Goal: Task Accomplishment & Management: Use online tool/utility

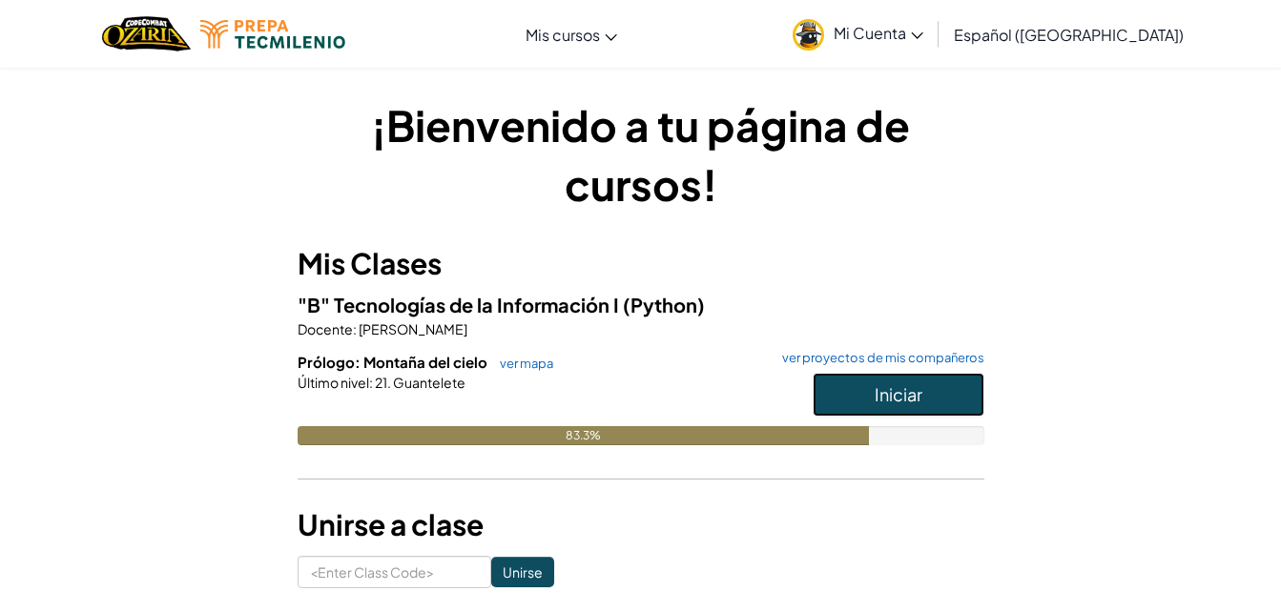
click at [881, 383] on span "Iniciar" at bounding box center [899, 394] width 48 height 22
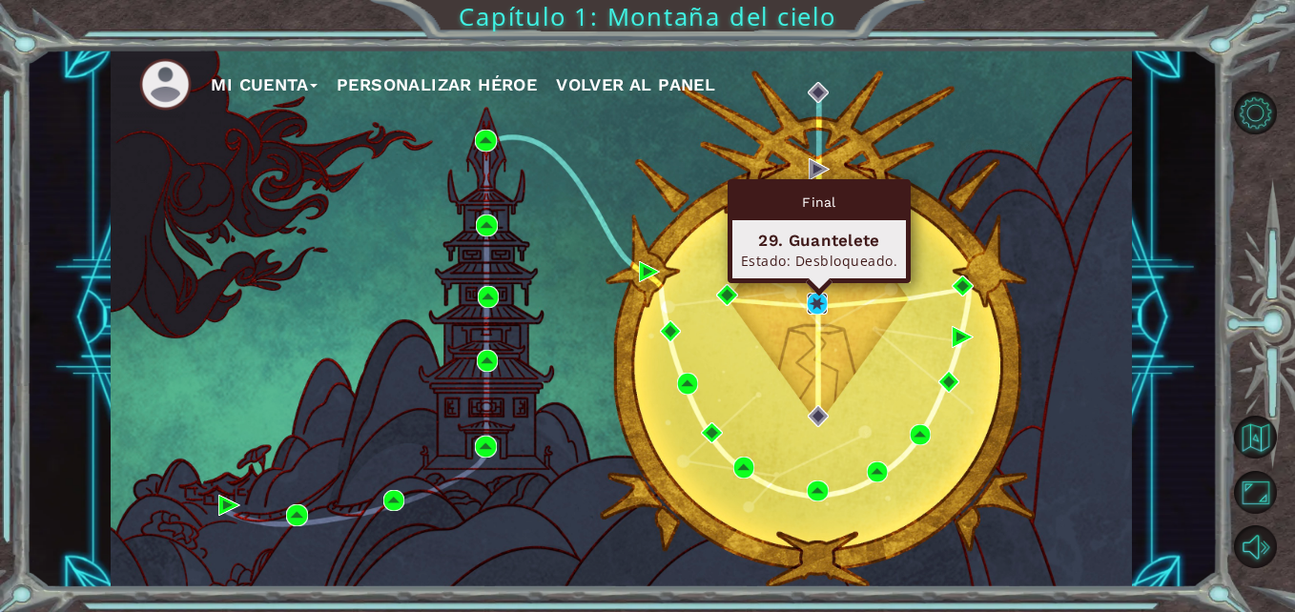
click at [813, 296] on img at bounding box center [817, 303] width 21 height 21
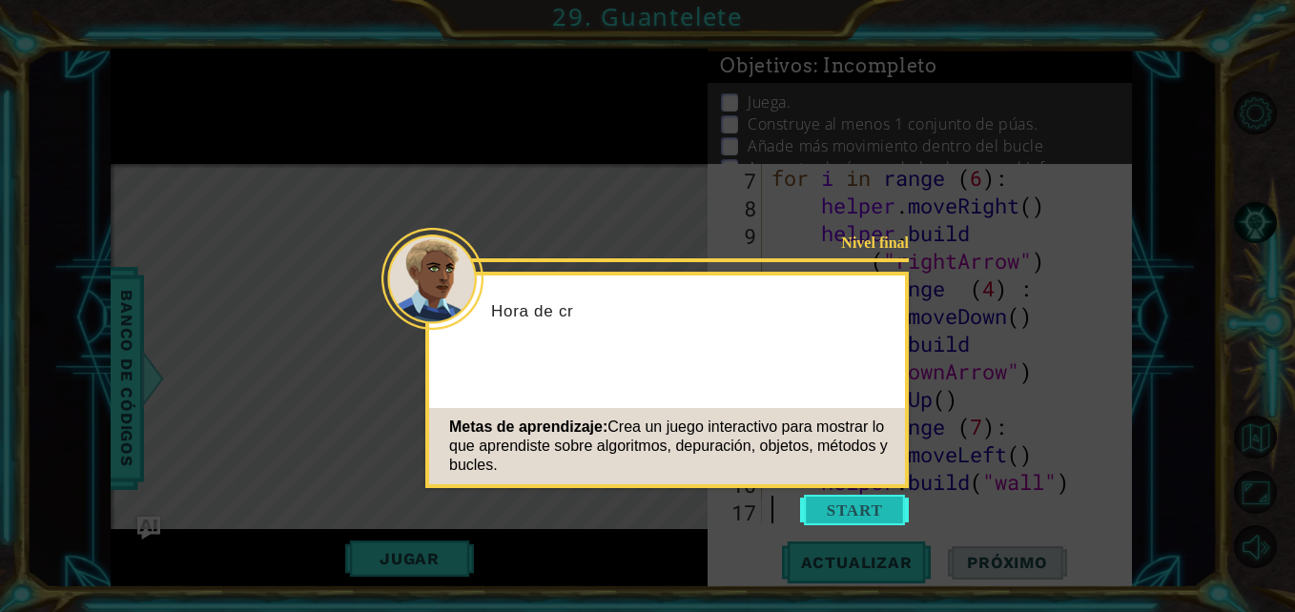
scroll to position [249, 0]
click at [839, 512] on button "Start" at bounding box center [854, 510] width 109 height 31
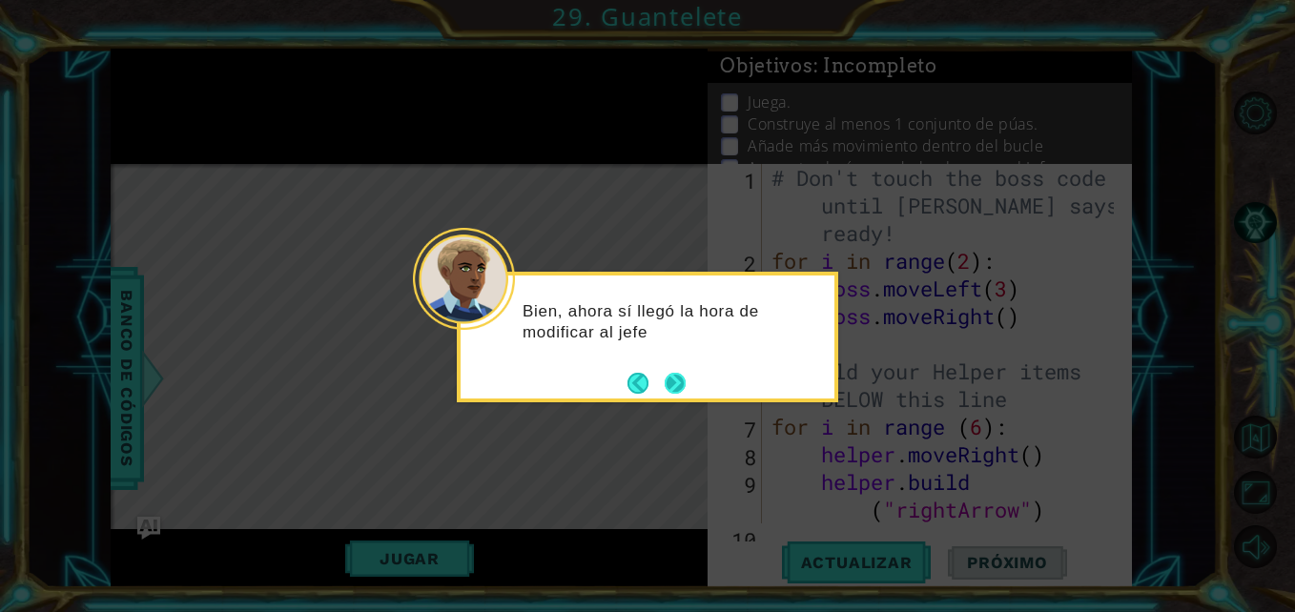
click at [678, 389] on button "Next" at bounding box center [675, 383] width 21 height 21
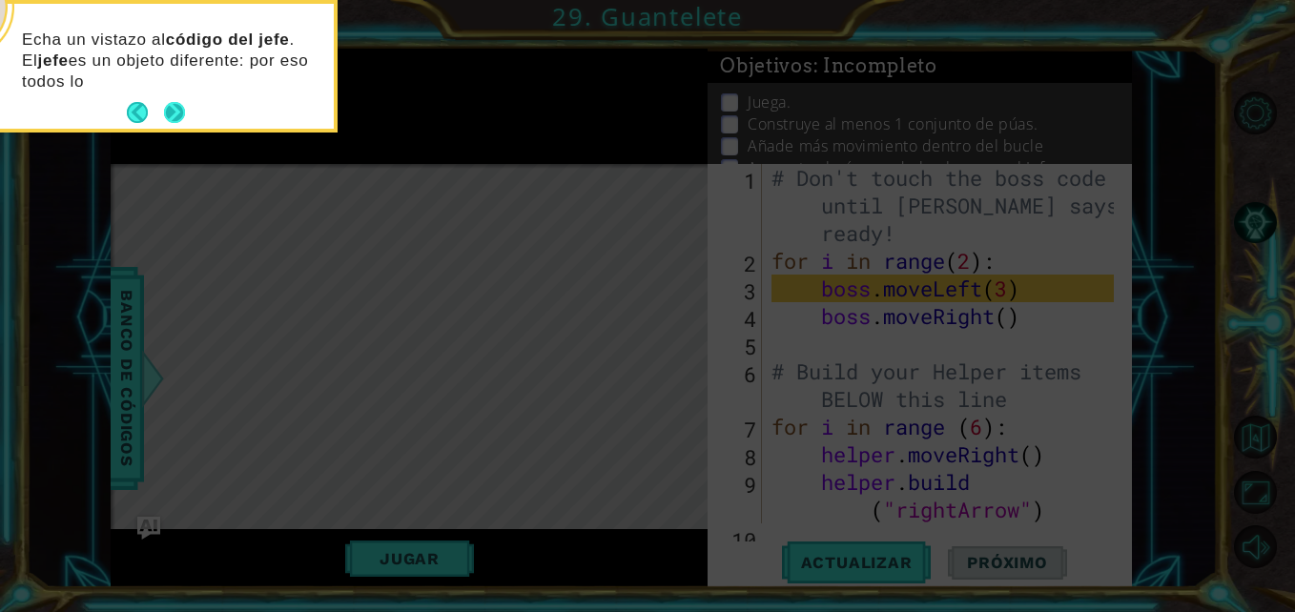
click at [173, 121] on button "Next" at bounding box center [174, 112] width 21 height 21
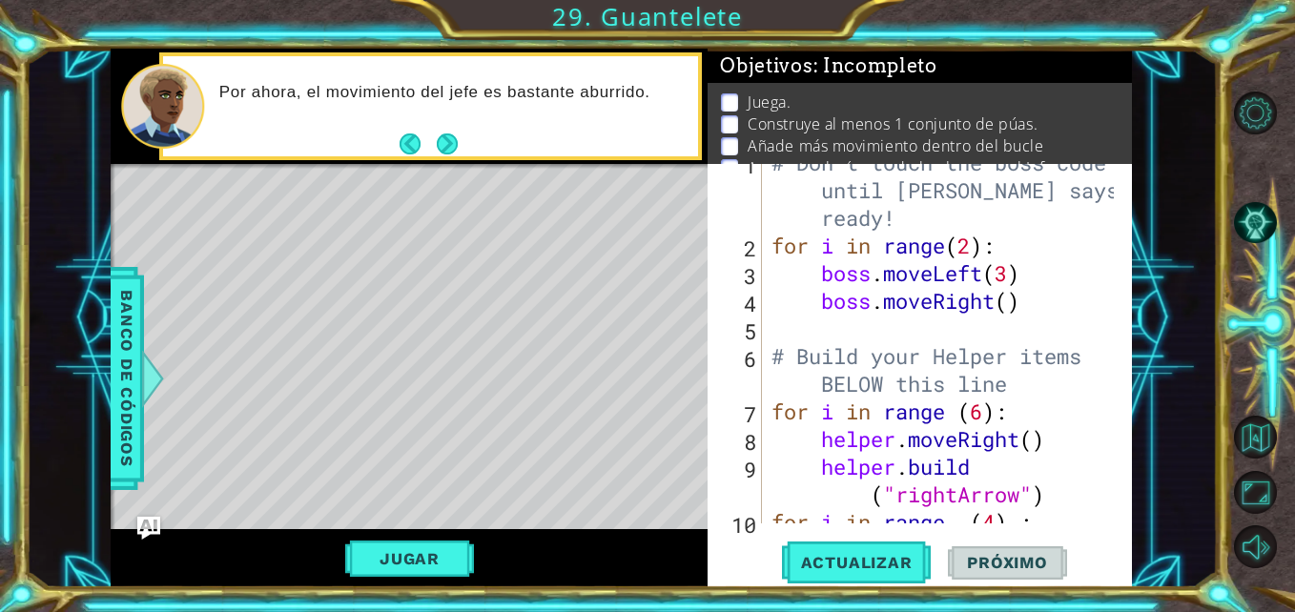
scroll to position [38, 0]
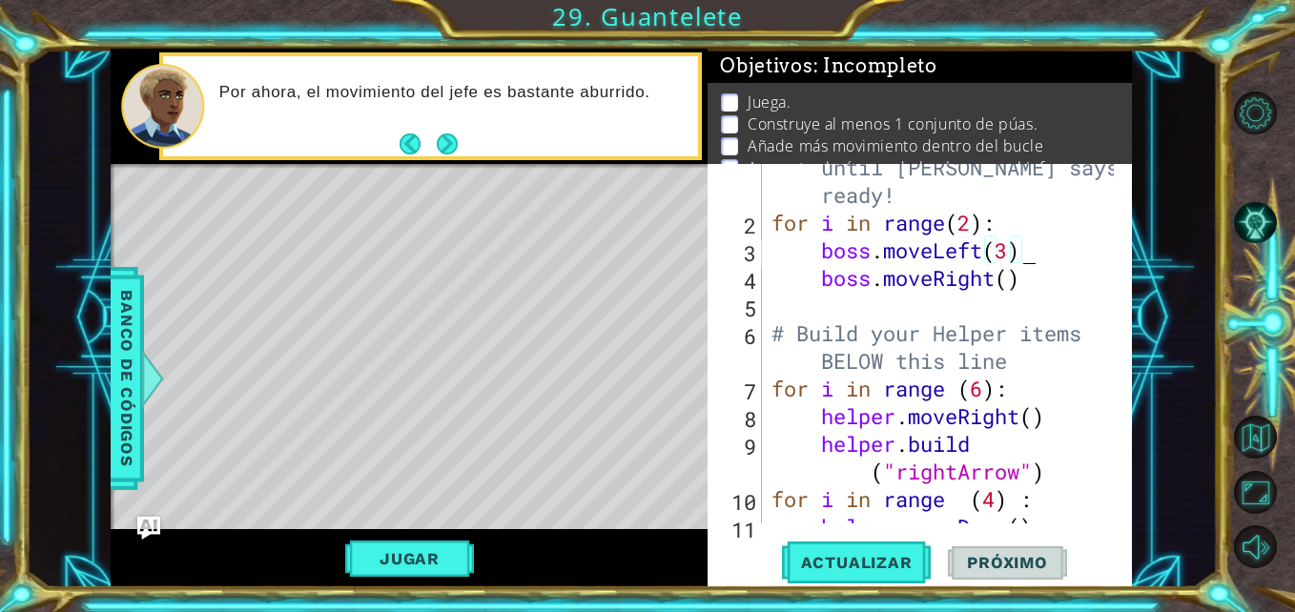
click at [1057, 250] on div "# Don't touch the boss code until [PERSON_NAME] says you're ready! for i in ran…" at bounding box center [945, 361] width 355 height 470
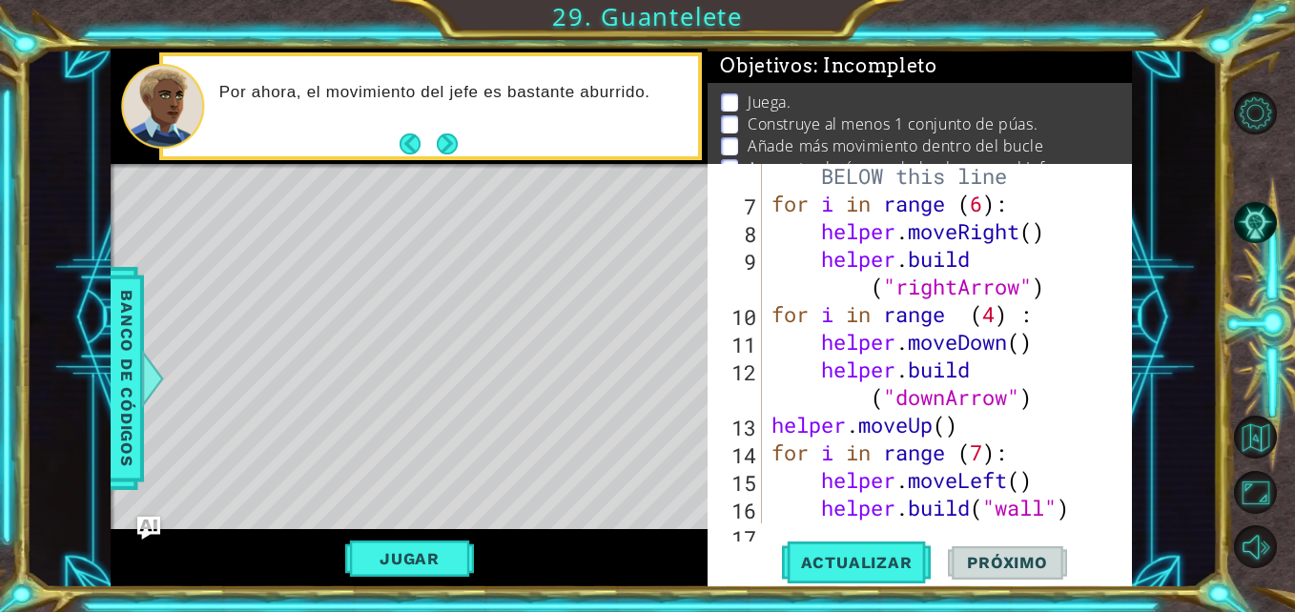
scroll to position [211, 0]
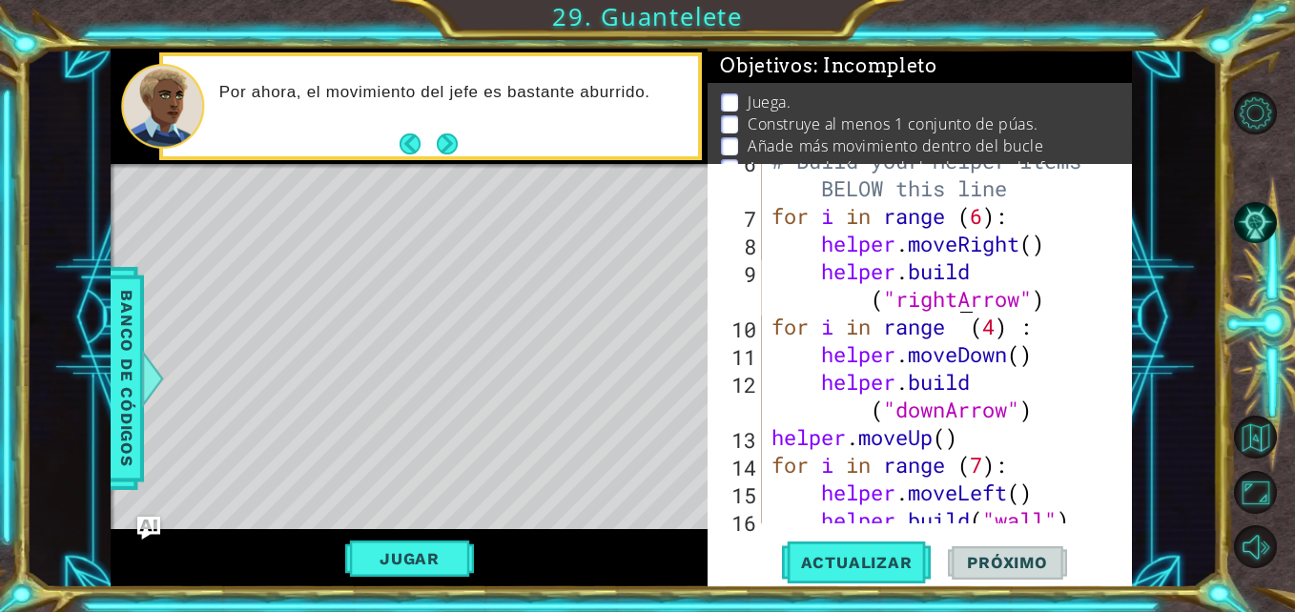
click at [960, 303] on div "# Build your Helper items BELOW this line for i in range ( 6 ) : helper . moveR…" at bounding box center [945, 368] width 355 height 443
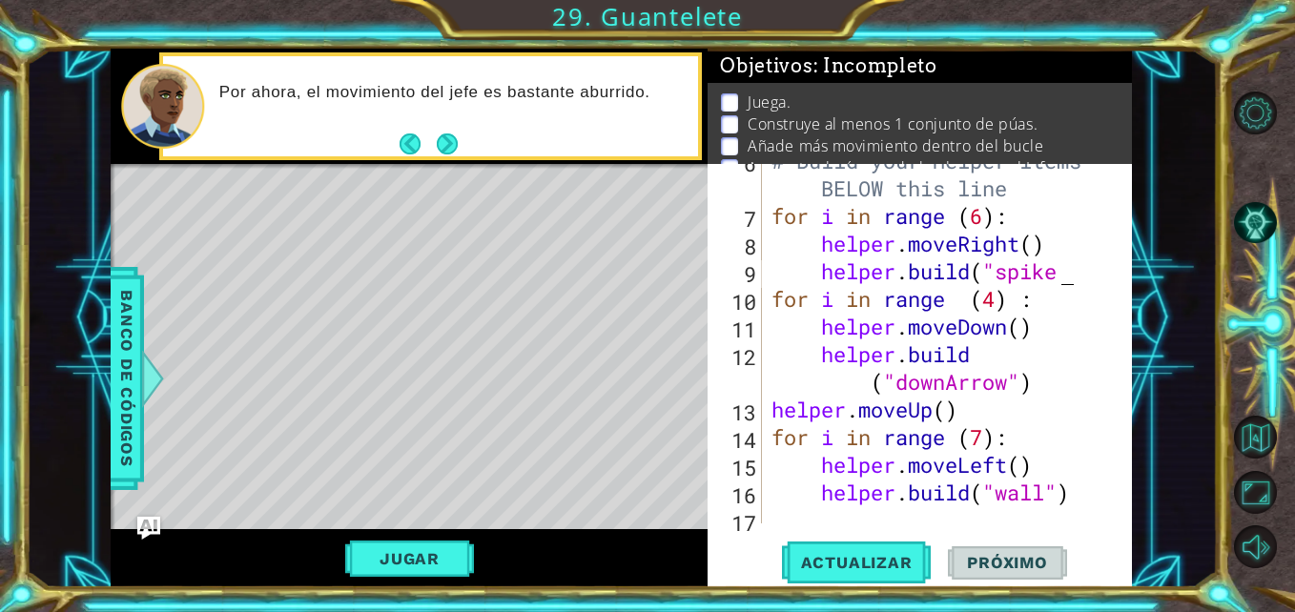
scroll to position [0, 14]
click at [1084, 277] on div "# Build your Helper items BELOW this line for i in range ( 6 ) : helper . moveR…" at bounding box center [945, 368] width 355 height 443
type textarea "[DOMAIN_NAME]("spikes")"
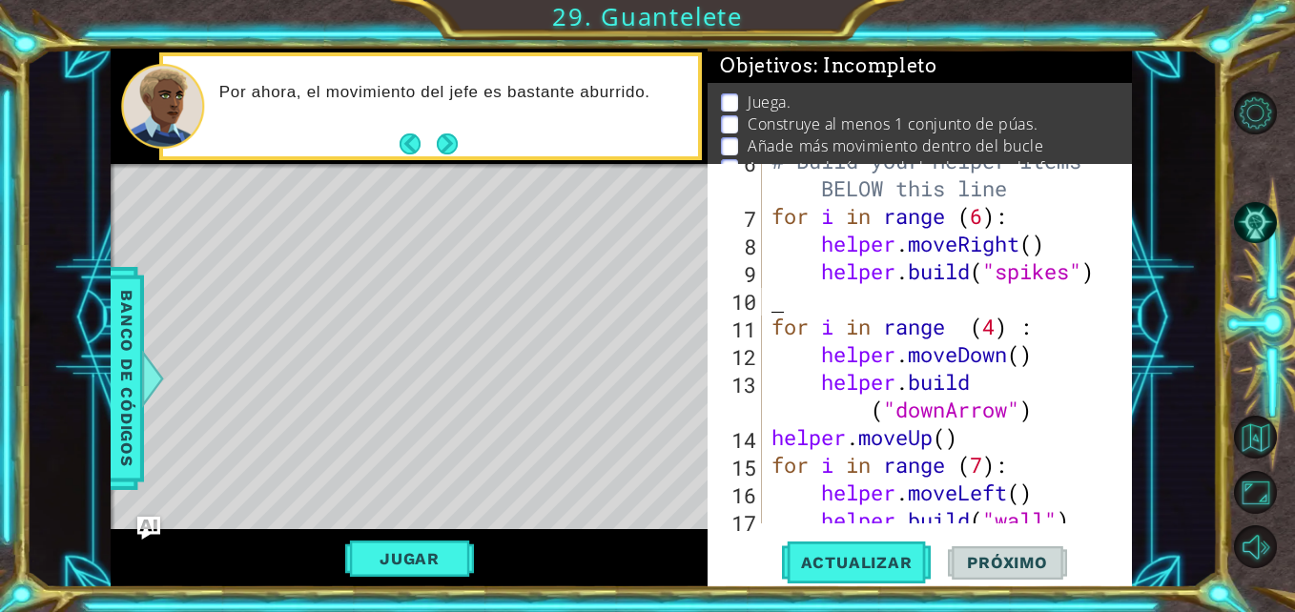
scroll to position [0, 0]
type textarea "[DOMAIN_NAME]("spikes")"
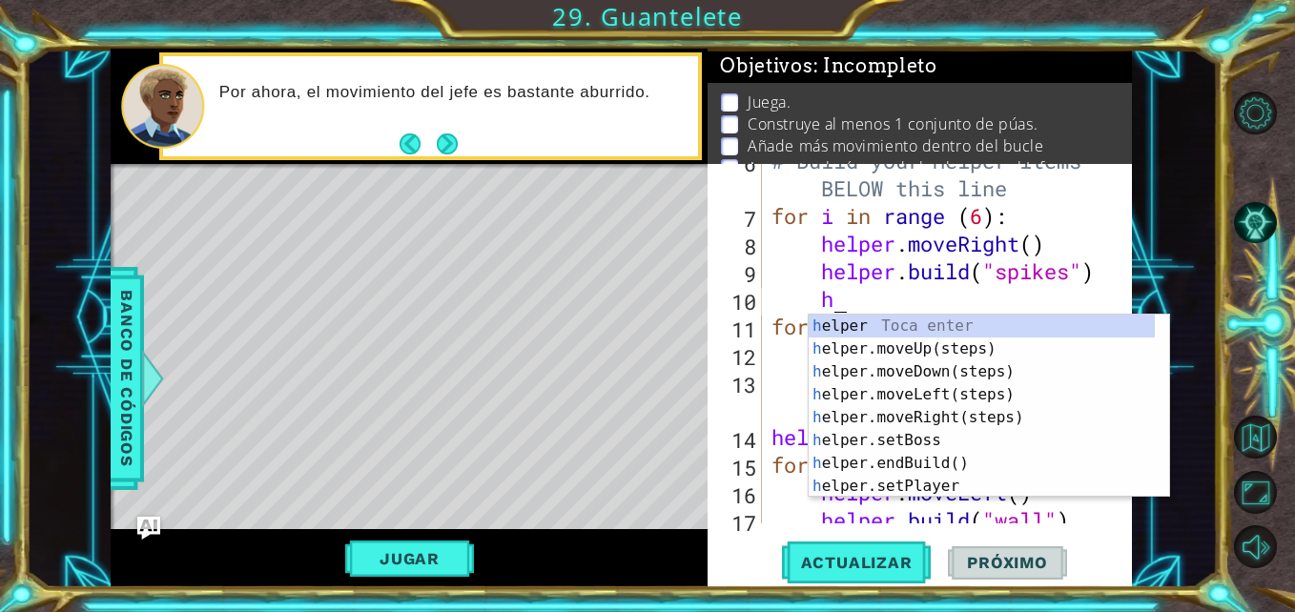
type textarea "he"
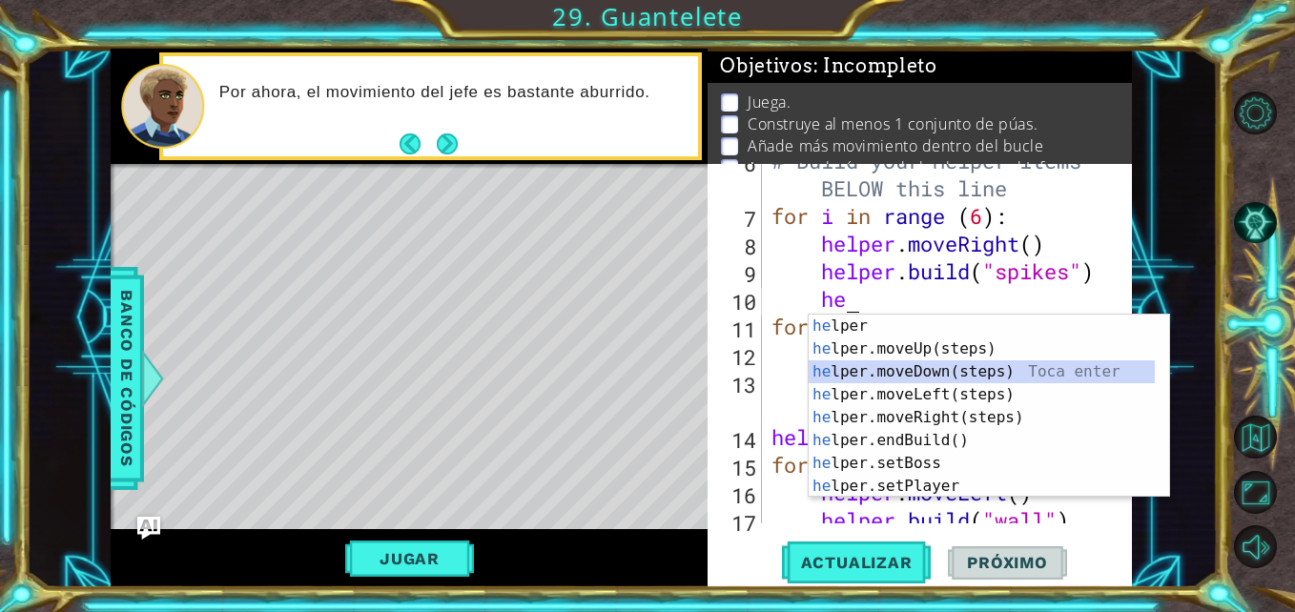
click at [1067, 362] on div "he lper Toca enter he lper.moveUp(steps) Toca enter he lper.moveDown(steps) Toc…" at bounding box center [982, 429] width 346 height 229
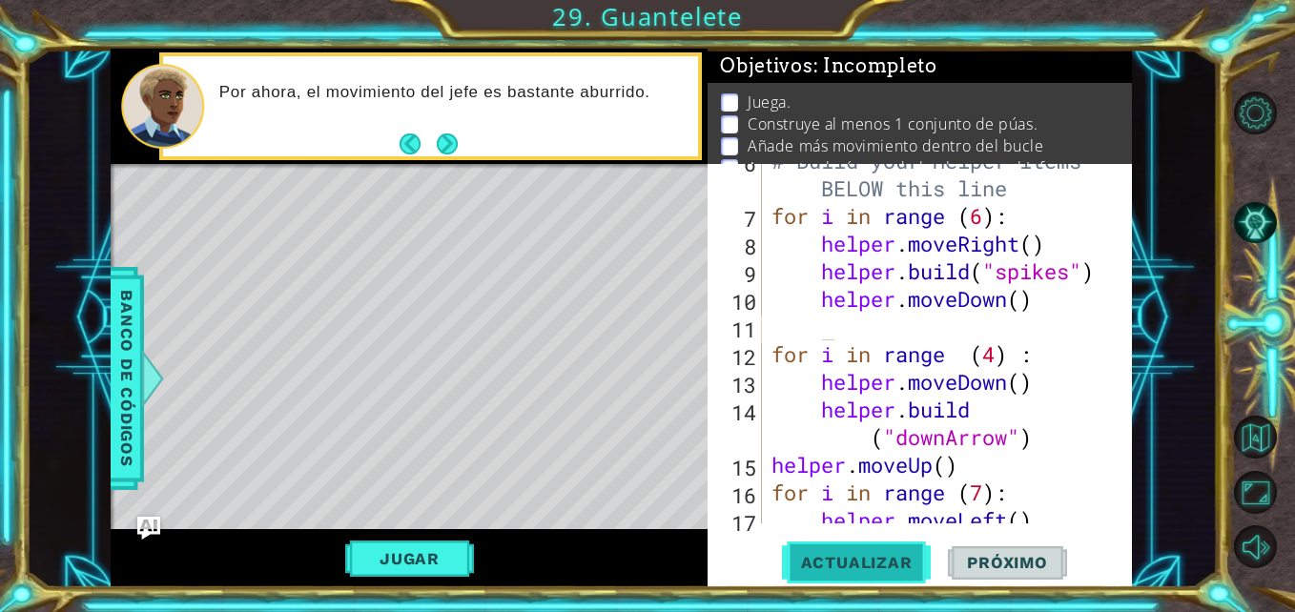
click at [894, 573] on button "Actualizar" at bounding box center [857, 563] width 150 height 42
click at [878, 569] on span "Actualizar" at bounding box center [857, 562] width 150 height 19
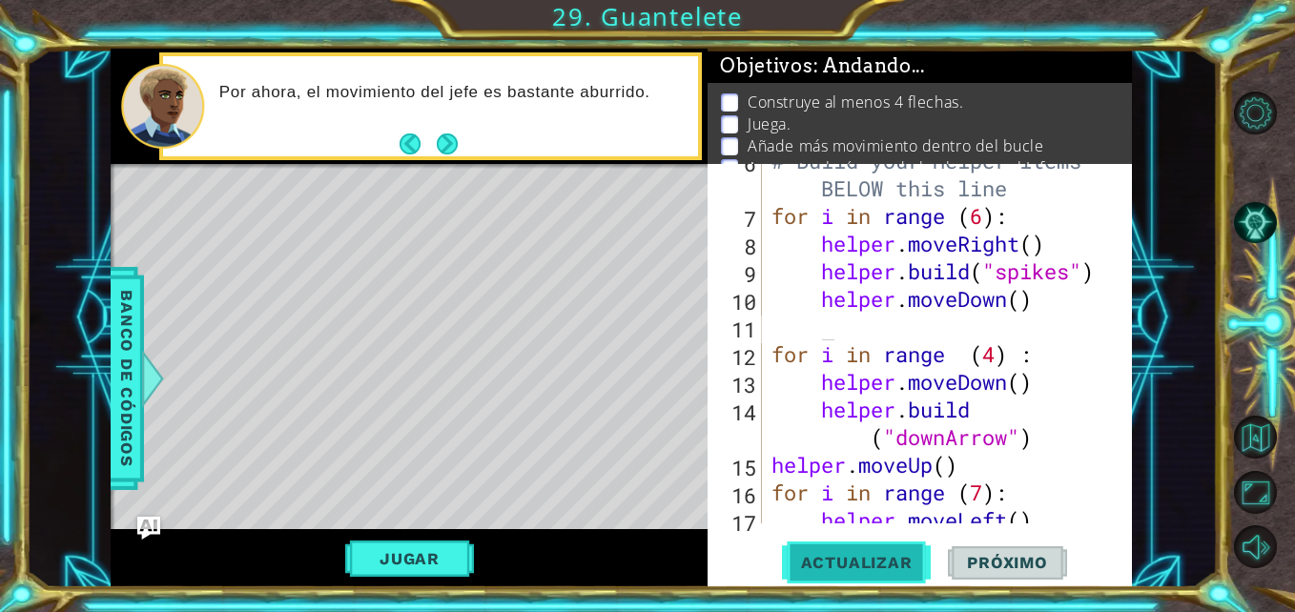
click at [878, 569] on span "Actualizar" at bounding box center [857, 562] width 150 height 19
drag, startPoint x: 762, startPoint y: 337, endPoint x: 835, endPoint y: 493, distance: 172.8
click at [835, 493] on div "6 7 8 9 10 11 12 13 14 15 16 17 18 # Build your Helper items BELOW this line fo…" at bounding box center [918, 344] width 420 height 360
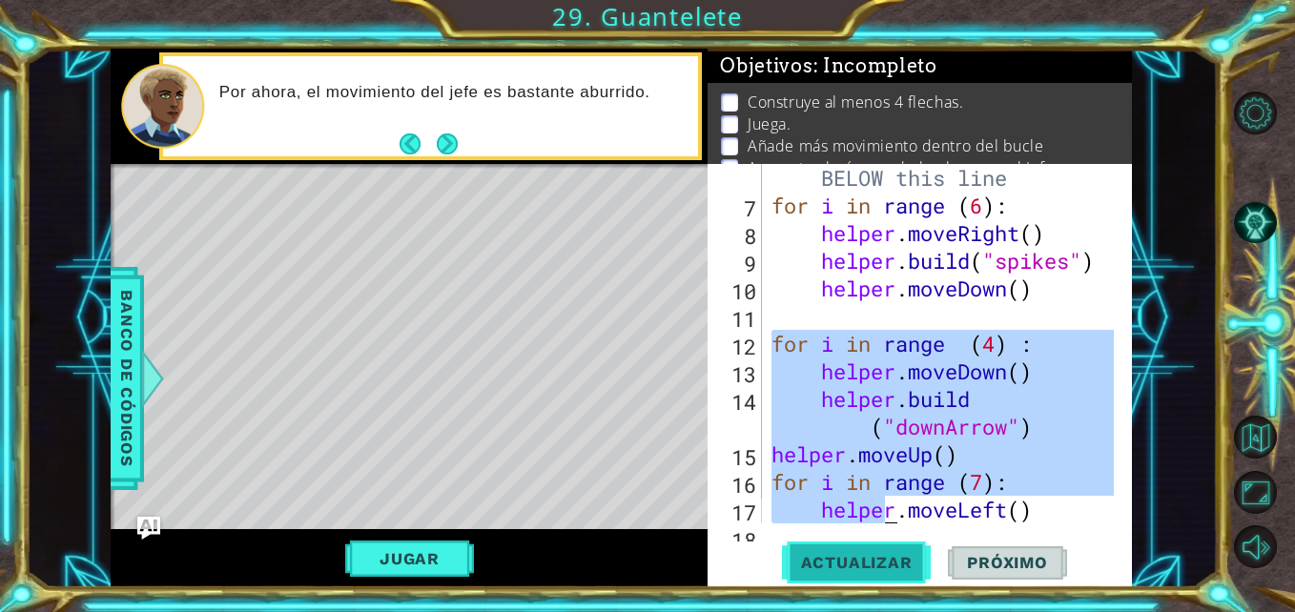
scroll to position [277, 0]
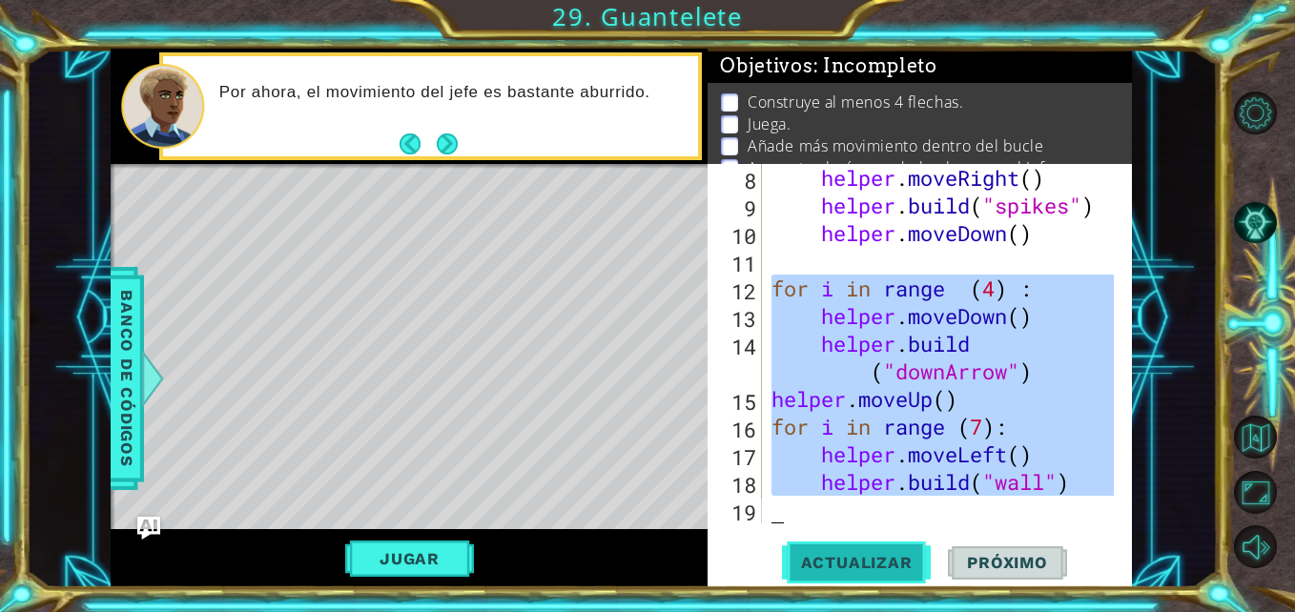
drag, startPoint x: 773, startPoint y: 357, endPoint x: 926, endPoint y: 563, distance: 256.9
click at [926, 563] on div "8 9 10 11 12 13 14 15 16 17 18 19 helper . moveRight ( ) helper . build ( "spik…" at bounding box center [920, 376] width 424 height 424
type textarea "[DOMAIN_NAME]("wall")"
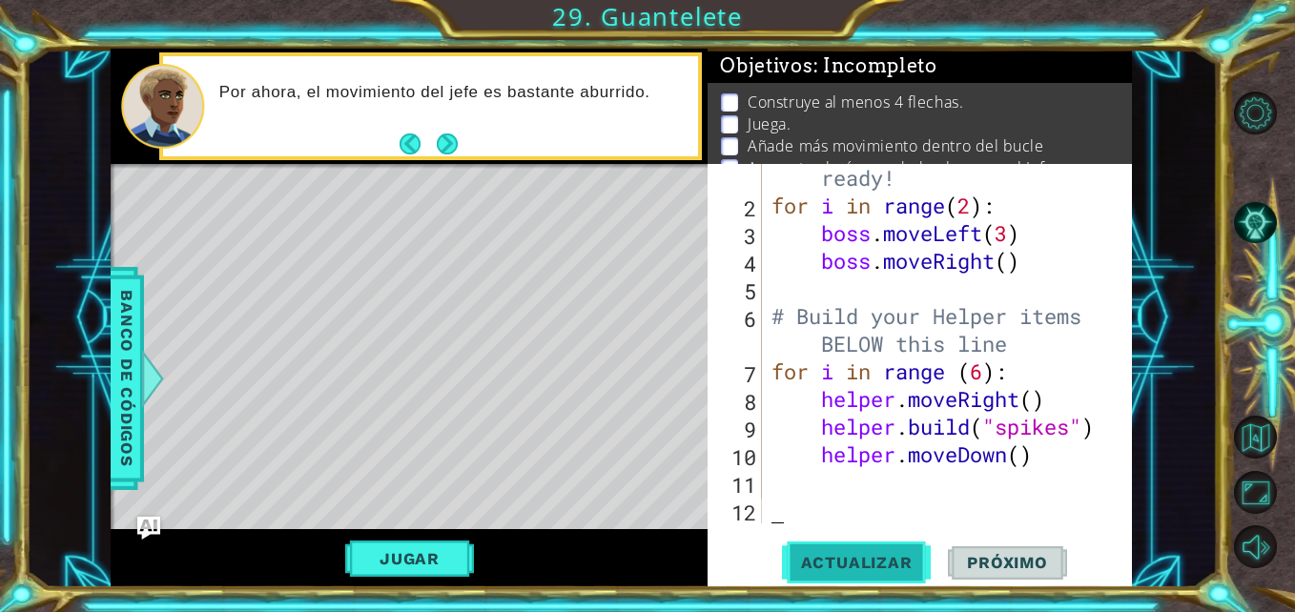
scroll to position [55, 0]
click at [988, 373] on div "# Don't touch the boss code until [PERSON_NAME] says you're ready! for i in ran…" at bounding box center [945, 344] width 355 height 470
type textarea "for i in range ():"
click at [896, 559] on span "Actualizar" at bounding box center [857, 562] width 150 height 19
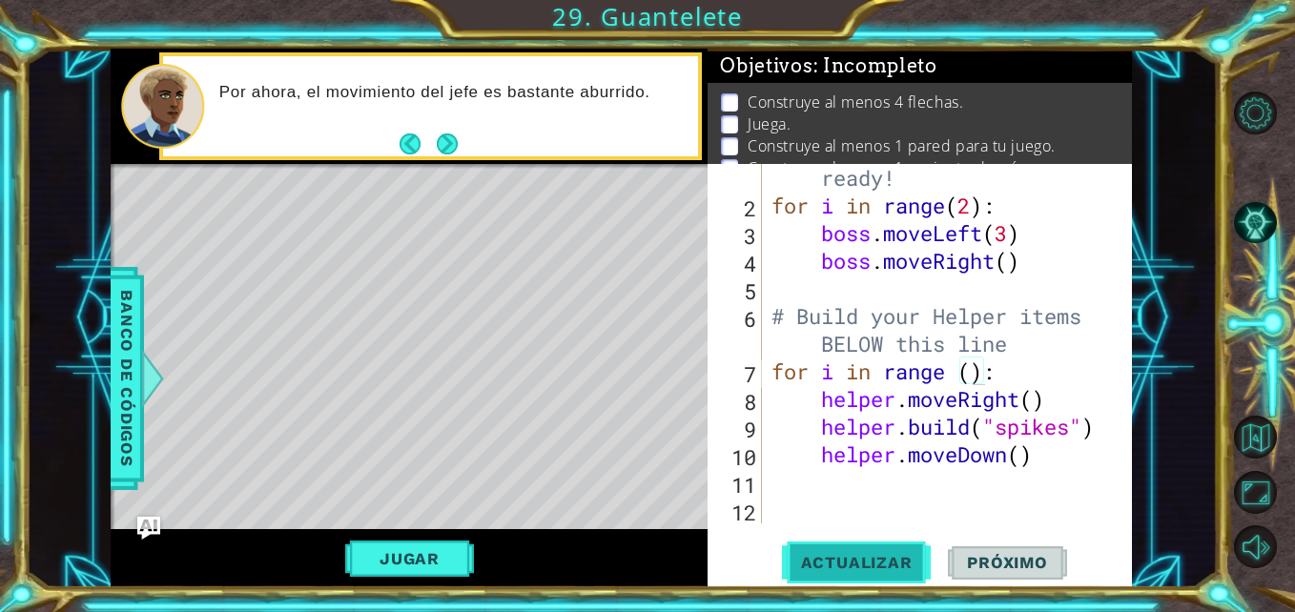
click at [896, 559] on span "Actualizar" at bounding box center [857, 562] width 150 height 19
click at [1051, 470] on div "# Don't touch the boss code until [PERSON_NAME] says you're ready! for i in ran…" at bounding box center [945, 344] width 355 height 470
click at [894, 566] on span "Actualizar" at bounding box center [857, 562] width 150 height 19
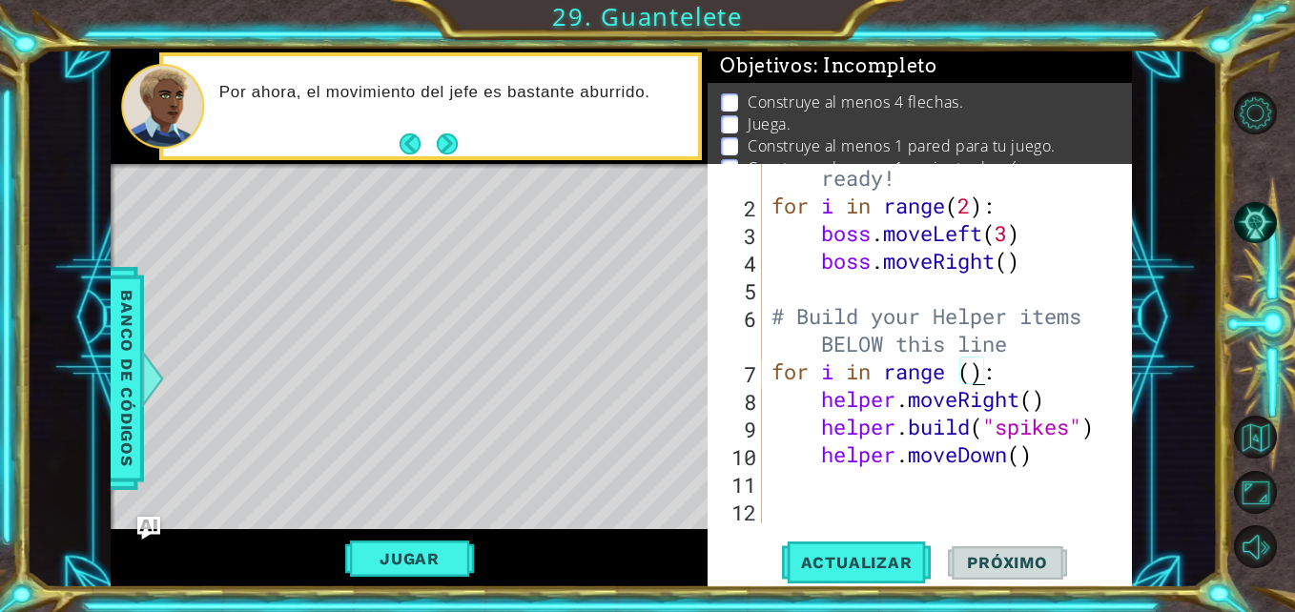
click at [968, 372] on div "# Don't touch the boss code until [PERSON_NAME] says you're ready! for i in ran…" at bounding box center [945, 344] width 355 height 470
click at [988, 383] on div "# Don't touch the boss code until [PERSON_NAME] says you're ready! for i in ran…" at bounding box center [945, 344] width 355 height 470
click at [874, 566] on span "Actualizar" at bounding box center [857, 562] width 150 height 19
drag, startPoint x: 832, startPoint y: 456, endPoint x: 1041, endPoint y: 455, distance: 209.8
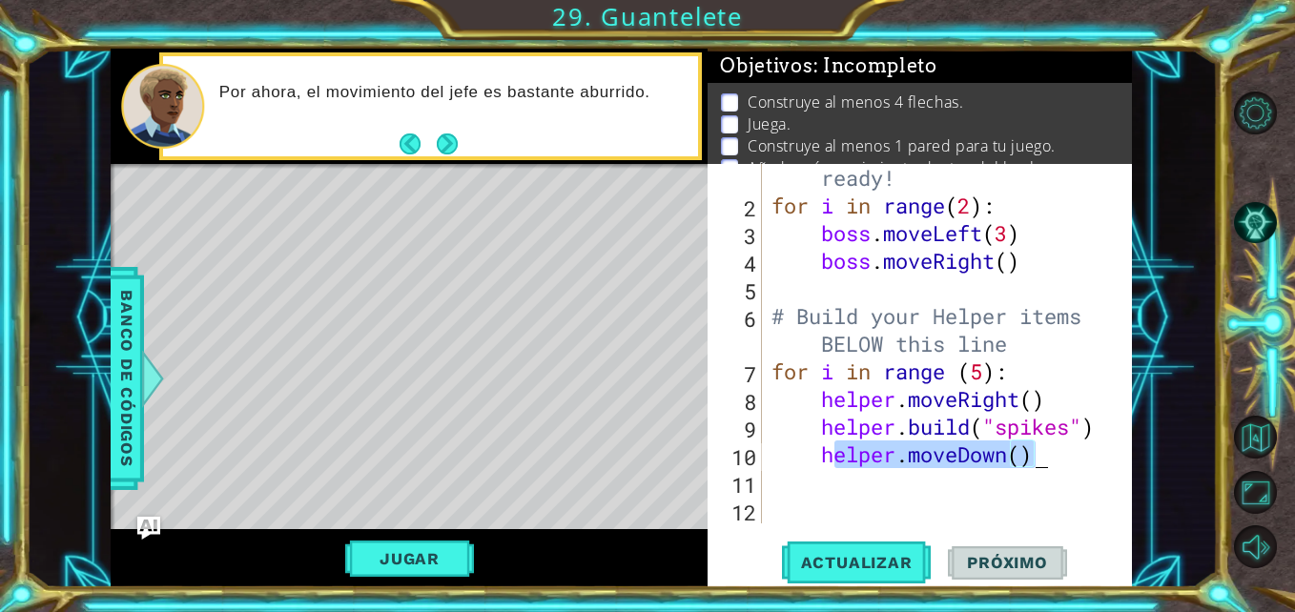
click at [1041, 455] on div "# Don't touch the boss code until [PERSON_NAME] says you're ready! for i in ran…" at bounding box center [945, 344] width 355 height 470
type textarea "h"
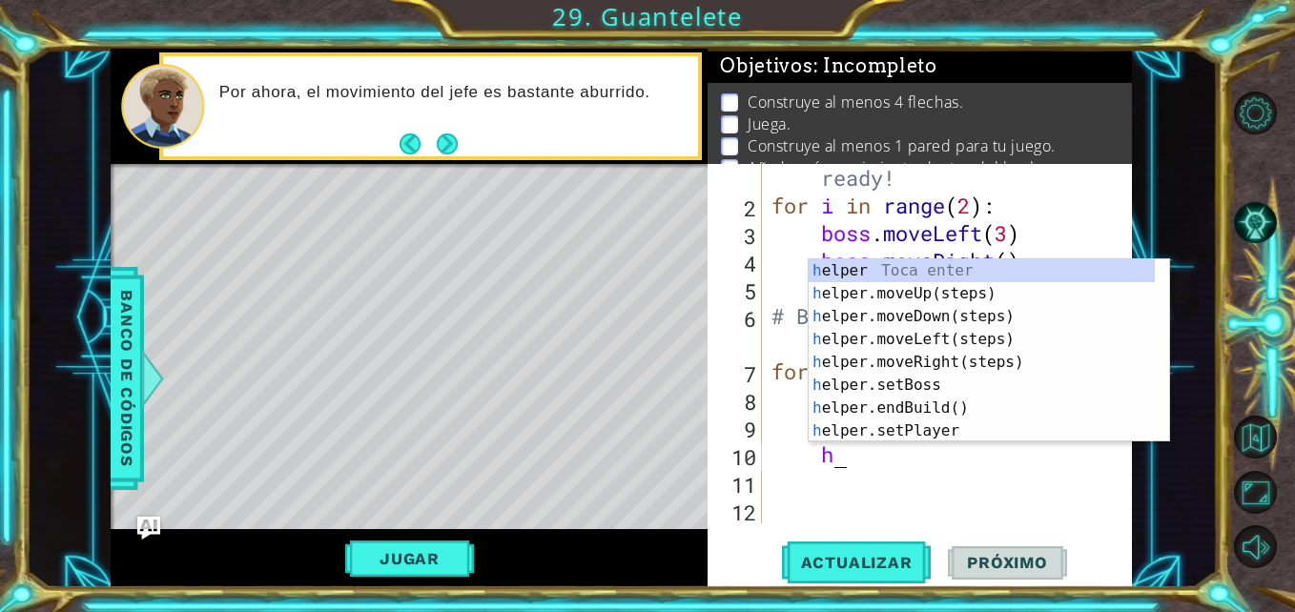
scroll to position [0, 1]
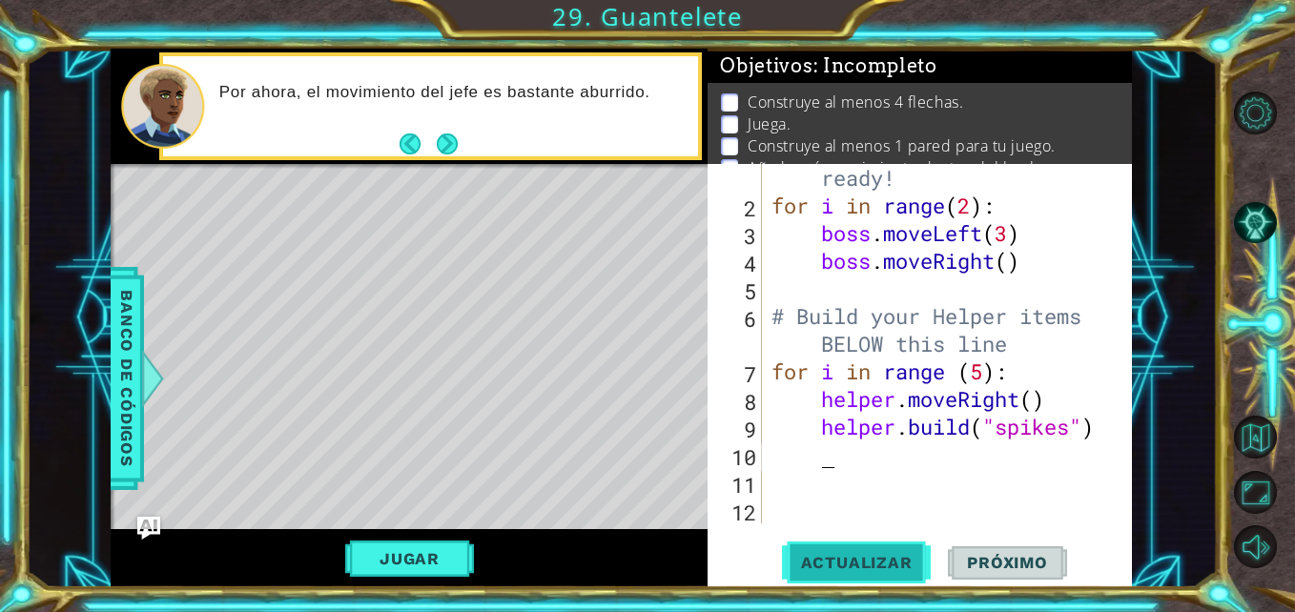
click at [878, 572] on span "Actualizar" at bounding box center [857, 562] width 150 height 19
click at [986, 481] on div "# Don't touch the boss code until [PERSON_NAME] says you're ready! for i in ran…" at bounding box center [945, 344] width 355 height 470
type textarea "for i in range () :"
click at [828, 522] on div "# Don't touch the boss code until [PERSON_NAME] says you're ready! for i in ran…" at bounding box center [945, 344] width 355 height 470
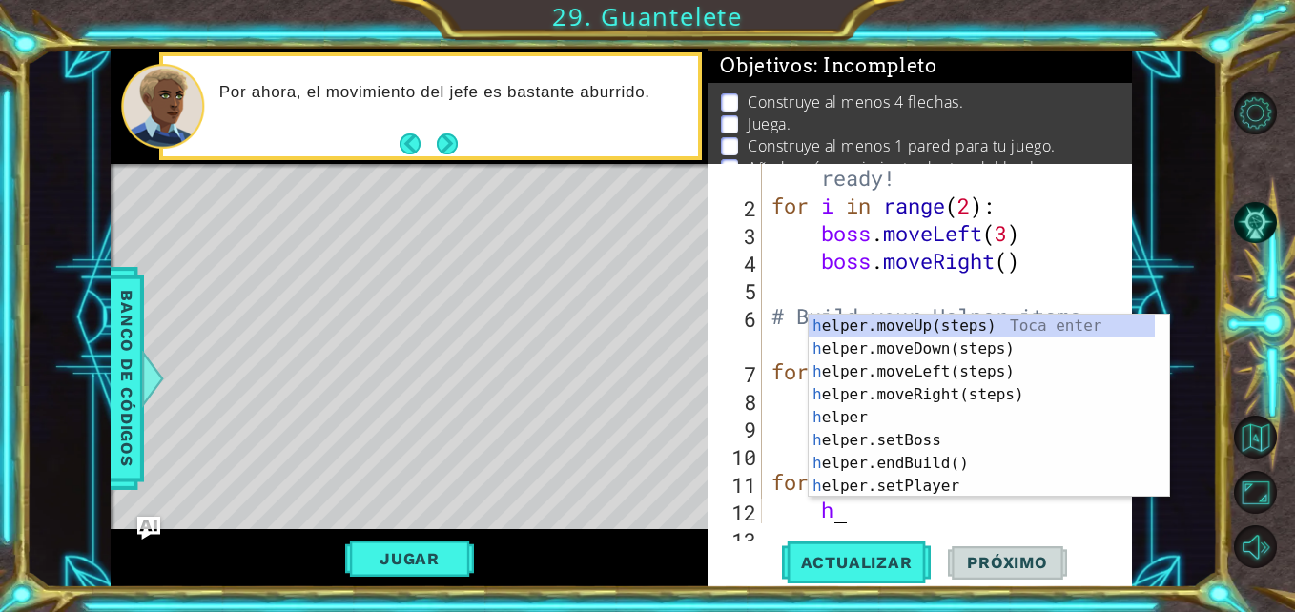
scroll to position [83, 0]
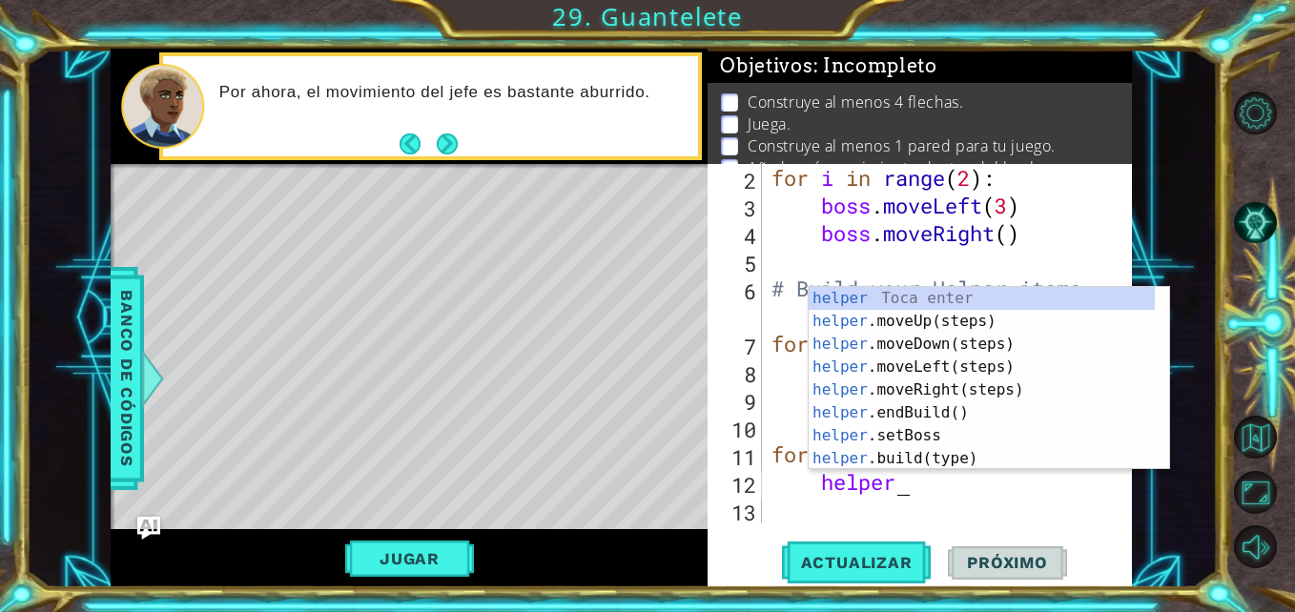
type textarea "helper"
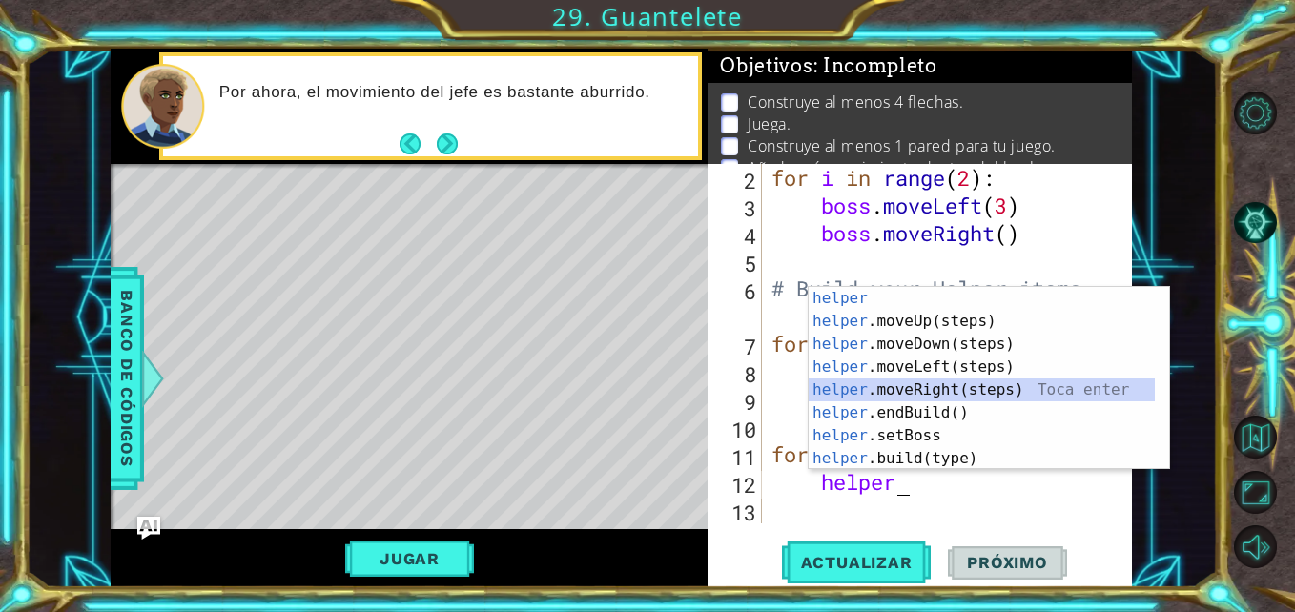
click at [960, 382] on div "helper Toca enter helper .moveUp(steps) Toca enter helper .moveDown(steps) Toca…" at bounding box center [982, 401] width 346 height 229
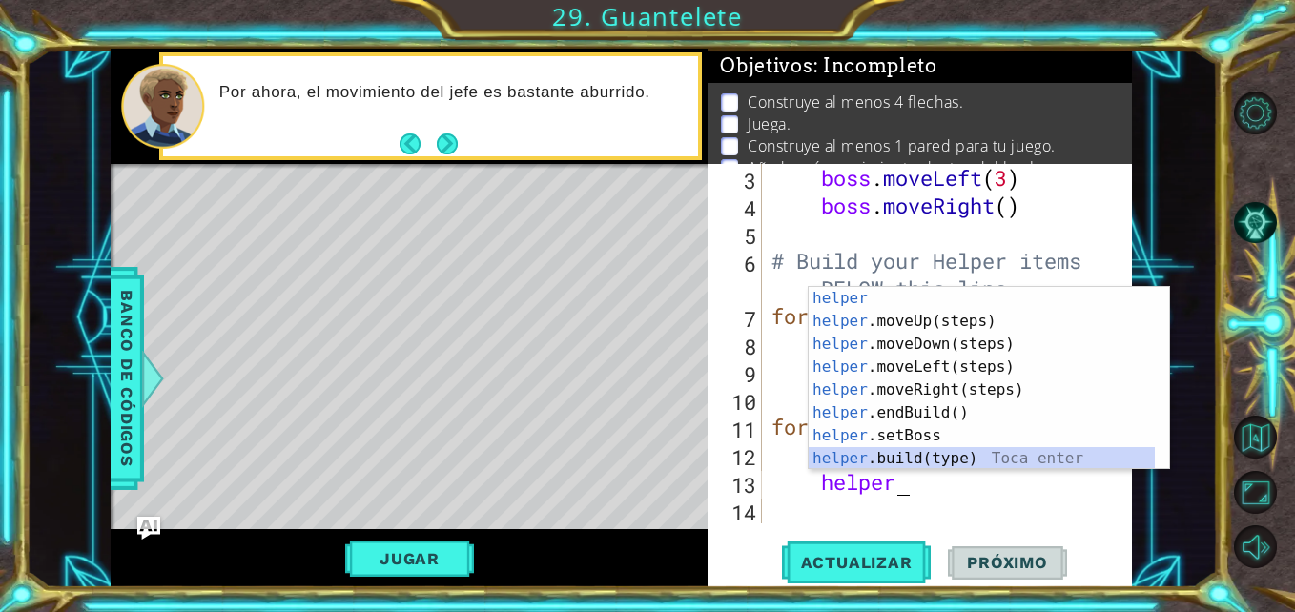
click at [941, 464] on div "helper Toca enter helper .moveUp(steps) Toca enter helper .moveDown(steps) Toca…" at bounding box center [982, 401] width 346 height 229
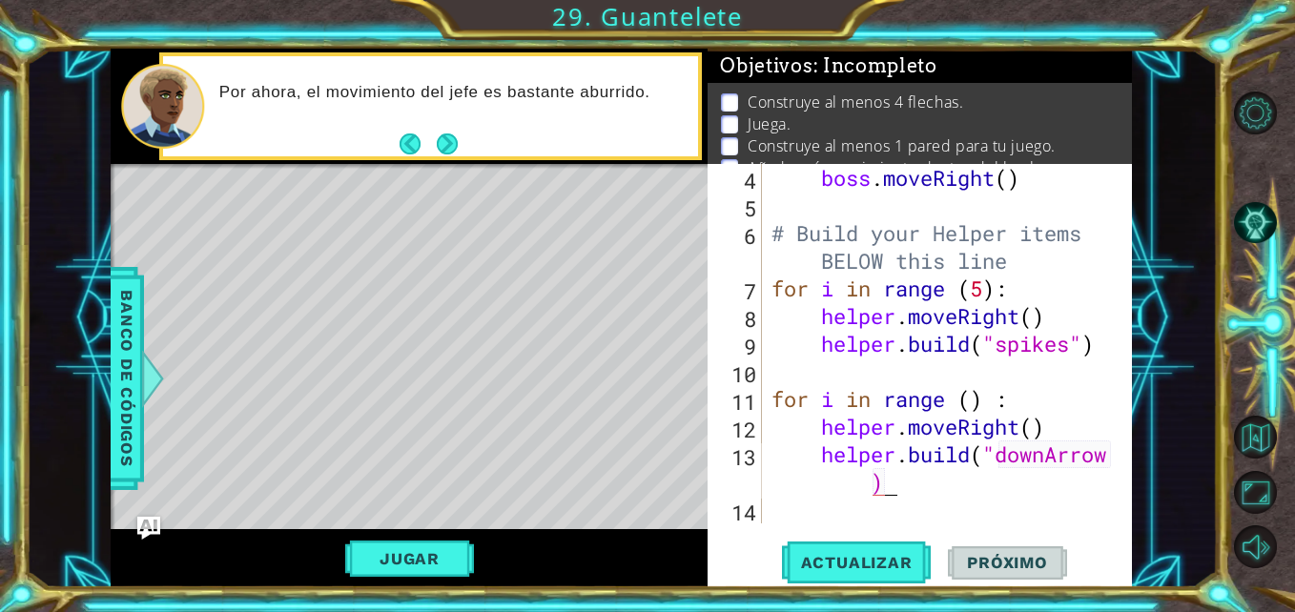
scroll to position [138, 0]
click at [974, 460] on div "boss . moveRight ( ) # Build your Helper items BELOW this line for i in range (…" at bounding box center [945, 371] width 355 height 415
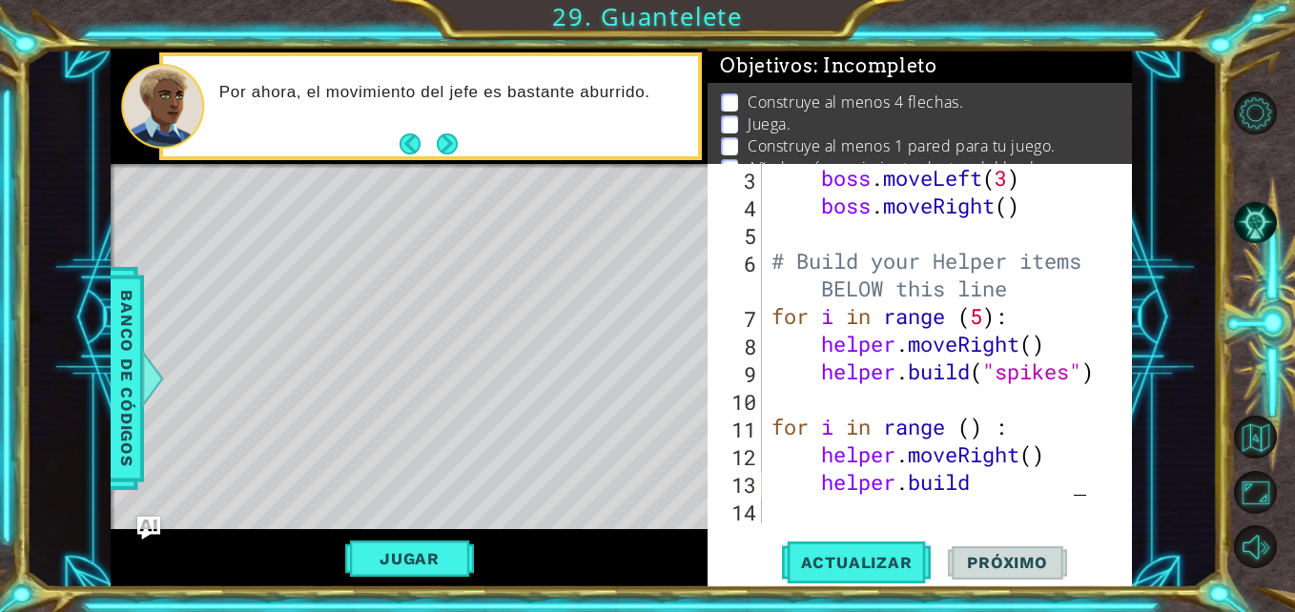
scroll to position [111, 0]
click at [988, 482] on div "boss . moveLeft ( 3 ) boss . moveRight ( ) # Build your Helper items BELOW this…" at bounding box center [945, 371] width 355 height 415
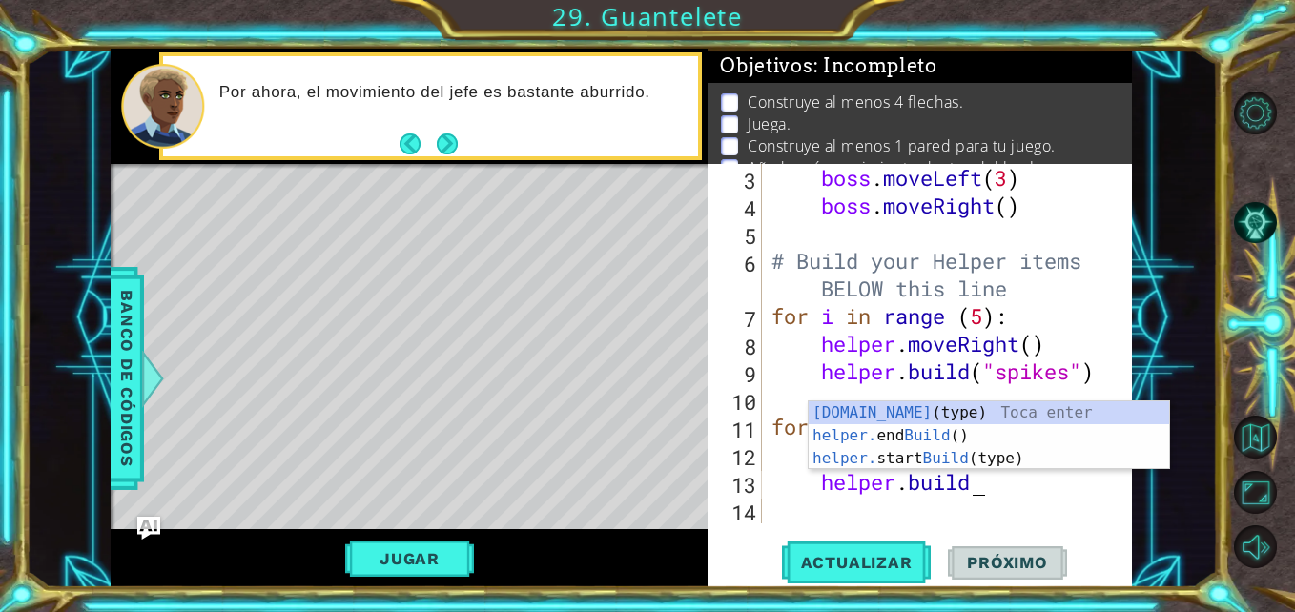
scroll to position [0, 10]
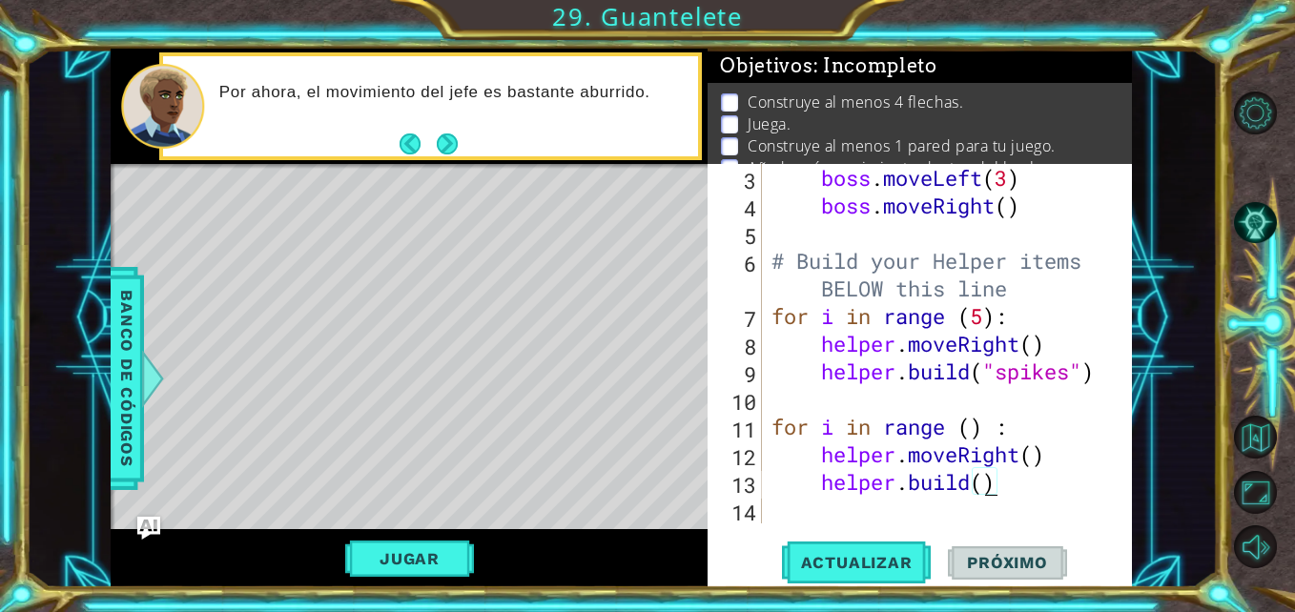
click at [980, 489] on div "boss . moveLeft ( 3 ) boss . moveRight ( ) # Build your Helper items BELOW this…" at bounding box center [945, 371] width 355 height 415
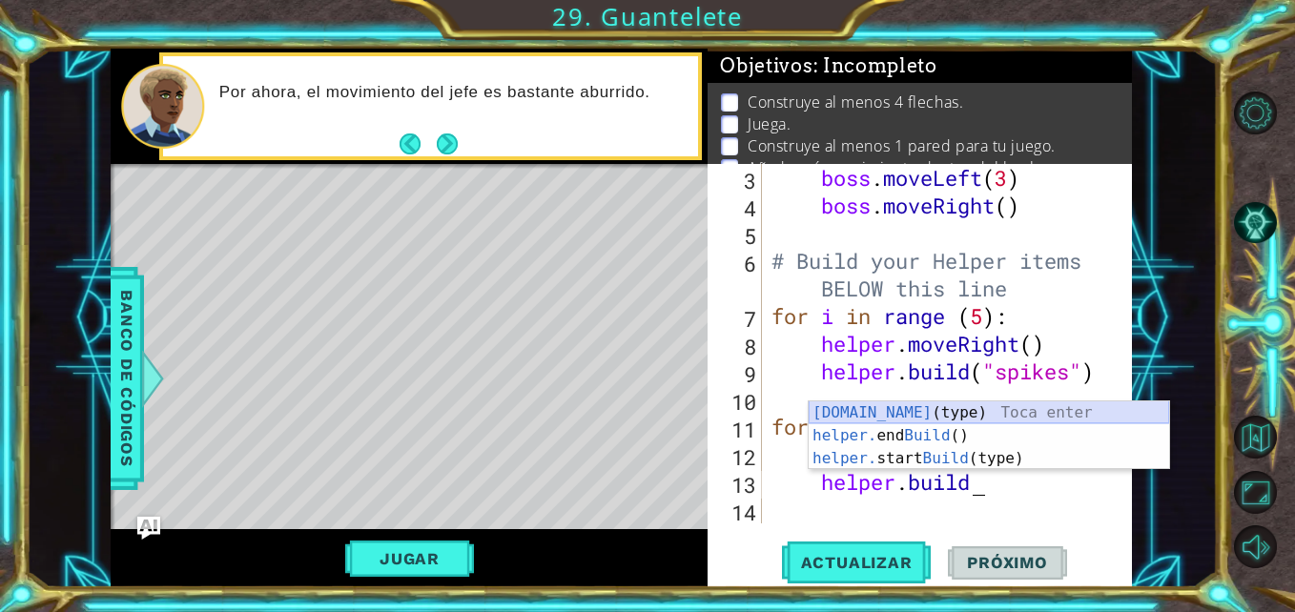
click at [1022, 414] on div "[DOMAIN_NAME] (type) Toca enter helper. end Build () Toca enter helper. start B…" at bounding box center [989, 459] width 361 height 114
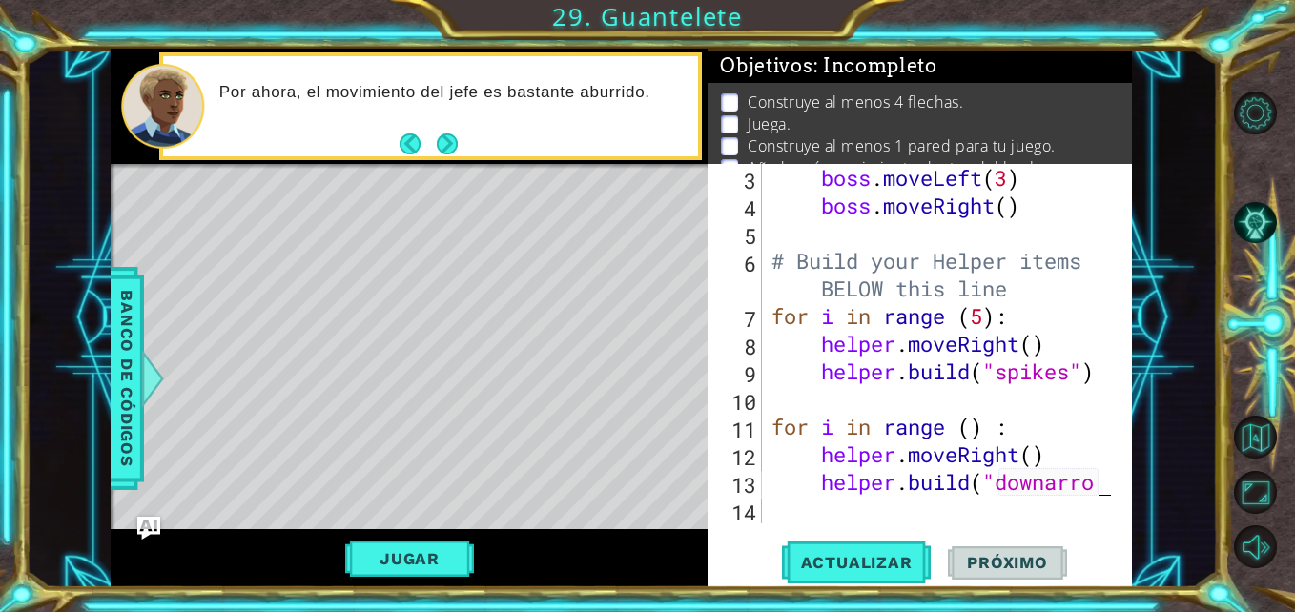
scroll to position [0, 16]
click at [1058, 489] on div "boss . moveLeft ( 3 ) boss . moveRight ( ) # Build your Helper items BELOW this…" at bounding box center [945, 371] width 355 height 415
click at [1100, 488] on div "boss . moveLeft ( 3 ) boss . moveRight ( ) # Build your Helper items BELOW this…" at bounding box center [945, 371] width 355 height 415
type textarea "[DOMAIN_NAME]("downArow"
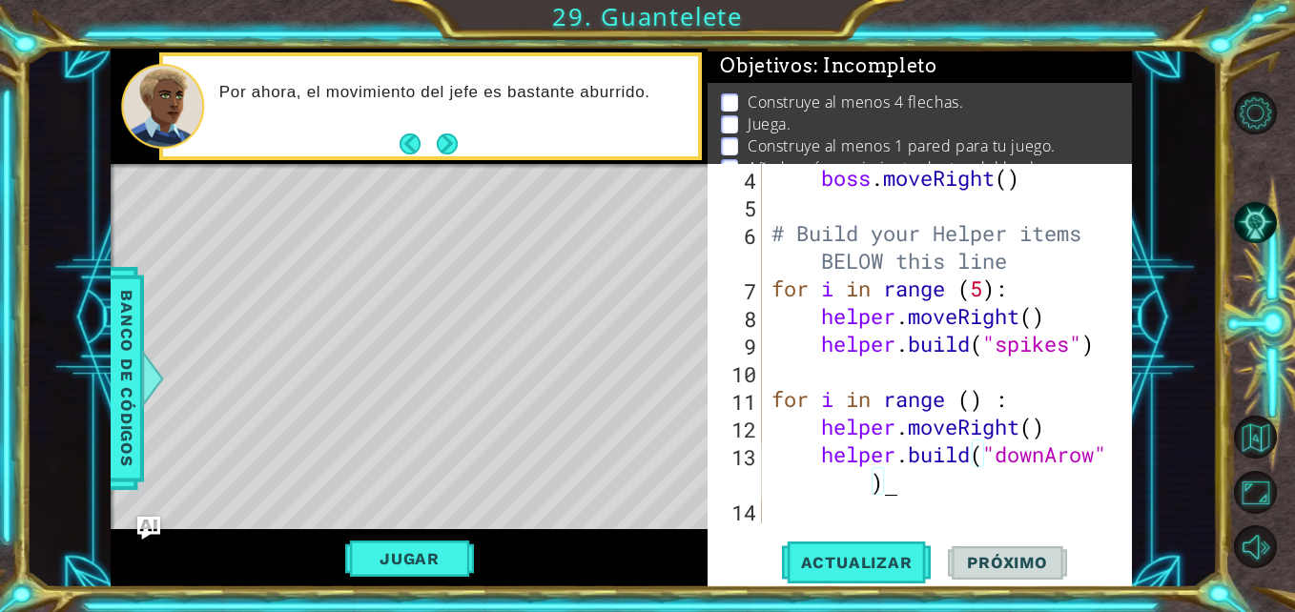
scroll to position [138, 0]
type textarea "[DOMAIN_NAME]("downArow")"
click at [878, 554] on span "Actualizar" at bounding box center [857, 562] width 150 height 19
click at [876, 579] on button "Actualizar" at bounding box center [857, 563] width 150 height 42
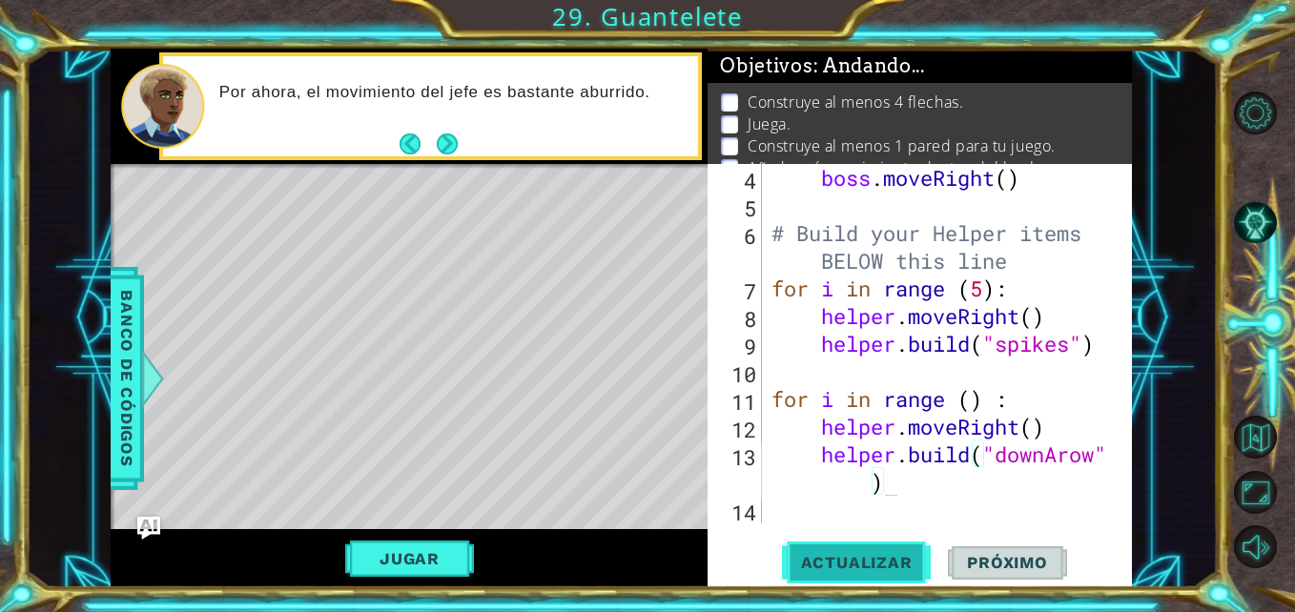
click at [876, 579] on button "Actualizar" at bounding box center [857, 563] width 150 height 42
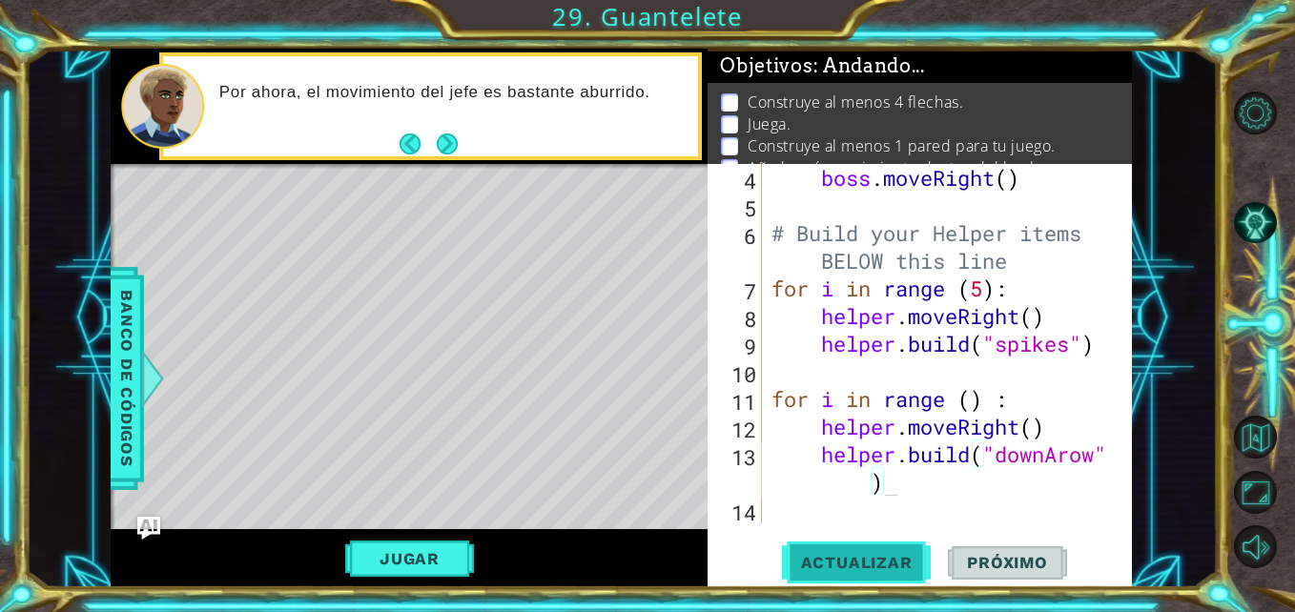
click at [876, 579] on button "Actualizar" at bounding box center [857, 563] width 150 height 42
drag, startPoint x: 876, startPoint y: 579, endPoint x: 1102, endPoint y: 394, distance: 291.4
click at [1102, 394] on div "[DOMAIN_NAME]("downArow") 4 5 6 7 8 9 10 11 12 13 14 boss . moveRight ( ) # Bui…" at bounding box center [920, 376] width 424 height 424
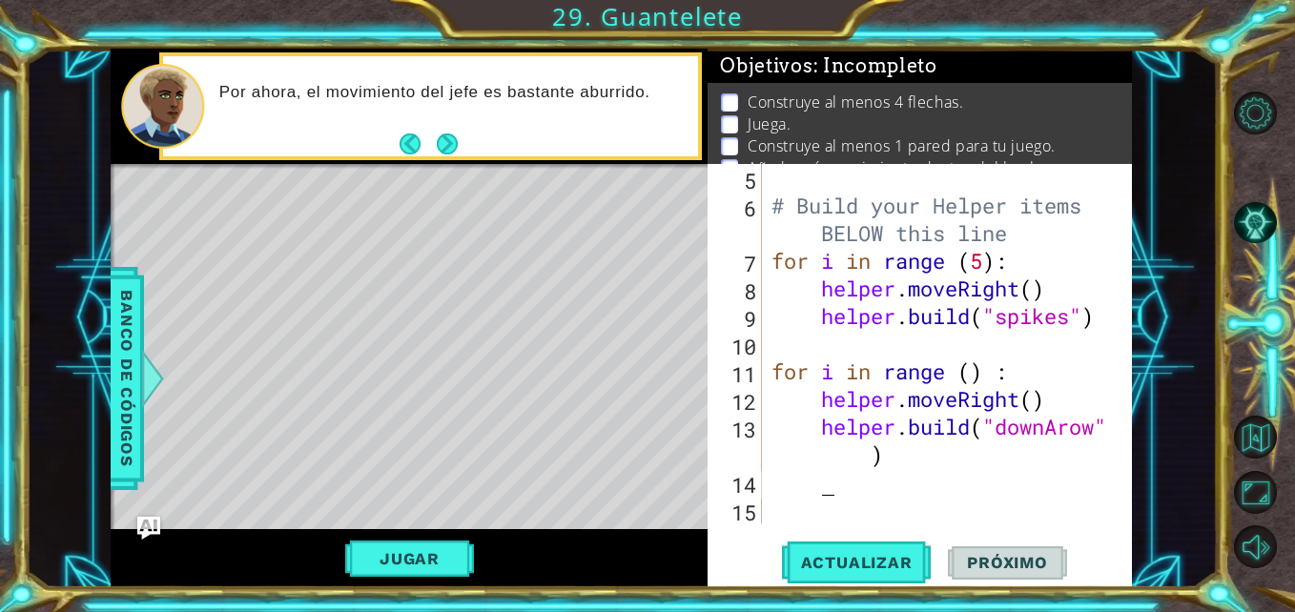
scroll to position [166, 0]
click at [874, 570] on span "Actualizar" at bounding box center [857, 562] width 150 height 19
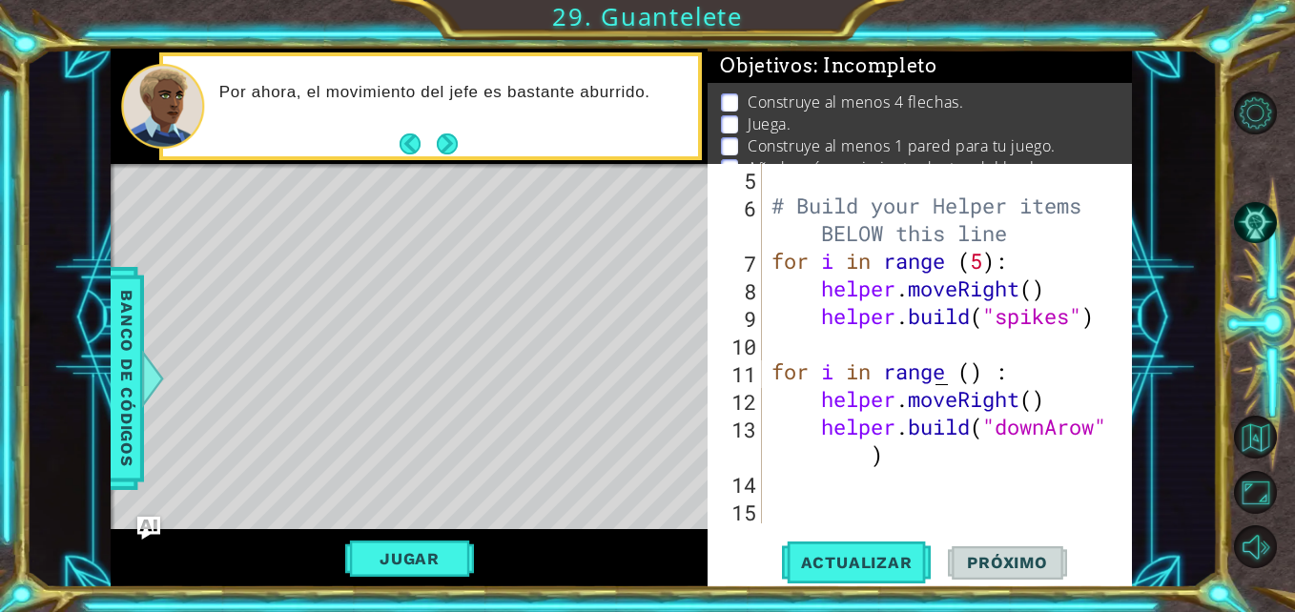
click at [936, 366] on div "# Build your Helper items BELOW this line for i in range ( 5 ) : helper . moveR…" at bounding box center [945, 371] width 355 height 415
click at [980, 405] on div "# Build your Helper items BELOW this line for i in range ( 5 ) : helper . moveR…" at bounding box center [945, 371] width 355 height 415
click at [972, 377] on div "# Build your Helper items BELOW this line for i in range ( 5 ) : helper . moveR…" at bounding box center [945, 371] width 355 height 415
click at [1030, 404] on div "# Build your Helper items BELOW this line for i in range ( 5 ) : helper . moveR…" at bounding box center [945, 371] width 355 height 415
click at [972, 373] on div "# Build your Helper items BELOW this line for i in range ( 5 ) : helper . moveR…" at bounding box center [945, 371] width 355 height 415
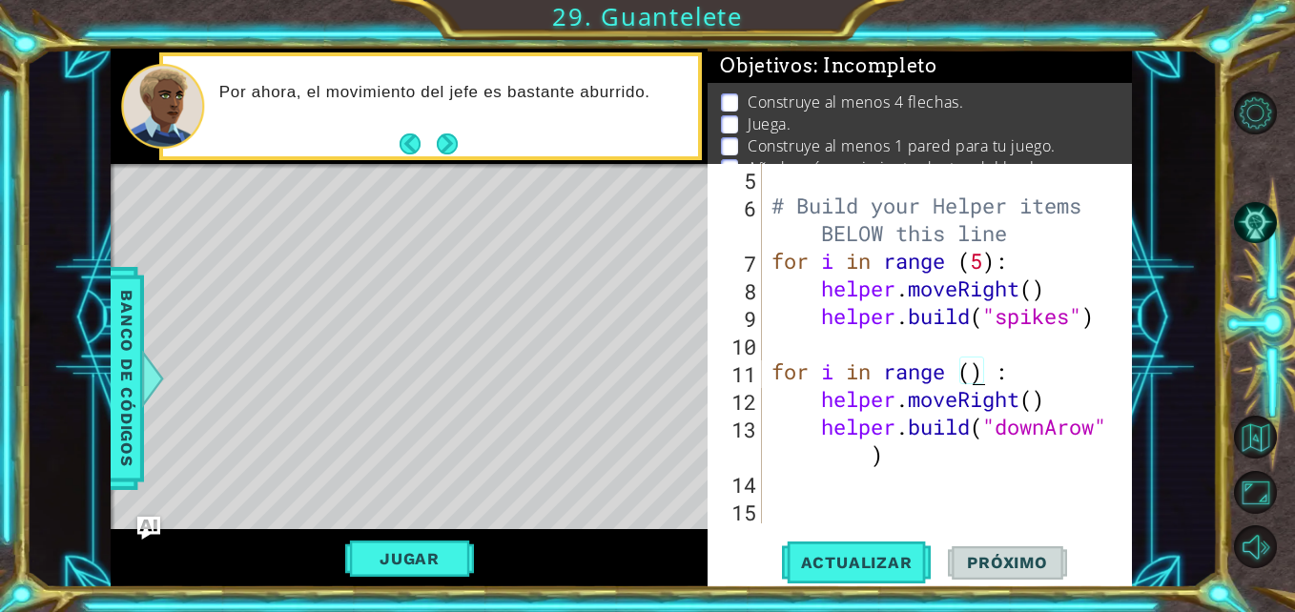
scroll to position [0, 10]
click at [880, 566] on span "Actualizar" at bounding box center [857, 562] width 150 height 19
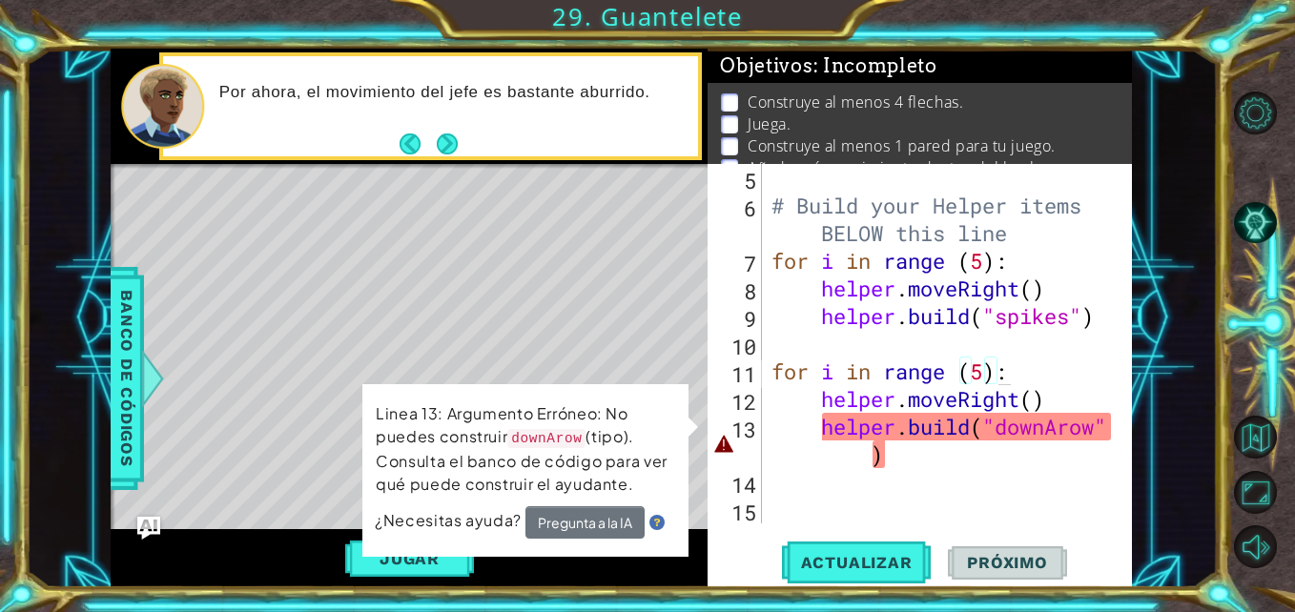
click at [554, 436] on code "downArow" at bounding box center [546, 438] width 78 height 19
click at [865, 443] on div "# Build your Helper items BELOW this line for i in range ( 5 ) : helper . moveR…" at bounding box center [945, 371] width 355 height 415
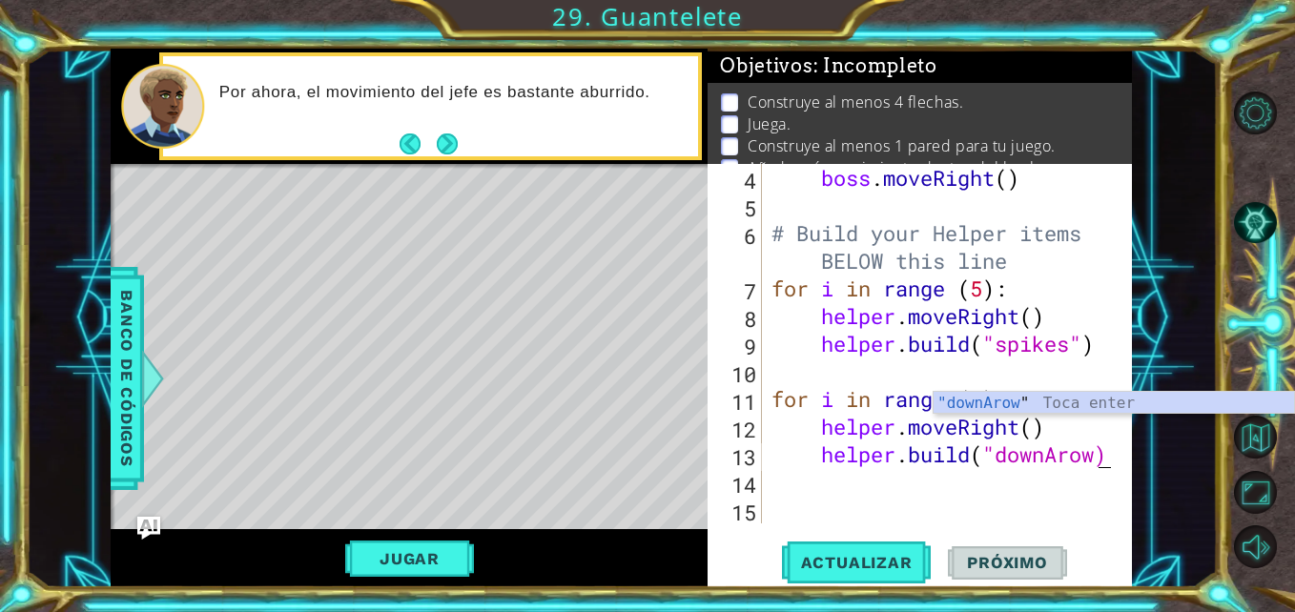
scroll to position [138, 0]
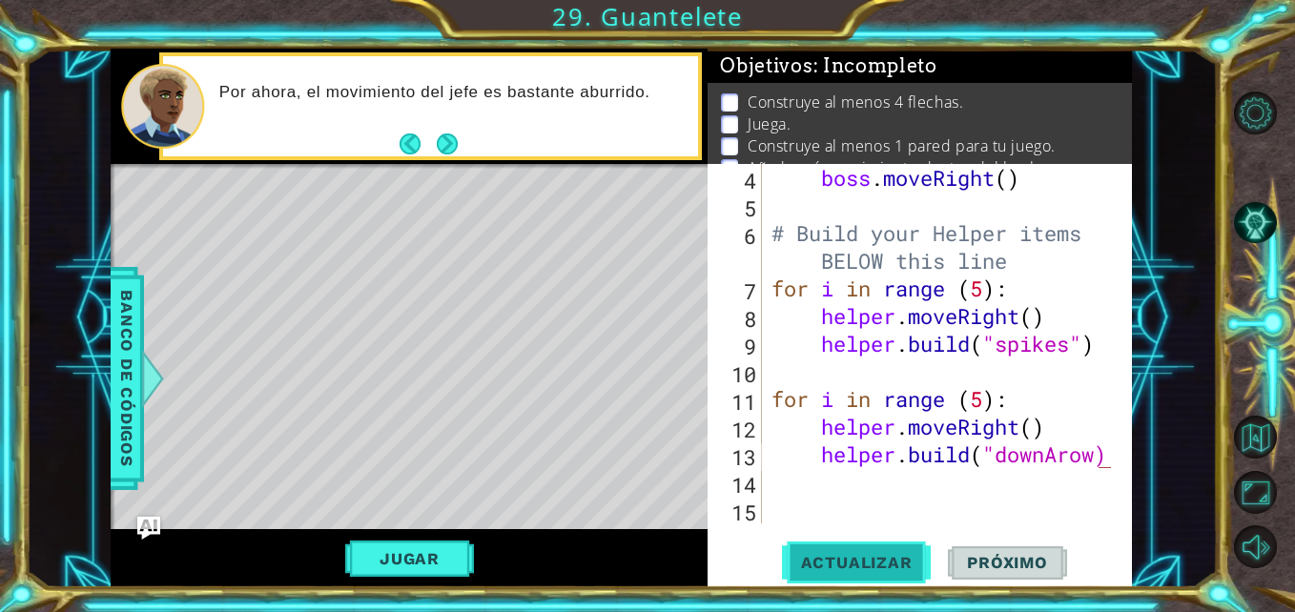
click at [869, 560] on span "Actualizar" at bounding box center [857, 562] width 150 height 19
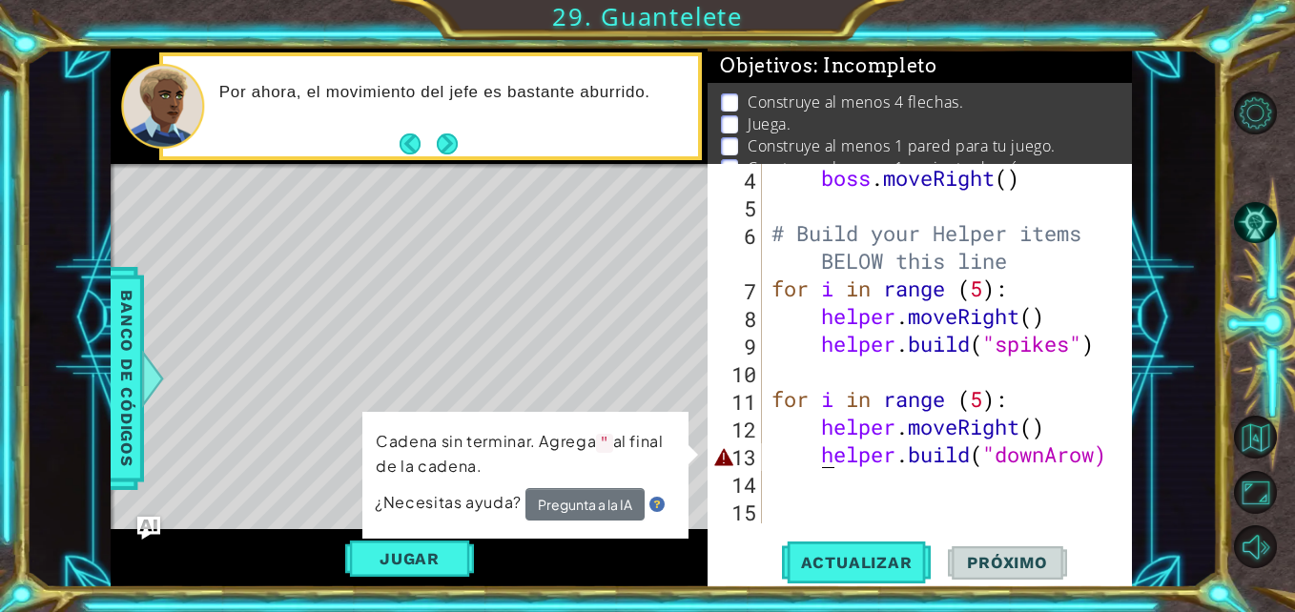
click at [816, 457] on div "boss . moveRight ( ) # Build your Helper items BELOW this line for i in range (…" at bounding box center [945, 371] width 355 height 415
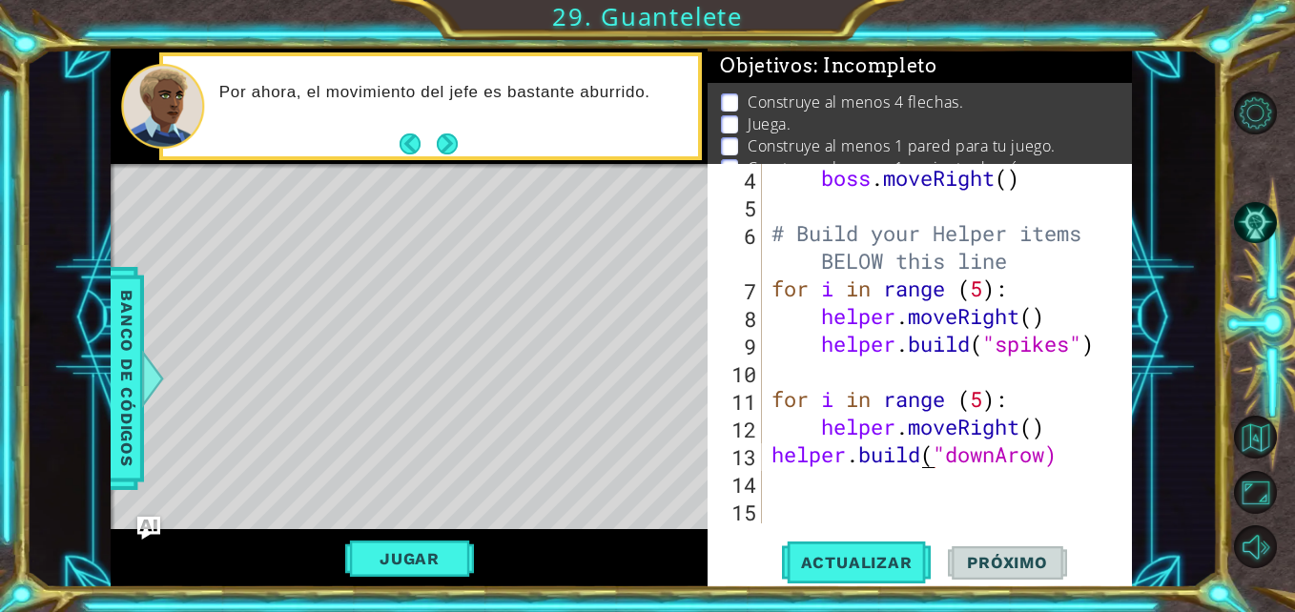
click at [924, 460] on div "boss . moveRight ( ) # Build your Helper items BELOW this line for i in range (…" at bounding box center [945, 371] width 355 height 415
click at [924, 460] on div "boss . moveRight ( ) # Build your Helper items BELOW this line for i in range (…" at bounding box center [940, 344] width 345 height 360
click at [769, 460] on div "boss . moveRight ( ) # Build your Helper items BELOW this line for i in range (…" at bounding box center [945, 371] width 355 height 415
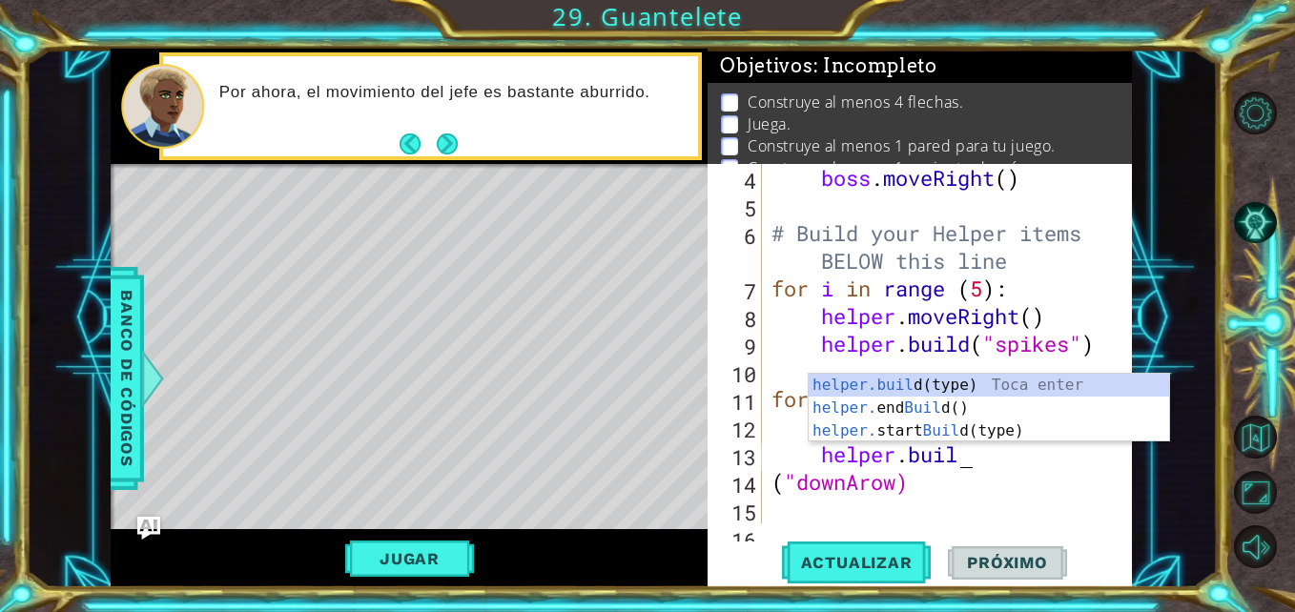
scroll to position [0, 10]
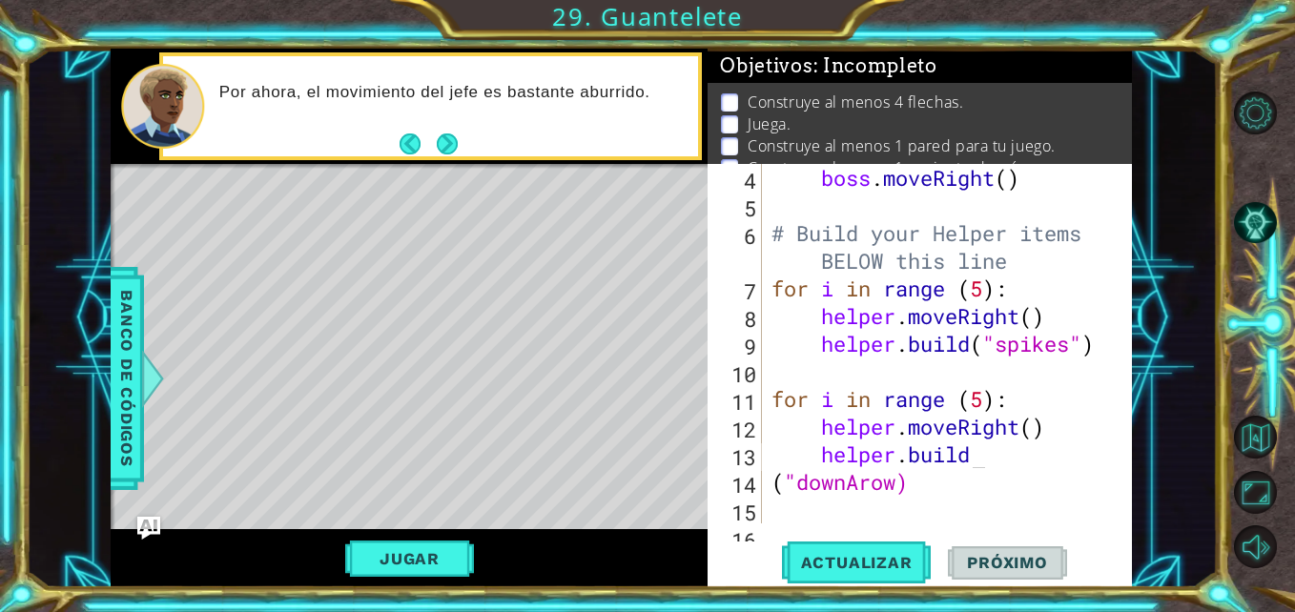
click at [764, 488] on div "[DOMAIN_NAME] 4 5 6 7 8 9 10 11 12 13 14 15 16 boss . moveRight ( ) # Build you…" at bounding box center [918, 344] width 420 height 360
drag, startPoint x: 766, startPoint y: 485, endPoint x: 861, endPoint y: 492, distance: 95.6
click at [861, 492] on div "[DOMAIN_NAME] 4 5 6 7 8 9 10 11 12 13 14 15 16 boss . moveRight ( ) # Build you…" at bounding box center [918, 344] width 420 height 360
drag, startPoint x: 907, startPoint y: 489, endPoint x: 772, endPoint y: 490, distance: 135.4
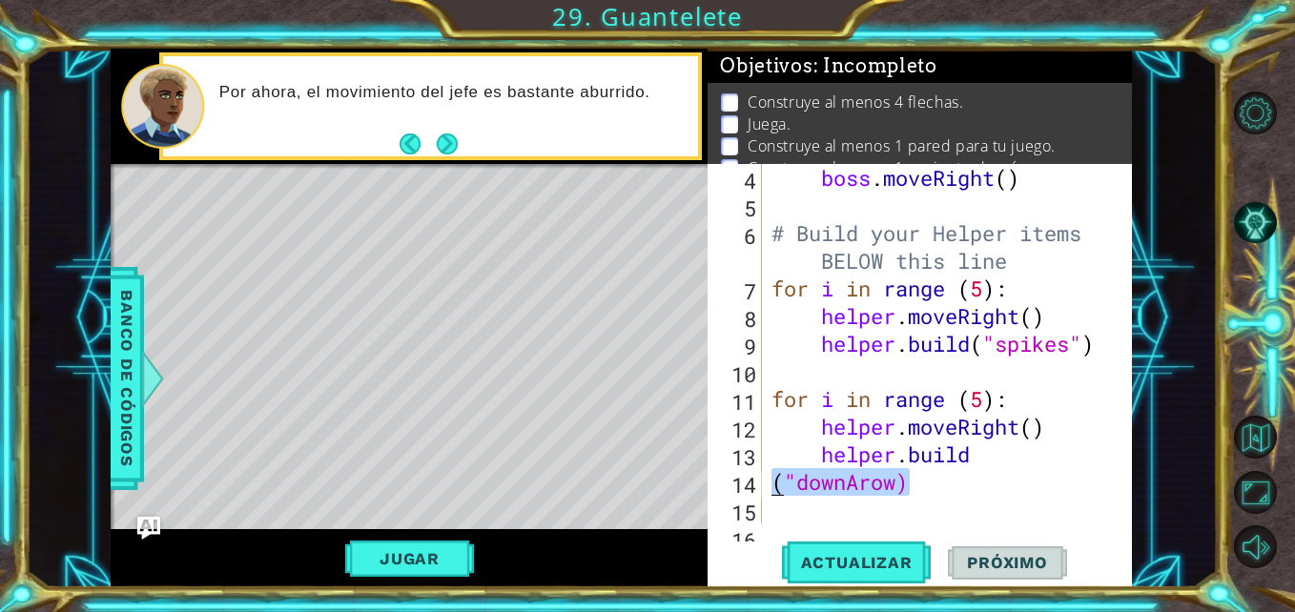
click at [772, 490] on div "boss . moveRight ( ) # Build your Helper items BELOW this line for i in range (…" at bounding box center [945, 371] width 355 height 415
type textarea "("downArow)"
click at [825, 493] on div "boss . moveRight ( ) # Build your Helper items BELOW this line for i in range (…" at bounding box center [945, 371] width 355 height 415
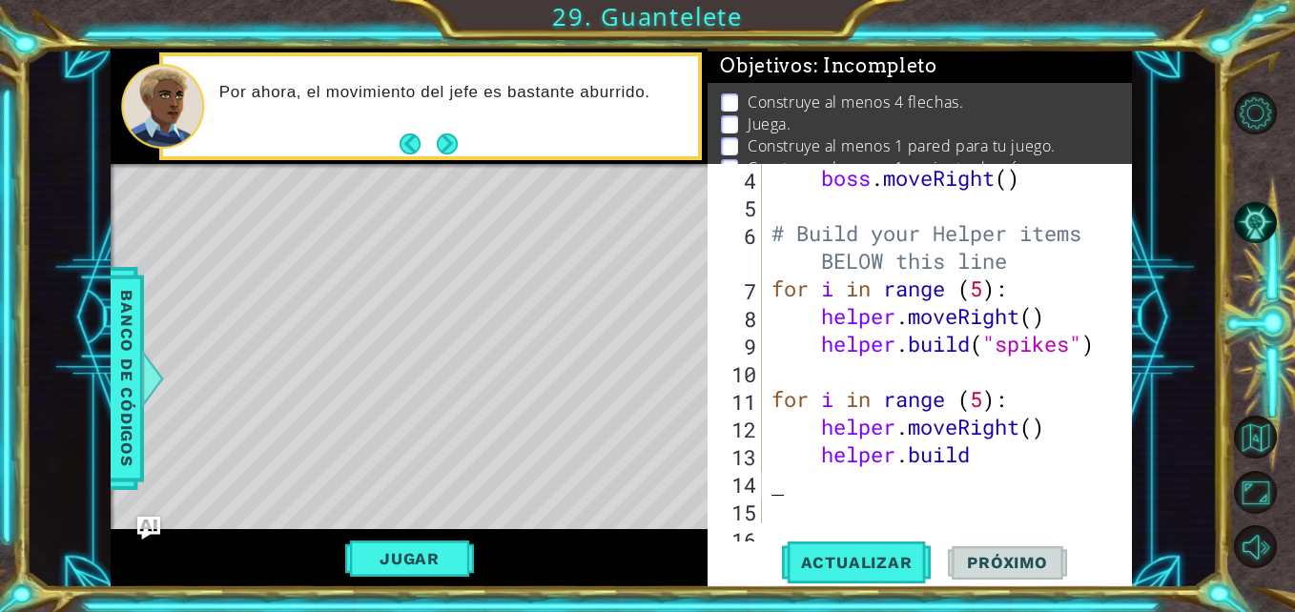
click at [825, 493] on div "boss . moveRight ( ) # Build your Helper items BELOW this line for i in range (…" at bounding box center [945, 371] width 355 height 415
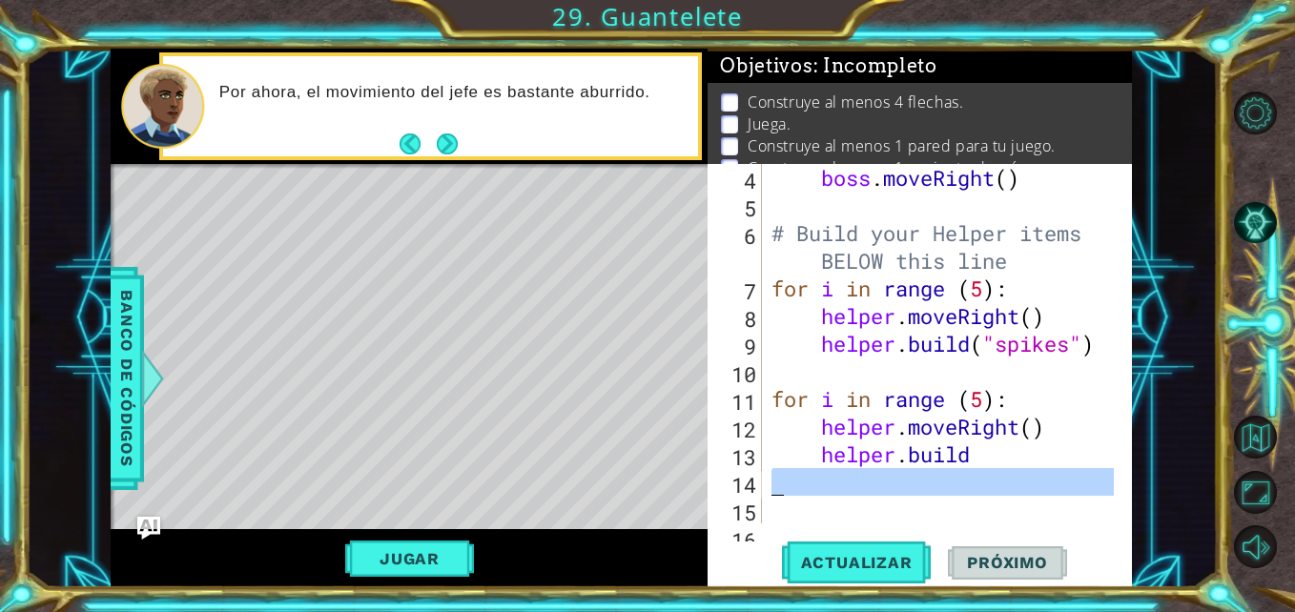
click at [825, 493] on div "boss . moveRight ( ) # Build your Helper items BELOW this line for i in range (…" at bounding box center [945, 371] width 355 height 415
click at [826, 493] on div "boss . moveRight ( ) # Build your Helper items BELOW this line for i in range (…" at bounding box center [940, 344] width 345 height 360
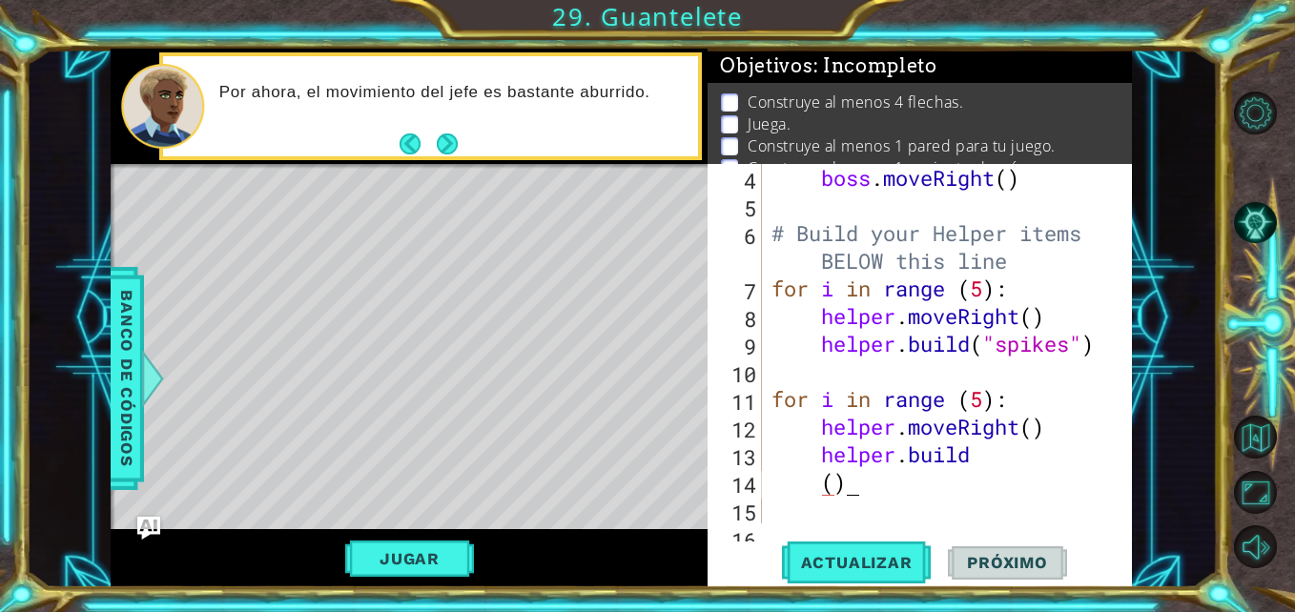
scroll to position [0, 3]
click at [834, 482] on div "boss . moveRight ( ) # Build your Helper items BELOW this line for i in range (…" at bounding box center [945, 371] width 355 height 415
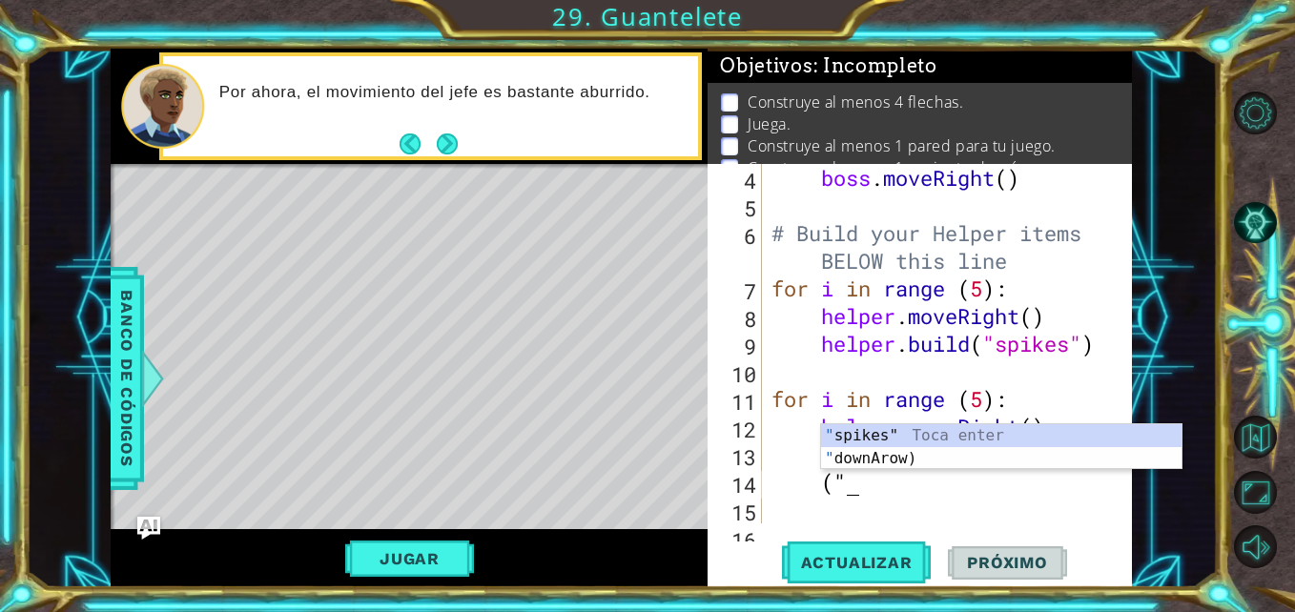
scroll to position [0, 4]
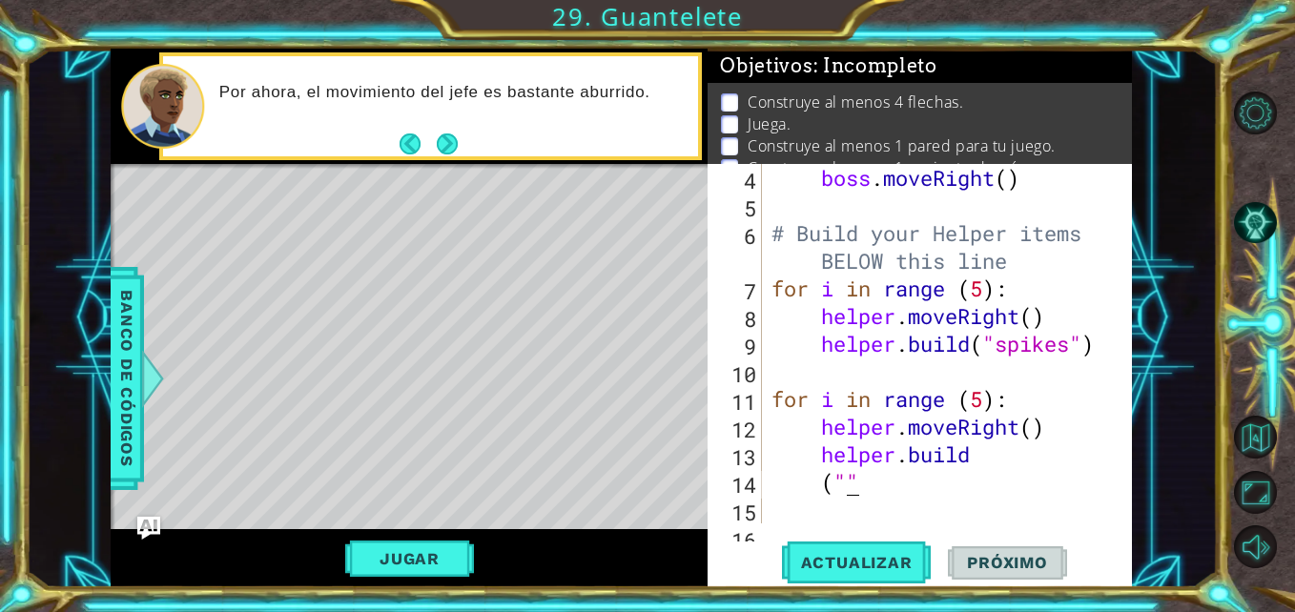
click at [850, 482] on div "boss . moveRight ( ) # Build your Helper items BELOW this line for i in range (…" at bounding box center [945, 371] width 355 height 415
click at [855, 560] on span "Actualizar" at bounding box center [857, 562] width 150 height 19
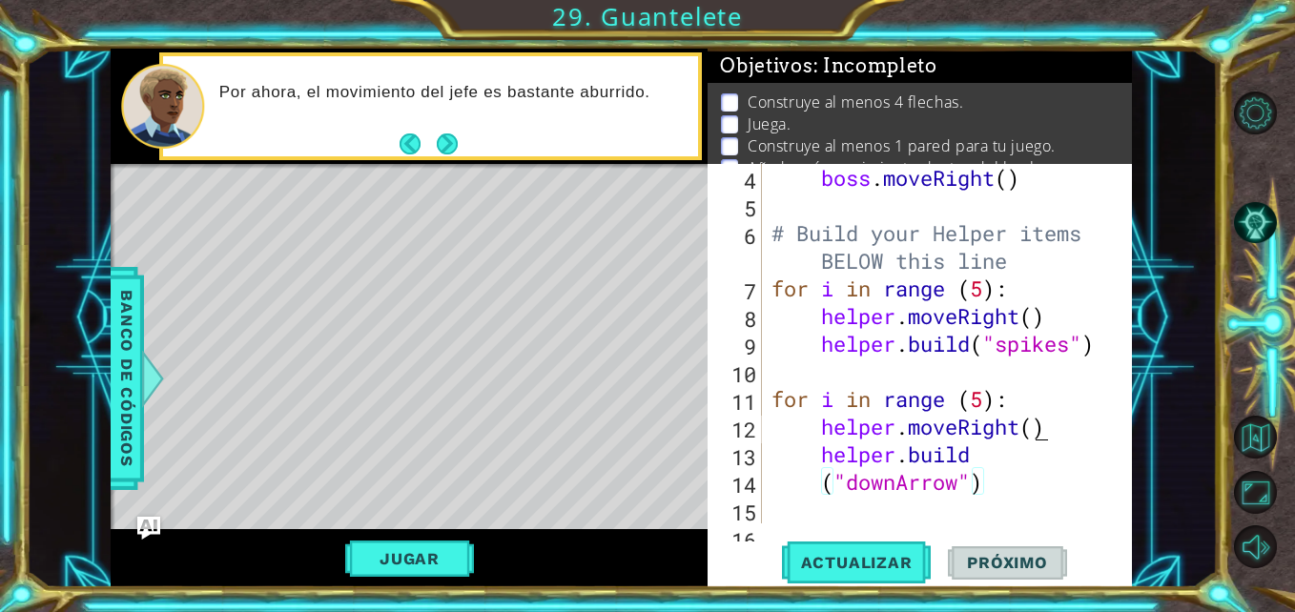
click at [1037, 431] on div "boss . moveRight ( ) # Build your Helper items BELOW this line for i in range (…" at bounding box center [945, 371] width 355 height 415
click at [980, 403] on div "boss . moveRight ( ) # Build your Helper items BELOW this line for i in range (…" at bounding box center [945, 371] width 355 height 415
click at [879, 586] on div "for i in range (4):): 4 5 6 7 8 9 10 11 12 13 14 15 16 boss . moveRight ( ) # B…" at bounding box center [920, 376] width 424 height 424
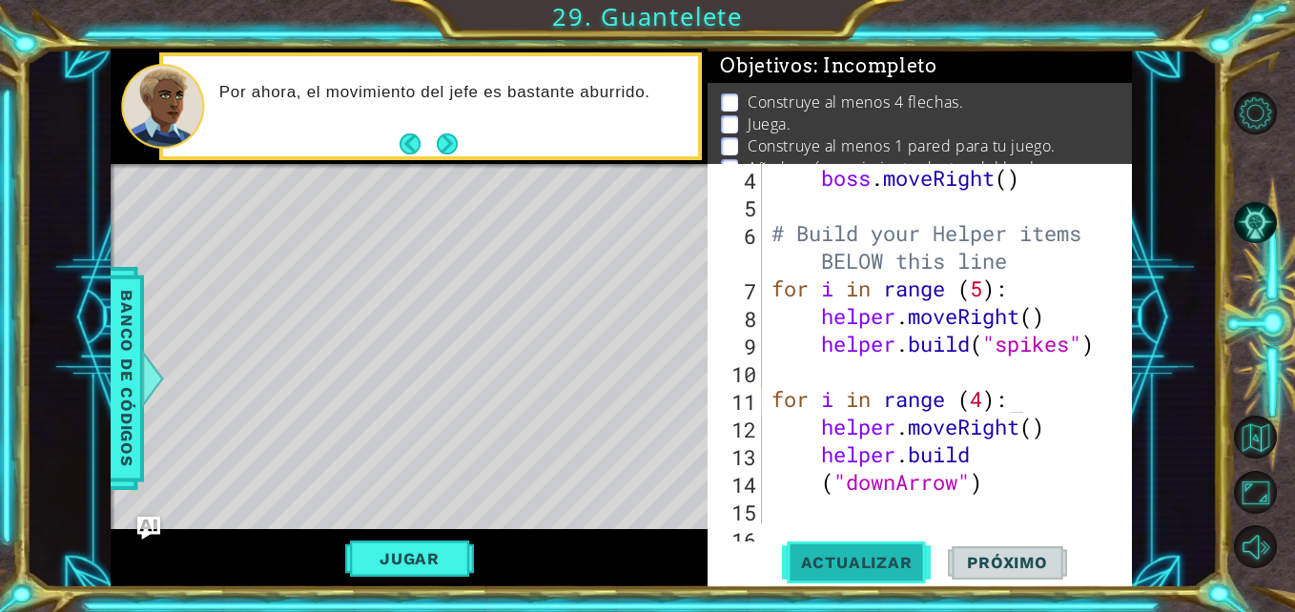
click at [881, 570] on span "Actualizar" at bounding box center [857, 562] width 150 height 19
click at [452, 139] on button "Next" at bounding box center [447, 144] width 21 height 21
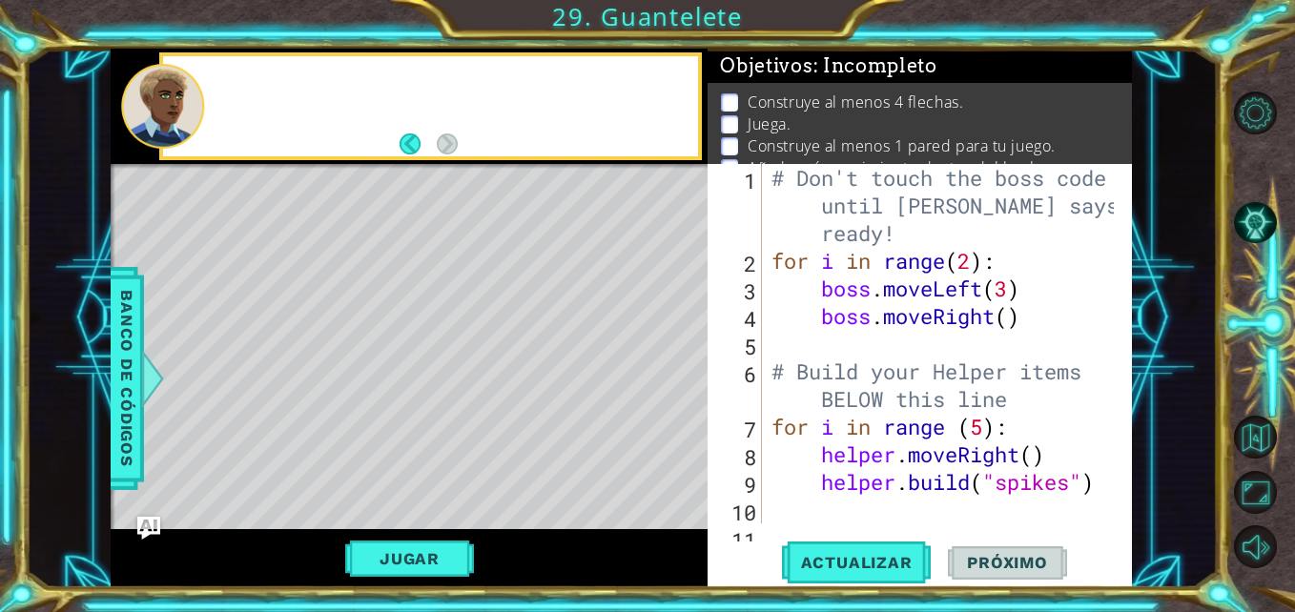
scroll to position [0, 0]
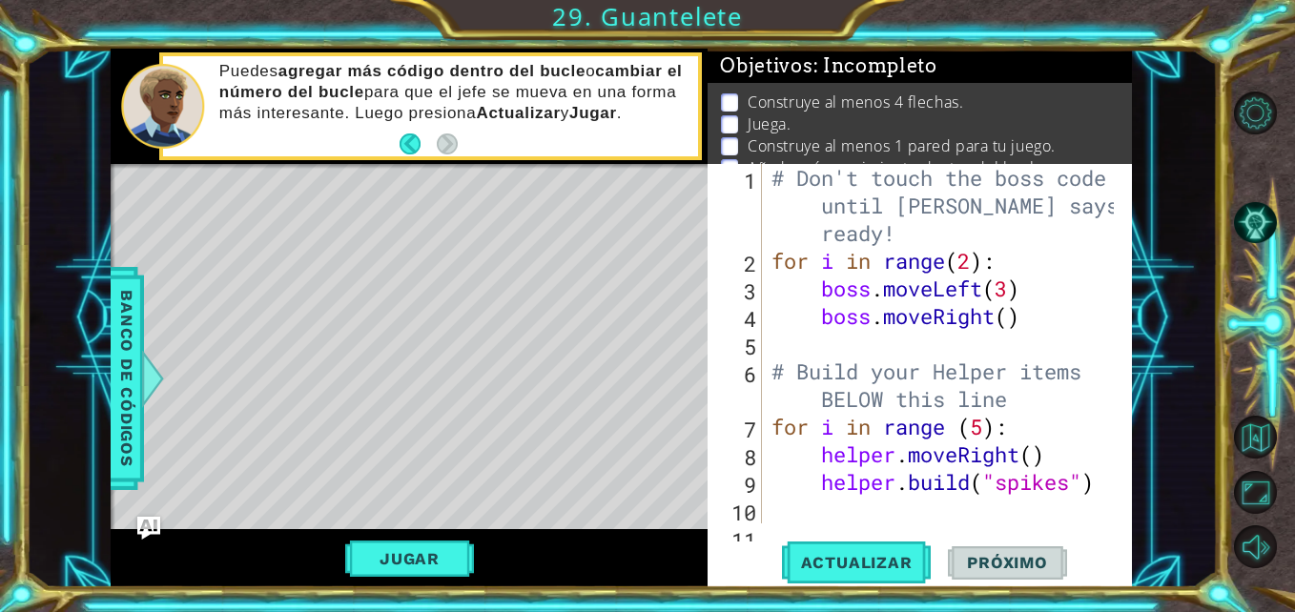
click at [979, 264] on div "# Don't touch the boss code until [PERSON_NAME] says you're ready! for i in ran…" at bounding box center [945, 399] width 355 height 470
click at [968, 266] on div "# Don't touch the boss code until [PERSON_NAME] says you're ready! for i in ran…" at bounding box center [945, 399] width 355 height 470
click at [1005, 293] on div "# Don't touch the boss code until [PERSON_NAME] says you're ready! for i in ran…" at bounding box center [945, 399] width 355 height 470
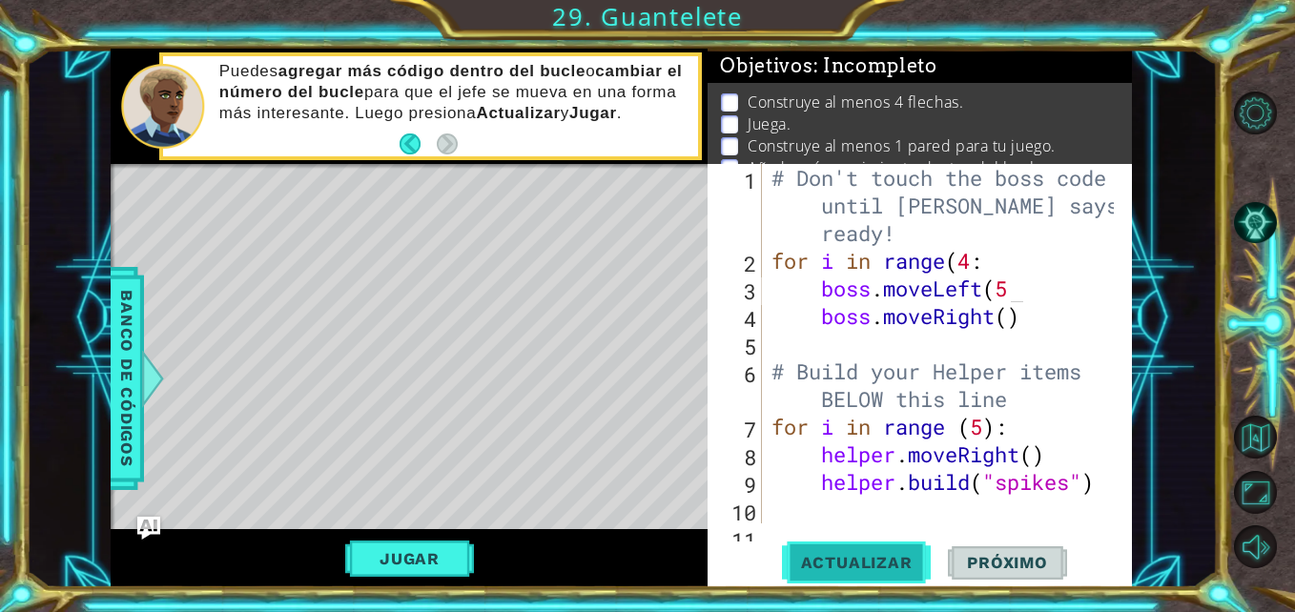
click at [901, 558] on span "Actualizar" at bounding box center [857, 562] width 150 height 19
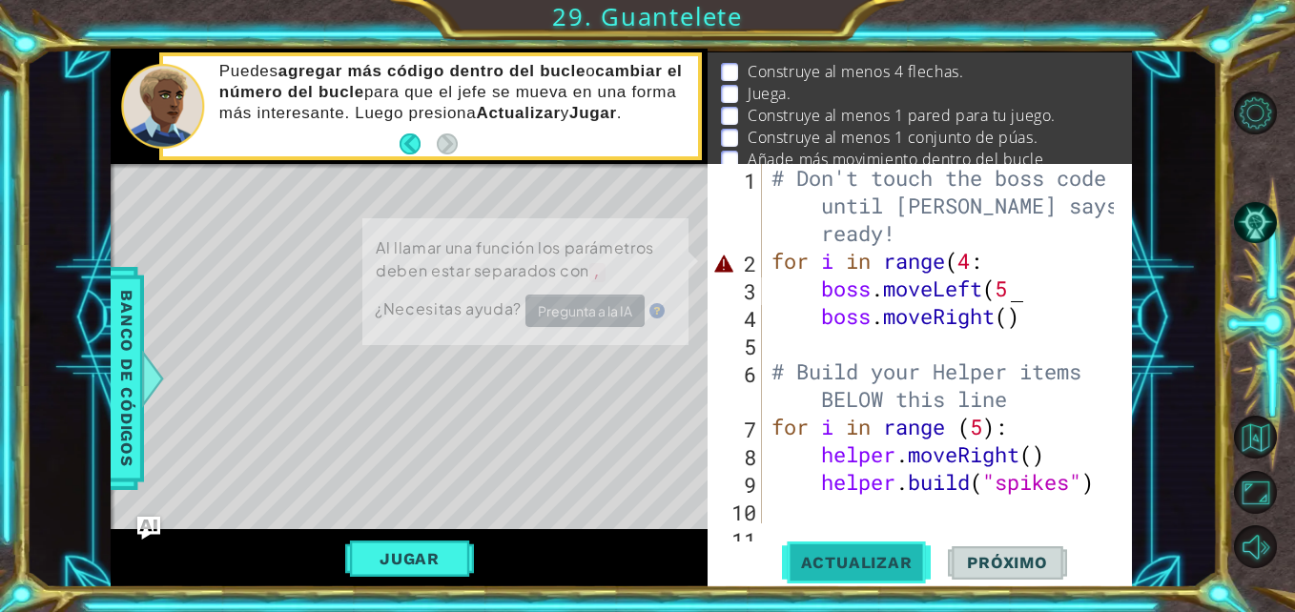
scroll to position [36, 0]
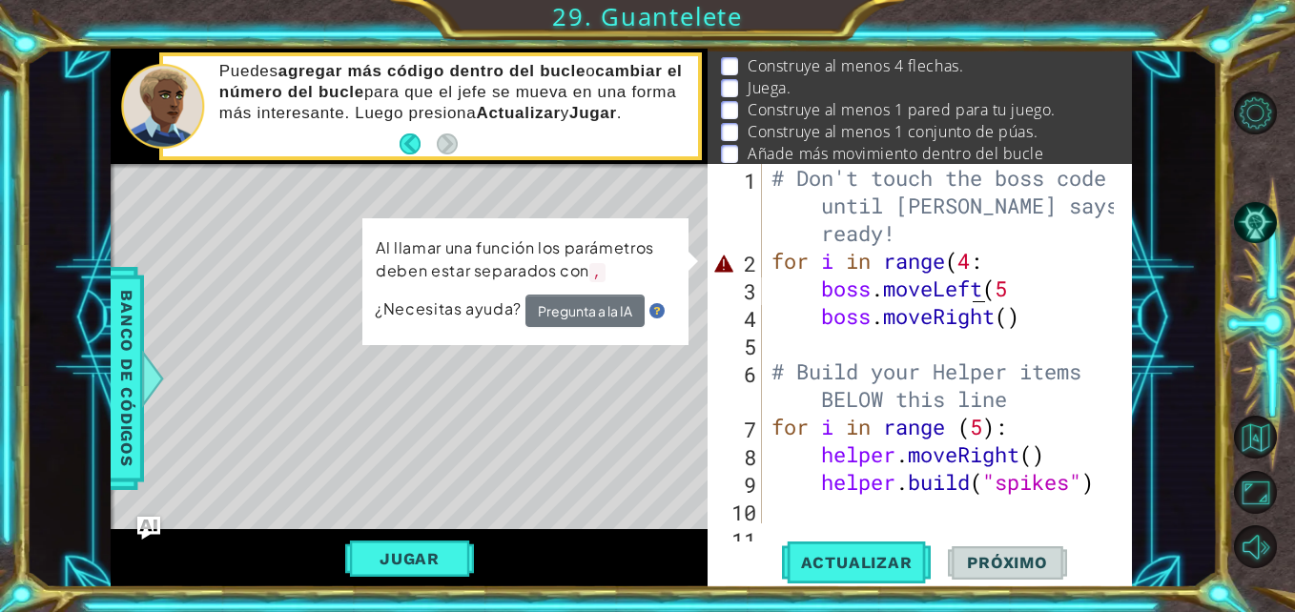
click at [967, 275] on div "# Don't touch the boss code until [PERSON_NAME] says you're ready! for i in ran…" at bounding box center [945, 399] width 355 height 470
click at [974, 274] on div "# Don't touch the boss code until [PERSON_NAME] says you're ready! for i in ran…" at bounding box center [945, 399] width 355 height 470
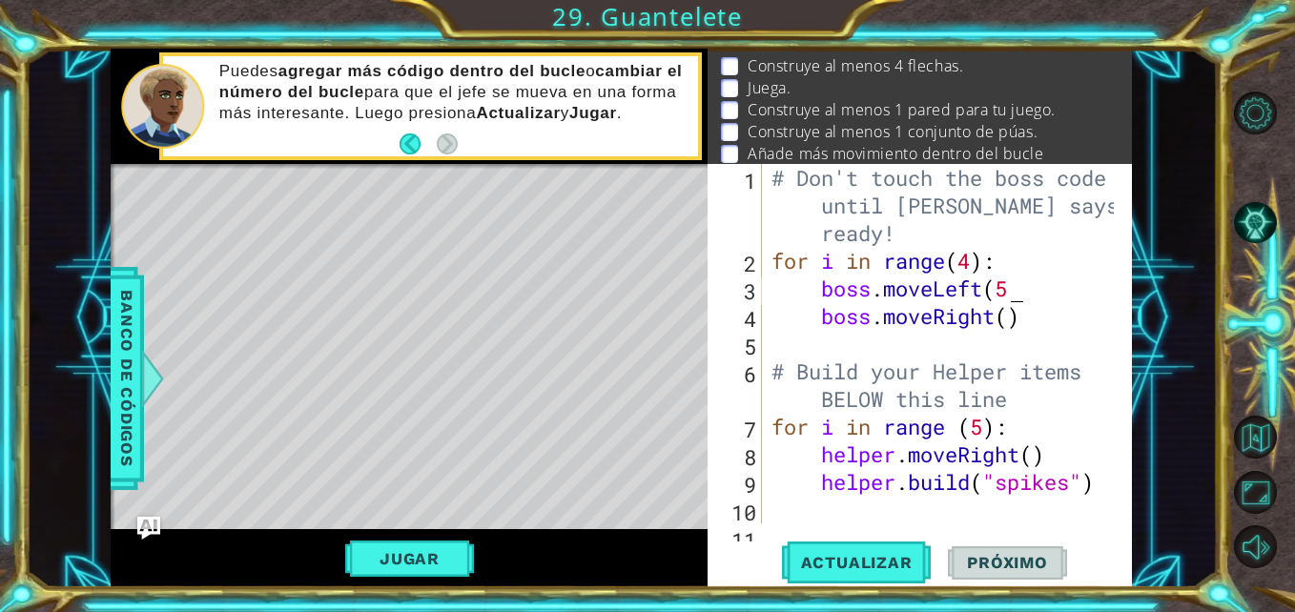
click at [1031, 291] on div "# Don't touch the boss code until [PERSON_NAME] says you're ready! for i in ran…" at bounding box center [945, 399] width 355 height 470
type textarea "boss.moveLeft(5)"
click at [869, 560] on span "Actualizar" at bounding box center [857, 562] width 150 height 19
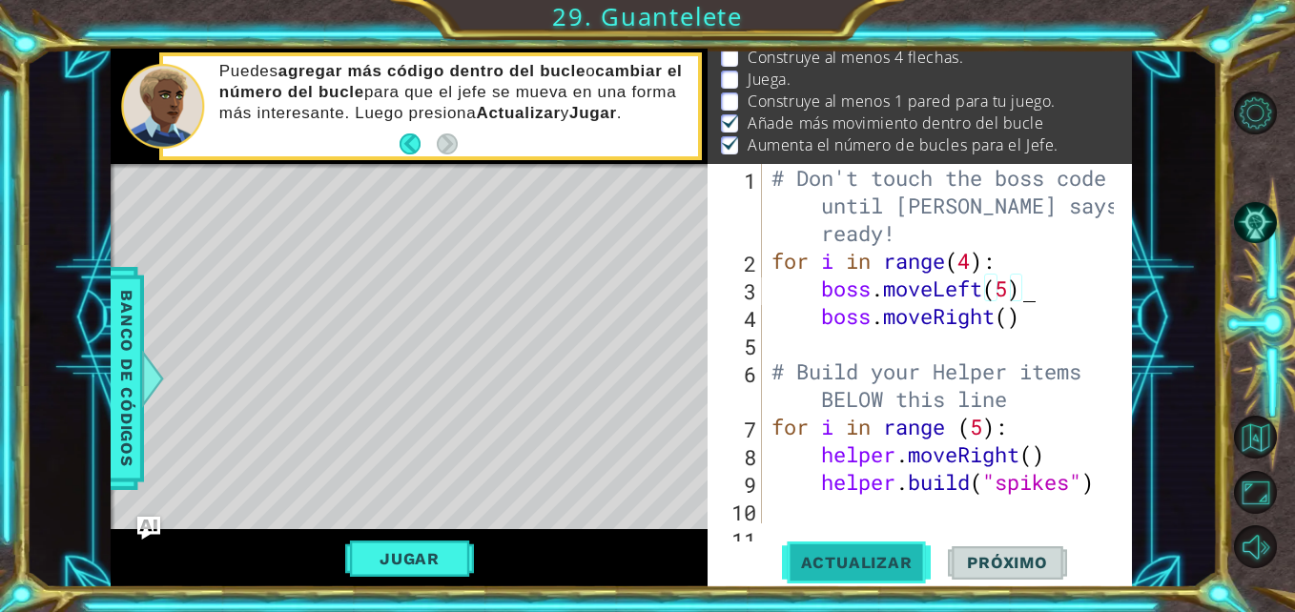
scroll to position [47, 0]
click at [869, 560] on span "Actualizar" at bounding box center [857, 562] width 150 height 19
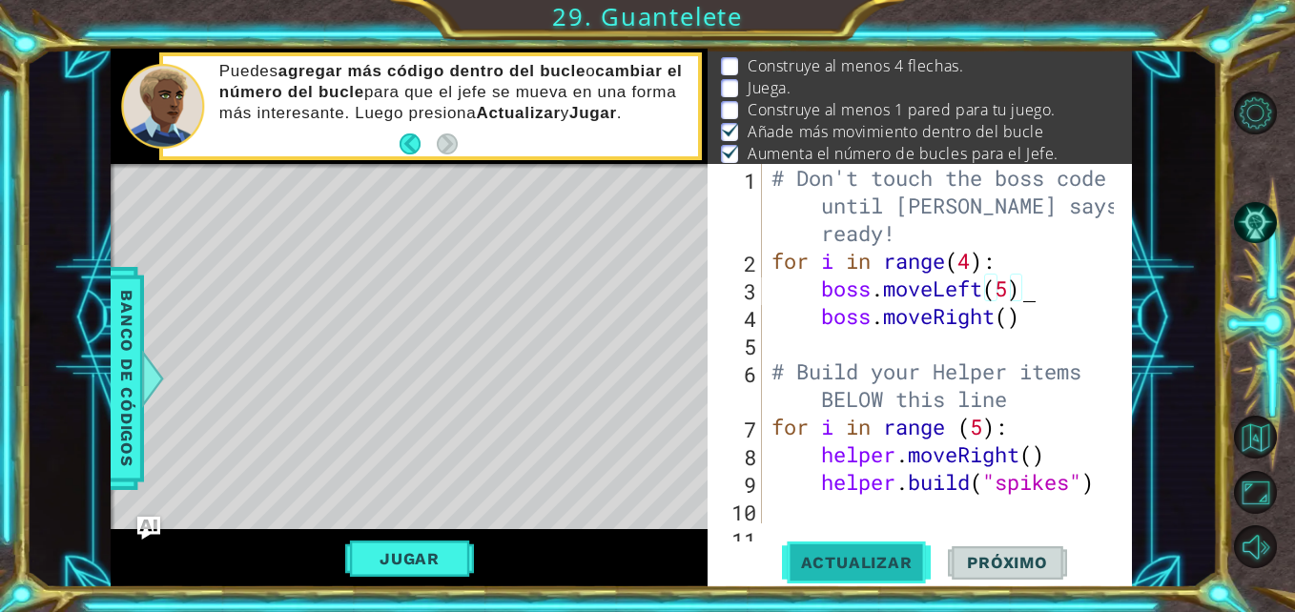
click at [869, 560] on span "Actualizar" at bounding box center [857, 562] width 150 height 19
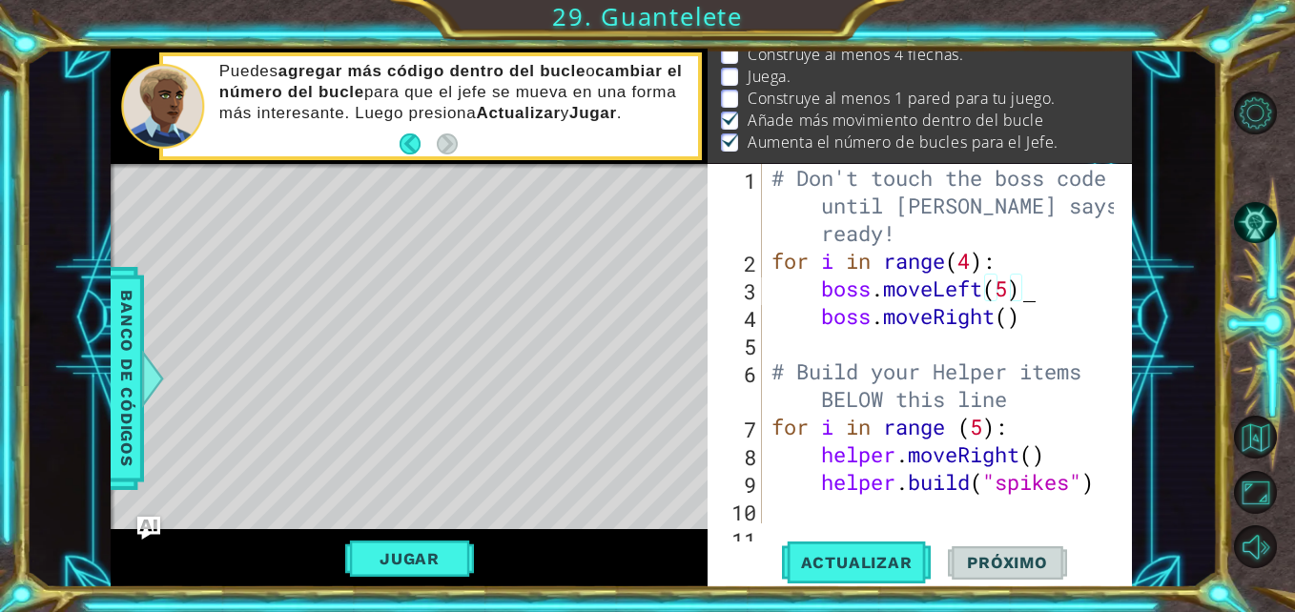
scroll to position [72, 0]
click at [445, 550] on button "Jugar" at bounding box center [409, 559] width 129 height 36
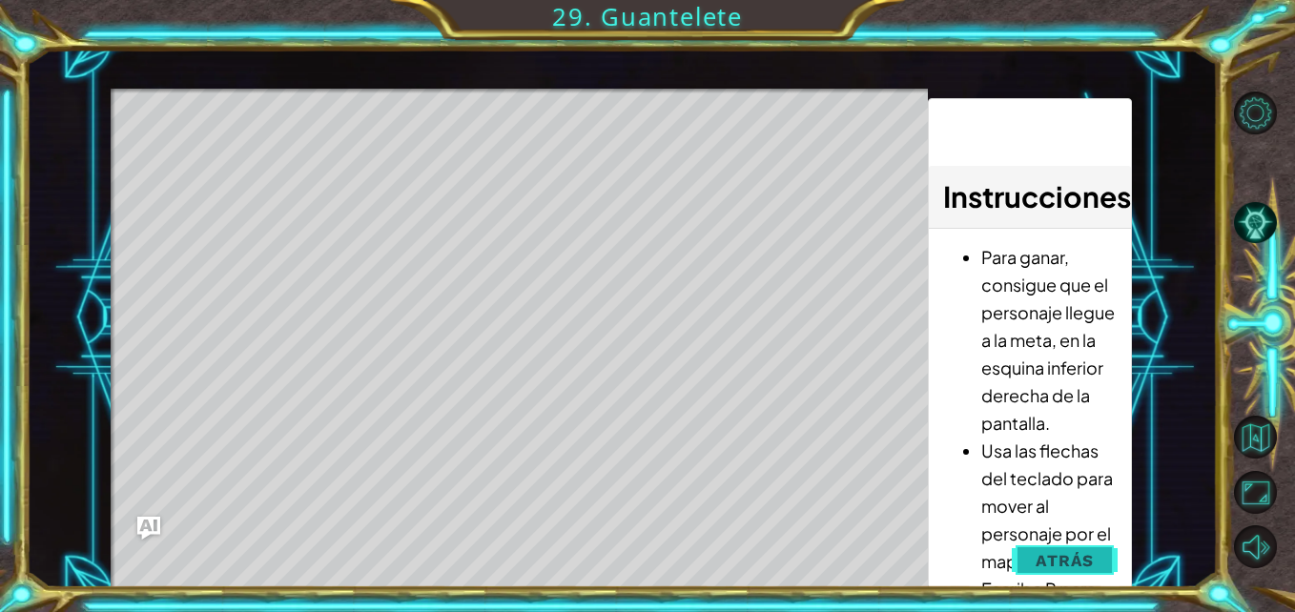
click at [1075, 566] on span "Atrás" at bounding box center [1065, 560] width 58 height 19
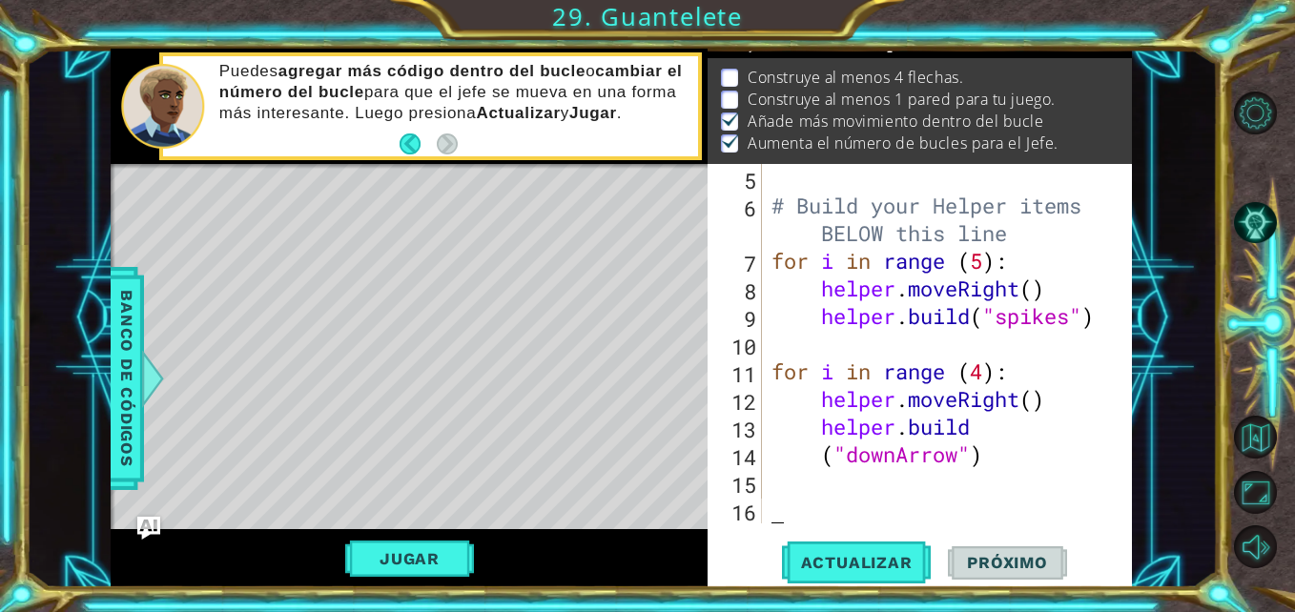
scroll to position [0, 0]
click at [849, 513] on div "# Build your Helper items BELOW this line for i in range ( 5 ) : helper . moveR…" at bounding box center [945, 371] width 355 height 415
click at [902, 562] on span "Actualizar" at bounding box center [857, 562] width 150 height 19
click at [849, 569] on span "Actualizar" at bounding box center [857, 562] width 150 height 19
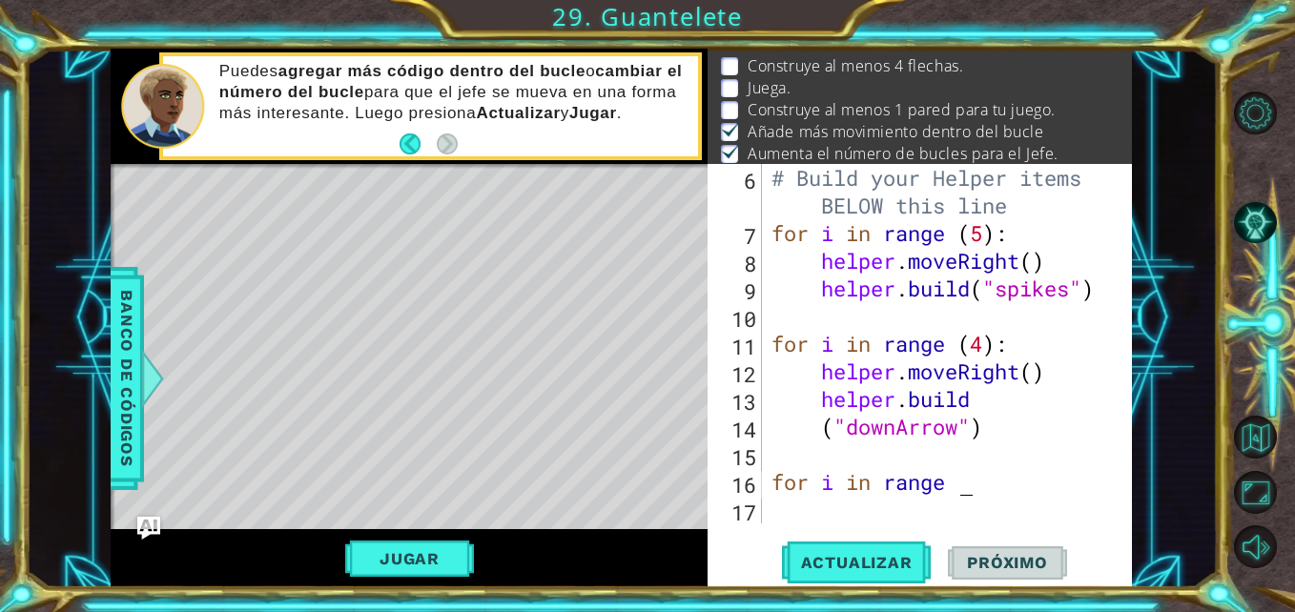
scroll to position [0, 9]
type textarea "for i in range ():"
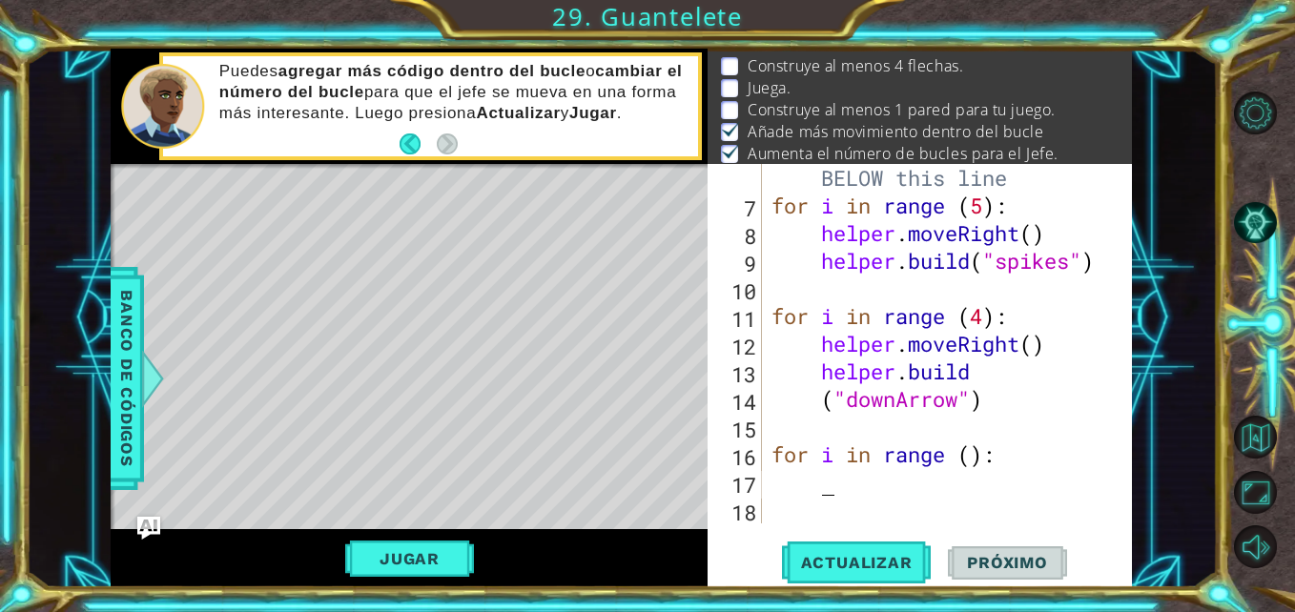
scroll to position [221, 0]
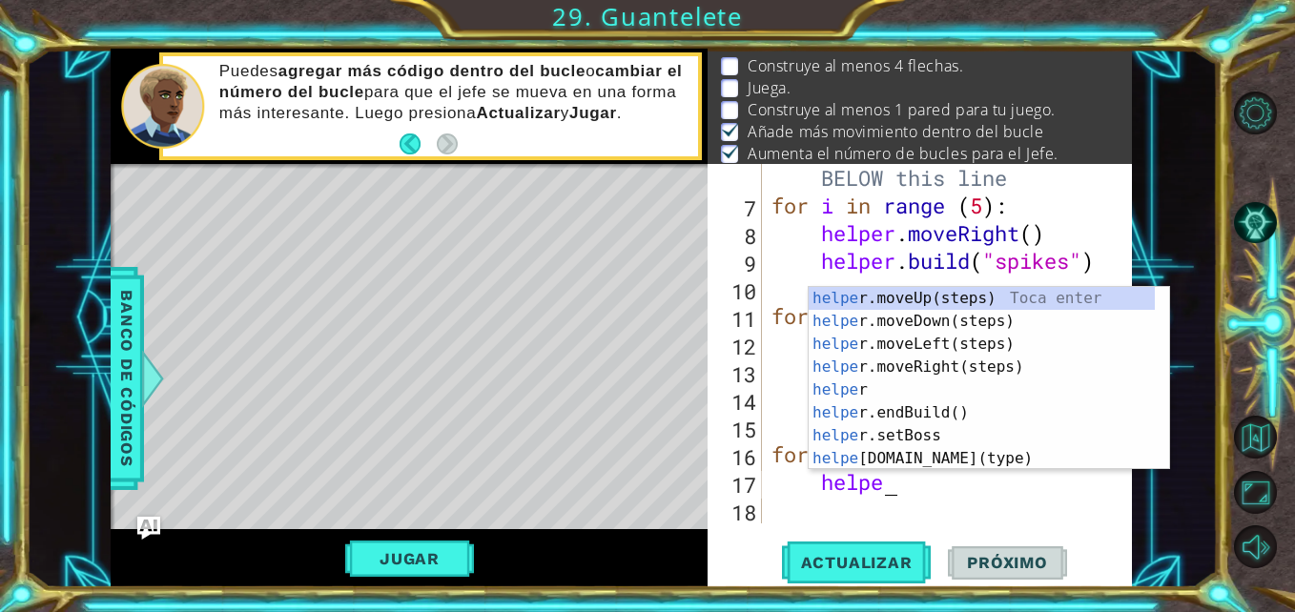
type textarea "helper"
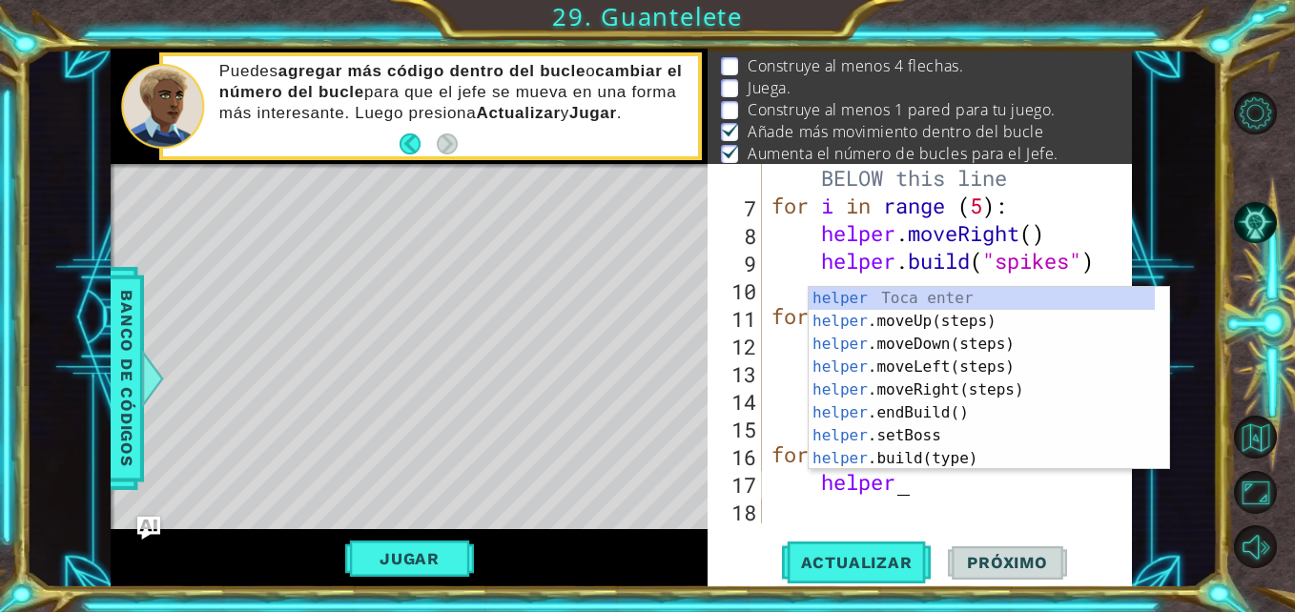
scroll to position [0, 5]
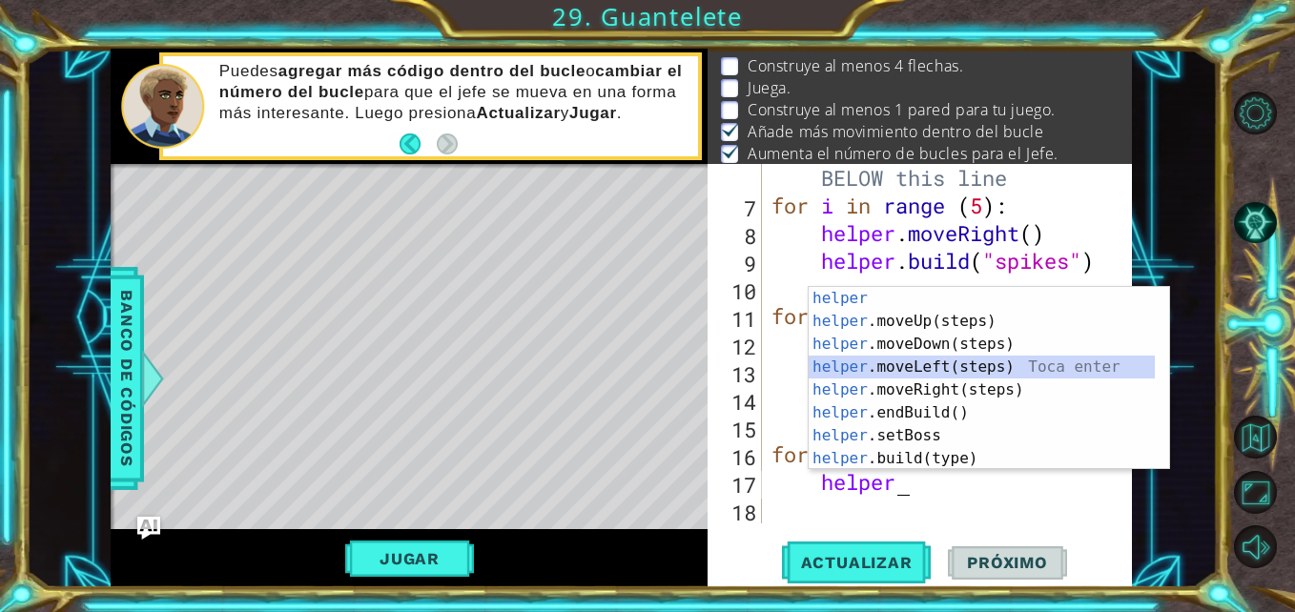
click at [851, 365] on div "helper Toca enter helper .moveUp(steps) Toca enter helper .moveDown(steps) Toca…" at bounding box center [982, 401] width 346 height 229
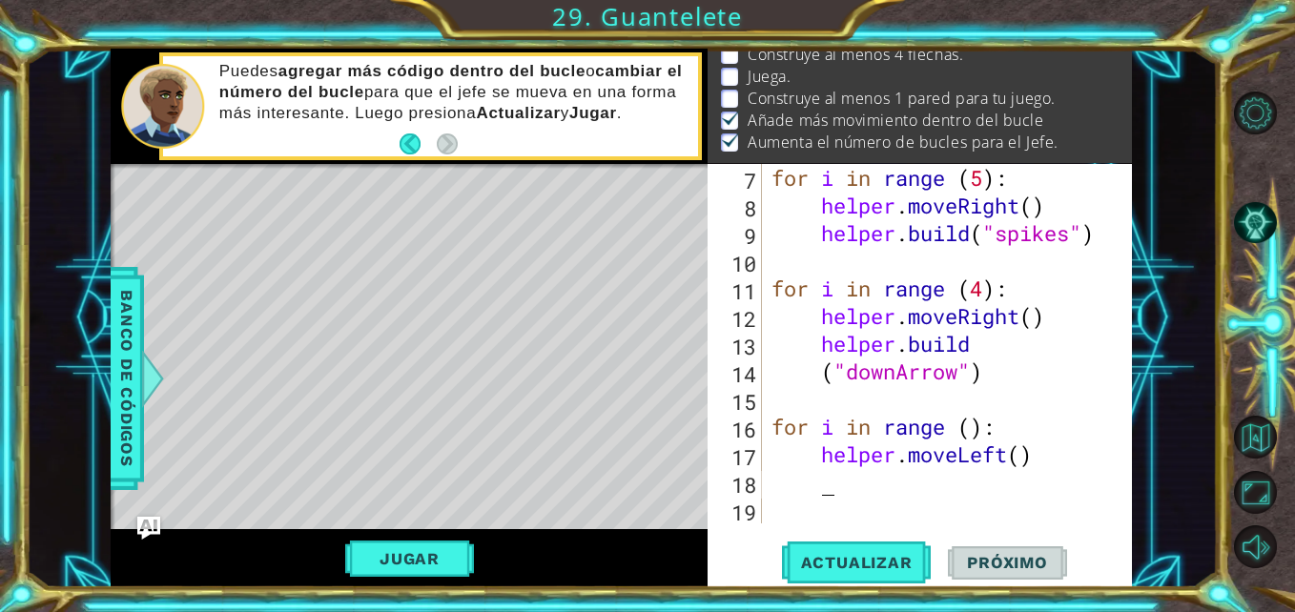
scroll to position [72, 0]
click at [1117, 57] on div "Construye al menos 4 flechas. [GEOGRAPHIC_DATA]. Construye al menos 1 pared par…" at bounding box center [920, 99] width 424 height 128
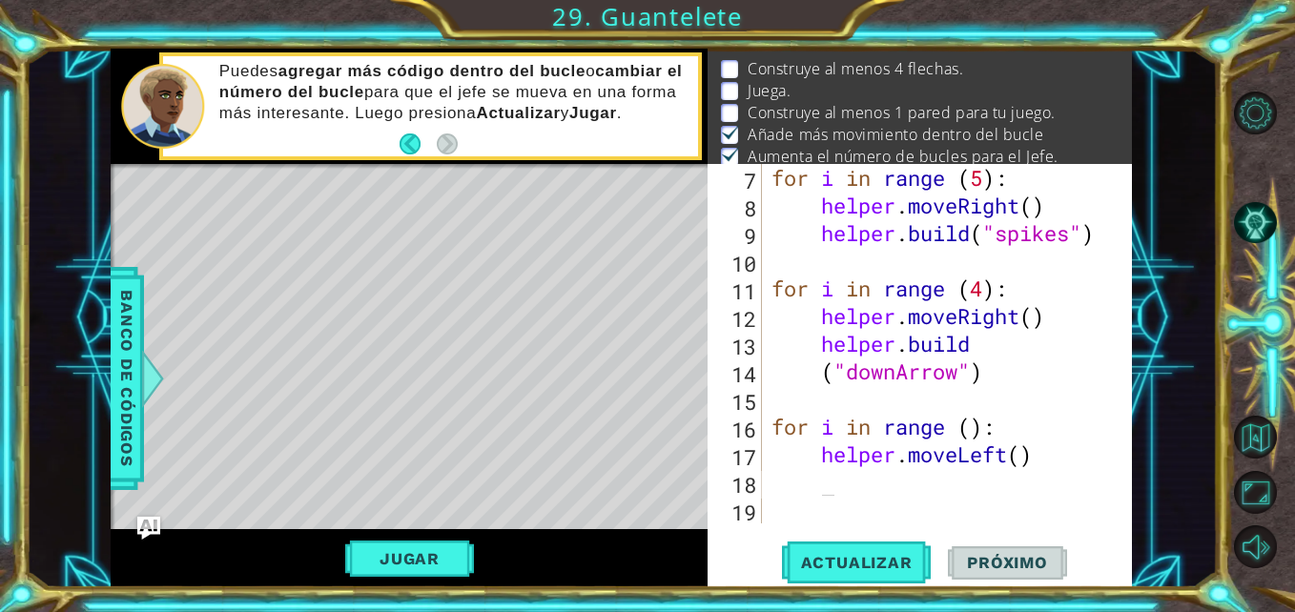
type textarea "("downArrow")"
click at [939, 381] on div "for i in range ( 5 ) : helper . moveRight ( ) helper . build ( "spikes" ) for i…" at bounding box center [945, 371] width 355 height 415
click at [961, 381] on div "for i in range ( 5 ) : helper . moveRight ( ) helper . build ( "spikes" ) for i…" at bounding box center [945, 371] width 355 height 415
click at [921, 563] on span "Actualizar" at bounding box center [857, 562] width 150 height 19
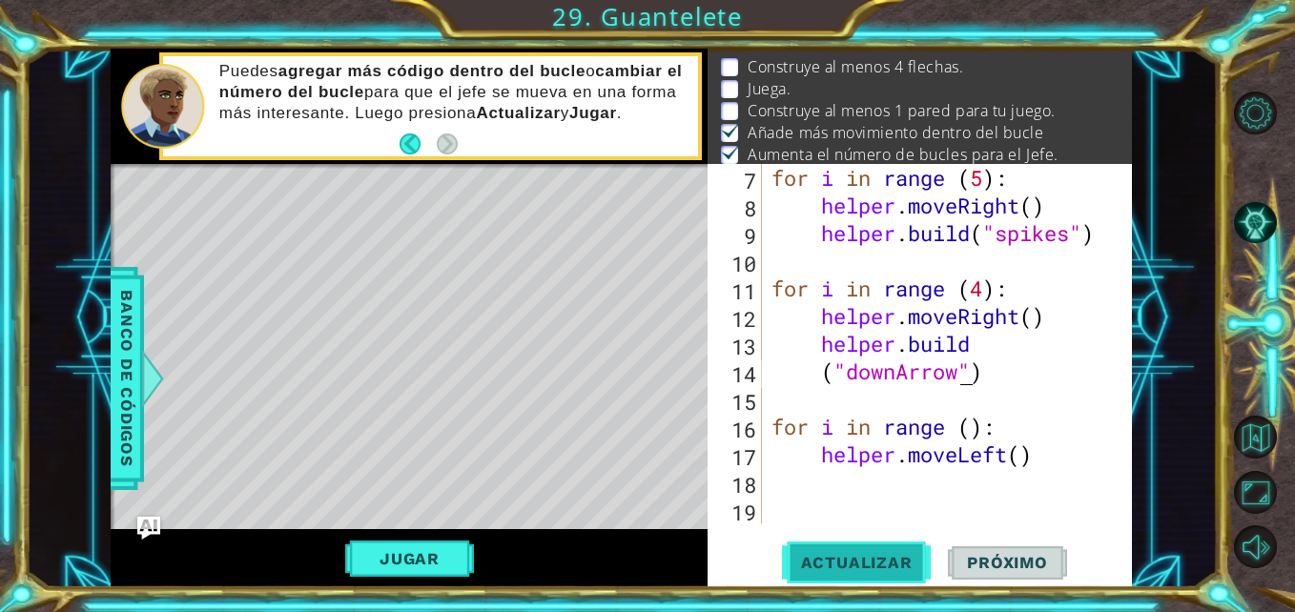
click at [921, 563] on span "Actualizar" at bounding box center [857, 562] width 150 height 19
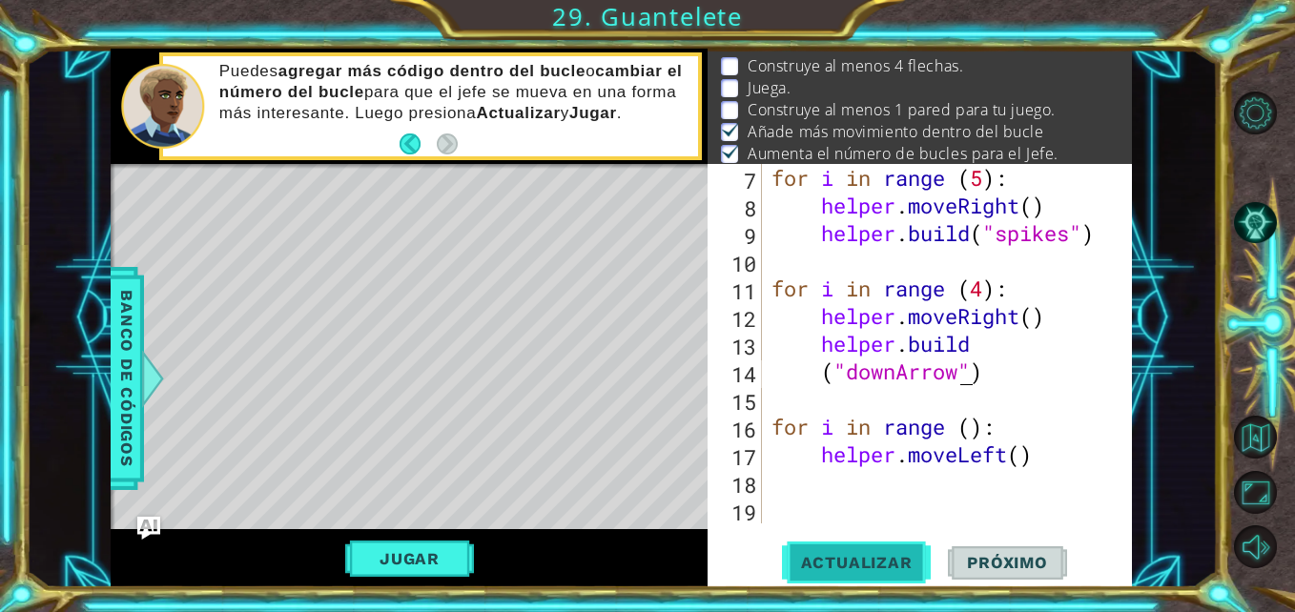
click at [921, 563] on span "Actualizar" at bounding box center [857, 562] width 150 height 19
click at [797, 494] on div "for i in range ( 5 ) : helper . moveRight ( ) helper . build ( "spikes" ) for i…" at bounding box center [945, 371] width 355 height 415
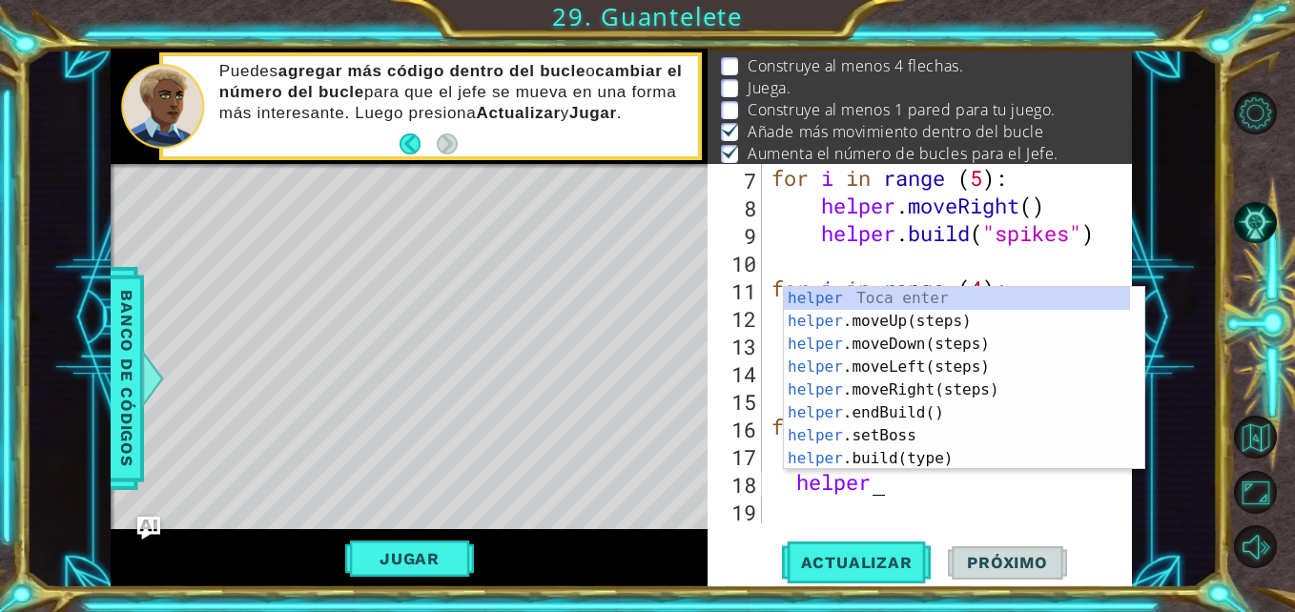
scroll to position [0, 4]
click at [896, 447] on div "helper Toca enter helper .moveUp(steps) Toca enter helper .moveDown(steps) Toca…" at bounding box center [957, 401] width 346 height 229
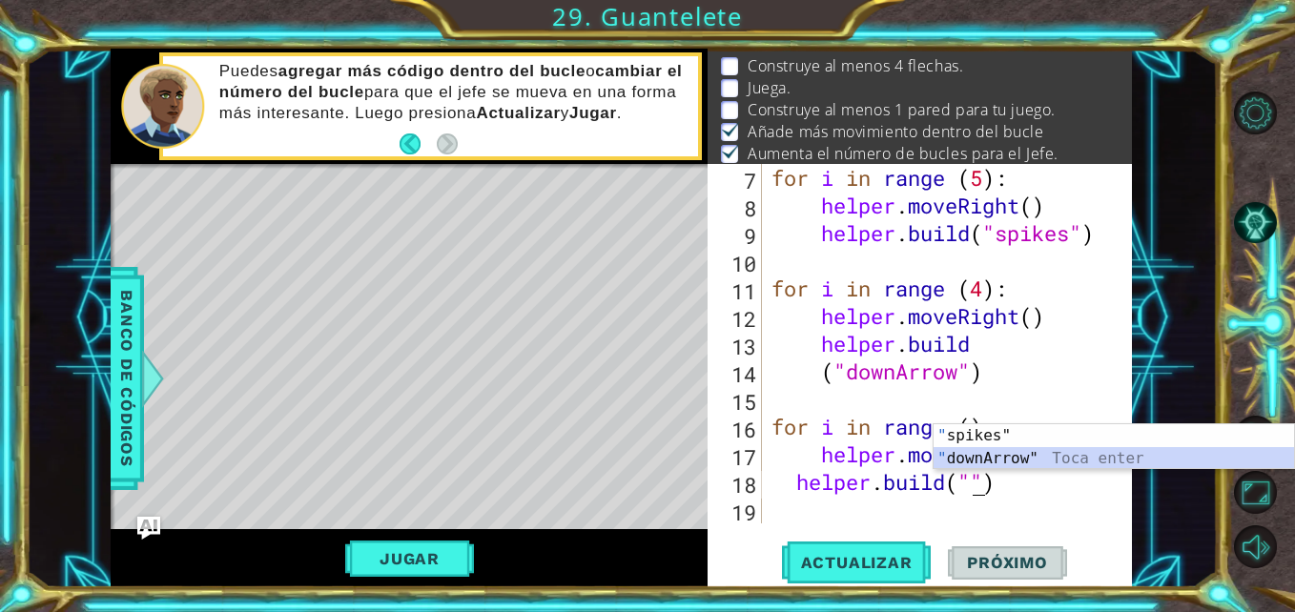
click at [1005, 459] on div "" spikes" Toca enter " downArrow" Toca enter" at bounding box center [1114, 470] width 361 height 92
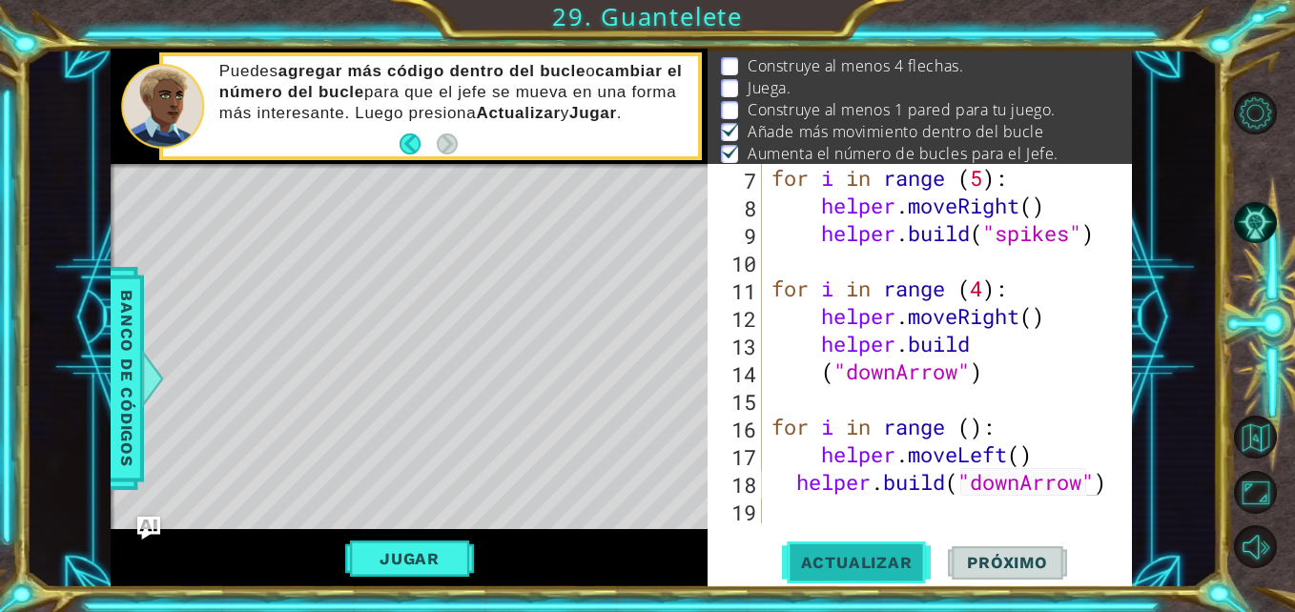
click at [899, 571] on span "Actualizar" at bounding box center [857, 562] width 150 height 19
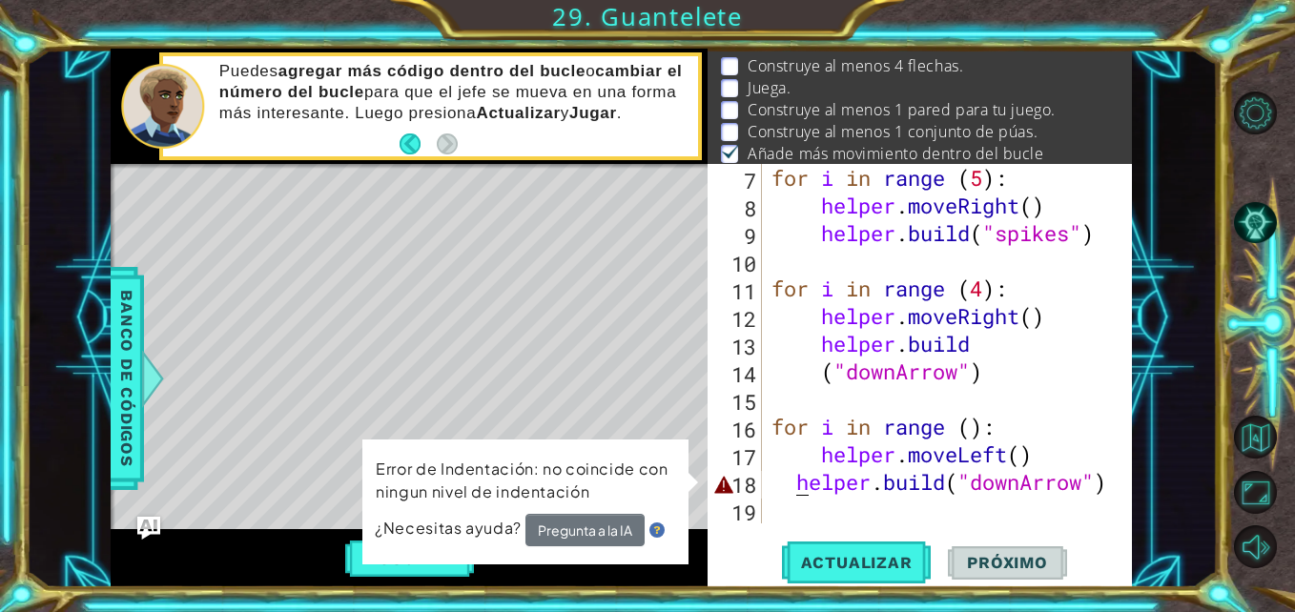
click at [794, 491] on div "for i in range ( 5 ) : helper . moveRight ( ) helper . build ( "spikes" ) for i…" at bounding box center [945, 371] width 355 height 415
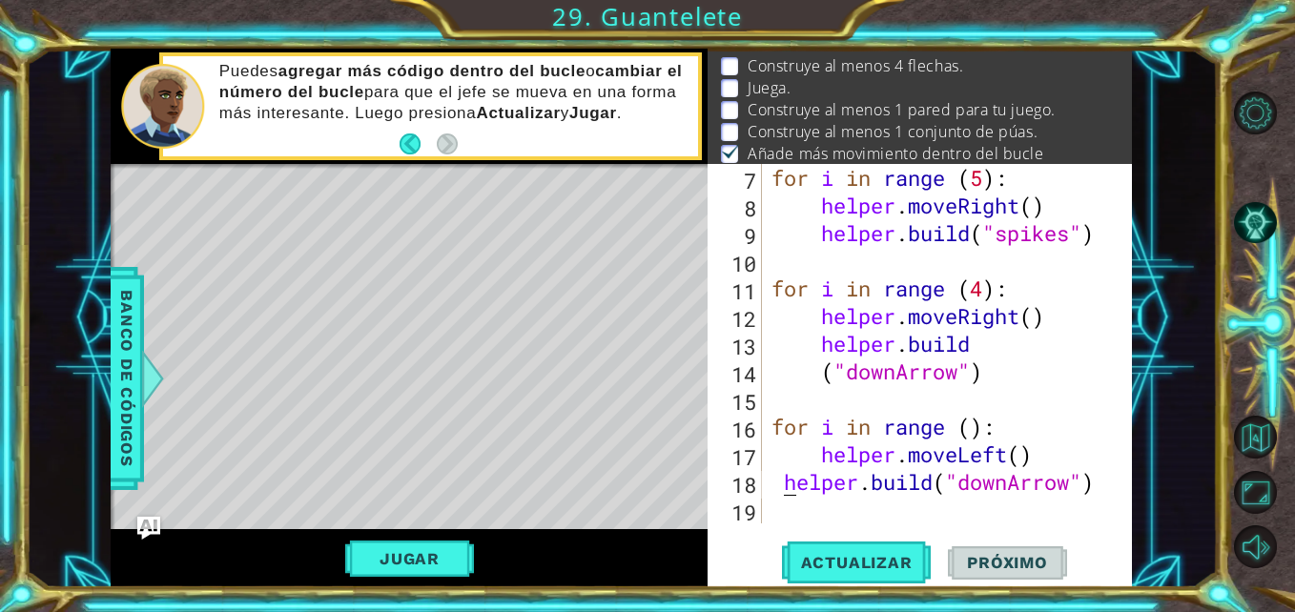
click at [781, 484] on div "for i in range ( 5 ) : helper . moveRight ( ) helper . build ( "spikes" ) for i…" at bounding box center [945, 371] width 355 height 415
click at [861, 570] on span "Actualizar" at bounding box center [857, 562] width 150 height 19
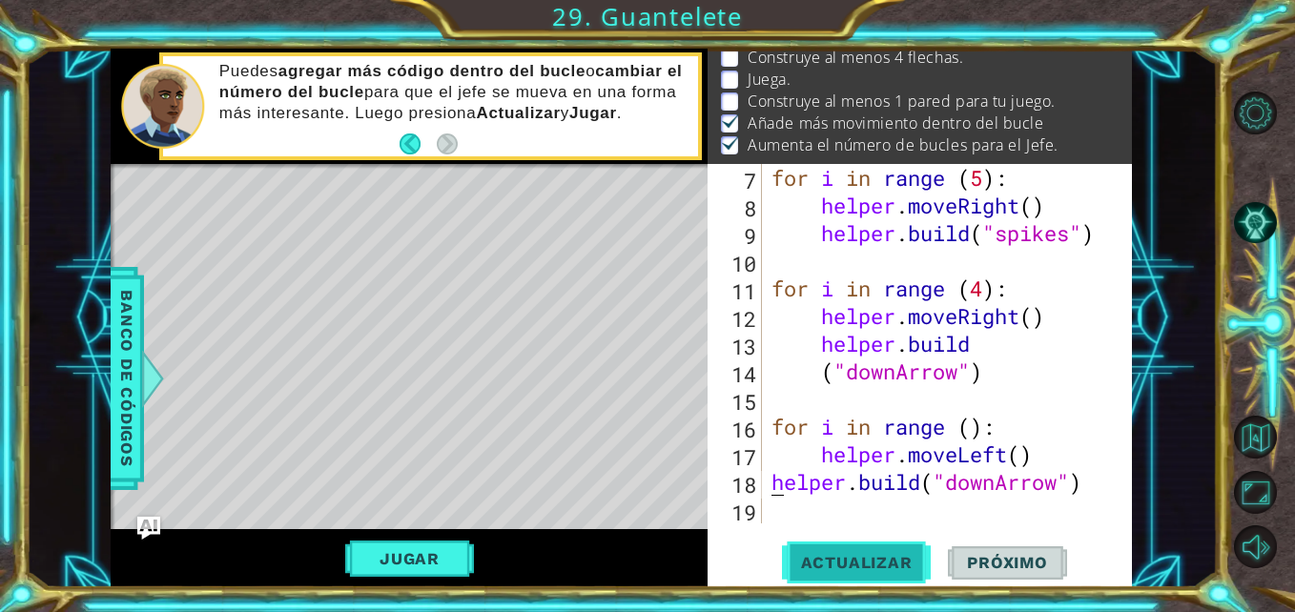
scroll to position [47, 0]
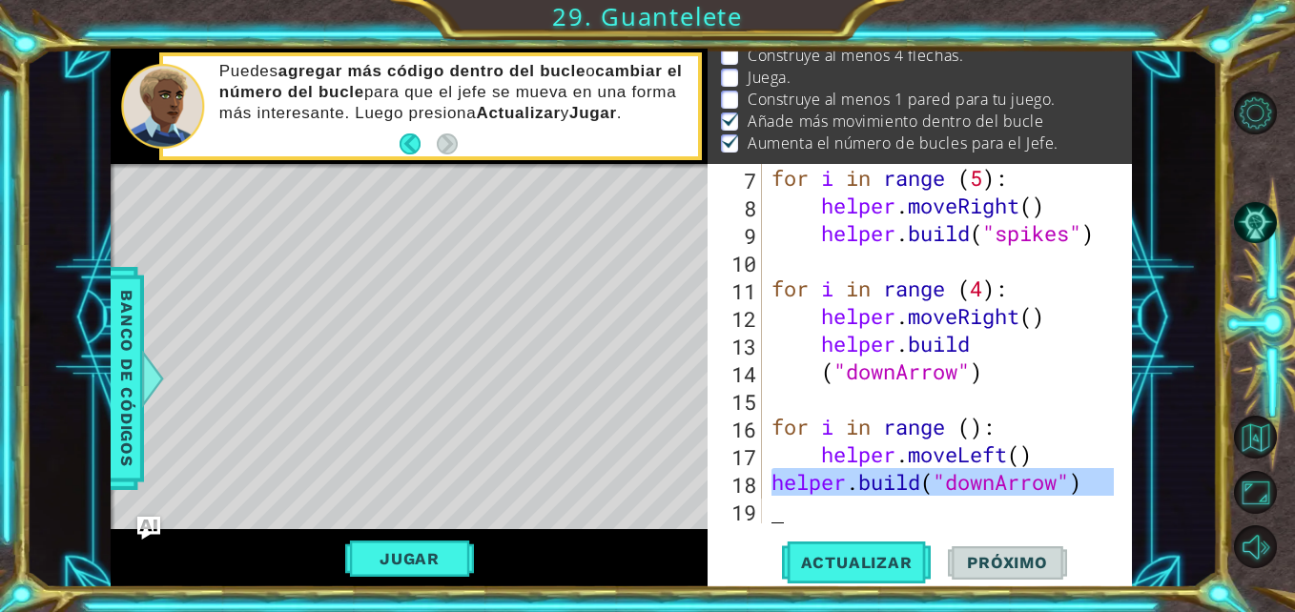
drag, startPoint x: 773, startPoint y: 493, endPoint x: 1055, endPoint y: 506, distance: 281.7
click at [1055, 506] on div "for i in range ( 5 ) : helper . moveRight ( ) helper . build ( "spikes" ) for i…" at bounding box center [945, 371] width 355 height 415
type textarea "[DOMAIN_NAME]("downArrow")"
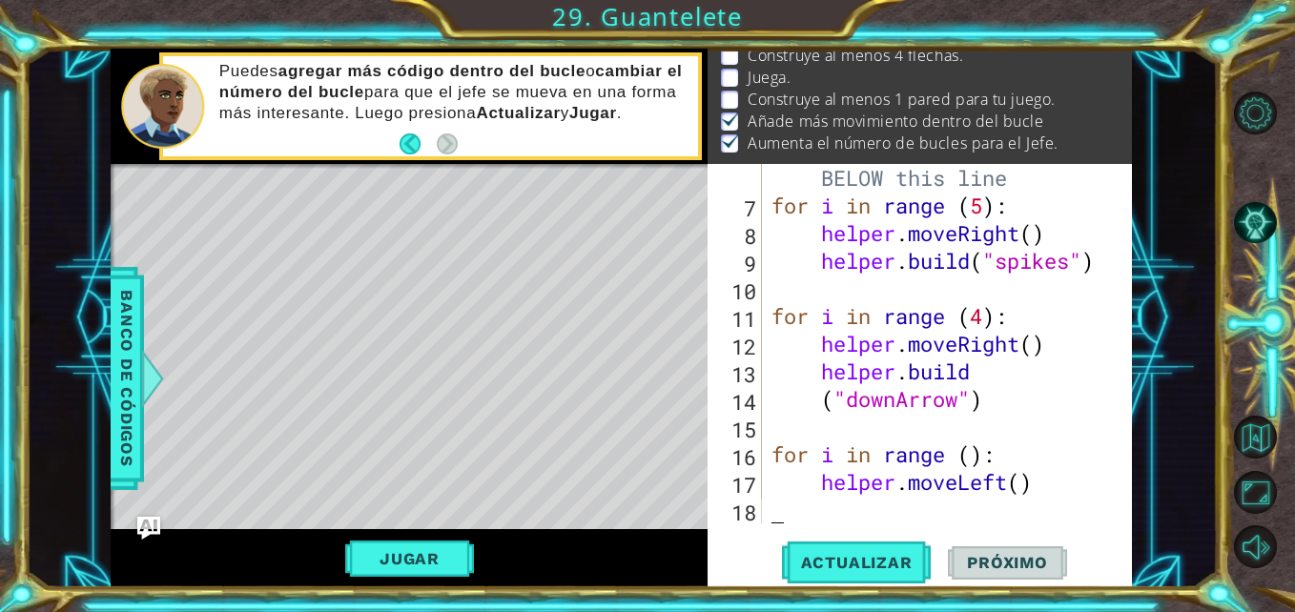
click at [900, 496] on div "# Build your Helper items BELOW this line for i in range ( 5 ) : helper . moveR…" at bounding box center [945, 357] width 355 height 443
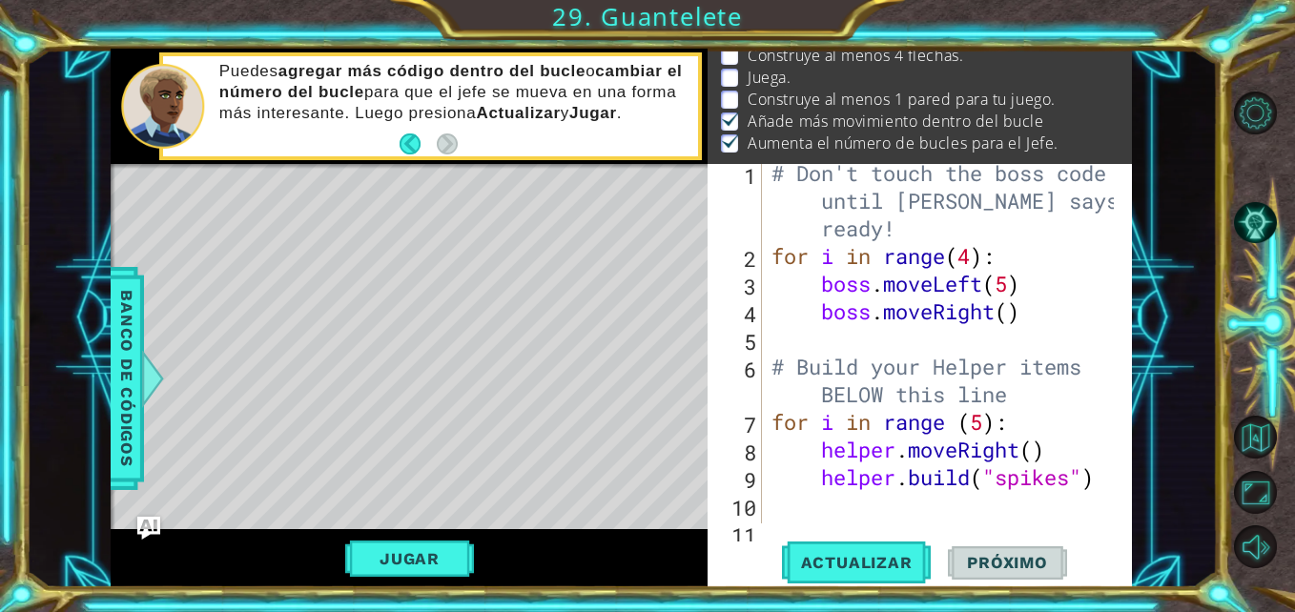
scroll to position [0, 0]
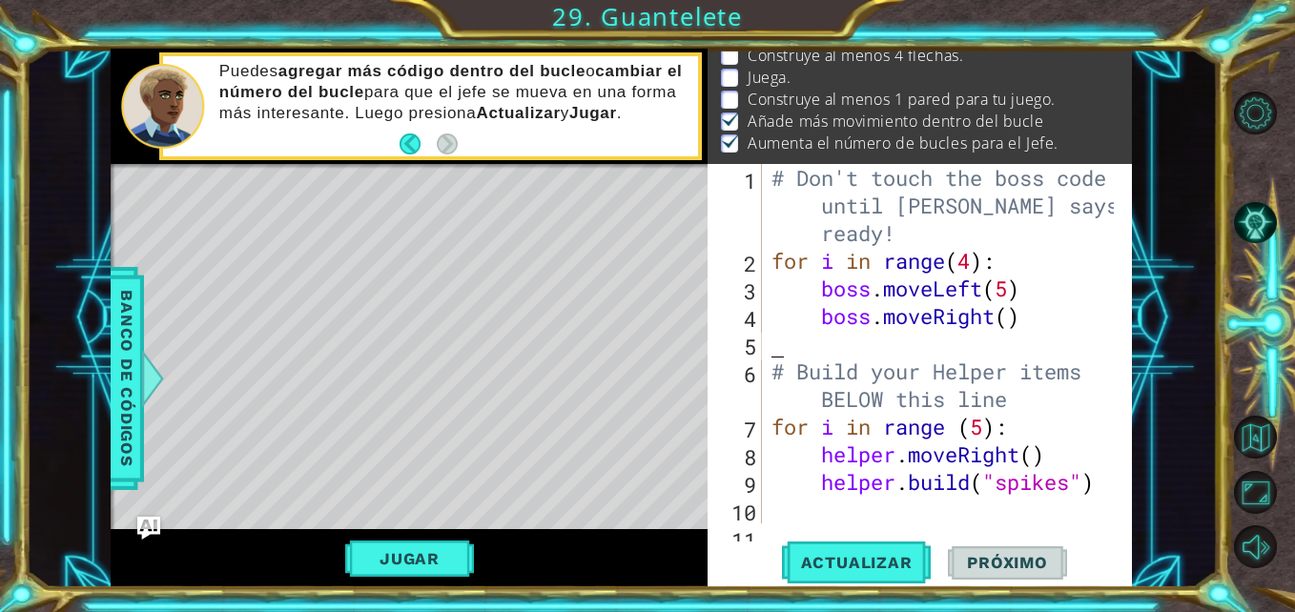
click at [866, 349] on div "# Don't touch the boss code until [PERSON_NAME] says you're ready! for i in ran…" at bounding box center [945, 399] width 355 height 470
click at [834, 328] on div "# Don't touch the boss code until [PERSON_NAME] says you're ready! for i in ran…" at bounding box center [945, 399] width 355 height 470
type textarea "boss.moveRight()"
click at [829, 344] on div "# Don't touch the boss code until [PERSON_NAME] says you're ready! for i in ran…" at bounding box center [945, 399] width 355 height 470
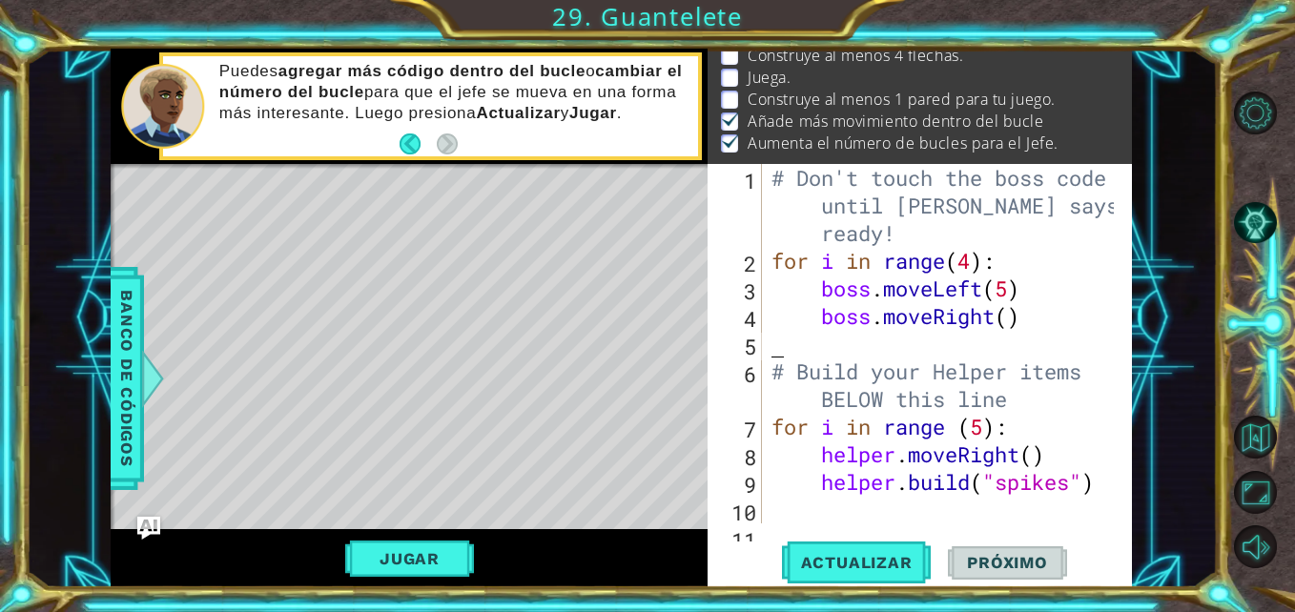
click at [829, 344] on div "# Don't touch the boss code until [PERSON_NAME] says you're ready! for i in ran…" at bounding box center [945, 399] width 355 height 470
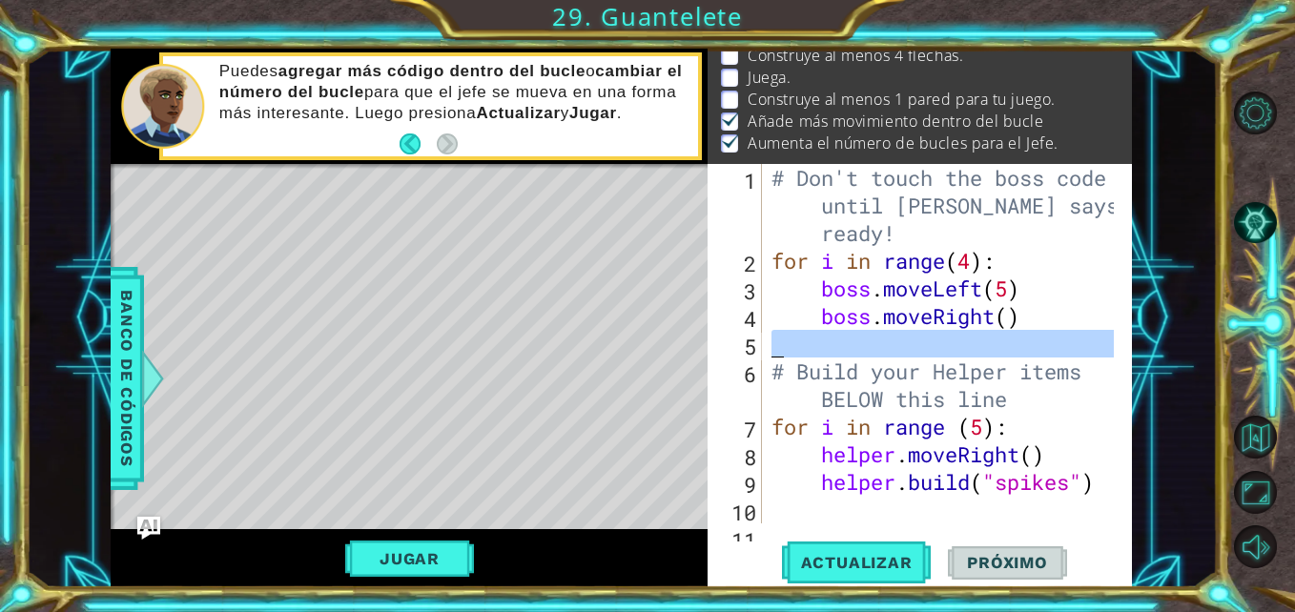
click at [829, 344] on div "# Don't touch the boss code until [PERSON_NAME] says you're ready! for i in ran…" at bounding box center [945, 399] width 355 height 470
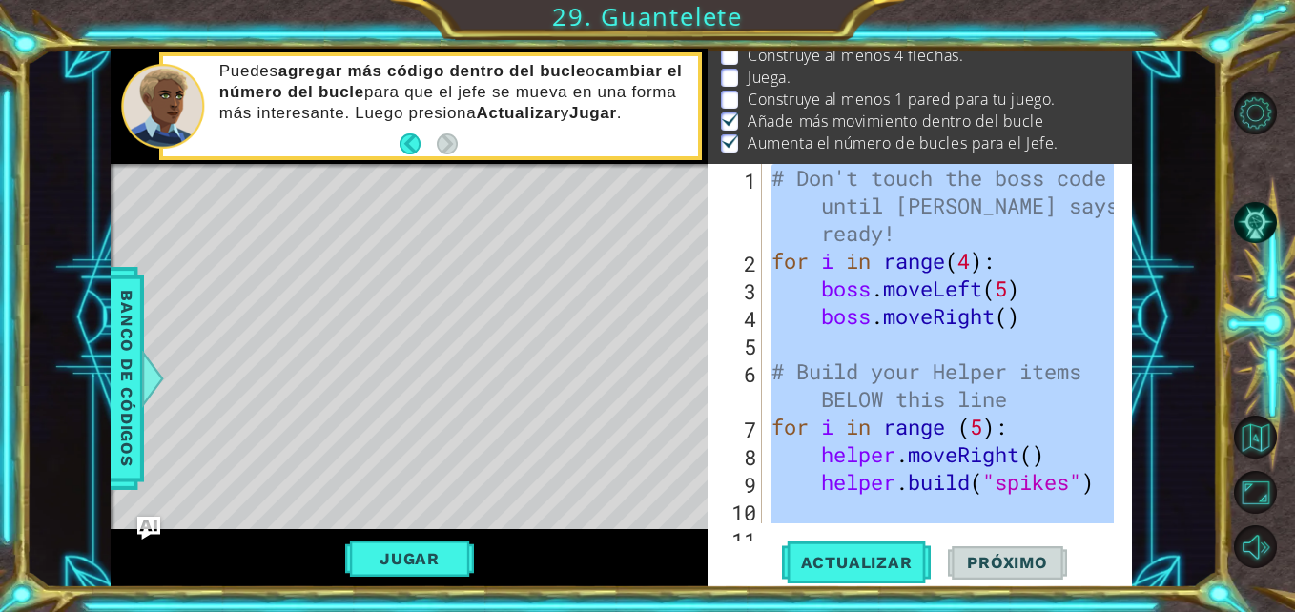
click at [829, 344] on div "# Don't touch the boss code until [PERSON_NAME] says you're ready! for i in ran…" at bounding box center [945, 399] width 355 height 470
type textarea "helper.moveLeft()"
click at [829, 344] on div "# Don't touch the boss code until [PERSON_NAME] says you're ready! for i in ran…" at bounding box center [940, 344] width 345 height 360
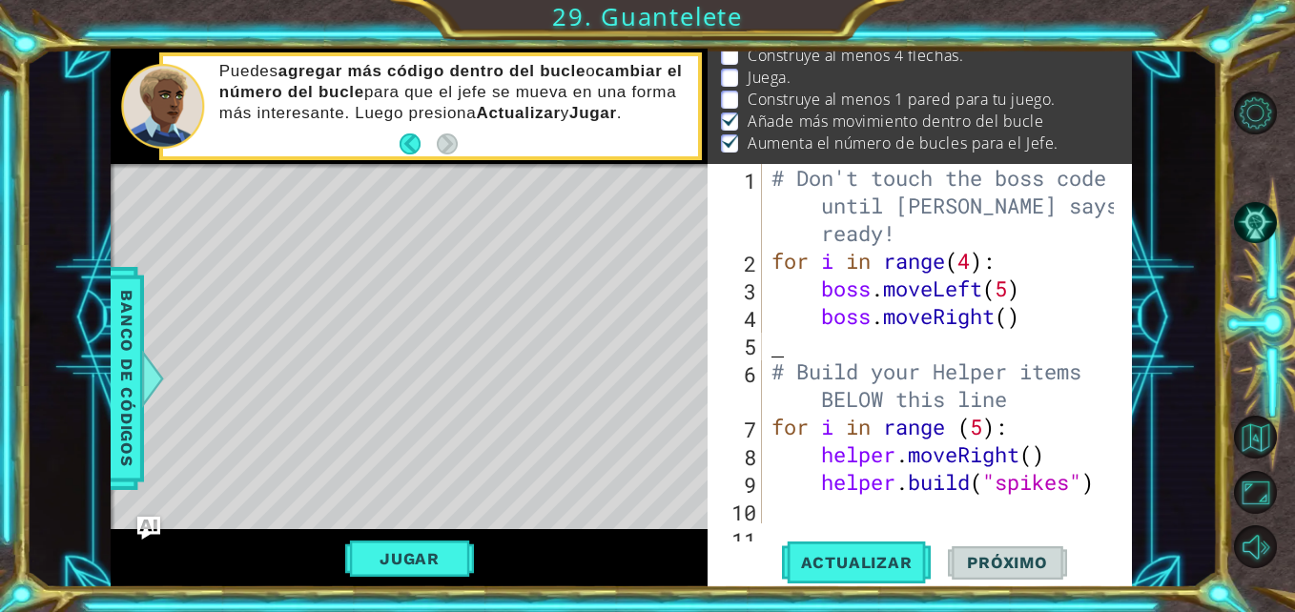
type textarea "b"
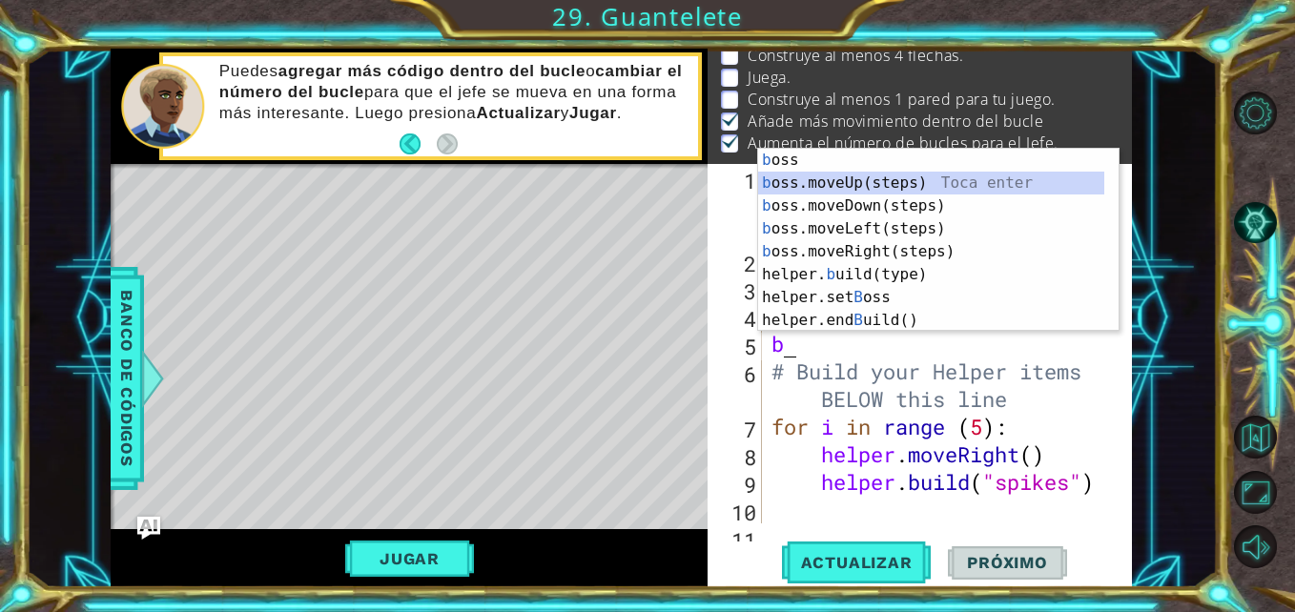
click at [850, 172] on div "b oss Toca enter b oss.moveUp(steps) Toca enter b oss.moveDown(steps) Toca ente…" at bounding box center [938, 263] width 361 height 229
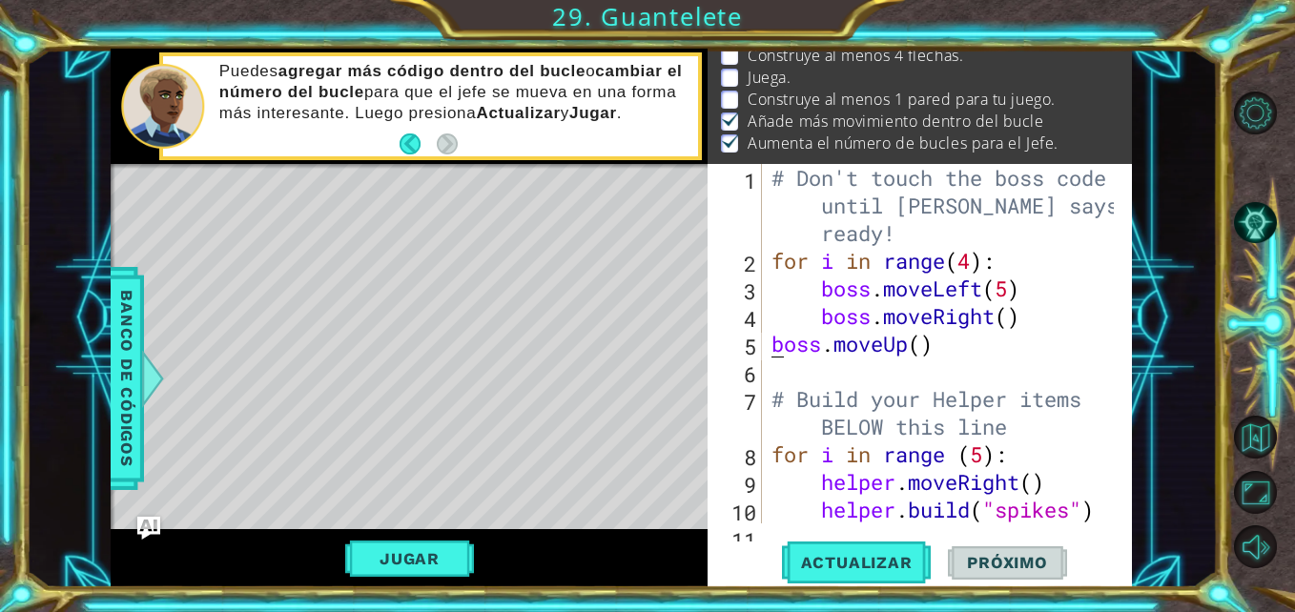
click at [769, 344] on div "# Don't touch the boss code until [PERSON_NAME] says you're ready! for i in ran…" at bounding box center [945, 399] width 355 height 470
type textarea ")"
type textarea "b"
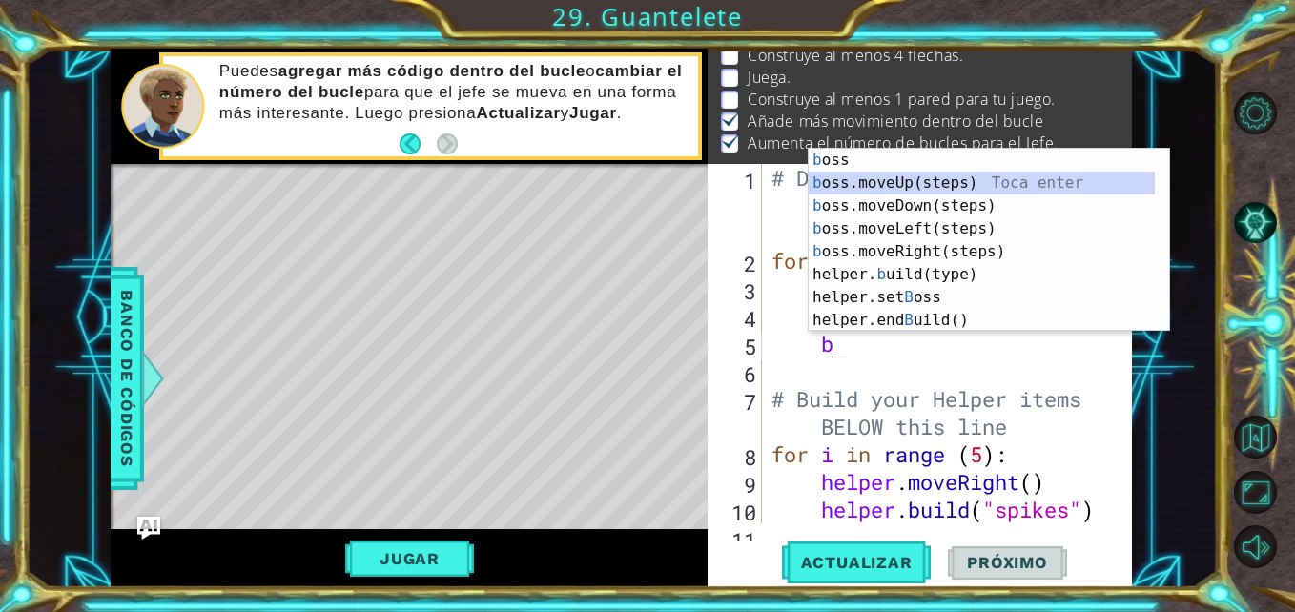
click at [897, 172] on div "b oss Toca enter b oss.moveUp(steps) Toca enter b oss.moveDown(steps) Toca ente…" at bounding box center [982, 263] width 346 height 229
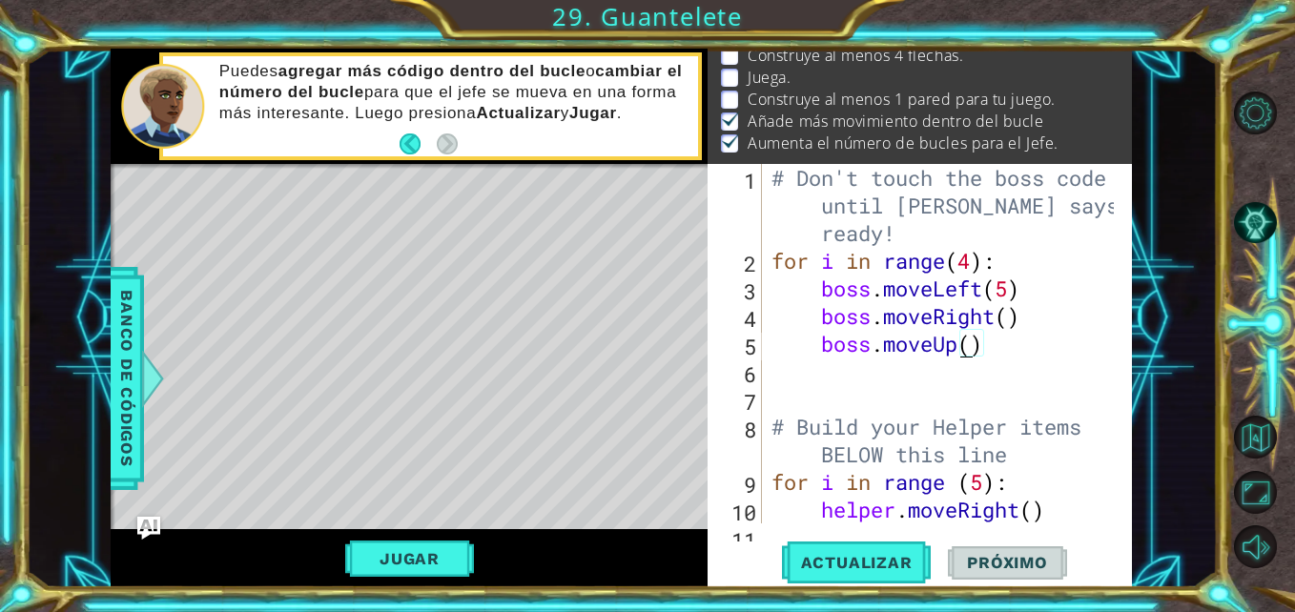
click at [966, 346] on div "# Don't touch the boss code until [PERSON_NAME] says you're ready! for i in ran…" at bounding box center [945, 399] width 355 height 470
click at [894, 567] on span "Actualizar" at bounding box center [857, 562] width 150 height 19
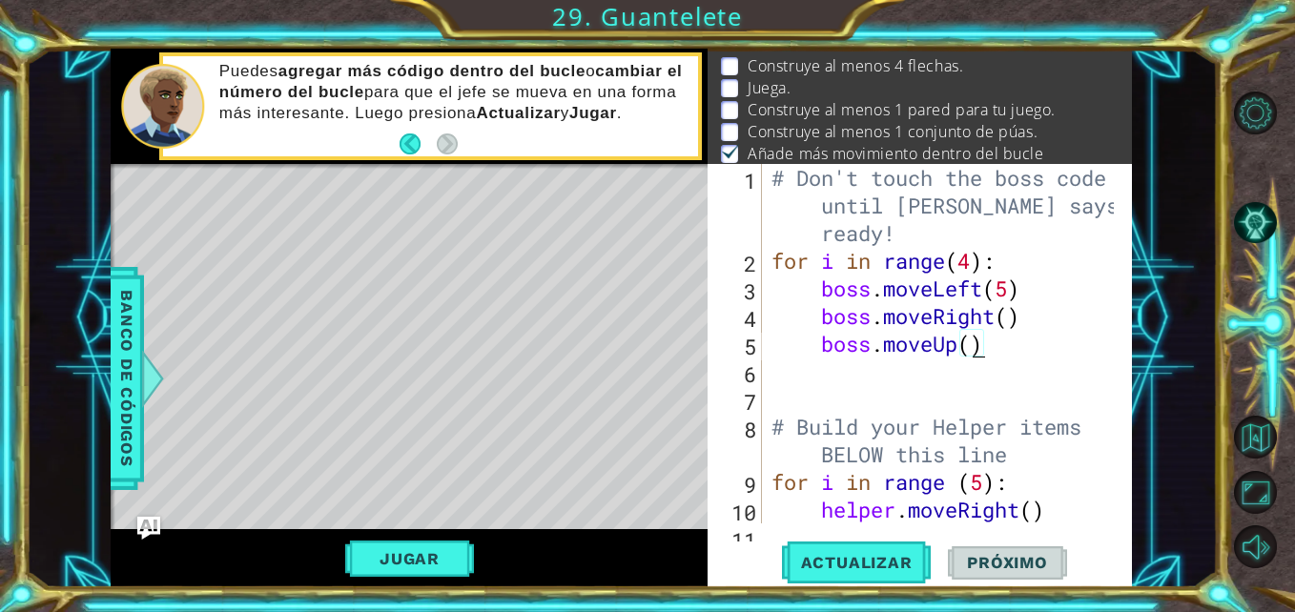
click at [978, 344] on div "# Don't touch the boss code until [PERSON_NAME] says you're ready! for i in ran…" at bounding box center [945, 399] width 355 height 470
click at [871, 567] on span "Actualizar" at bounding box center [857, 562] width 150 height 19
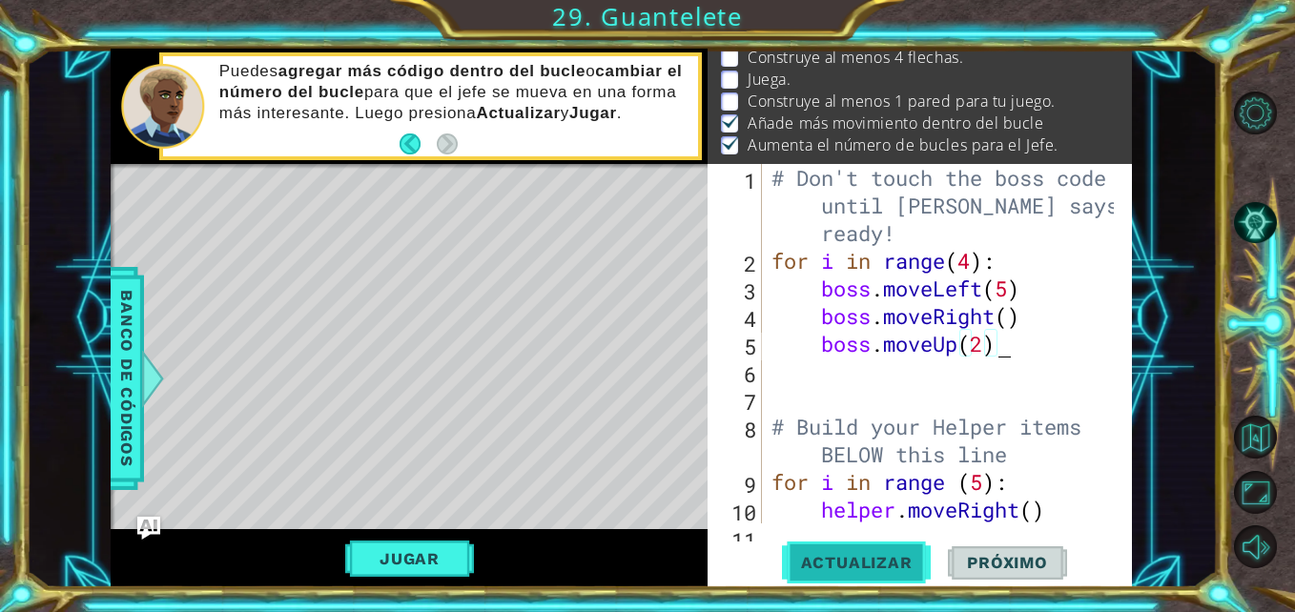
scroll to position [47, 0]
click at [871, 567] on span "Actualizar" at bounding box center [857, 562] width 150 height 19
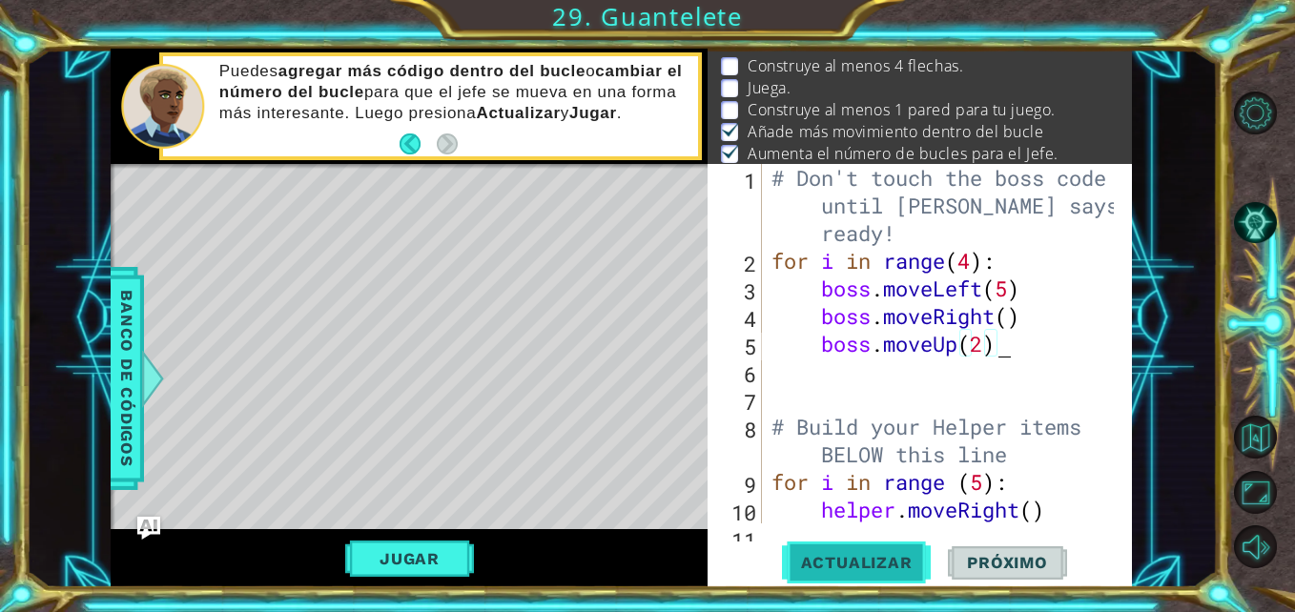
click at [871, 567] on span "Actualizar" at bounding box center [857, 562] width 150 height 19
drag, startPoint x: 871, startPoint y: 567, endPoint x: 608, endPoint y: 560, distance: 262.4
click at [608, 560] on div "1 ההההההההההההההההההההההההההההההההההההההההההההההההההההההההההההההההההההההההההההה…" at bounding box center [621, 318] width 1021 height 539
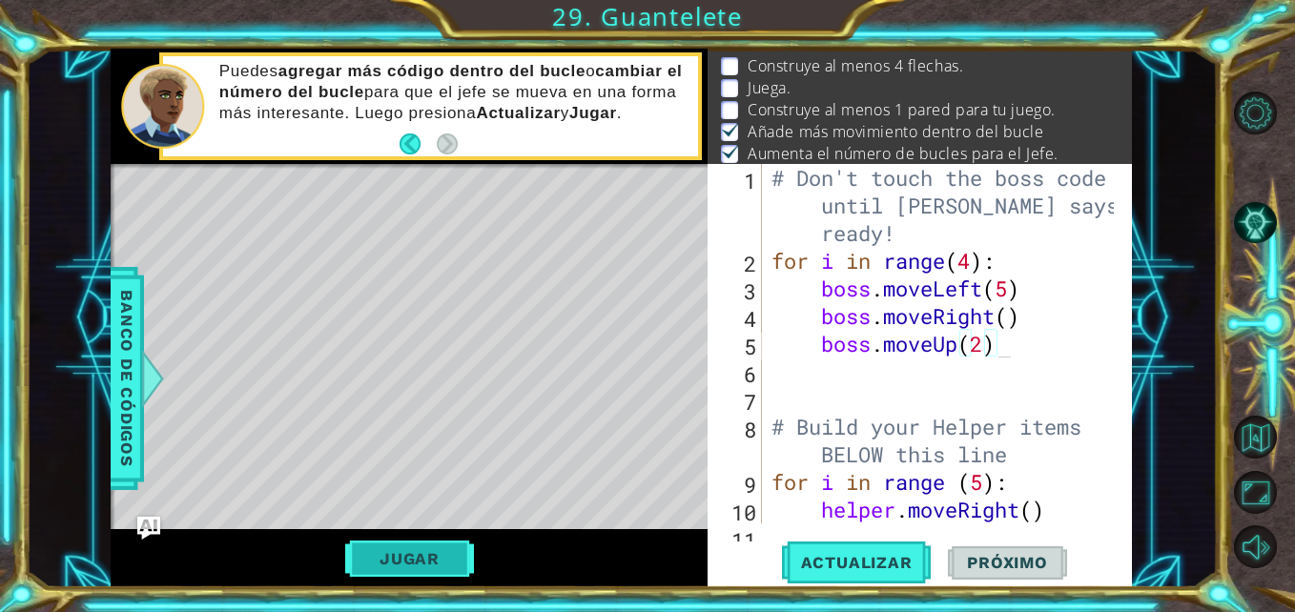
click at [434, 552] on button "Jugar" at bounding box center [409, 559] width 129 height 36
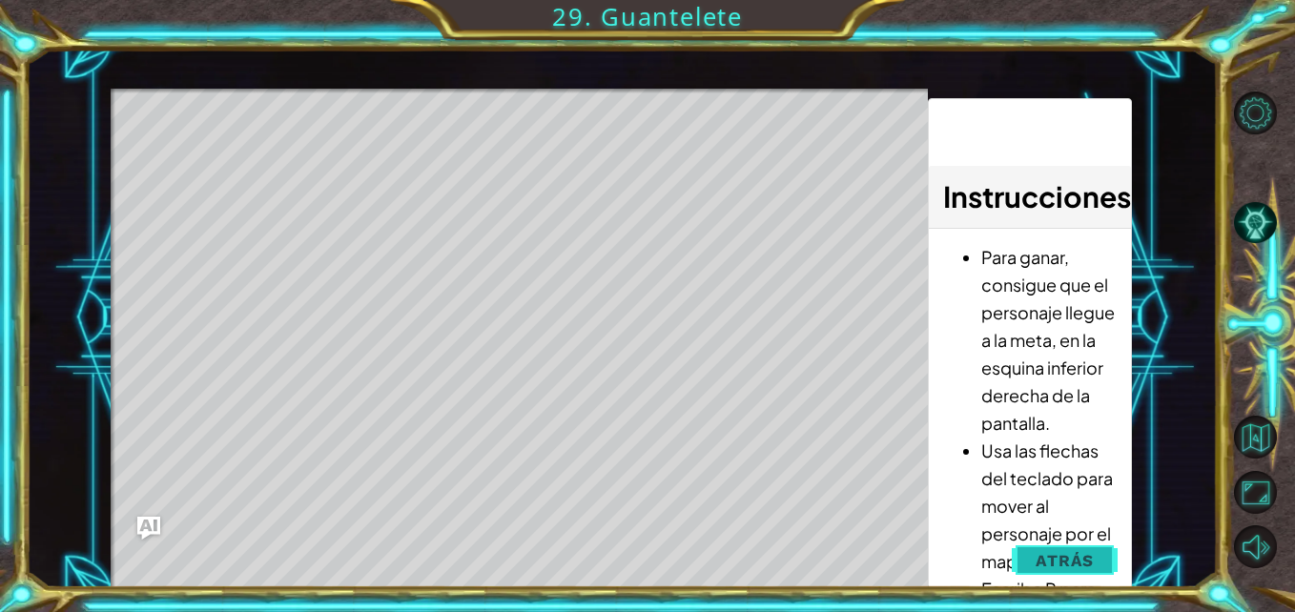
click at [1070, 568] on span "Atrás" at bounding box center [1065, 560] width 58 height 19
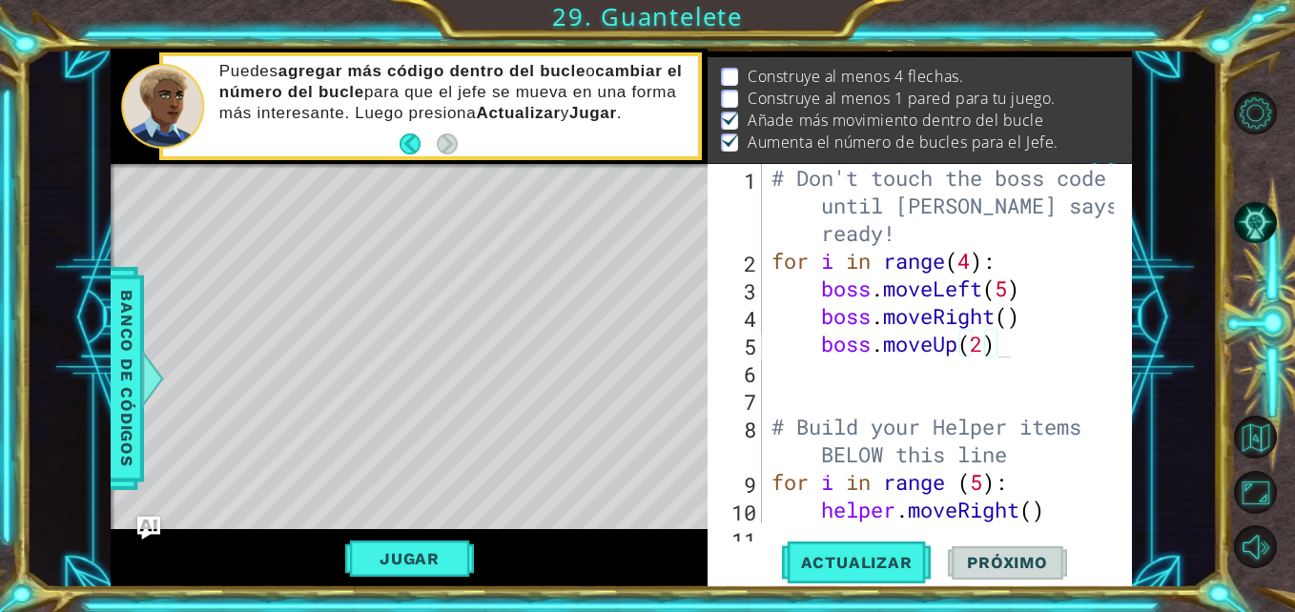
scroll to position [25, 0]
click at [1009, 301] on div "# Don't touch the boss code until [PERSON_NAME] says you're ready! for i in ran…" at bounding box center [945, 399] width 355 height 470
click at [1000, 289] on div "# Don't touch the boss code until [PERSON_NAME] says you're ready! for i in ran…" at bounding box center [945, 399] width 355 height 470
click at [1010, 289] on div "# Don't touch the boss code until [PERSON_NAME] says you're ready! for i in ran…" at bounding box center [945, 399] width 355 height 470
click at [1007, 290] on div "# Don't touch the boss code until [PERSON_NAME] says you're ready! for i in ran…" at bounding box center [945, 399] width 355 height 470
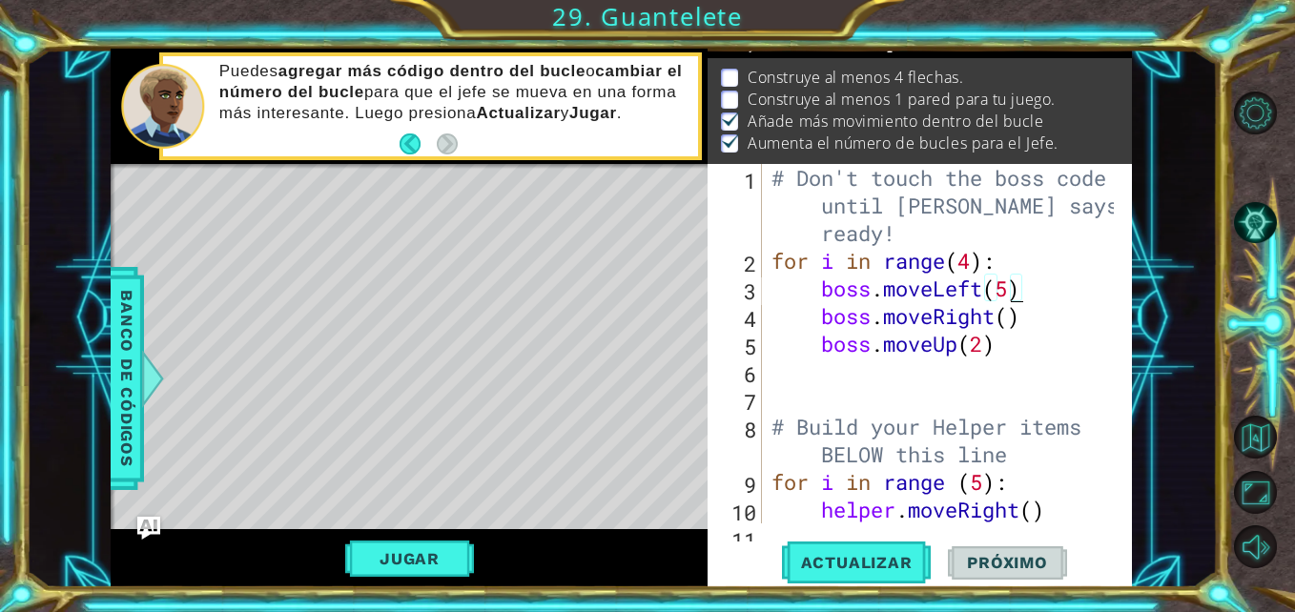
click at [1007, 290] on div "# Don't touch the boss code until [PERSON_NAME] says you're ready! for i in ran…" at bounding box center [945, 399] width 355 height 470
click at [865, 565] on span "Actualizar" at bounding box center [857, 562] width 150 height 19
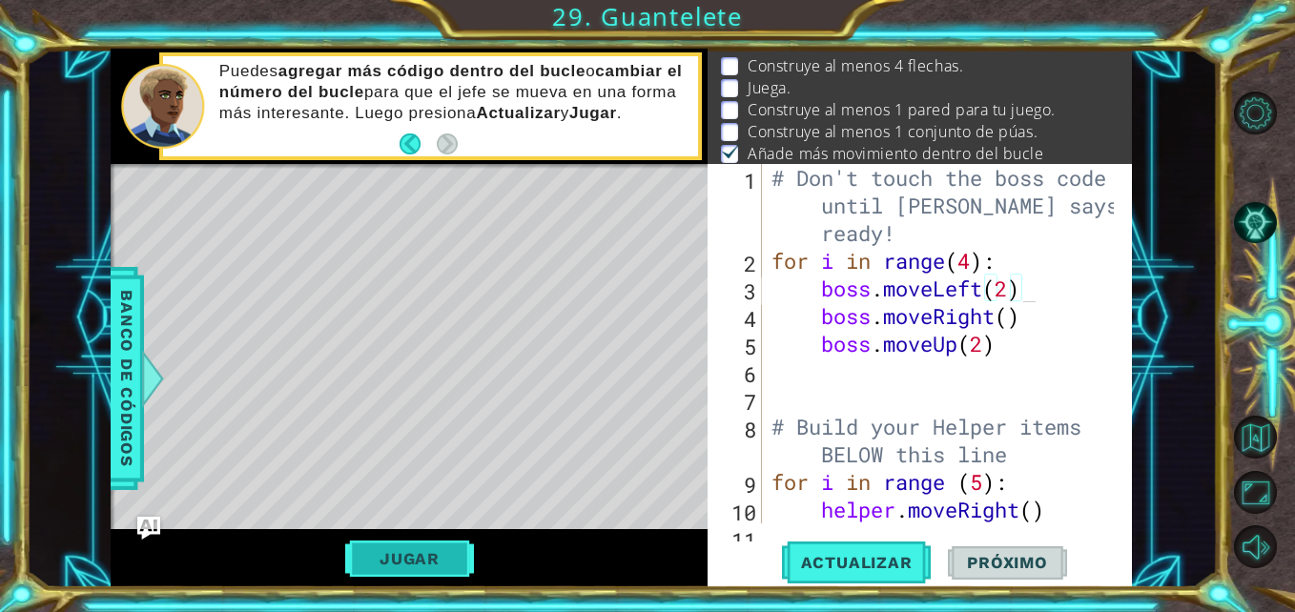
click at [452, 563] on button "Jugar" at bounding box center [409, 559] width 129 height 36
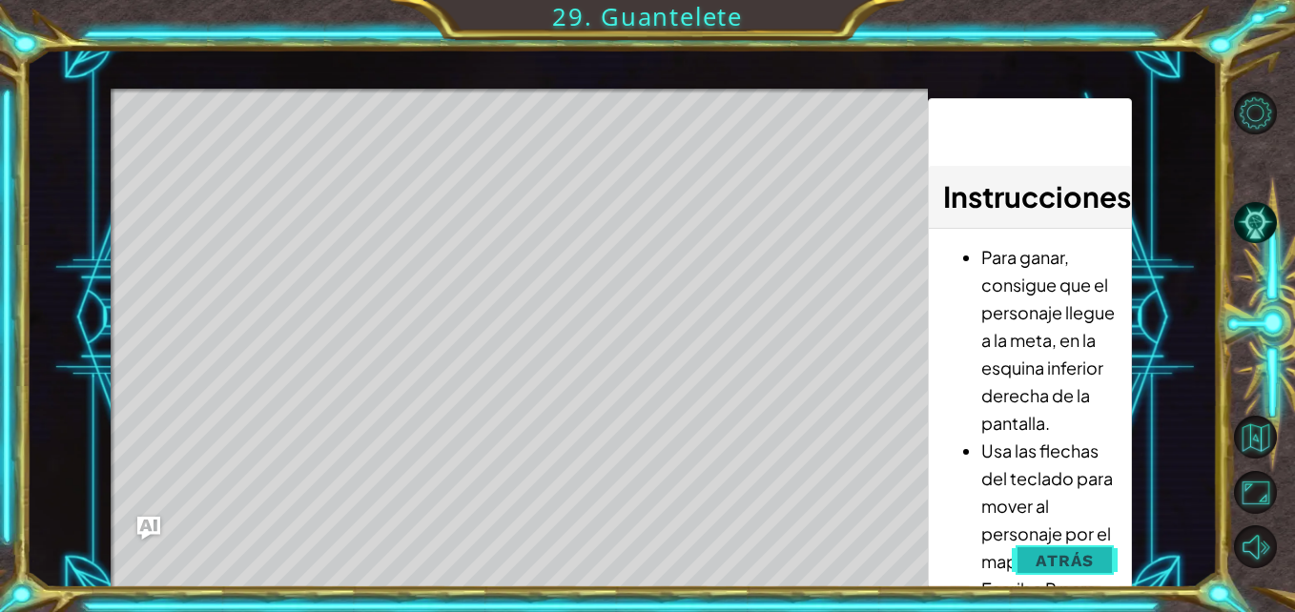
click at [1097, 567] on button "Atrás" at bounding box center [1065, 561] width 106 height 38
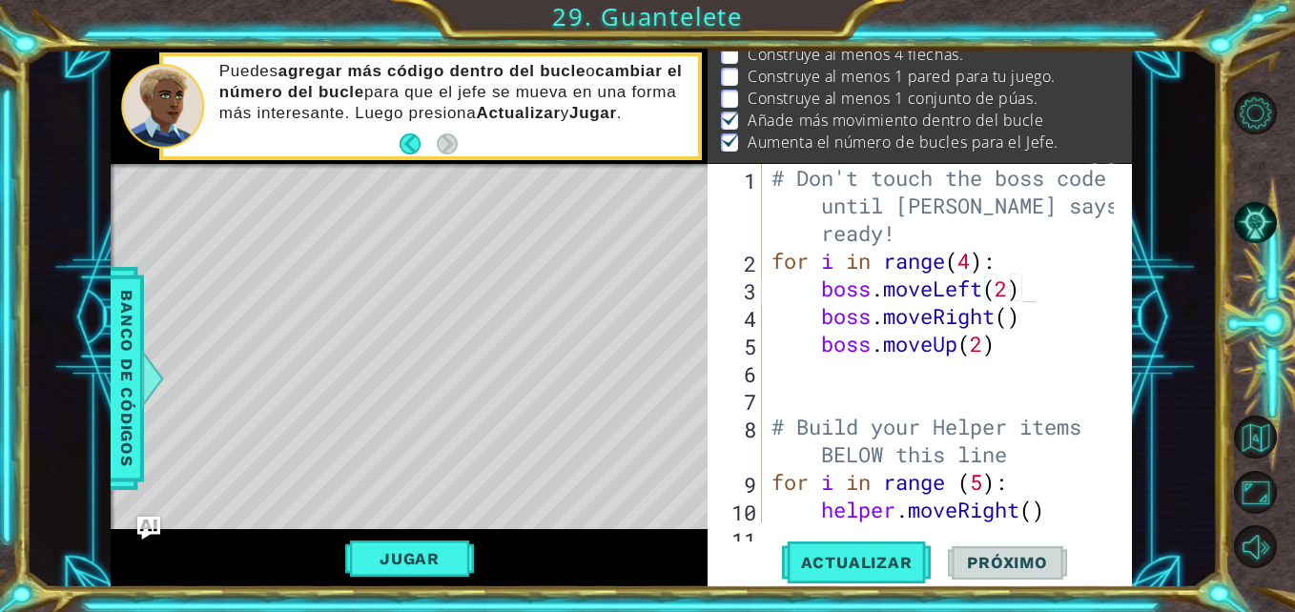
scroll to position [0, 10]
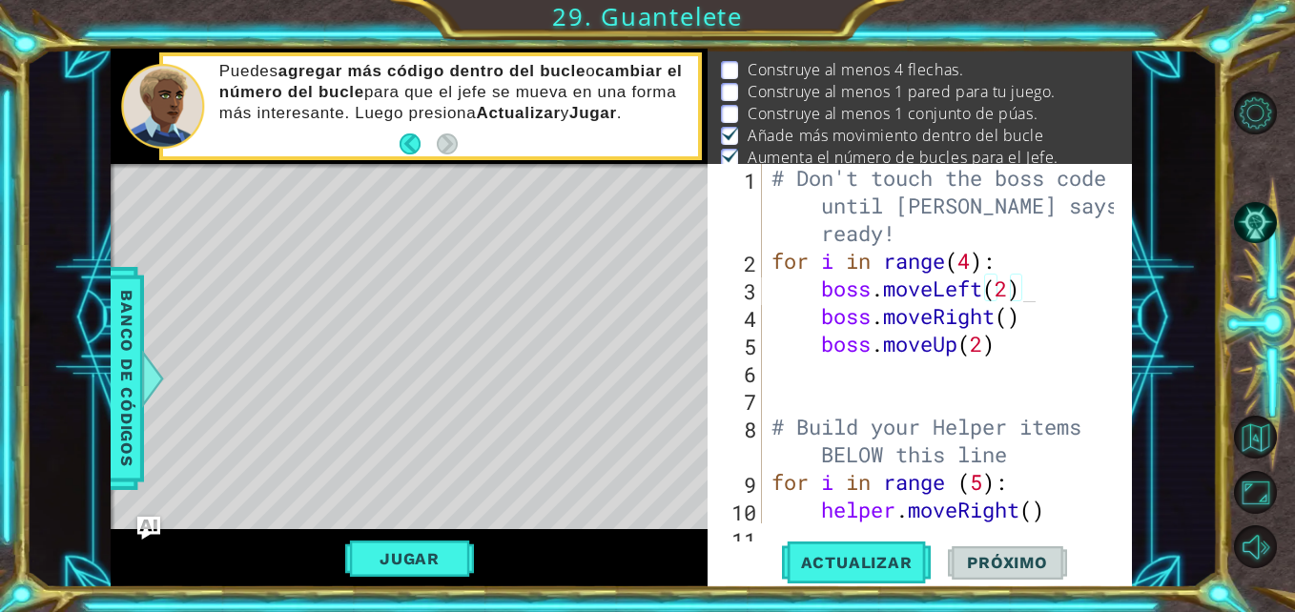
click at [985, 349] on div "# Don't touch the boss code until [PERSON_NAME] says you're ready! for i in ran…" at bounding box center [945, 399] width 355 height 470
click at [975, 264] on div "# Don't touch the boss code until [PERSON_NAME] says you're ready! for i in ran…" at bounding box center [945, 399] width 355 height 470
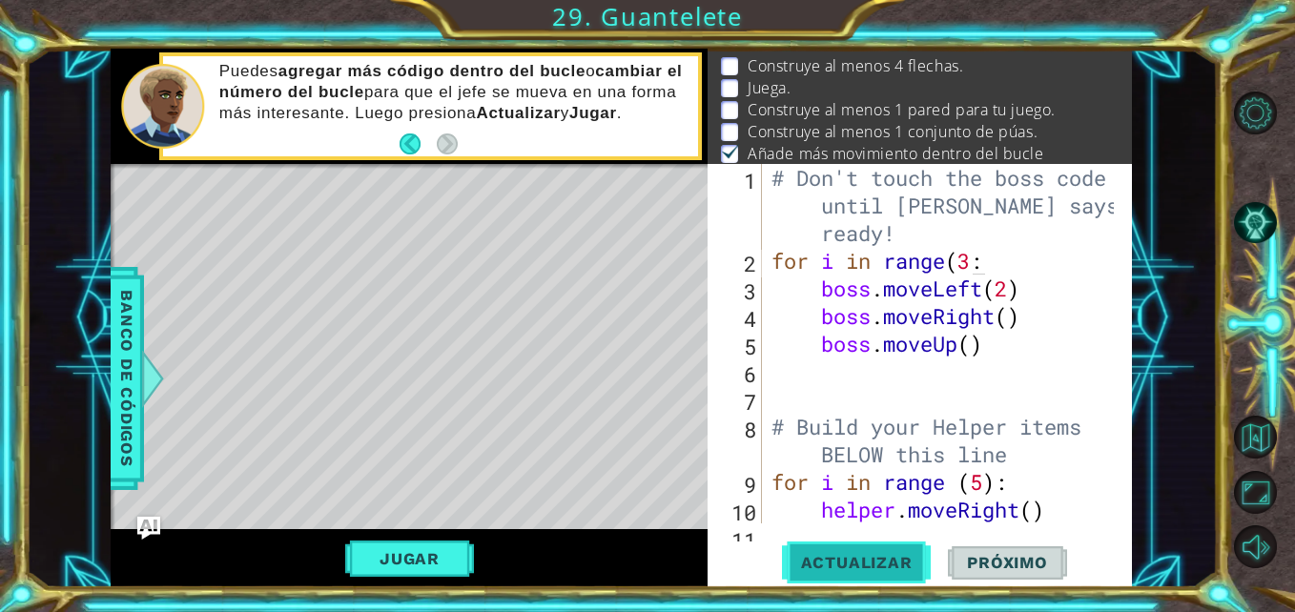
click at [843, 558] on span "Actualizar" at bounding box center [857, 562] width 150 height 19
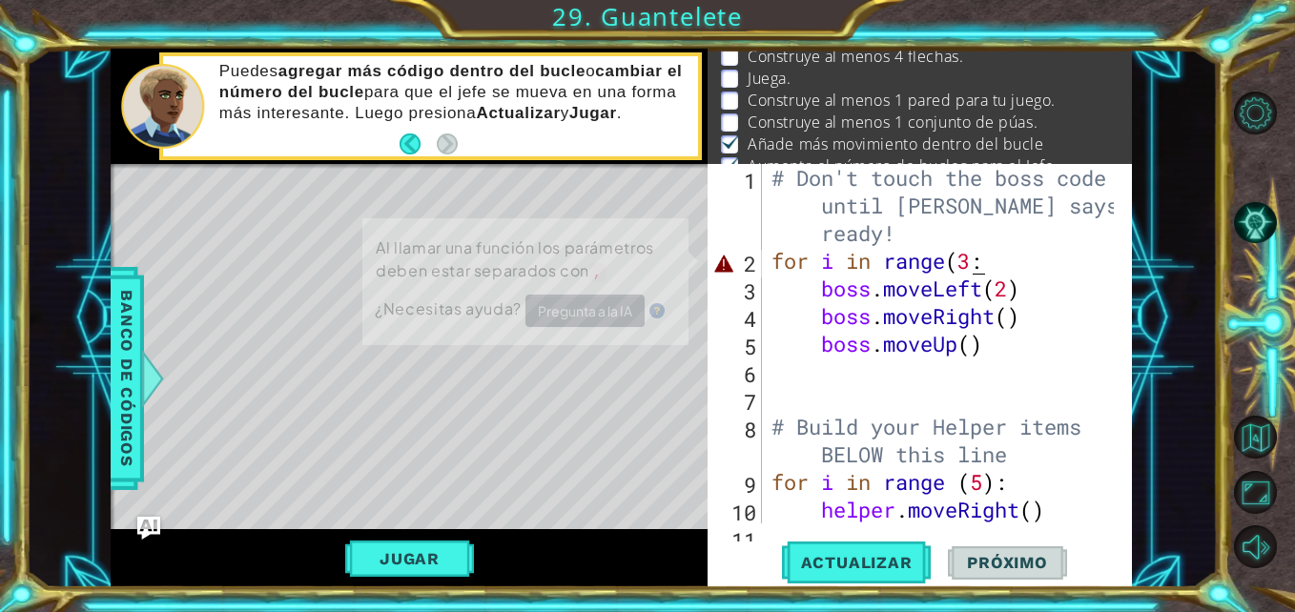
scroll to position [47, 0]
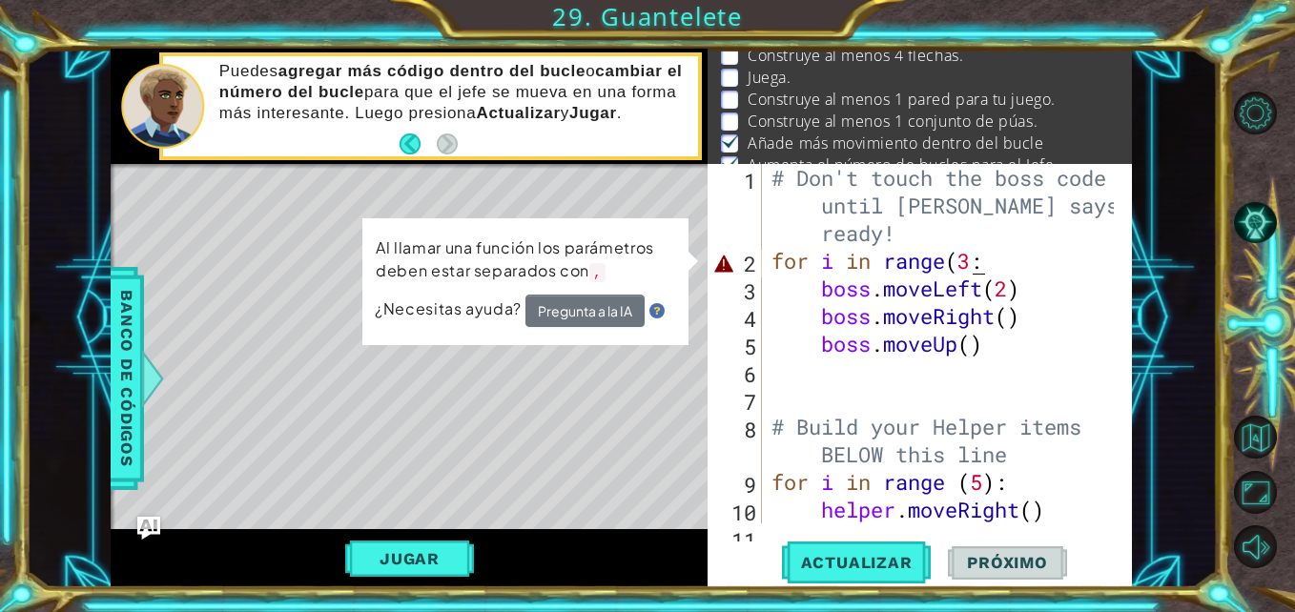
click at [969, 266] on div "# Don't touch the boss code until [PERSON_NAME] says you're ready! for i in ran…" at bounding box center [945, 399] width 355 height 470
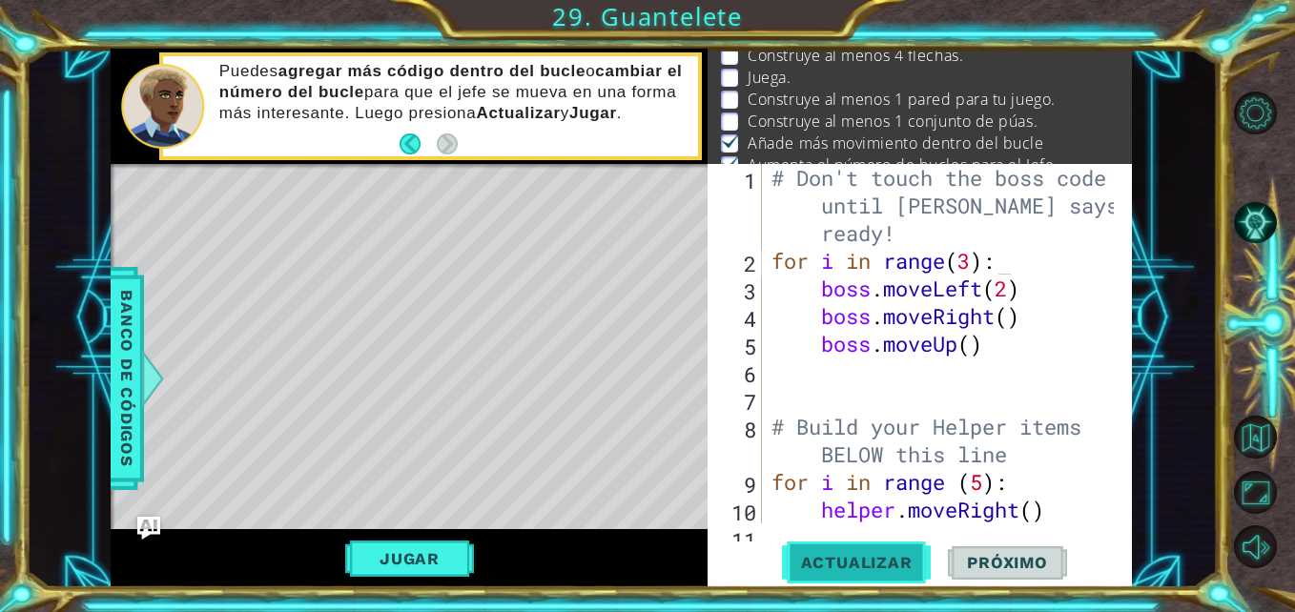
click at [843, 554] on span "Actualizar" at bounding box center [857, 562] width 150 height 19
click at [393, 571] on button "Jugar" at bounding box center [409, 559] width 129 height 36
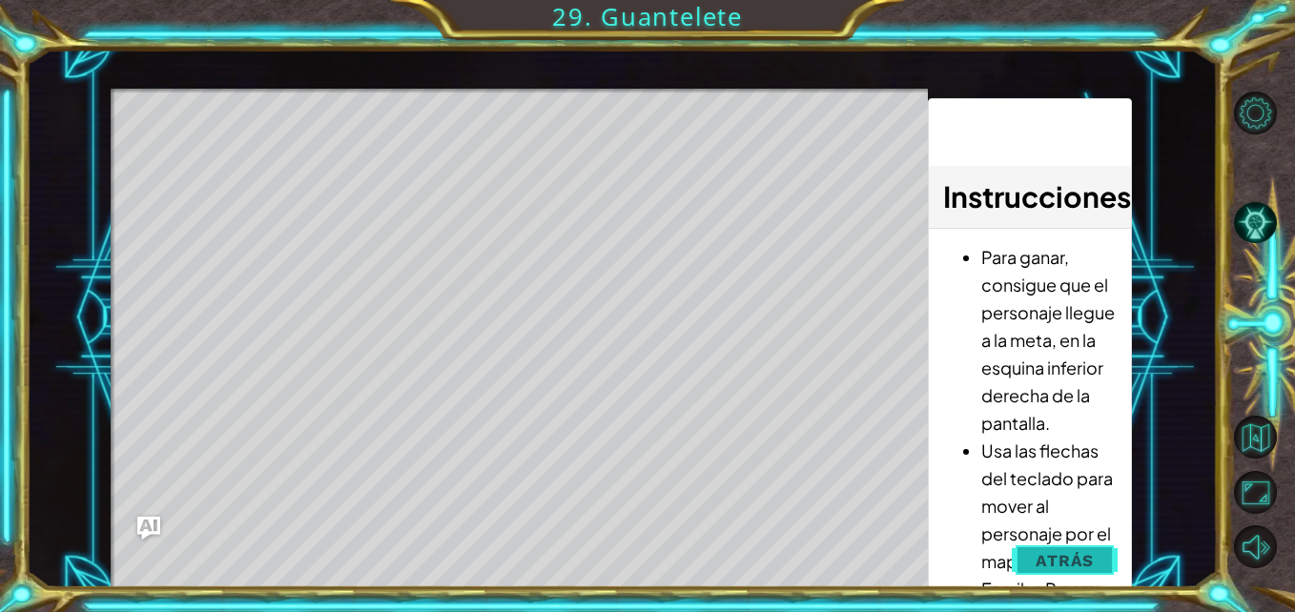
click at [1064, 565] on span "Atrás" at bounding box center [1065, 560] width 58 height 19
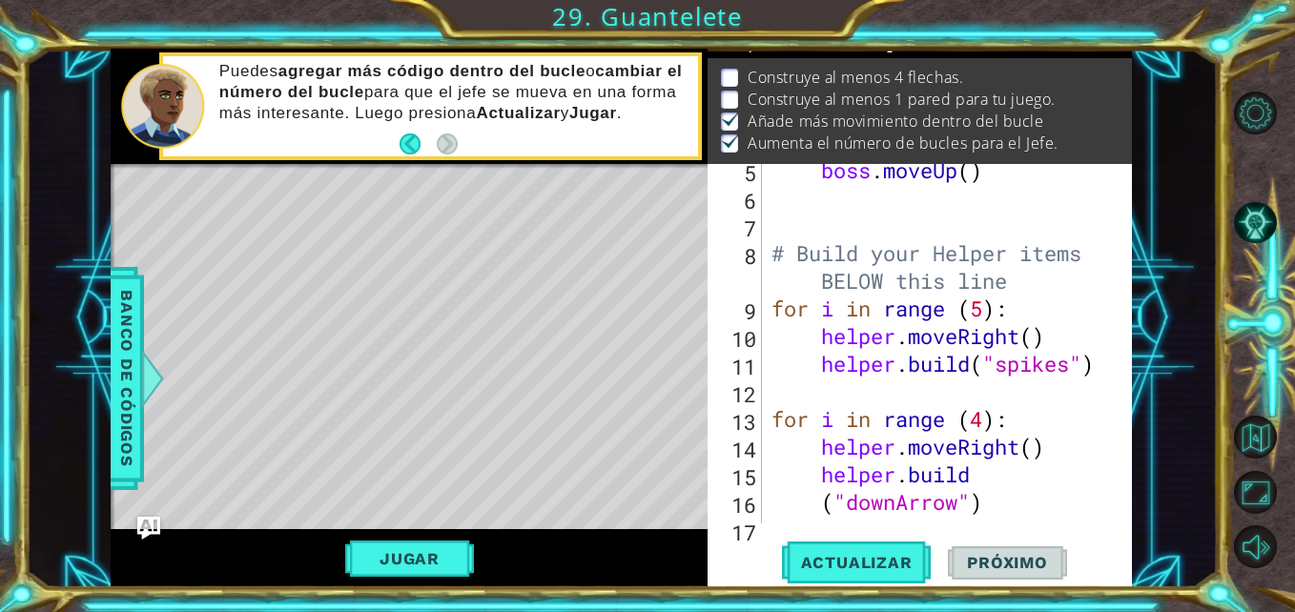
scroll to position [191, 0]
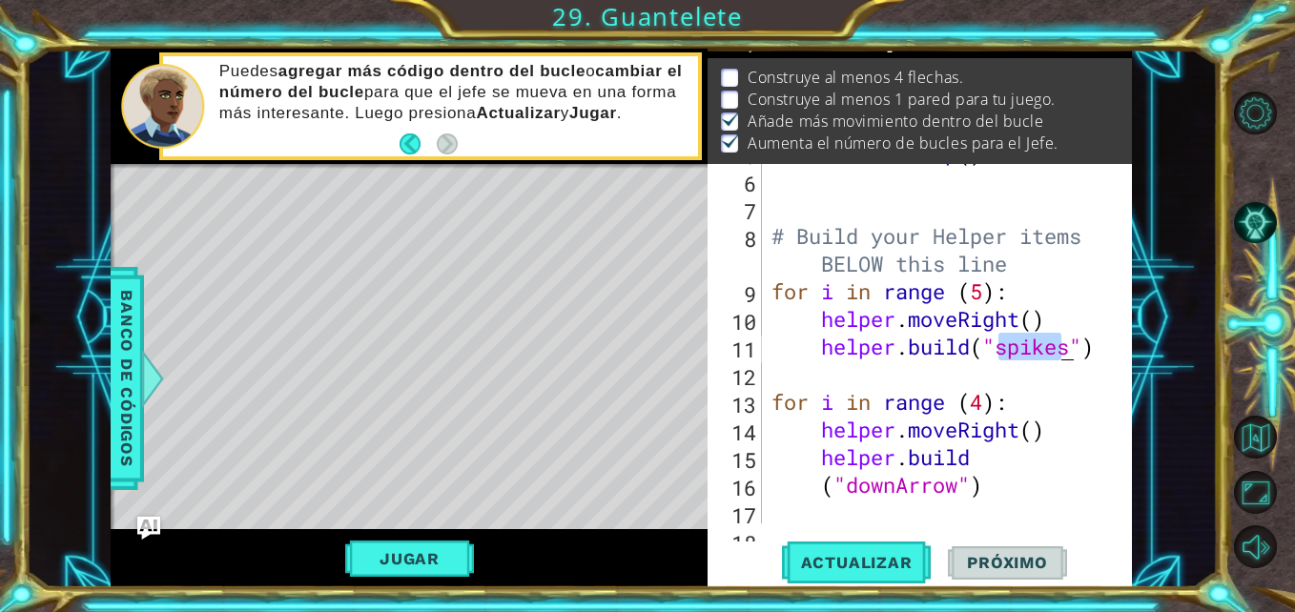
drag, startPoint x: 1000, startPoint y: 348, endPoint x: 1072, endPoint y: 350, distance: 71.6
click at [1072, 350] on div "boss . moveUp ( ) # Build your Helper items BELOW this line for i in range ( 5 …" at bounding box center [945, 346] width 355 height 415
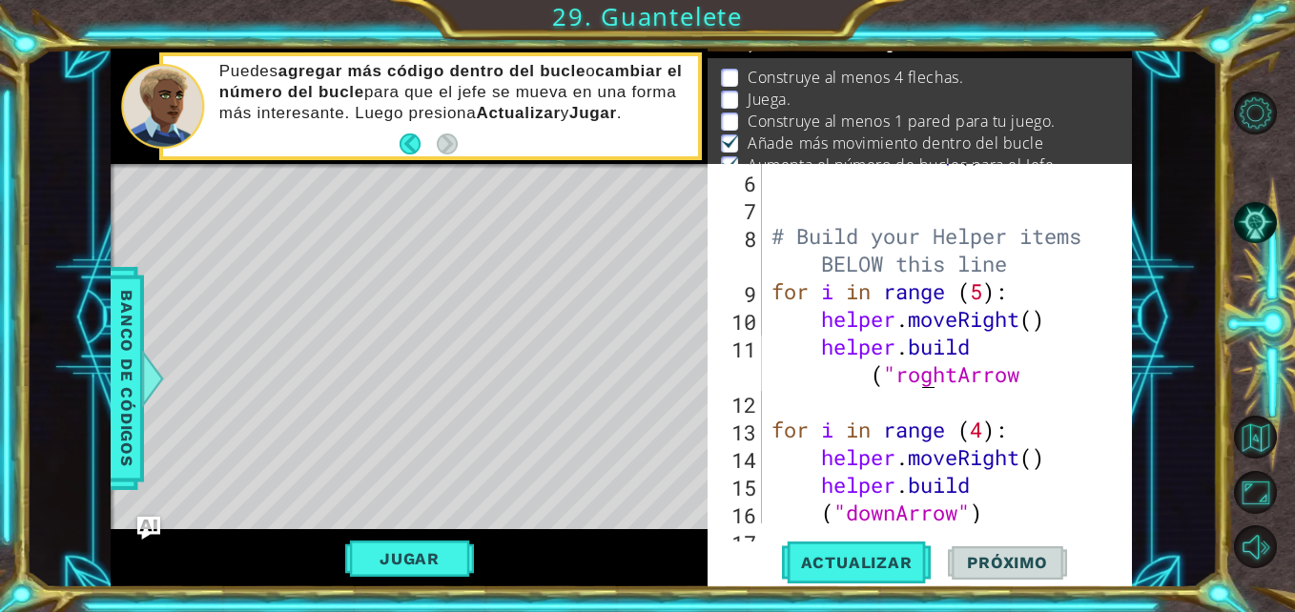
click at [918, 379] on div "boss . moveUp ( ) # Build your Helper items BELOW this line for i in range ( 5 …" at bounding box center [945, 346] width 355 height 415
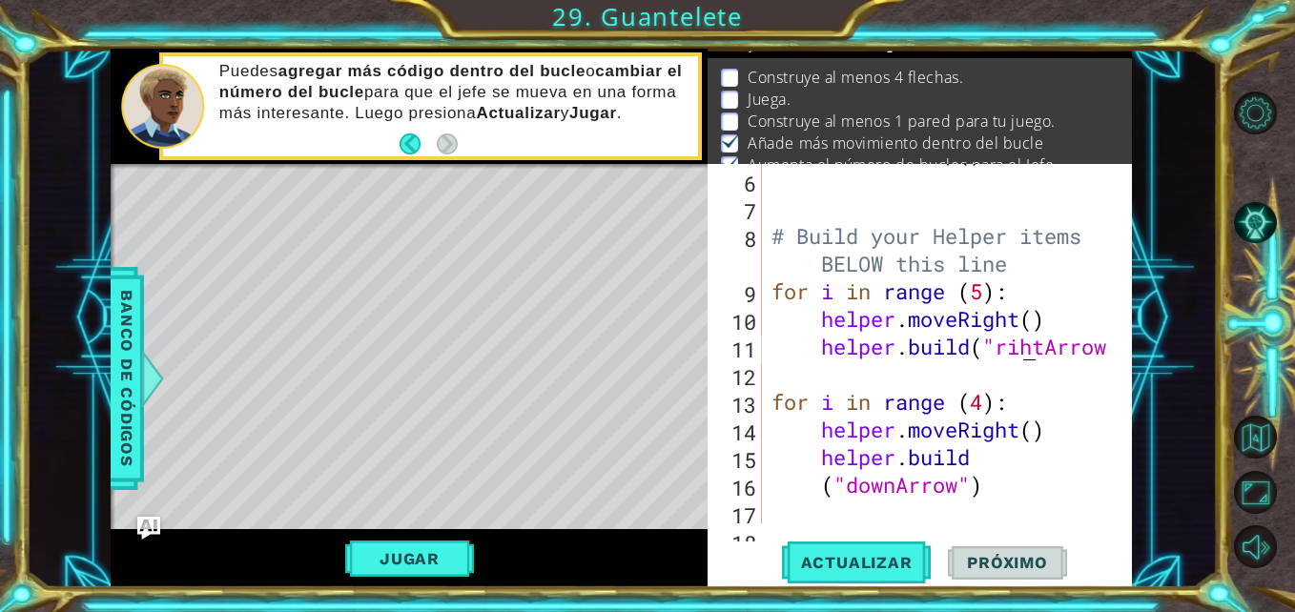
scroll to position [0, 12]
click at [1111, 352] on div at bounding box center [1118, 291] width 19 height 636
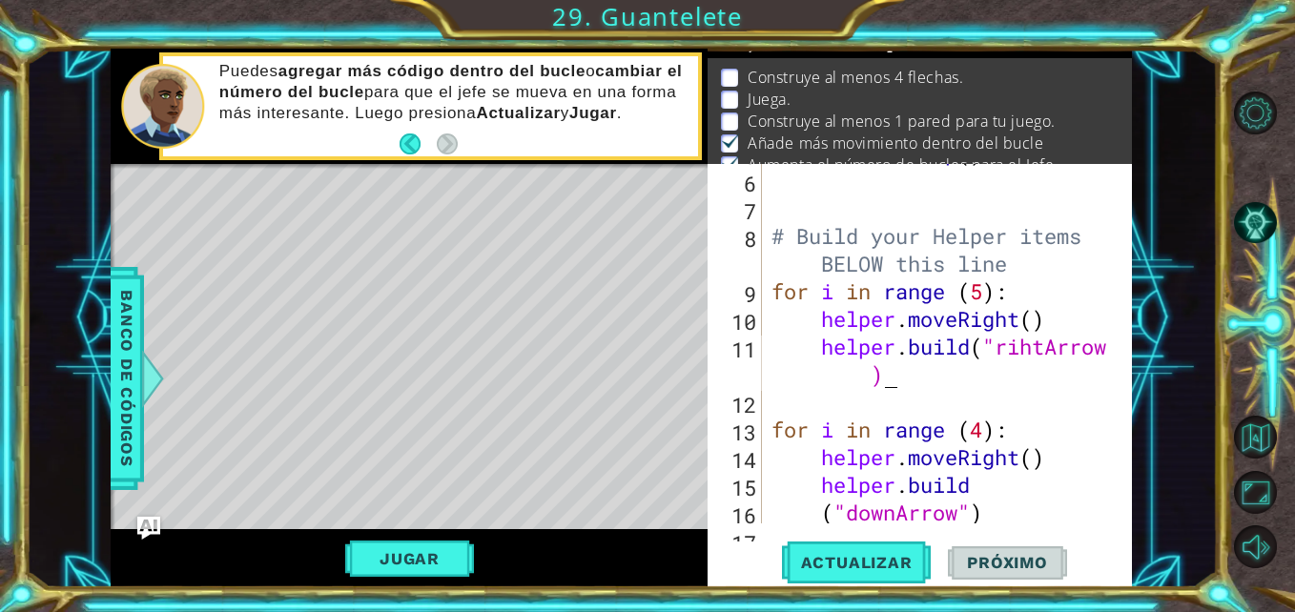
scroll to position [0, 15]
click at [976, 347] on div "boss . moveUp ( ) # Build your Helper items BELOW this line for i in range ( 5 …" at bounding box center [945, 346] width 355 height 415
type textarea "("rihtArrow)"
click at [963, 389] on div "boss . moveUp ( ) # Build your Helper items BELOW this line for i in range ( 5 …" at bounding box center [945, 346] width 355 height 415
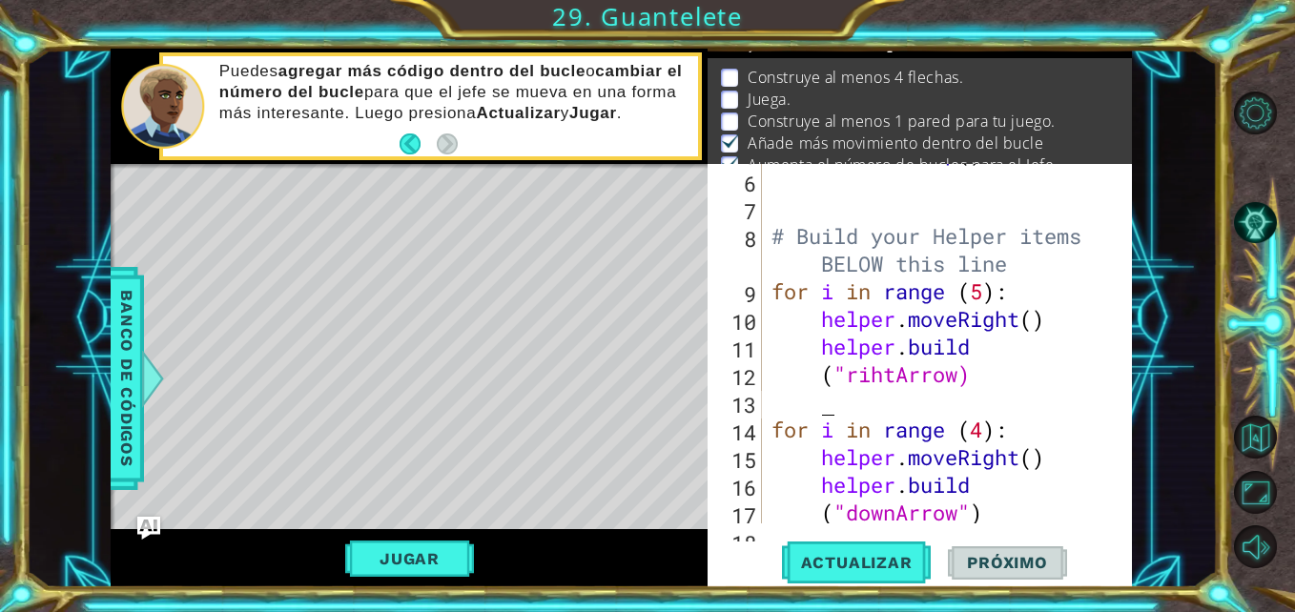
scroll to position [0, 1]
click at [977, 385] on div "boss . moveUp ( ) # Build your Helper items BELOW this line for i in range ( 5 …" at bounding box center [945, 346] width 355 height 415
type textarea "("rihtArrow")"
click at [909, 568] on span "Actualizar" at bounding box center [857, 562] width 150 height 19
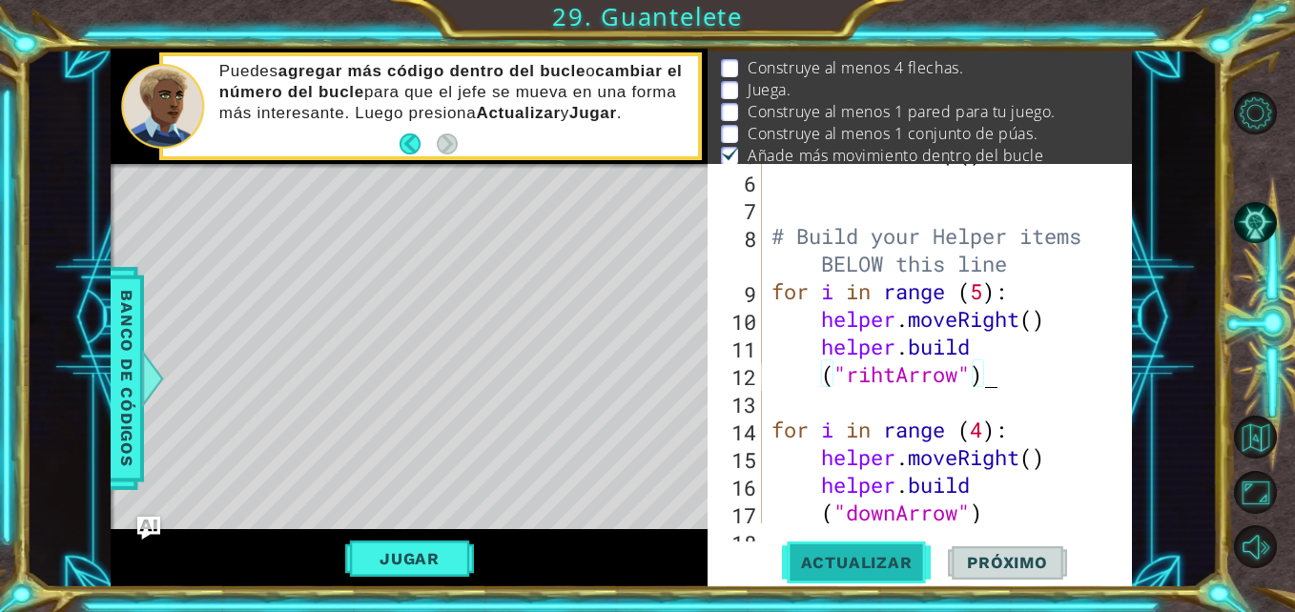
scroll to position [36, 0]
click at [909, 568] on span "Actualizar" at bounding box center [857, 562] width 150 height 19
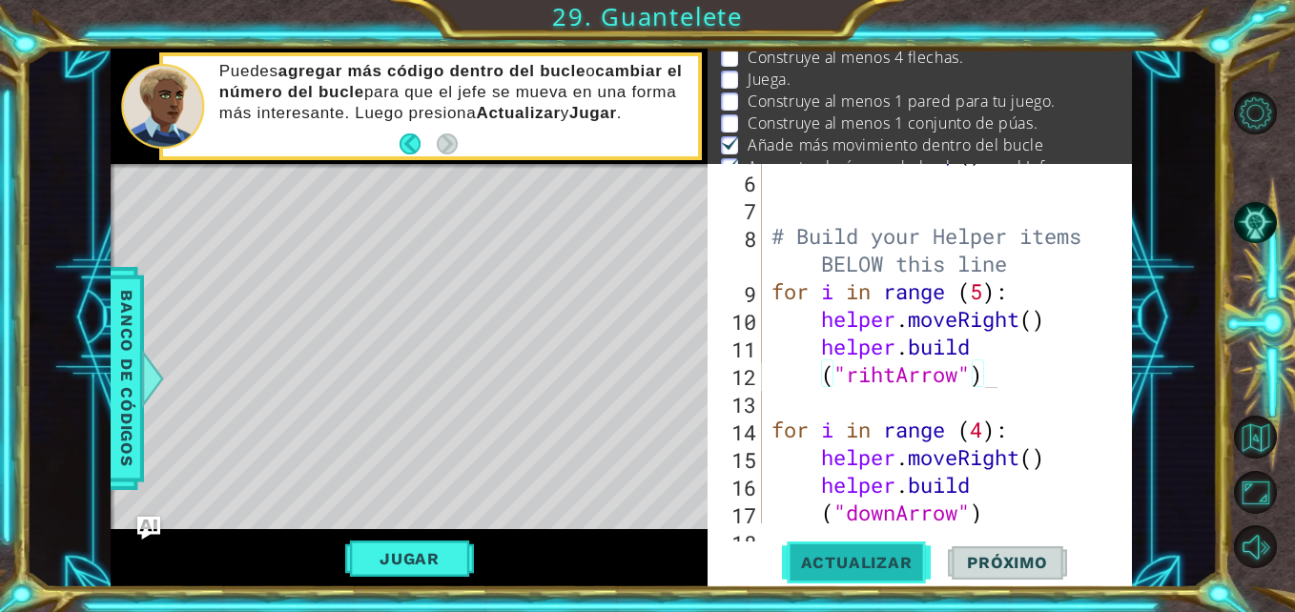
scroll to position [47, 0]
click at [909, 568] on span "Actualizar" at bounding box center [857, 562] width 150 height 19
click at [1011, 380] on div "boss . moveUp ( ) # Build your Helper items BELOW this line for i in range ( 5 …" at bounding box center [945, 346] width 355 height 415
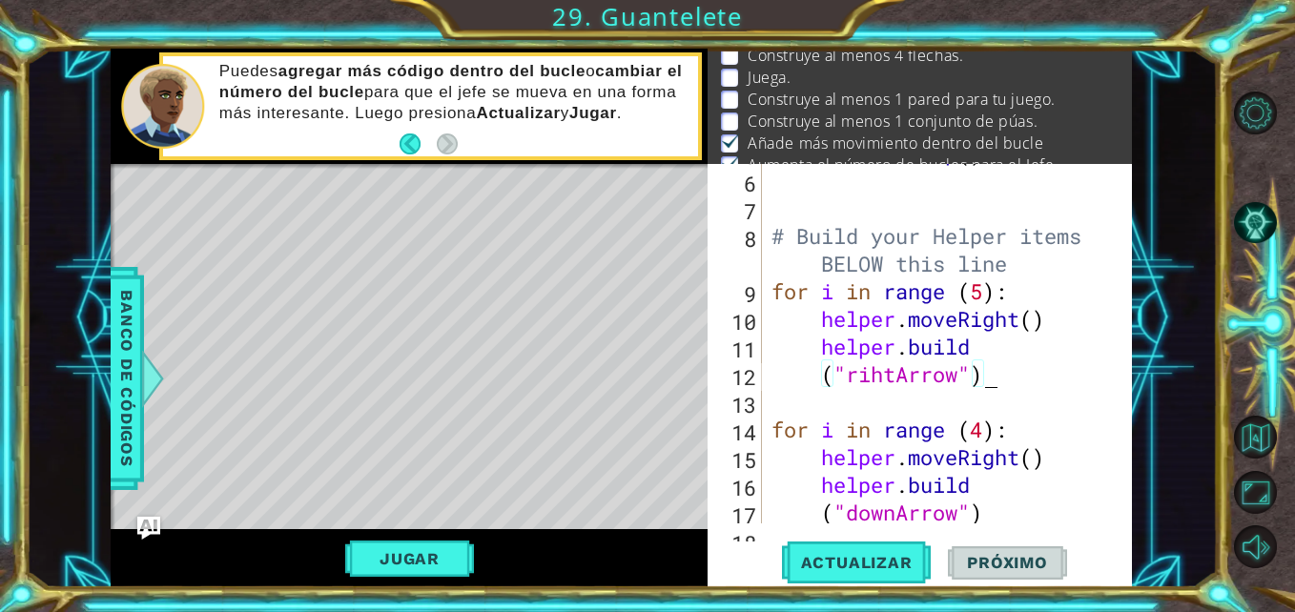
scroll to position [0, 1]
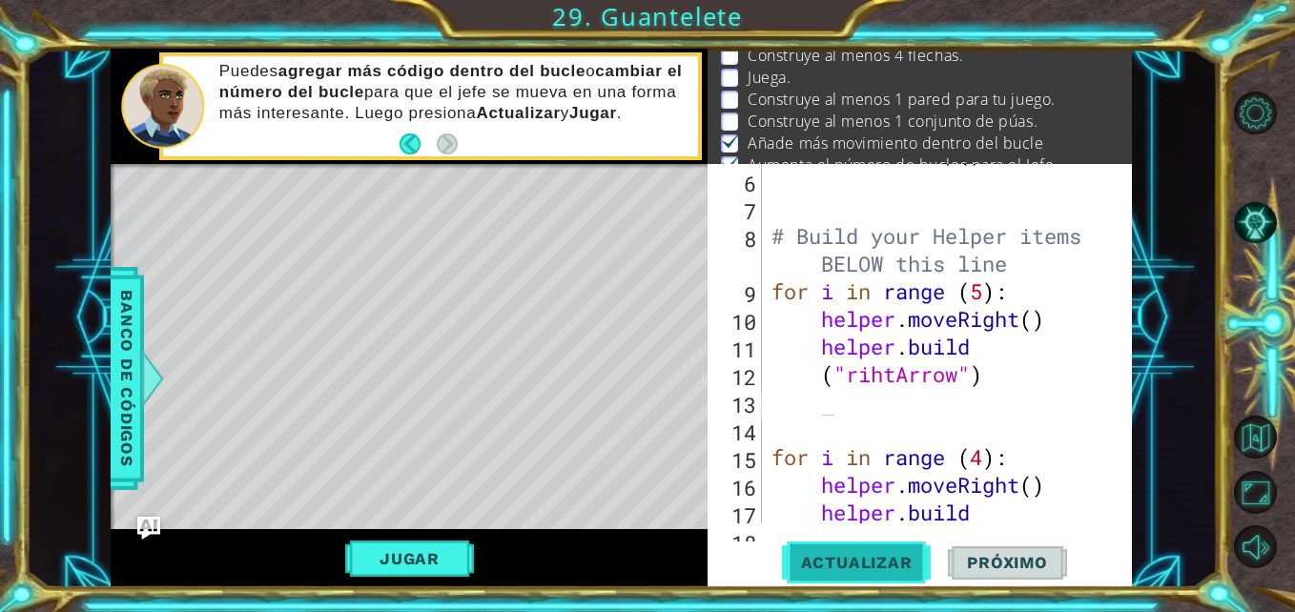
click at [872, 564] on span "Actualizar" at bounding box center [857, 562] width 150 height 19
drag, startPoint x: 872, startPoint y: 564, endPoint x: 811, endPoint y: 515, distance: 78.0
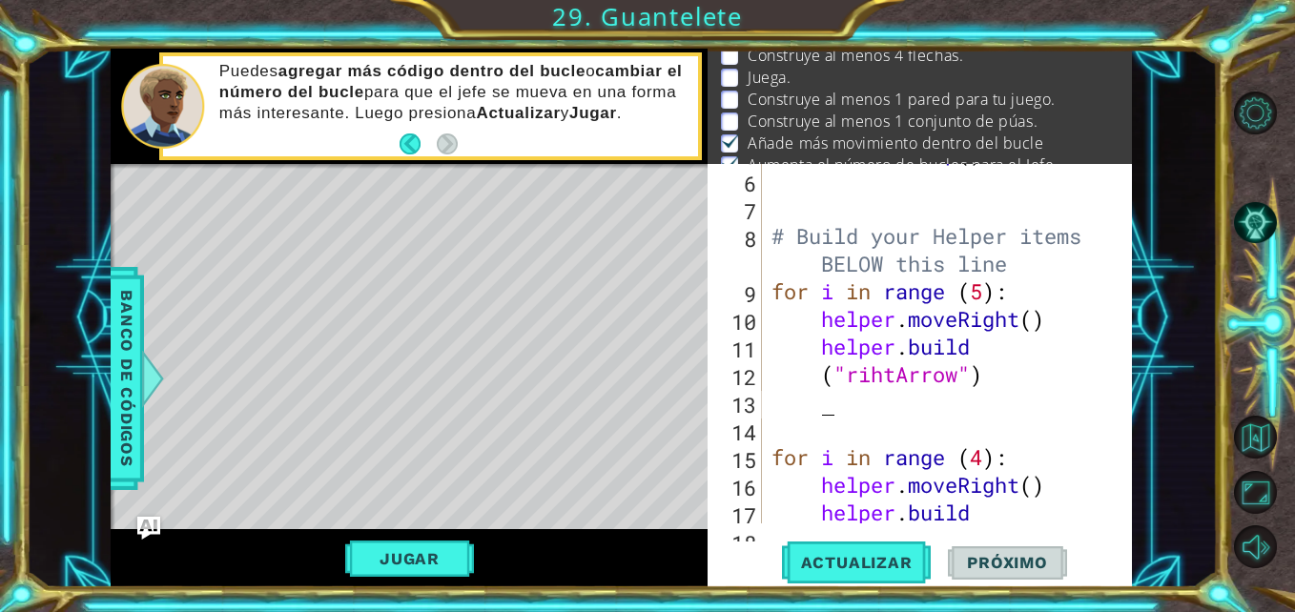
click at [811, 515] on div "5 6 7 8 9 10 11 12 13 14 15 16 17 18 boss . moveUp ( ) # Build your Helper item…" at bounding box center [920, 376] width 424 height 424
click at [989, 293] on div "boss . moveUp ( ) # Build your Helper items BELOW this line for i in range ( 5 …" at bounding box center [945, 346] width 355 height 415
click at [835, 579] on button "Actualizar" at bounding box center [857, 563] width 150 height 42
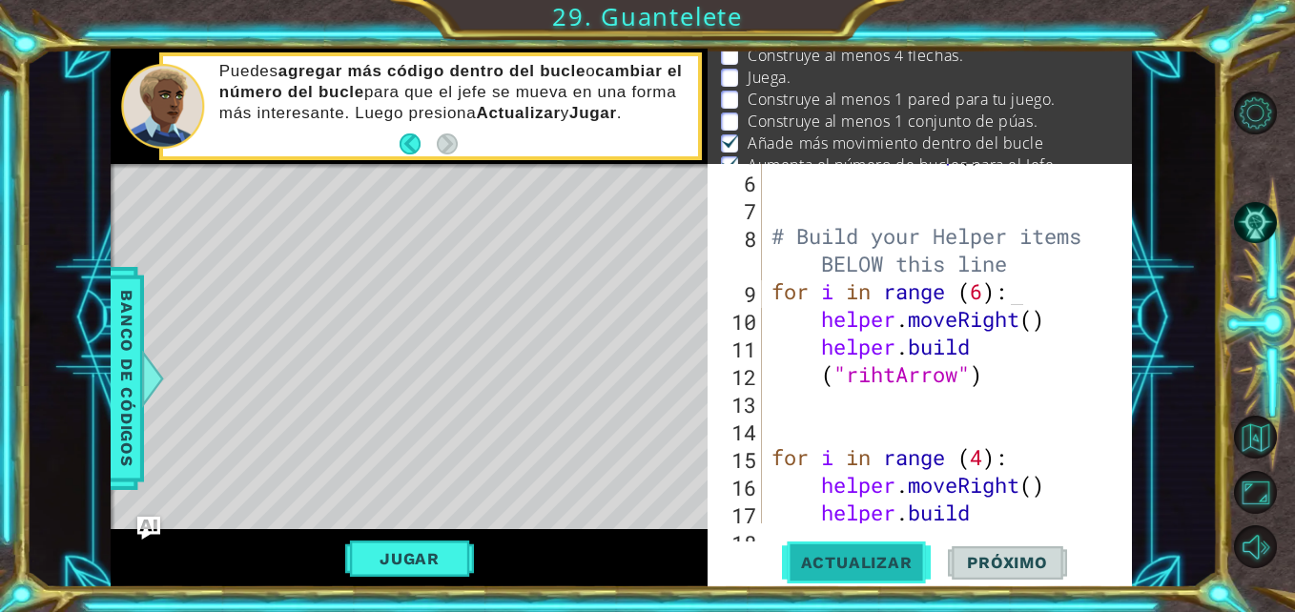
click at [835, 579] on button "Actualizar" at bounding box center [857, 563] width 150 height 42
click at [844, 560] on span "Actualizar" at bounding box center [857, 562] width 150 height 19
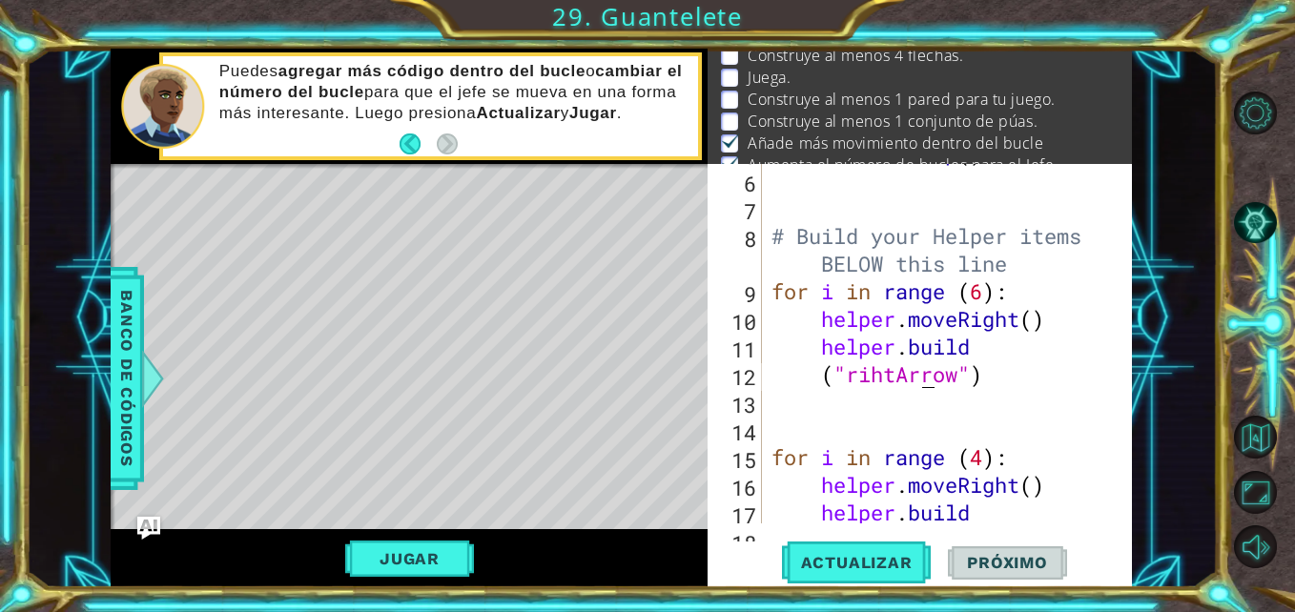
click at [925, 378] on div "boss . moveUp ( ) # Build your Helper items BELOW this line for i in range ( 6 …" at bounding box center [945, 346] width 355 height 415
type textarea "("rihtArrow")"
click at [925, 378] on div "boss . moveUp ( ) # Build your Helper items BELOW this line for i in range ( 6 …" at bounding box center [945, 346] width 355 height 415
click at [998, 371] on div "boss . moveUp ( ) # Build your Helper items BELOW this line for i in range ( 6 …" at bounding box center [945, 346] width 355 height 415
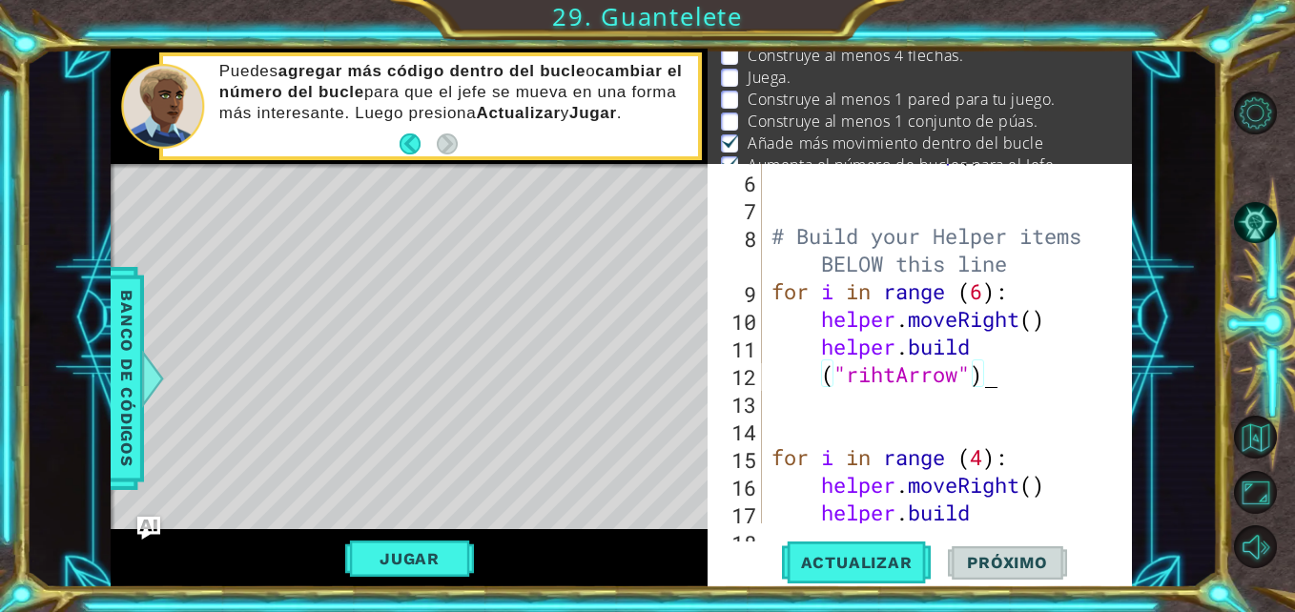
click at [809, 424] on div "boss . moveUp ( ) # Build your Helper items BELOW this line for i in range ( 6 …" at bounding box center [945, 346] width 355 height 415
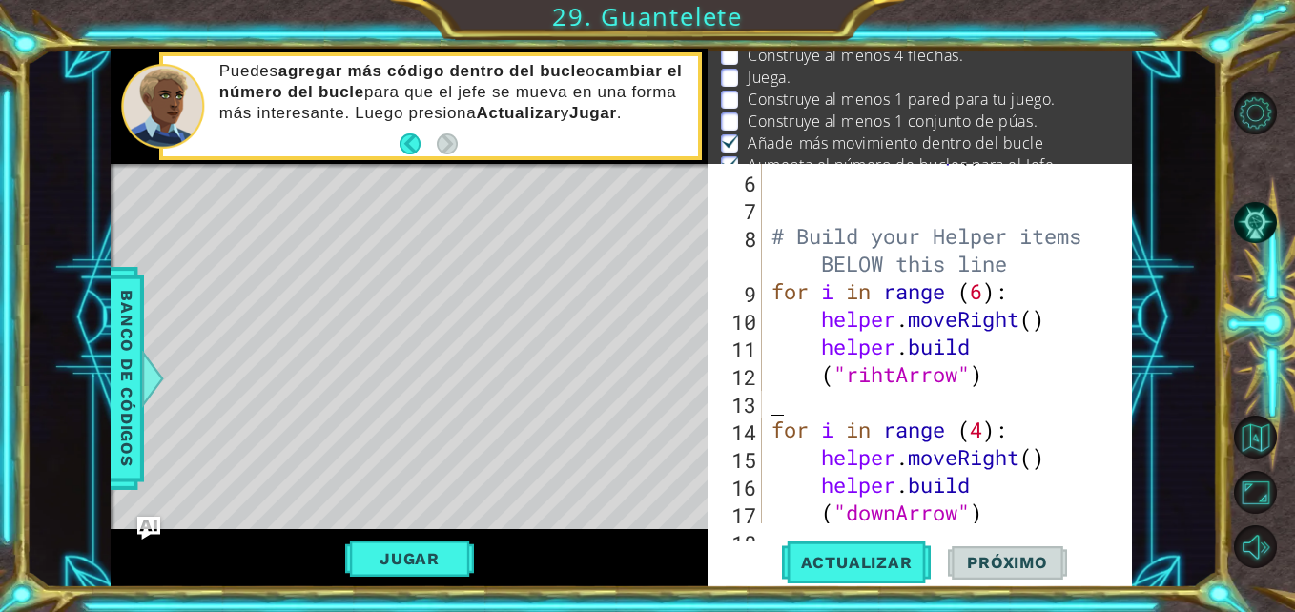
type textarea "("rihtArrow")"
click at [858, 580] on button "Actualizar" at bounding box center [857, 563] width 150 height 42
click at [993, 356] on div "boss . moveUp ( ) # Build your Helper items BELOW this line for i in range ( 6 …" at bounding box center [945, 346] width 355 height 415
type textarea "[DOMAIN_NAME]"
click at [938, 405] on div "boss . moveUp ( ) # Build your Helper items BELOW this line for i in range ( 6 …" at bounding box center [945, 346] width 355 height 415
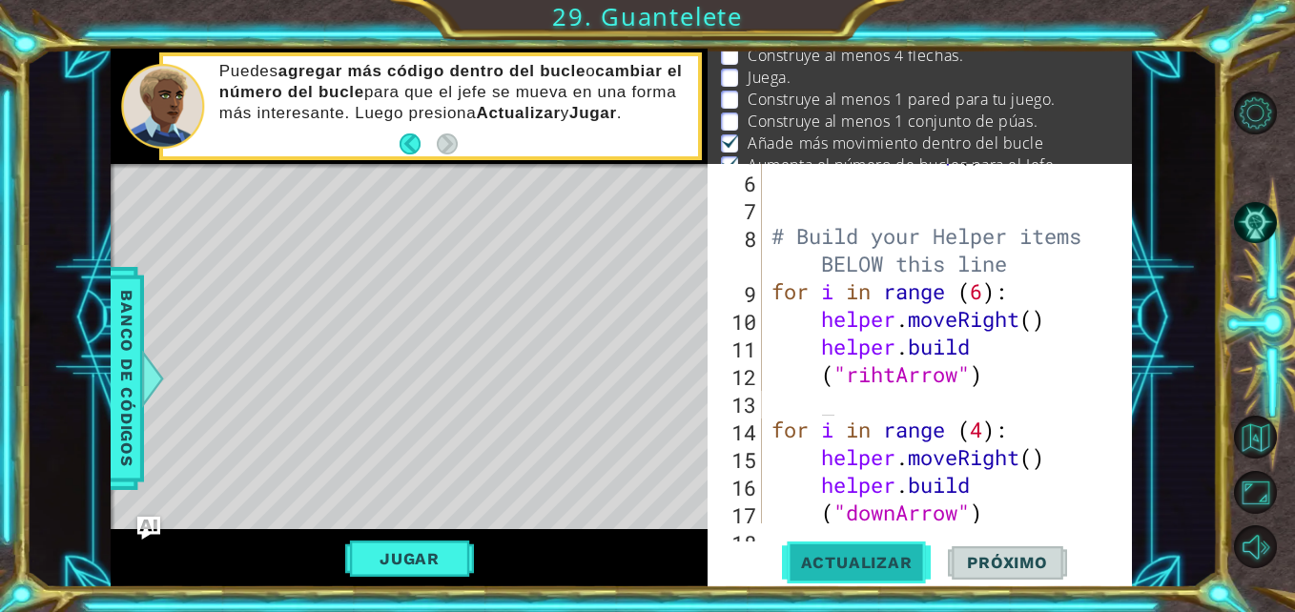
click at [835, 560] on span "Actualizar" at bounding box center [857, 562] width 150 height 19
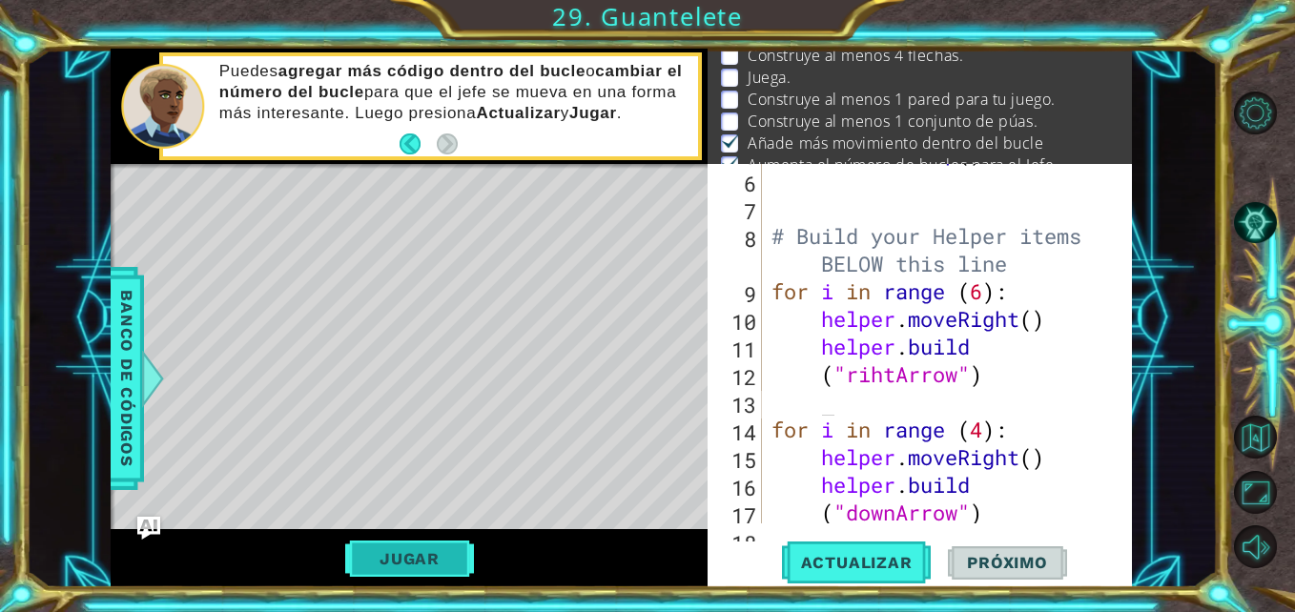
click at [407, 545] on button "Jugar" at bounding box center [409, 559] width 129 height 36
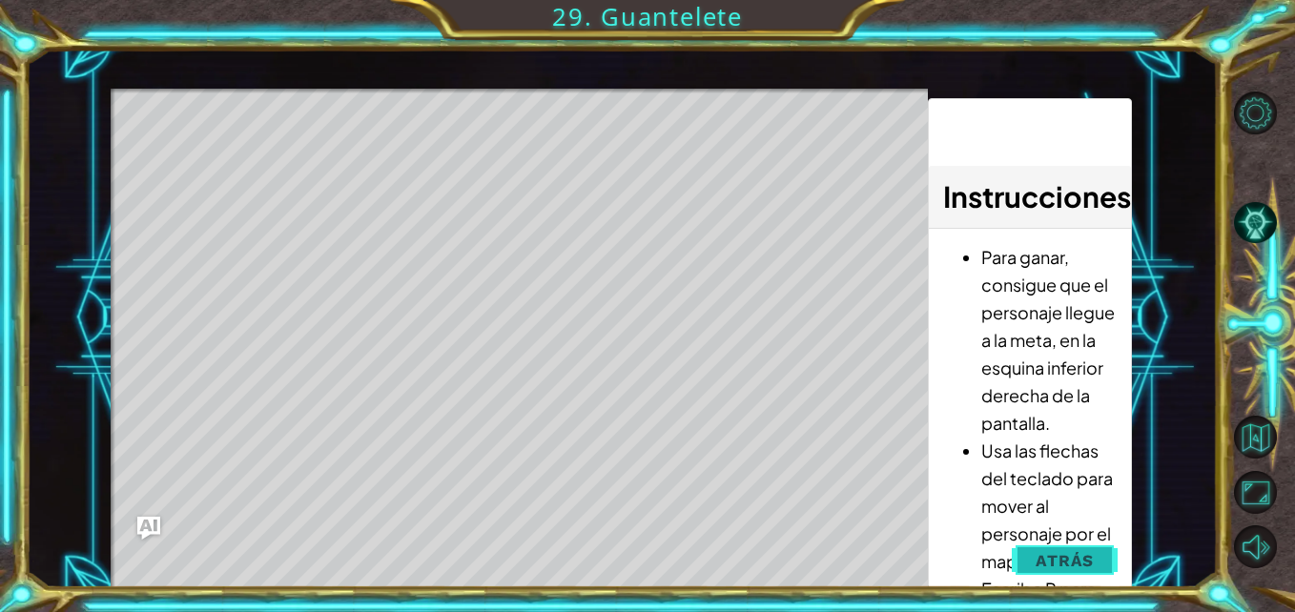
click at [1086, 564] on span "Atrás" at bounding box center [1065, 560] width 58 height 19
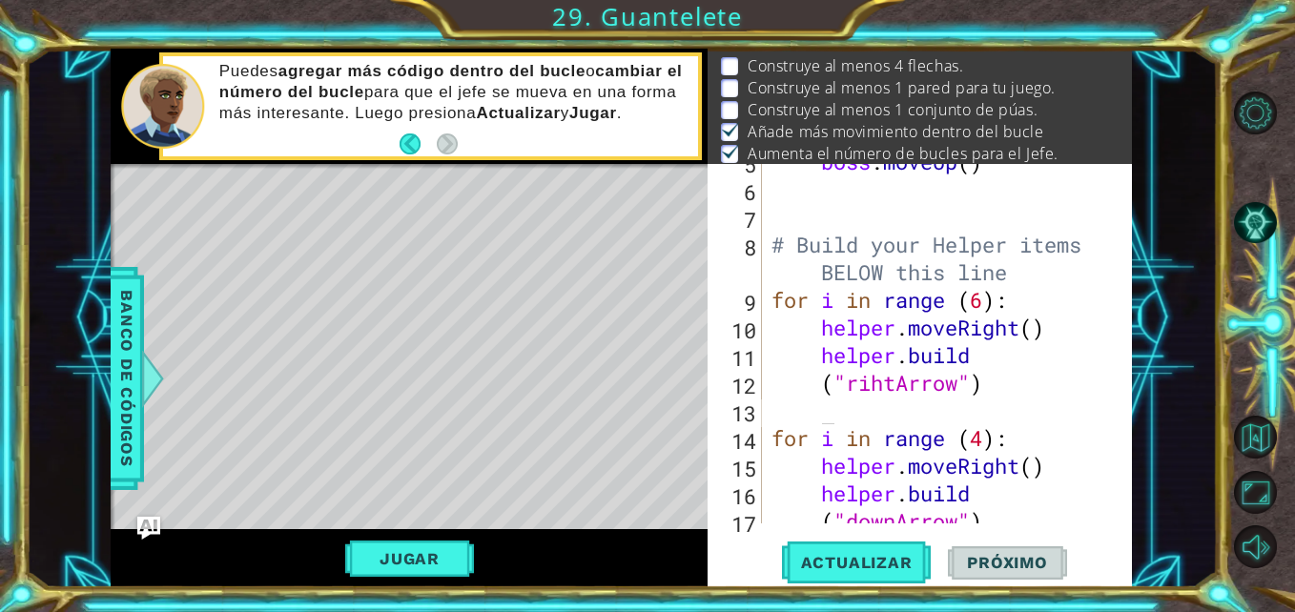
scroll to position [191, 0]
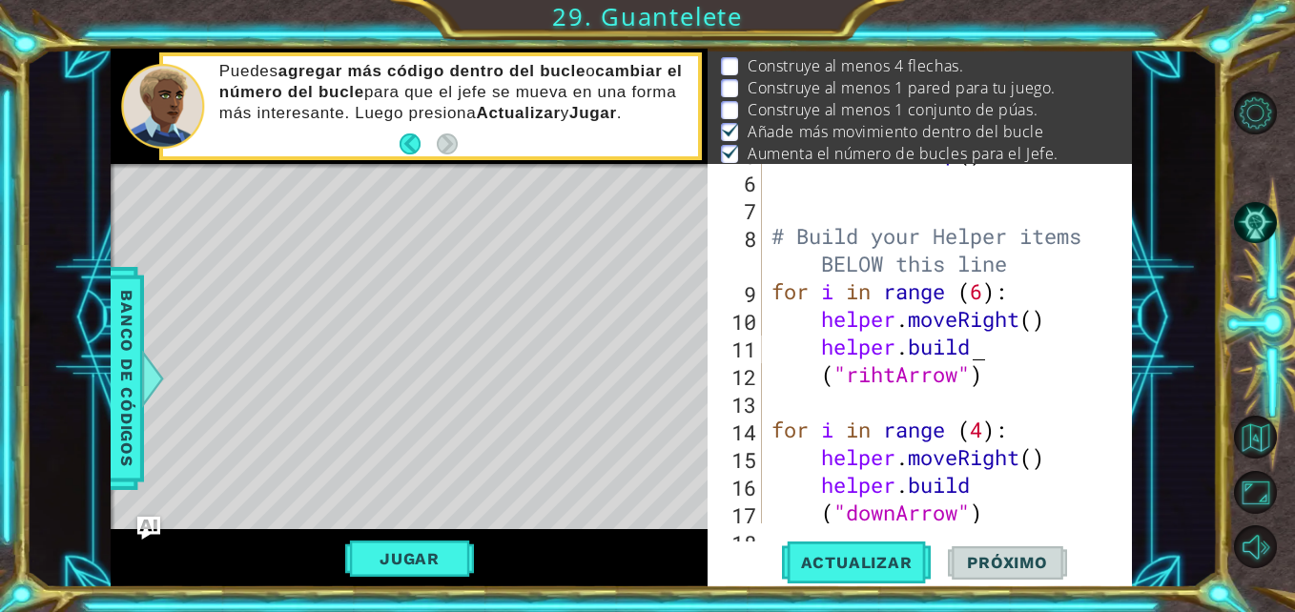
click at [997, 342] on div "boss . moveUp ( ) # Build your Helper items BELOW this line for i in range ( 6 …" at bounding box center [945, 346] width 355 height 415
click at [1006, 263] on div "boss . moveUp ( ) # Build your Helper items BELOW this line for i in range ( 6 …" at bounding box center [945, 346] width 355 height 415
click at [1002, 379] on div "boss . moveUp ( ) # Build your Helper items BELOW this line for i in range ( 6 …" at bounding box center [945, 346] width 355 height 415
click at [899, 563] on span "Actualizar" at bounding box center [857, 562] width 150 height 19
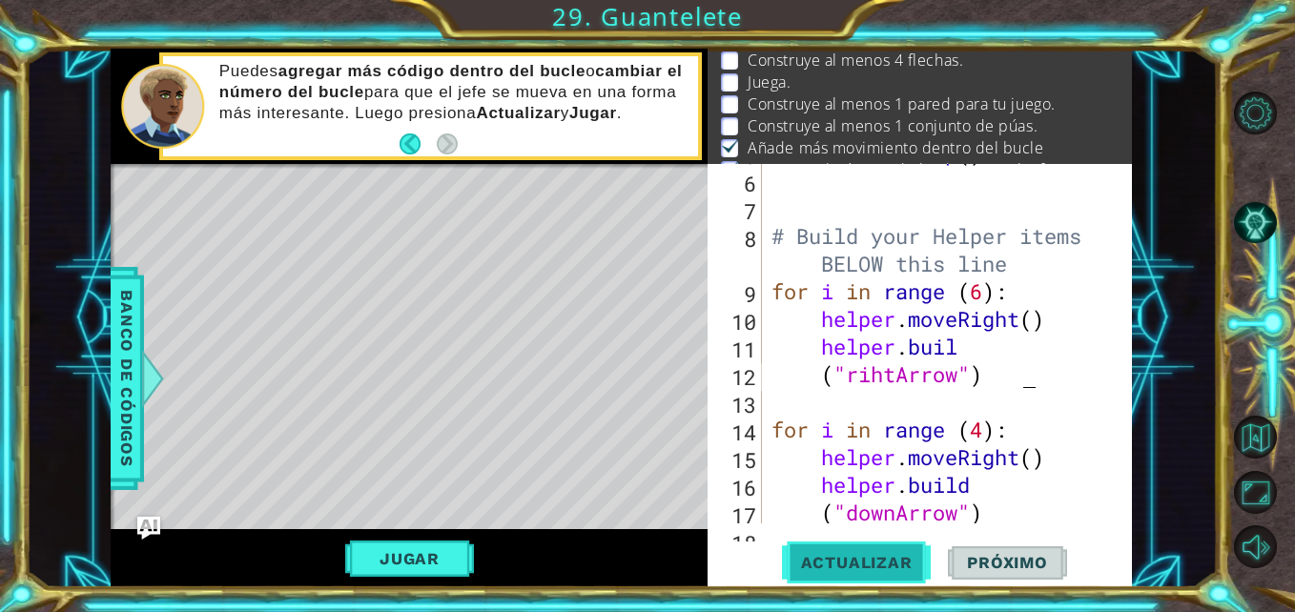
click at [899, 563] on span "Actualizar" at bounding box center [857, 562] width 150 height 19
click at [899, 370] on div "boss . moveUp ( ) # Build your Helper items BELOW this line for i in range ( 6 …" at bounding box center [945, 346] width 355 height 415
click at [882, 577] on button "Actualizar" at bounding box center [857, 563] width 150 height 42
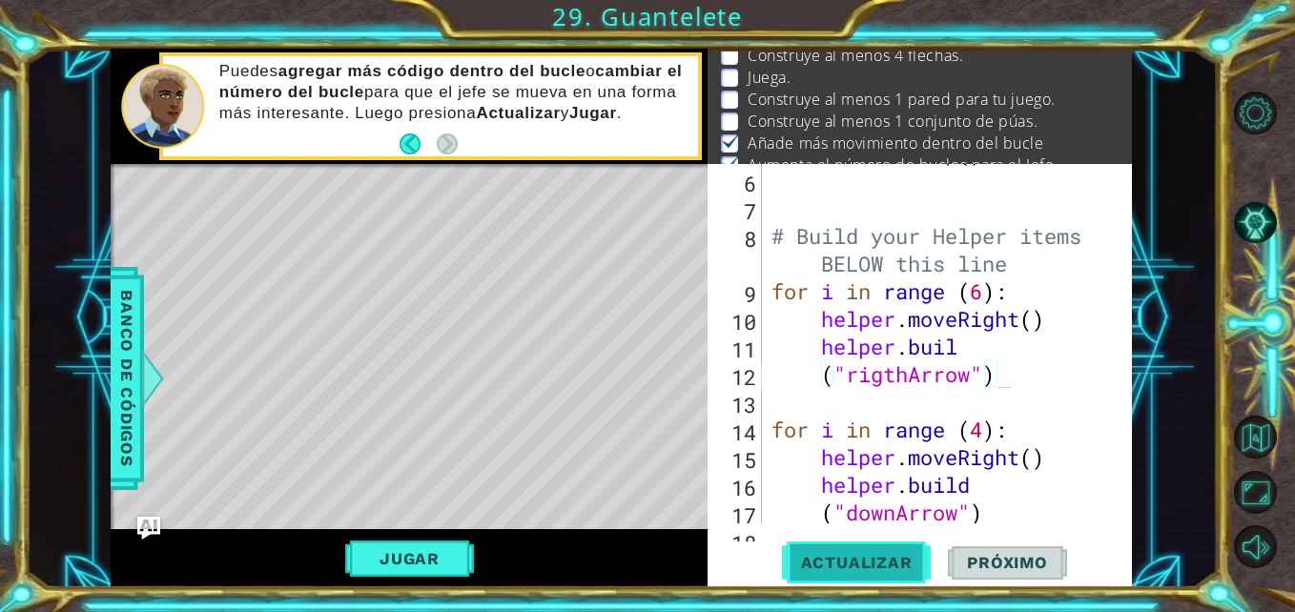
type textarea "("rigthArrow")"
click at [882, 577] on button "Actualizar" at bounding box center [857, 563] width 150 height 42
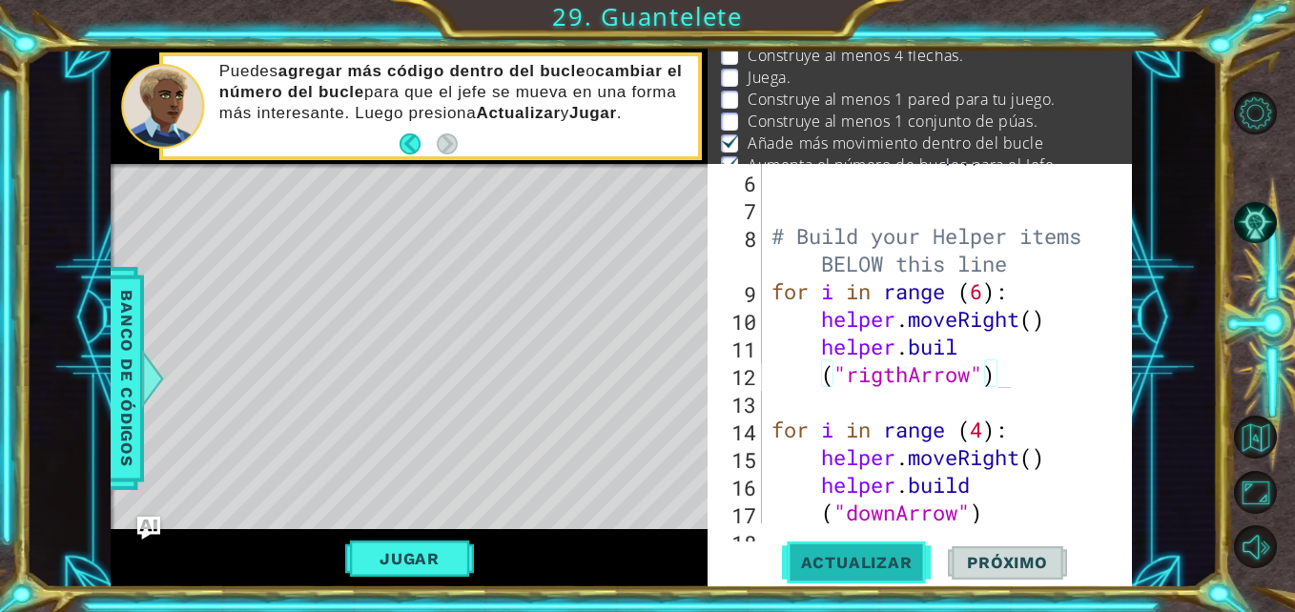
click at [882, 577] on button "Actualizar" at bounding box center [857, 563] width 150 height 42
click at [882, 540] on div "("rigthArrow") 5 6 7 8 9 10 11 12 13 14 15 16 17 18 boss . moveUp ( ) # Build y…" at bounding box center [920, 376] width 424 height 424
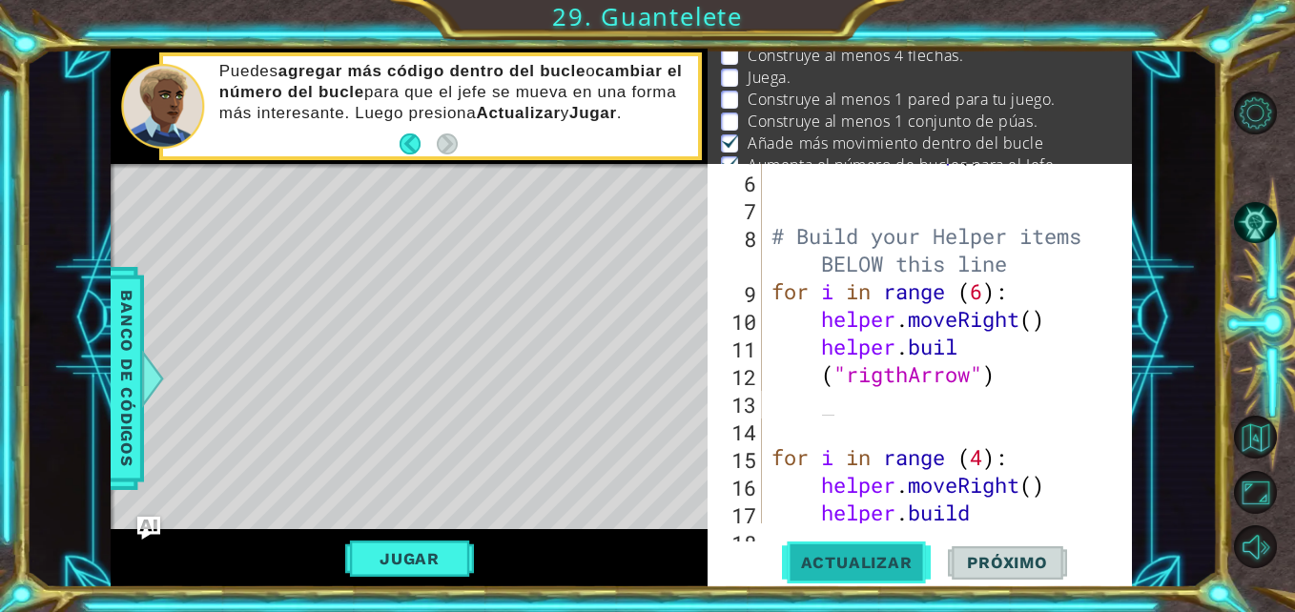
click at [888, 571] on span "Actualizar" at bounding box center [857, 562] width 150 height 19
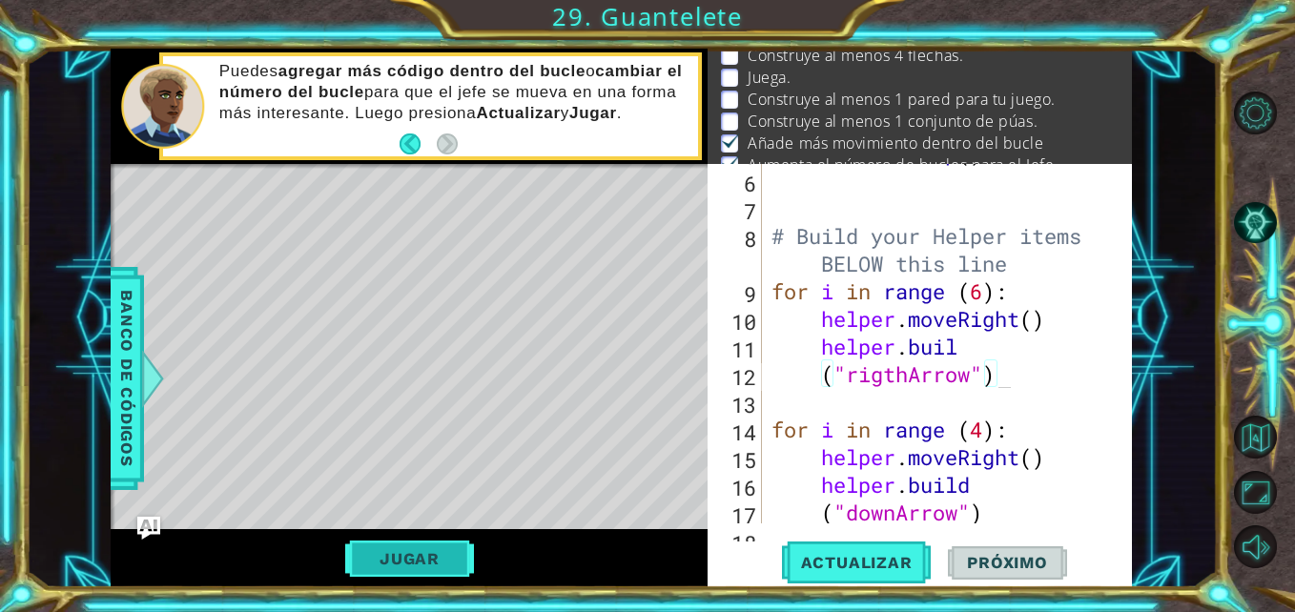
click at [471, 549] on button "Jugar" at bounding box center [409, 559] width 129 height 36
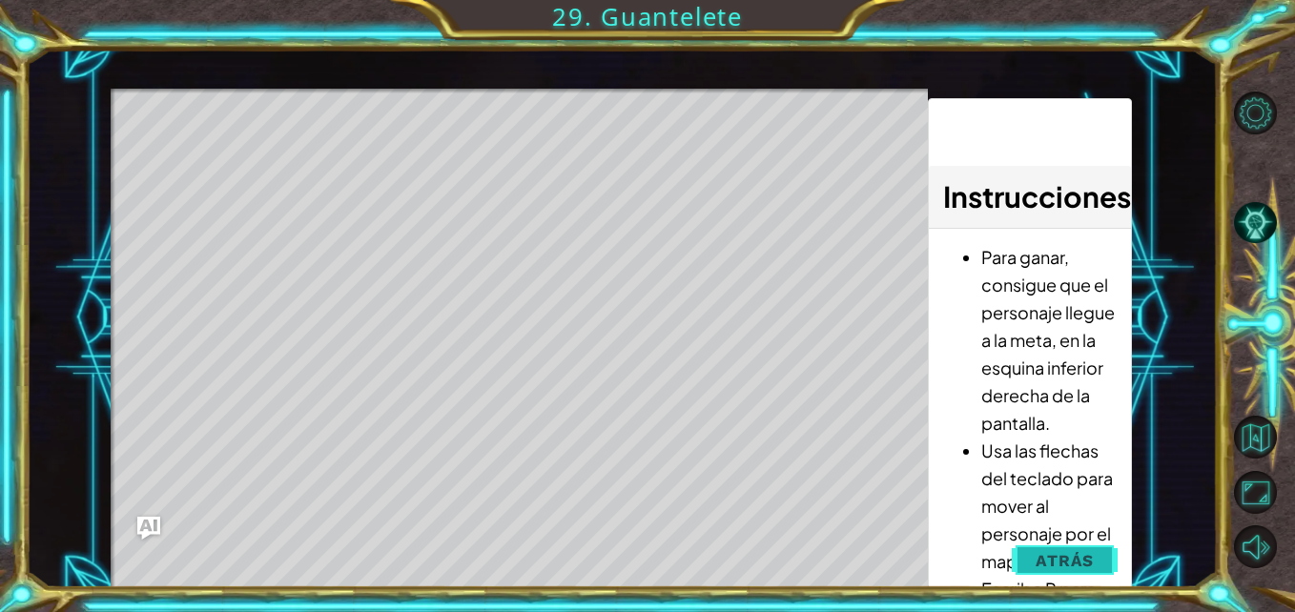
click at [1071, 559] on span "Atrás" at bounding box center [1065, 560] width 58 height 19
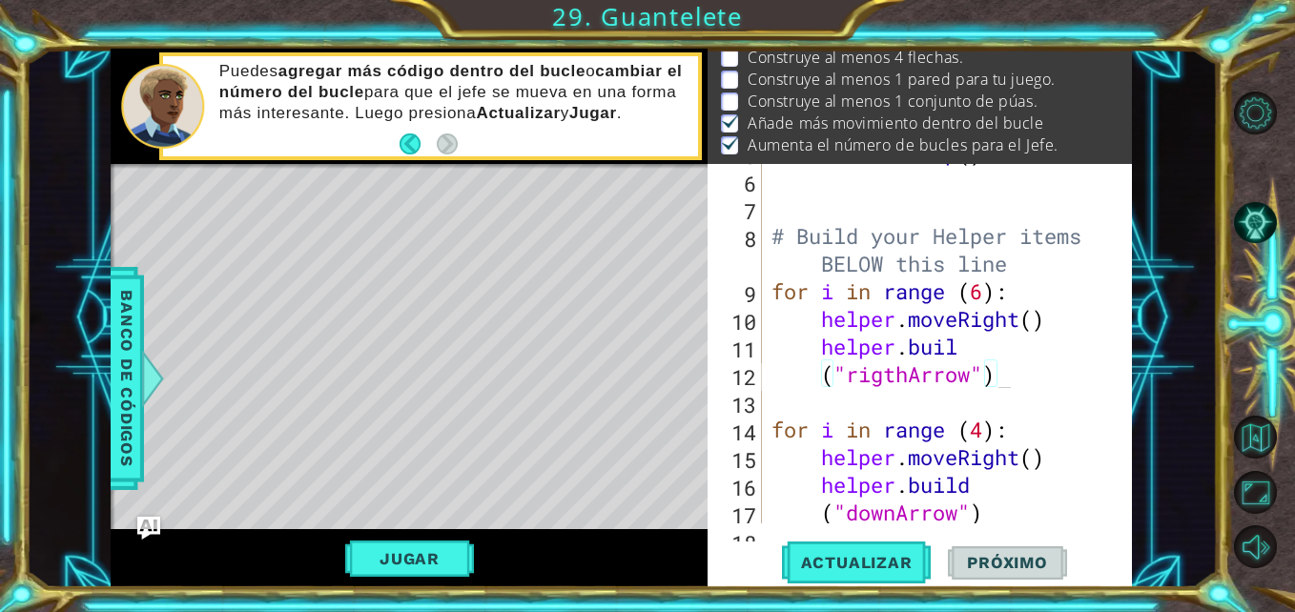
scroll to position [36, 0]
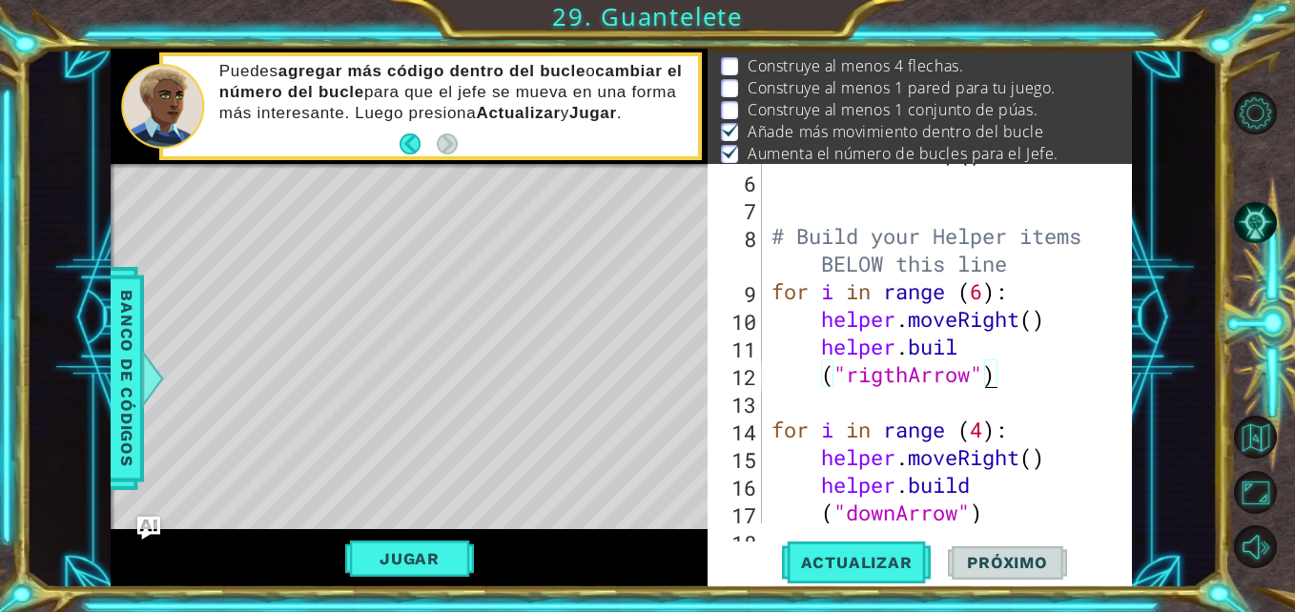
click at [990, 381] on div "boss . moveUp ( ) # Build your Helper items BELOW this line for i in range ( 6 …" at bounding box center [945, 346] width 355 height 415
click at [959, 345] on div "boss . moveUp ( ) # Build your Helper items BELOW this line for i in range ( 6 …" at bounding box center [945, 346] width 355 height 415
click at [877, 572] on span "Actualizar" at bounding box center [857, 562] width 150 height 19
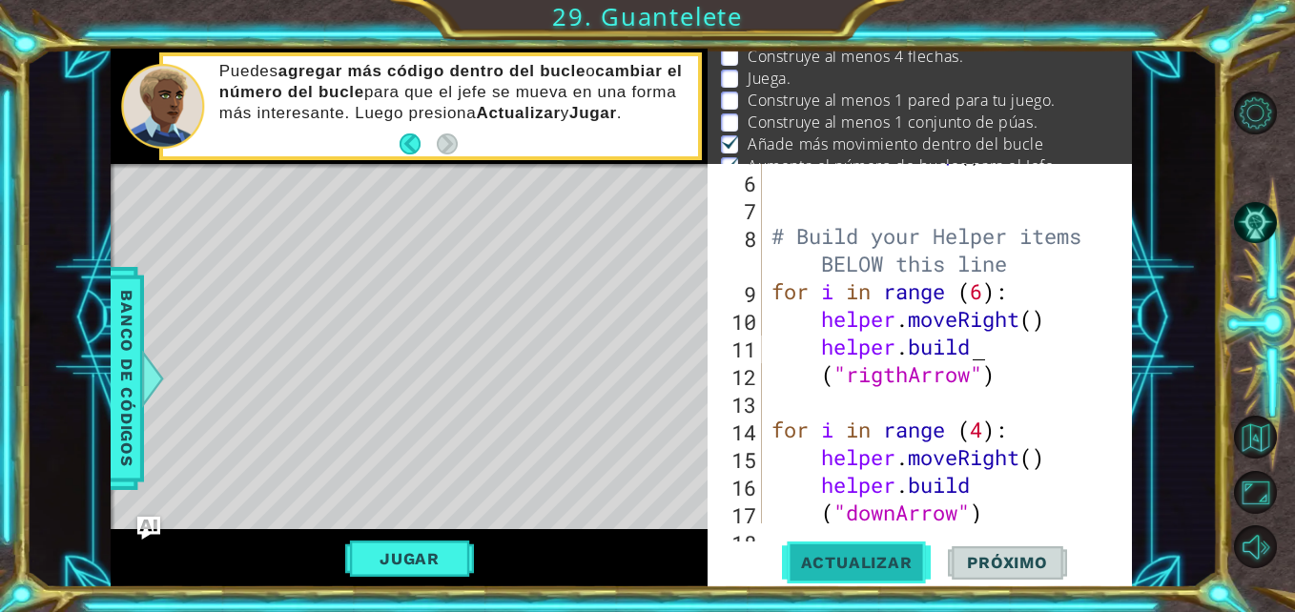
scroll to position [47, 0]
click at [972, 378] on div "boss . moveUp ( ) # Build your Helper items BELOW this line for i in range ( 6 …" at bounding box center [945, 346] width 355 height 415
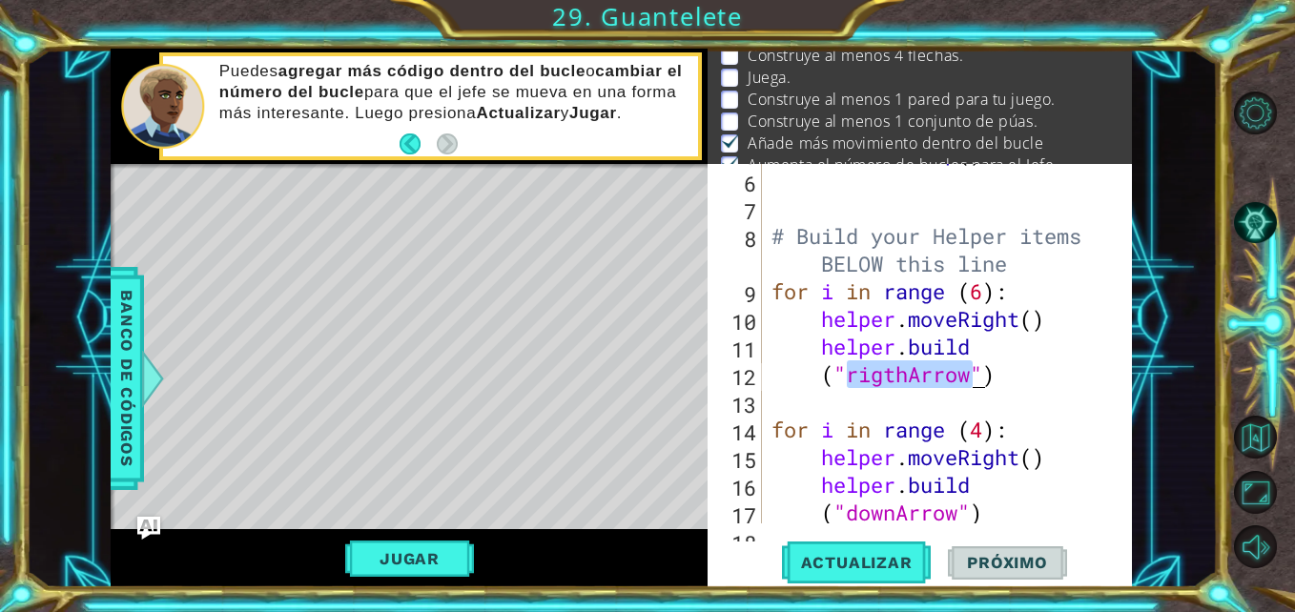
type textarea "("rigthArrow")"
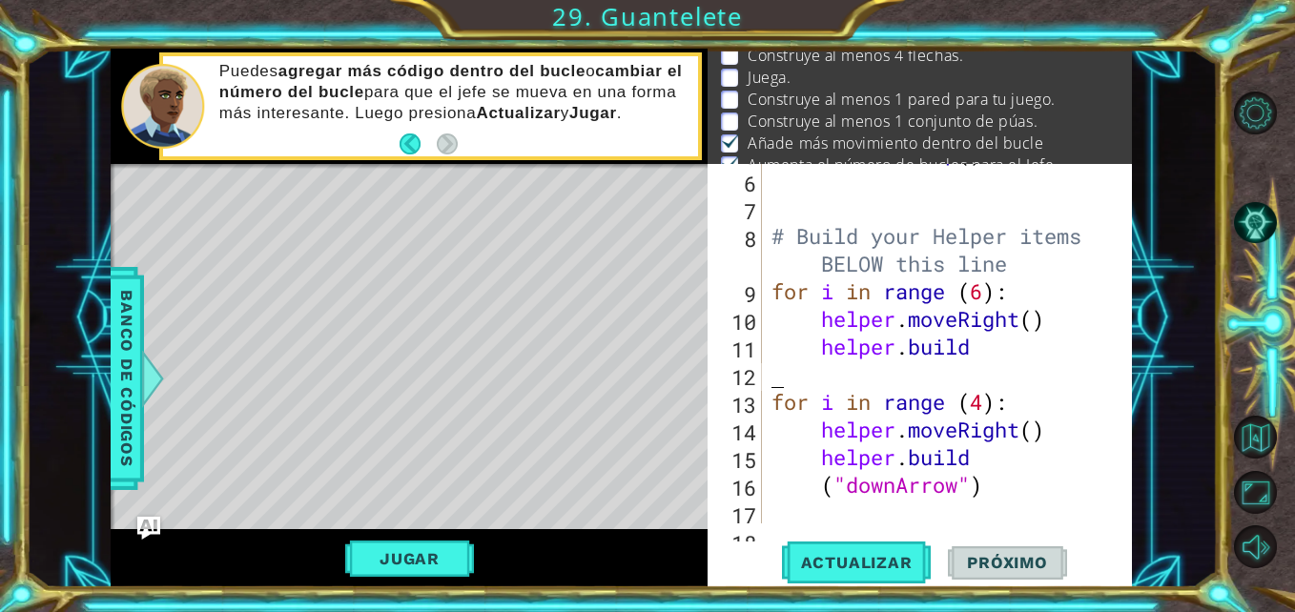
scroll to position [0, 1]
paste textarea ""rightArrow""
click at [774, 371] on div "boss . moveUp ( ) # Build your Helper items BELOW this line for i in range ( 6 …" at bounding box center [945, 346] width 355 height 415
click at [937, 371] on div "boss . moveUp ( ) # Build your Helper items BELOW this line for i in range ( 6 …" at bounding box center [945, 346] width 355 height 415
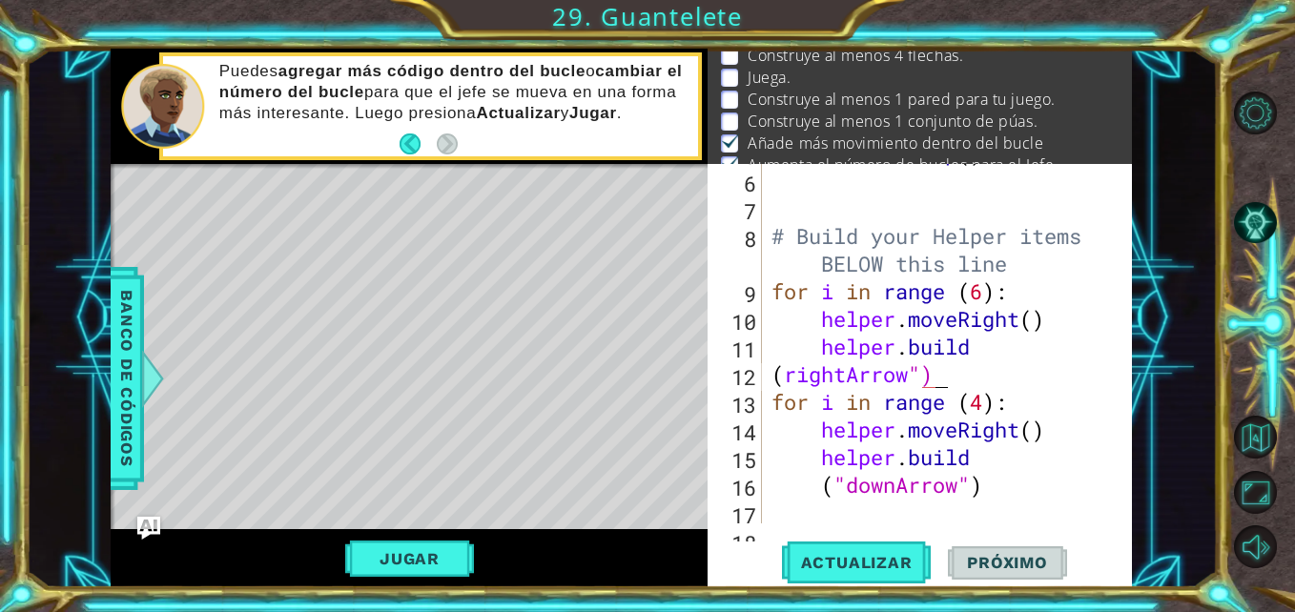
click at [781, 374] on div "boss . moveUp ( ) # Build your Helper items BELOW this line for i in range ( 6 …" at bounding box center [945, 346] width 355 height 415
click at [552, 386] on div "Level Map" at bounding box center [551, 445] width 881 height 562
click at [798, 385] on div "boss . moveUp ( ) # Build your Helper items BELOW this line for i in range ( 6 …" at bounding box center [945, 346] width 355 height 415
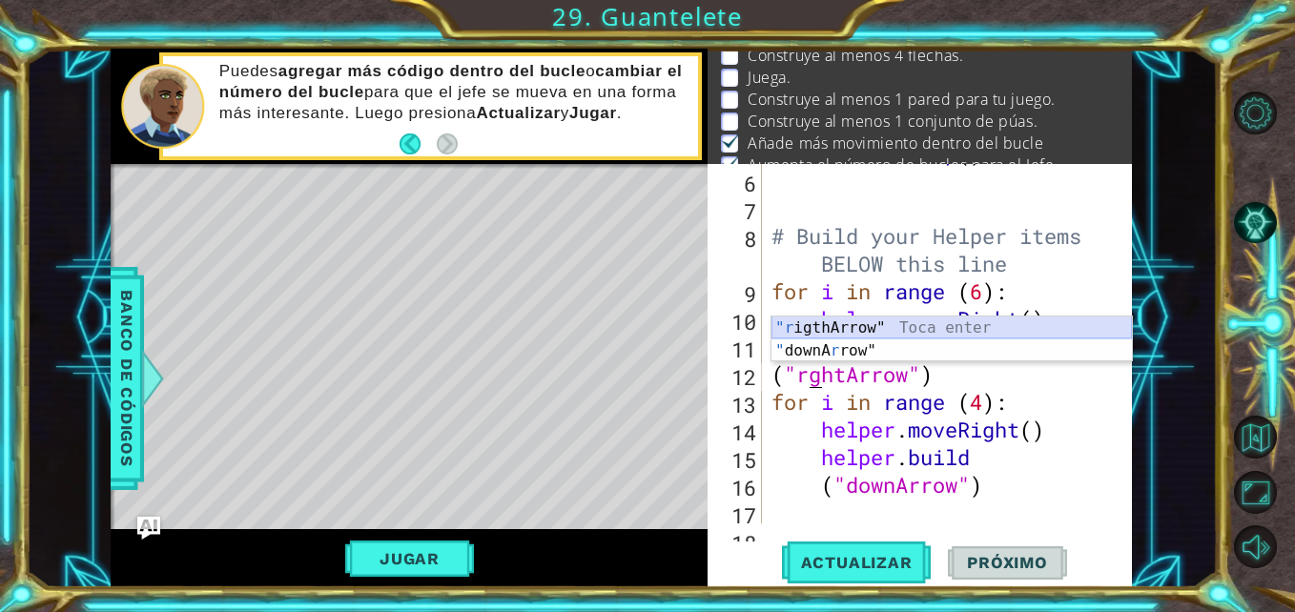
click at [888, 324] on div ""r igthArrow" Toca enter " downA r row" Toca enter" at bounding box center [952, 363] width 361 height 92
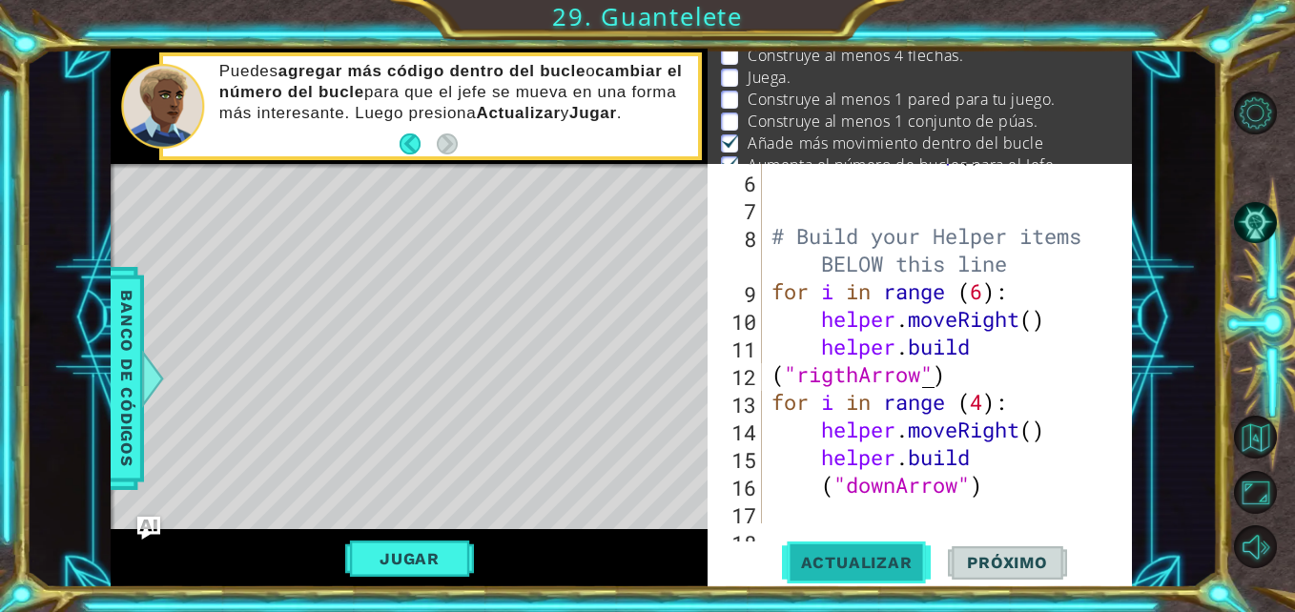
type textarea "("rigthArrow")"
click at [878, 560] on span "Actualizar" at bounding box center [857, 562] width 150 height 19
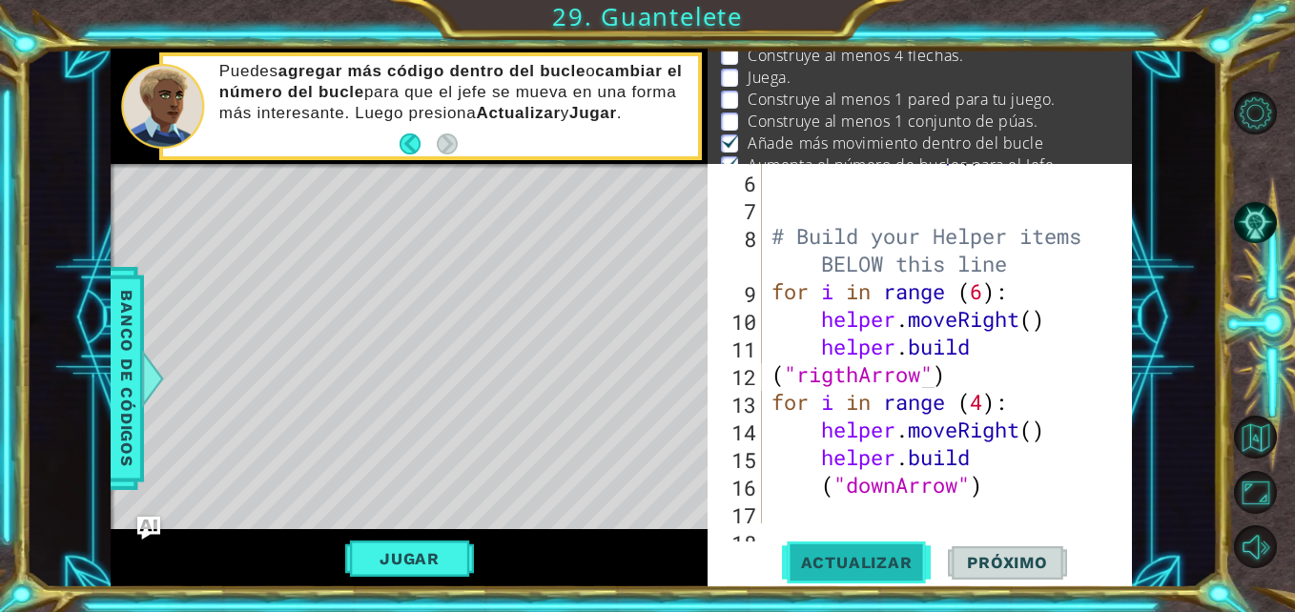
click at [878, 560] on span "Actualizar" at bounding box center [857, 562] width 150 height 19
click at [448, 543] on button "Jugar" at bounding box center [409, 559] width 129 height 36
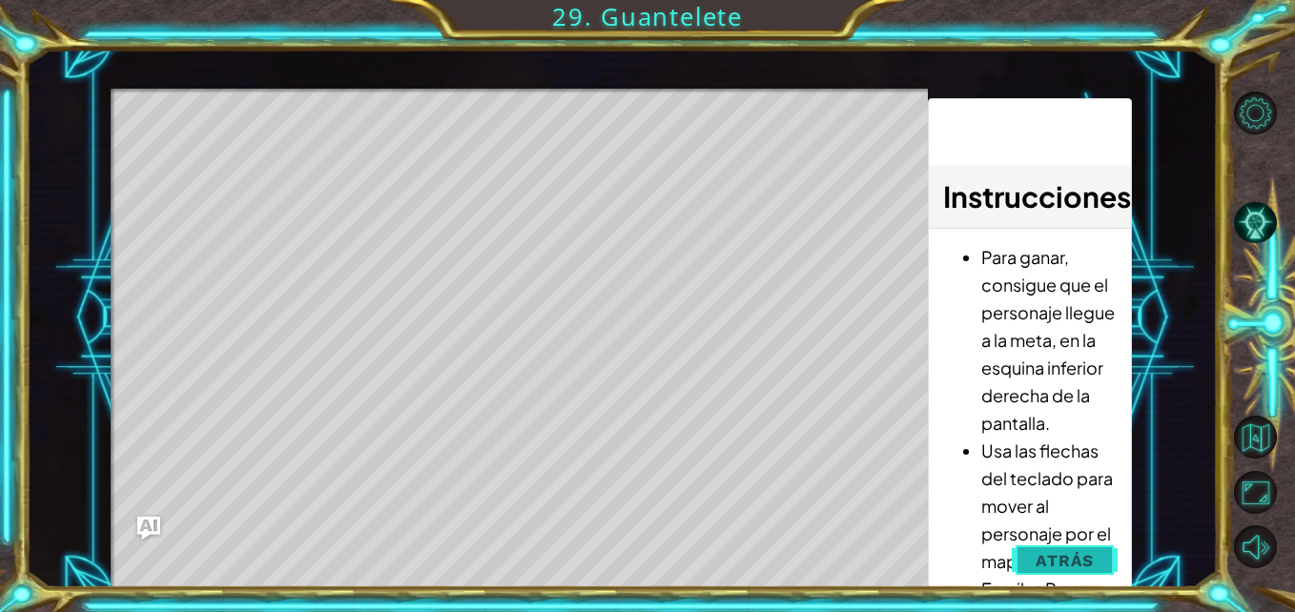
click at [1066, 565] on span "Atrás" at bounding box center [1065, 560] width 58 height 19
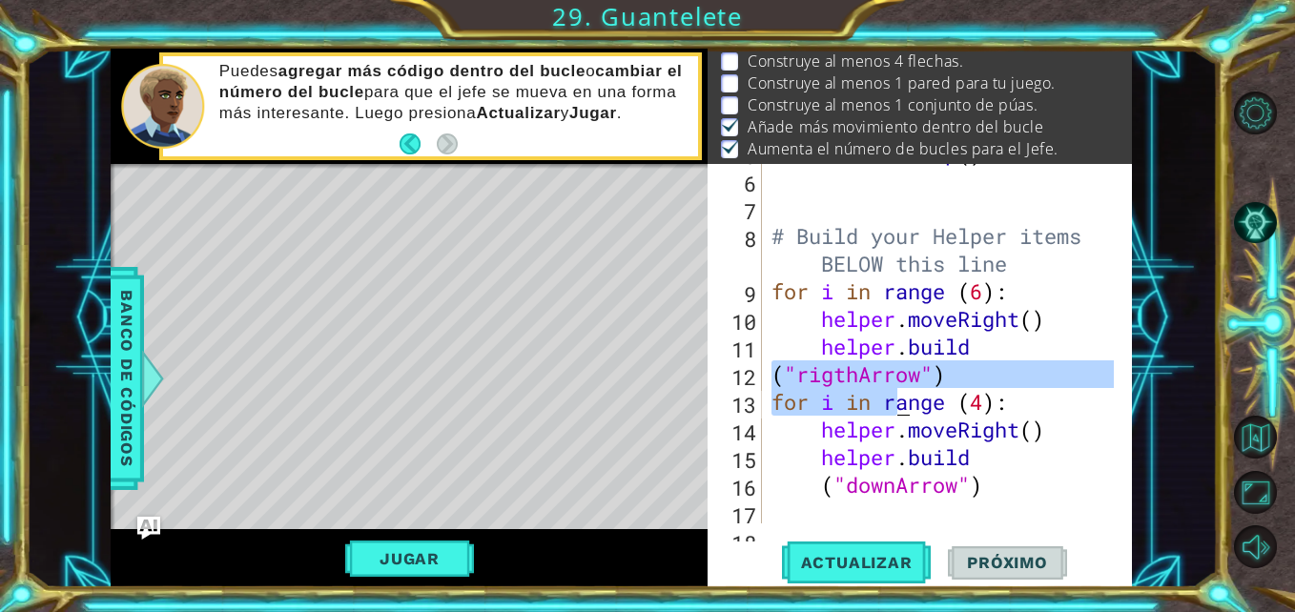
scroll to position [36, 0]
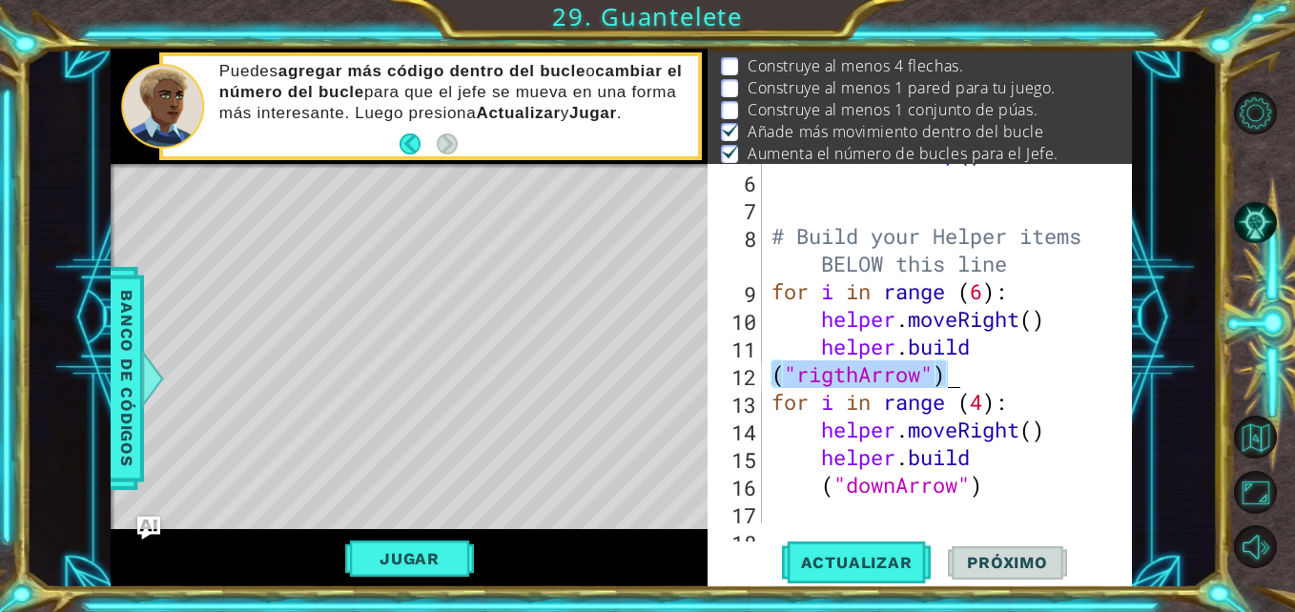
drag, startPoint x: 774, startPoint y: 381, endPoint x: 957, endPoint y: 380, distance: 182.2
click at [957, 380] on div "boss . moveUp ( ) # Build your Helper items BELOW this line for i in range ( 6 …" at bounding box center [945, 346] width 355 height 415
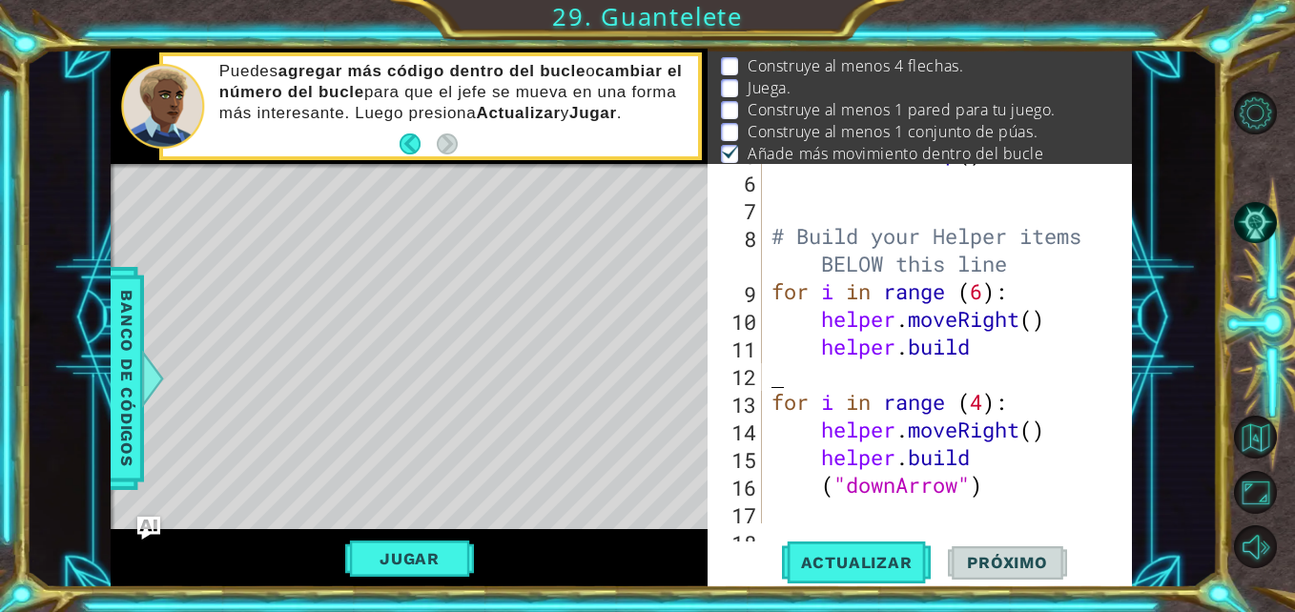
click at [828, 378] on div "boss . moveUp ( ) # Build your Helper items BELOW this line for i in range ( 6 …" at bounding box center [945, 346] width 355 height 415
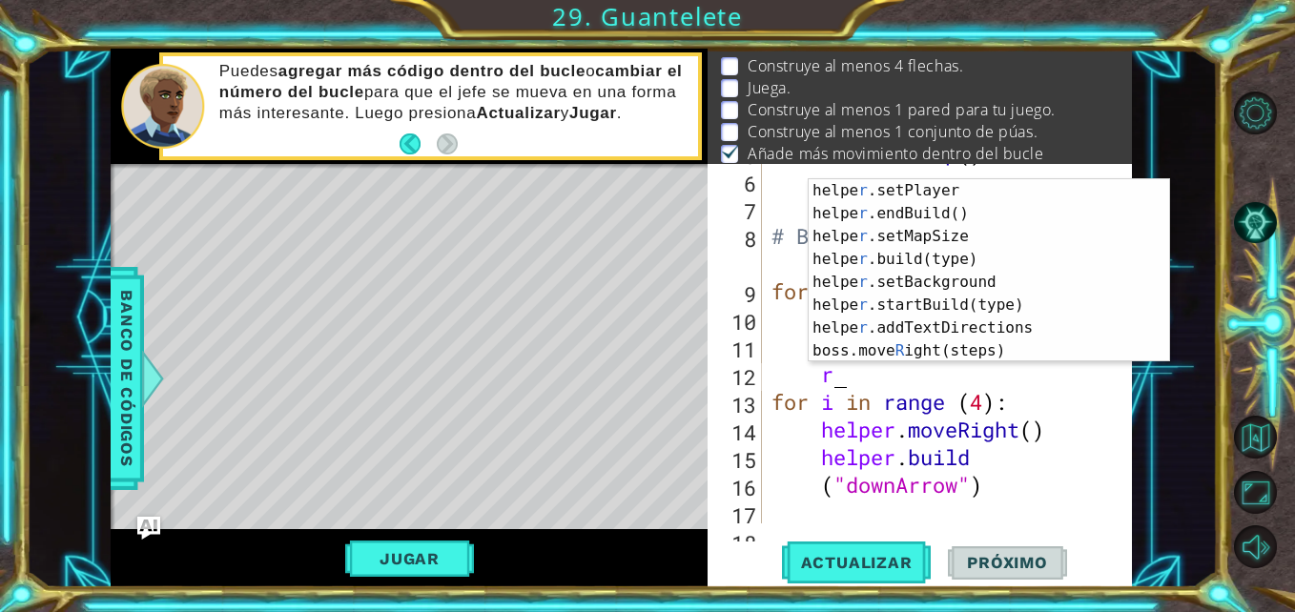
scroll to position [137, 0]
click at [1056, 262] on div "helpe [PERSON_NAME]setPlayer Toca enter helpe r .endBuild() Toca enter helpe r …" at bounding box center [982, 293] width 346 height 229
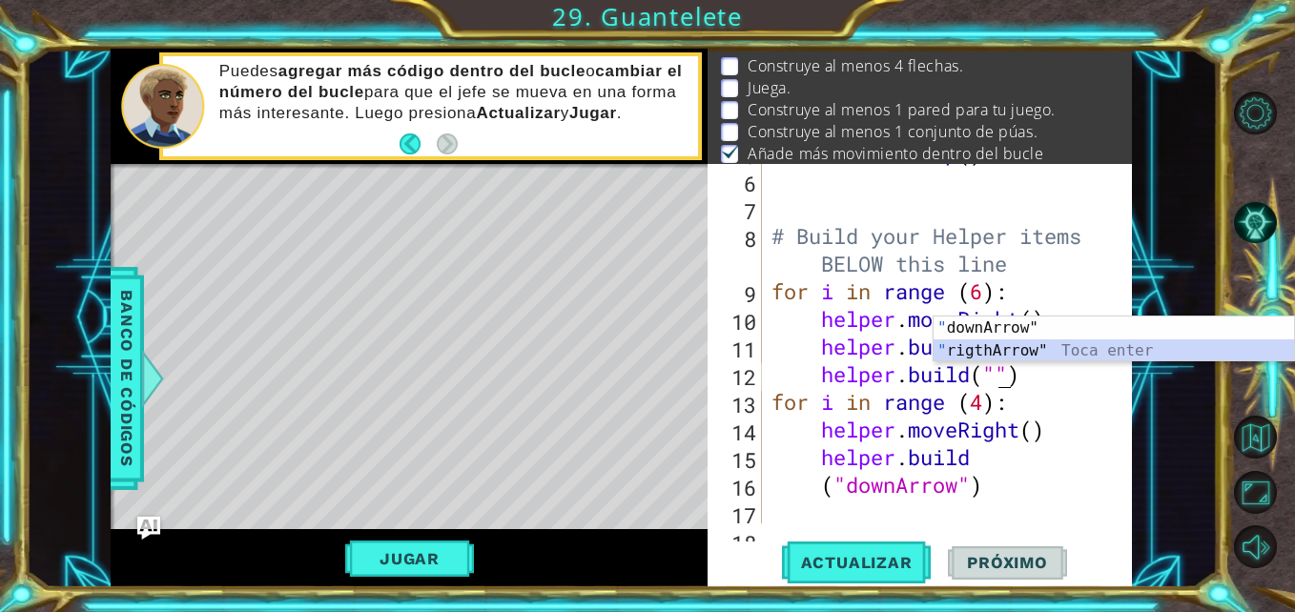
click at [1022, 344] on div "" downArrow" Toca enter " rigthArrow" Toca enter" at bounding box center [1114, 363] width 361 height 92
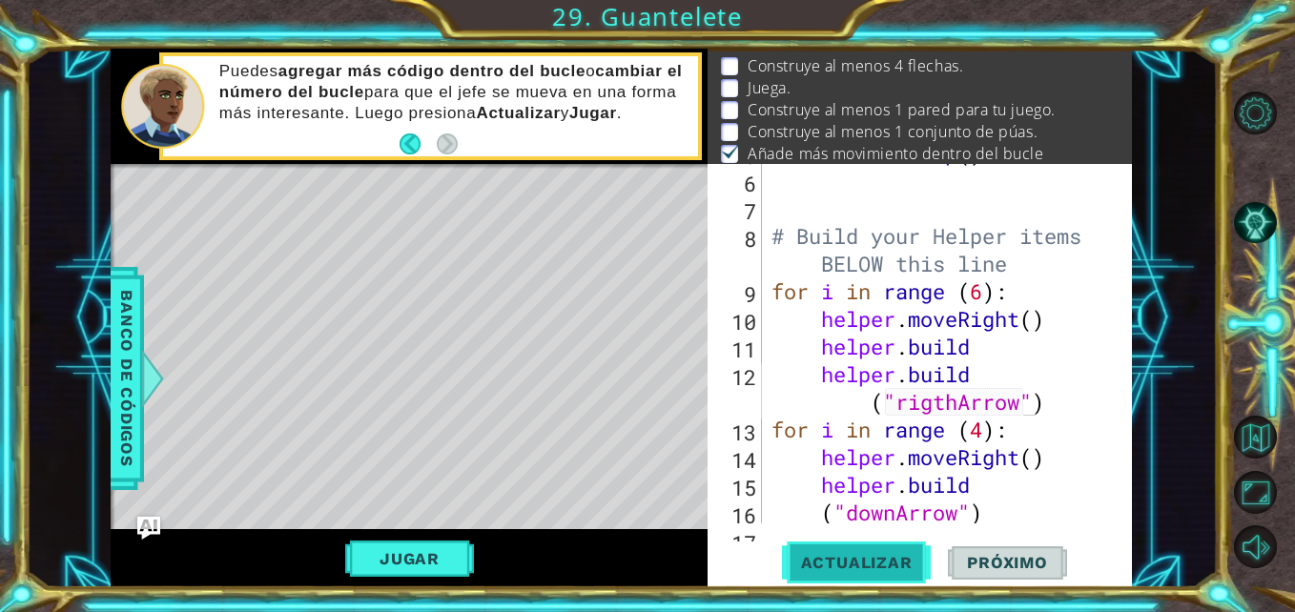
click at [857, 561] on span "Actualizar" at bounding box center [857, 562] width 150 height 19
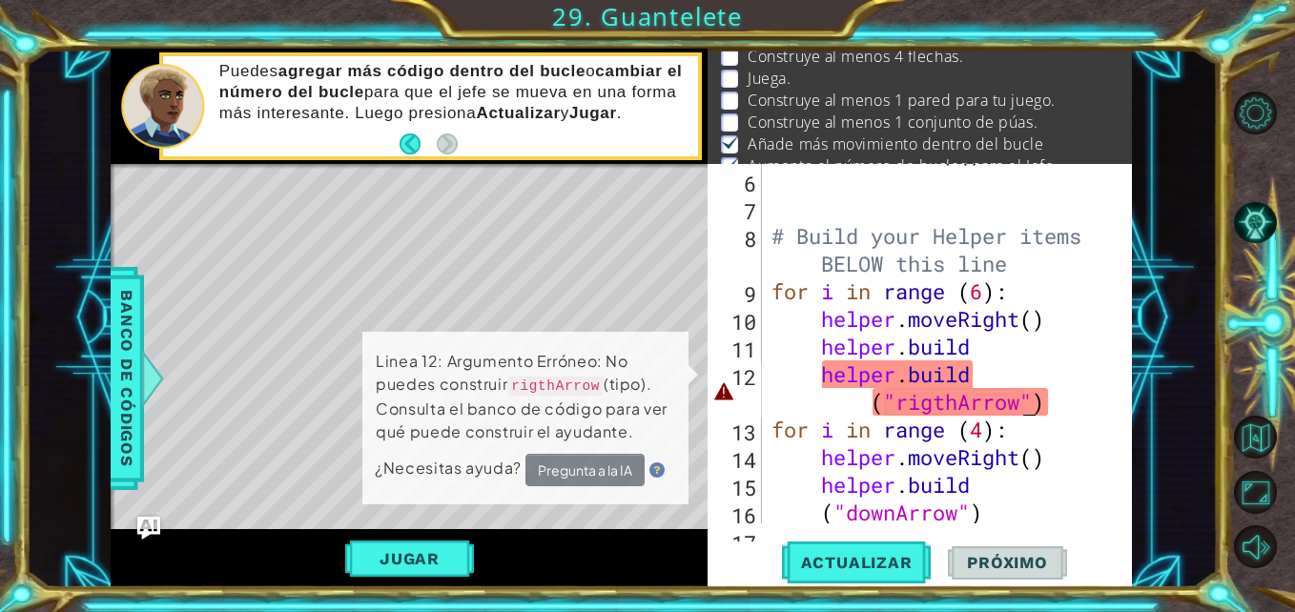
scroll to position [47, 0]
click at [836, 344] on div "boss . moveUp ( ) # Build your Helper items BELOW this line for i in range ( 6 …" at bounding box center [945, 346] width 355 height 415
drag, startPoint x: 829, startPoint y: 348, endPoint x: 977, endPoint y: 343, distance: 147.9
click at [977, 343] on div "boss . moveUp ( ) # Build your Helper items BELOW this line for i in range ( 6 …" at bounding box center [945, 346] width 355 height 415
type textarea "h"
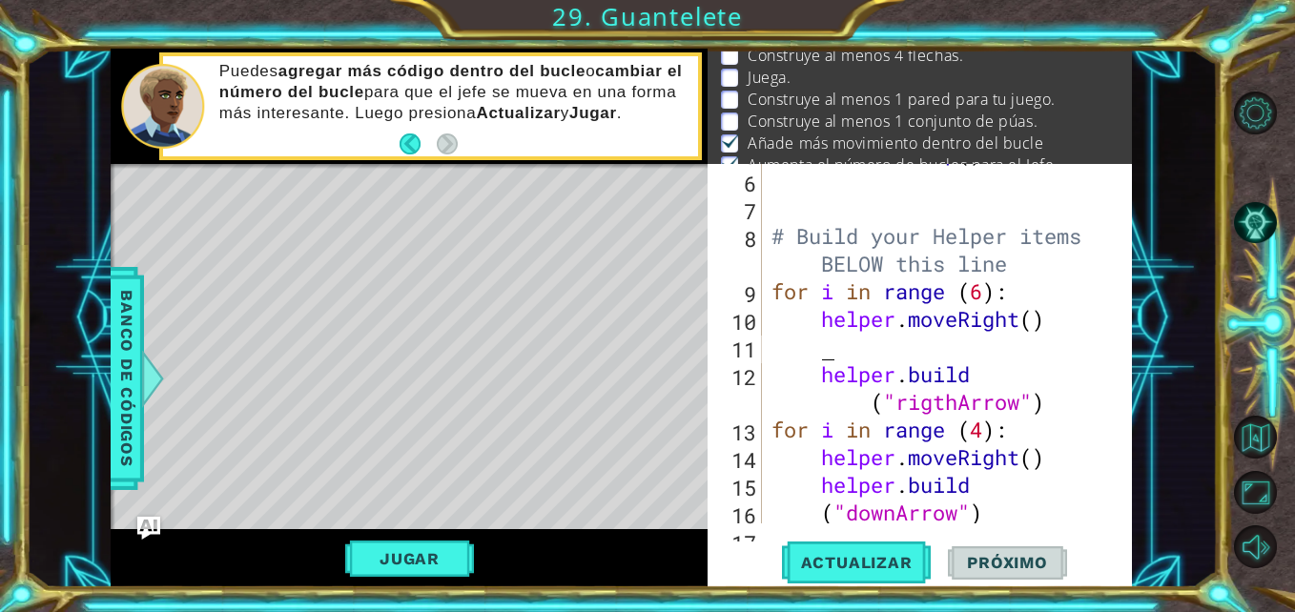
scroll to position [0, 0]
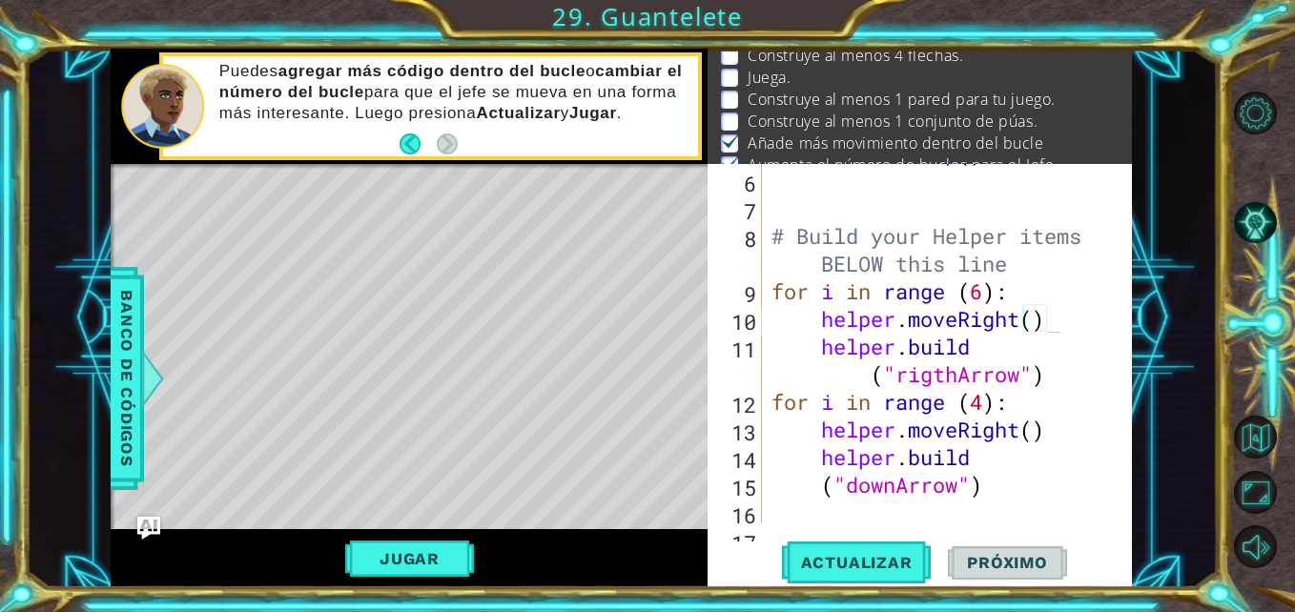
click at [837, 537] on div "helper.moveRight() 5 6 7 8 9 10 11 12 13 14 15 16 17 boss . moveUp ( ) # Build …" at bounding box center [920, 376] width 424 height 424
click at [837, 556] on span "Actualizar" at bounding box center [857, 562] width 150 height 19
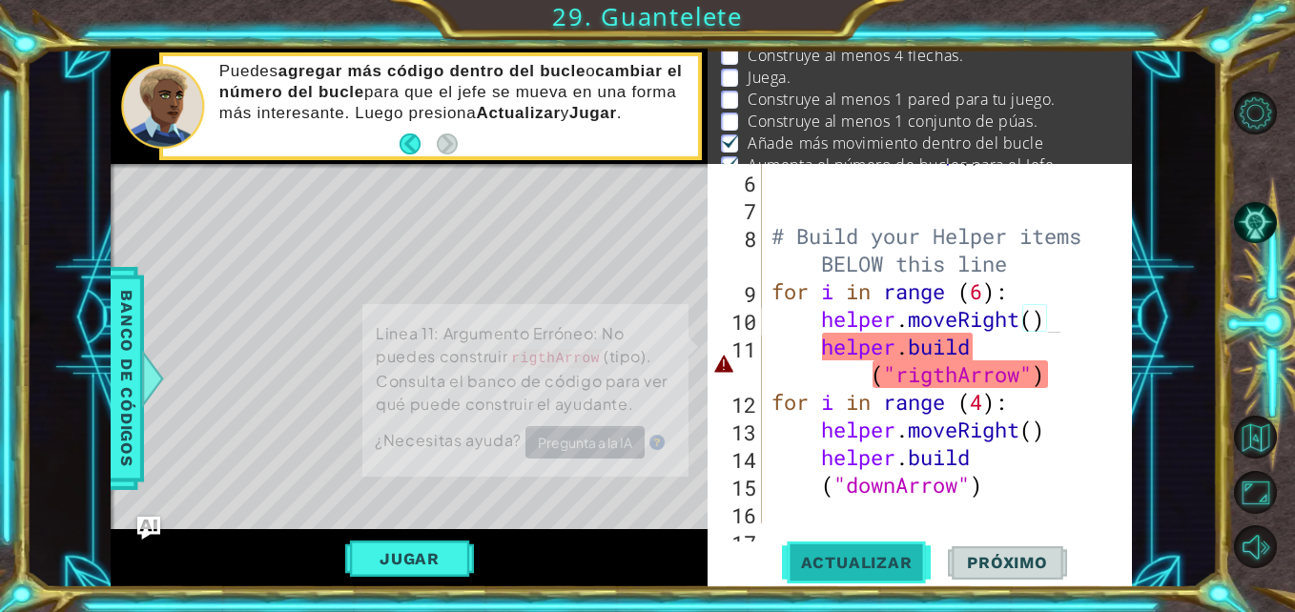
click at [837, 556] on span "Actualizar" at bounding box center [857, 562] width 150 height 19
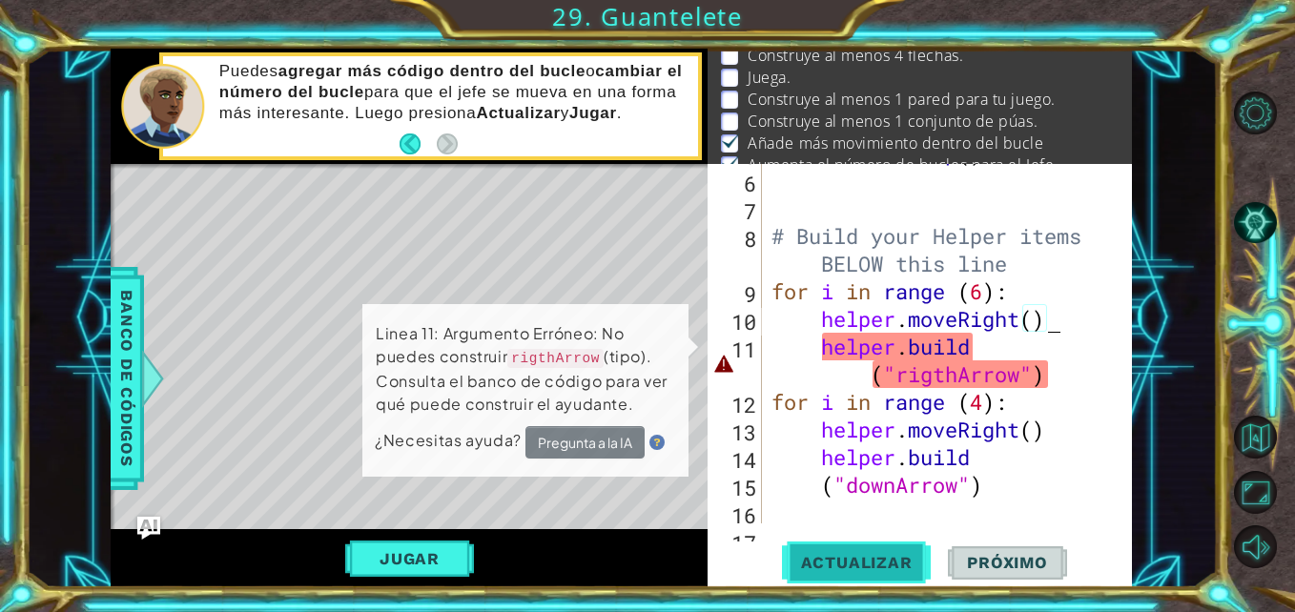
click at [837, 556] on span "Actualizar" at bounding box center [857, 562] width 150 height 19
click at [983, 346] on div "boss . moveUp ( ) # Build your Helper items BELOW this line for i in range ( 6 …" at bounding box center [945, 346] width 355 height 415
click at [638, 440] on button "Pregunta a la IA" at bounding box center [584, 442] width 119 height 32
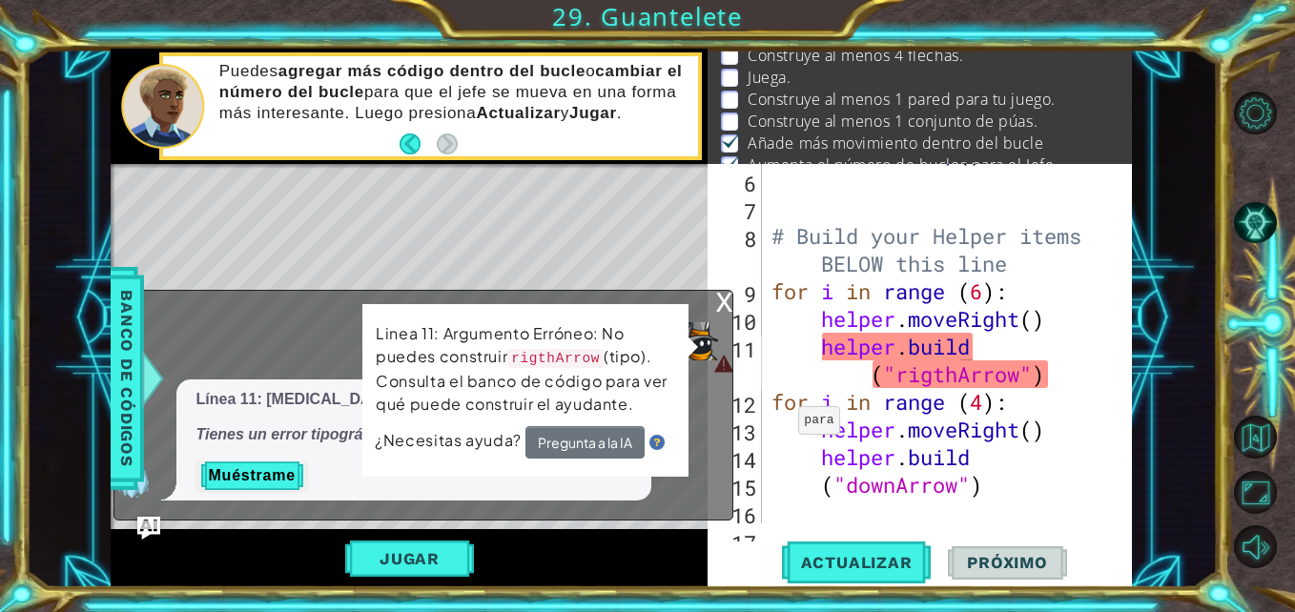
click at [359, 484] on p "Muéstrame" at bounding box center [414, 476] width 436 height 31
click at [690, 346] on div "Linea 11: Argumento Erróneo: No puedes construir rigthArrow (tipo). Consulta el…" at bounding box center [525, 390] width 327 height 175
drag, startPoint x: 693, startPoint y: 342, endPoint x: 575, endPoint y: 422, distance: 142.8
click at [575, 422] on div "Linea 11: Argumento Erróneo: No puedes construir rigthArrow (tipo). Consulta el…" at bounding box center [525, 389] width 328 height 176
click at [575, 422] on td "Linea 11: Argumento Erróneo: No puedes construir rigthArrow (tipo). Consulta el…" at bounding box center [526, 373] width 302 height 109
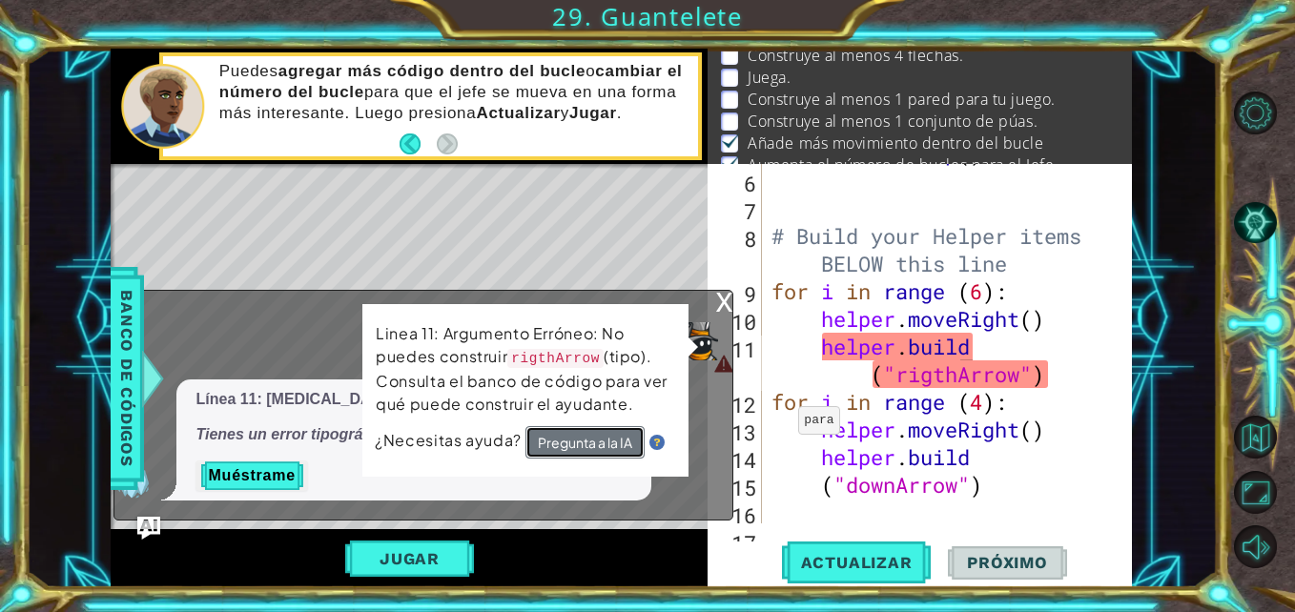
click at [582, 438] on button "Pregunta a la IA" at bounding box center [584, 442] width 119 height 33
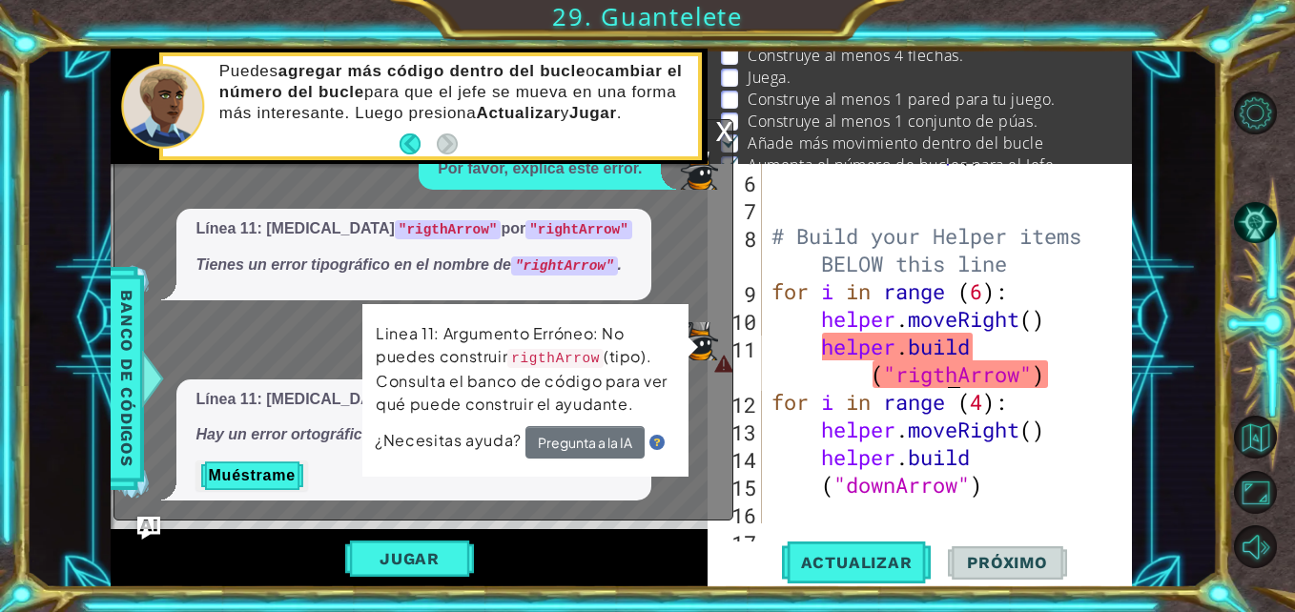
click at [952, 380] on div "boss . moveUp ( ) # Build your Helper items BELOW this line for i in range ( 6 …" at bounding box center [945, 346] width 355 height 415
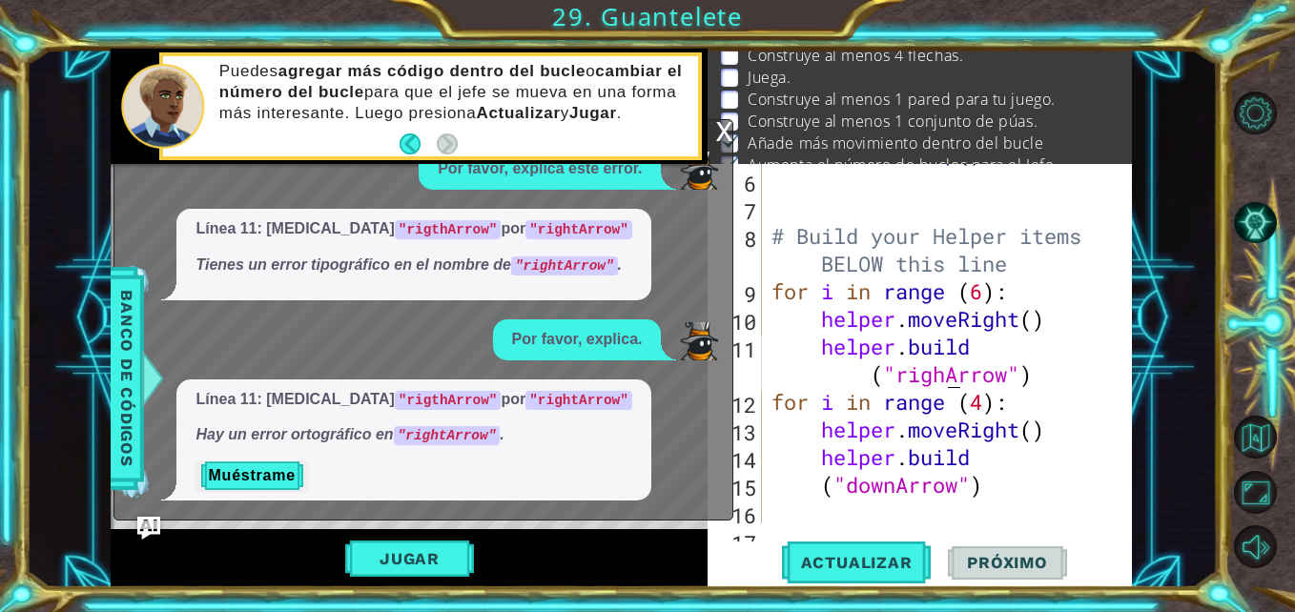
click at [952, 380] on div "boss . moveUp ( ) # Build your Helper items BELOW this line for i in range ( 6 …" at bounding box center [945, 346] width 355 height 415
click at [981, 382] on div "boss . moveUp ( ) # Build your Helper items BELOW this line for i in range ( 6 …" at bounding box center [945, 346] width 355 height 415
click at [864, 555] on span "Actualizar" at bounding box center [857, 562] width 150 height 19
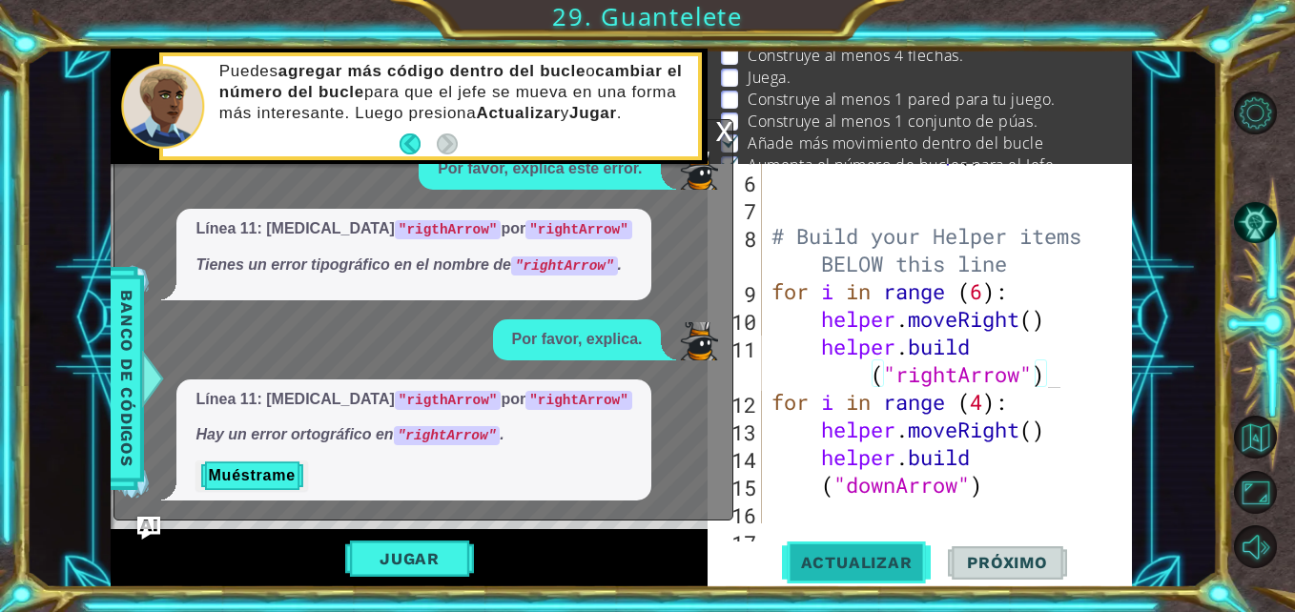
type textarea "[DOMAIN_NAME]("rightArrow")"
click at [867, 567] on span "Actualizar" at bounding box center [857, 562] width 150 height 19
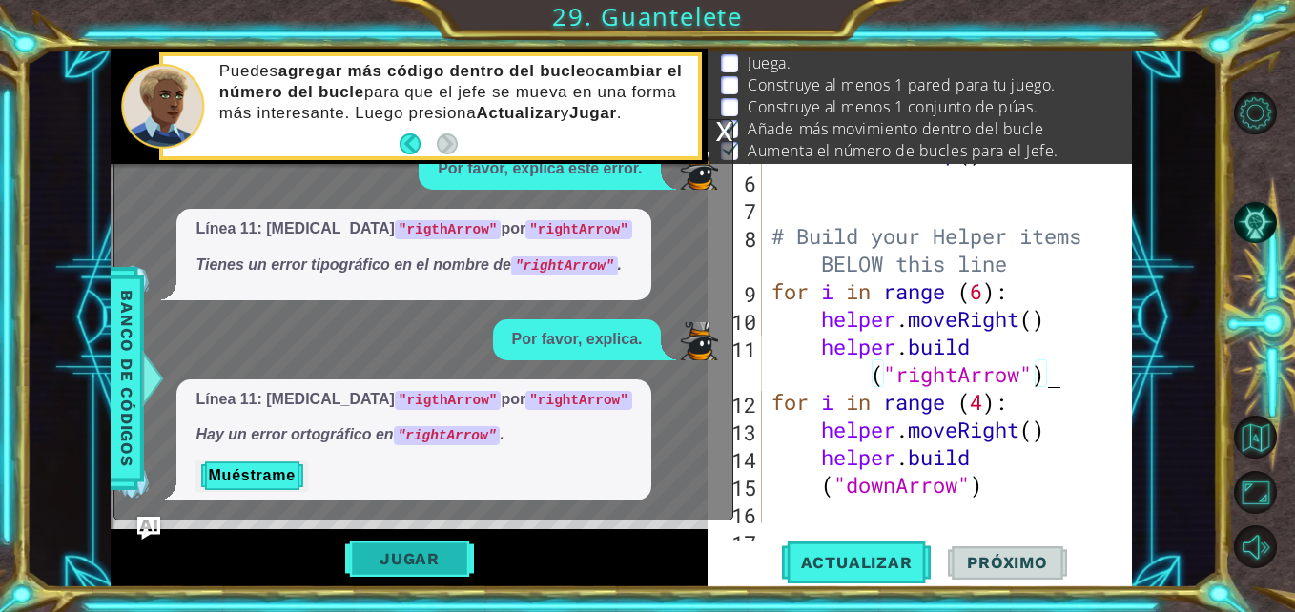
scroll to position [36, 0]
click at [721, 132] on div "x" at bounding box center [723, 129] width 17 height 19
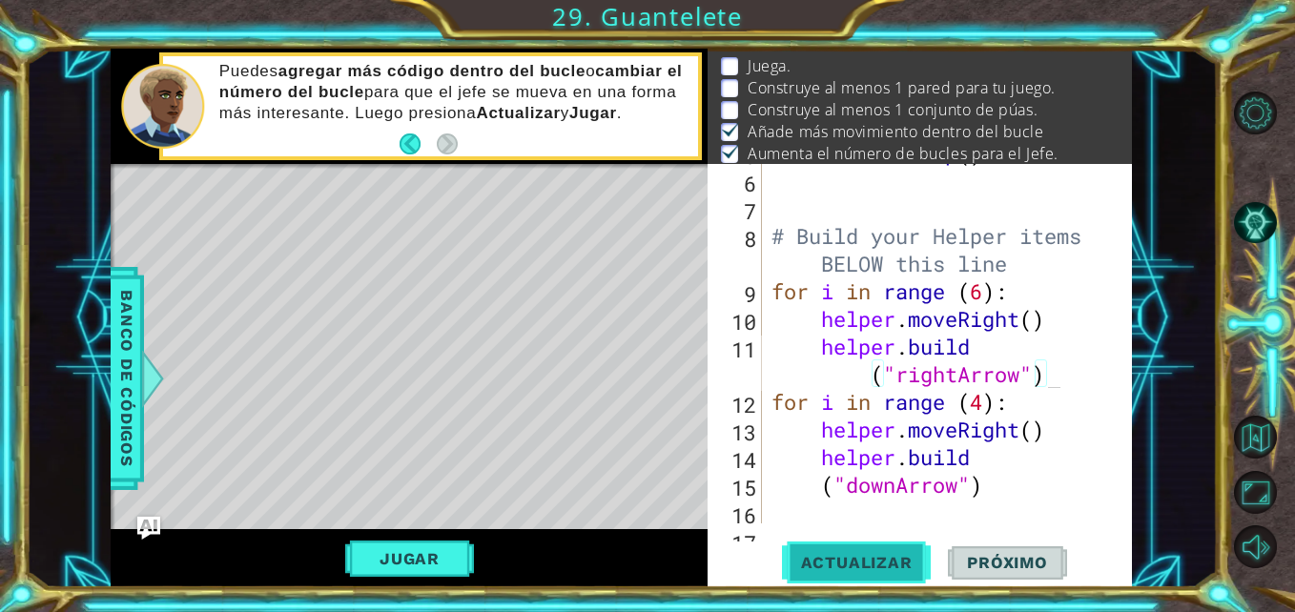
click at [891, 554] on span "Actualizar" at bounding box center [857, 562] width 150 height 19
click at [885, 510] on div "# Build your Helper items BELOW this line for i in range ( 6 ) : helper . moveR…" at bounding box center [945, 371] width 355 height 415
click at [884, 555] on span "Actualizar" at bounding box center [857, 562] width 150 height 19
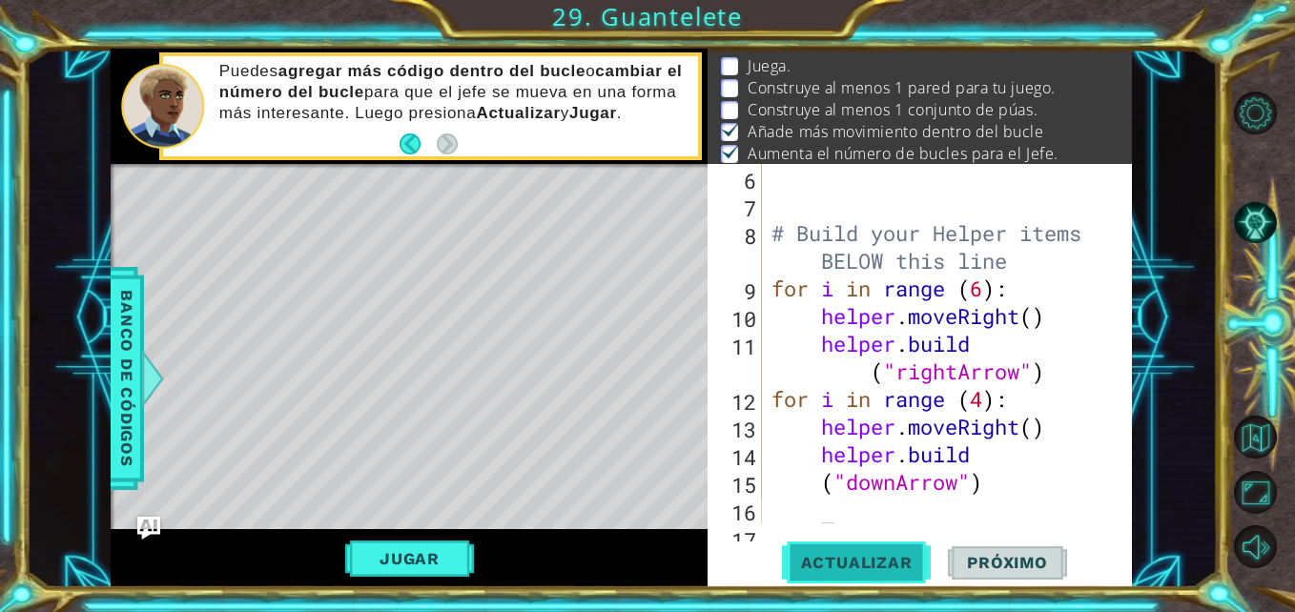
click at [896, 550] on button "Actualizar" at bounding box center [857, 563] width 150 height 42
click at [894, 486] on div "# Build your Helper items BELOW this line for i in range ( 6 ) : helper . moveR…" at bounding box center [945, 371] width 355 height 415
click at [992, 465] on div "# Build your Helper items BELOW this line for i in range ( 6 ) : helper . moveR…" at bounding box center [945, 371] width 355 height 415
click at [888, 488] on div "# Build your Helper items BELOW this line for i in range ( 6 ) : helper . moveR…" at bounding box center [945, 371] width 355 height 415
click at [859, 485] on div "# Build your Helper items BELOW this line for i in range ( 6 ) : helper . moveR…" at bounding box center [945, 371] width 355 height 415
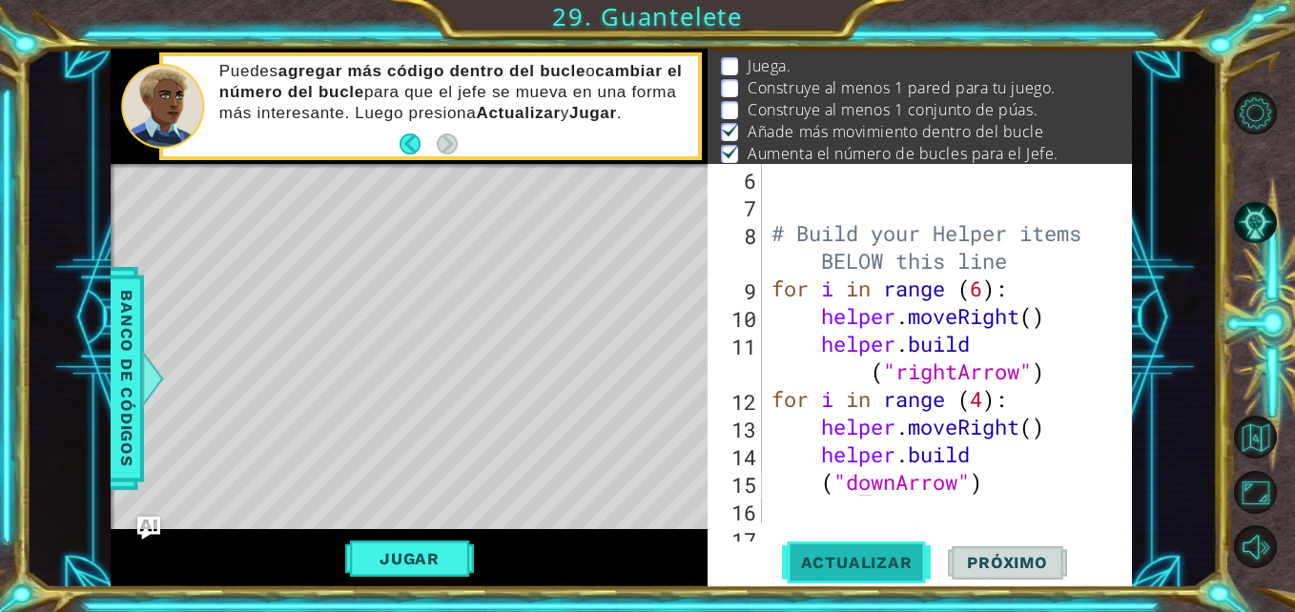
click at [870, 556] on span "Actualizar" at bounding box center [857, 562] width 150 height 19
drag, startPoint x: 839, startPoint y: 484, endPoint x: 976, endPoint y: 484, distance: 136.4
click at [977, 484] on div "# Build your Helper items BELOW this line for i in range ( 6 ) : helper . moveR…" at bounding box center [945, 371] width 355 height 415
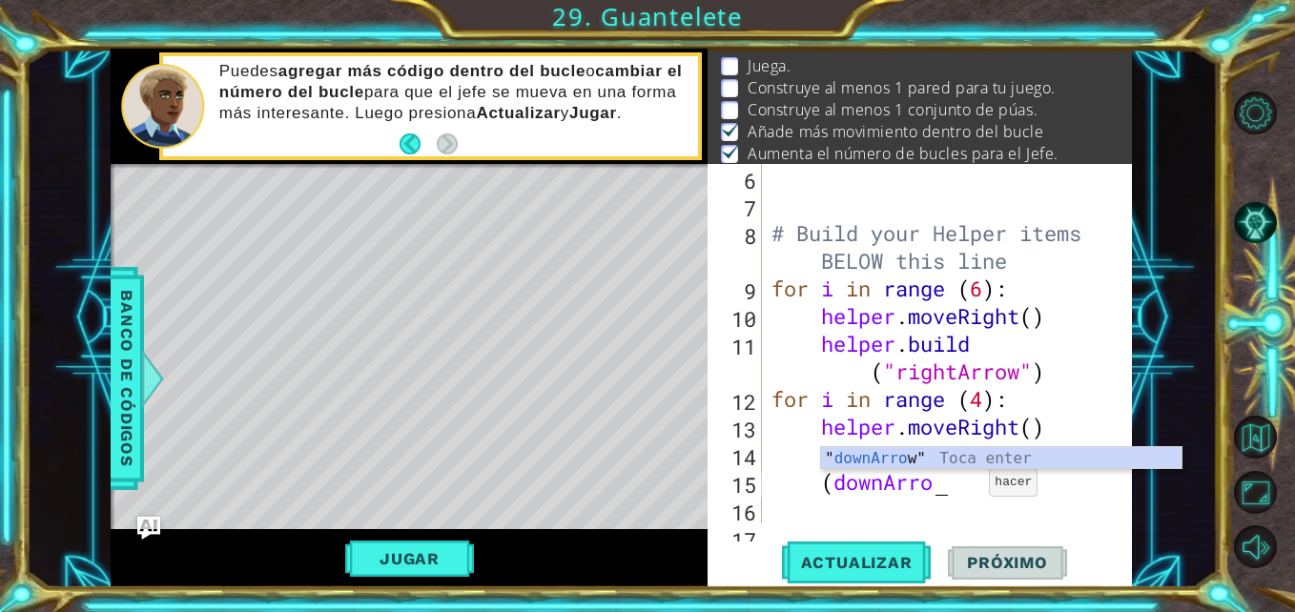
scroll to position [0, 8]
click at [952, 462] on div "" downArrow " Toca enter" at bounding box center [1001, 481] width 361 height 69
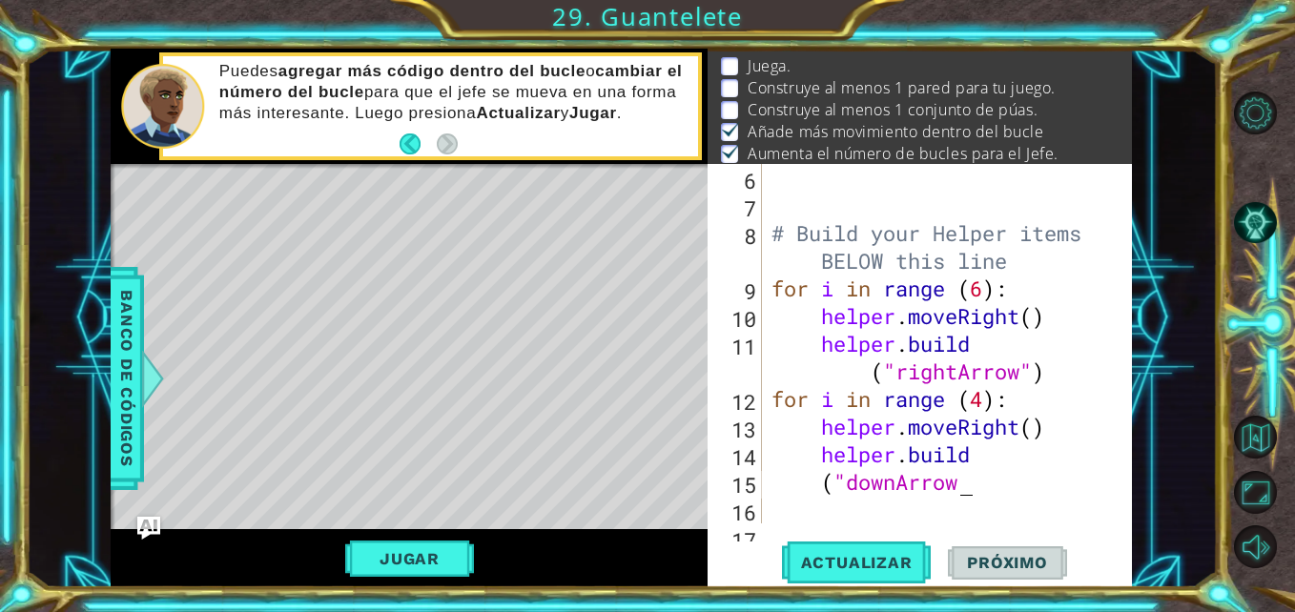
scroll to position [0, 9]
type textarea "("downArrow")"
click at [872, 561] on span "Actualizar" at bounding box center [857, 562] width 150 height 19
drag, startPoint x: 872, startPoint y: 561, endPoint x: 1018, endPoint y: 513, distance: 153.5
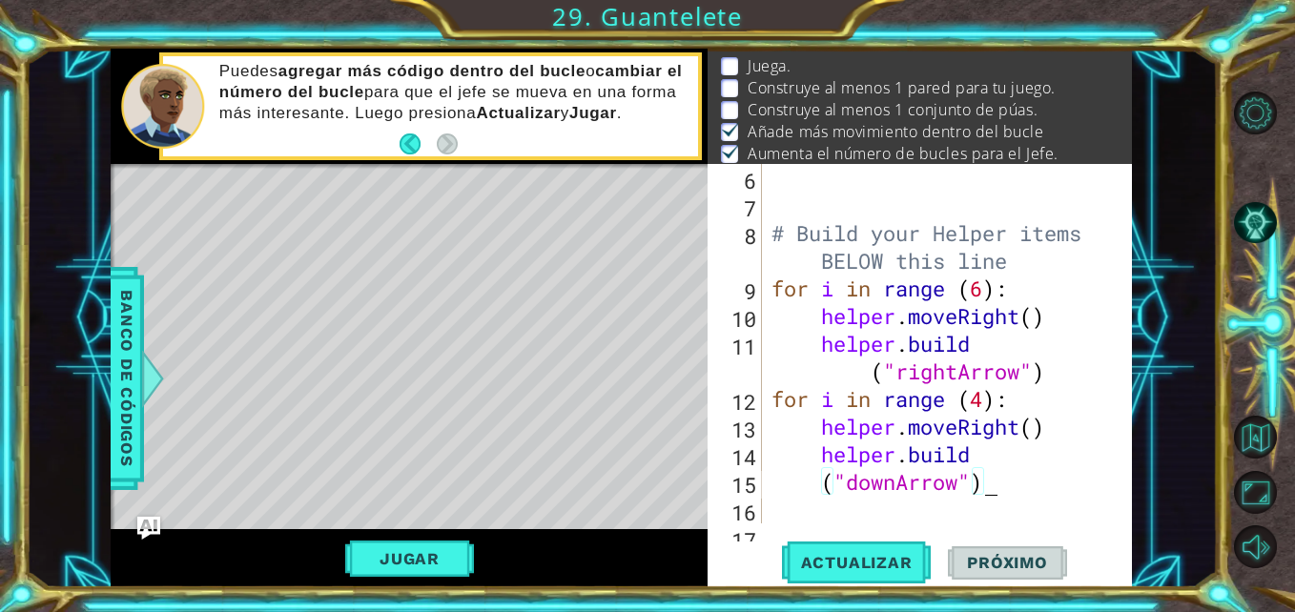
click at [1018, 513] on div "("downArrow") 6 7 8 9 10 11 12 13 14 15 16 17 # Build your Helper items BELOW t…" at bounding box center [920, 376] width 424 height 424
click at [1014, 483] on div "# Build your Helper items BELOW this line for i in range ( 6 ) : helper . moveR…" at bounding box center [945, 371] width 355 height 415
click at [876, 565] on span "Actualizar" at bounding box center [857, 562] width 150 height 19
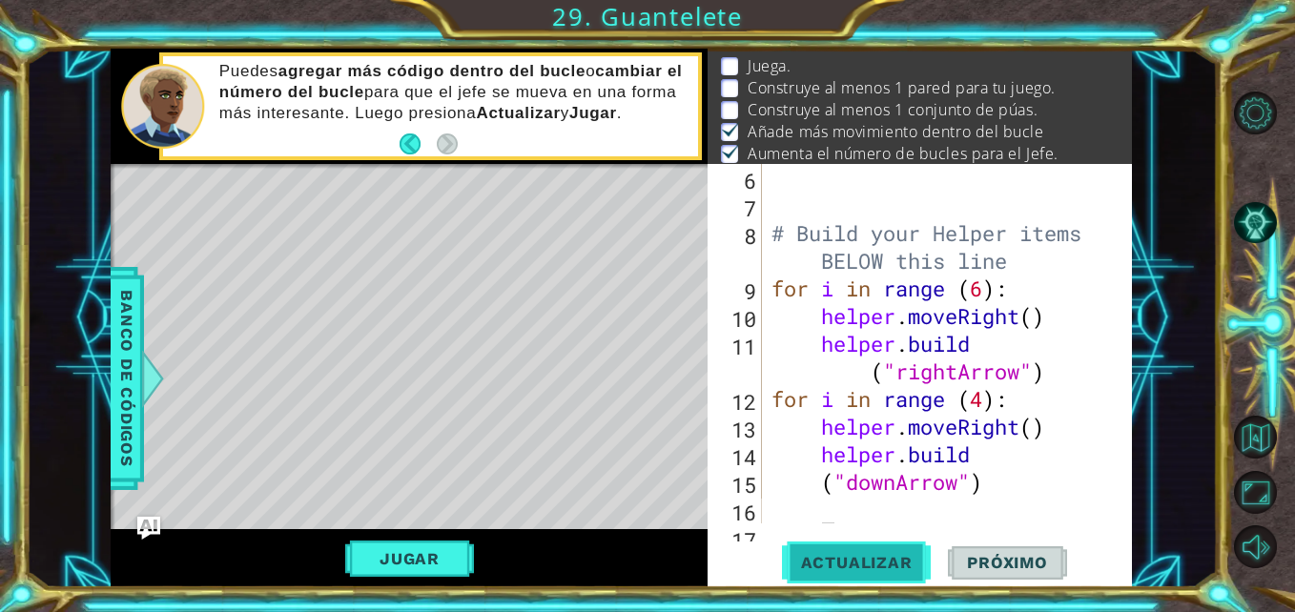
click at [876, 565] on span "Actualizar" at bounding box center [857, 562] width 150 height 19
click at [874, 514] on div "# Build your Helper items BELOW this line for i in range ( 6 ) : helper . moveR…" at bounding box center [945, 371] width 355 height 415
click at [987, 484] on div "# Build your Helper items BELOW this line for i in range ( 6 ) : helper . moveR…" at bounding box center [945, 371] width 355 height 415
type textarea "("downArrow")"
click at [992, 499] on div "# Build your Helper items BELOW this line for i in range ( 6 ) : helper . moveR…" at bounding box center [945, 371] width 355 height 415
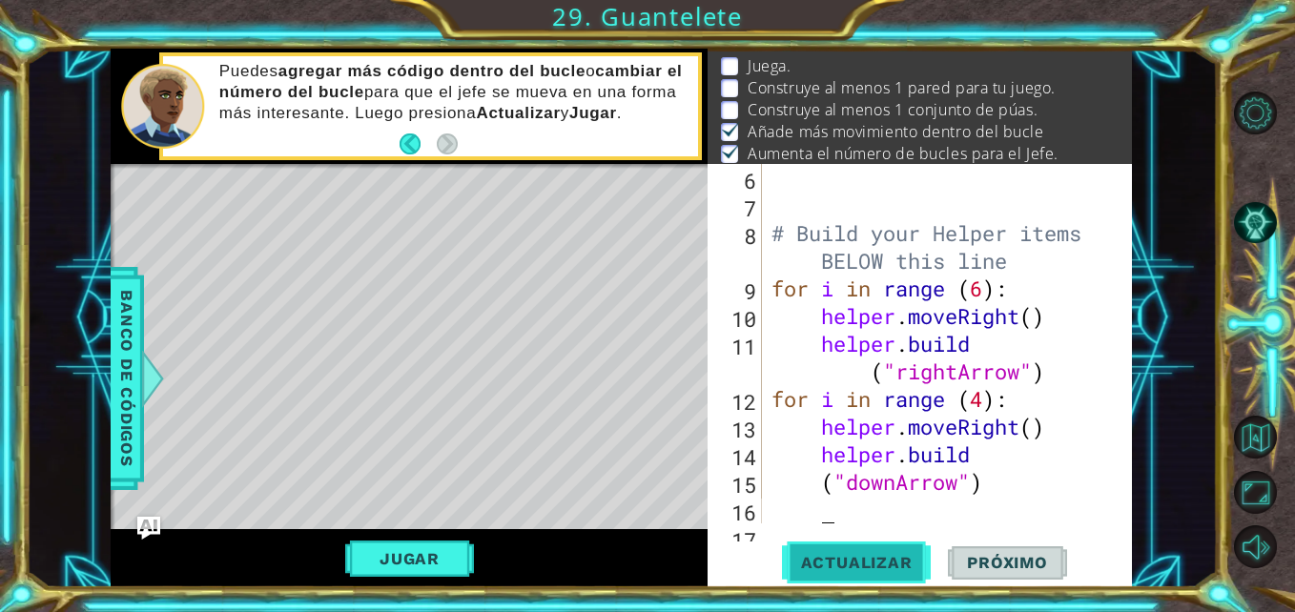
click at [893, 556] on span "Actualizar" at bounding box center [857, 562] width 150 height 19
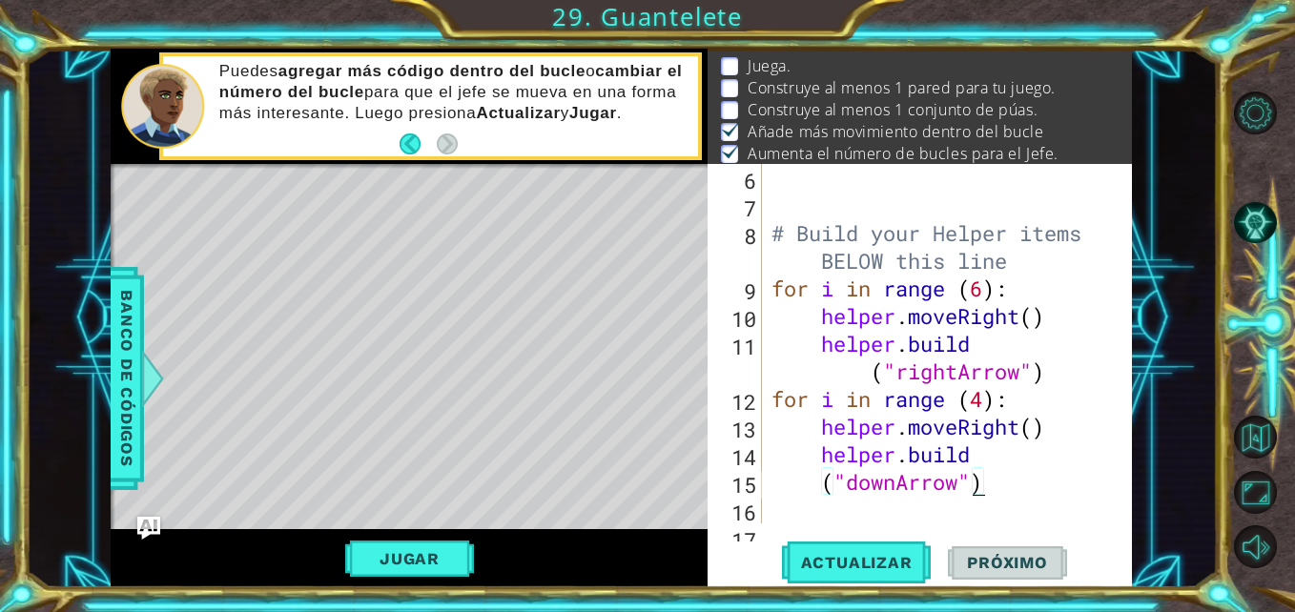
click at [971, 490] on div "# Build your Helper items BELOW this line for i in range ( 6 ) : helper . moveR…" at bounding box center [945, 371] width 355 height 415
type textarea "("downArrow")"
click at [971, 490] on div "# Build your Helper items BELOW this line for i in range ( 6 ) : helper . moveR…" at bounding box center [945, 371] width 355 height 415
click at [1005, 494] on div "# Build your Helper items BELOW this line for i in range ( 6 ) : helper . moveR…" at bounding box center [945, 371] width 355 height 415
click at [988, 478] on div "# Build your Helper items BELOW this line for i in range ( 6 ) : helper . moveR…" at bounding box center [945, 371] width 355 height 415
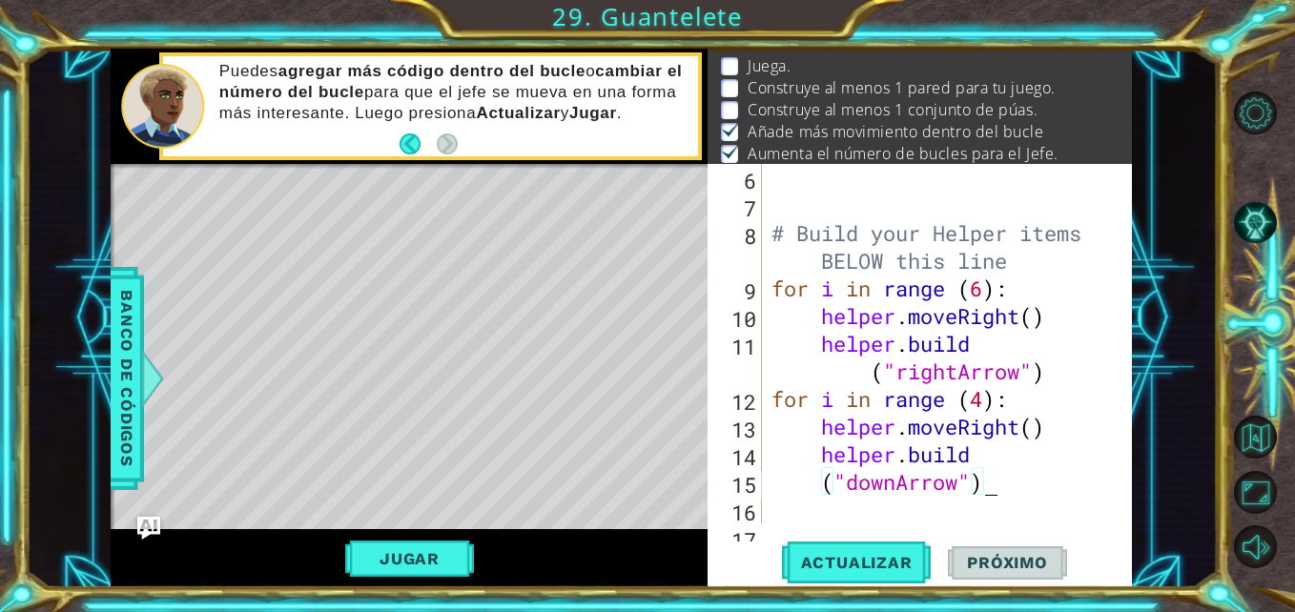
click at [988, 478] on div "# Build your Helper items BELOW this line for i in range ( 6 ) : helper . moveR…" at bounding box center [945, 371] width 355 height 415
drag, startPoint x: 848, startPoint y: 491, endPoint x: 958, endPoint y: 489, distance: 110.6
click at [958, 489] on div "# Build your Helper items BELOW this line for i in range ( 6 ) : helper . moveR…" at bounding box center [945, 371] width 355 height 415
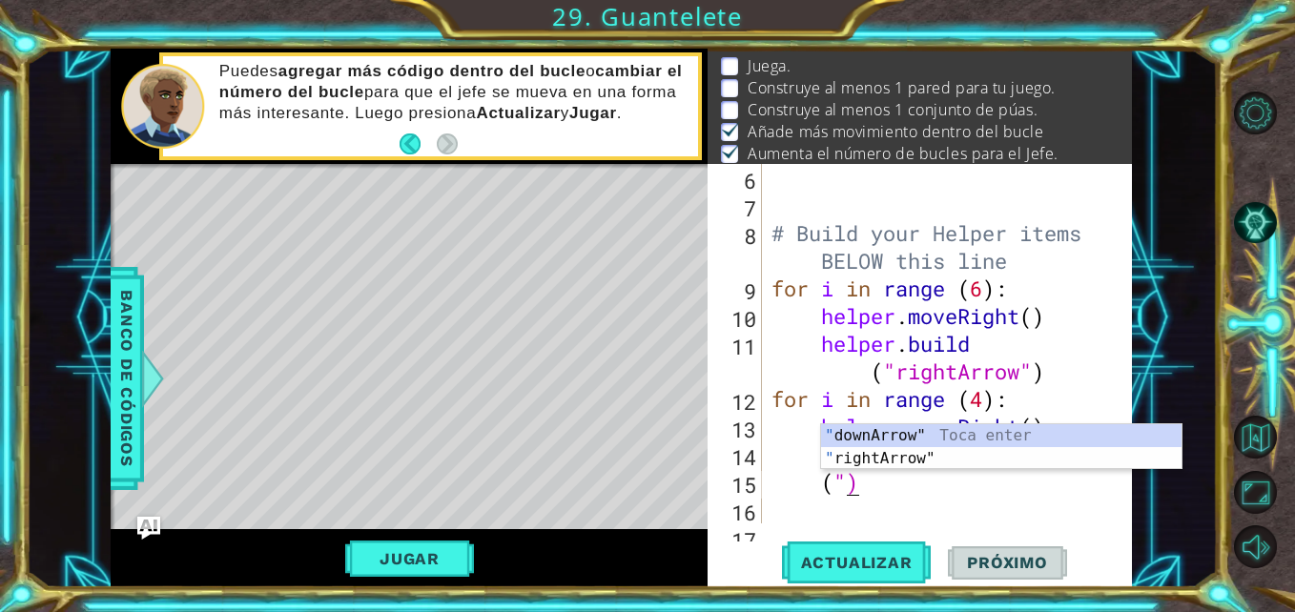
scroll to position [0, 3]
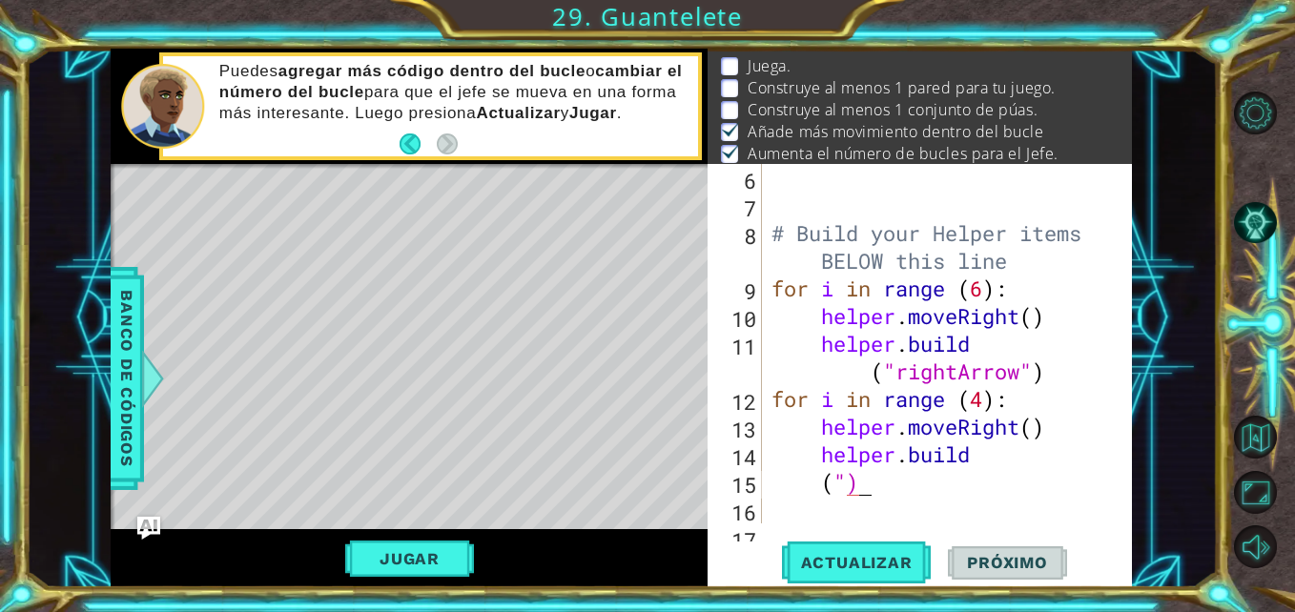
click at [934, 491] on div "# Build your Helper items BELOW this line for i in range ( 6 ) : helper . moveR…" at bounding box center [945, 371] width 355 height 415
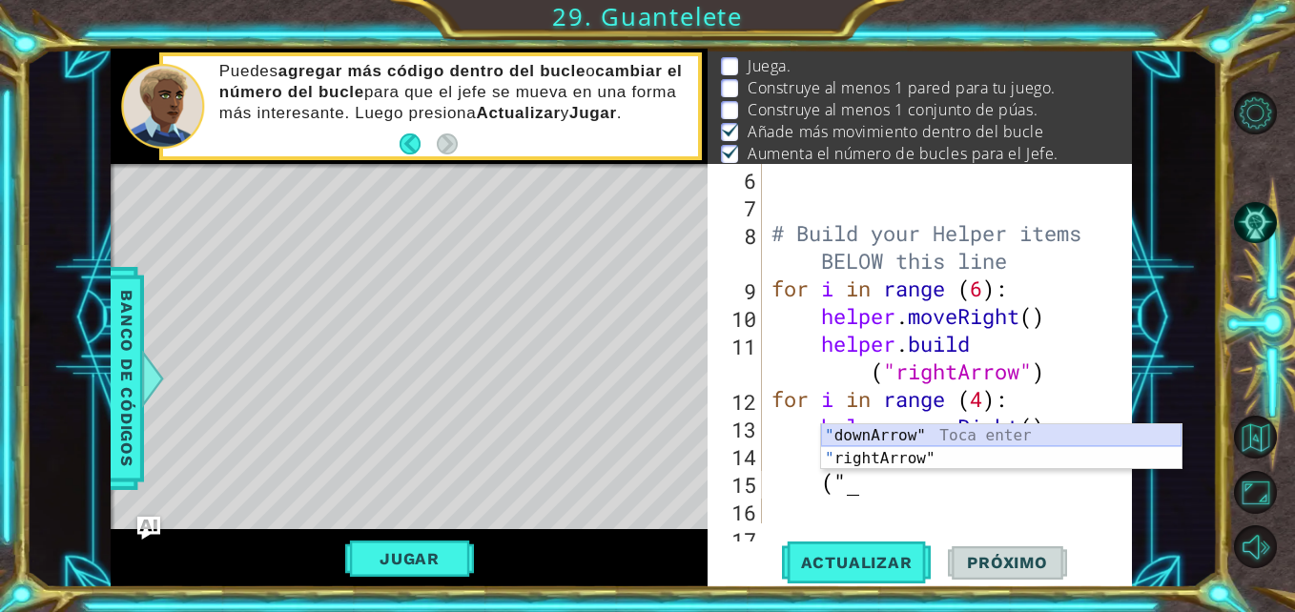
click at [917, 437] on div "" downArrow" Toca enter " rightArrow" Toca enter" at bounding box center [1001, 470] width 361 height 92
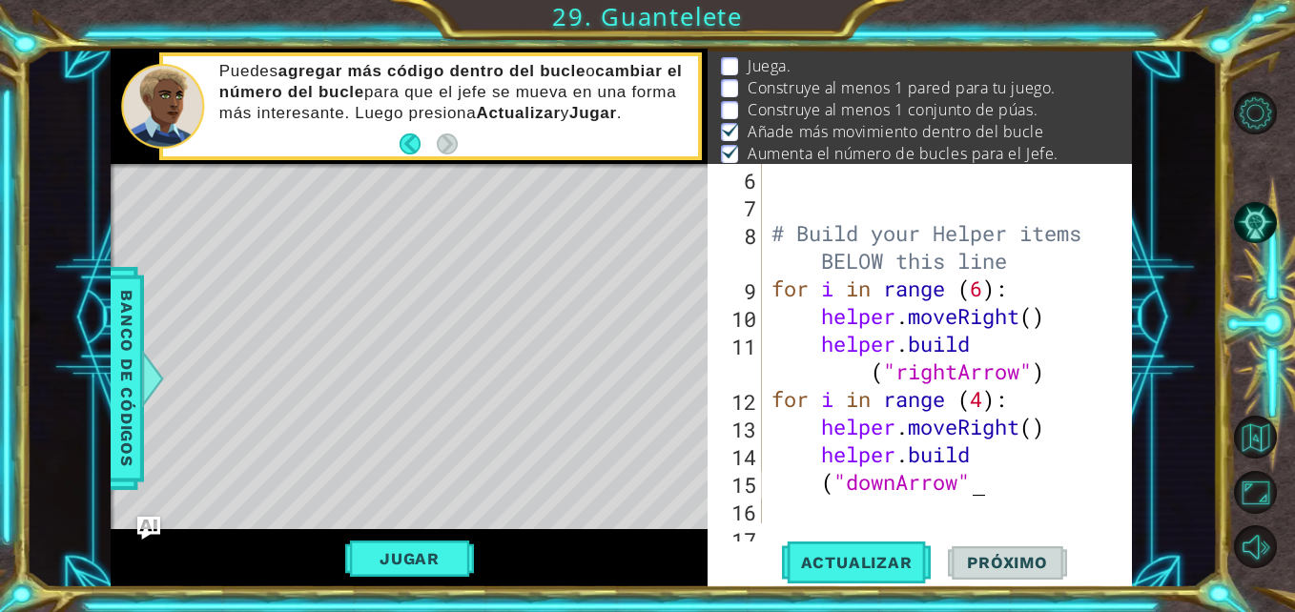
scroll to position [0, 9]
click at [883, 554] on span "Actualizar" at bounding box center [857, 562] width 150 height 19
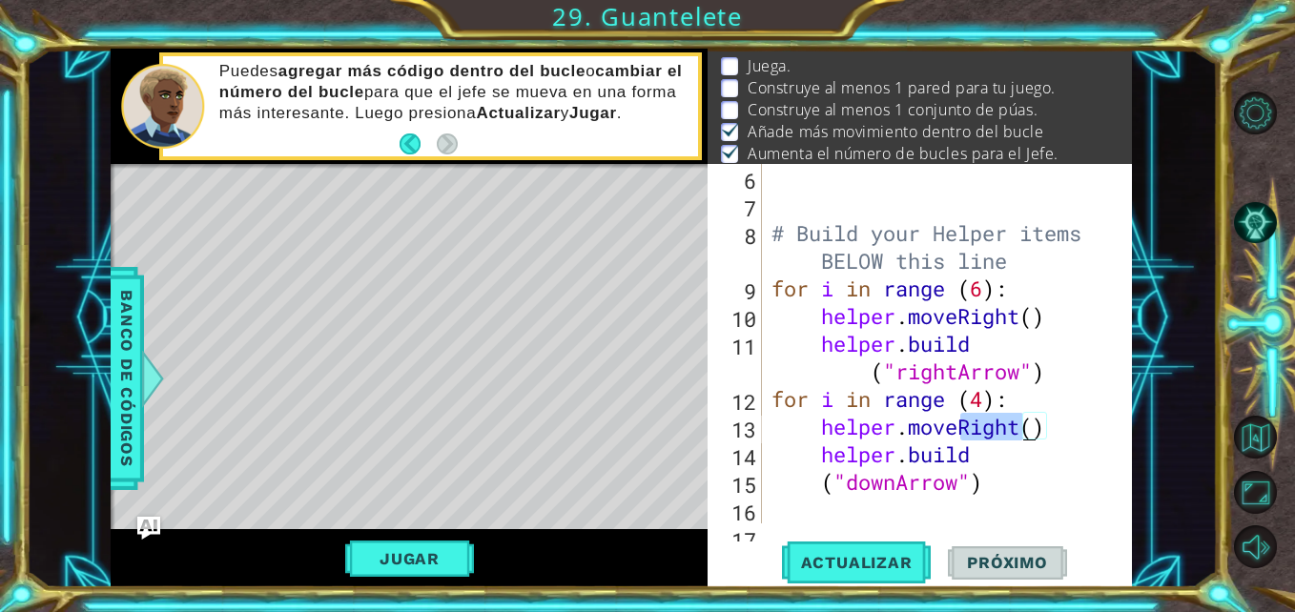
drag, startPoint x: 962, startPoint y: 431, endPoint x: 1020, endPoint y: 438, distance: 57.6
click at [1020, 438] on div "# Build your Helper items BELOW this line for i in range ( 6 ) : helper . moveR…" at bounding box center [945, 371] width 355 height 415
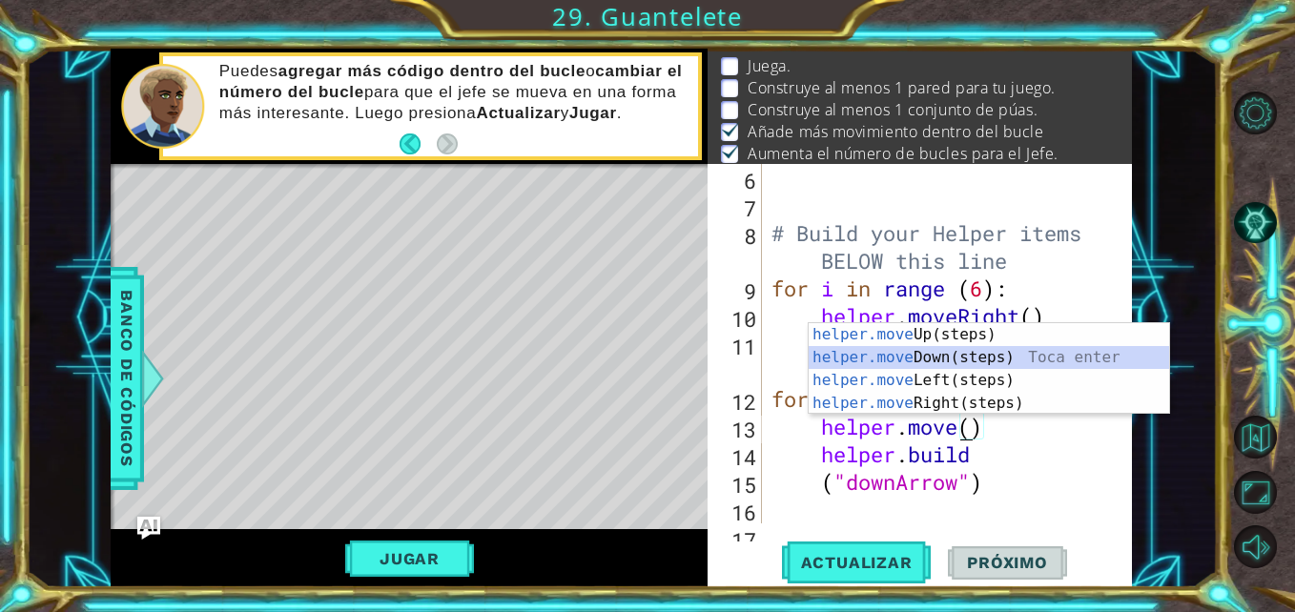
click at [995, 358] on div "helper.move Up(steps) Toca enter helper.move Down(steps) Toca enter helper.move…" at bounding box center [989, 391] width 361 height 137
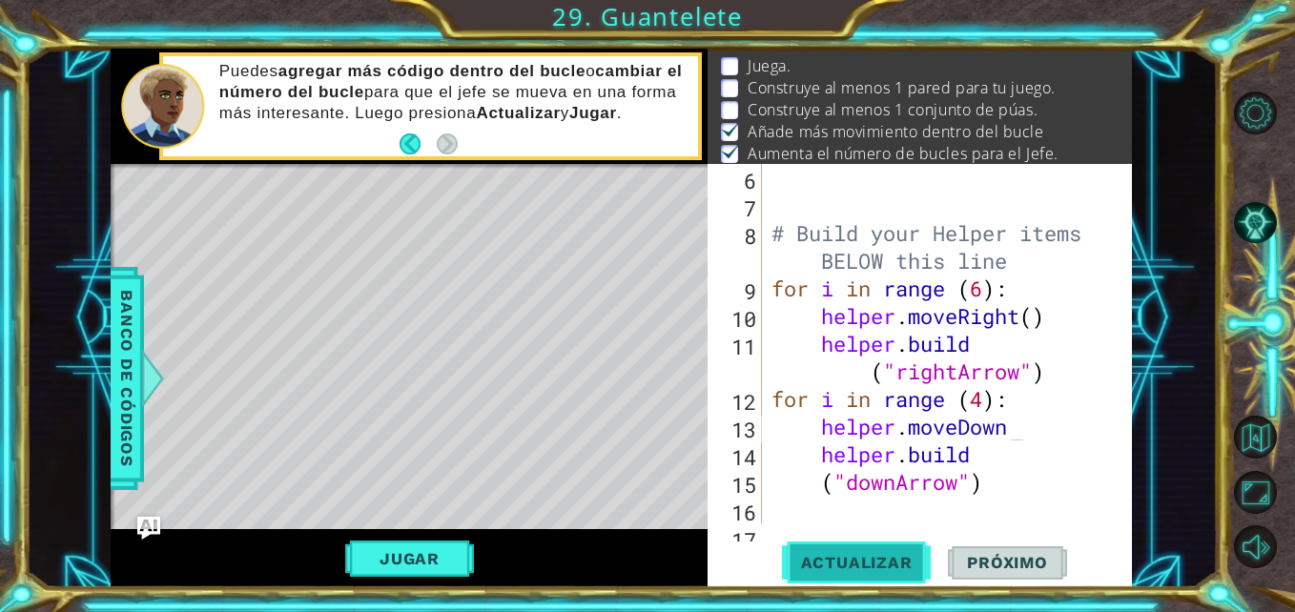
click at [869, 559] on span "Actualizar" at bounding box center [857, 562] width 150 height 19
click at [876, 553] on span "Actualizar" at bounding box center [857, 562] width 150 height 19
click at [849, 563] on span "Actualizar" at bounding box center [857, 562] width 150 height 19
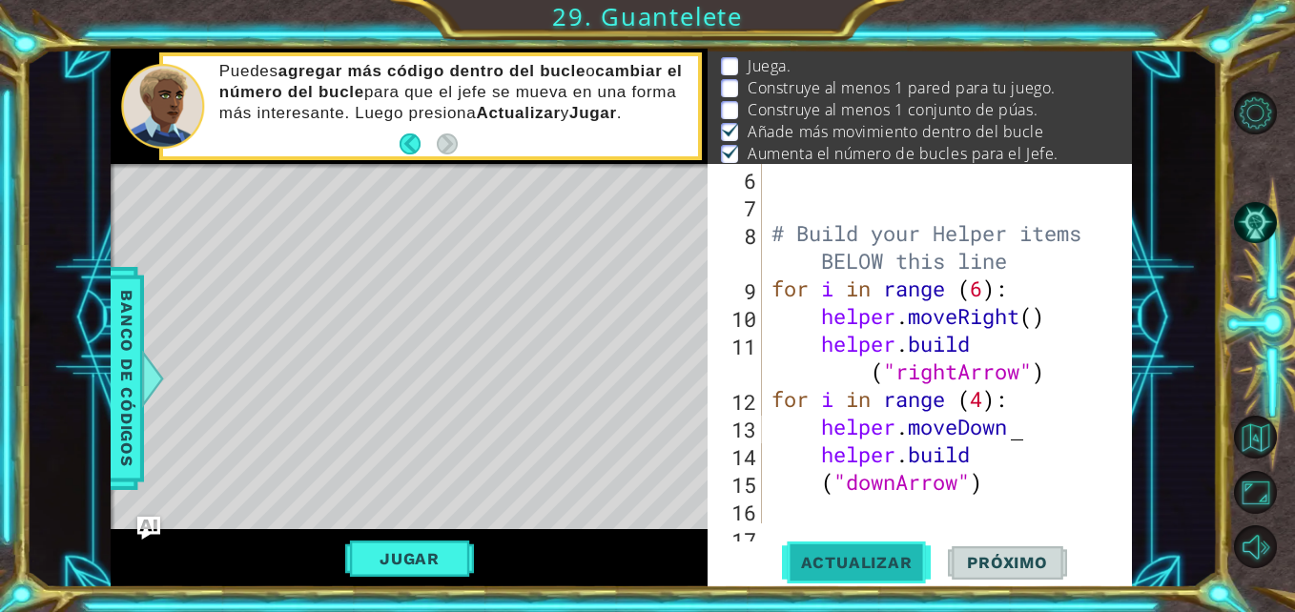
click at [849, 563] on span "Actualizar" at bounding box center [857, 562] width 150 height 19
drag, startPoint x: 849, startPoint y: 563, endPoint x: 388, endPoint y: 545, distance: 461.0
click at [388, 545] on div "1 2 3 4 # Don't touch the boss code until [PERSON_NAME] says you're ready! for …" at bounding box center [621, 318] width 1021 height 539
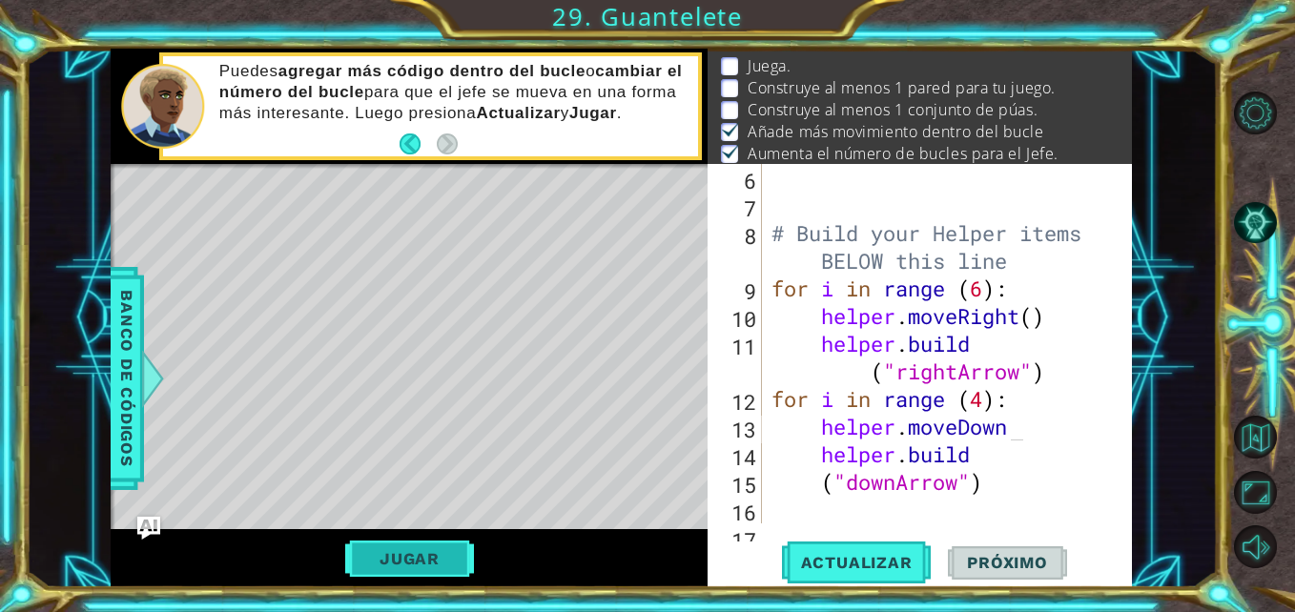
click at [388, 545] on button "Jugar" at bounding box center [409, 559] width 129 height 36
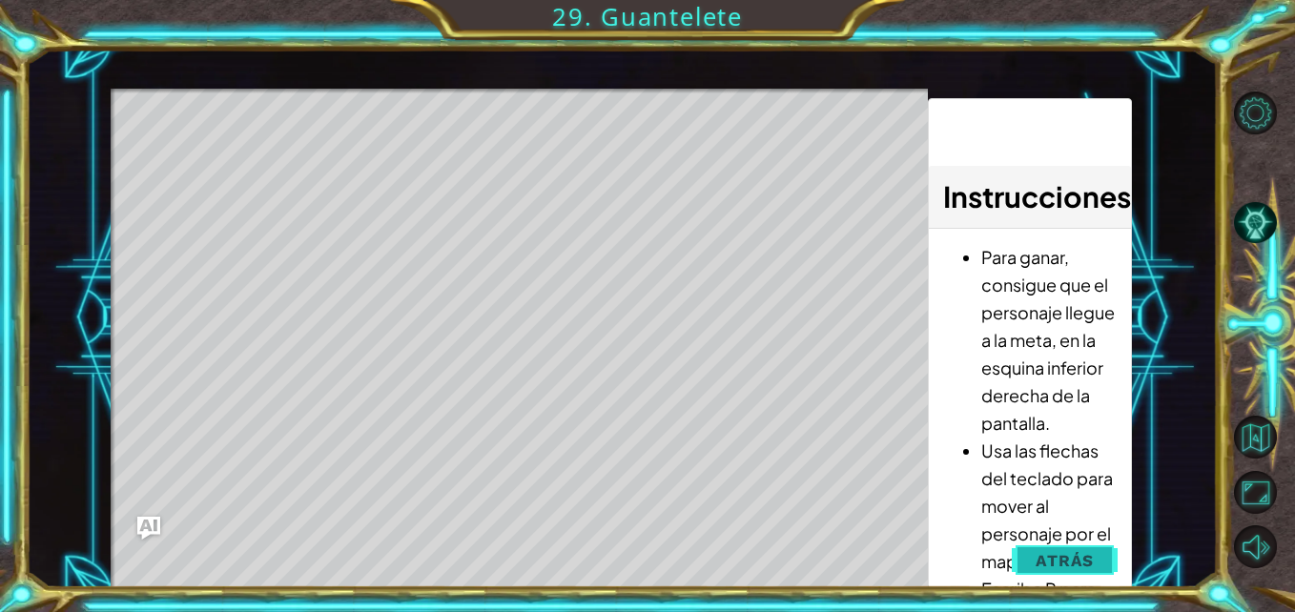
click at [1053, 558] on span "Atrás" at bounding box center [1065, 560] width 58 height 19
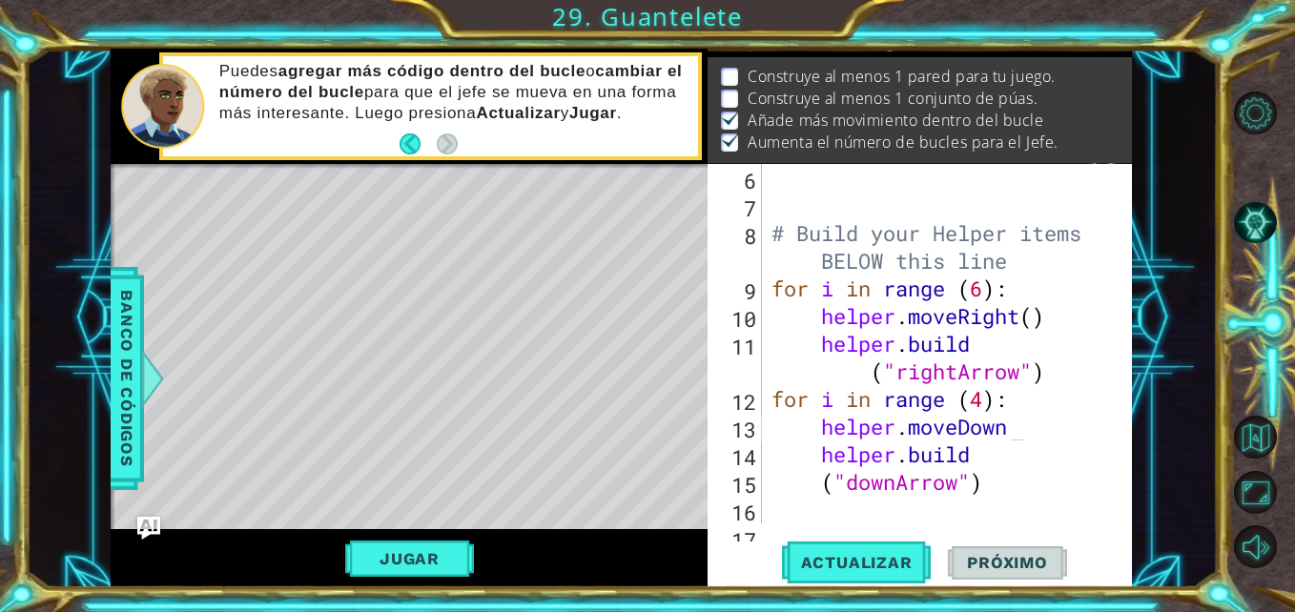
scroll to position [50, 0]
click at [877, 556] on span "Actualizar" at bounding box center [857, 562] width 150 height 19
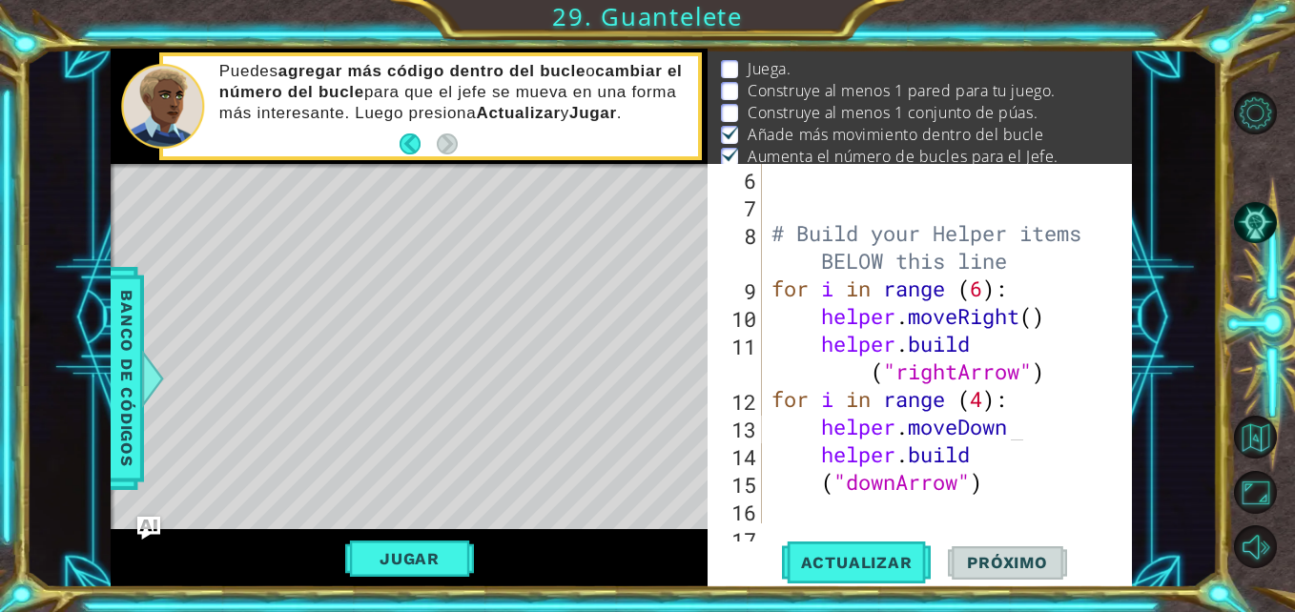
scroll to position [36, 0]
drag, startPoint x: 877, startPoint y: 556, endPoint x: 933, endPoint y: 476, distance: 97.4
click at [933, 476] on div "helper.moveDown 6 7 8 9 10 11 12 13 14 15 16 17 # Build your Helper items BELOW…" at bounding box center [920, 376] width 424 height 424
click at [1017, 432] on div "# Build your Helper items BELOW this line for i in range ( 6 ) : helper . moveR…" at bounding box center [945, 371] width 355 height 415
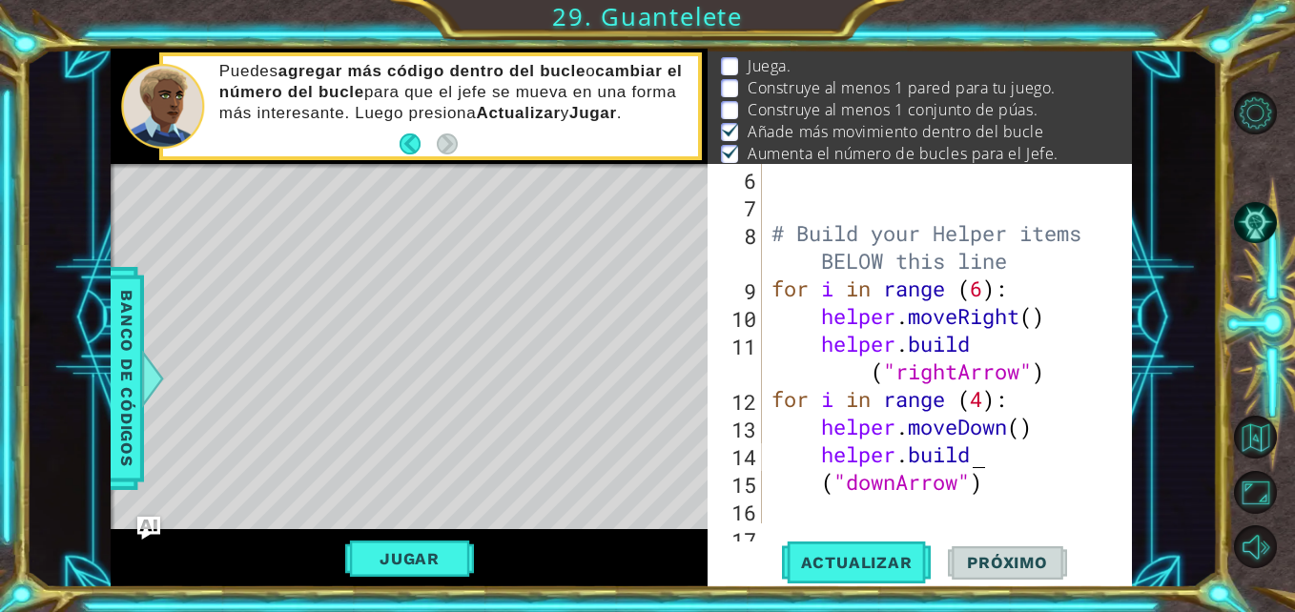
click at [1006, 457] on div "# Build your Helper items BELOW this line for i in range ( 6 ) : helper . moveR…" at bounding box center [945, 371] width 355 height 415
click at [887, 570] on span "Actualizar" at bounding box center [857, 562] width 150 height 19
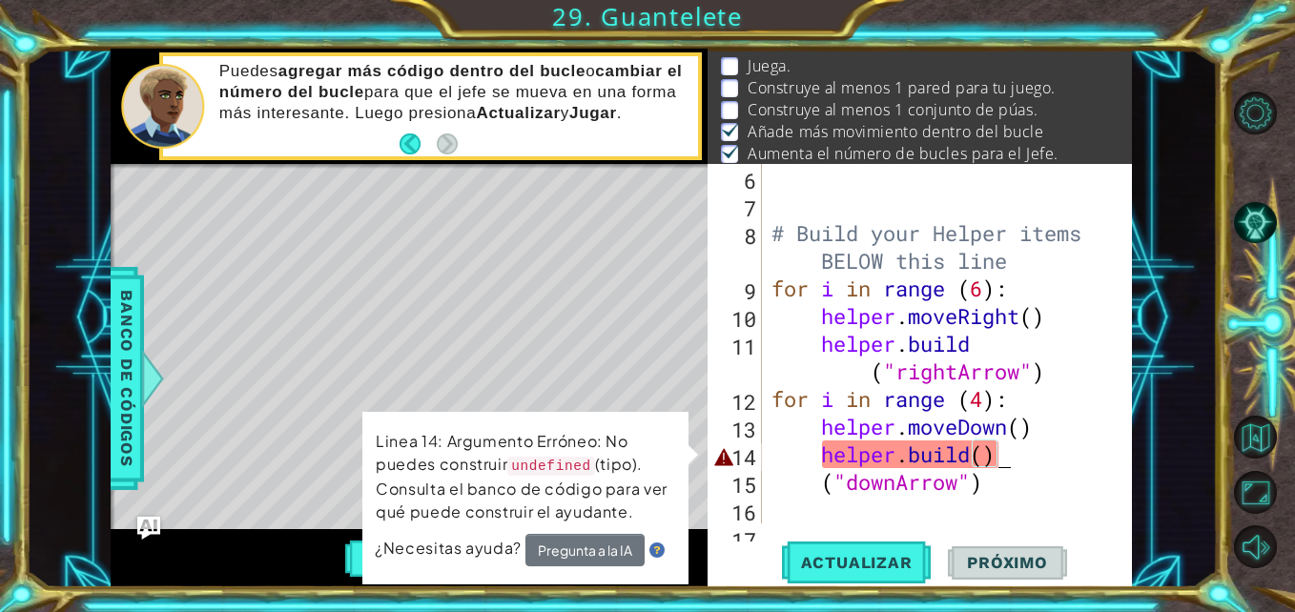
click at [1006, 462] on div "# Build your Helper items BELOW this line for i in range ( 6 ) : helper . moveR…" at bounding box center [945, 371] width 355 height 415
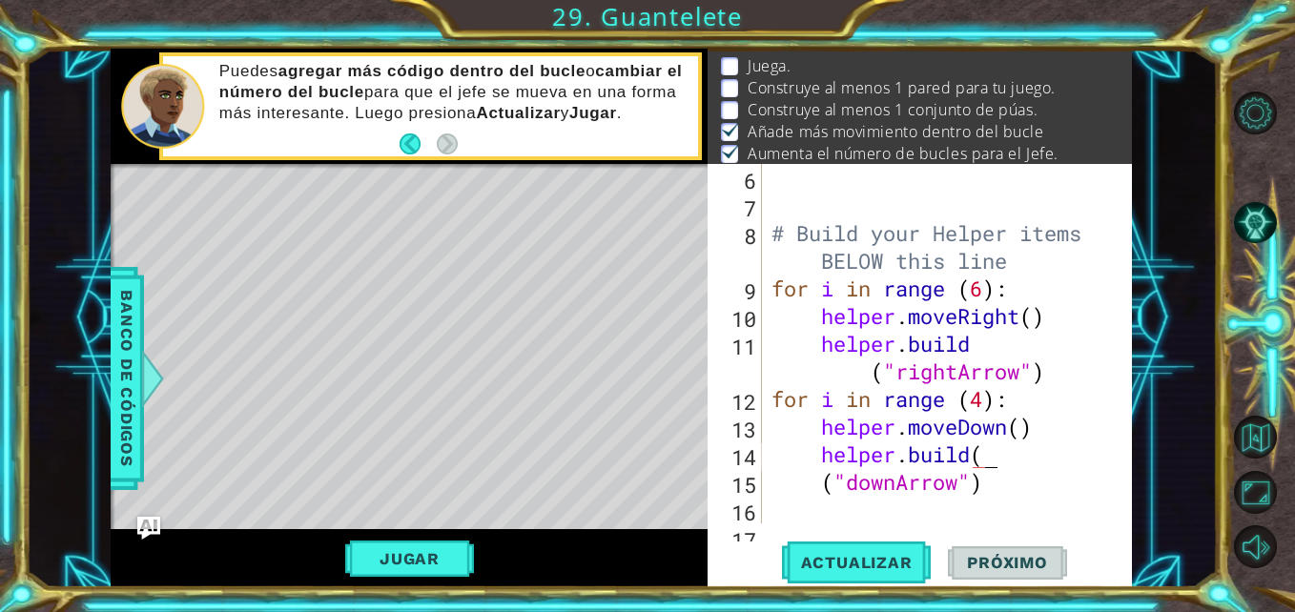
scroll to position [0, 9]
click at [994, 486] on div "# Build your Helper items BELOW this line for i in range ( 6 ) : helper . moveR…" at bounding box center [945, 371] width 355 height 415
click at [887, 560] on span "Actualizar" at bounding box center [857, 562] width 150 height 19
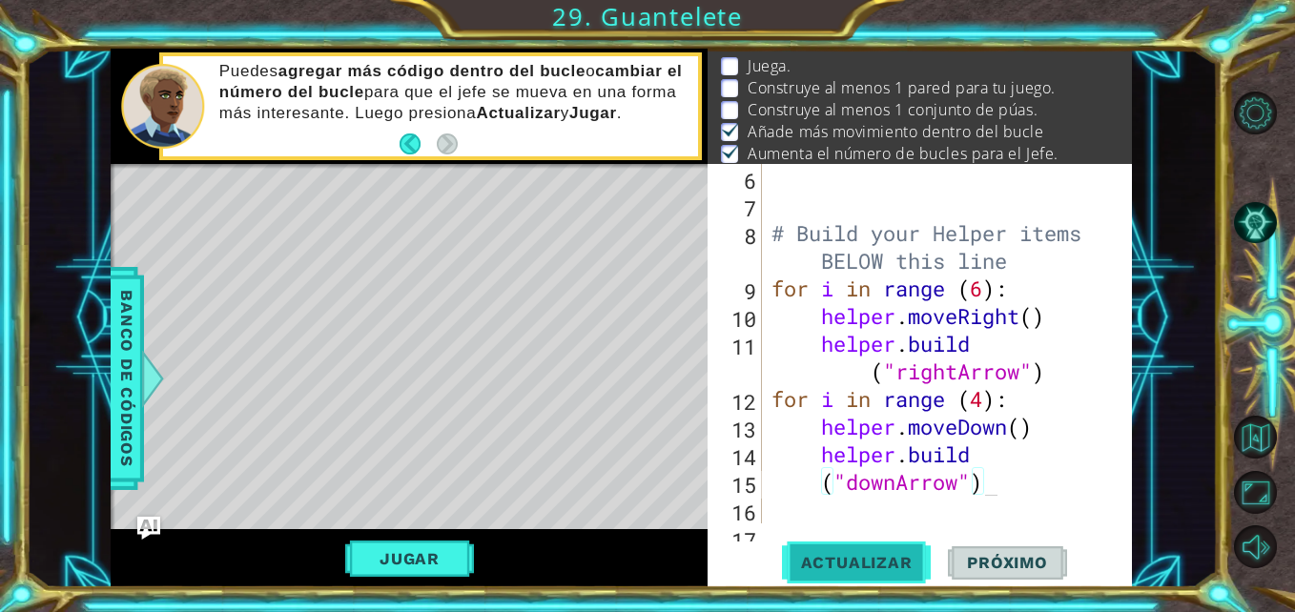
click at [887, 560] on span "Actualizar" at bounding box center [857, 562] width 150 height 19
click at [885, 550] on button "Actualizar" at bounding box center [857, 563] width 150 height 42
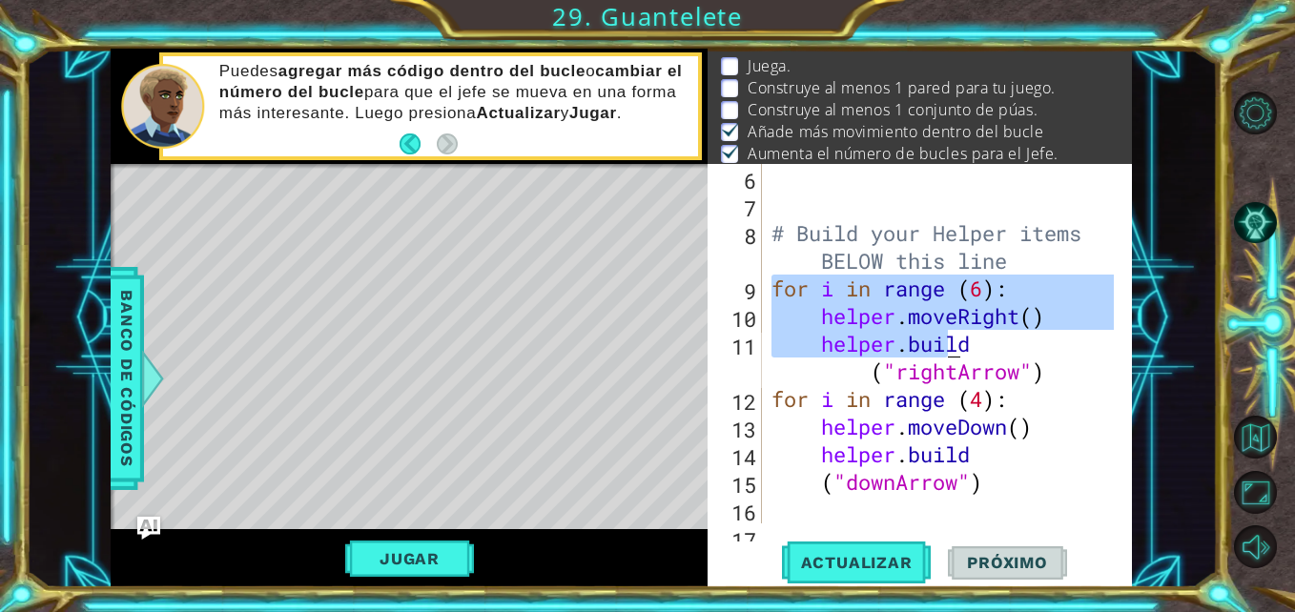
drag, startPoint x: 772, startPoint y: 284, endPoint x: 938, endPoint y: 334, distance: 173.2
click at [940, 334] on div "# Build your Helper items BELOW this line for i in range ( 6 ) : helper . moveR…" at bounding box center [945, 371] width 355 height 415
click at [779, 373] on div "# Build your Helper items BELOW this line for i in range ( 6 ) : helper . moveR…" at bounding box center [945, 371] width 355 height 415
type textarea "[DOMAIN_NAME]("rightArrow")"
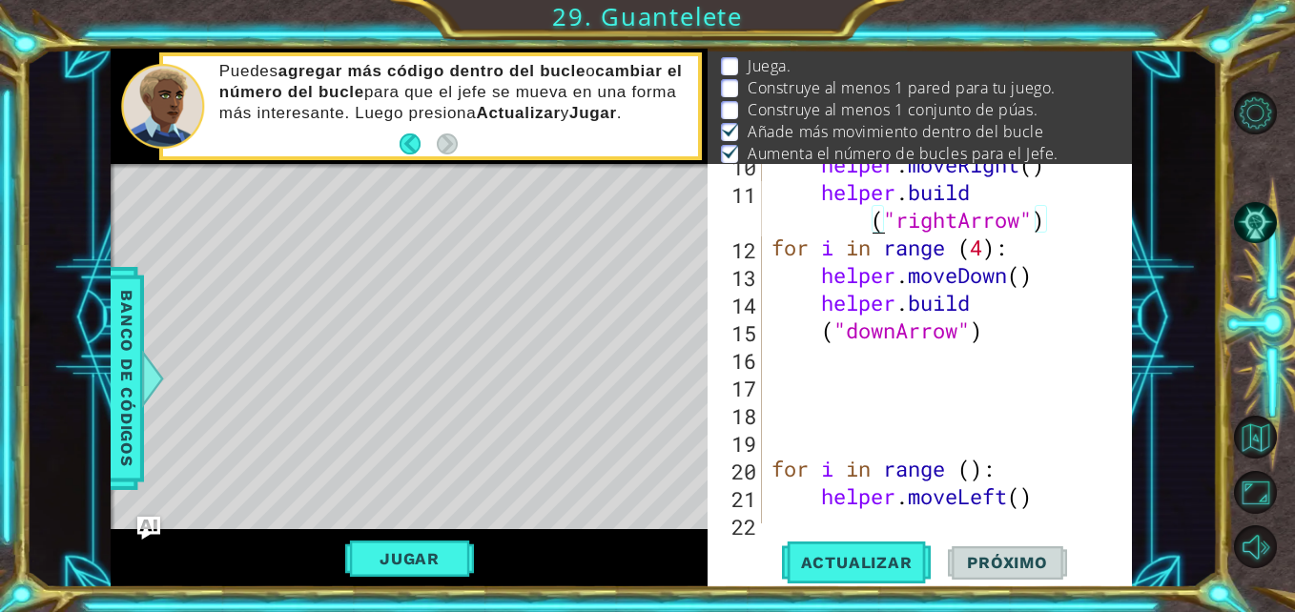
scroll to position [360, 0]
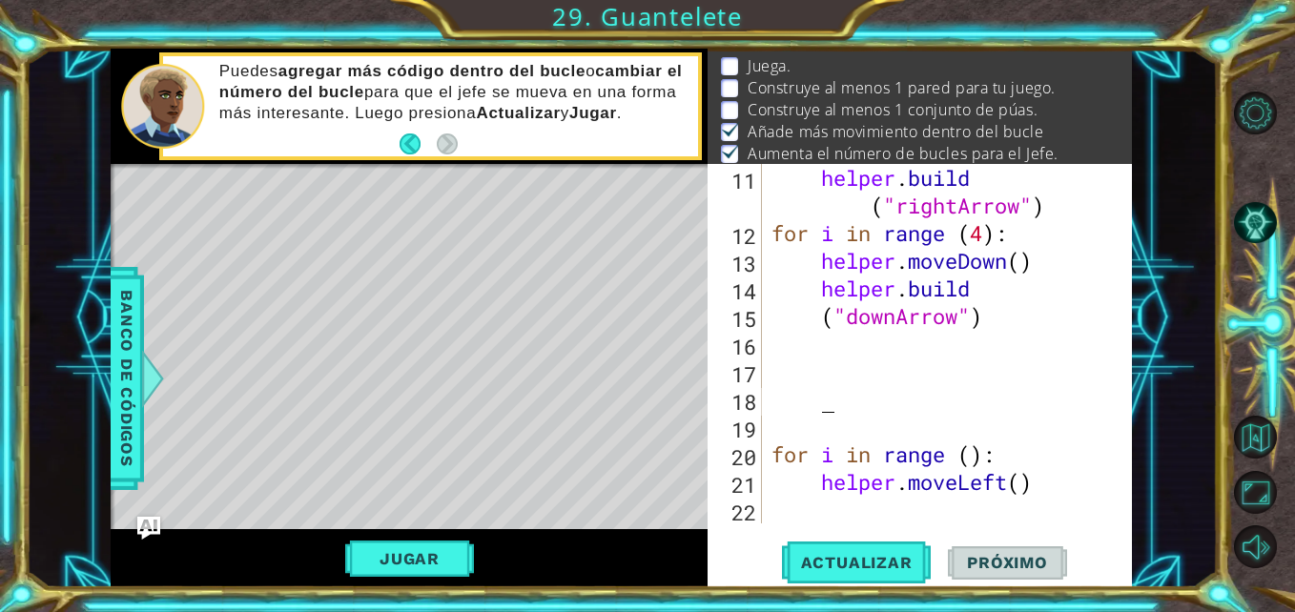
click at [860, 402] on div "helper . build ( "rightArrow" ) for i in range ( 4 ) : helper . moveDown ( ) he…" at bounding box center [945, 385] width 355 height 443
click at [777, 426] on div "helper . build ( "rightArrow" ) for i in range ( 4 ) : helper . moveDown ( ) he…" at bounding box center [945, 385] width 355 height 443
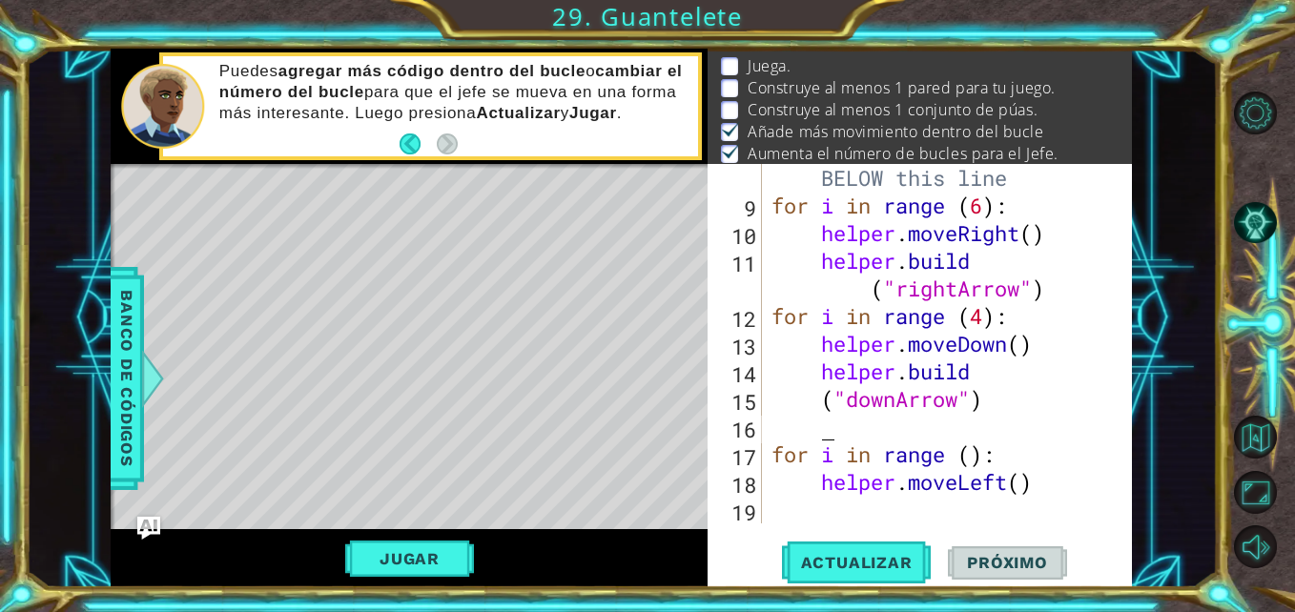
scroll to position [277, 0]
click at [851, 509] on div "# Build your Helper items BELOW this line for i in range ( 6 ) : helper . moveR…" at bounding box center [945, 357] width 355 height 443
click at [1046, 353] on div "# Build your Helper items BELOW this line for i in range ( 6 ) : helper . moveR…" at bounding box center [945, 357] width 355 height 443
type textarea "helper.moveDown()"
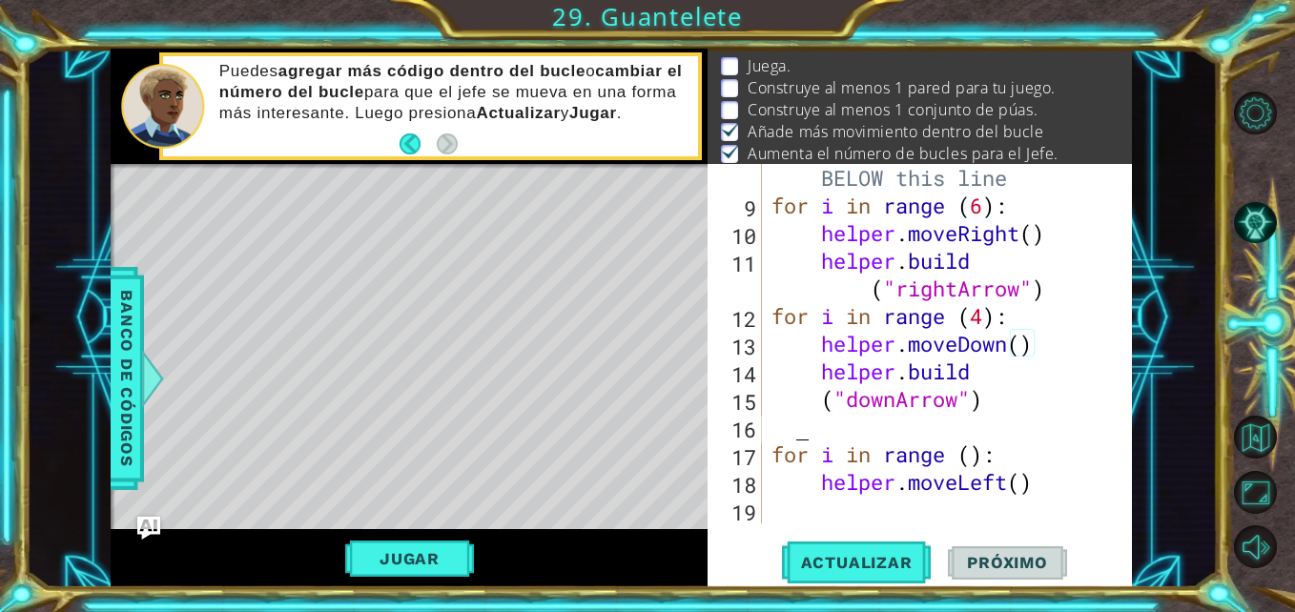
click at [793, 432] on div "# Build your Helper items BELOW this line for i in range ( 6 ) : helper . moveR…" at bounding box center [945, 357] width 355 height 443
click at [831, 424] on div "# Build your Helper items BELOW this line for i in range ( 6 ) : helper . moveR…" at bounding box center [945, 357] width 355 height 443
click at [877, 420] on div "# Build your Helper items BELOW this line for i in range ( 6 ) : helper . moveR…" at bounding box center [945, 357] width 355 height 443
click at [852, 402] on div "# Build your Helper items BELOW this line for i in range ( 6 ) : helper . moveR…" at bounding box center [945, 357] width 355 height 443
click at [857, 402] on div "# Build your Helper items BELOW this line for i in range ( 6 ) : helper . moveR…" at bounding box center [945, 357] width 355 height 443
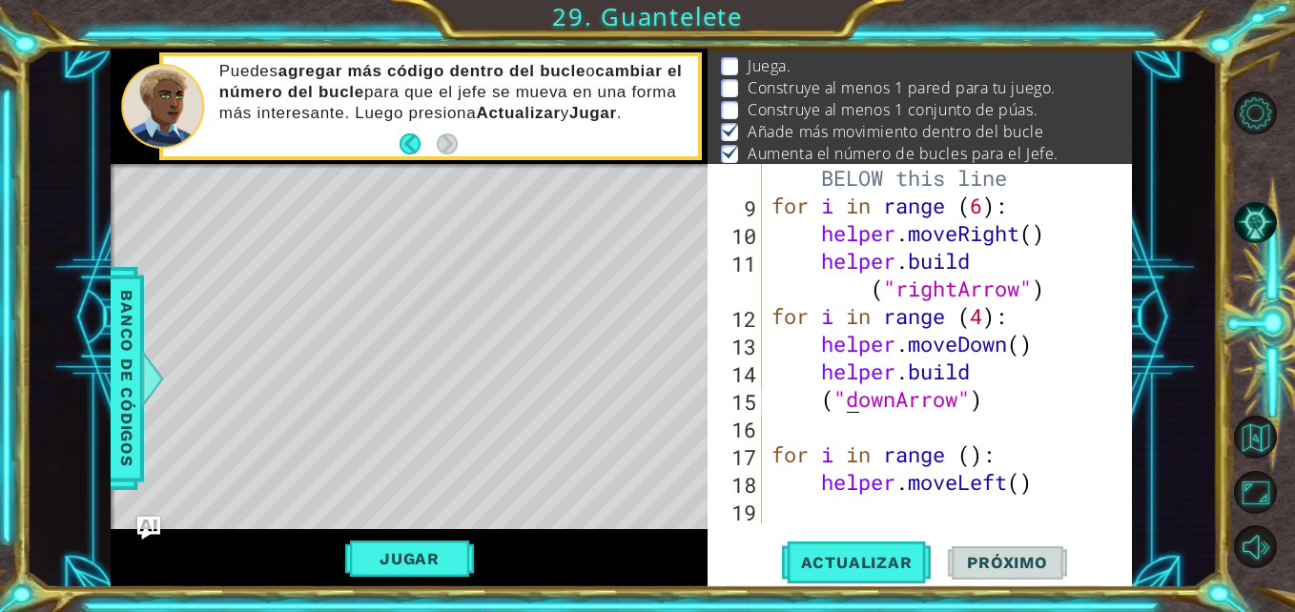
click at [850, 399] on div "# Build your Helper items BELOW this line for i in range ( 6 ) : helper . moveR…" at bounding box center [945, 357] width 355 height 443
drag, startPoint x: 848, startPoint y: 406, endPoint x: 963, endPoint y: 405, distance: 115.4
click at [963, 405] on div "# Build your Helper items BELOW this line for i in range ( 6 ) : helper . moveR…" at bounding box center [945, 357] width 355 height 443
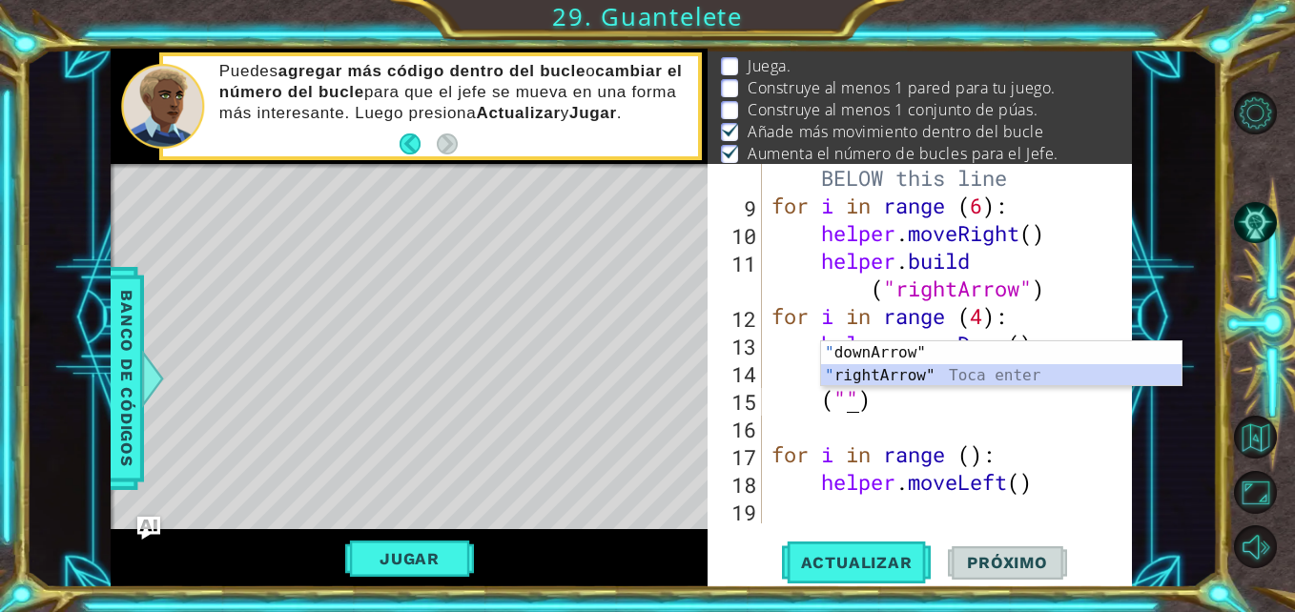
click at [934, 375] on div "" downArrow" Toca enter " rightArrow" Toca enter" at bounding box center [1001, 387] width 361 height 92
type textarea "("rightArrow")"
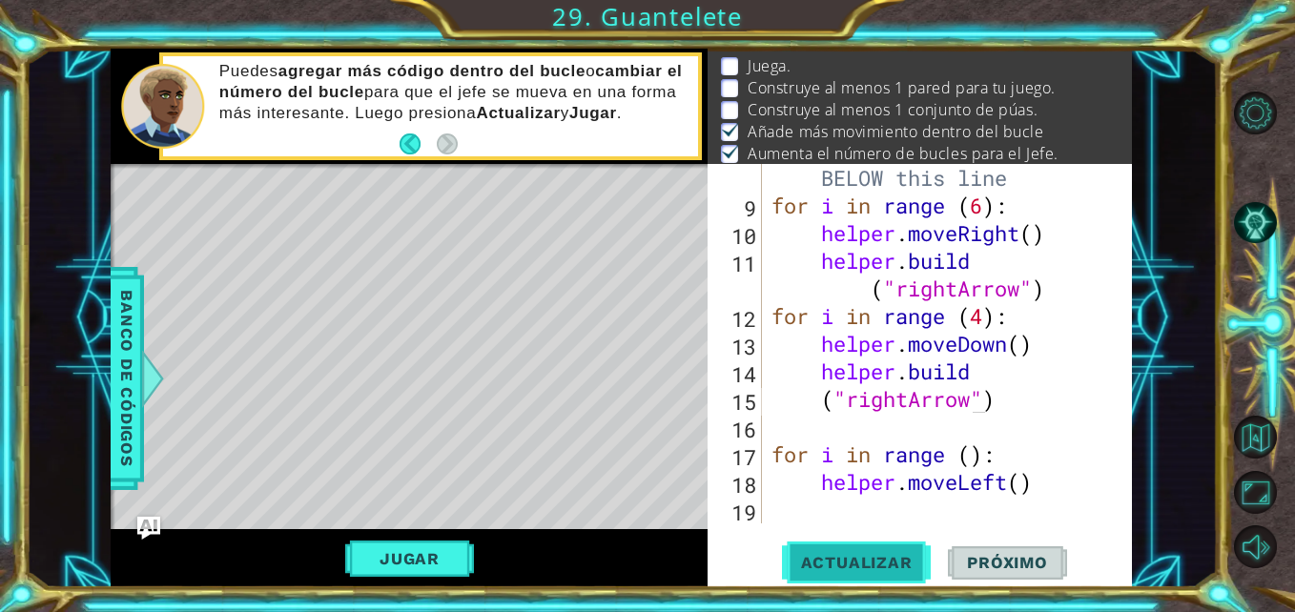
click at [913, 548] on button "Actualizar" at bounding box center [857, 563] width 150 height 42
click at [908, 552] on button "Actualizar" at bounding box center [857, 563] width 150 height 42
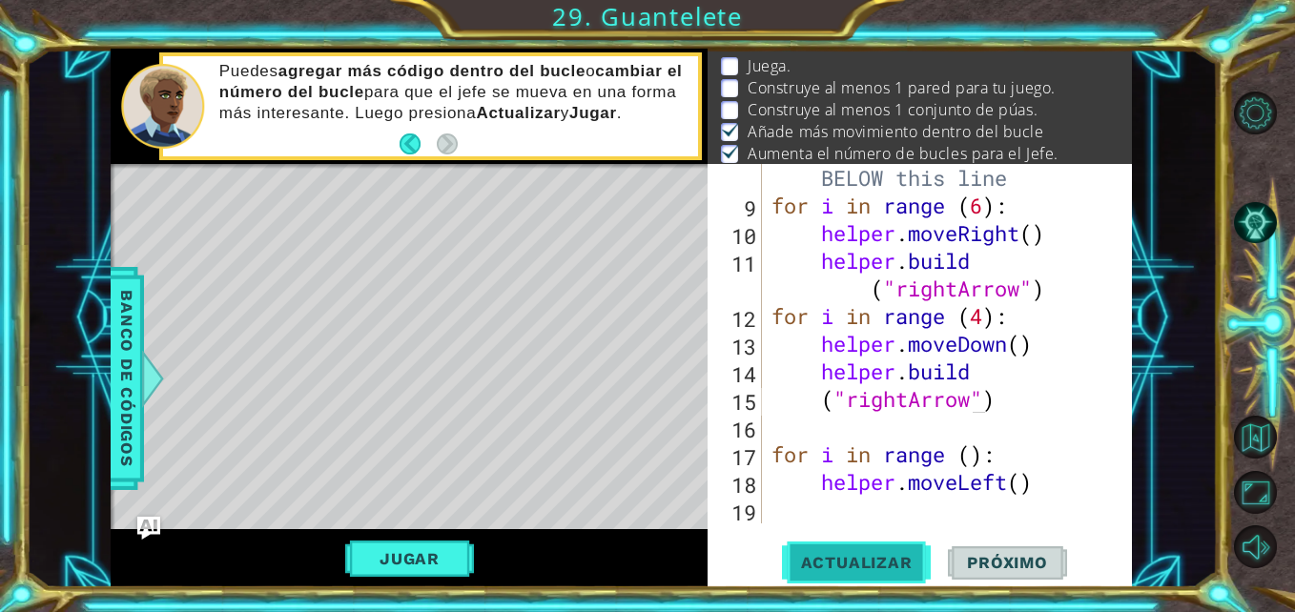
click at [908, 552] on button "Actualizar" at bounding box center [857, 563] width 150 height 42
drag, startPoint x: 908, startPoint y: 552, endPoint x: 894, endPoint y: 513, distance: 41.6
click at [894, 513] on div "("rightArrow") 8 9 10 11 12 13 14 15 16 17 18 19 # Build your Helper items BELO…" at bounding box center [920, 376] width 424 height 424
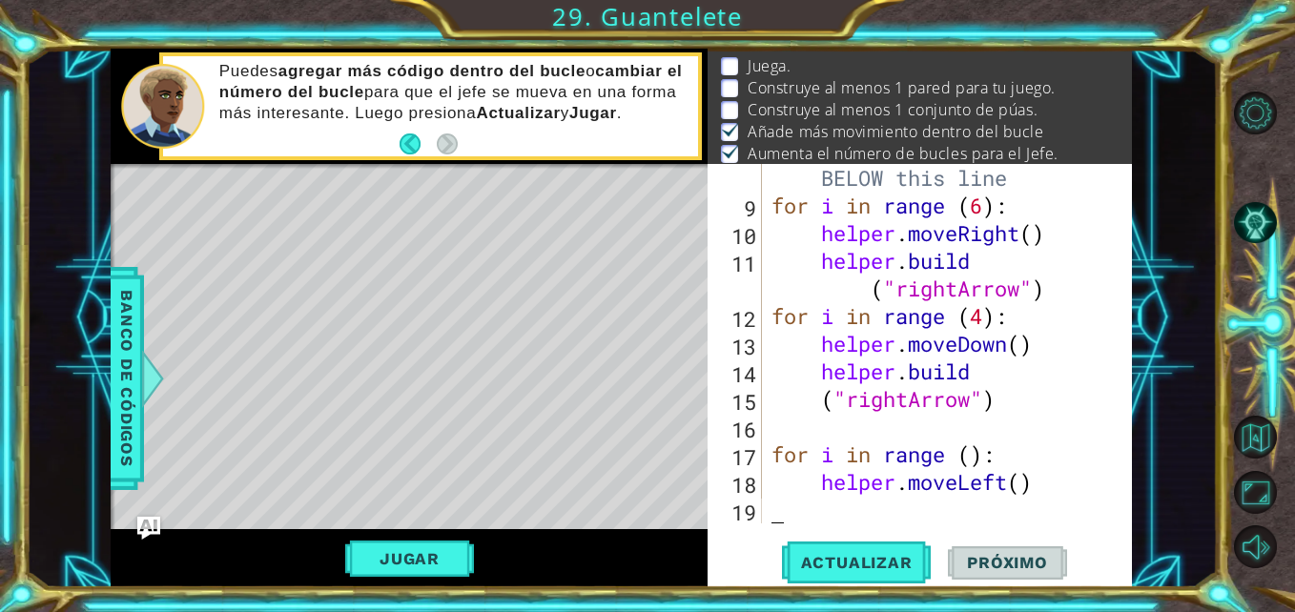
click at [894, 513] on div "# Build your Helper items BELOW this line for i in range ( 6 ) : helper . moveR…" at bounding box center [945, 357] width 355 height 443
click at [879, 566] on span "Actualizar" at bounding box center [857, 562] width 150 height 19
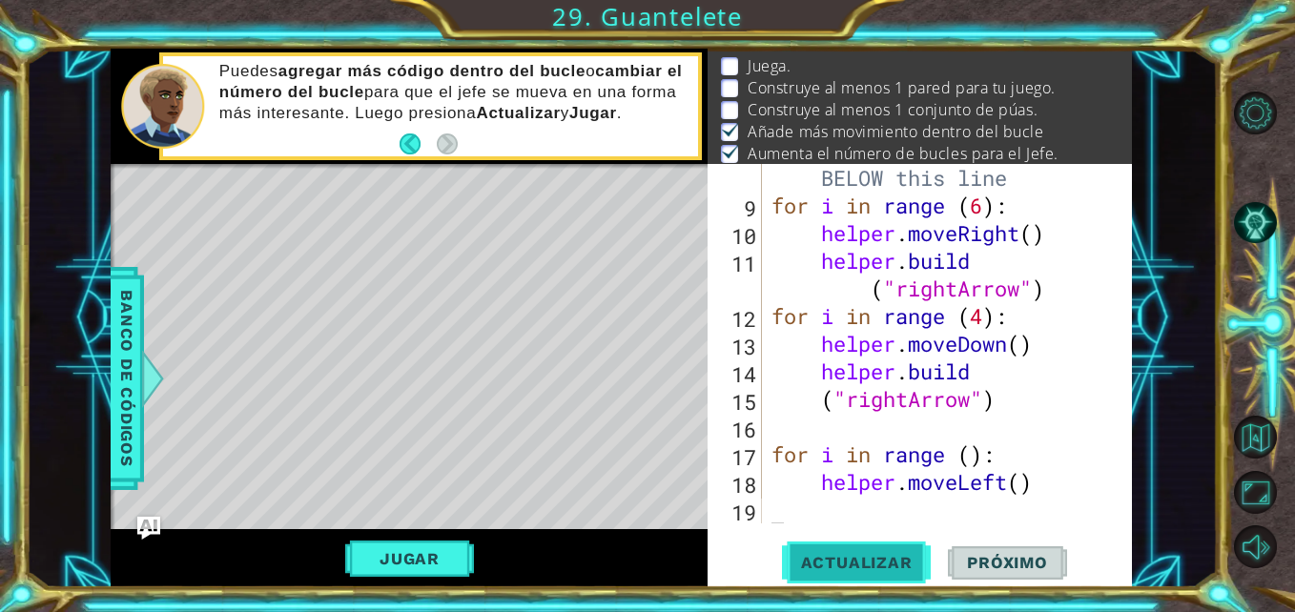
click at [879, 566] on span "Actualizar" at bounding box center [857, 562] width 150 height 19
drag, startPoint x: 879, startPoint y: 566, endPoint x: 809, endPoint y: 378, distance: 200.7
click at [809, 378] on div "8 9 10 11 12 13 14 15 16 17 18 19 # Build your Helper items BELOW this line for…" at bounding box center [920, 376] width 424 height 424
click at [573, 443] on div "Level Map" at bounding box center [551, 445] width 881 height 562
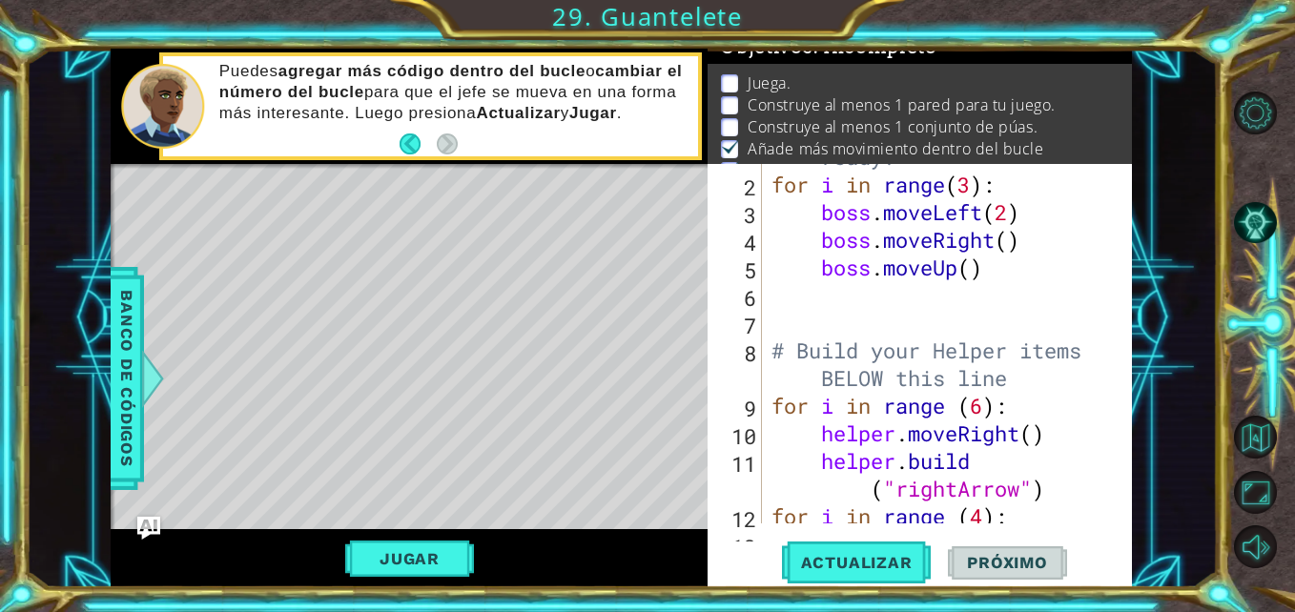
scroll to position [38, 0]
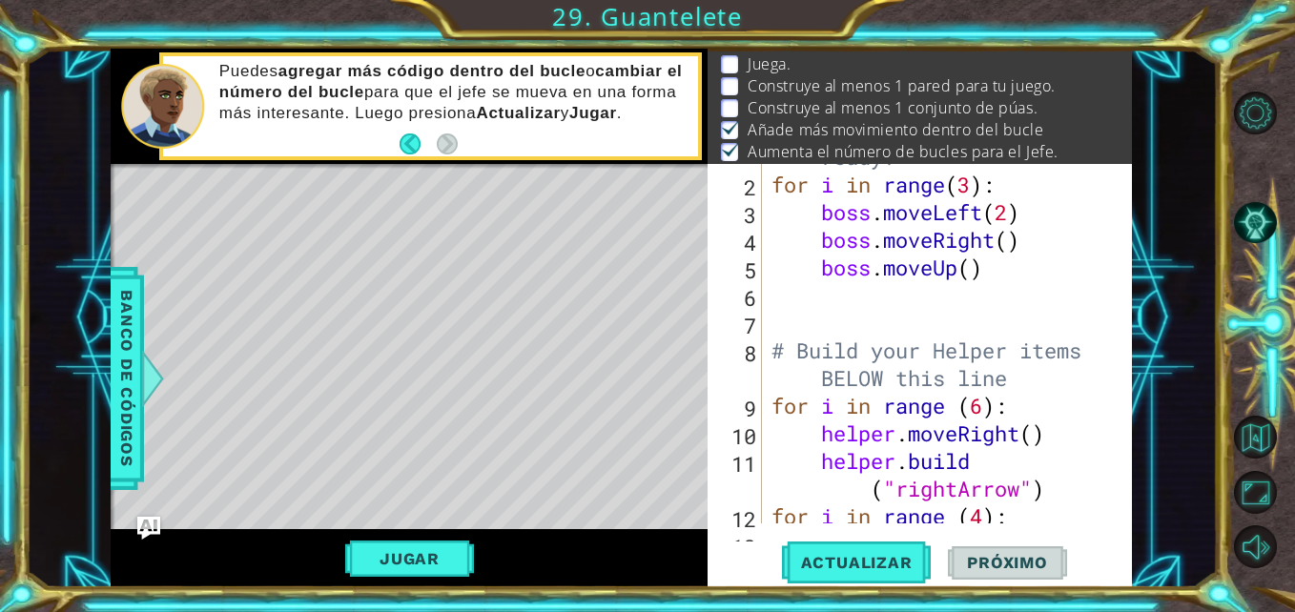
drag, startPoint x: 746, startPoint y: 53, endPoint x: 814, endPoint y: 124, distance: 97.8
click at [814, 125] on ul "Juega. Construye al menos 1 pared para tu juego. Construye al menos 1 conjunto …" at bounding box center [919, 108] width 407 height 110
drag, startPoint x: 896, startPoint y: 123, endPoint x: 787, endPoint y: 113, distance: 110.1
click at [787, 113] on ul "Juega. Construye al menos 1 pared para tu juego. Construye al menos 1 conjunto …" at bounding box center [919, 108] width 407 height 110
click at [381, 553] on button "Jugar" at bounding box center [409, 559] width 129 height 36
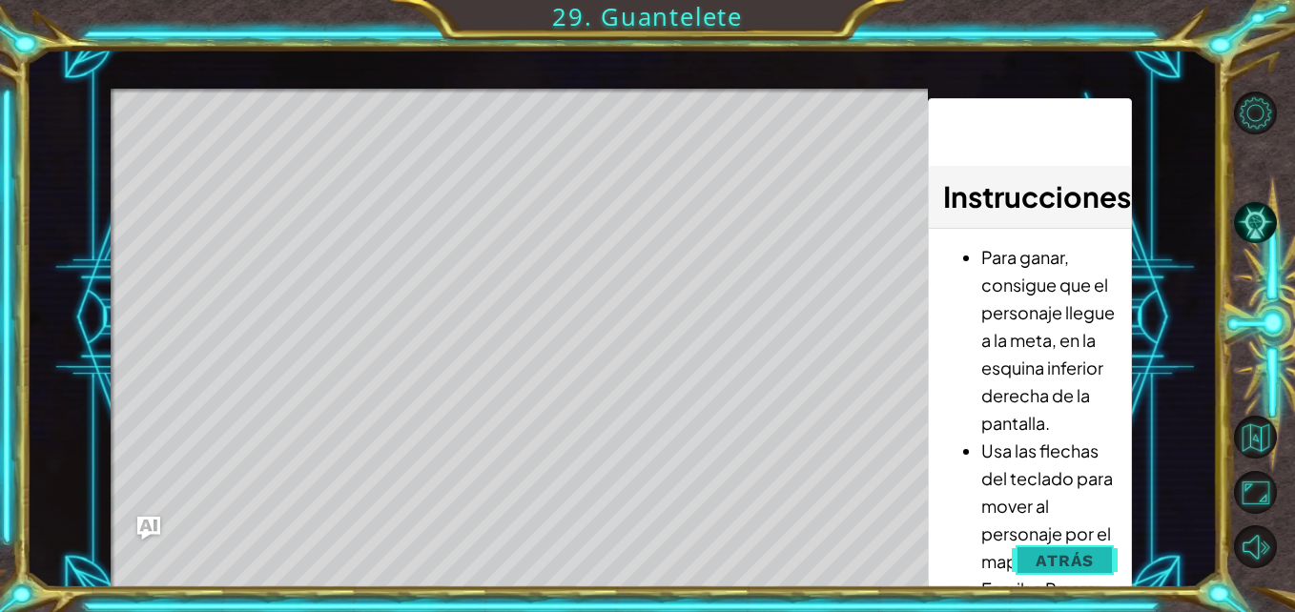
click at [1105, 567] on button "Atrás" at bounding box center [1065, 561] width 106 height 38
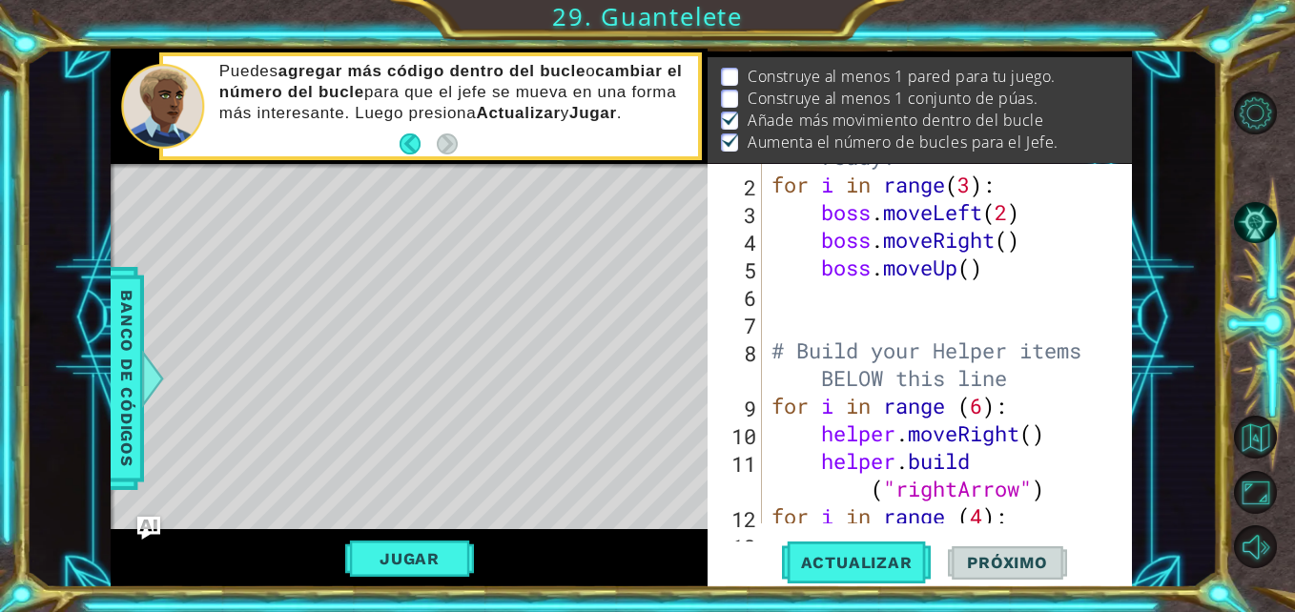
scroll to position [25, 0]
click at [955, 488] on div "# Don't touch the boss code until [PERSON_NAME] says you're ready! for i in ran…" at bounding box center [945, 323] width 355 height 470
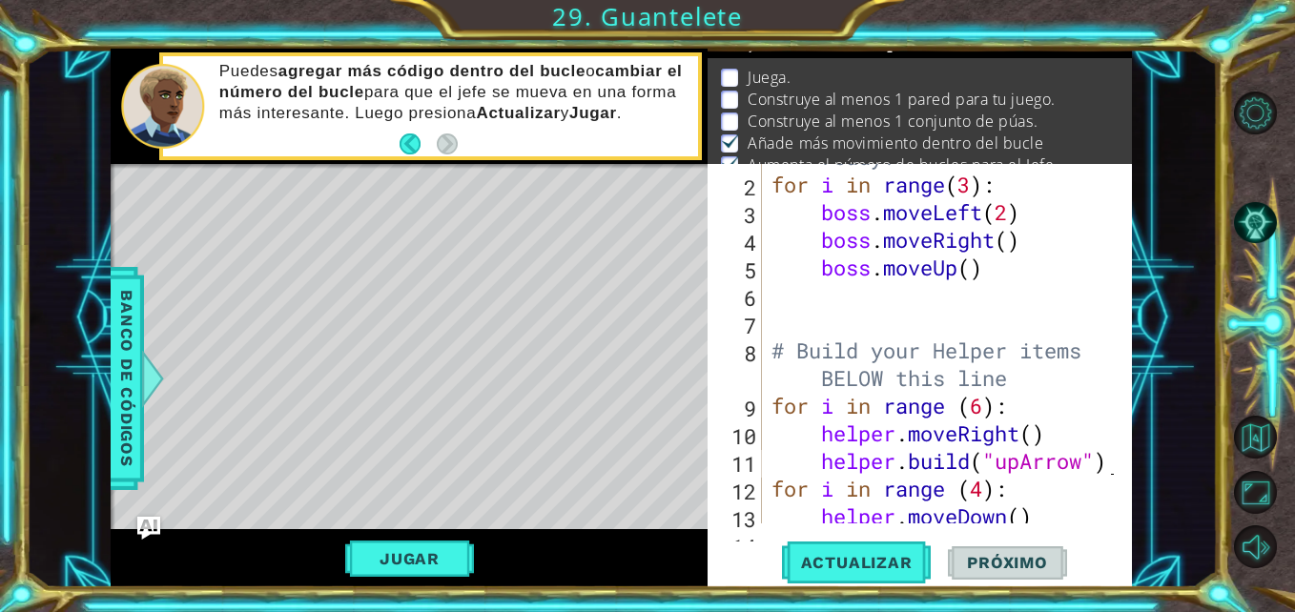
scroll to position [0, 16]
click at [887, 565] on span "Actualizar" at bounding box center [857, 562] width 150 height 19
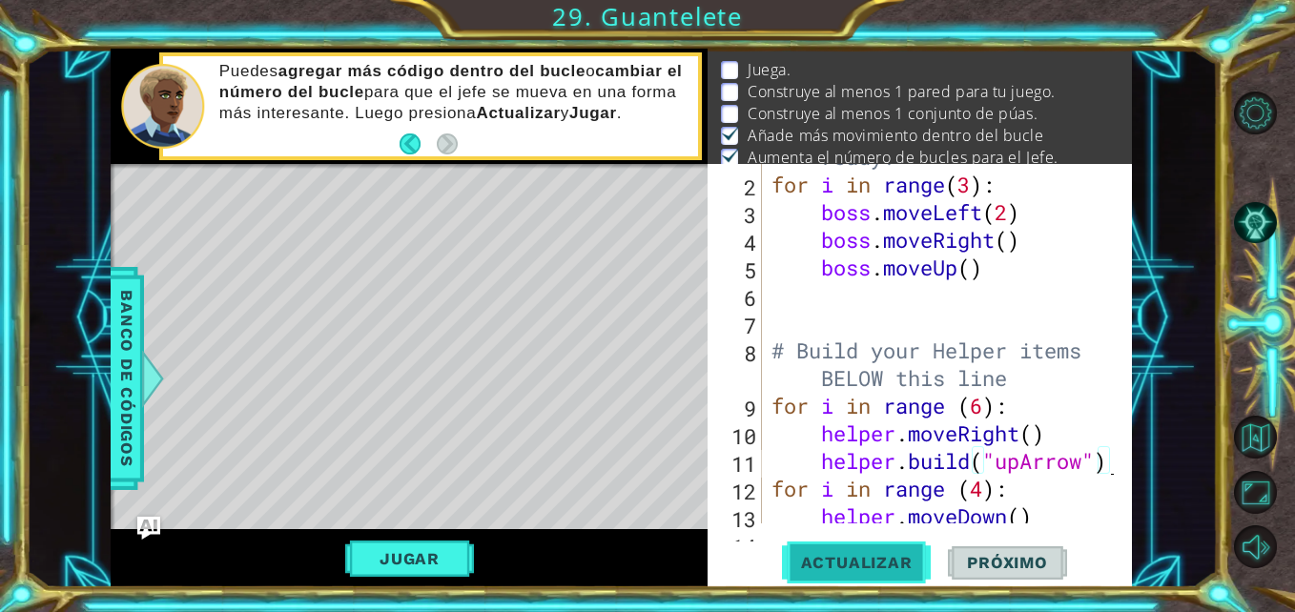
scroll to position [36, 0]
click at [1029, 465] on div "# Don't touch the boss code until [PERSON_NAME] says you're ready! for i in ran…" at bounding box center [945, 323] width 355 height 470
drag, startPoint x: 1002, startPoint y: 468, endPoint x: 1090, endPoint y: 468, distance: 87.7
click at [1090, 468] on div "# Don't touch the boss code until [PERSON_NAME] says you're ready! for i in ran…" at bounding box center [945, 323] width 355 height 470
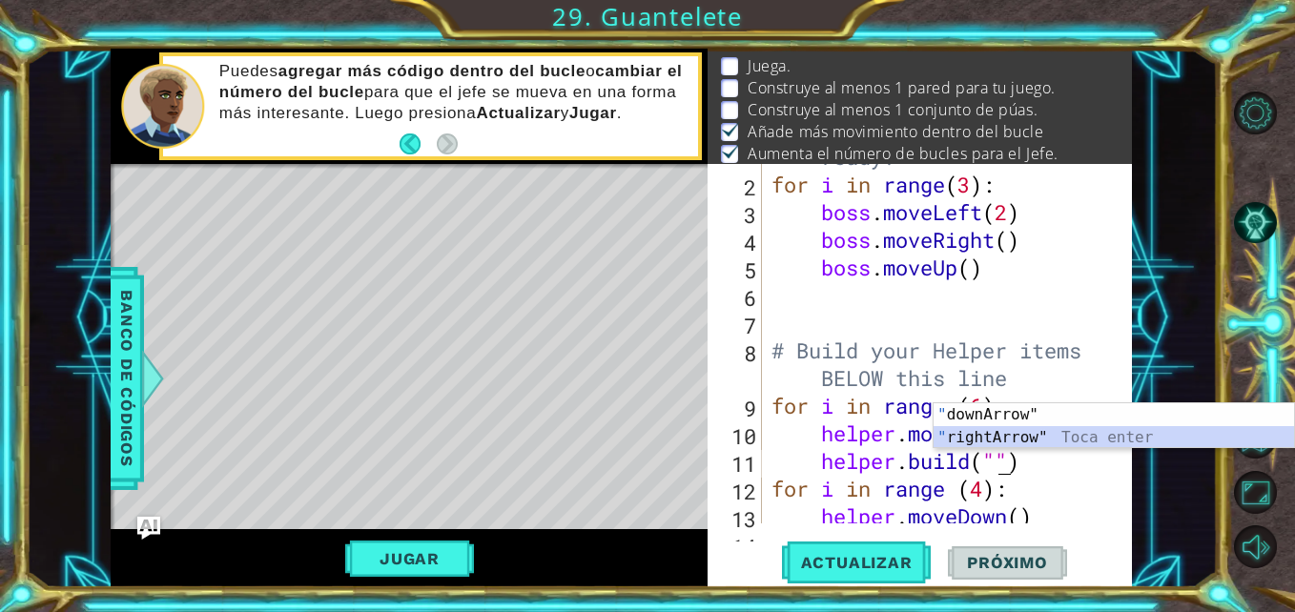
click at [1050, 435] on div "" downArrow" Toca enter " rightArrow" Toca enter" at bounding box center [1114, 449] width 361 height 92
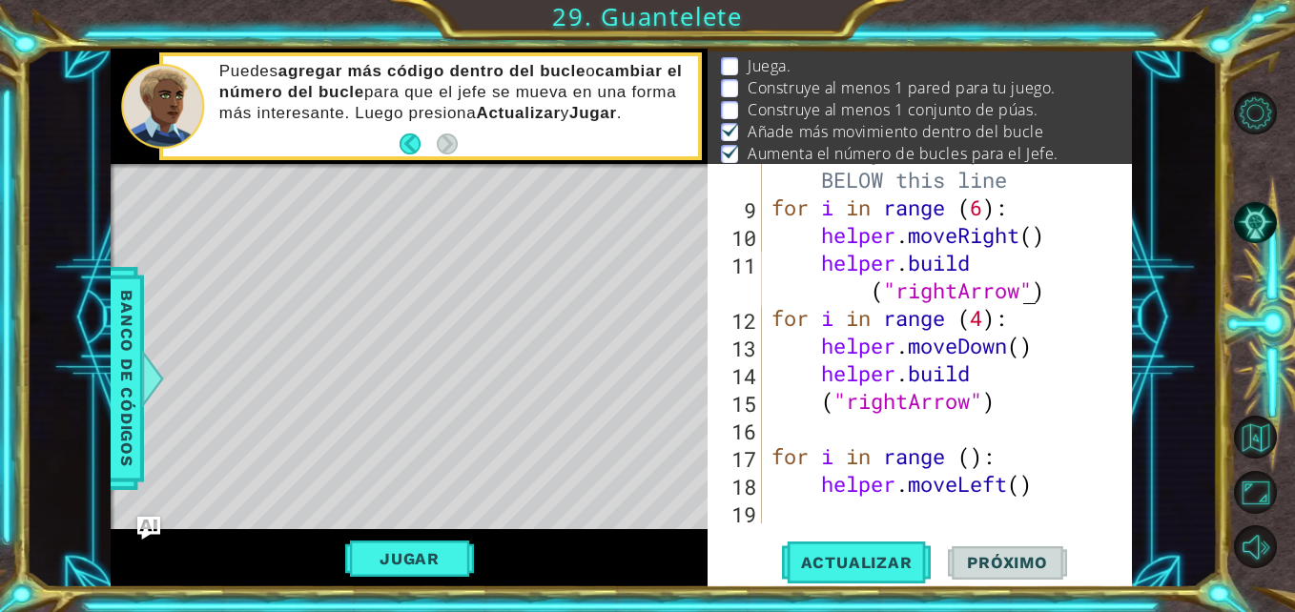
scroll to position [277, 0]
drag, startPoint x: 855, startPoint y: 401, endPoint x: 913, endPoint y: 406, distance: 58.5
click at [913, 406] on div "# Build your Helper items BELOW this line for i in range ( 6 ) : helper . moveR…" at bounding box center [945, 357] width 355 height 443
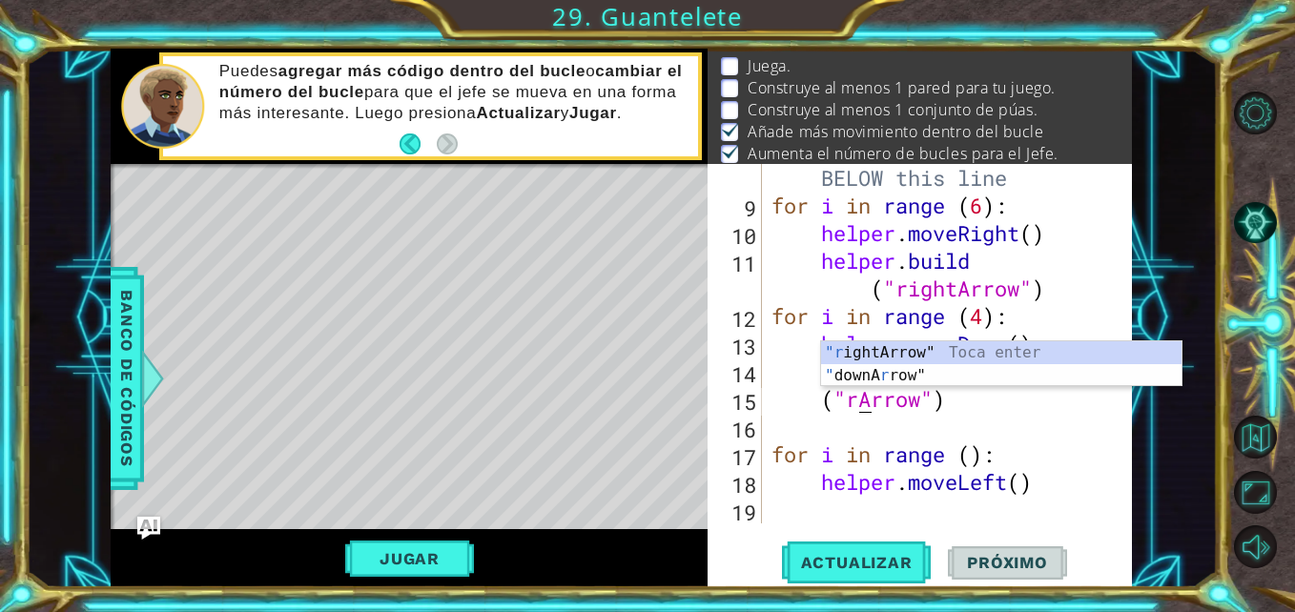
scroll to position [0, 7]
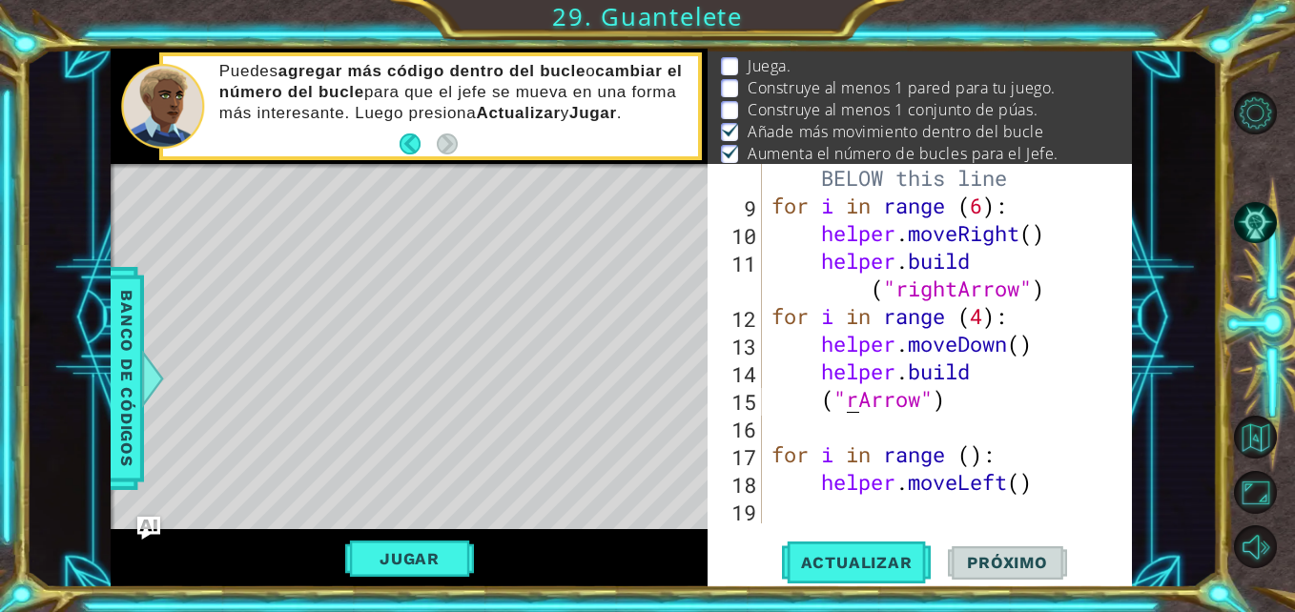
click at [842, 398] on div "# Build your Helper items BELOW this line for i in range ( 6 ) : helper . moveR…" at bounding box center [945, 357] width 355 height 443
click at [924, 409] on div "# Build your Helper items BELOW this line for i in range ( 6 ) : helper . moveR…" at bounding box center [945, 357] width 355 height 443
click at [847, 567] on span "Actualizar" at bounding box center [857, 562] width 150 height 19
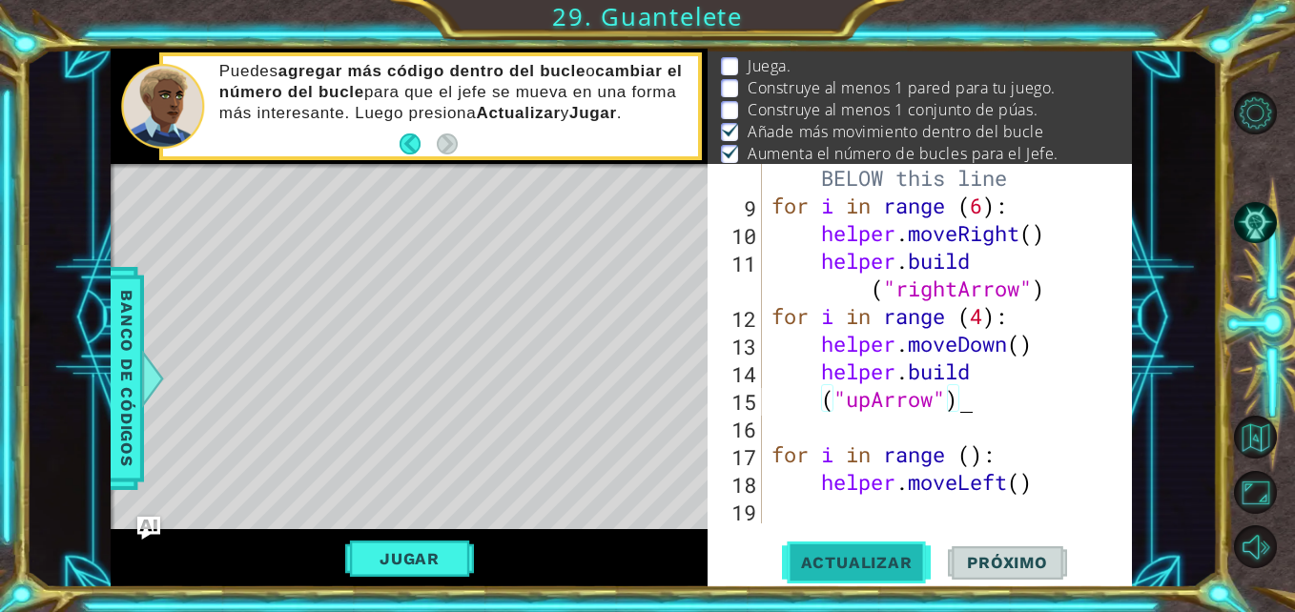
click at [847, 567] on span "Actualizar" at bounding box center [857, 562] width 150 height 19
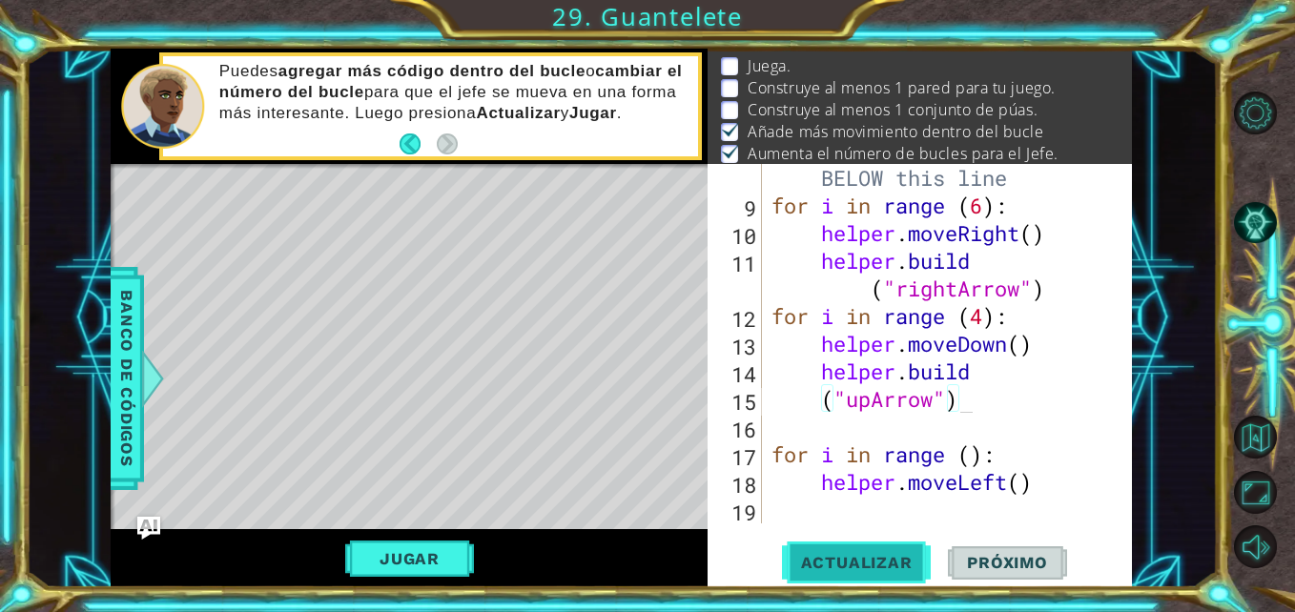
click at [847, 567] on span "Actualizar" at bounding box center [857, 562] width 150 height 19
click at [846, 573] on button "Actualizar" at bounding box center [857, 563] width 150 height 42
drag, startPoint x: 846, startPoint y: 573, endPoint x: 1041, endPoint y: 495, distance: 209.7
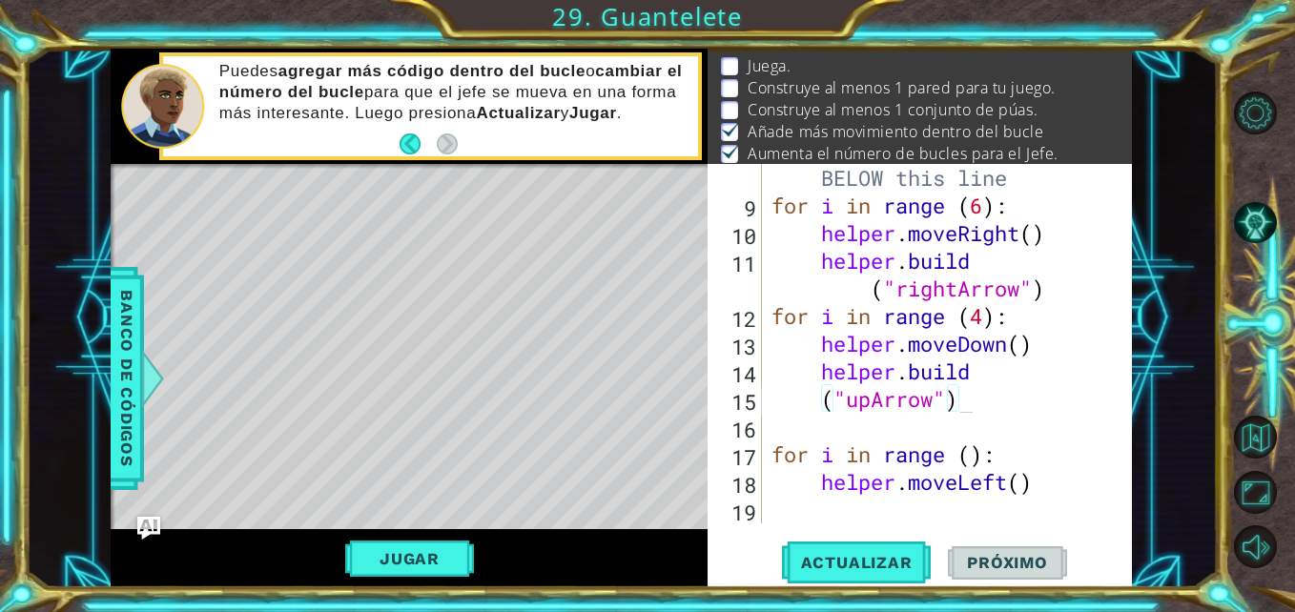
click at [1041, 495] on div "("upArrow") 8 9 10 11 12 13 14 15 16 17 18 19 # Build your Helper items BELOW t…" at bounding box center [920, 376] width 424 height 424
click at [1041, 495] on div "# Build your Helper items BELOW this line for i in range ( 6 ) : helper . moveR…" at bounding box center [945, 357] width 355 height 443
type textarea "helper.moveLeft()"
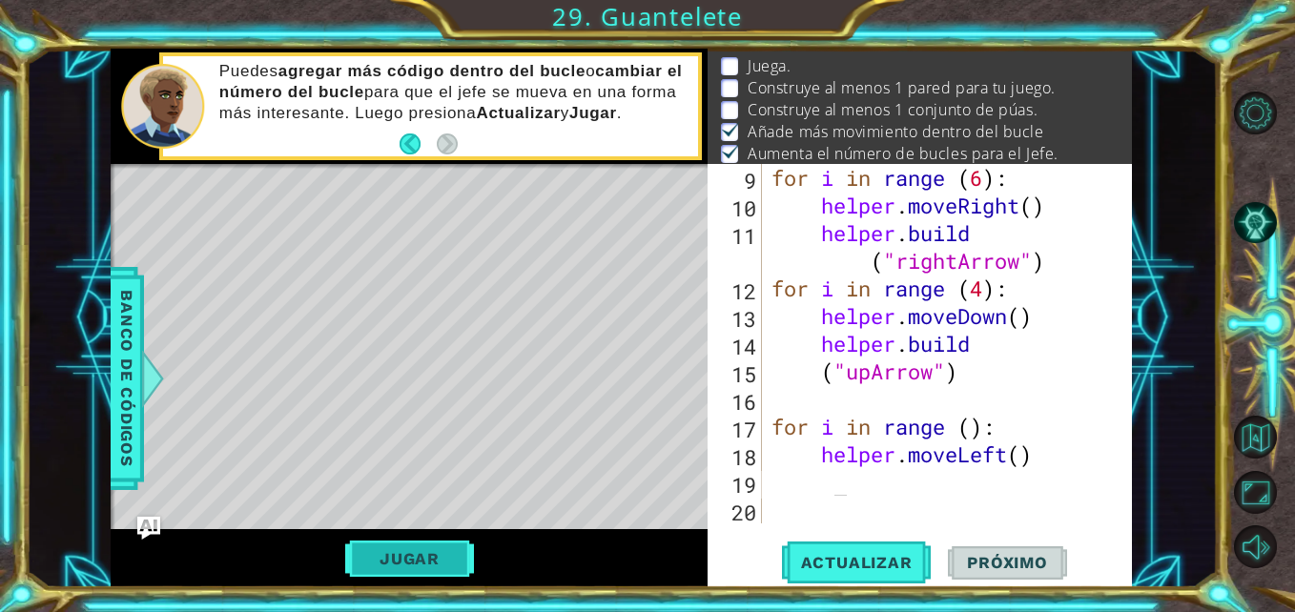
click at [448, 547] on button "Jugar" at bounding box center [409, 559] width 129 height 36
click at [448, 547] on div "helper methods moveLeft(steps) moveRight(steps) moveUp(steps) moveDown(steps) b…" at bounding box center [621, 318] width 1021 height 539
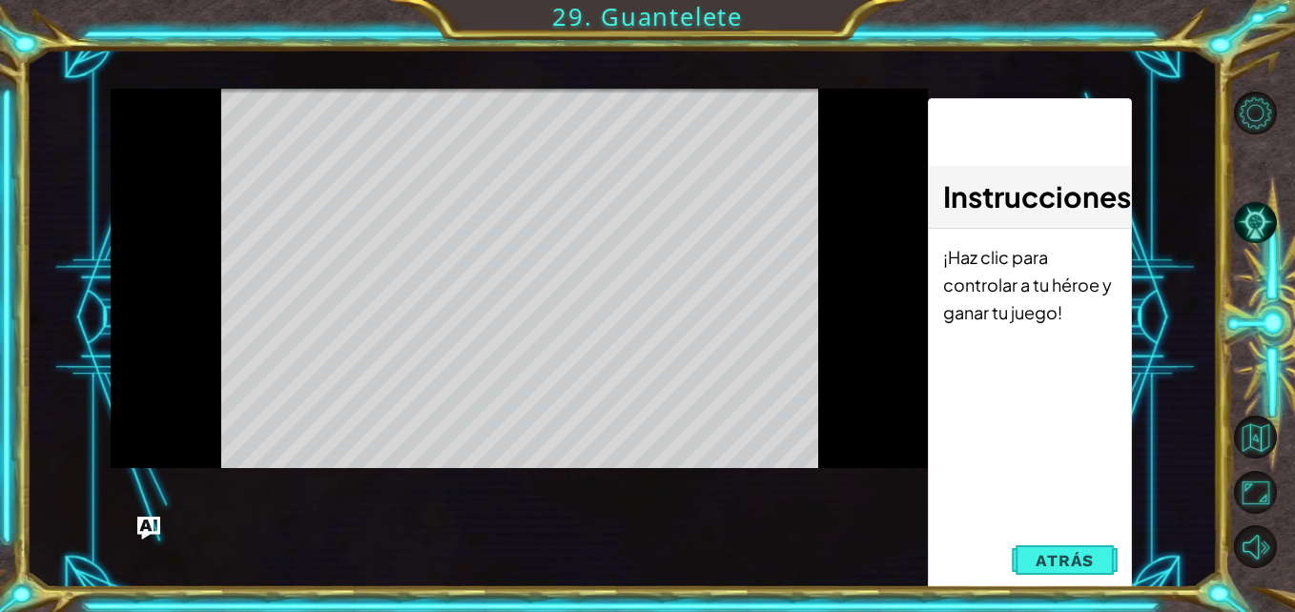
click at [448, 547] on div "Level Map" at bounding box center [551, 370] width 881 height 562
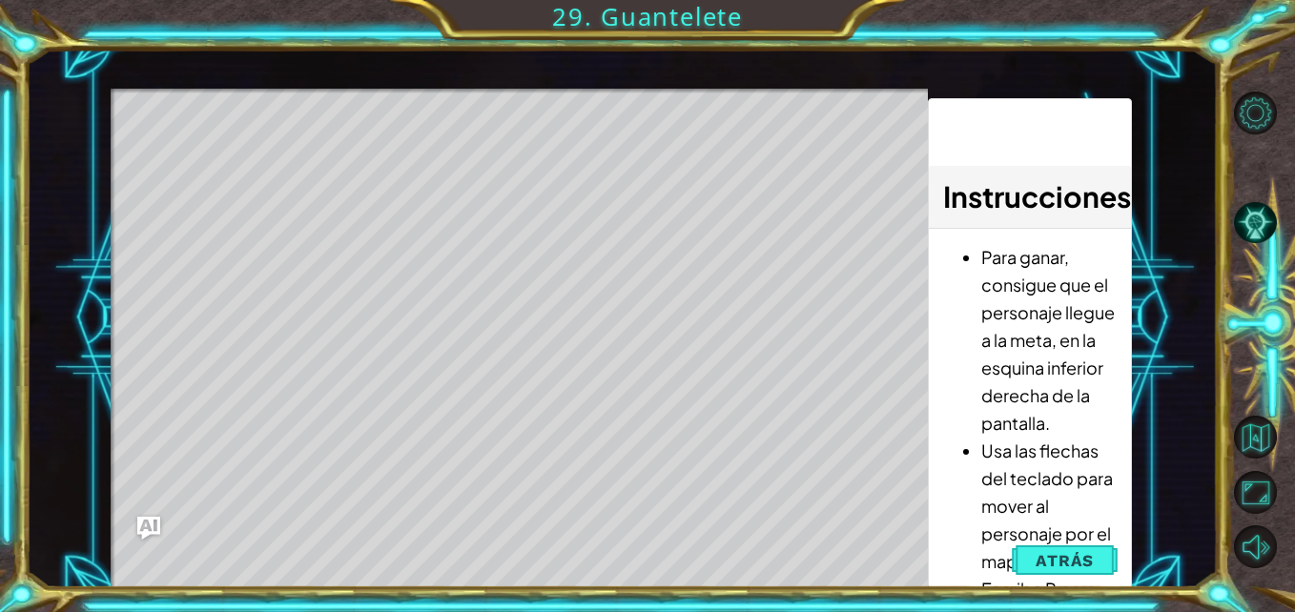
click at [448, 547] on div "Level Map" at bounding box center [551, 370] width 881 height 562
click at [1086, 568] on span "Atrás" at bounding box center [1065, 560] width 58 height 19
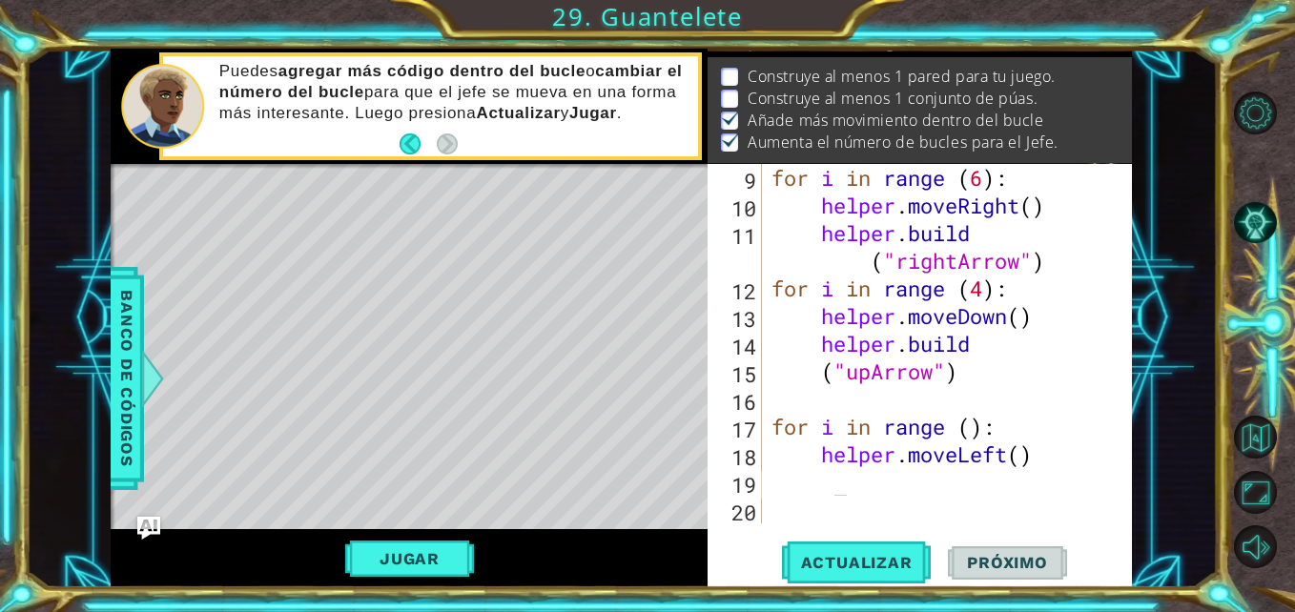
scroll to position [50, 0]
click at [894, 551] on button "Actualizar" at bounding box center [857, 563] width 150 height 42
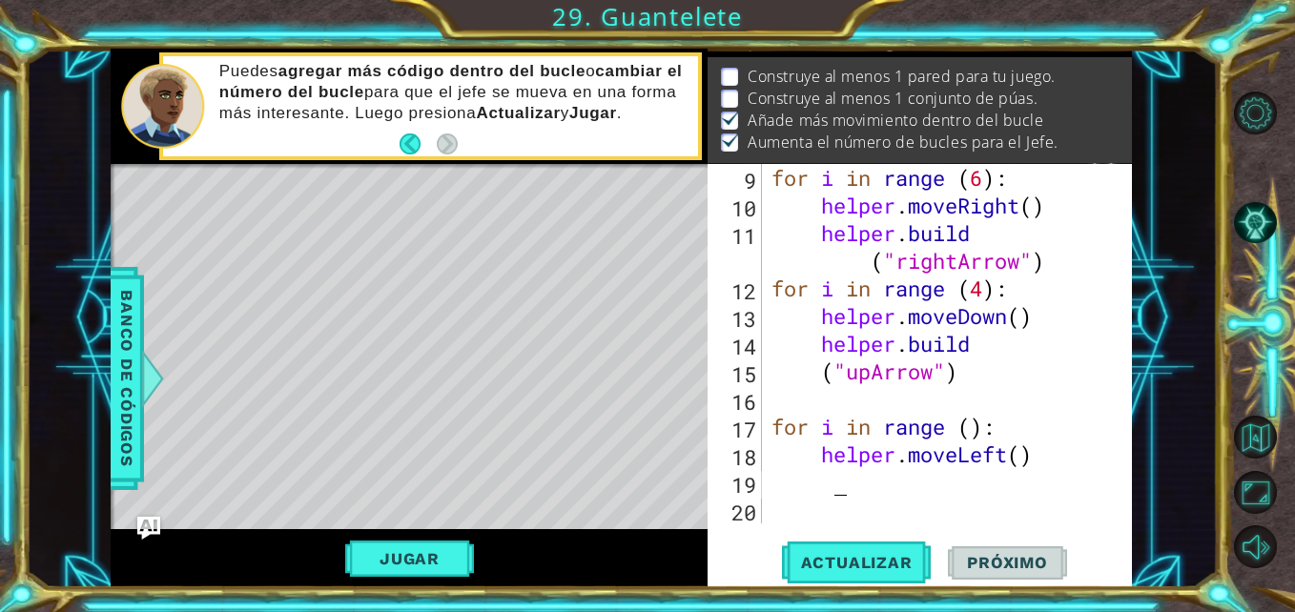
scroll to position [36, 0]
drag, startPoint x: 894, startPoint y: 551, endPoint x: 874, endPoint y: 436, distance: 117.1
click at [874, 436] on div "9 10 11 12 13 14 15 16 17 18 19 20 for i in range ( 6 ) : helper . moveRight ( …" at bounding box center [920, 376] width 424 height 424
drag, startPoint x: 763, startPoint y: 423, endPoint x: 867, endPoint y: 452, distance: 107.8
click at [867, 452] on div "9 10 11 12 13 14 15 16 17 18 19 20 for i in range ( 6 ) : helper . moveRight ( …" at bounding box center [918, 344] width 420 height 360
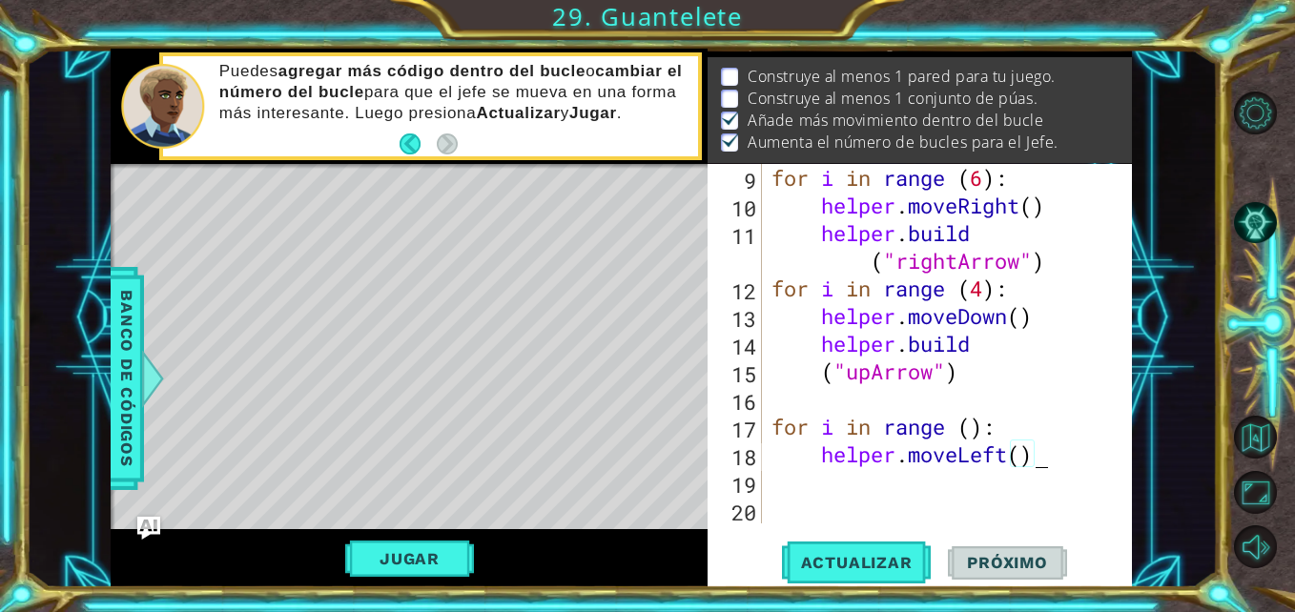
drag, startPoint x: 1030, startPoint y: 458, endPoint x: 961, endPoint y: 451, distance: 69.0
click at [966, 451] on div "for i in range ( 6 ) : helper . moveRight ( ) helper . build ( "rightArrow" ) f…" at bounding box center [945, 371] width 355 height 415
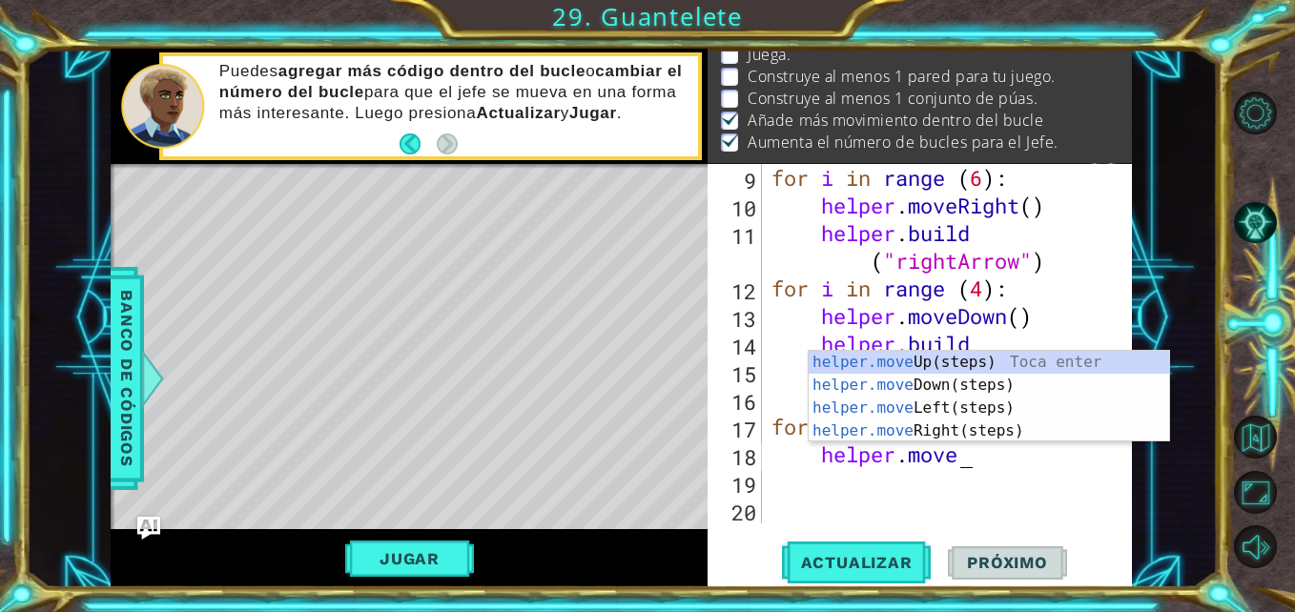
scroll to position [72, 0]
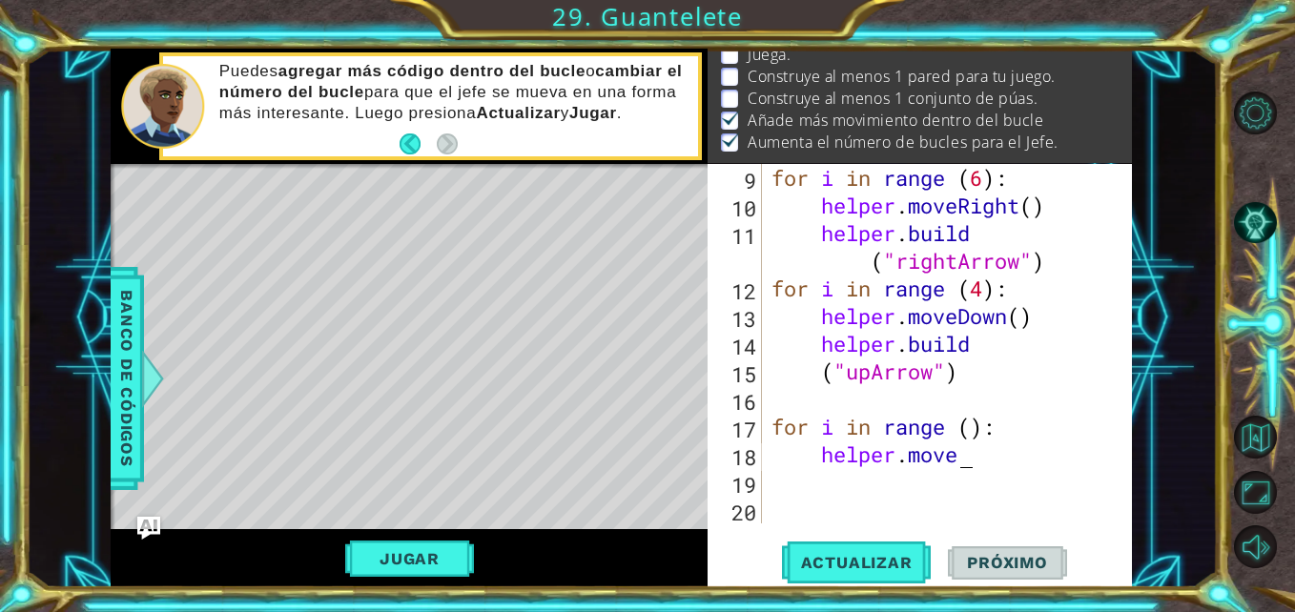
click at [1084, 465] on div "for i in range ( 6 ) : helper . moveRight ( ) helper . build ( "rightArrow" ) f…" at bounding box center [945, 371] width 355 height 415
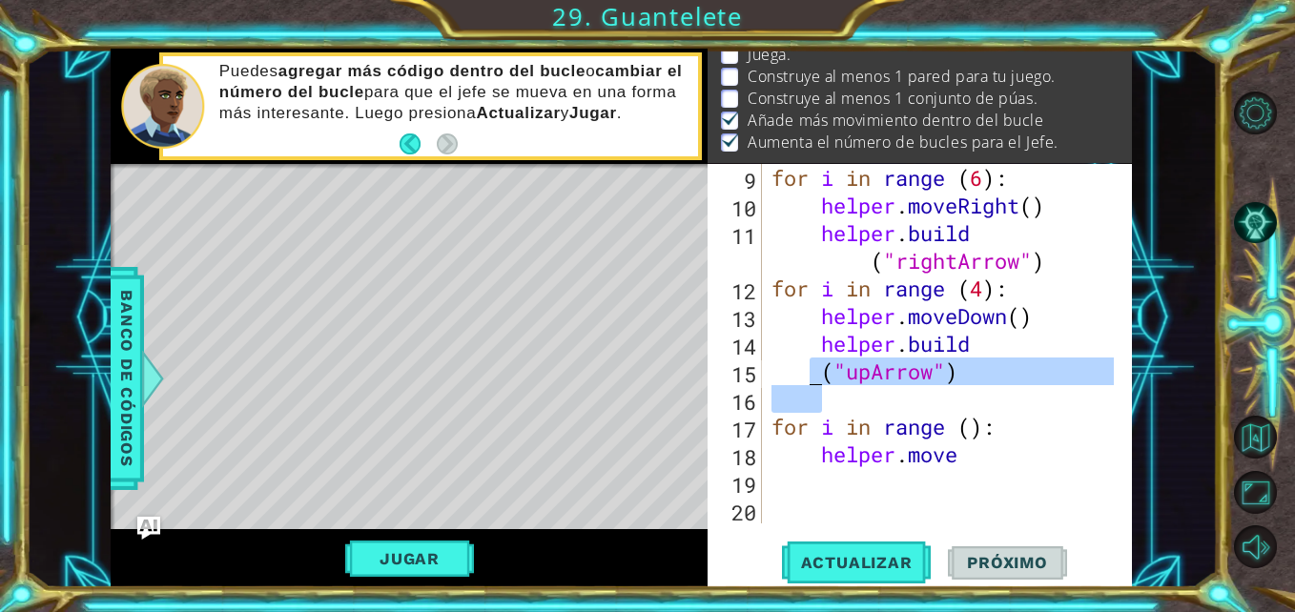
drag, startPoint x: 822, startPoint y: 385, endPoint x: 809, endPoint y: 376, distance: 16.4
click at [809, 376] on div "for i in range ( 6 ) : helper . moveRight ( ) helper . build ( "rightArrow" ) f…" at bounding box center [945, 371] width 355 height 415
click at [809, 376] on div "for i in range ( 6 ) : helper . moveRight ( ) helper . build ( "rightArrow" ) f…" at bounding box center [940, 344] width 345 height 360
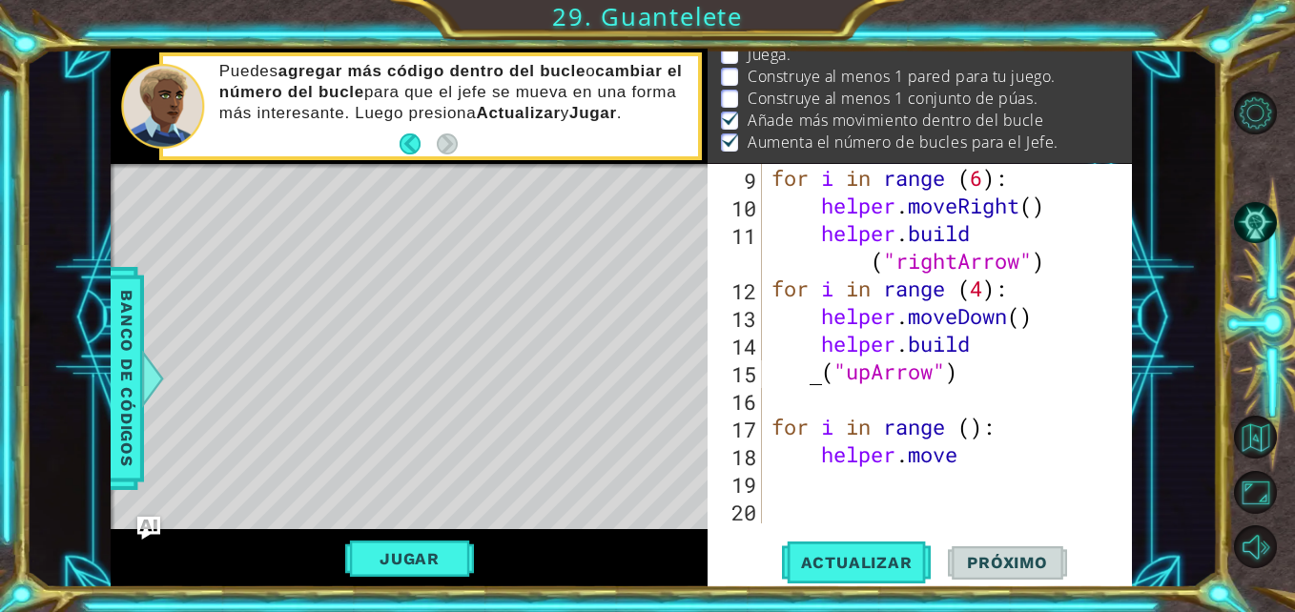
scroll to position [0, 0]
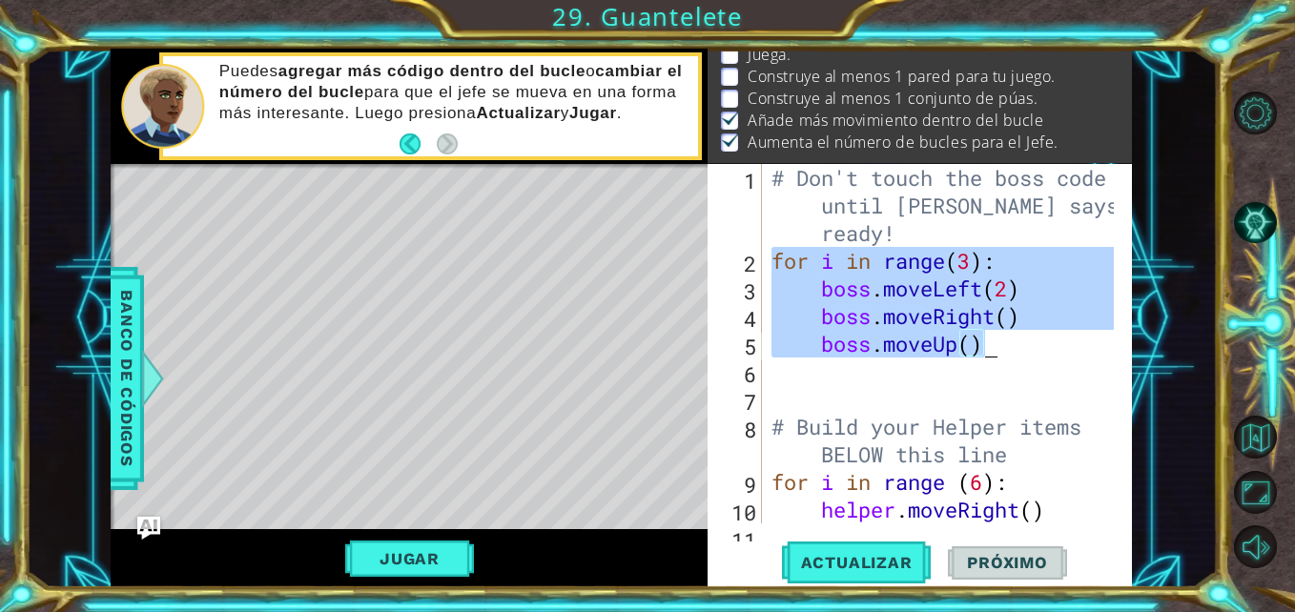
drag, startPoint x: 772, startPoint y: 271, endPoint x: 1004, endPoint y: 355, distance: 247.4
click at [1004, 355] on div "# Don't touch the boss code until [PERSON_NAME] says you're ready! for i in ran…" at bounding box center [945, 413] width 355 height 498
type textarea "boss.moveRight() boss.moveUp()"
click at [973, 375] on div "# Don't touch the boss code until [PERSON_NAME] says you're ready! for i in ran…" at bounding box center [945, 413] width 355 height 498
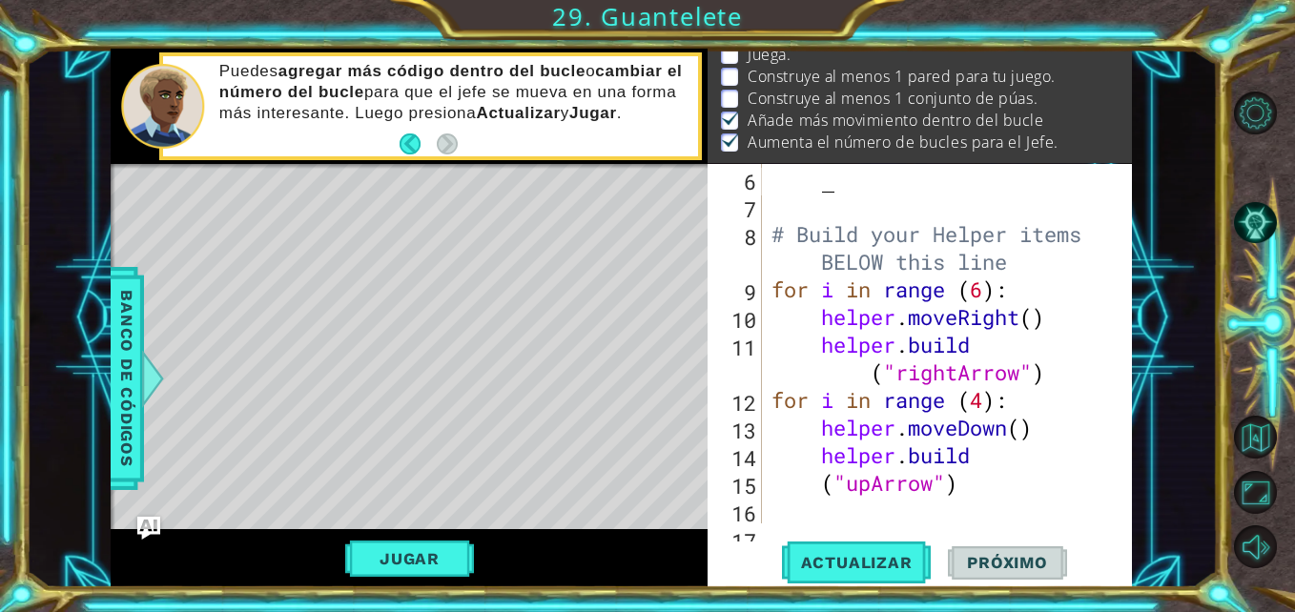
scroll to position [304, 0]
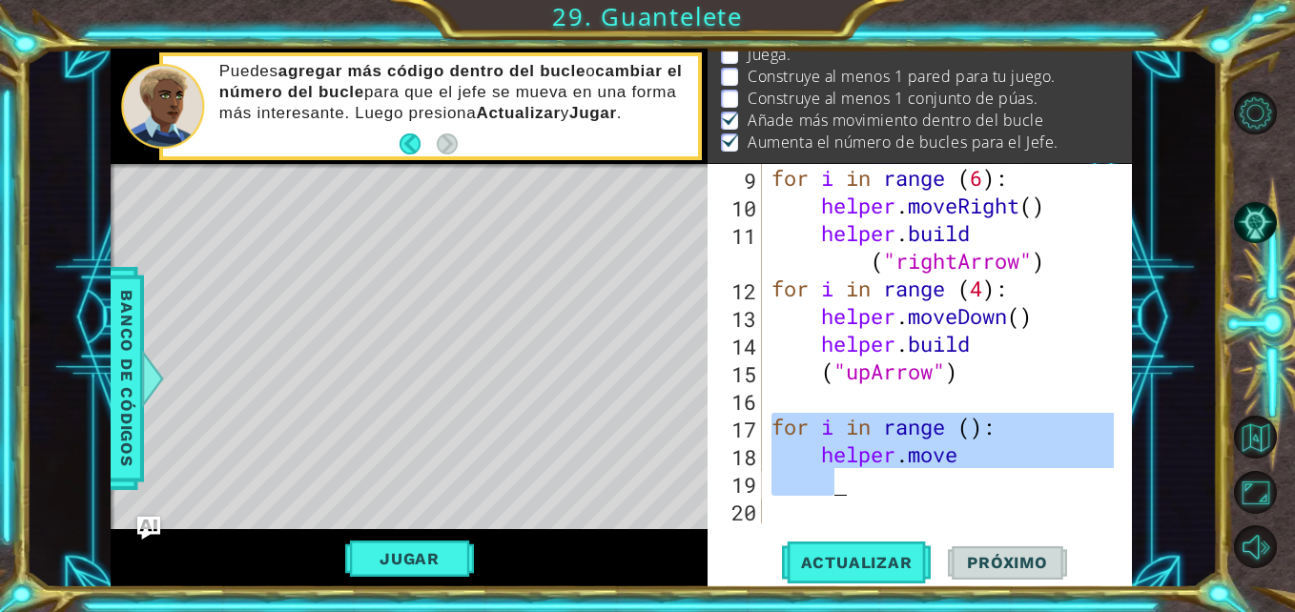
drag, startPoint x: 768, startPoint y: 426, endPoint x: 914, endPoint y: 470, distance: 152.4
click at [914, 470] on div "for i in range ( 6 ) : helper . moveRight ( ) helper . build ( "rightArrow" ) f…" at bounding box center [945, 371] width 355 height 415
type textarea "helper.move"
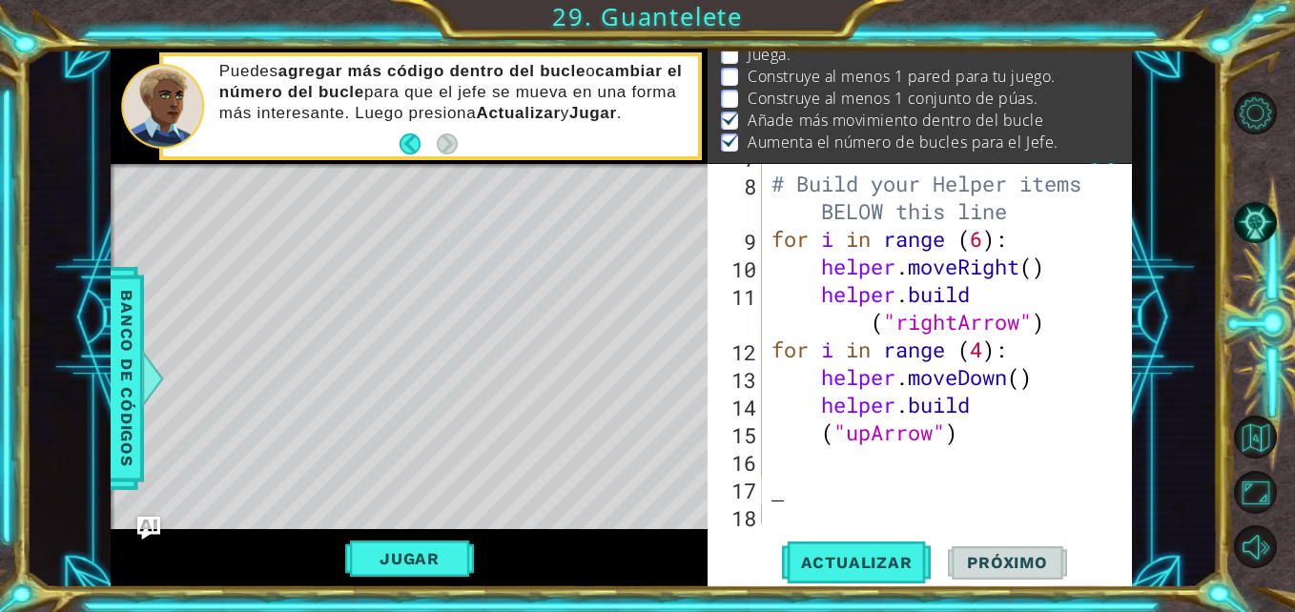
scroll to position [249, 0]
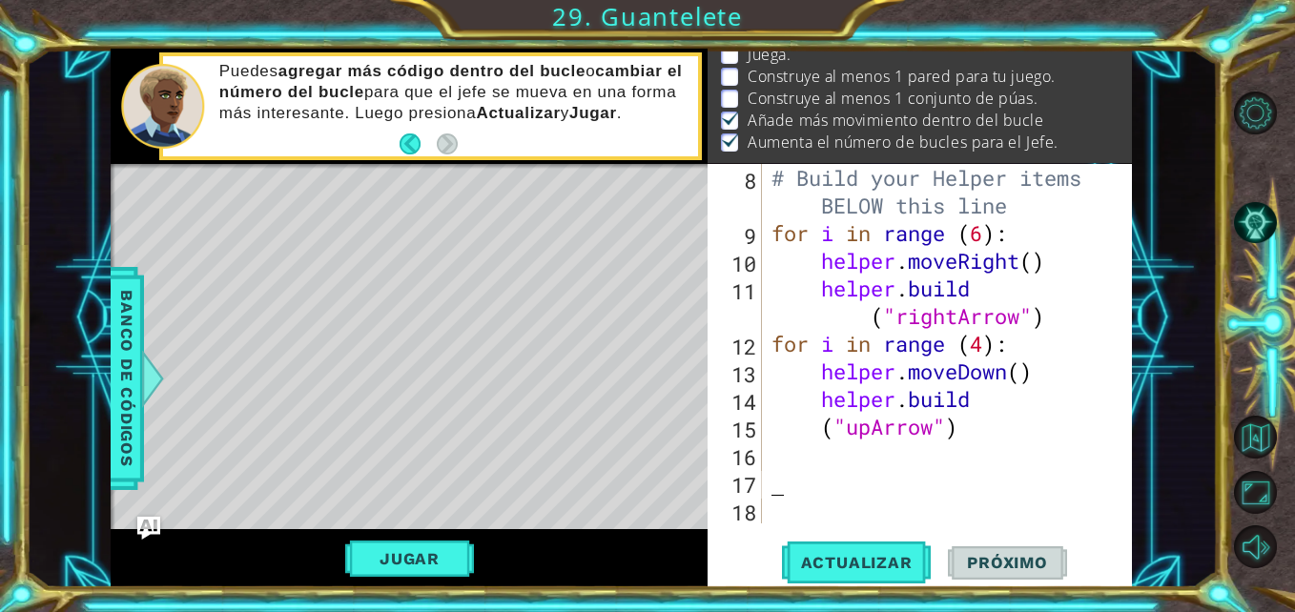
paste textarea "[DOMAIN_NAME]("upArrow")"
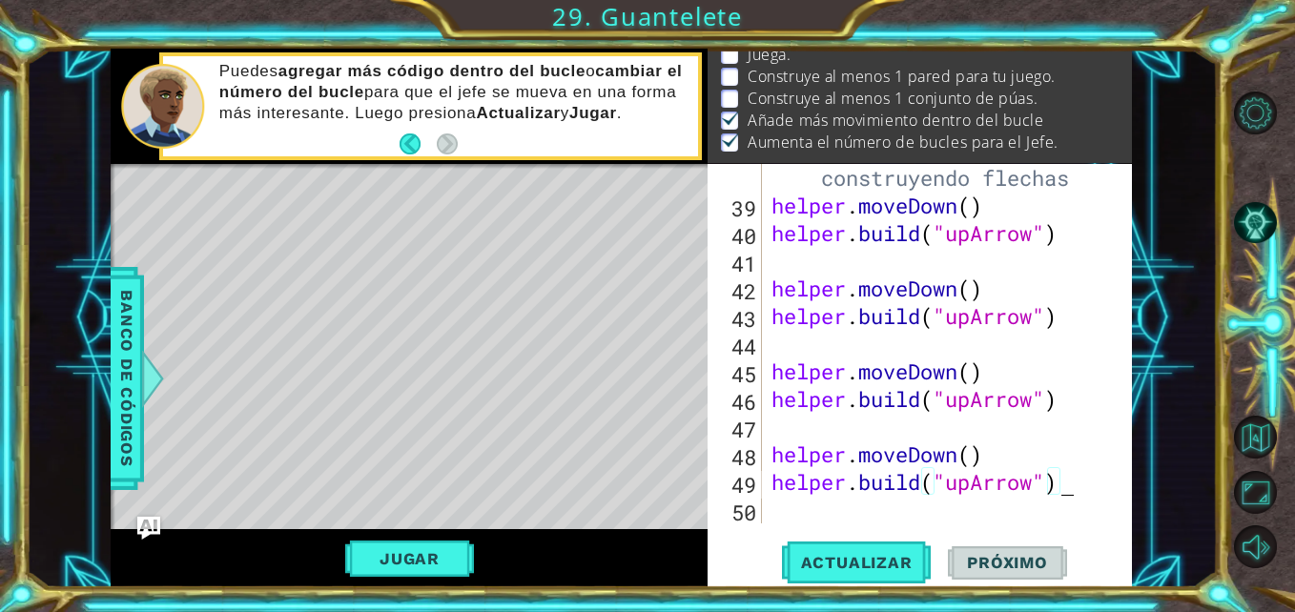
scroll to position [1245, 0]
click at [1133, 175] on div "1 2 3 4 # Don't touch the boss code until [PERSON_NAME] says you're ready! for …" at bounding box center [621, 318] width 1191 height 539
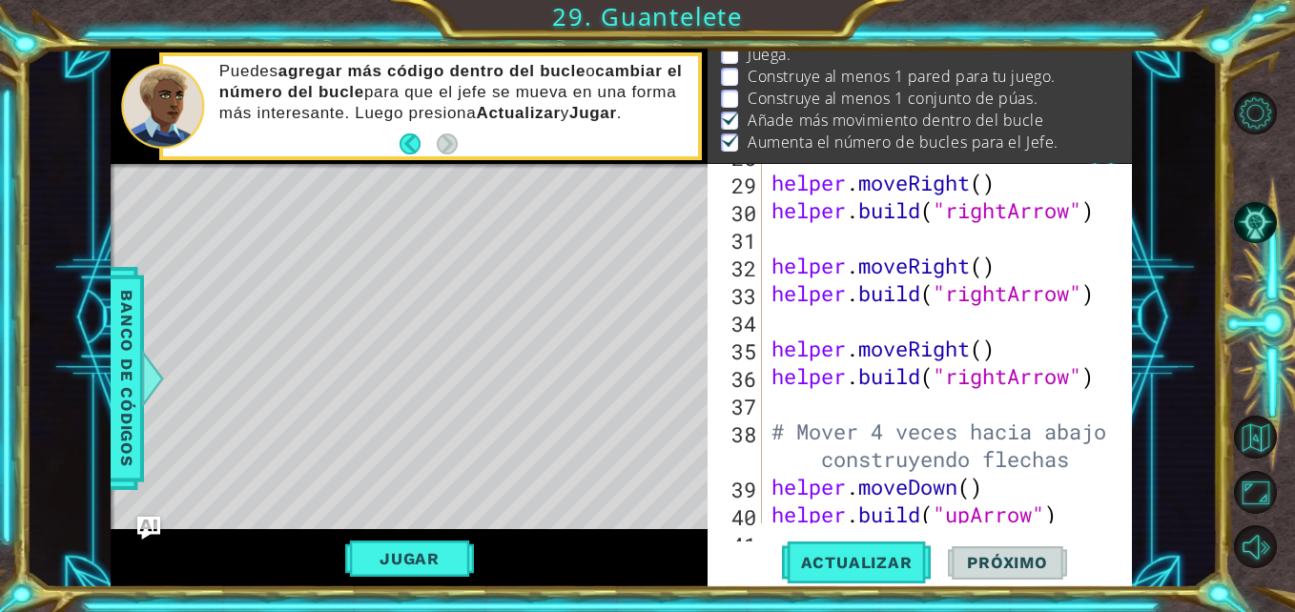
scroll to position [939, 0]
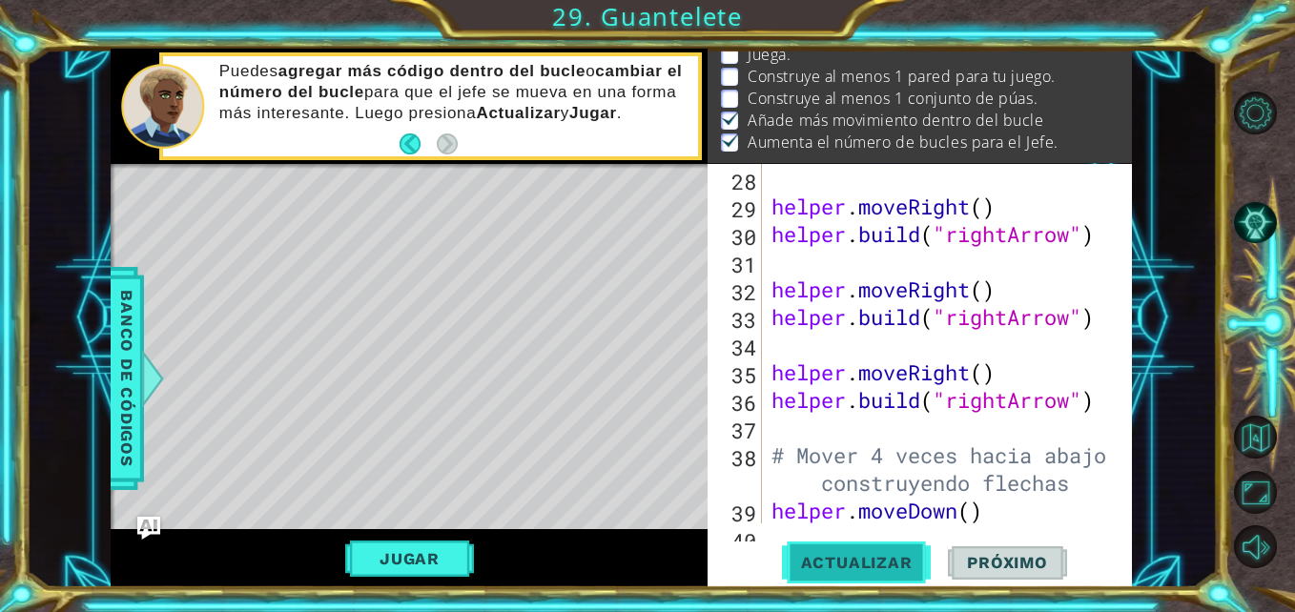
click at [834, 558] on span "Actualizar" at bounding box center [857, 562] width 150 height 19
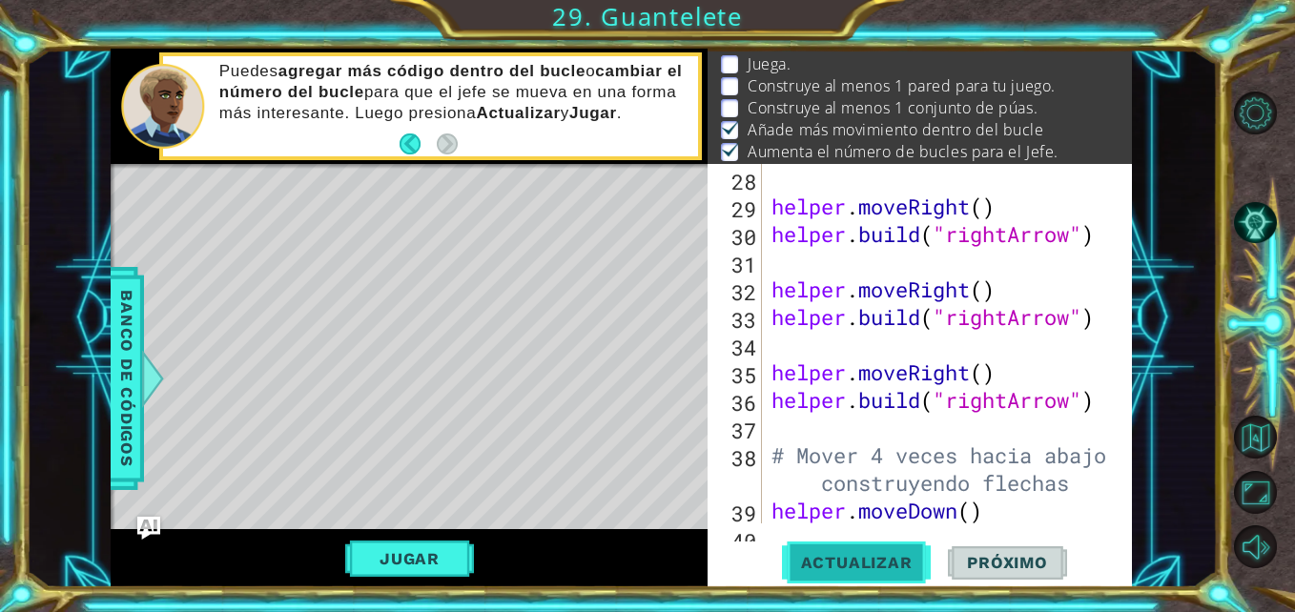
scroll to position [36, 0]
click at [1128, 512] on div "[DOMAIN_NAME]("upArrow") 27 28 29 30 31 32 33 34 35 36 37 38 39 40 helper . bui…" at bounding box center [920, 376] width 424 height 424
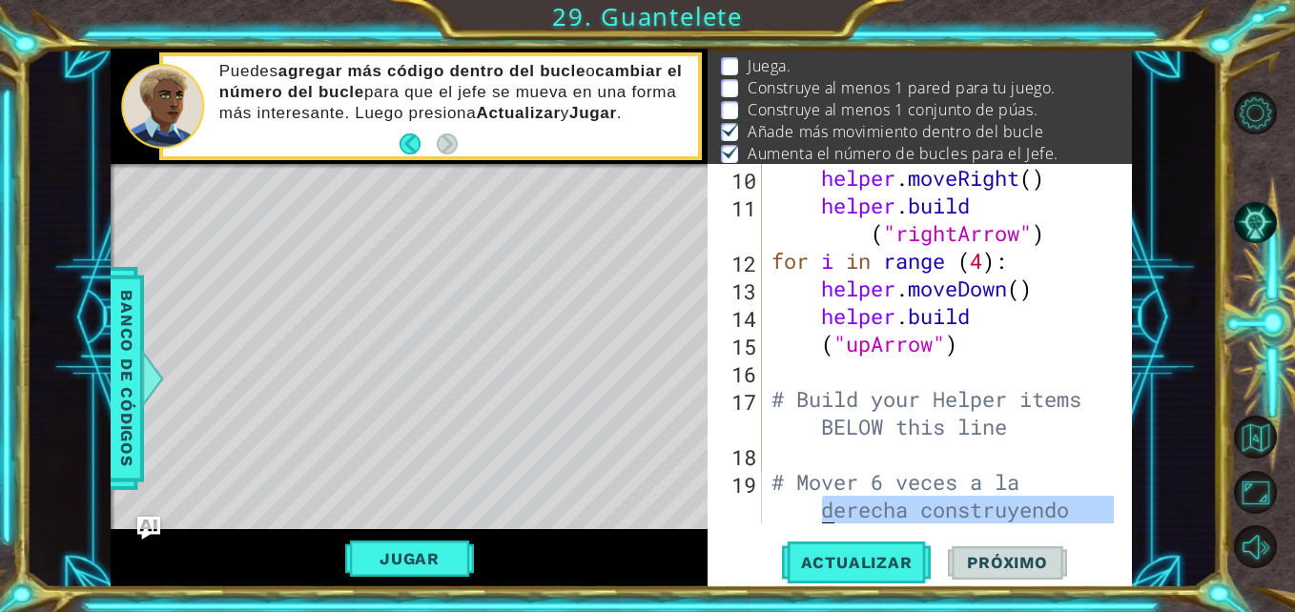
scroll to position [608, 0]
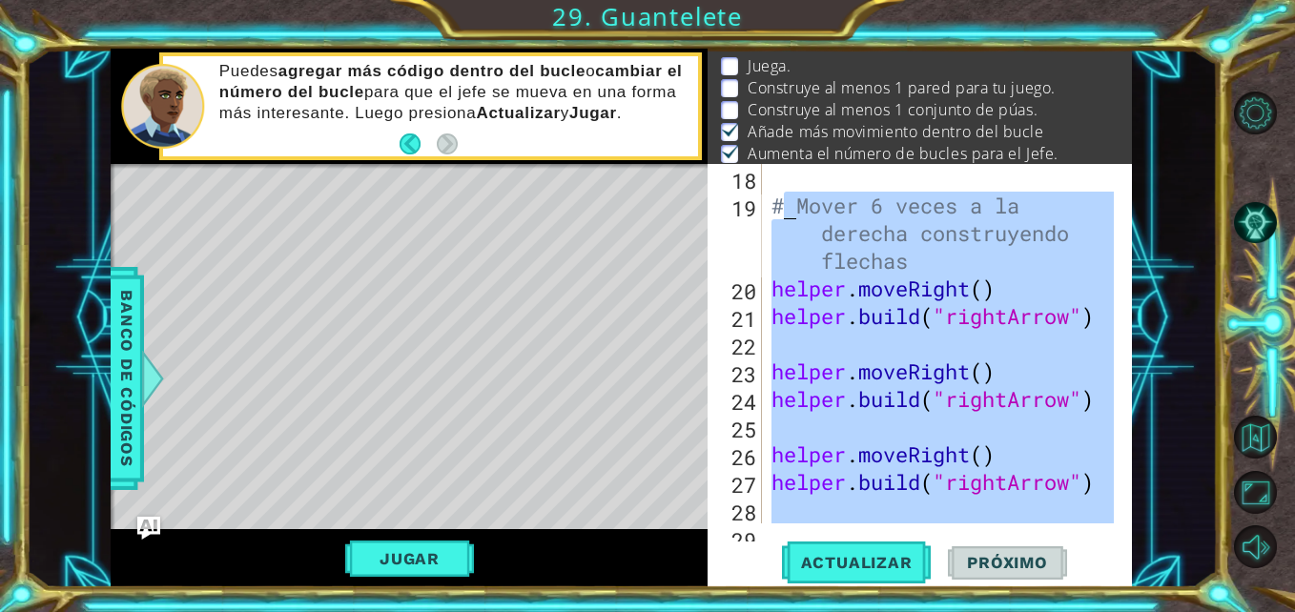
drag, startPoint x: 1059, startPoint y: 498, endPoint x: 777, endPoint y: 202, distance: 408.1
click at [777, 202] on div "# Mover 6 veces a la derecha construyendo flechas helper . moveRight ( ) helper…" at bounding box center [945, 371] width 355 height 415
type textarea "# Mover 6 veces a la derecha construyendo flechas helper.moveRight()"
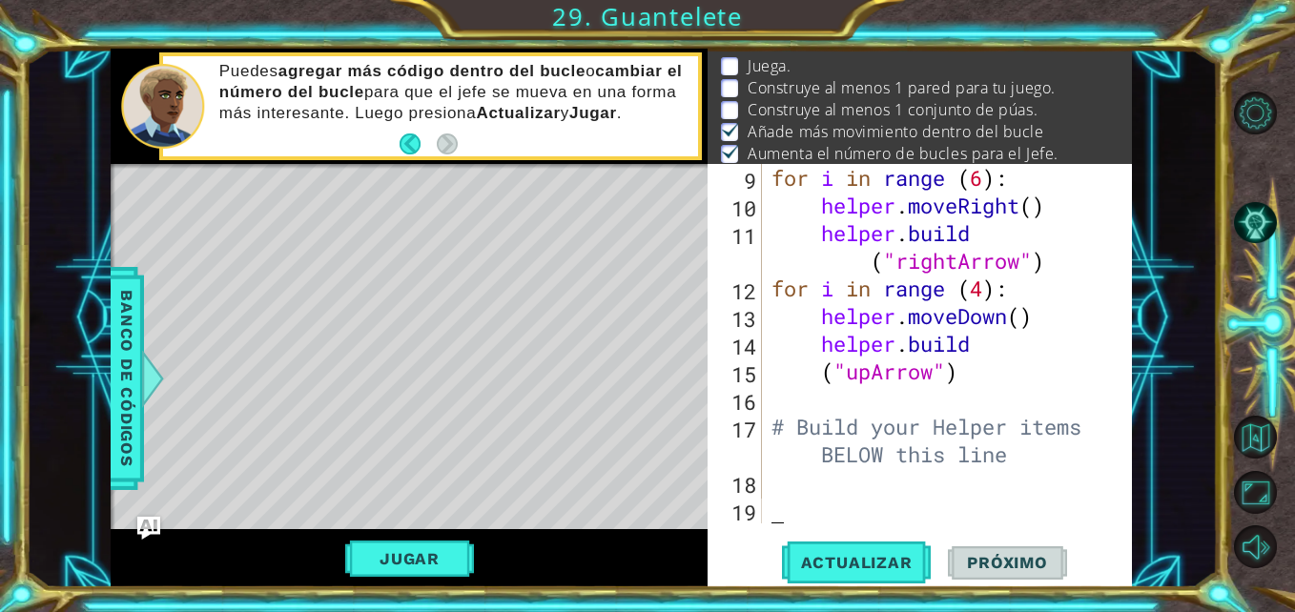
click at [1020, 466] on div "for i in range ( 6 ) : helper . moveRight ( ) helper . build ( "rightArrow" ) f…" at bounding box center [945, 371] width 355 height 415
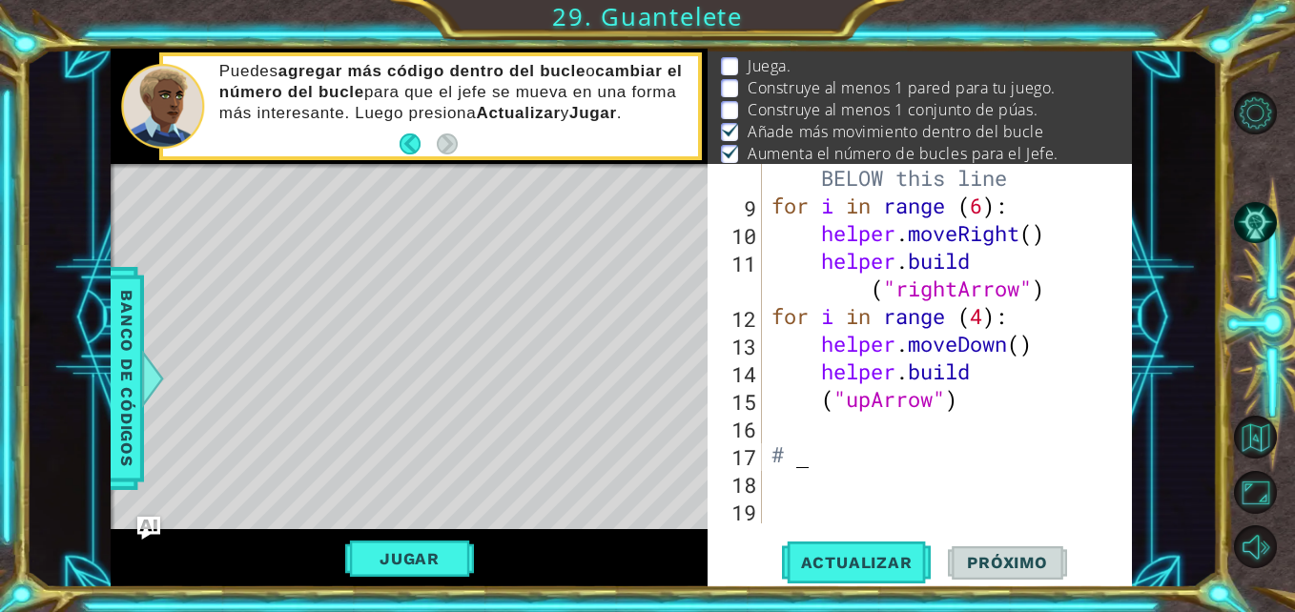
type textarea "#"
type textarea "("upArrow")"
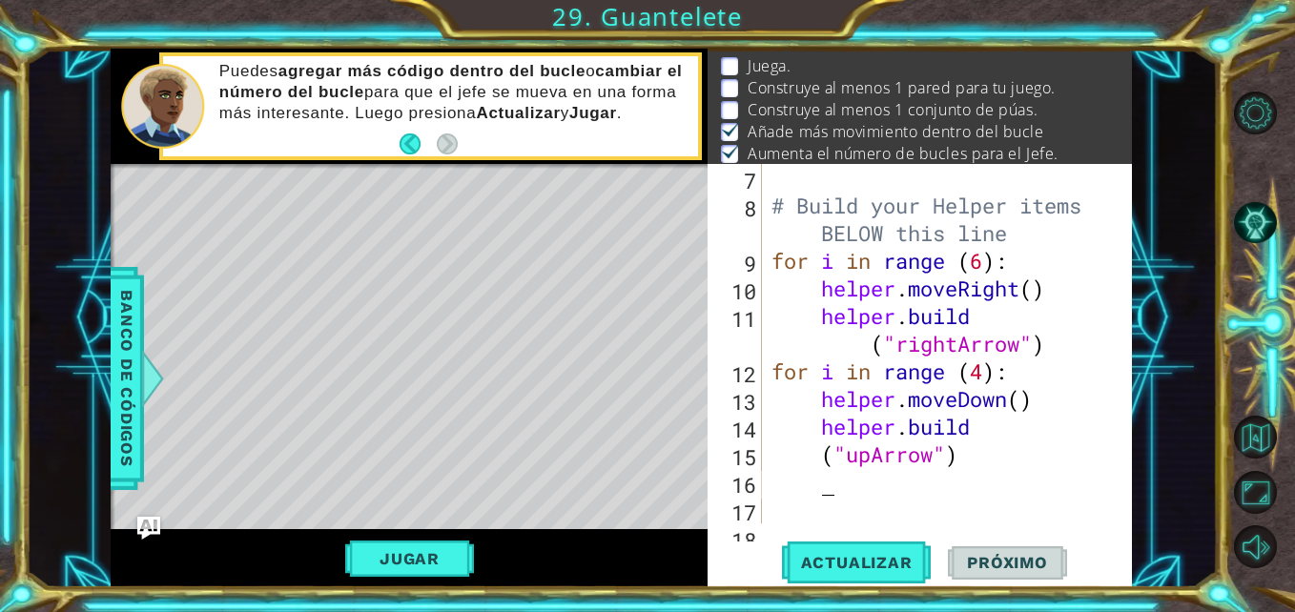
paste textarea "[DOMAIN_NAME]("upArrow")"
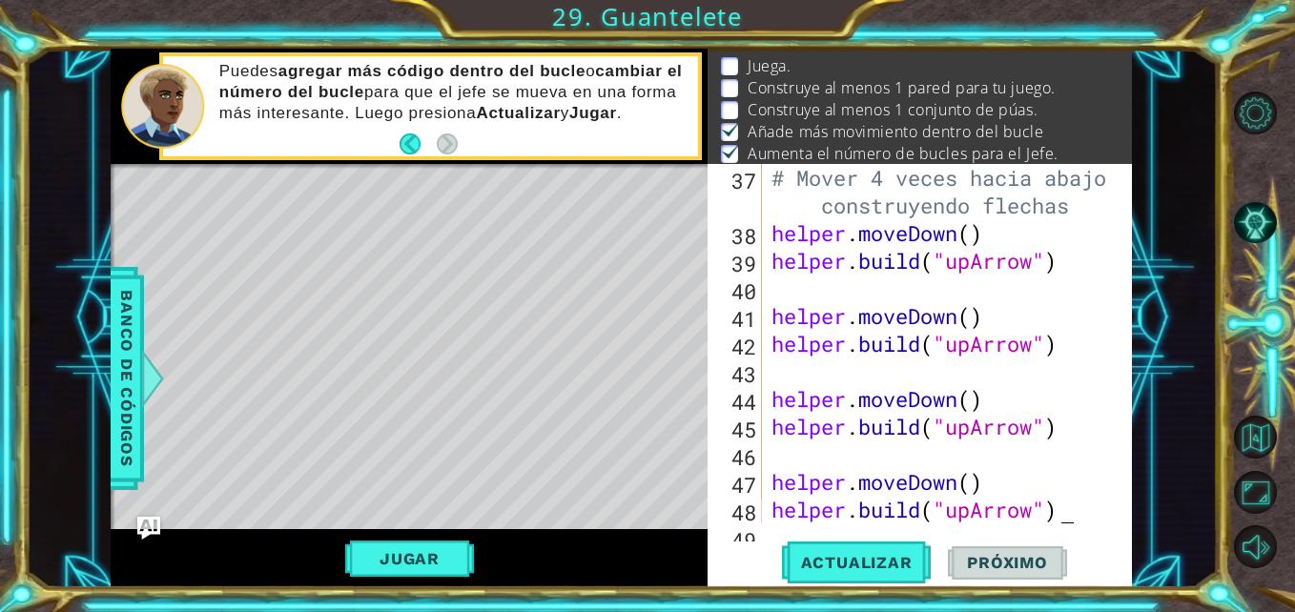
scroll to position [1217, 0]
click at [876, 569] on span "Actualizar" at bounding box center [857, 562] width 150 height 19
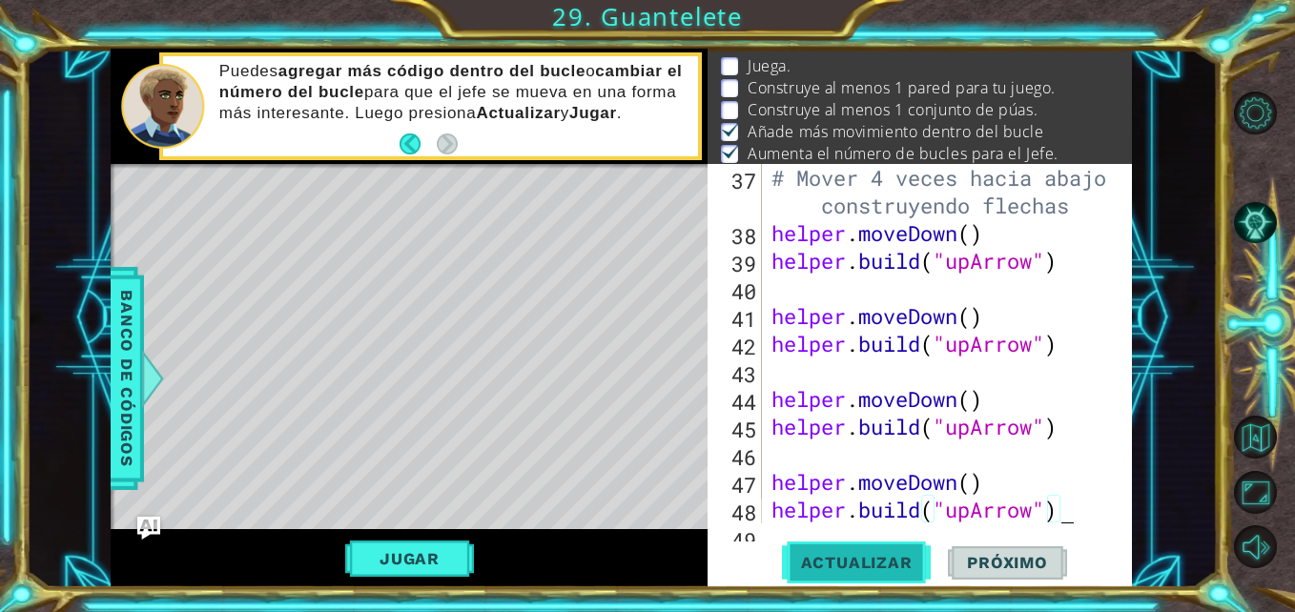
click at [876, 569] on span "Actualizar" at bounding box center [857, 562] width 150 height 19
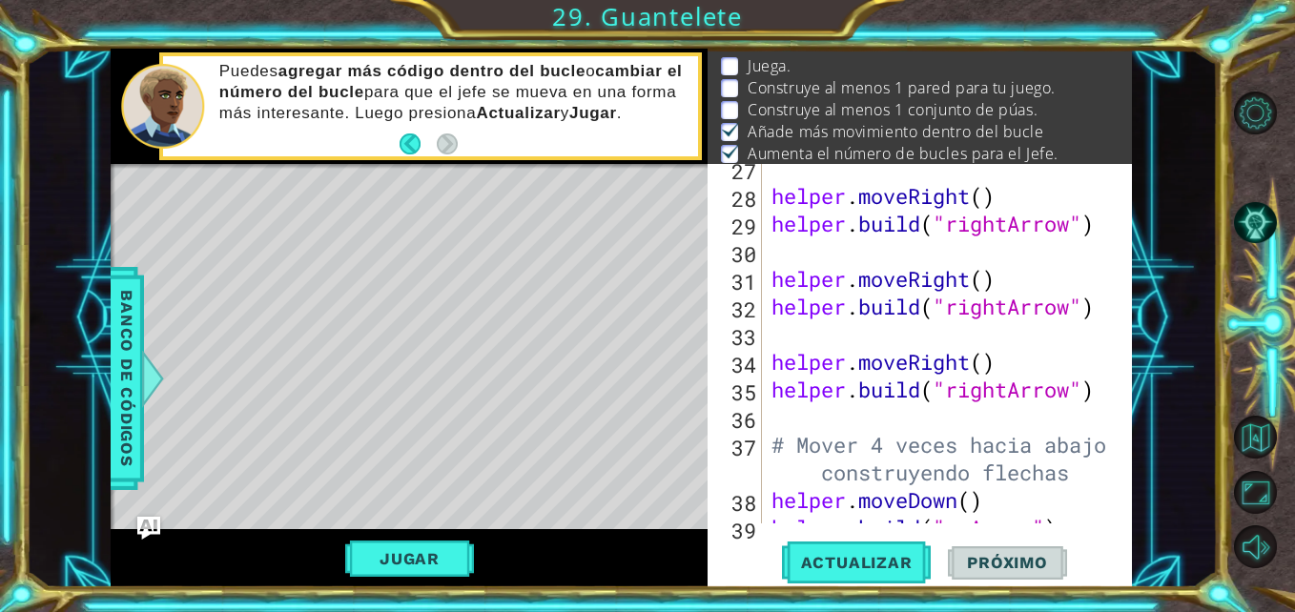
scroll to position [950, 0]
click at [1130, 507] on div "[DOMAIN_NAME]("upArrow") 27 28 29 30 31 32 33 34 35 36 37 38 39 40 helper . mov…" at bounding box center [920, 376] width 424 height 424
drag, startPoint x: 1130, startPoint y: 507, endPoint x: 864, endPoint y: 441, distance: 274.3
click at [864, 441] on div "[DOMAIN_NAME]("upArrow") 27 28 29 30 31 32 33 34 35 36 37 38 39 40 helper . mov…" at bounding box center [920, 376] width 424 height 424
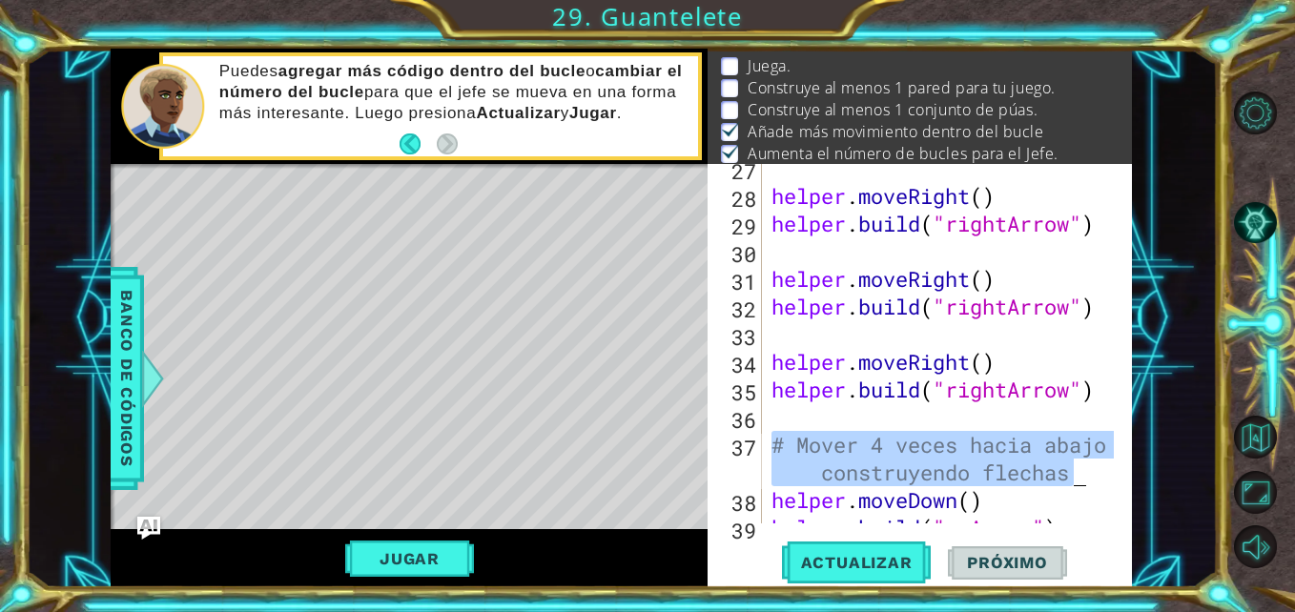
drag, startPoint x: 771, startPoint y: 443, endPoint x: 1134, endPoint y: 474, distance: 364.7
click at [1139, 476] on div "1 2 3 4 # Don't touch the boss code until [PERSON_NAME] says you're ready! for …" at bounding box center [621, 318] width 1191 height 539
type textarea "# Mover 4 veces hacia abajo construyendo flechas"
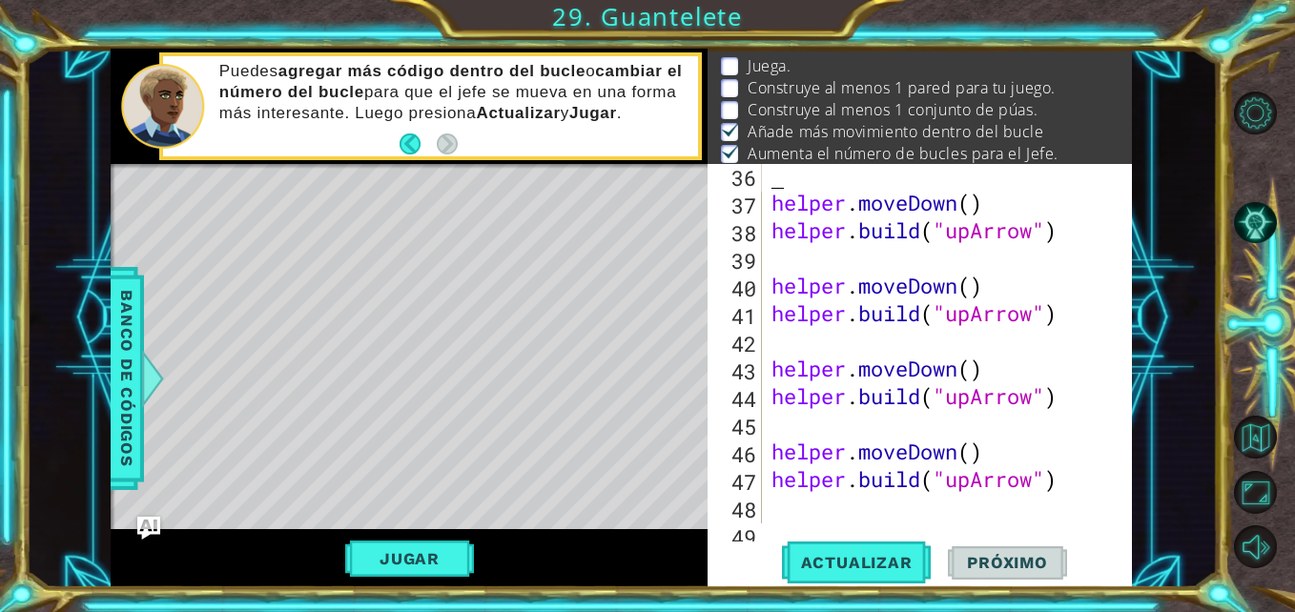
scroll to position [1217, 0]
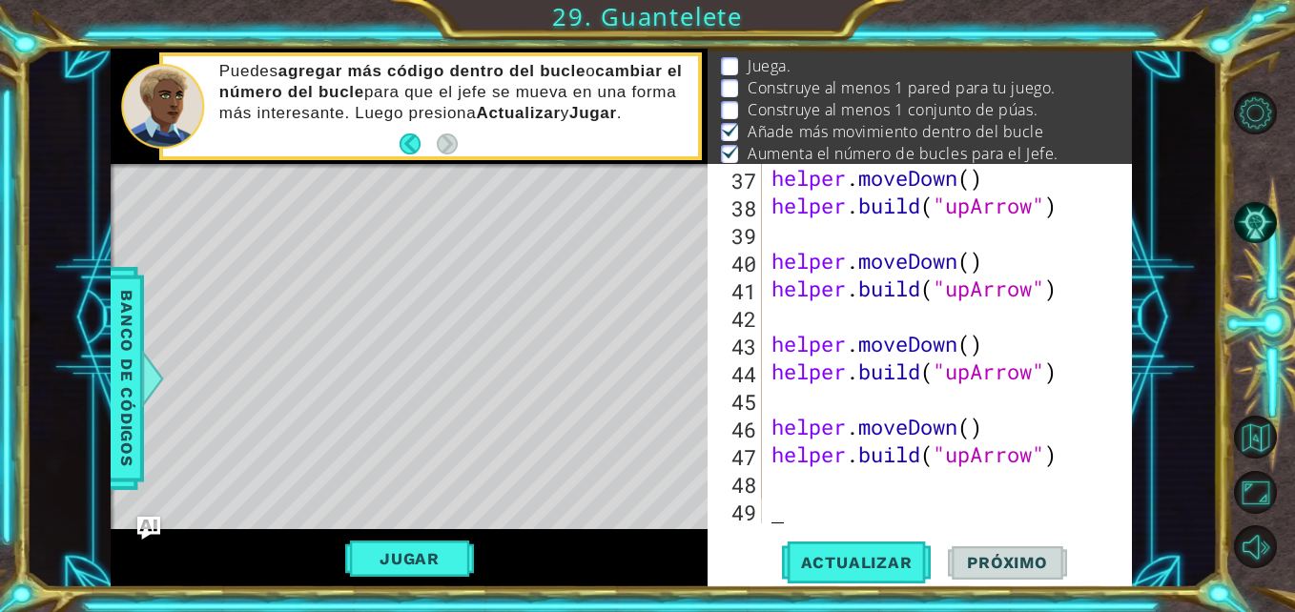
click at [910, 498] on div "helper . moveDown ( ) helper . build ( "upArrow" ) helper . moveDown ( ) helper…" at bounding box center [945, 371] width 355 height 415
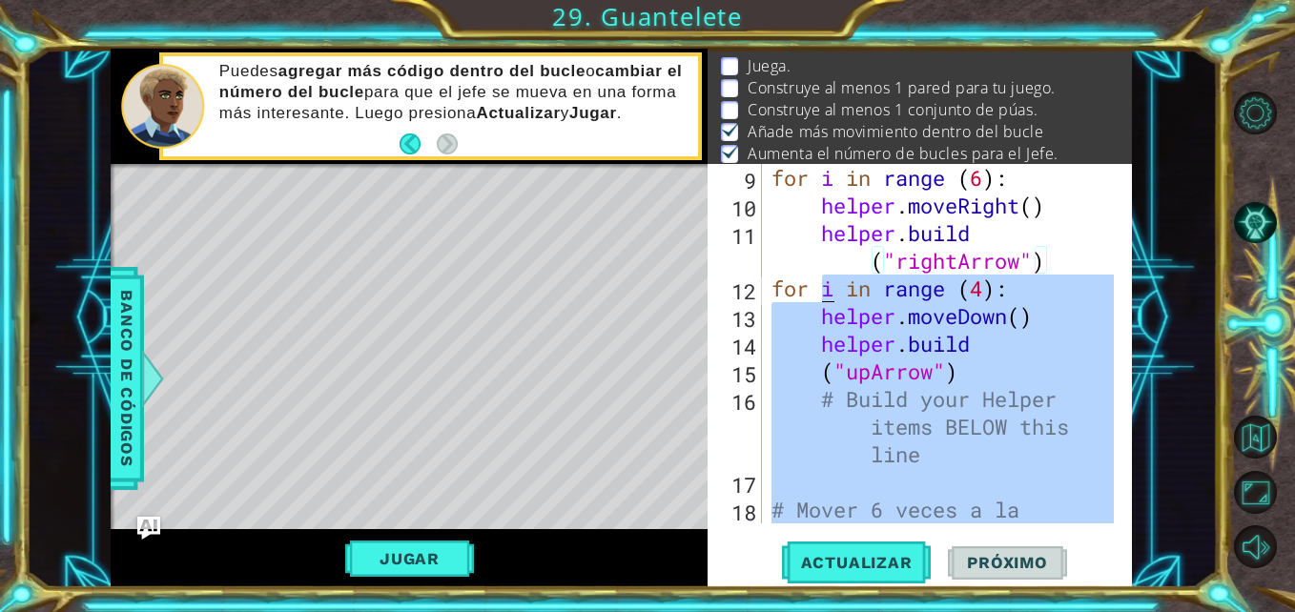
scroll to position [304, 0]
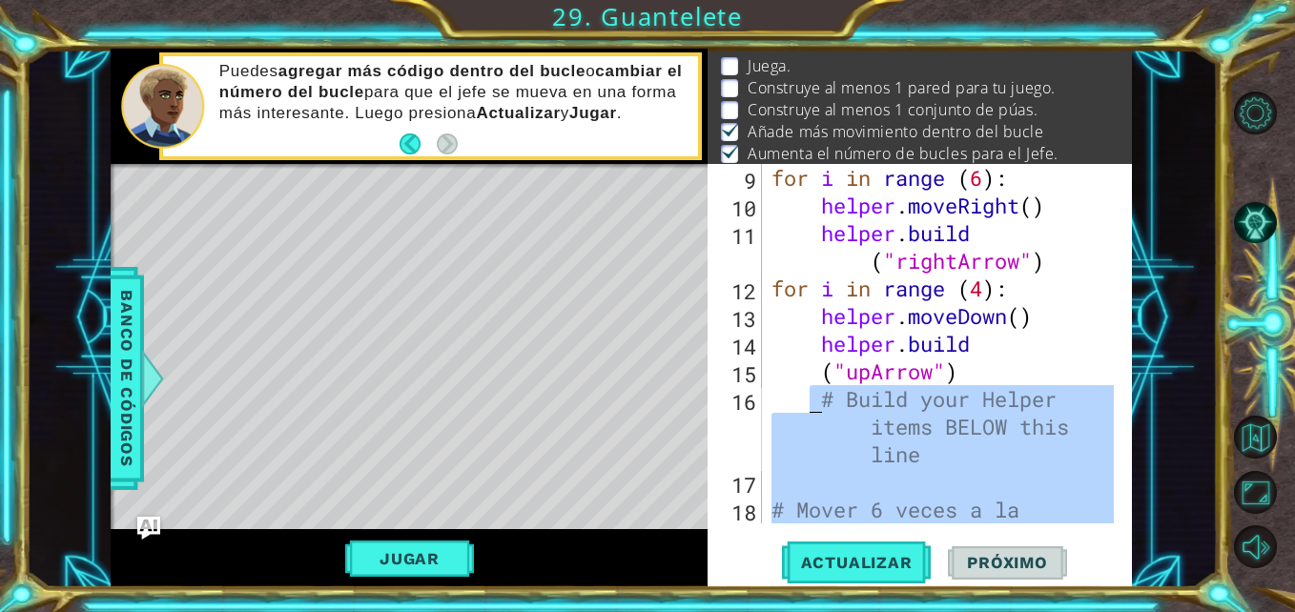
drag, startPoint x: 1063, startPoint y: 467, endPoint x: 787, endPoint y: 413, distance: 281.9
click at [787, 413] on div "for i in range ( 6 ) : helper . moveRight ( ) helper . build ( "rightArrow" ) f…" at bounding box center [945, 399] width 355 height 470
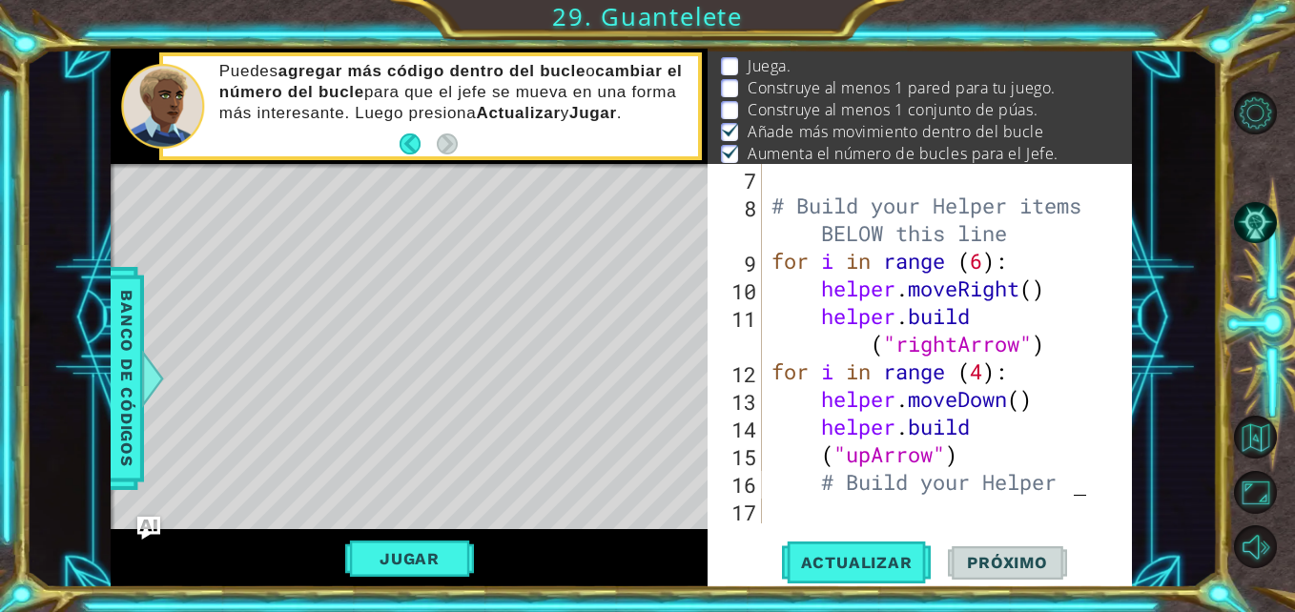
scroll to position [221, 0]
type textarea "#"
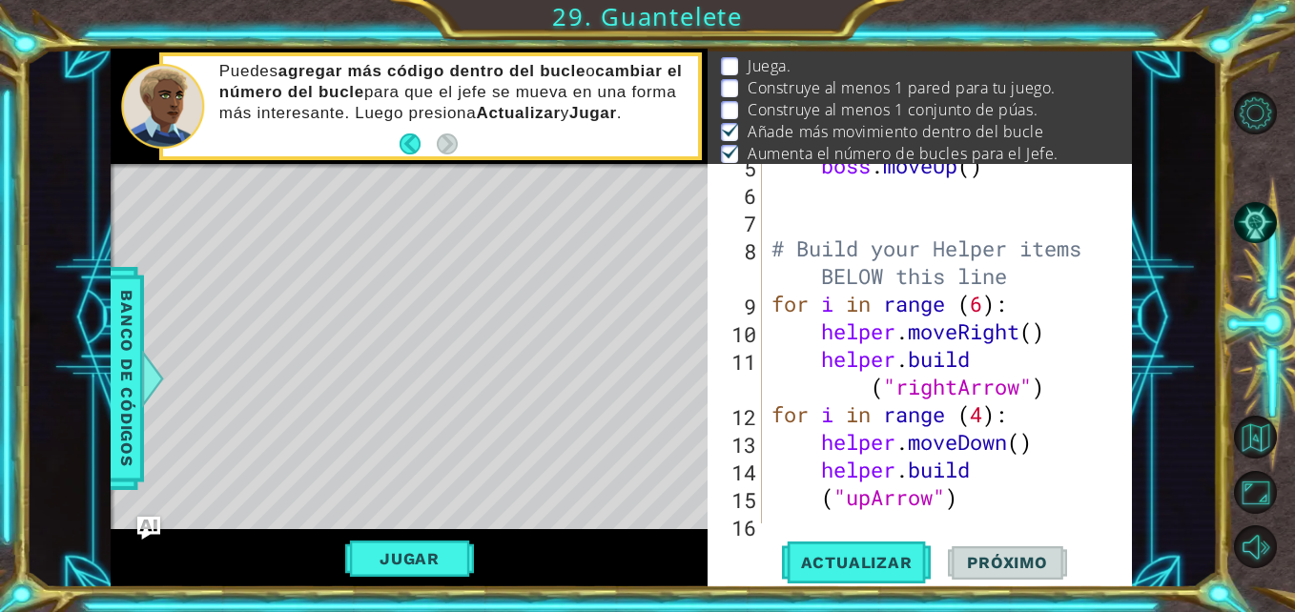
scroll to position [249, 0]
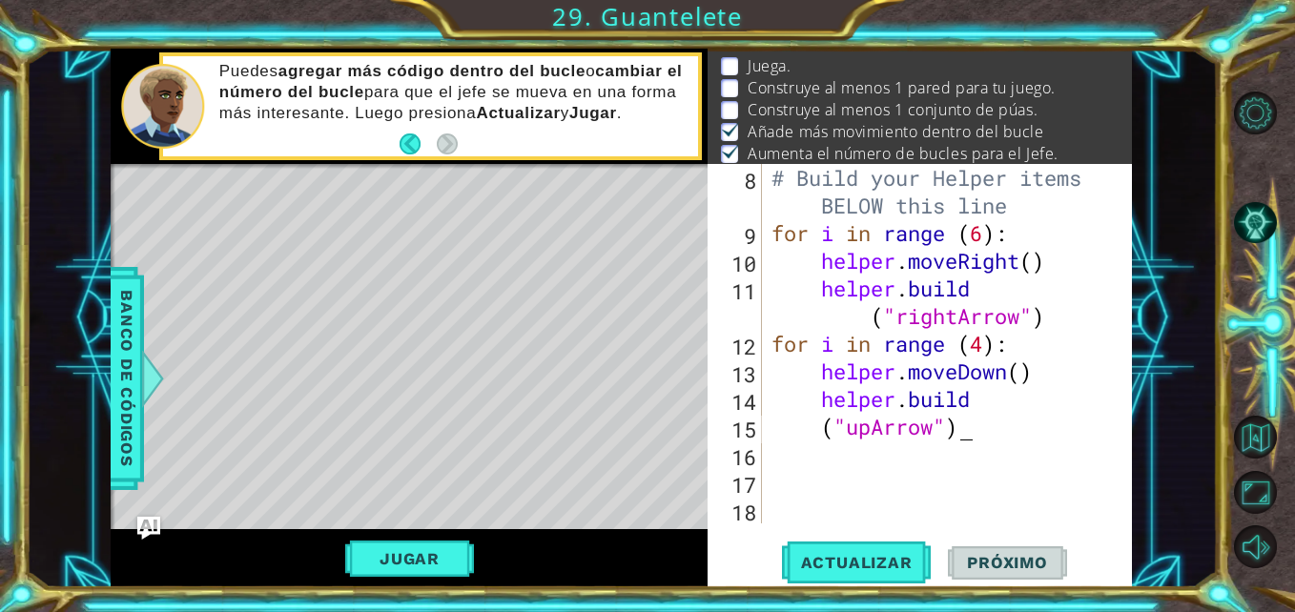
click at [991, 433] on div "# Build your Helper items BELOW this line for i in range ( 6 ) : helper . moveR…" at bounding box center [945, 385] width 355 height 443
click at [876, 429] on div "# Build your Helper items BELOW this line for i in range ( 6 ) : helper . moveR…" at bounding box center [945, 385] width 355 height 443
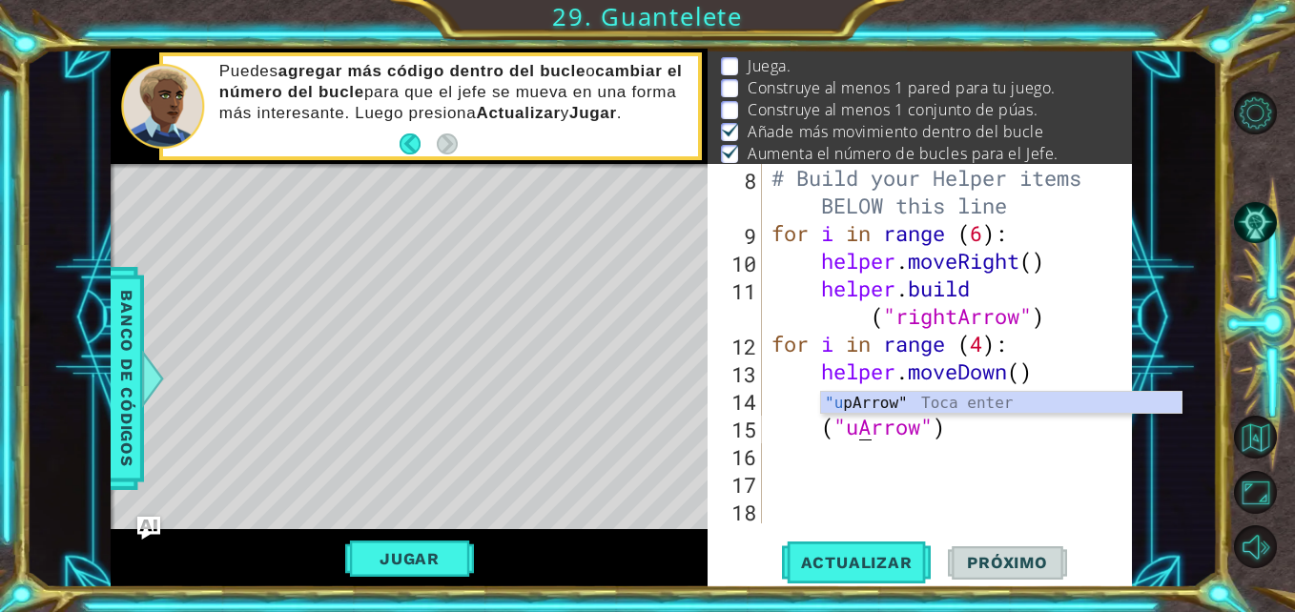
type textarea "("Arrow")"
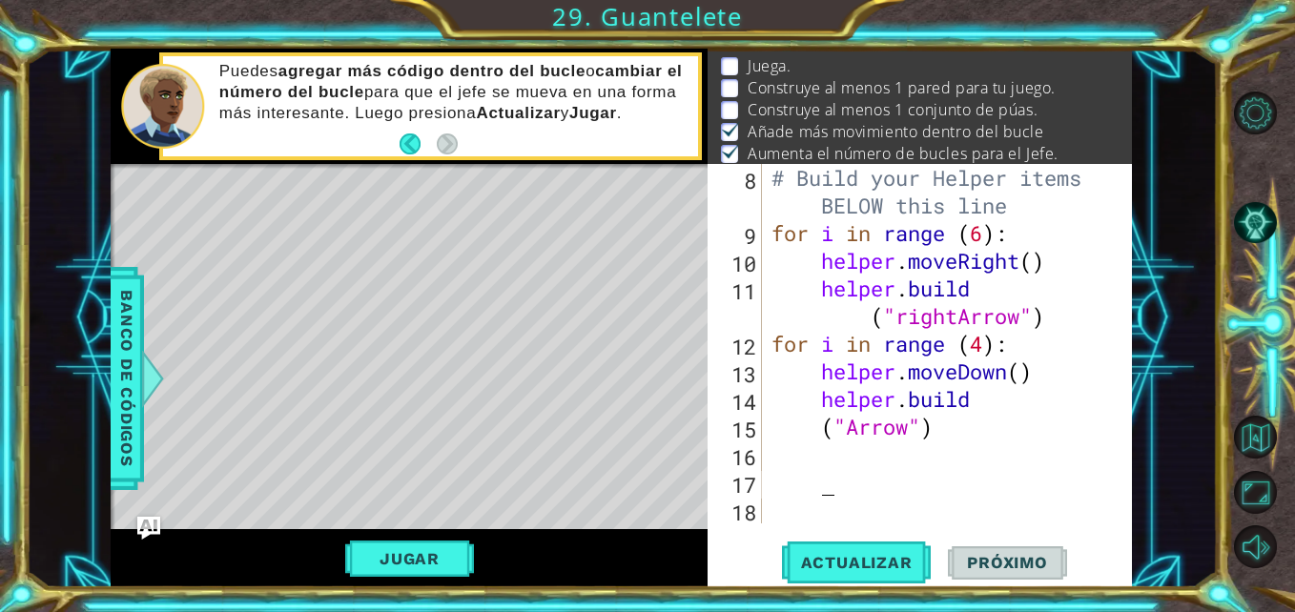
click at [1005, 470] on div "# Build your Helper items BELOW this line for i in range ( 6 ) : helper . moveR…" at bounding box center [945, 385] width 355 height 443
click at [989, 442] on div "# Build your Helper items BELOW this line for i in range ( 6 ) : helper . moveR…" at bounding box center [945, 385] width 355 height 443
click at [966, 440] on div "# Build your Helper items BELOW this line for i in range ( 6 ) : helper . moveR…" at bounding box center [945, 385] width 355 height 443
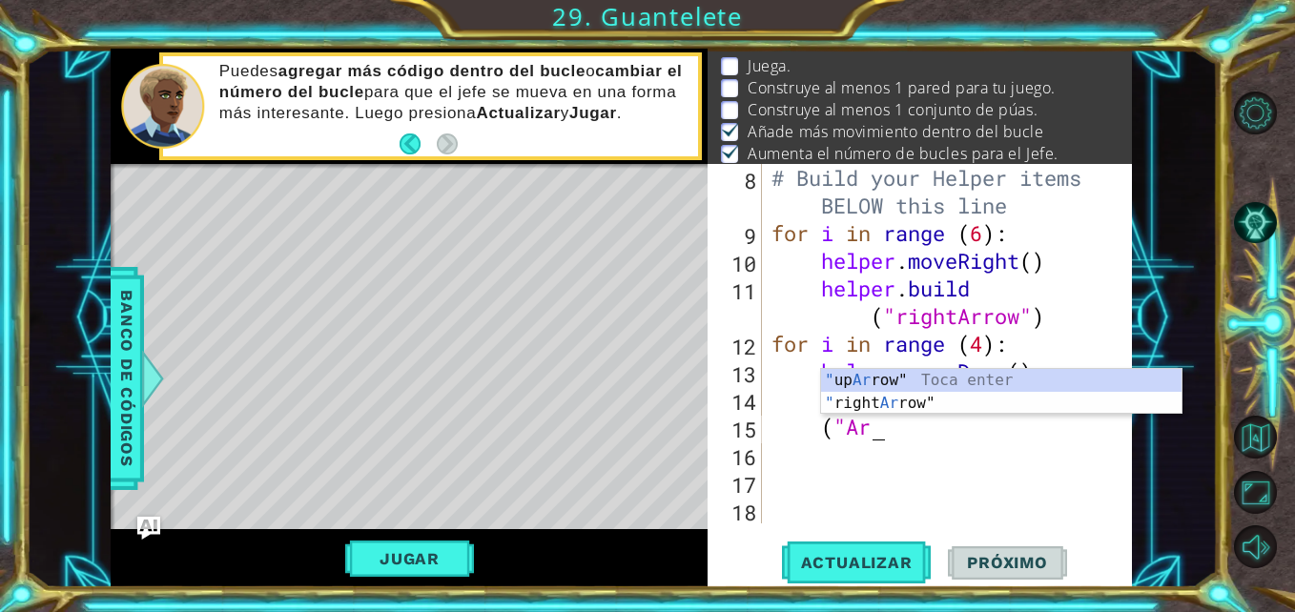
type textarea "("
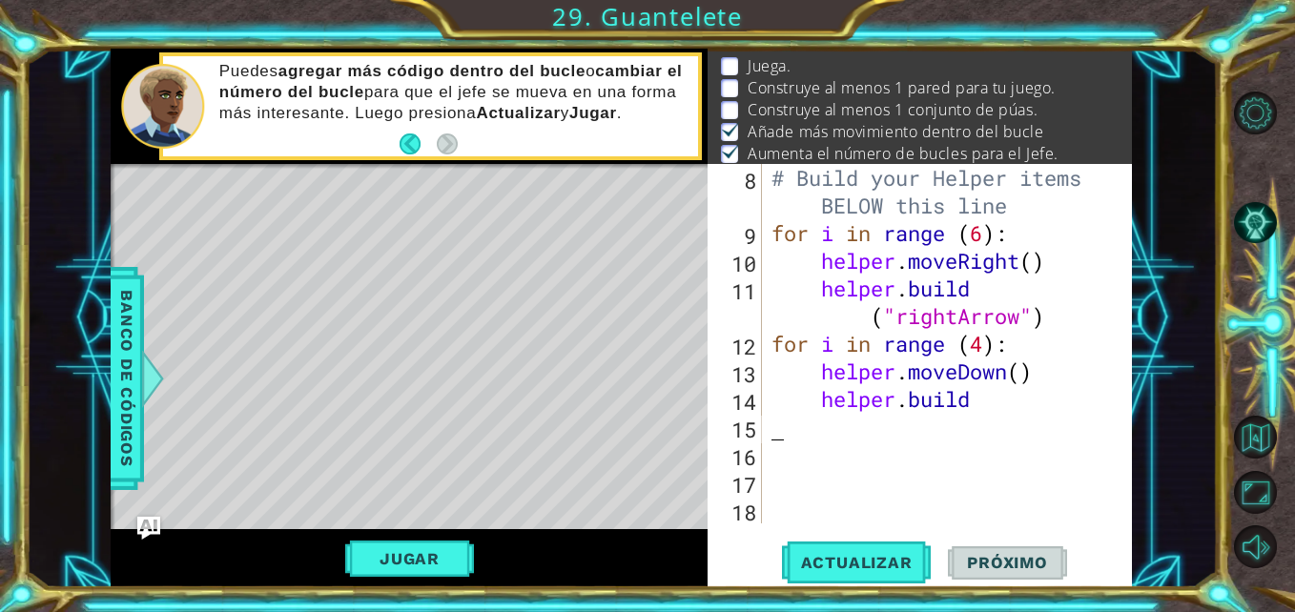
scroll to position [221, 0]
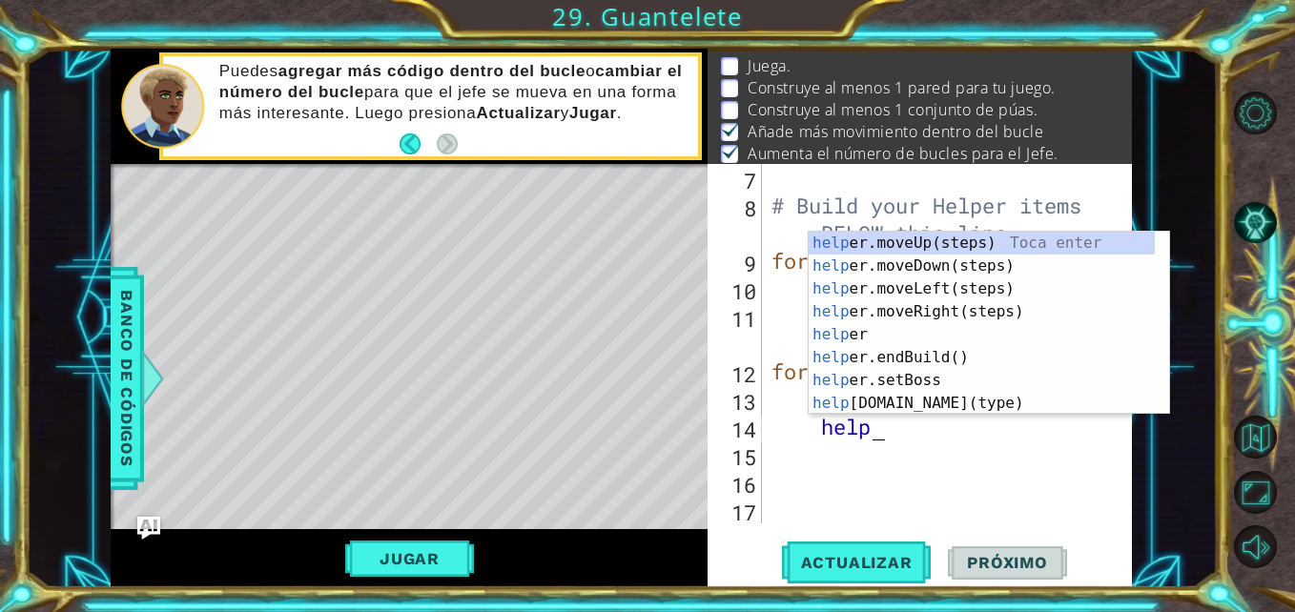
type textarea "hel"
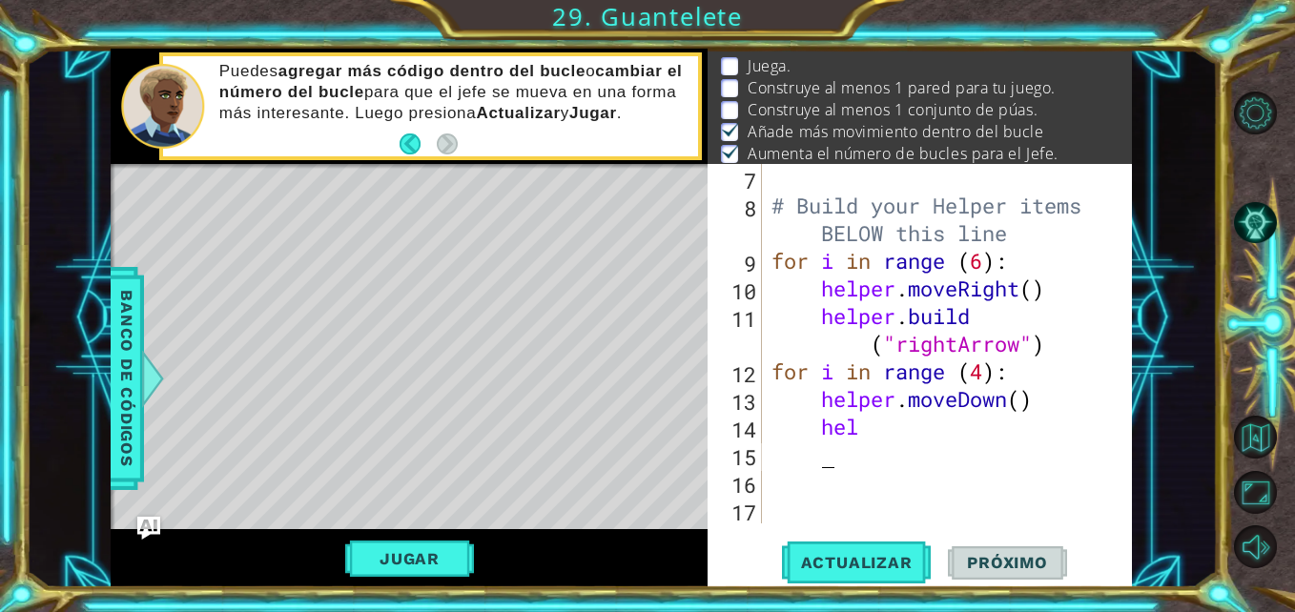
click at [862, 464] on div "# Build your Helper items BELOW this line for i in range ( 6 ) : helper . moveR…" at bounding box center [945, 371] width 355 height 415
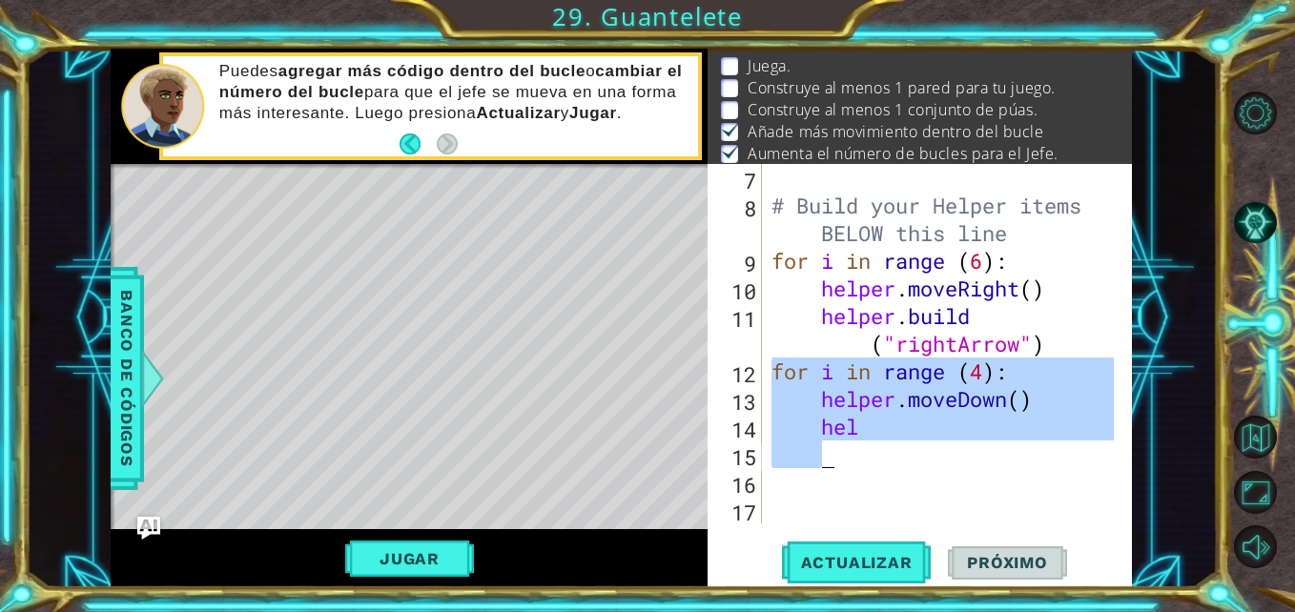
drag, startPoint x: 776, startPoint y: 374, endPoint x: 907, endPoint y: 467, distance: 160.6
click at [907, 467] on div "# Build your Helper items BELOW this line for i in range ( 6 ) : helper . moveR…" at bounding box center [945, 371] width 355 height 415
type textarea "hel"
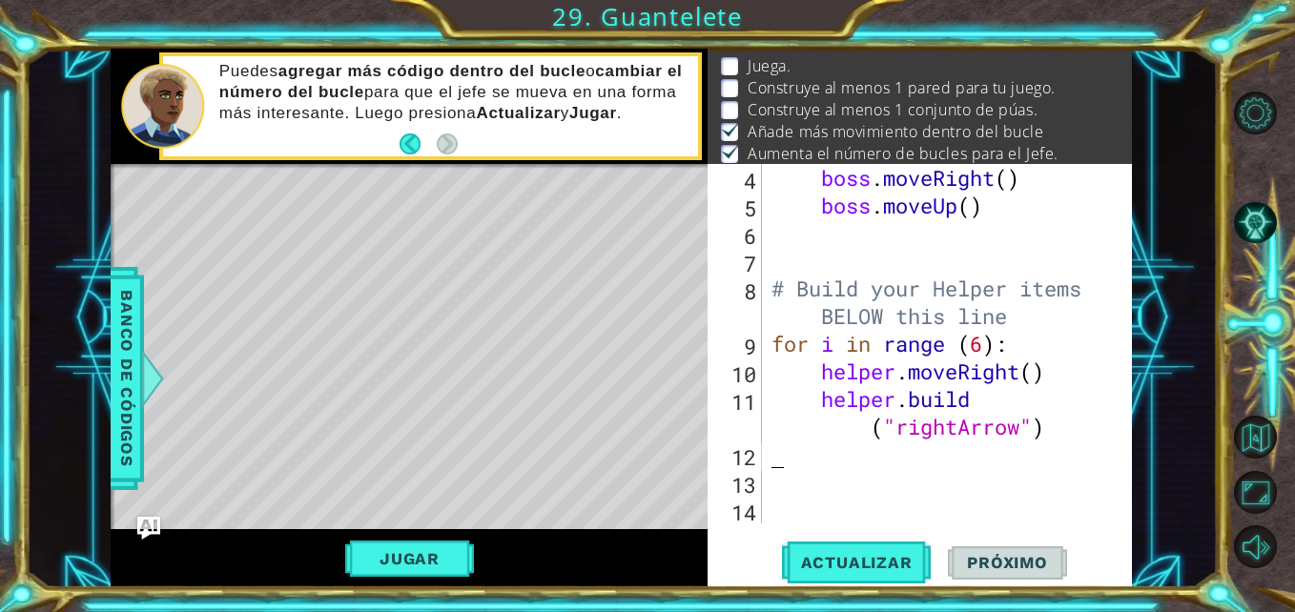
scroll to position [138, 0]
click at [894, 556] on span "Actualizar" at bounding box center [857, 562] width 150 height 19
drag, startPoint x: 894, startPoint y: 556, endPoint x: 901, endPoint y: 491, distance: 65.3
click at [901, 491] on div "4 5 6 7 8 9 10 11 12 13 14 boss . moveRight ( ) boss . moveUp ( ) # Build your …" at bounding box center [920, 376] width 424 height 424
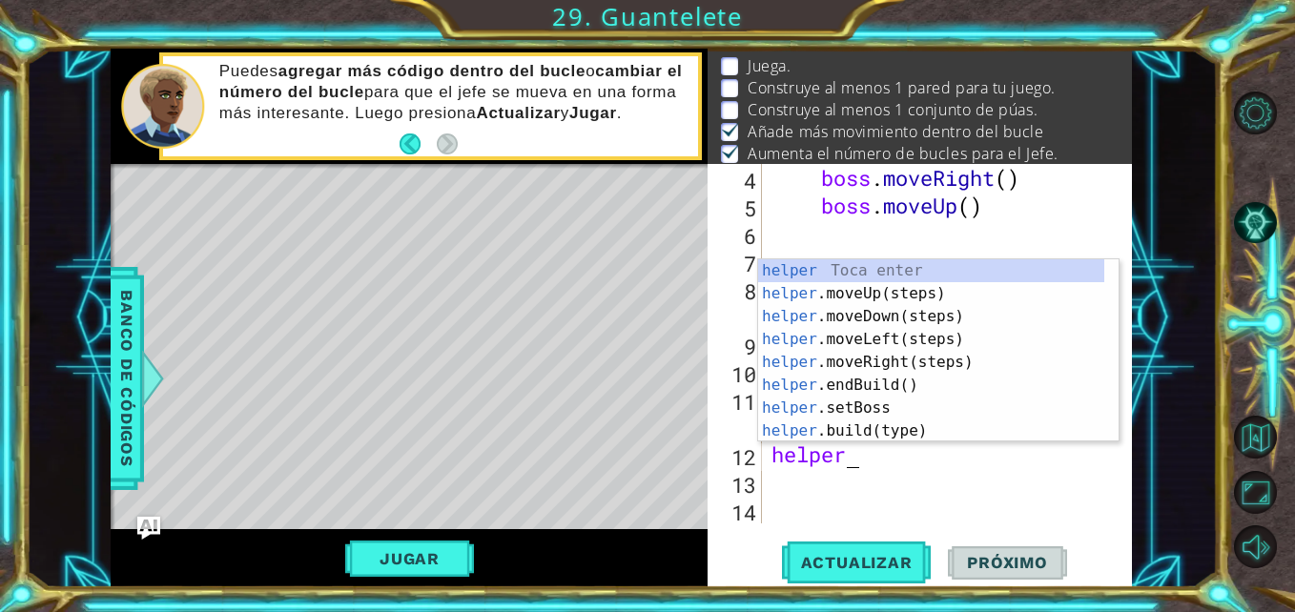
scroll to position [0, 3]
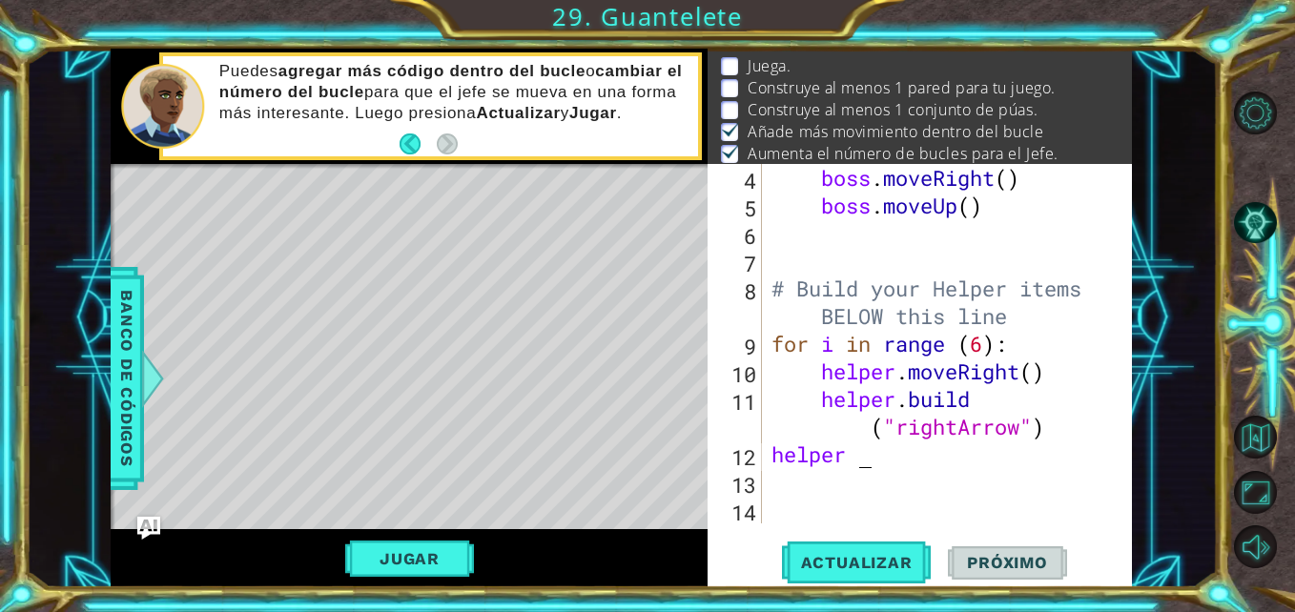
type textarea "helper"
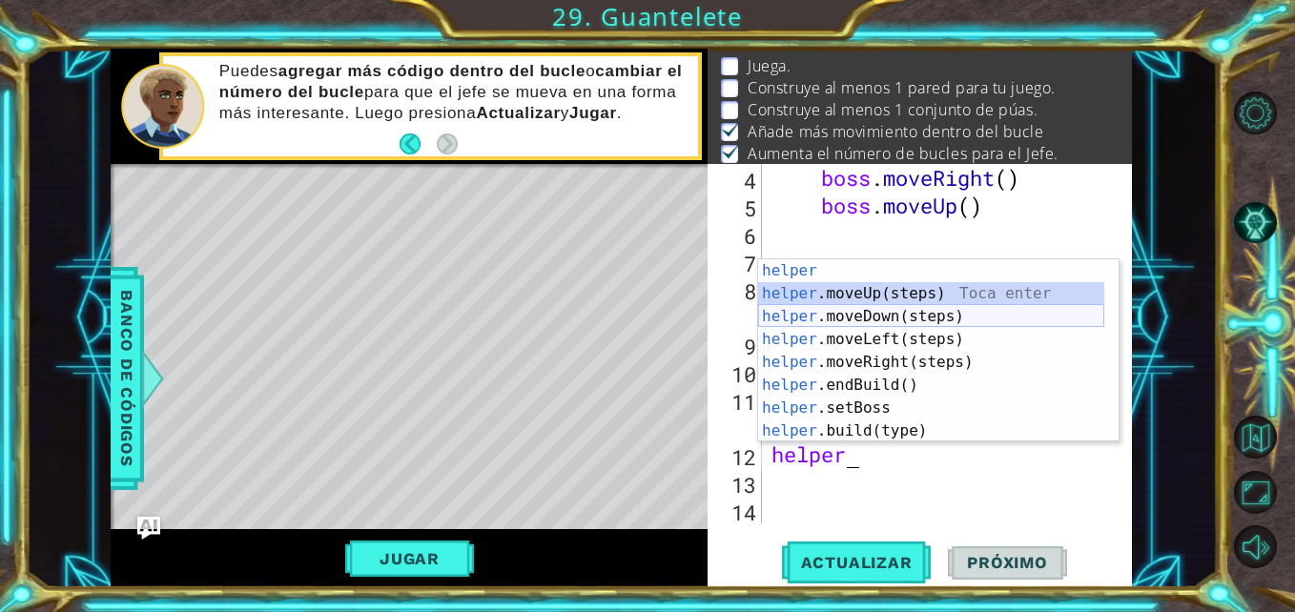
drag, startPoint x: 942, startPoint y: 302, endPoint x: 941, endPoint y: 317, distance: 14.3
click at [941, 317] on div "helper Toca enter helper .moveUp(steps) Toca enter helper .moveDown(steps) Toca…" at bounding box center [931, 373] width 346 height 229
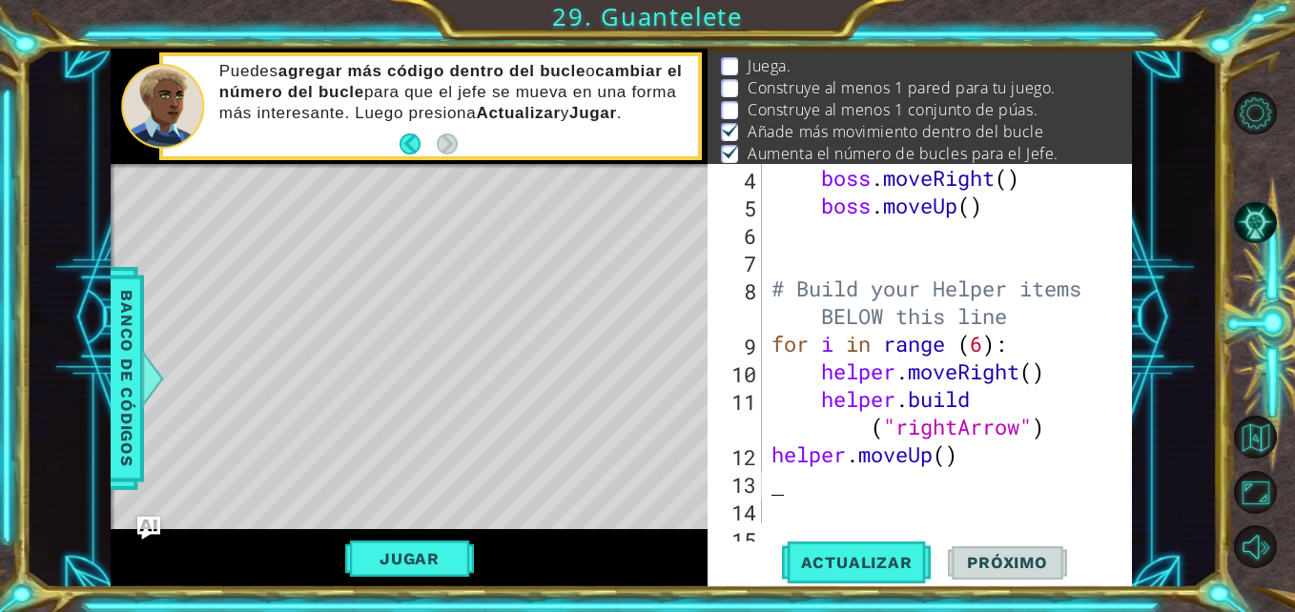
scroll to position [0, 0]
click at [931, 464] on div "boss . moveRight ( ) boss . moveUp ( ) # Build your Helper items BELOW this lin…" at bounding box center [945, 371] width 355 height 415
click at [931, 464] on div "boss . moveRight ( ) boss . moveUp ( ) # Build your Helper items BELOW this lin…" at bounding box center [940, 344] width 345 height 360
click at [931, 464] on div "boss . moveRight ( ) boss . moveUp ( ) # Build your Helper items BELOW this lin…" at bounding box center [945, 371] width 355 height 415
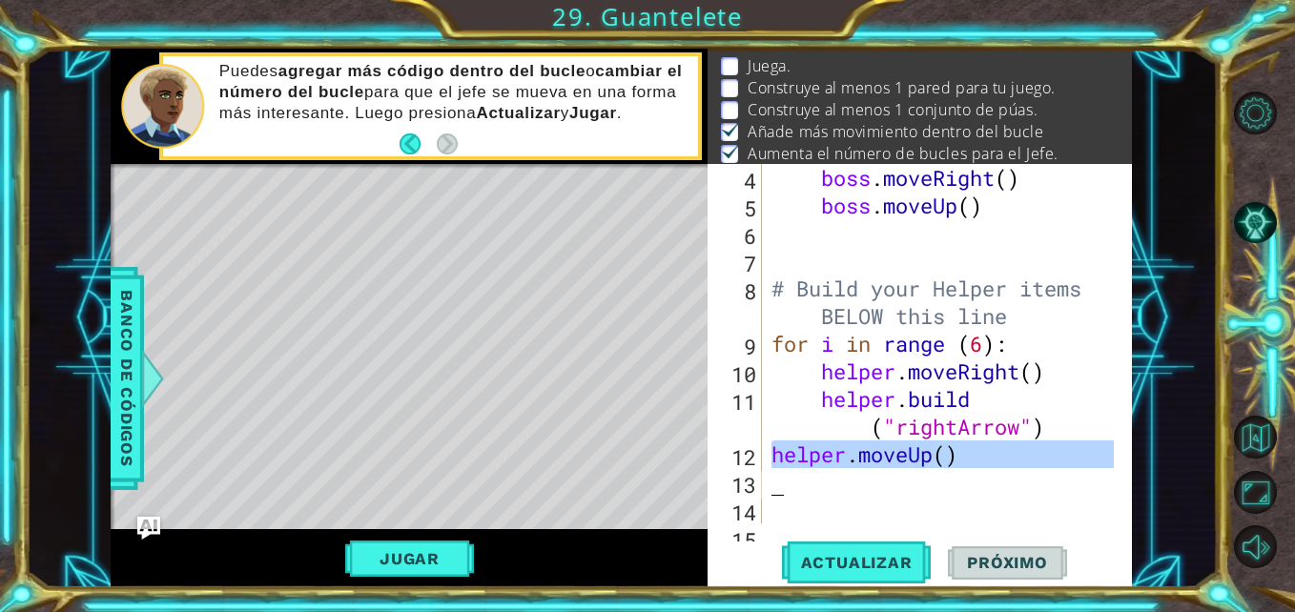
click at [931, 464] on div "boss . moveRight ( ) boss . moveUp ( ) # Build your Helper items BELOW this lin…" at bounding box center [945, 371] width 355 height 415
type textarea "helper.moveUp()"
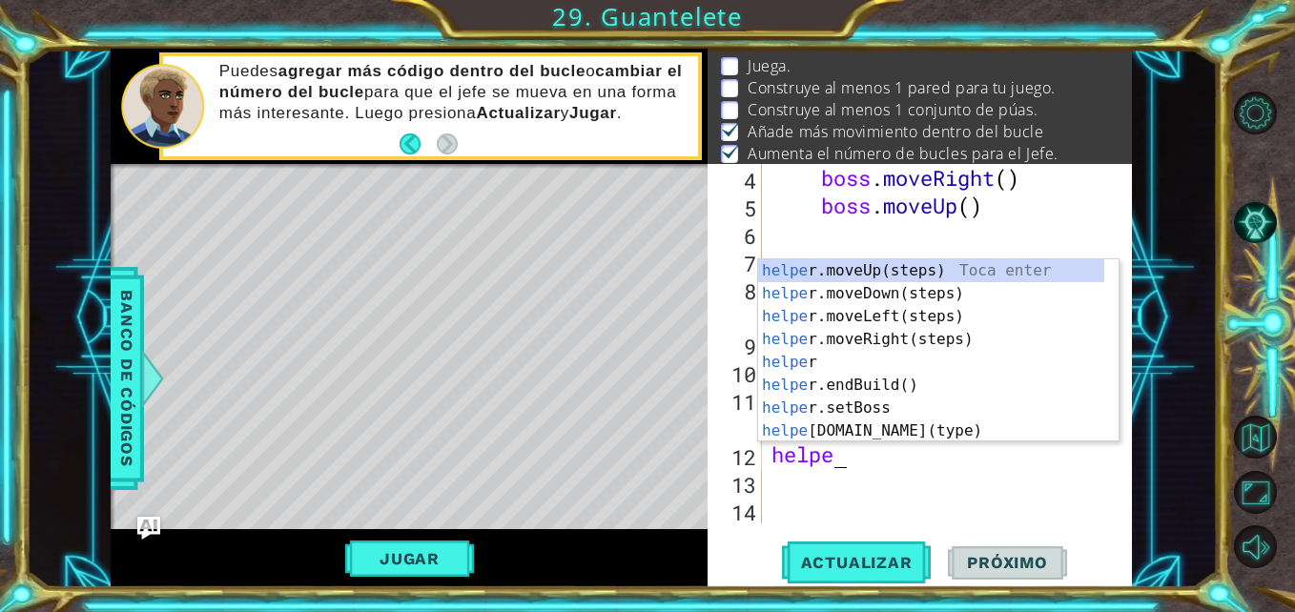
scroll to position [0, 3]
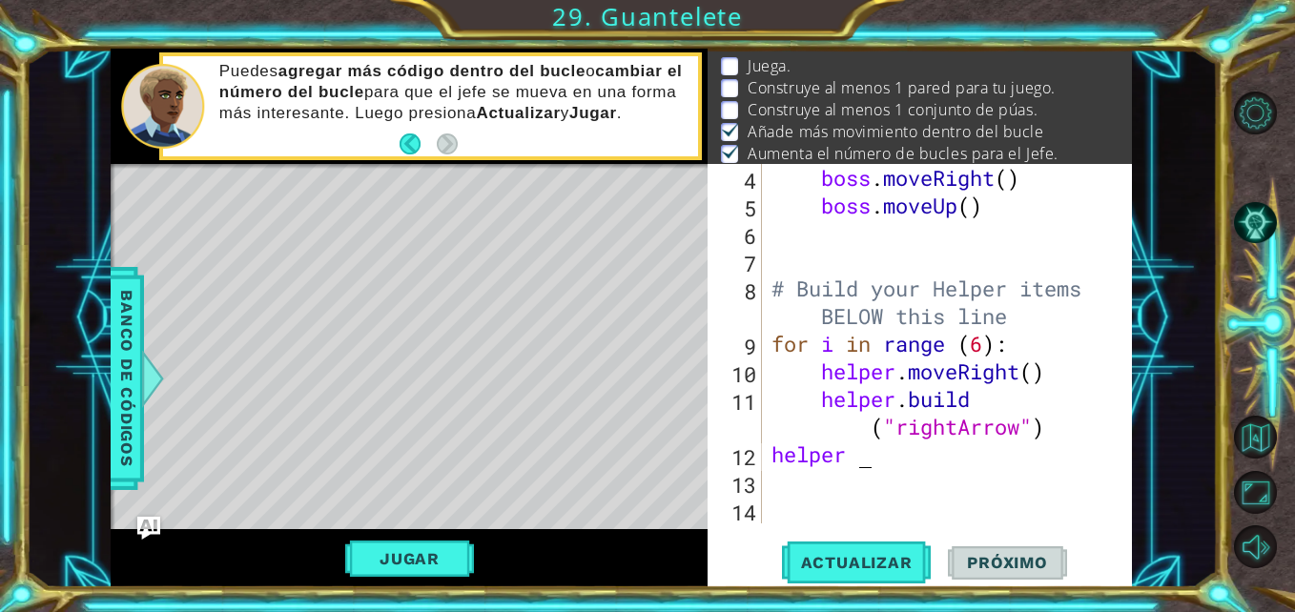
type textarea "helper"
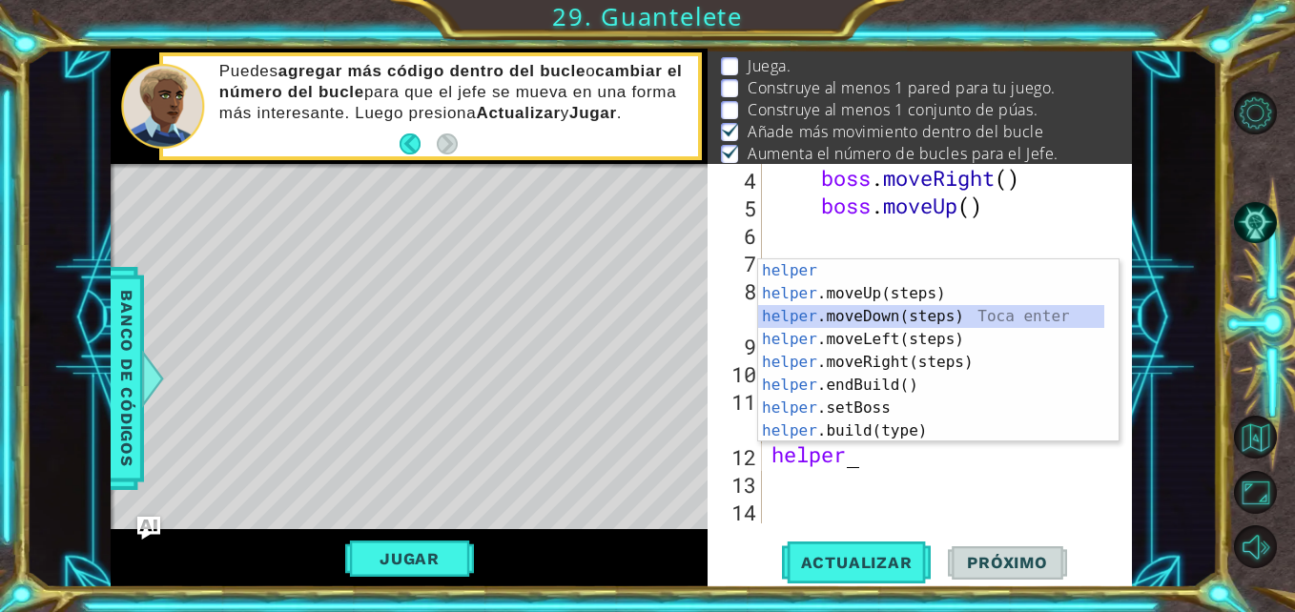
click at [952, 319] on div "helper Toca enter helper .moveUp(steps) Toca enter helper .moveDown(steps) Toca…" at bounding box center [931, 373] width 346 height 229
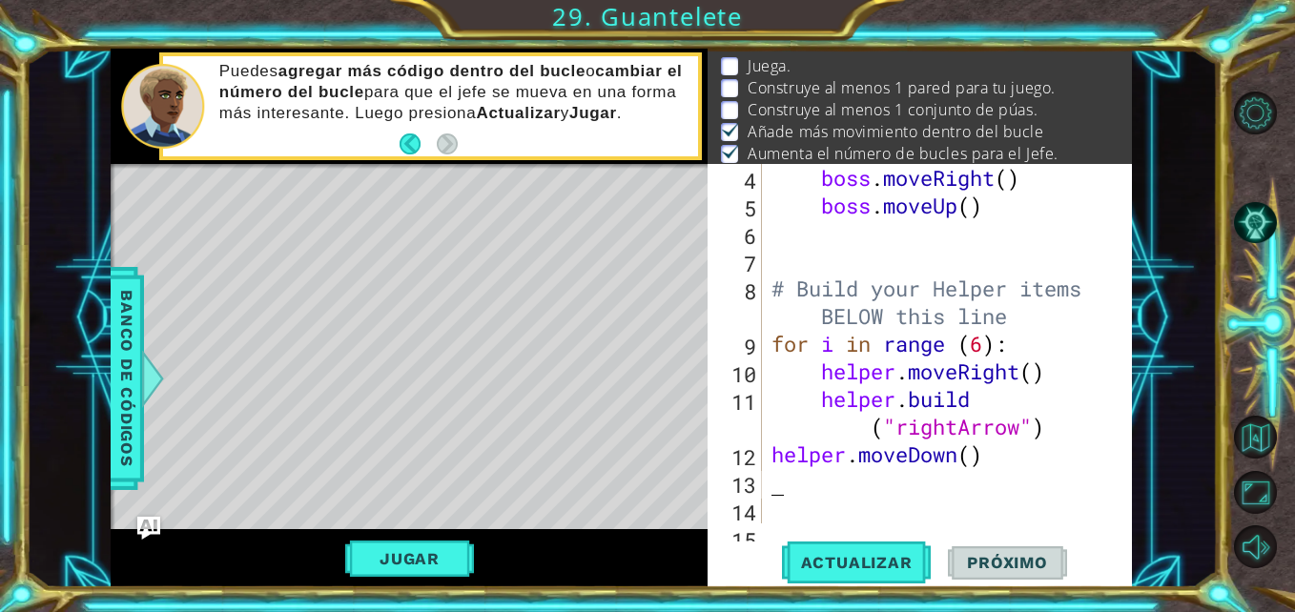
click at [983, 474] on div "boss . moveRight ( ) boss . moveUp ( ) # Build your Helper items BELOW this lin…" at bounding box center [945, 371] width 355 height 415
click at [976, 465] on div "boss . moveRight ( ) boss . moveUp ( ) # Build your Helper items BELOW this lin…" at bounding box center [945, 371] width 355 height 415
click at [856, 553] on span "Actualizar" at bounding box center [857, 562] width 150 height 19
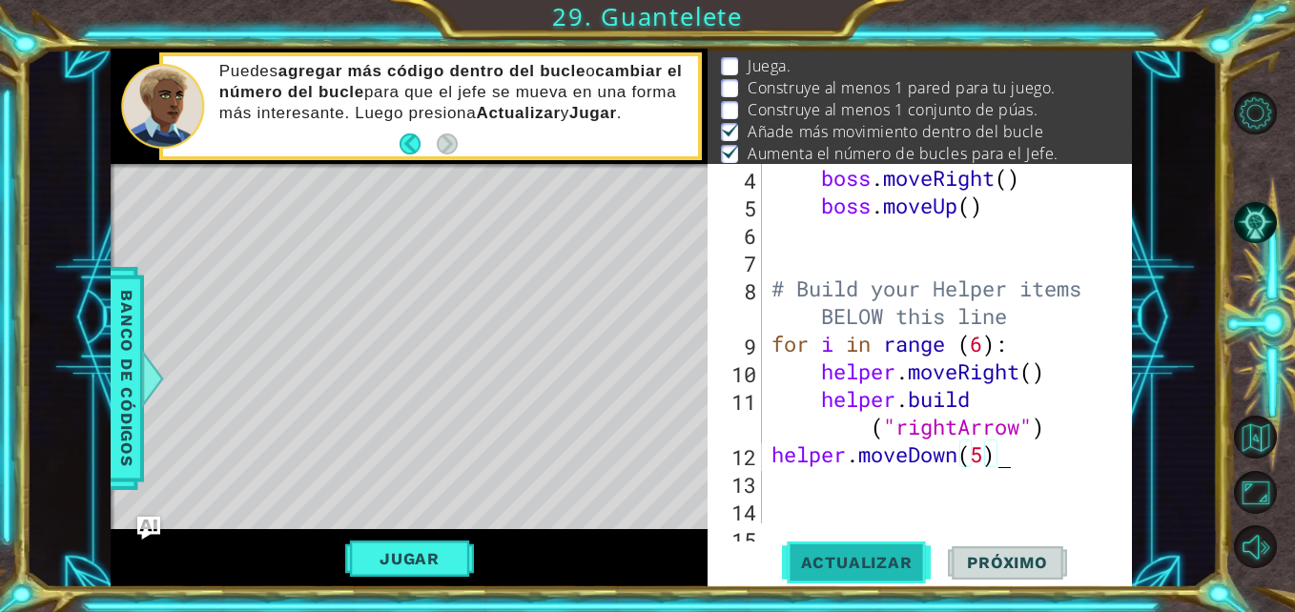
type textarea "helper.moveDown(5)"
click at [856, 553] on span "Actualizar" at bounding box center [857, 562] width 150 height 19
click at [866, 493] on div "boss . moveRight ( ) boss . moveUp ( ) # Build your Helper items BELOW this lin…" at bounding box center [945, 371] width 355 height 415
type textarea "for i in range (7):"
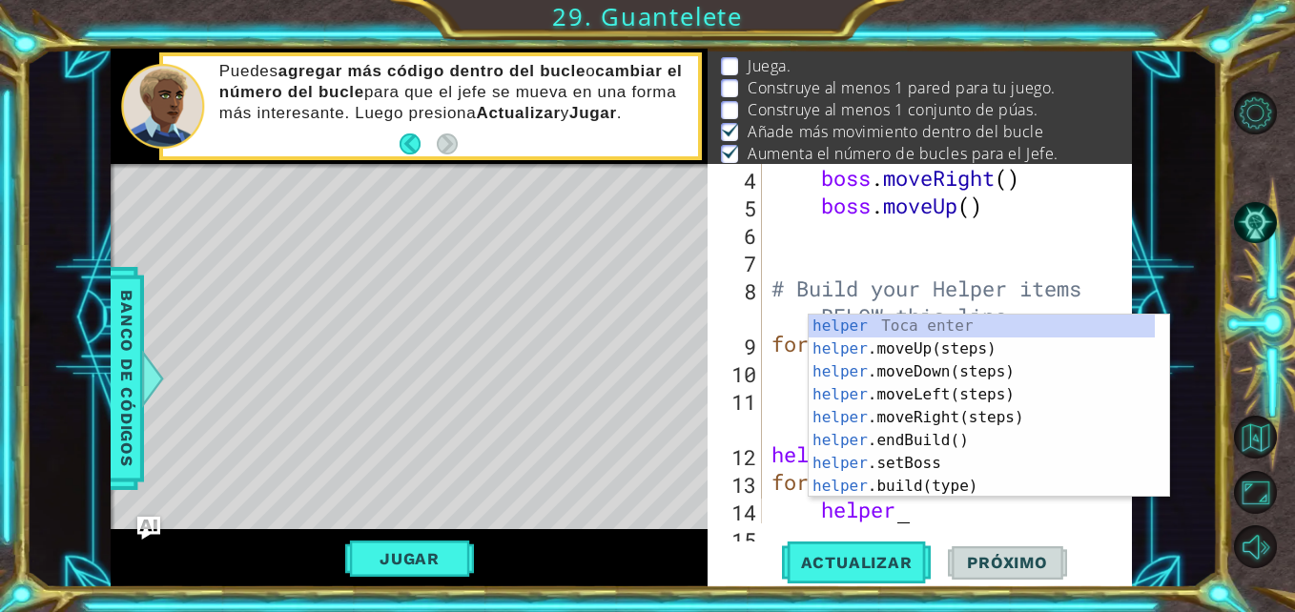
scroll to position [0, 5]
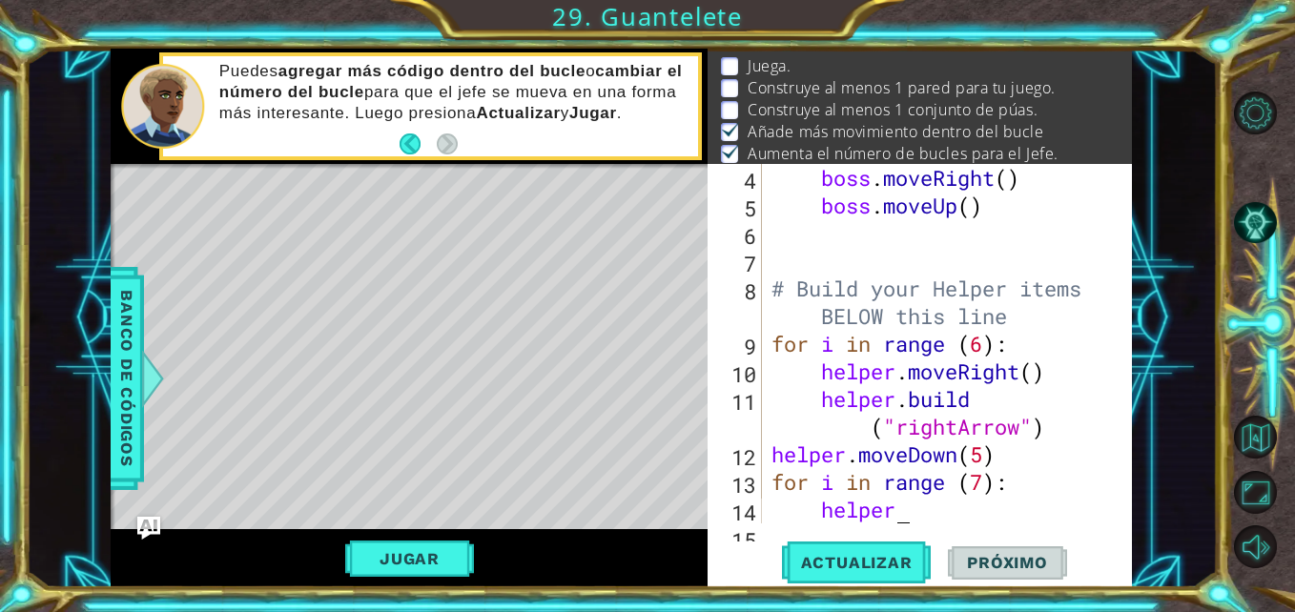
click at [942, 514] on div "boss . moveRight ( ) boss . moveUp ( ) # Build your Helper items BELOW this lin…" at bounding box center [945, 371] width 355 height 415
type textarea "helper."
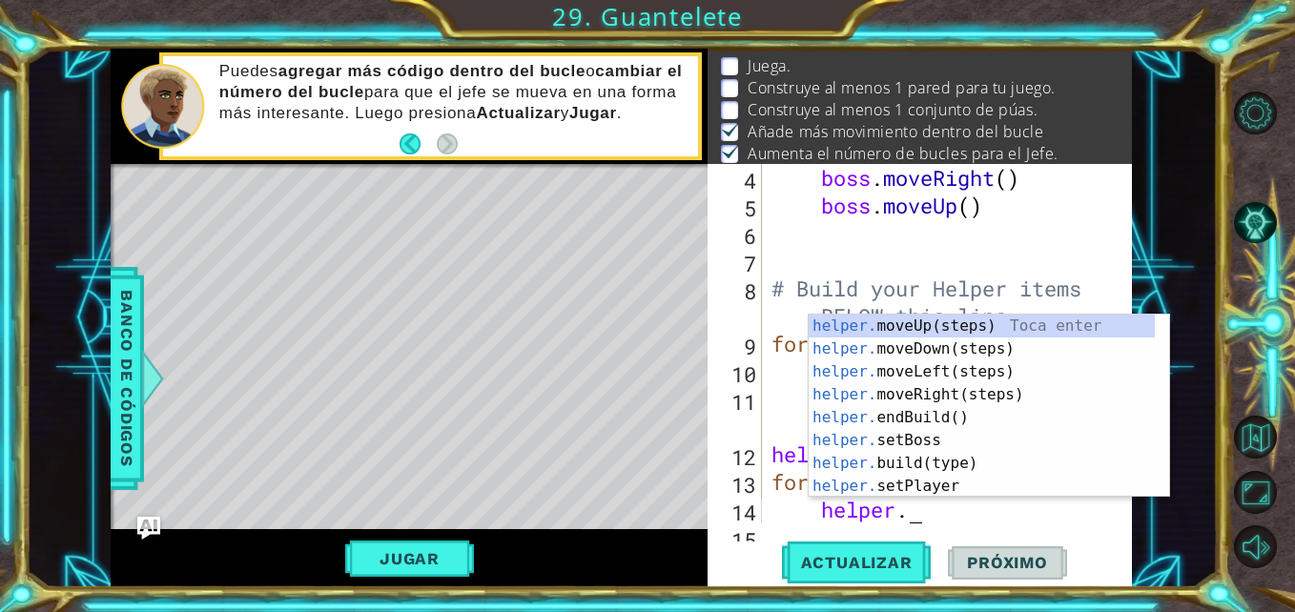
scroll to position [0, 6]
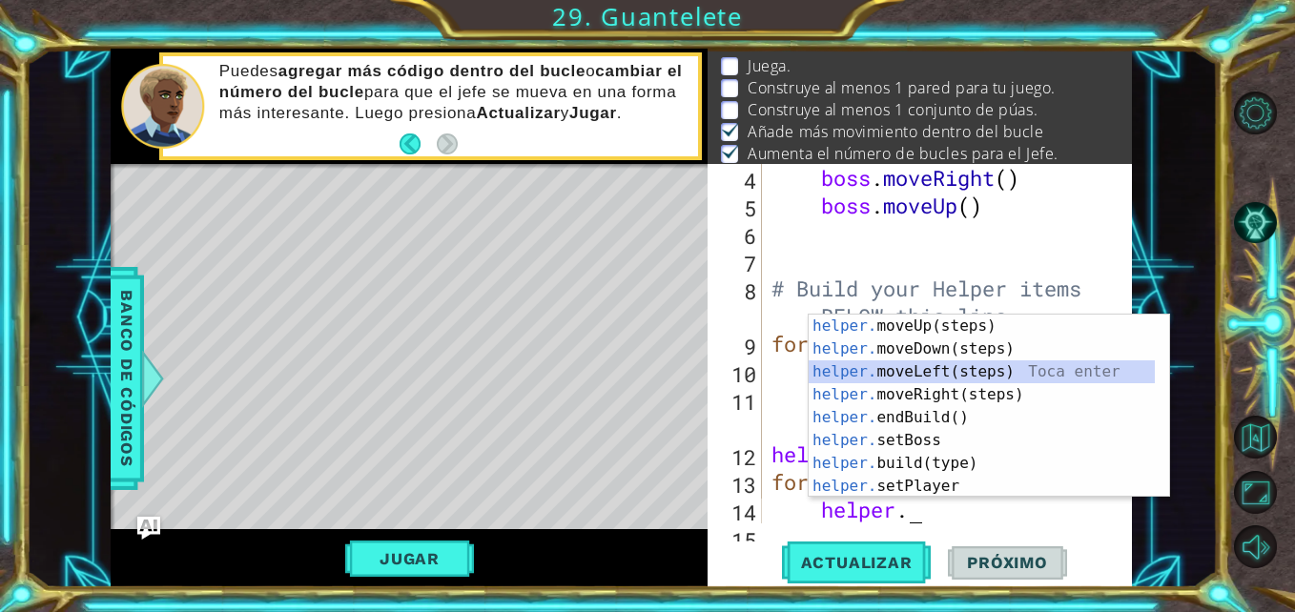
click at [1020, 375] on div "helper. moveUp(steps) Toca enter helper. moveDown(steps) Toca enter helper. mov…" at bounding box center [982, 429] width 346 height 229
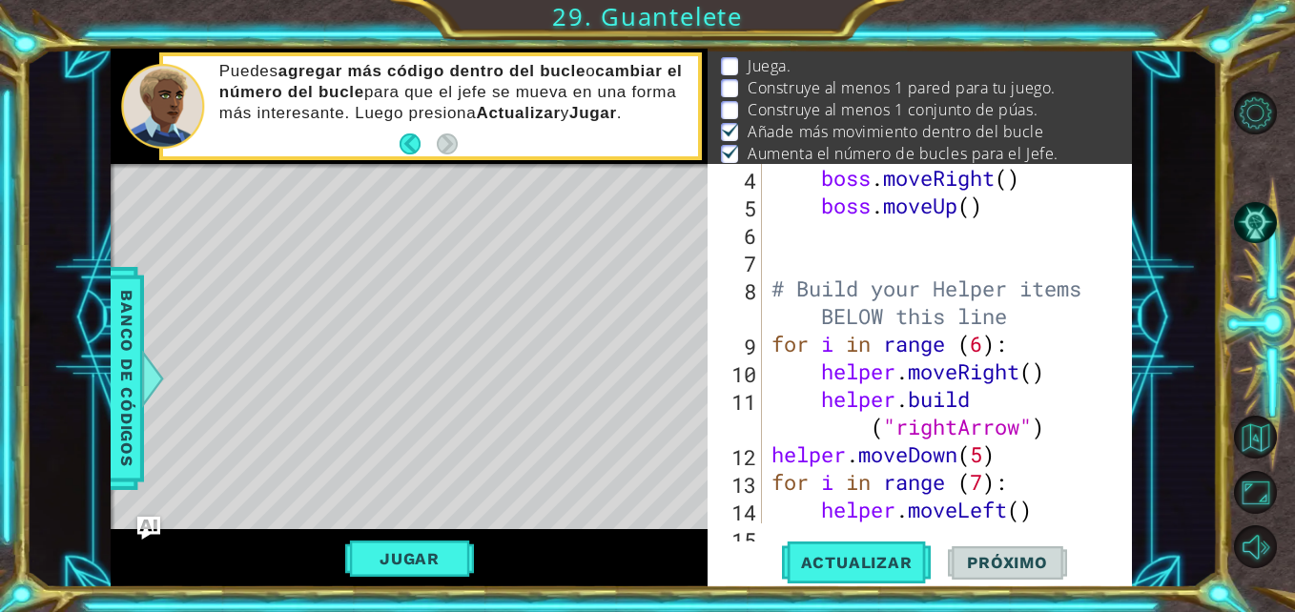
scroll to position [0, 1]
click at [1052, 519] on div "boss . moveRight ( ) boss . moveUp ( ) # Build your Helper items BELOW this lin…" at bounding box center [945, 371] width 355 height 415
type textarea "helper.moveLeft()"
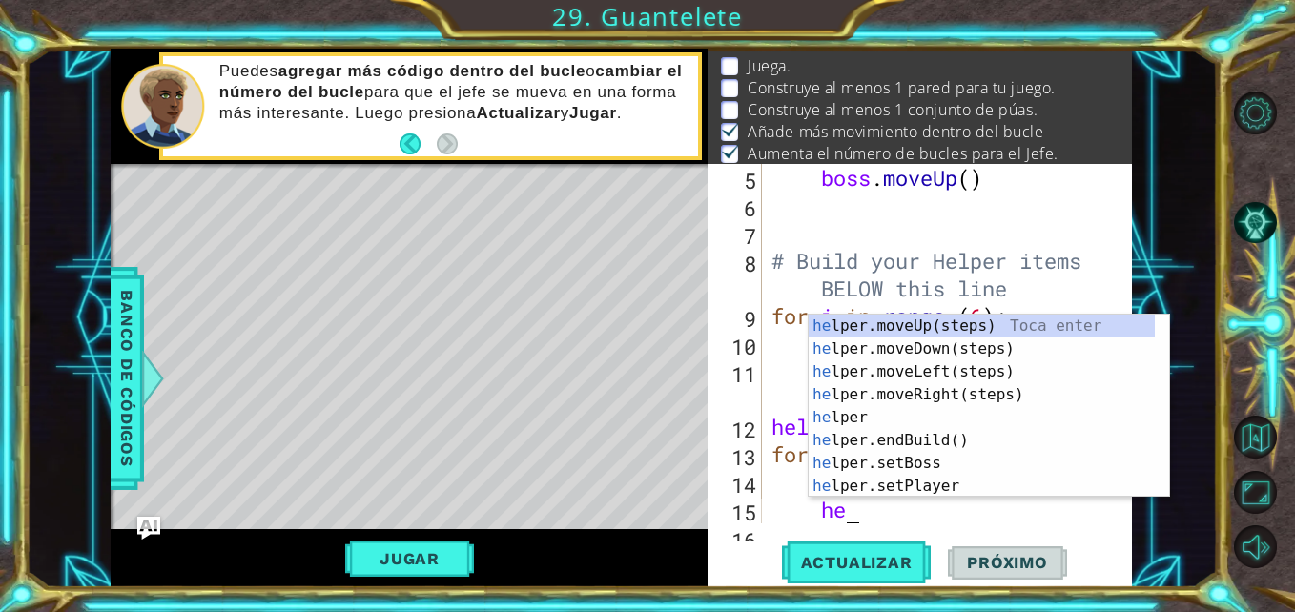
scroll to position [0, 3]
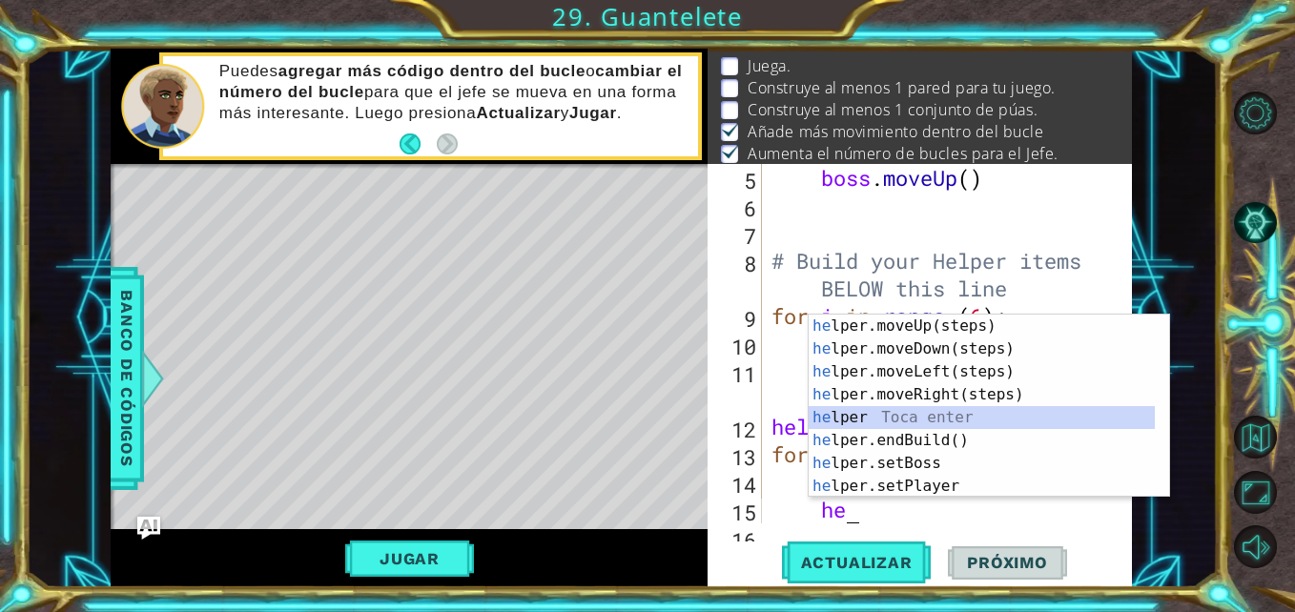
click at [1026, 415] on div "he lper.moveUp(steps) Toca enter he lper.moveDown(steps) Toca enter he lper.mov…" at bounding box center [982, 429] width 346 height 229
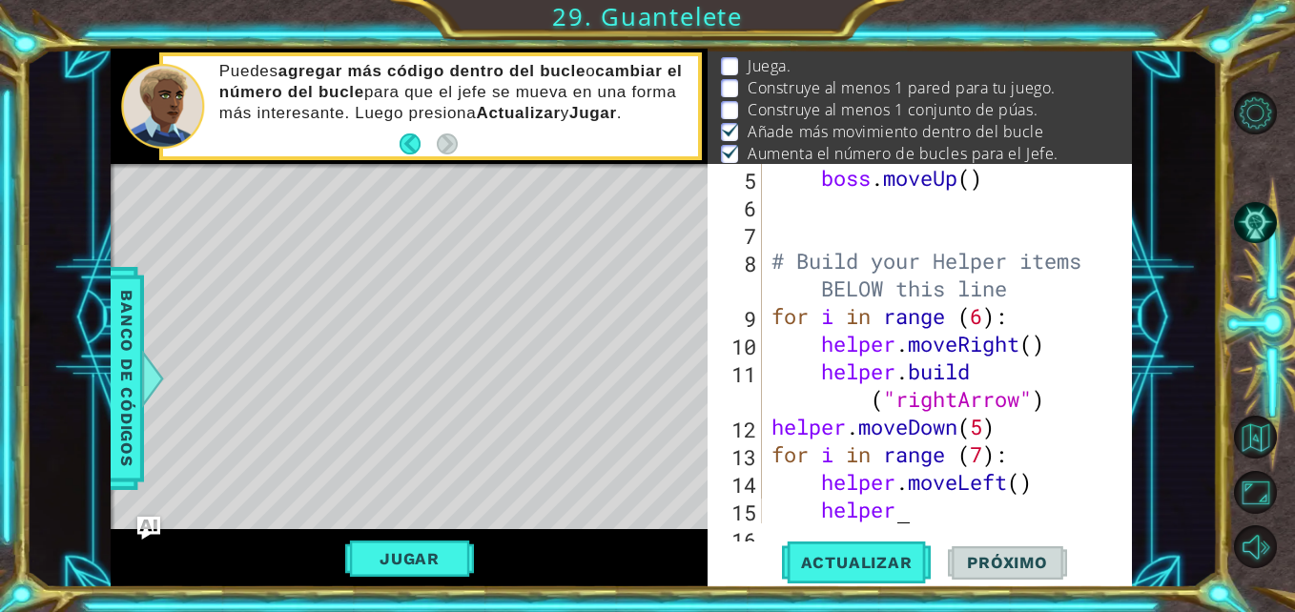
scroll to position [0, 6]
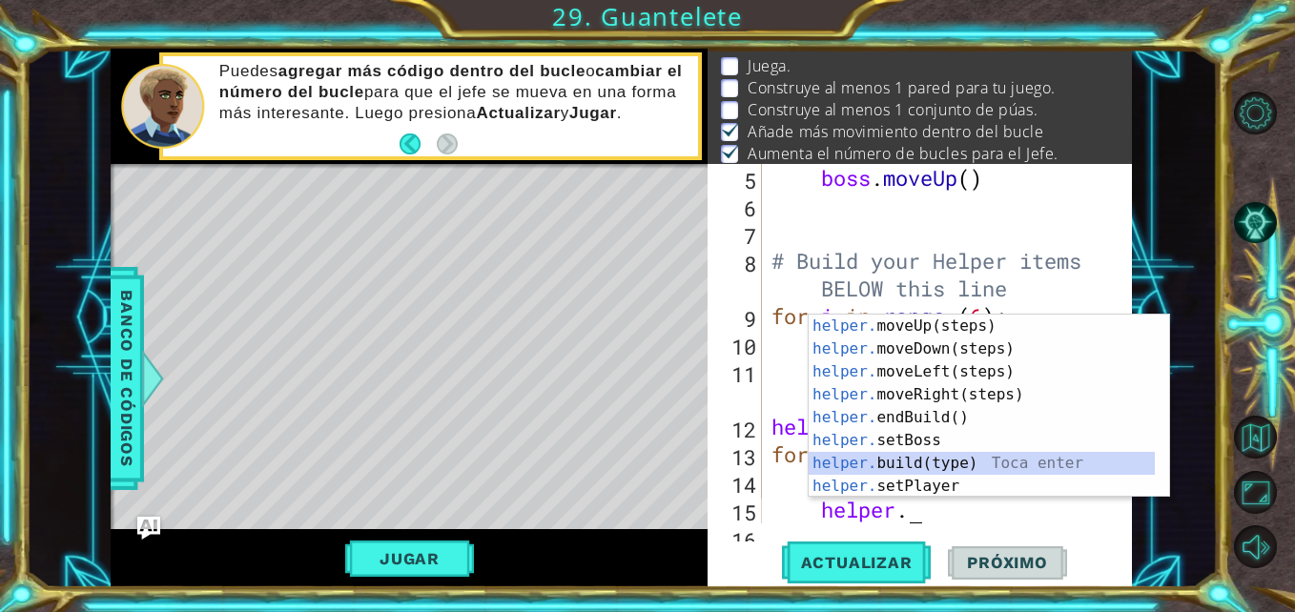
click at [974, 458] on div "helper. moveUp(steps) Toca enter helper. moveDown(steps) Toca enter helper. mov…" at bounding box center [982, 429] width 346 height 229
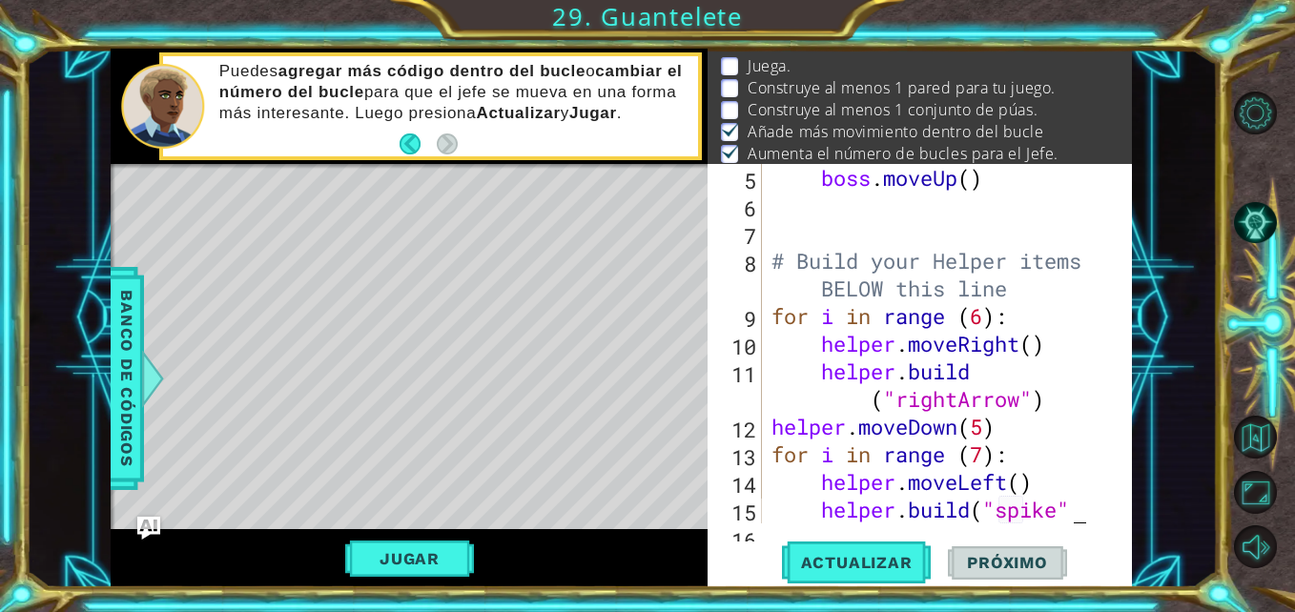
scroll to position [0, 14]
click at [813, 592] on div "1 2 3 4 # Don't touch the boss code until [PERSON_NAME] says you're ready! for …" at bounding box center [647, 306] width 1295 height 612
click at [839, 579] on button "Actualizar" at bounding box center [857, 563] width 150 height 42
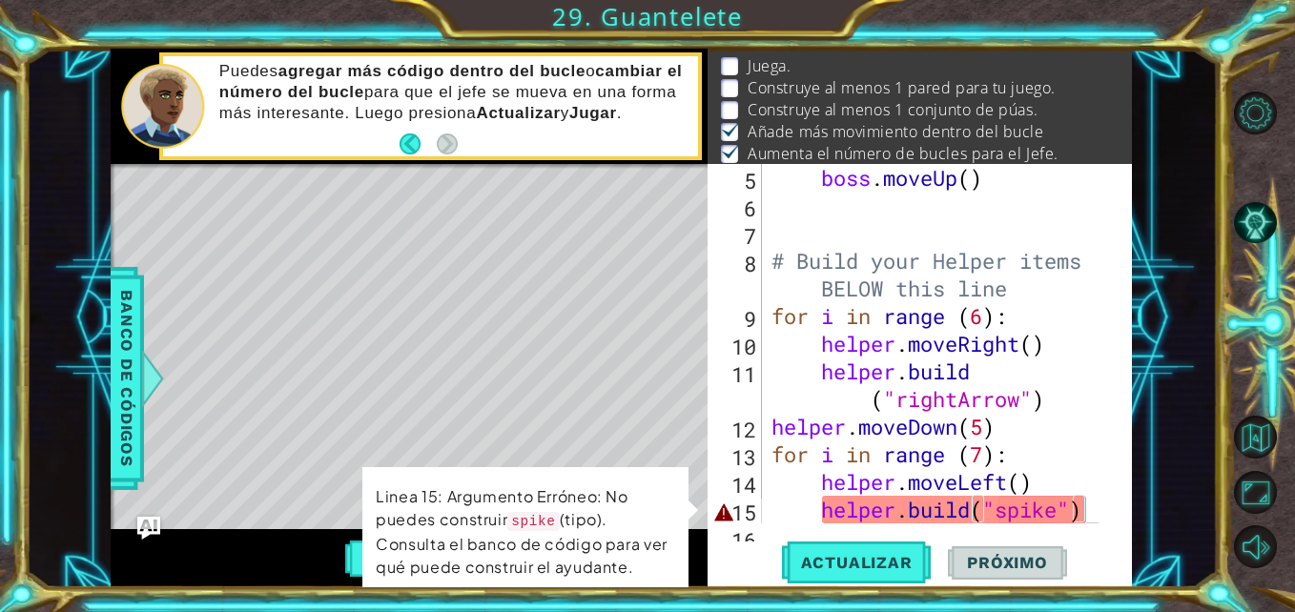
click at [553, 515] on code "spike" at bounding box center [533, 521] width 52 height 19
click at [542, 526] on code "spike" at bounding box center [533, 521] width 52 height 19
drag, startPoint x: 542, startPoint y: 526, endPoint x: 899, endPoint y: 515, distance: 357.8
click at [899, 515] on div "1 2 3 4 # Don't touch the boss code until [PERSON_NAME] says you're ready! for …" at bounding box center [621, 318] width 1021 height 539
click at [899, 515] on div "boss . moveUp ( ) # Build your Helper items BELOW this line for i in range ( 6 …" at bounding box center [945, 371] width 355 height 415
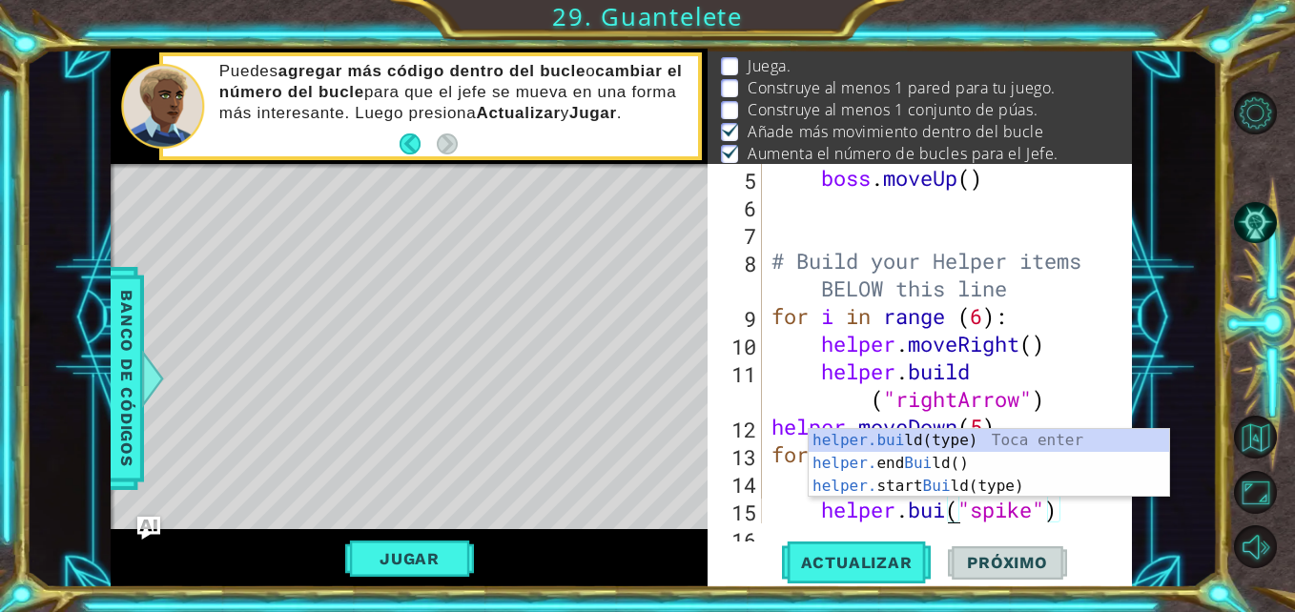
scroll to position [0, 10]
click at [991, 450] on div "[DOMAIN_NAME] (type) Toca enter helper. end Build () Toca enter helper. start B…" at bounding box center [989, 486] width 361 height 114
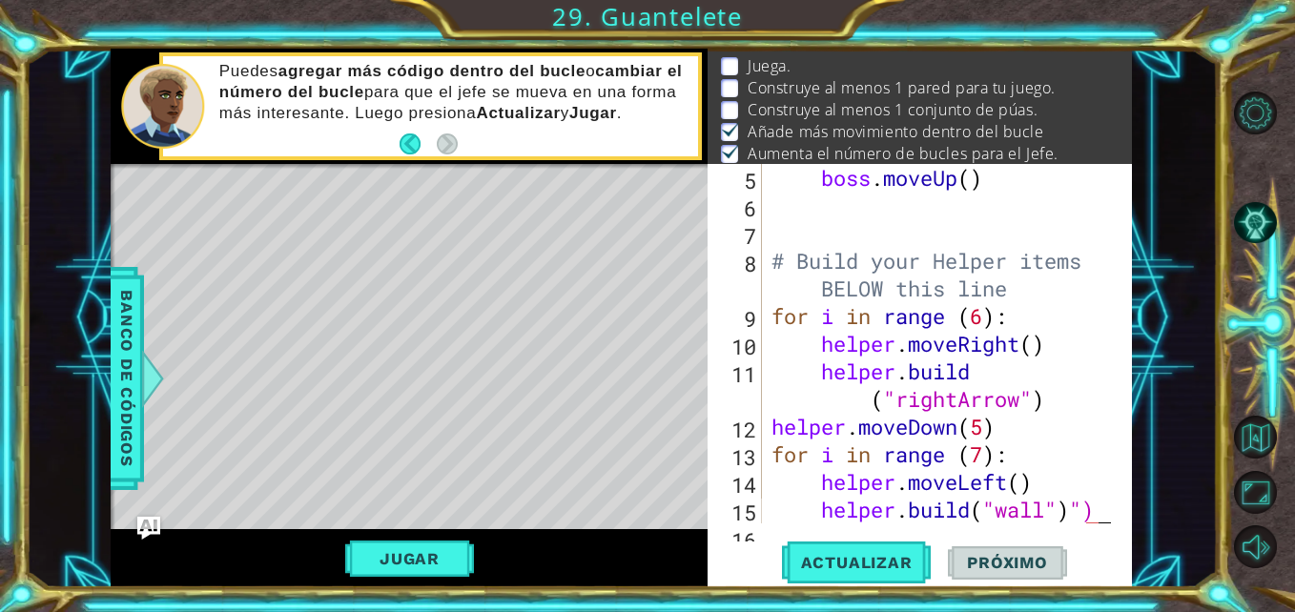
click at [1104, 508] on div "boss . moveUp ( ) # Build your Helper items BELOW this line for i in range ( 6 …" at bounding box center [945, 371] width 355 height 415
click at [890, 571] on span "Actualizar" at bounding box center [857, 562] width 150 height 19
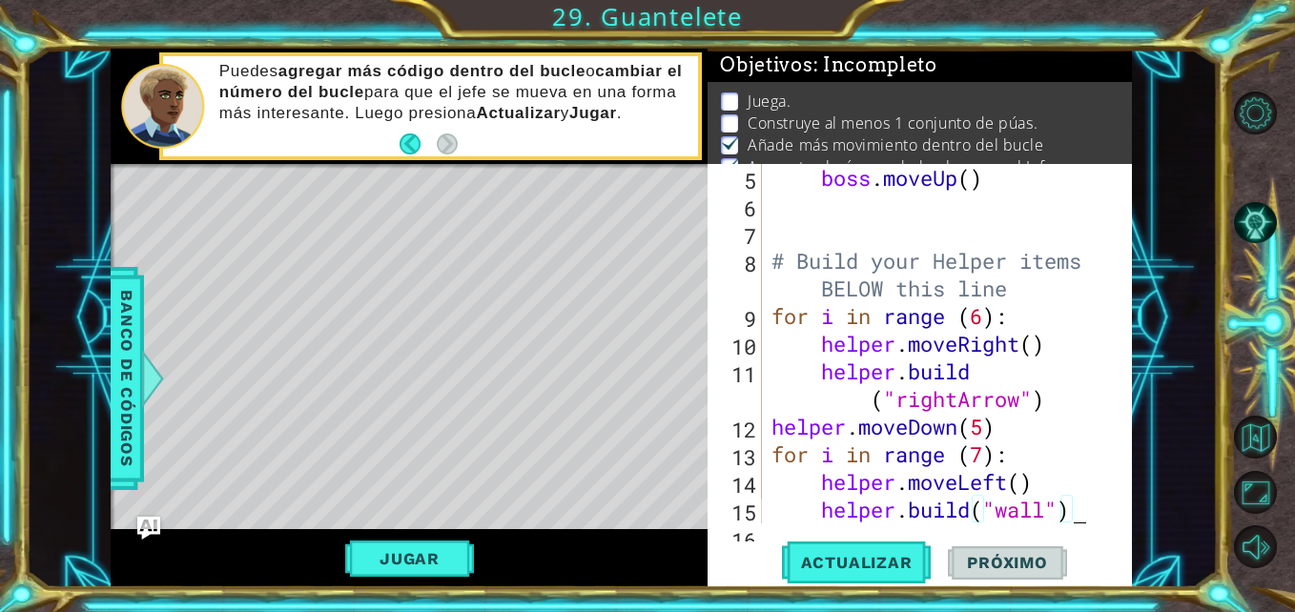
scroll to position [0, 0]
click at [1117, 131] on div "Juega. Construye al menos 1 conjunto de púas. Añade más movimiento dentro del b…" at bounding box center [920, 136] width 424 height 106
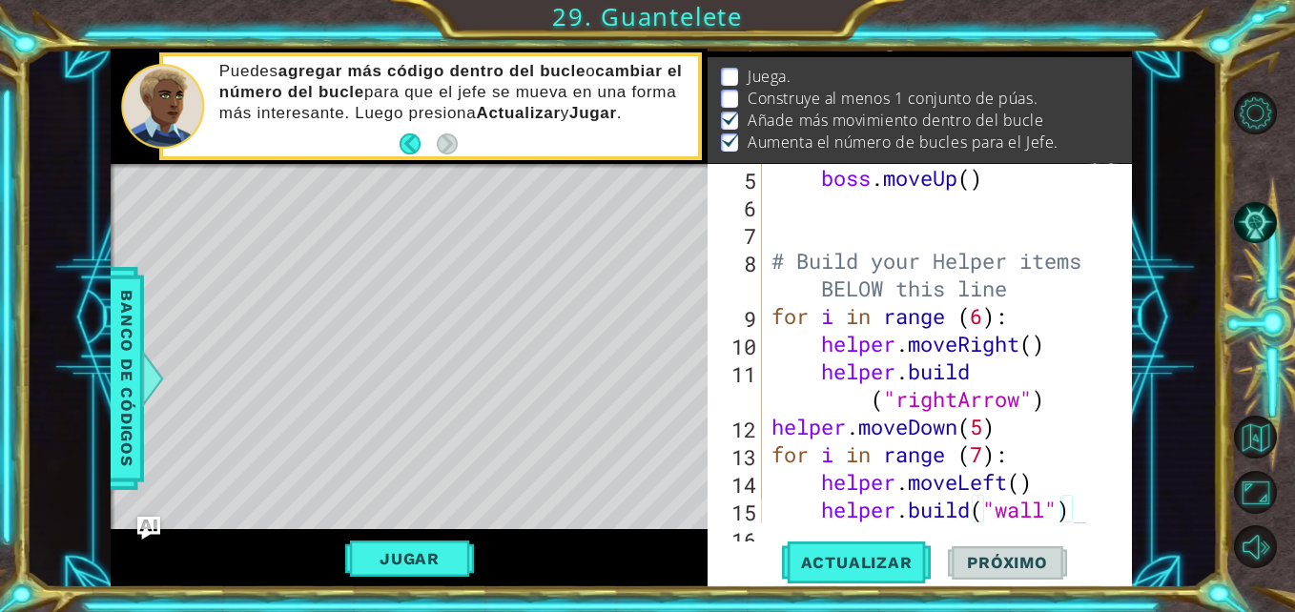
scroll to position [50, 0]
click at [408, 139] on button "Back" at bounding box center [418, 144] width 37 height 21
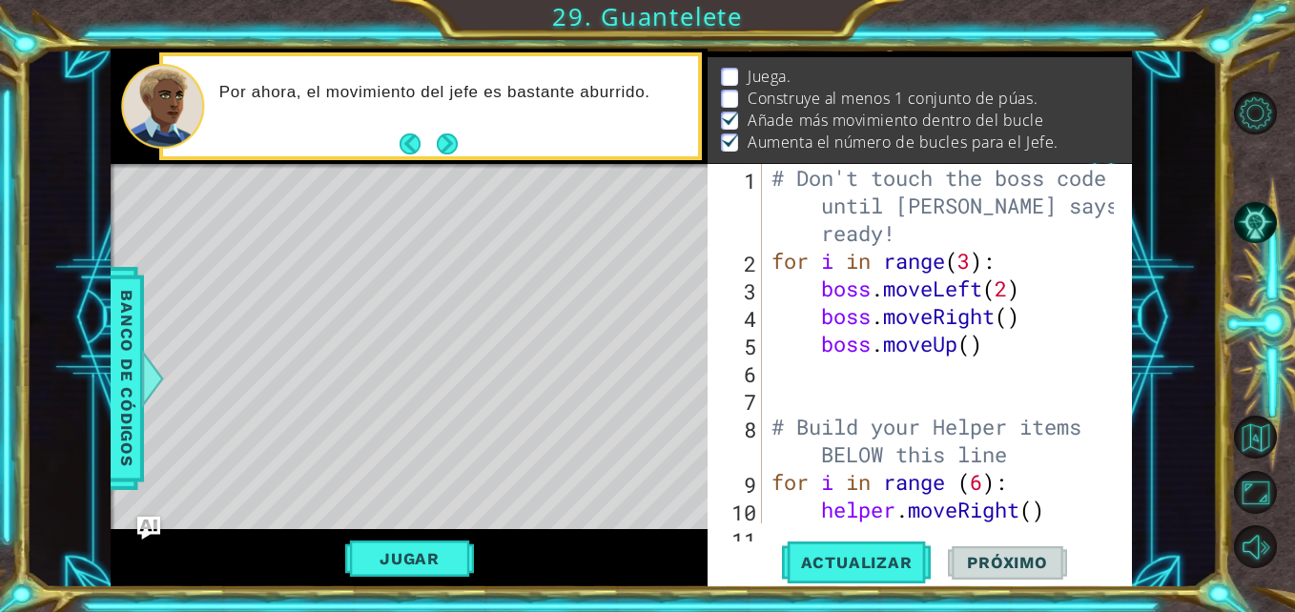
scroll to position [0, 0]
click at [408, 139] on button "Back" at bounding box center [418, 144] width 37 height 21
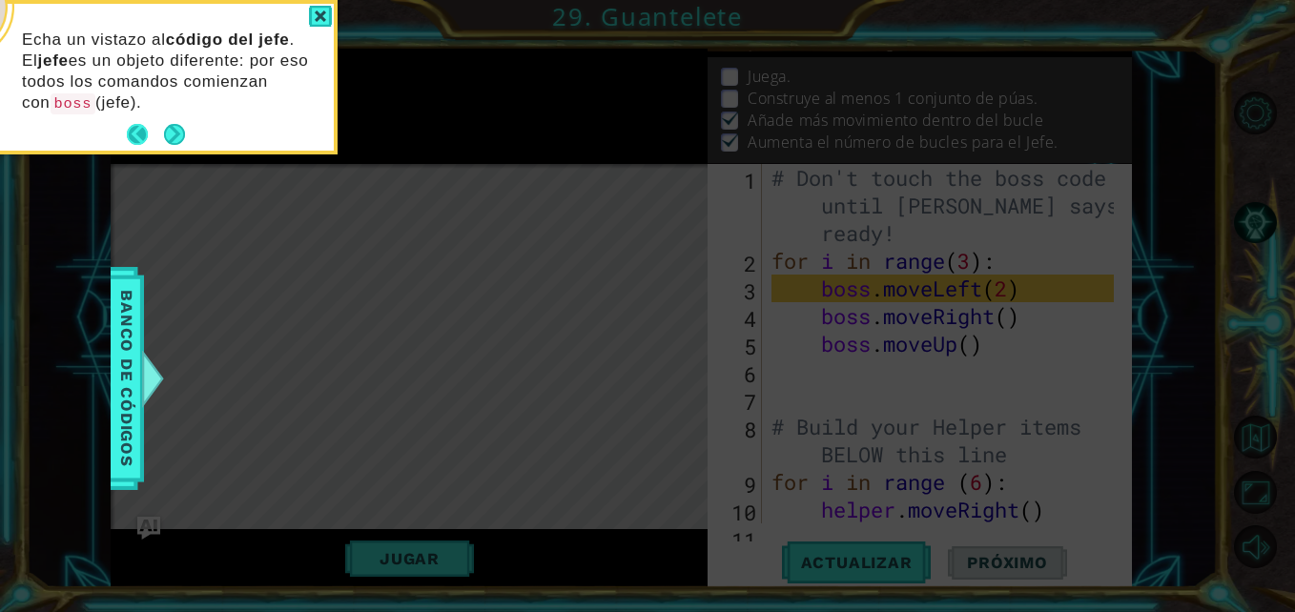
click at [154, 130] on button "Back" at bounding box center [145, 134] width 37 height 21
click at [138, 131] on icon at bounding box center [647, 91] width 1295 height 1041
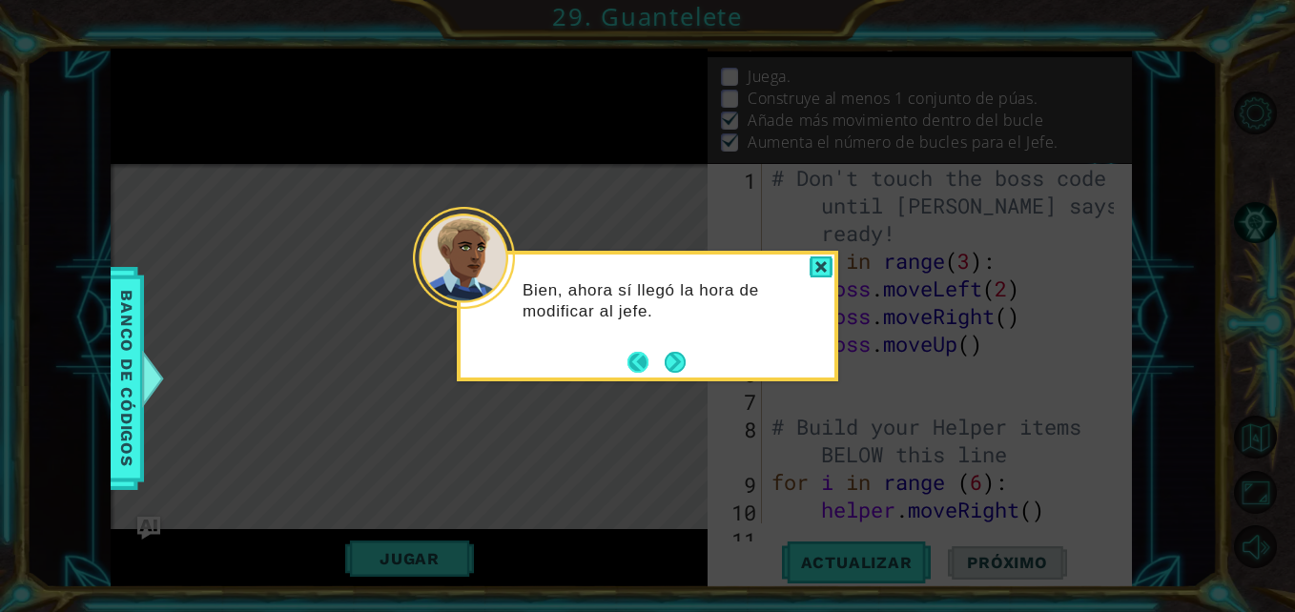
click at [641, 364] on button "Back" at bounding box center [646, 362] width 37 height 21
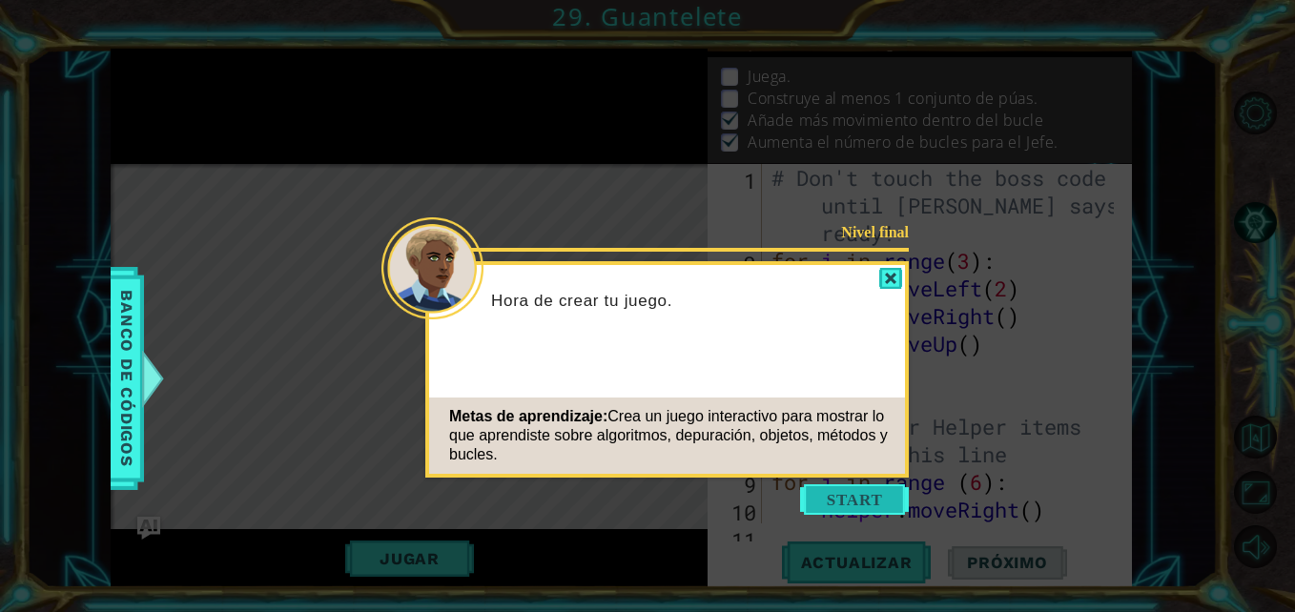
click at [849, 496] on button "Start" at bounding box center [854, 499] width 109 height 31
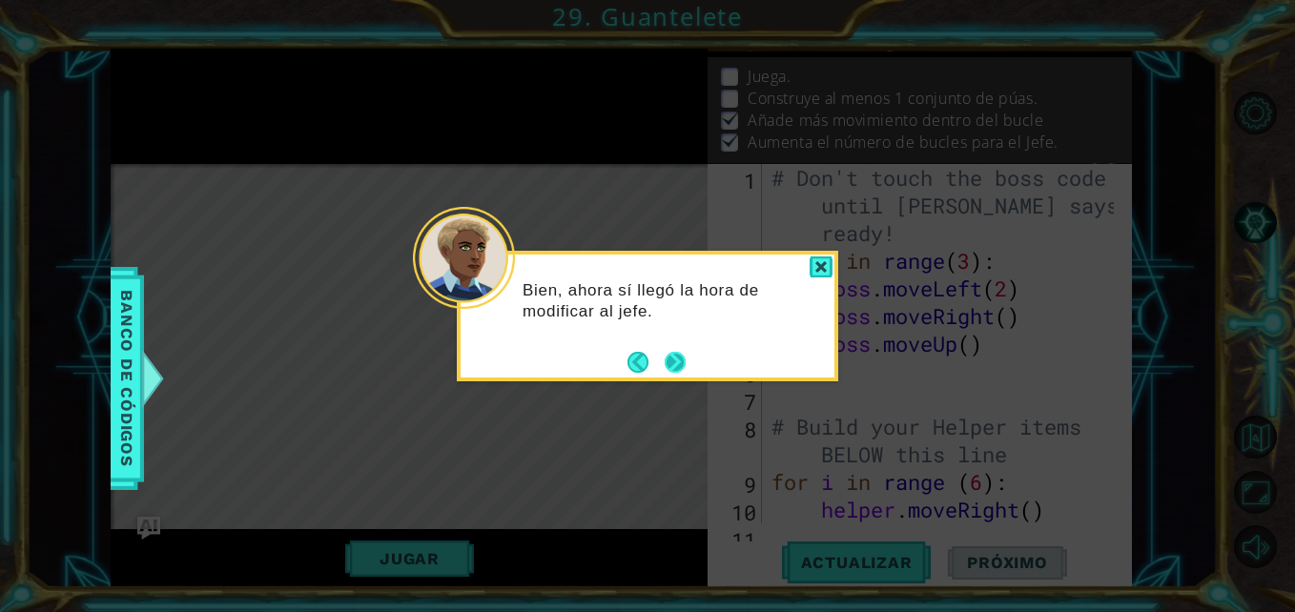
click at [665, 367] on button "Next" at bounding box center [675, 362] width 21 height 21
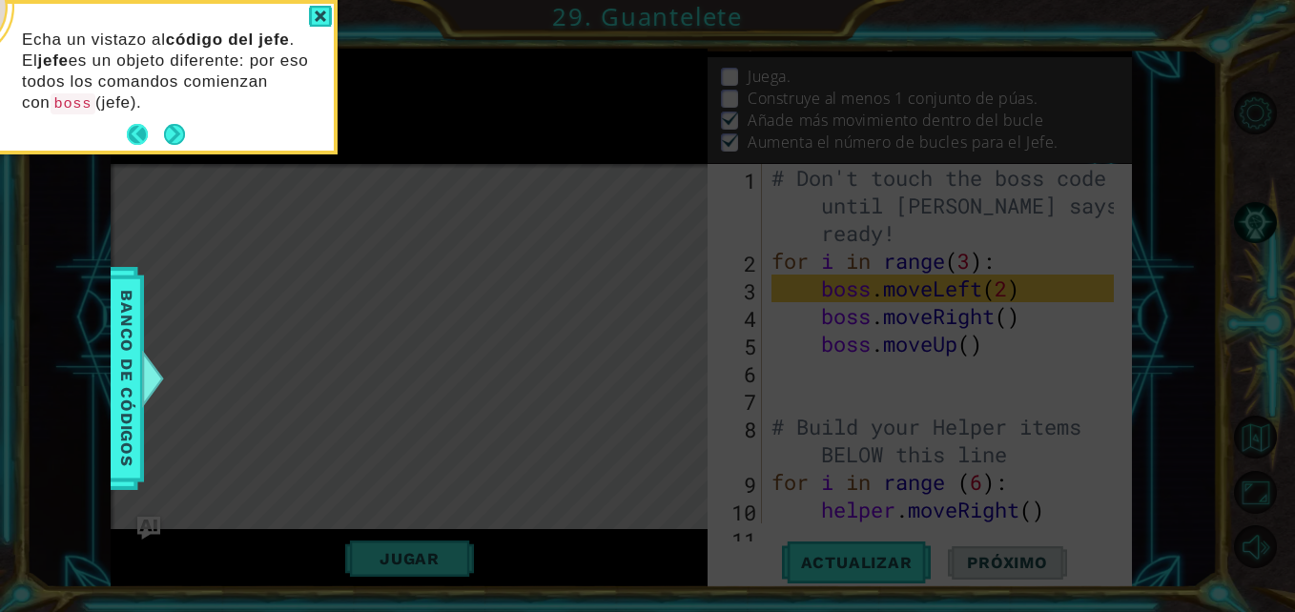
click at [160, 124] on button "Back" at bounding box center [145, 134] width 37 height 21
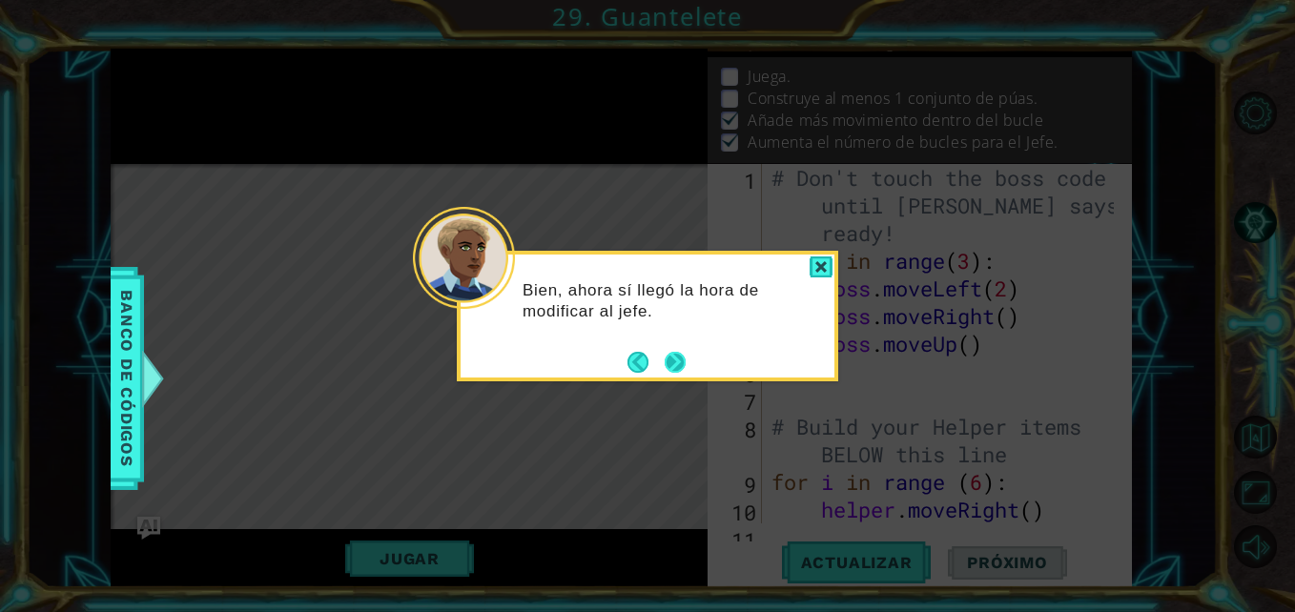
click at [669, 365] on button "Next" at bounding box center [675, 362] width 21 height 21
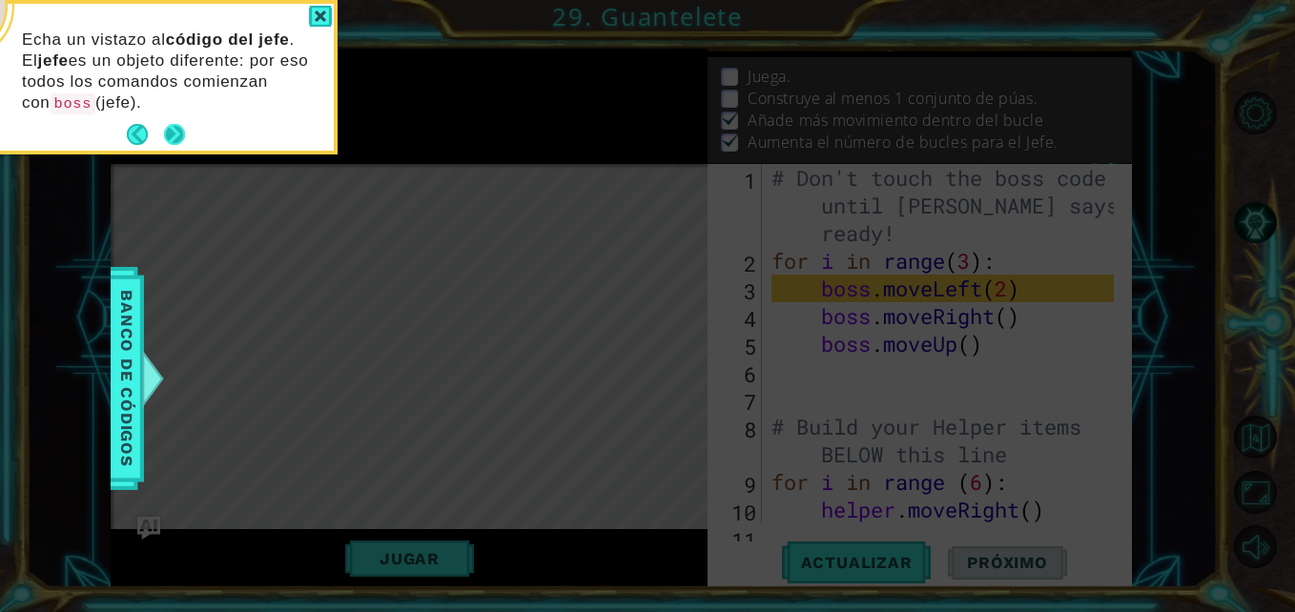
click at [184, 143] on button "Next" at bounding box center [174, 134] width 21 height 21
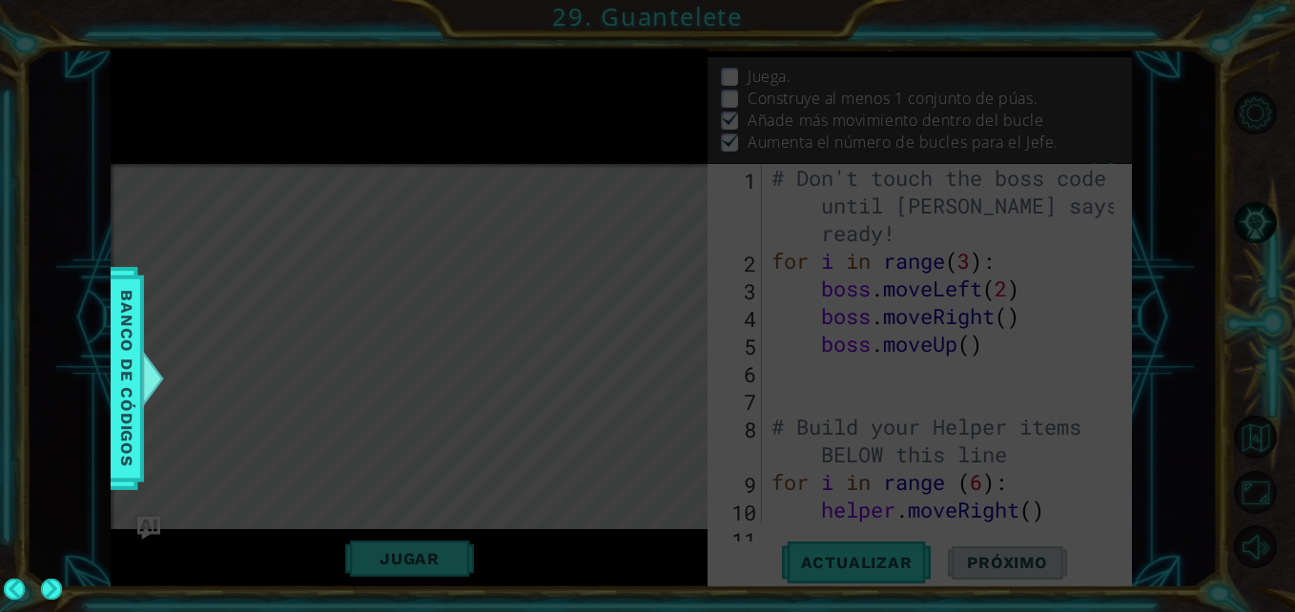
click at [184, 143] on icon at bounding box center [647, 306] width 1295 height 612
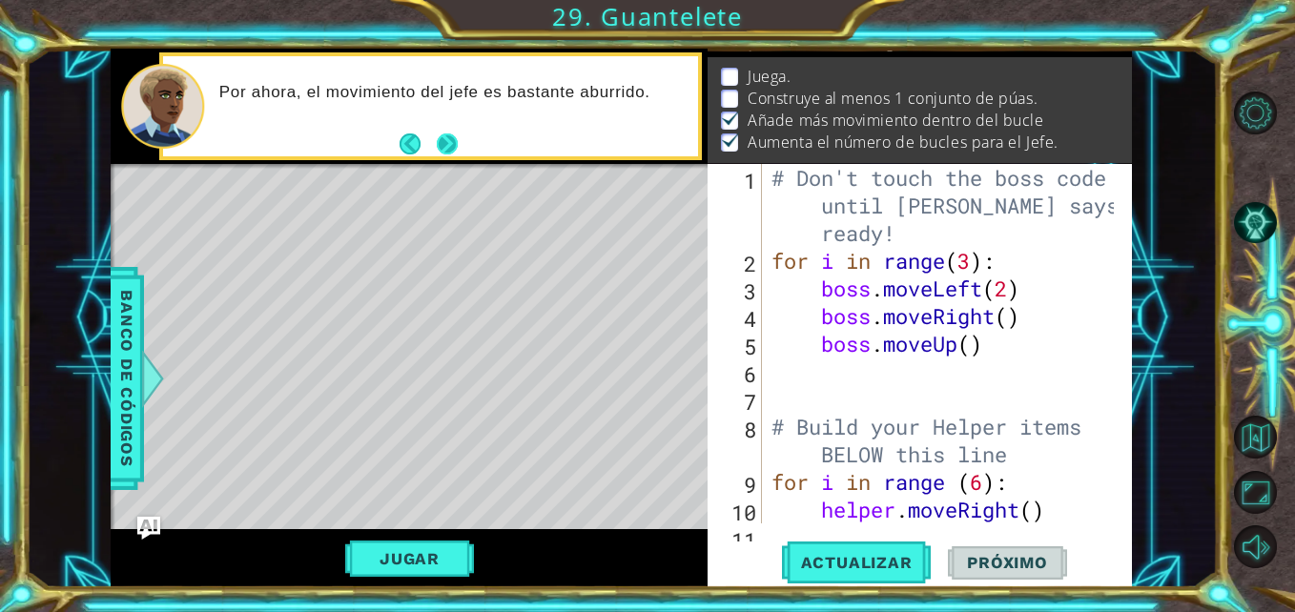
click at [437, 138] on button "Next" at bounding box center [447, 144] width 21 height 21
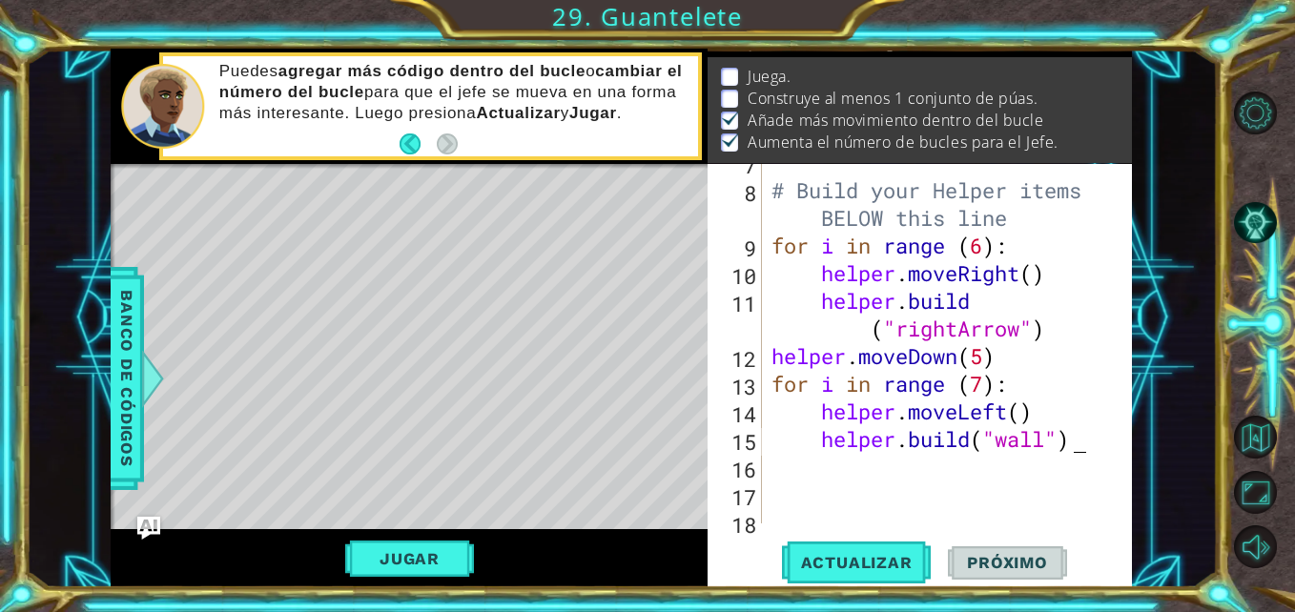
scroll to position [249, 0]
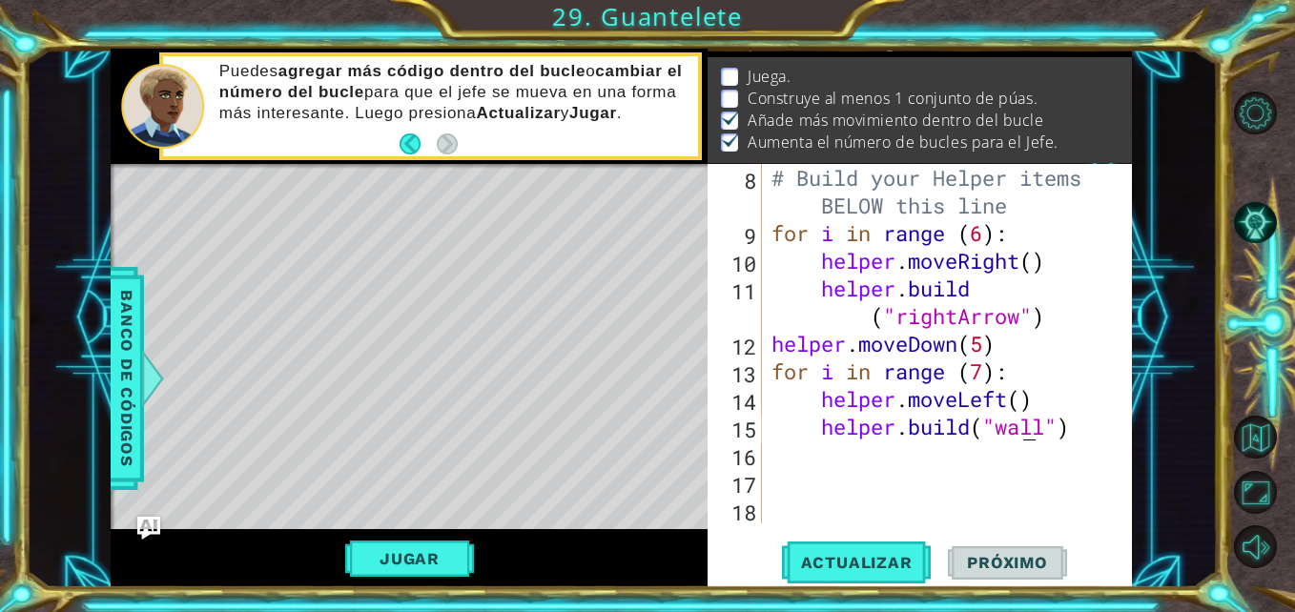
click at [1025, 423] on div "# Build your Helper items BELOW this line for i in range ( 6 ) : helper . moveR…" at bounding box center [945, 385] width 355 height 443
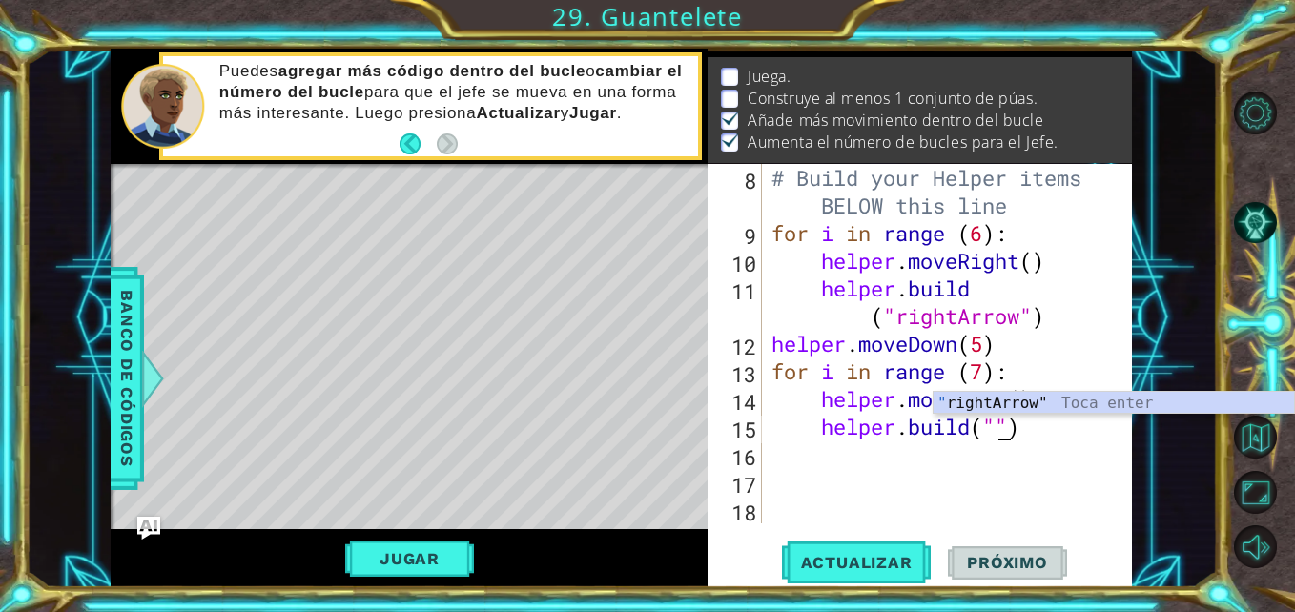
scroll to position [0, 10]
click at [994, 431] on div "# Build your Helper items BELOW this line for i in range ( 6 ) : helper . moveR…" at bounding box center [945, 385] width 355 height 443
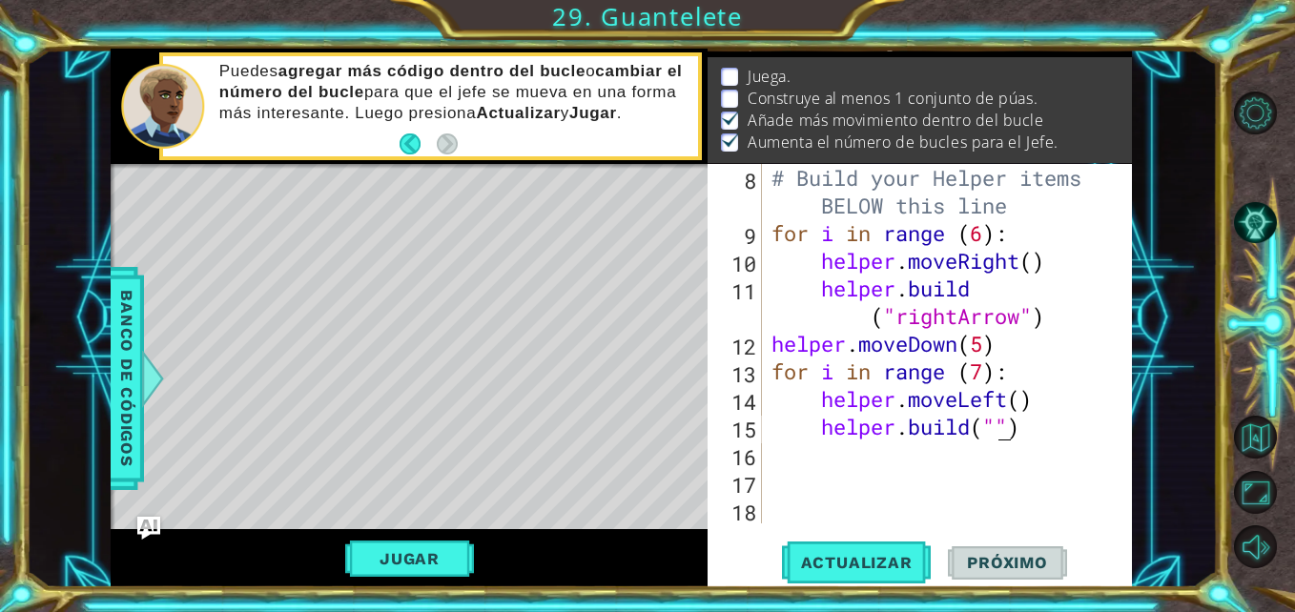
click at [999, 431] on div "# Build your Helper items BELOW this line for i in range ( 6 ) : helper . moveR…" at bounding box center [945, 385] width 355 height 443
paste textarea "spines"
type textarea "[DOMAIN_NAME]("spines")"
click at [901, 559] on span "Actualizar" at bounding box center [857, 562] width 150 height 19
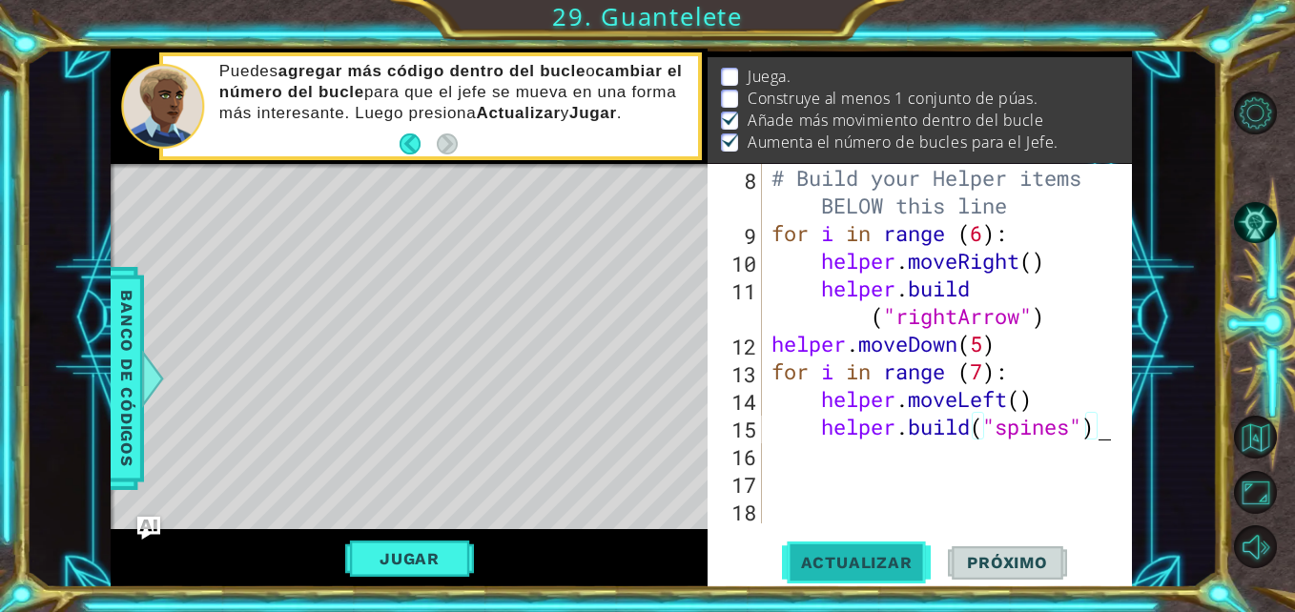
click at [901, 559] on span "Actualizar" at bounding box center [857, 562] width 150 height 19
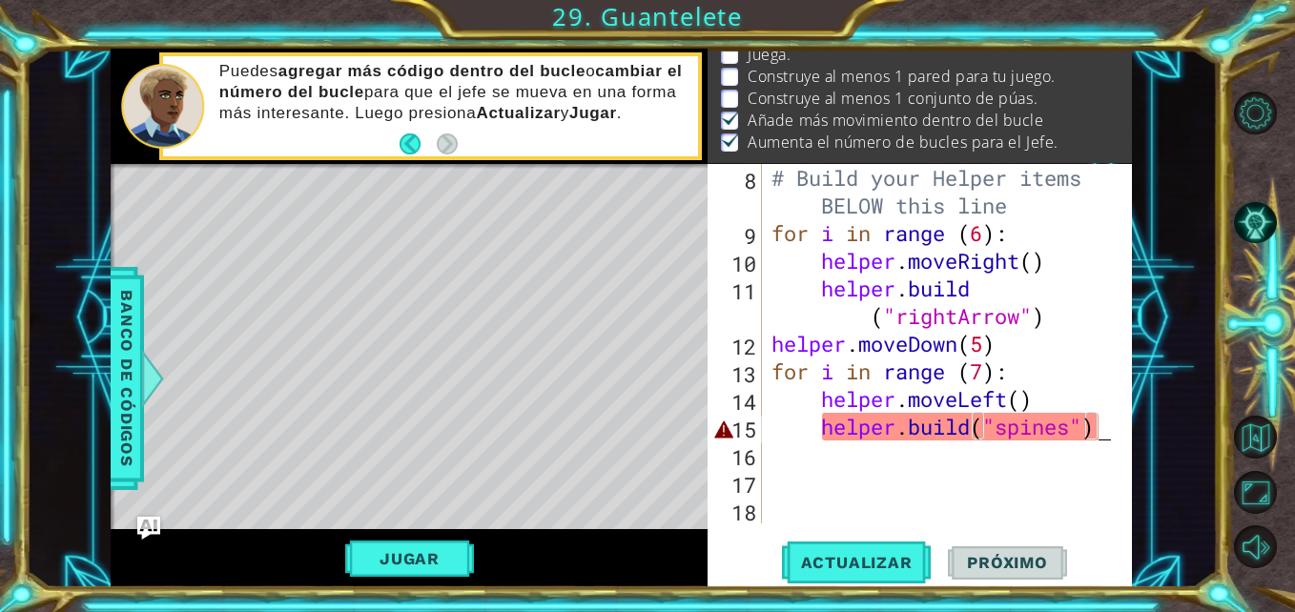
scroll to position [25, 0]
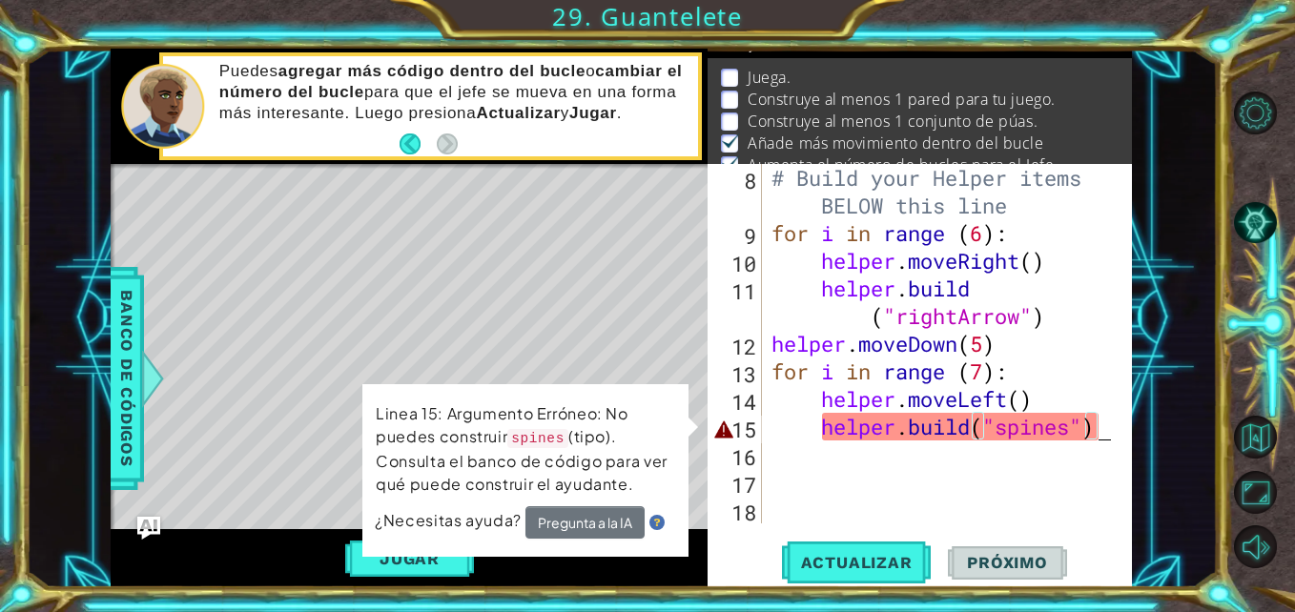
click at [999, 434] on div "# Build your Helper items BELOW this line for i in range ( 6 ) : helper . moveR…" at bounding box center [945, 385] width 355 height 443
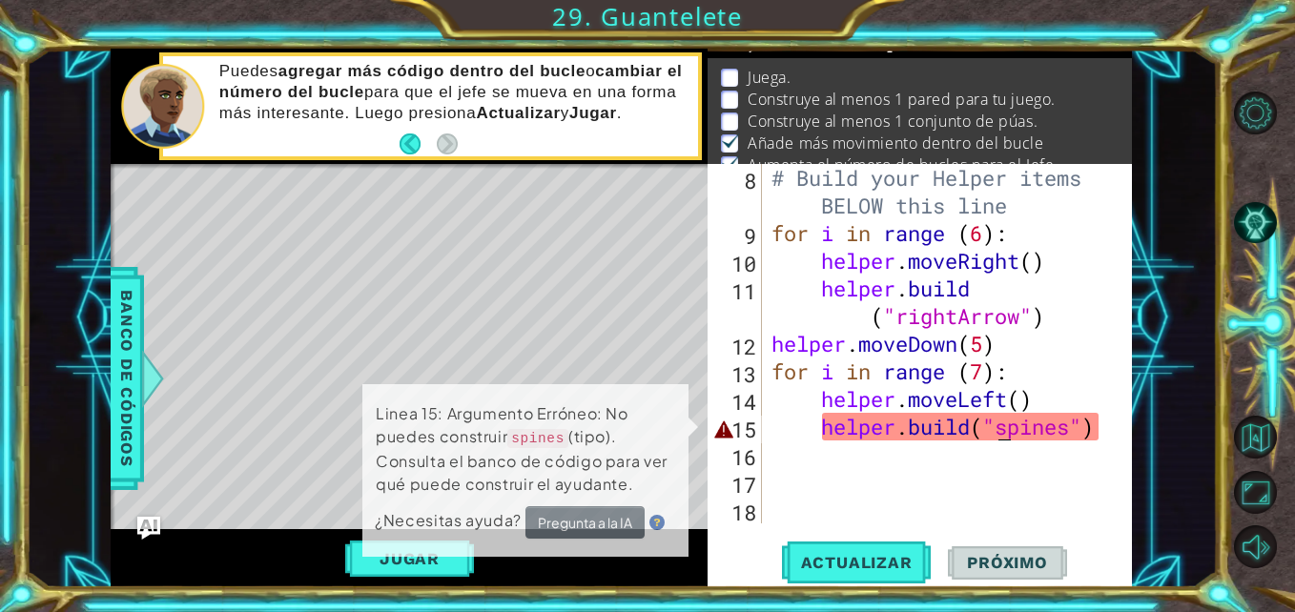
scroll to position [36, 0]
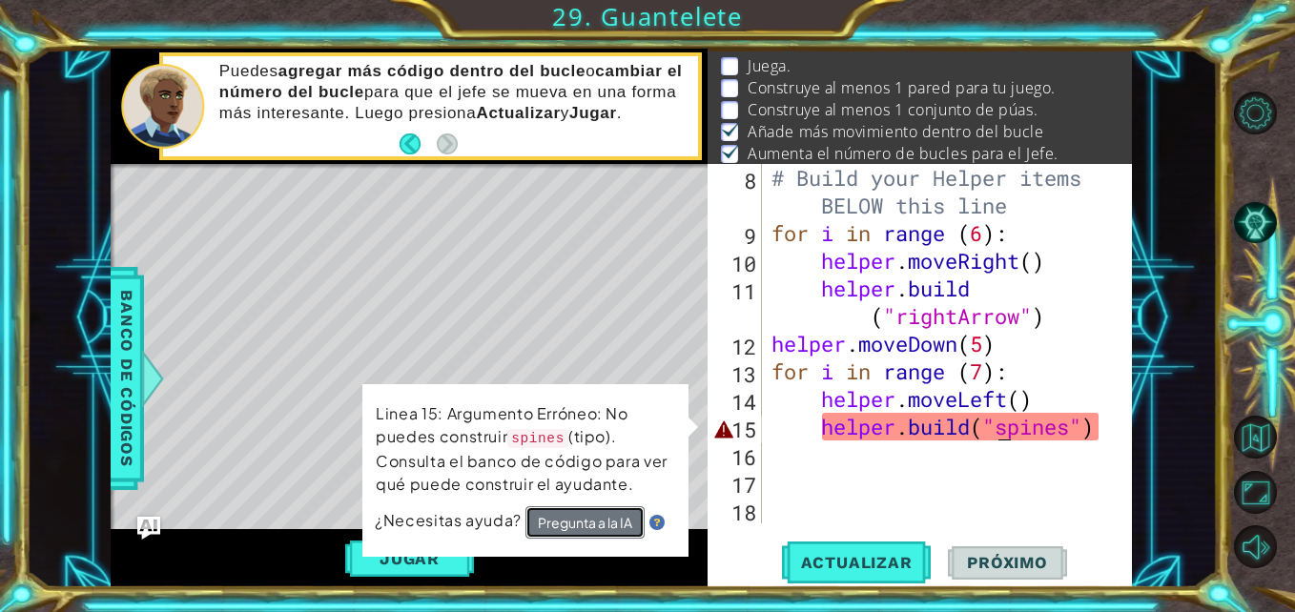
click at [598, 523] on button "Pregunta a la IA" at bounding box center [584, 523] width 120 height 34
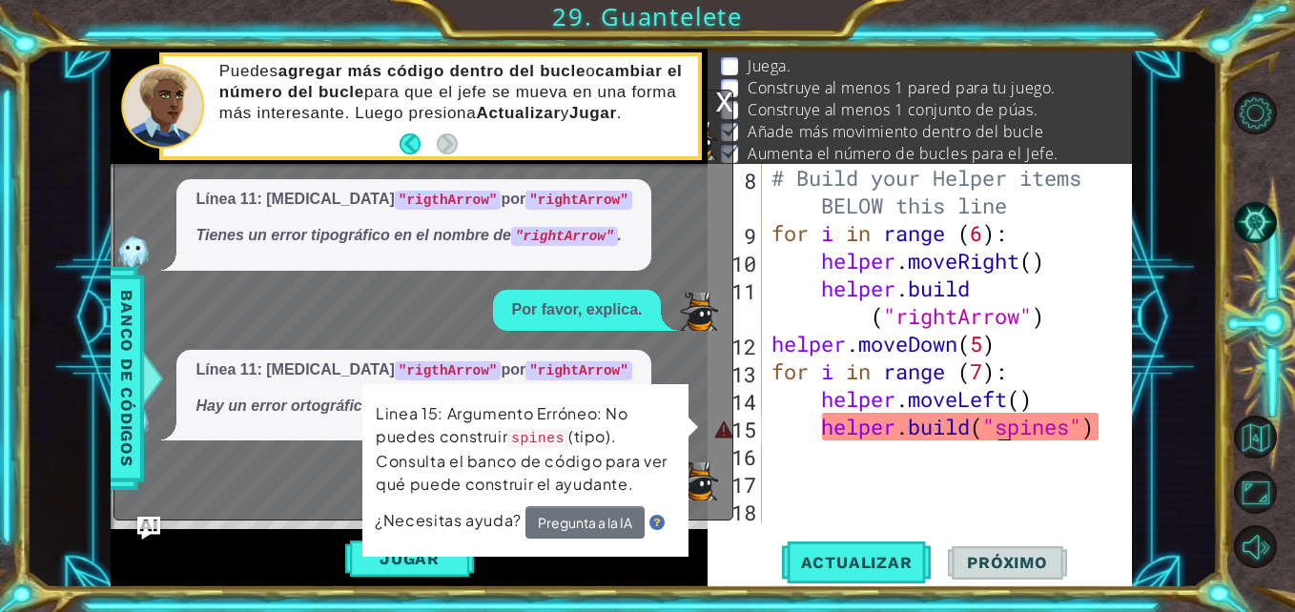
scroll to position [21, 0]
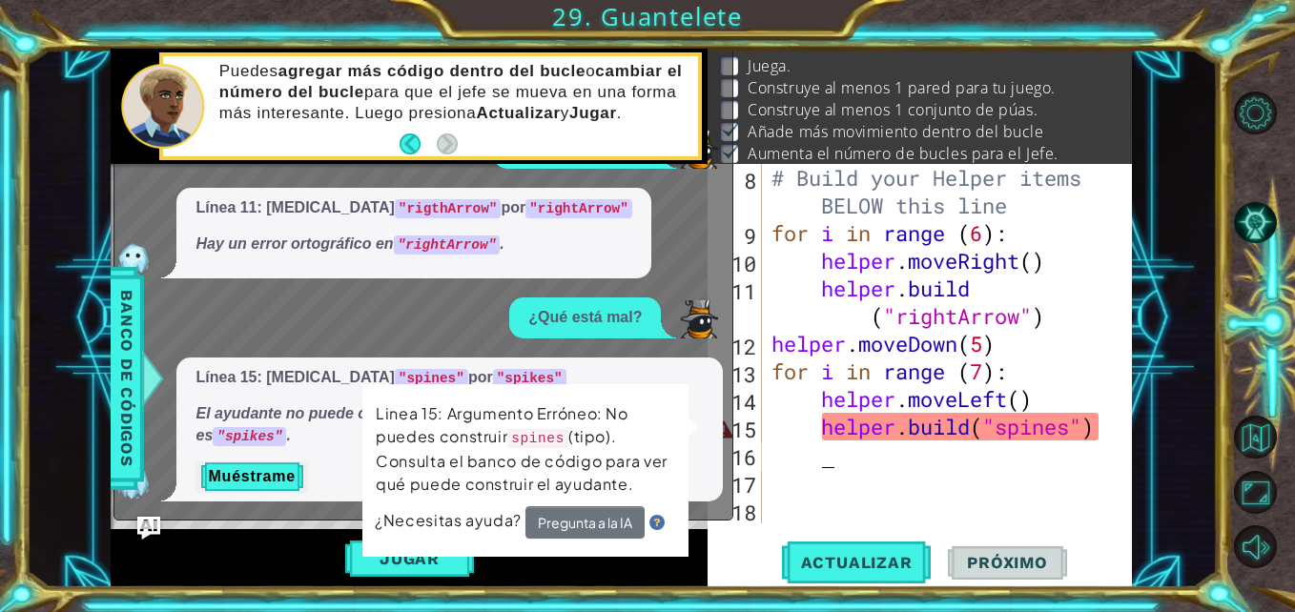
click at [876, 450] on div "# Build your Helper items BELOW this line for i in range ( 6 ) : helper . moveR…" at bounding box center [945, 385] width 355 height 443
click at [906, 423] on div "# Build your Helper items BELOW this line for i in range ( 6 ) : helper . moveR…" at bounding box center [945, 385] width 355 height 443
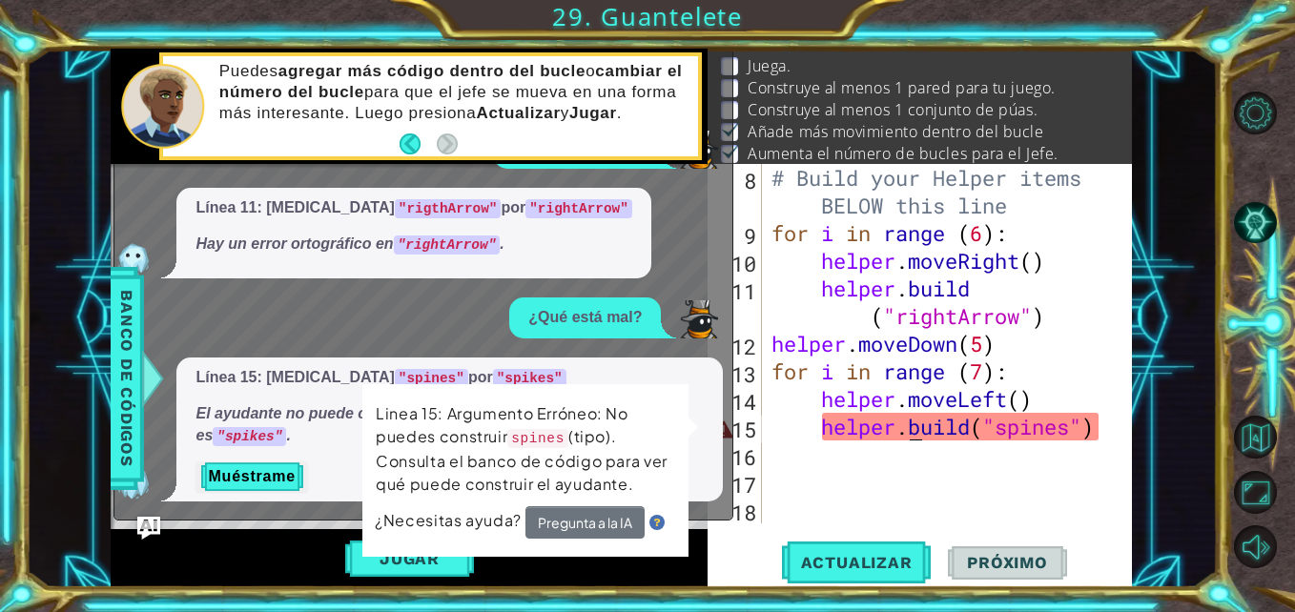
type textarea "[DOMAIN_NAME]("spines")"
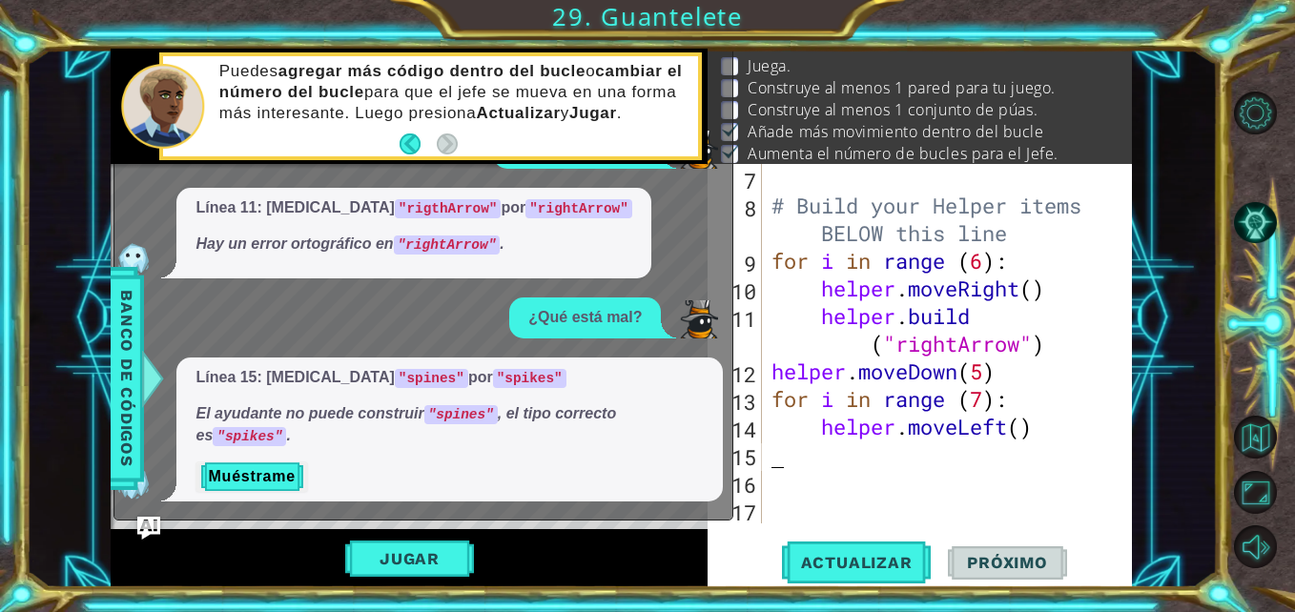
scroll to position [221, 0]
click at [894, 449] on div "# Build your Helper items BELOW this line for i in range ( 6 ) : helper . moveR…" at bounding box center [945, 371] width 355 height 415
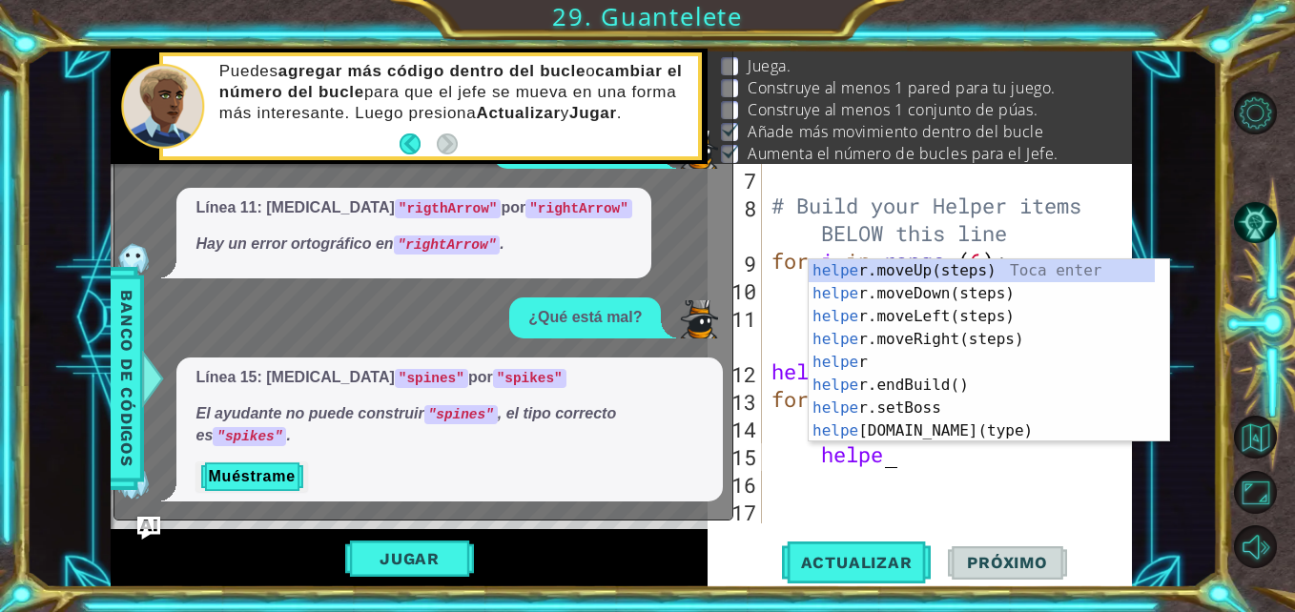
scroll to position [0, 5]
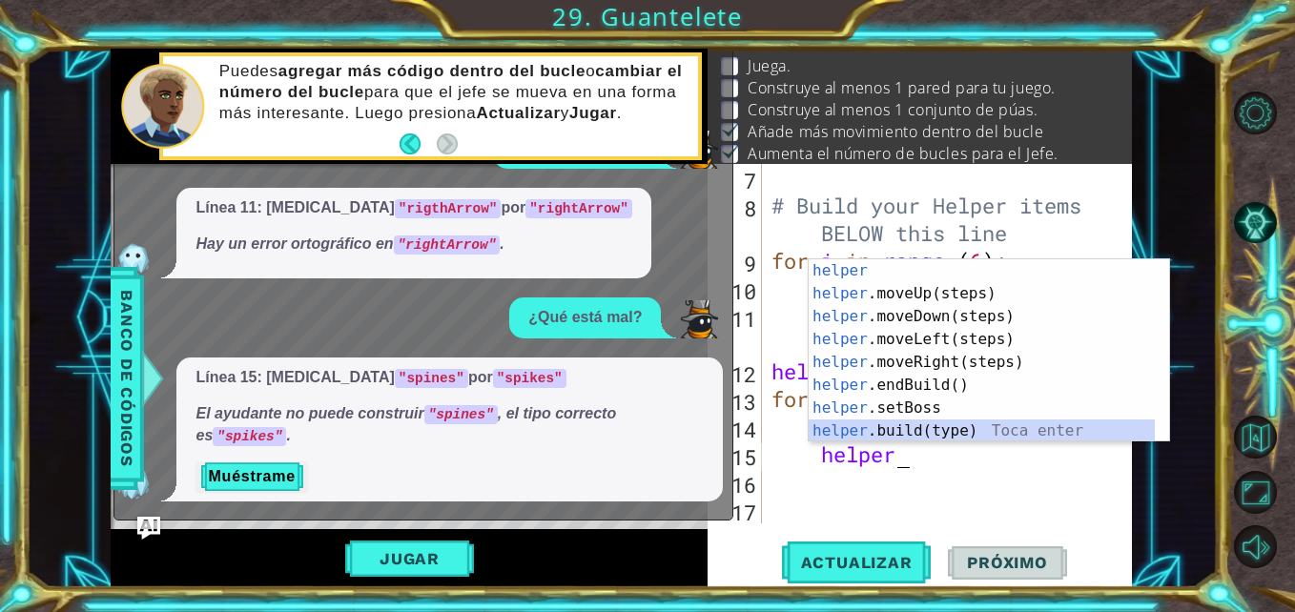
click at [917, 436] on div "helper Toca enter helper .moveUp(steps) Toca enter helper .moveDown(steps) Toca…" at bounding box center [982, 373] width 346 height 229
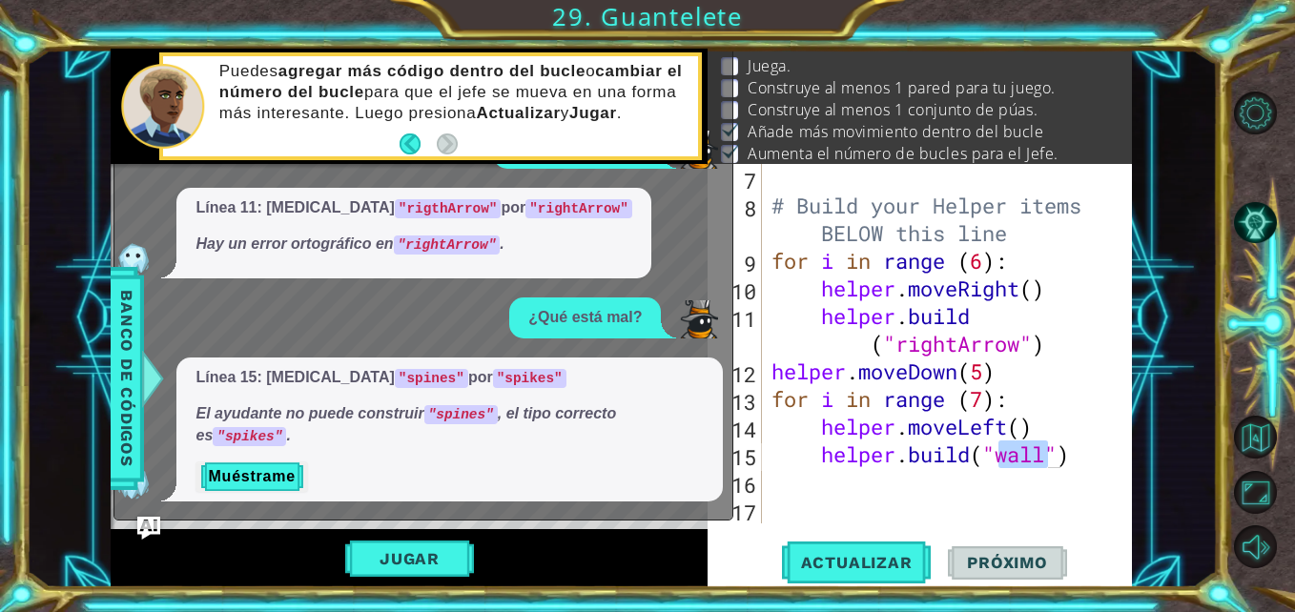
drag, startPoint x: 240, startPoint y: 434, endPoint x: 265, endPoint y: 436, distance: 24.9
click at [265, 436] on em "El ayudante no puede construir "spines" , el tipo correcto es "spikes" ." at bounding box center [406, 424] width 421 height 38
click at [1028, 455] on div "# Build your Helper items BELOW this line for i in range ( 6 ) : helper . moveR…" at bounding box center [940, 344] width 345 height 360
click at [1028, 455] on div "# Build your Helper items BELOW this line for i in range ( 6 ) : helper . moveR…" at bounding box center [945, 371] width 355 height 415
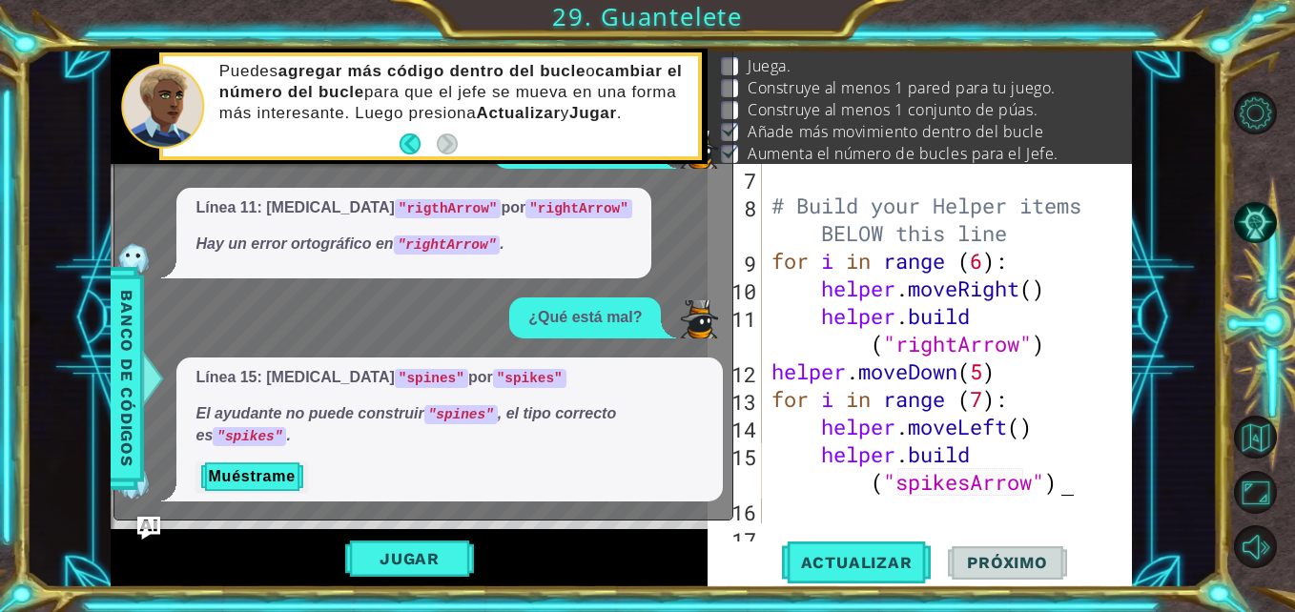
scroll to position [0, 17]
click at [908, 553] on span "Actualizar" at bounding box center [857, 562] width 150 height 19
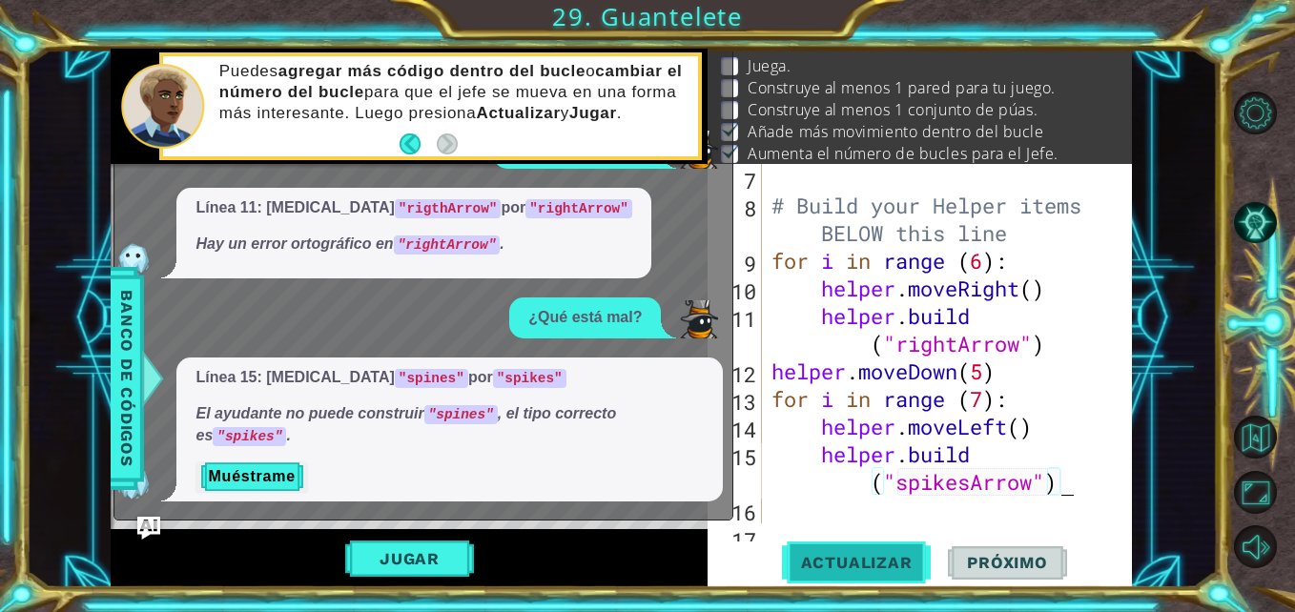
click at [908, 553] on span "Actualizar" at bounding box center [857, 562] width 150 height 19
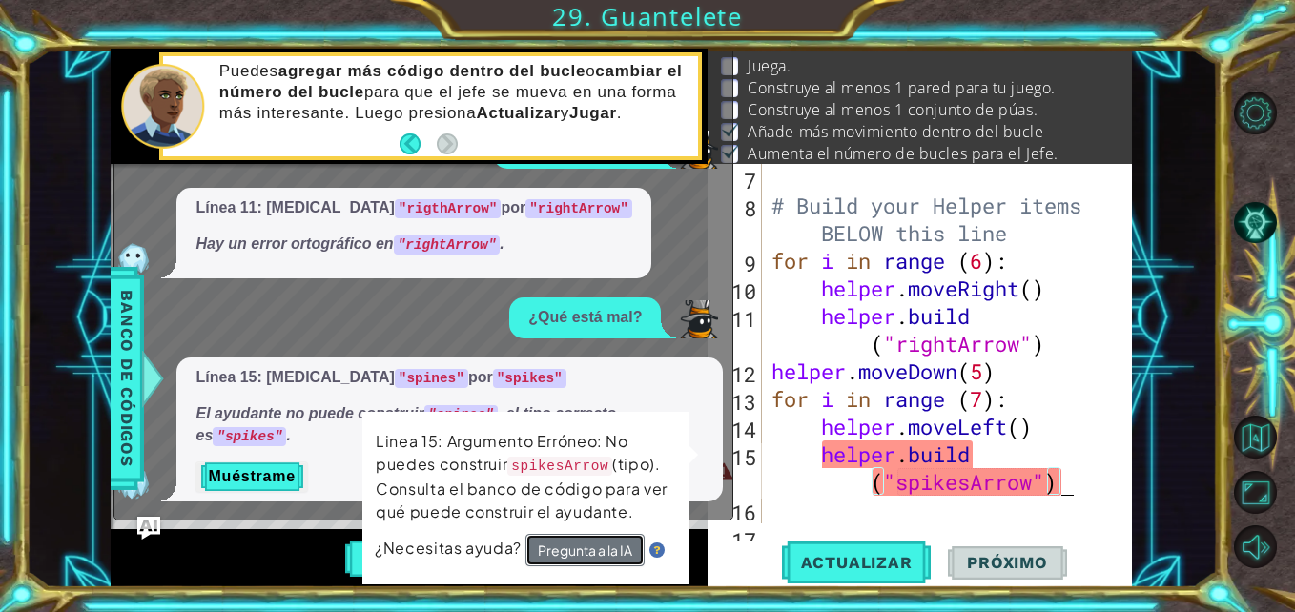
click at [569, 546] on button "Pregunta a la IA" at bounding box center [584, 551] width 120 height 34
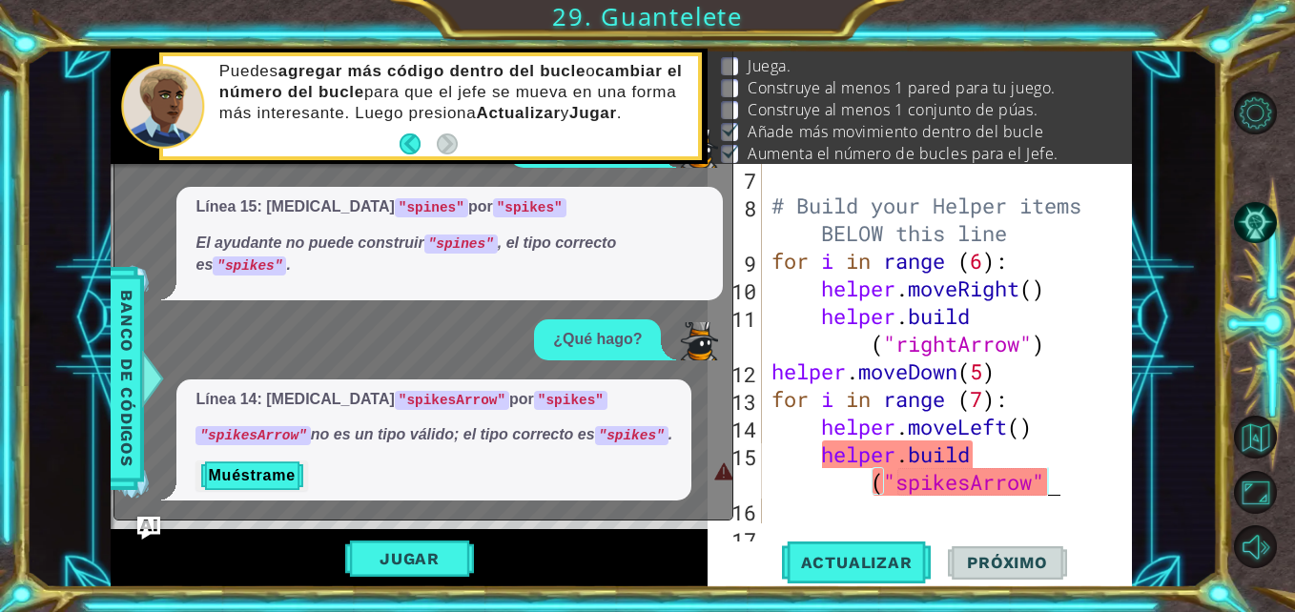
scroll to position [0, 16]
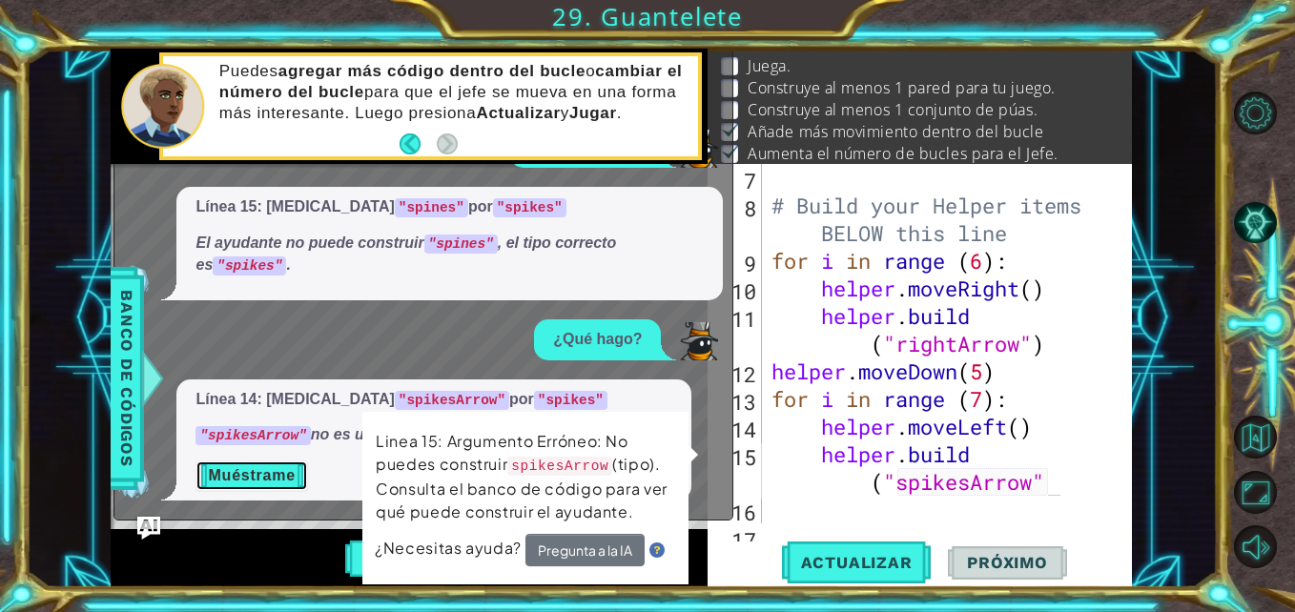
click at [258, 468] on button "Muéstrame" at bounding box center [252, 476] width 112 height 31
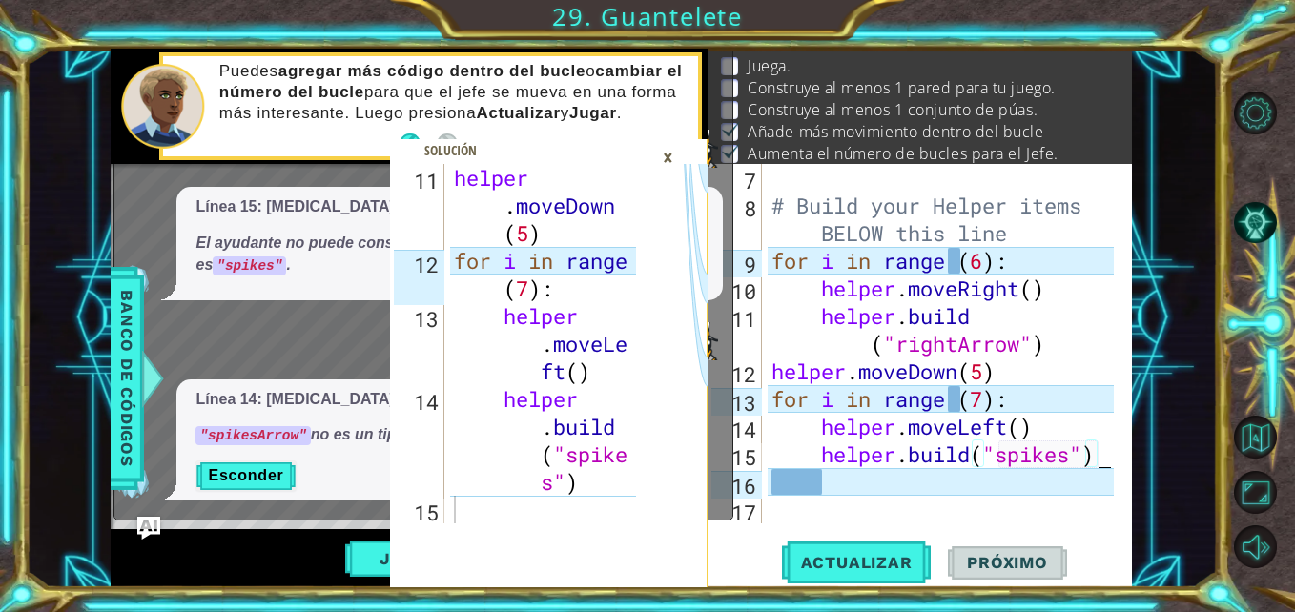
scroll to position [0, 14]
type textarea "[DOMAIN_NAME]("spikes")"
click at [913, 564] on span "Actualizar" at bounding box center [857, 562] width 150 height 19
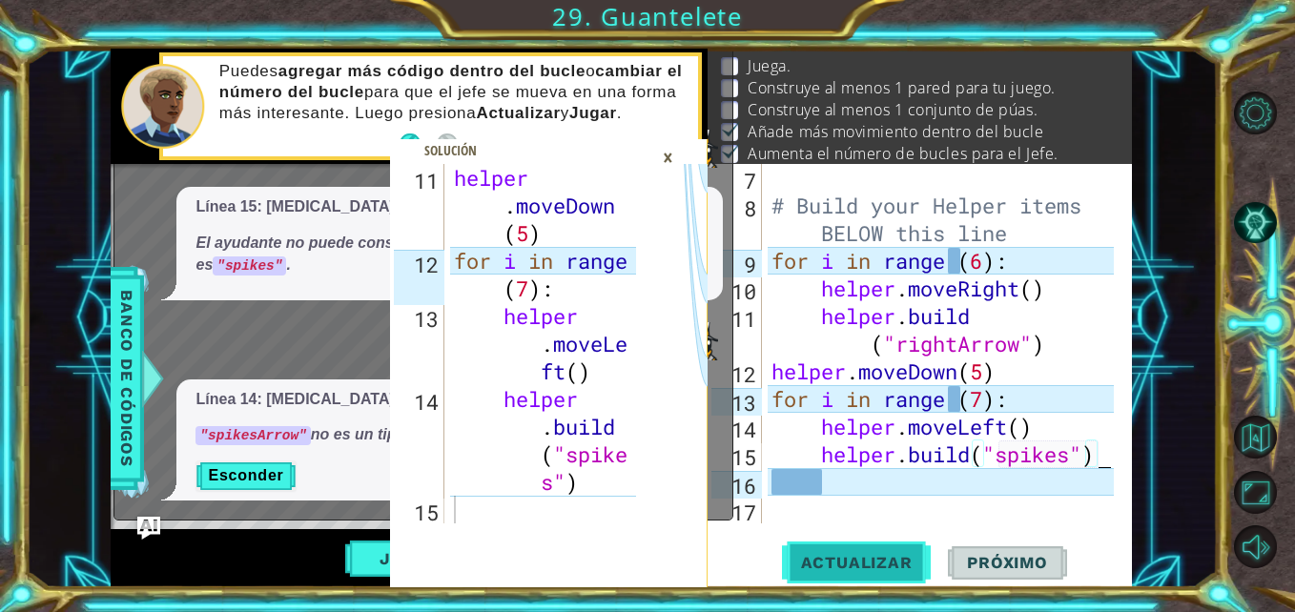
click at [913, 564] on span "Actualizar" at bounding box center [857, 562] width 150 height 19
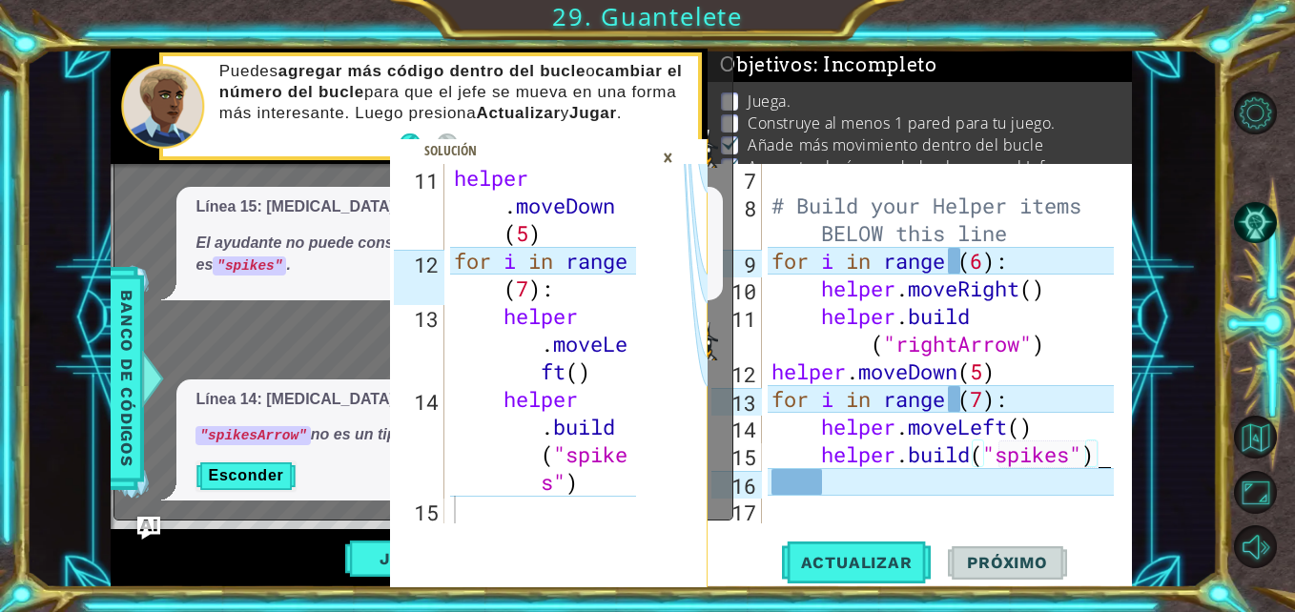
scroll to position [0, 0]
click at [668, 157] on div "×" at bounding box center [668, 157] width 30 height 32
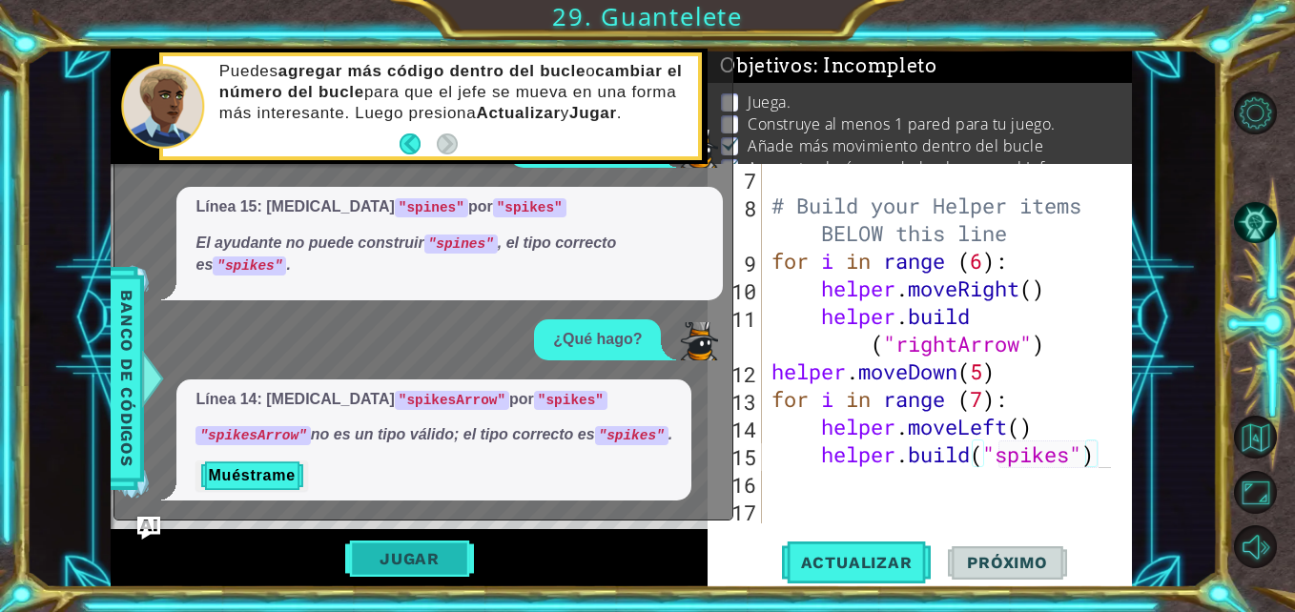
click at [443, 567] on button "Jugar" at bounding box center [409, 559] width 129 height 36
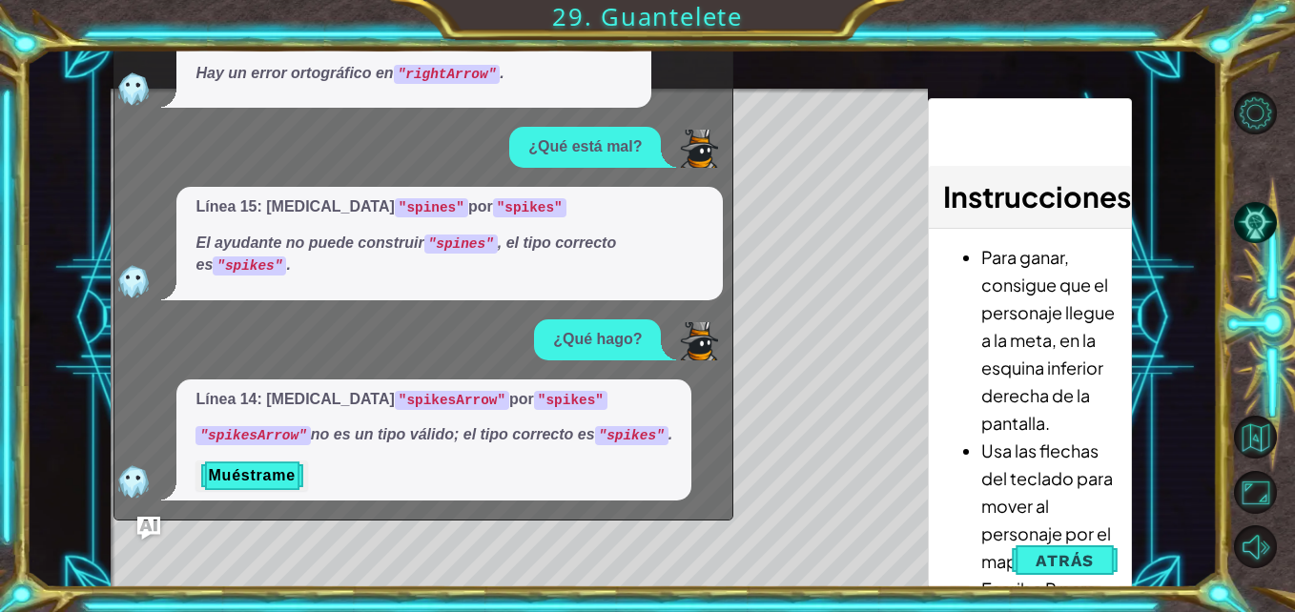
click at [773, 179] on div "Level Map" at bounding box center [551, 370] width 881 height 562
click at [845, 345] on div "Level Map" at bounding box center [551, 370] width 881 height 562
click at [717, 57] on div "Línea 11: [MEDICAL_DATA] "rigthArrow" por "rightArrow" Hay un error ortográfico…" at bounding box center [418, 63] width 608 height 92
click at [118, 63] on div "Línea 11: [MEDICAL_DATA] "rigthArrow" por "rightArrow" Hay un error ortográfico…" at bounding box center [418, 63] width 608 height 92
click at [88, 66] on div "11 12 13 14 15 helper . moveDown ( 5 ) for i in range ( 7 ) : helper . moveLe f…" at bounding box center [621, 318] width 1191 height 539
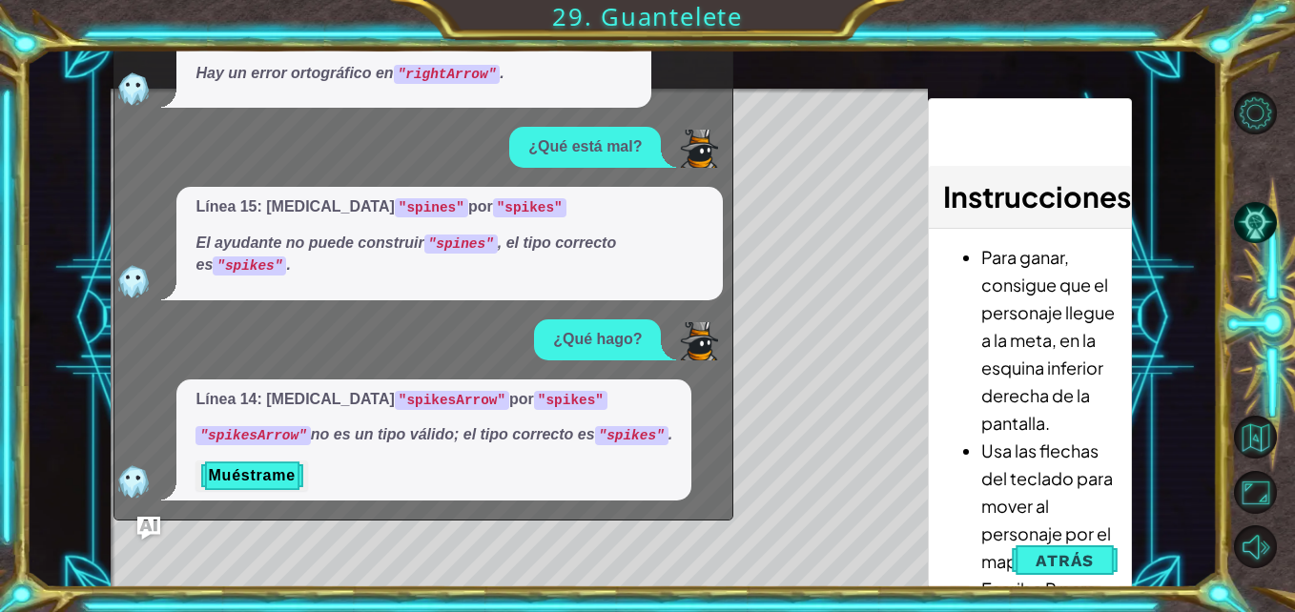
drag, startPoint x: 771, startPoint y: 463, endPoint x: 820, endPoint y: 427, distance: 60.9
click at [820, 427] on div "Level Map" at bounding box center [551, 370] width 881 height 562
click at [1060, 560] on span "Atrás" at bounding box center [1065, 560] width 58 height 19
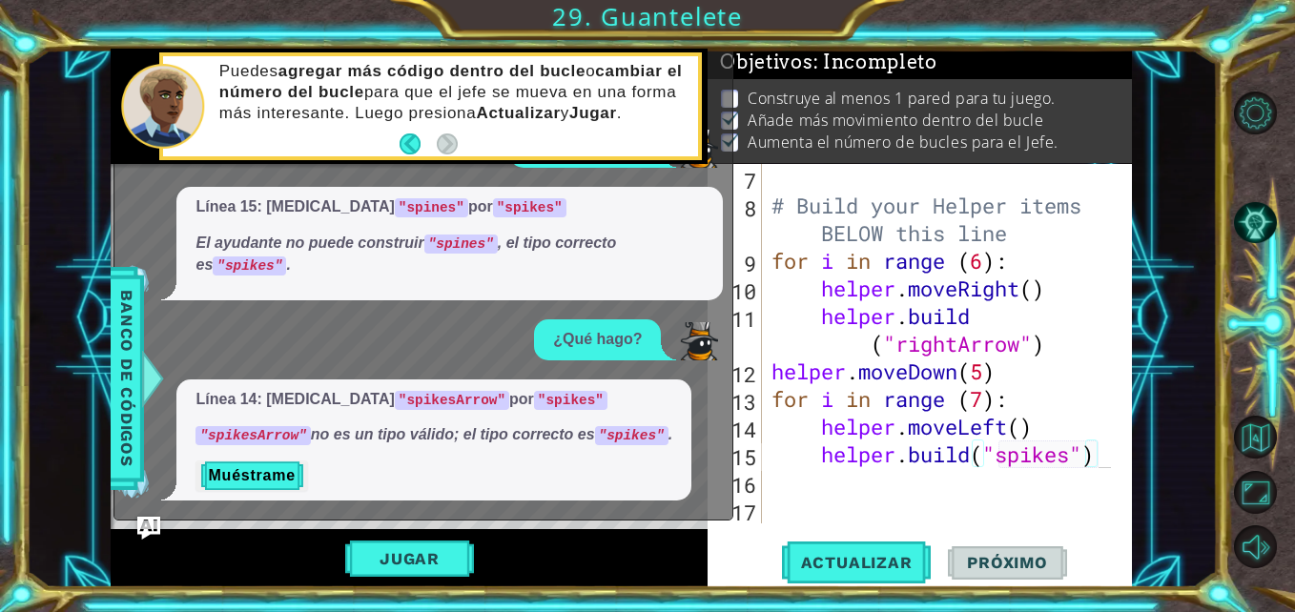
scroll to position [14, 0]
click at [181, 102] on div at bounding box center [162, 106] width 83 height 84
click at [699, 97] on div "Puedes agregar más código dentro del bucle o cambiar el número del bucle para q…" at bounding box center [431, 106] width 544 height 108
click at [723, 46] on div "11 12 13 14 15 helper . moveDown ( 5 ) for i in range ( 7 ) : helper . moveLe f…" at bounding box center [647, 306] width 1295 height 612
drag, startPoint x: 723, startPoint y: 46, endPoint x: 357, endPoint y: 182, distance: 390.8
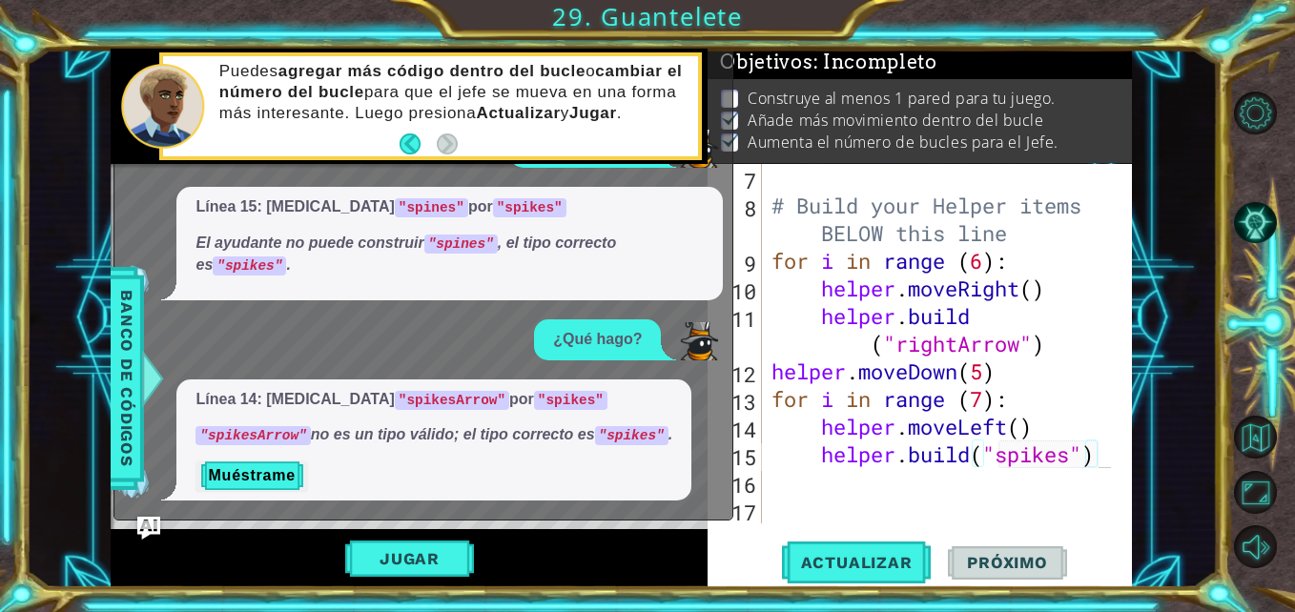
click at [382, 167] on div "11 12 13 14 15 helper . moveDown ( 5 ) for i in range ( 7 ) : helper . moveLe f…" at bounding box center [647, 306] width 1295 height 612
click at [128, 237] on div "Línea 15: [MEDICAL_DATA] "spines" por "spikes" El ayudante no puede construir "…" at bounding box center [418, 243] width 608 height 113
click at [152, 525] on img "Ask AI" at bounding box center [148, 528] width 25 height 25
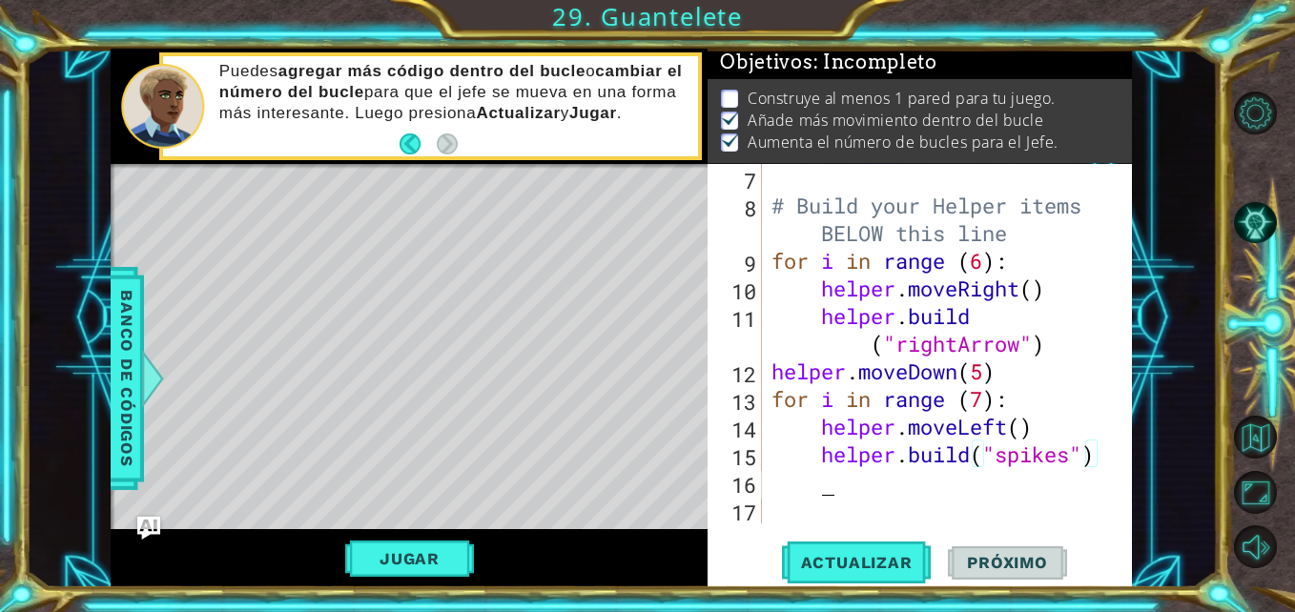
click at [854, 483] on div "# Build your Helper items BELOW this line for i in range ( 6 ) : helper . moveR…" at bounding box center [945, 371] width 355 height 415
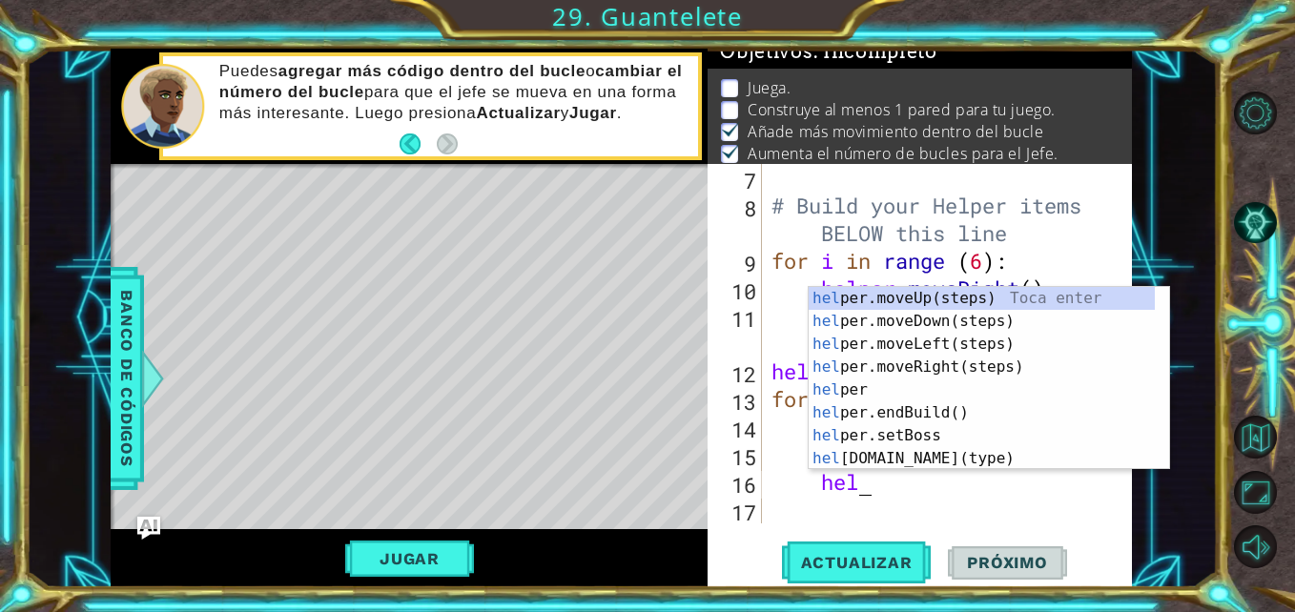
type textarea "helper"
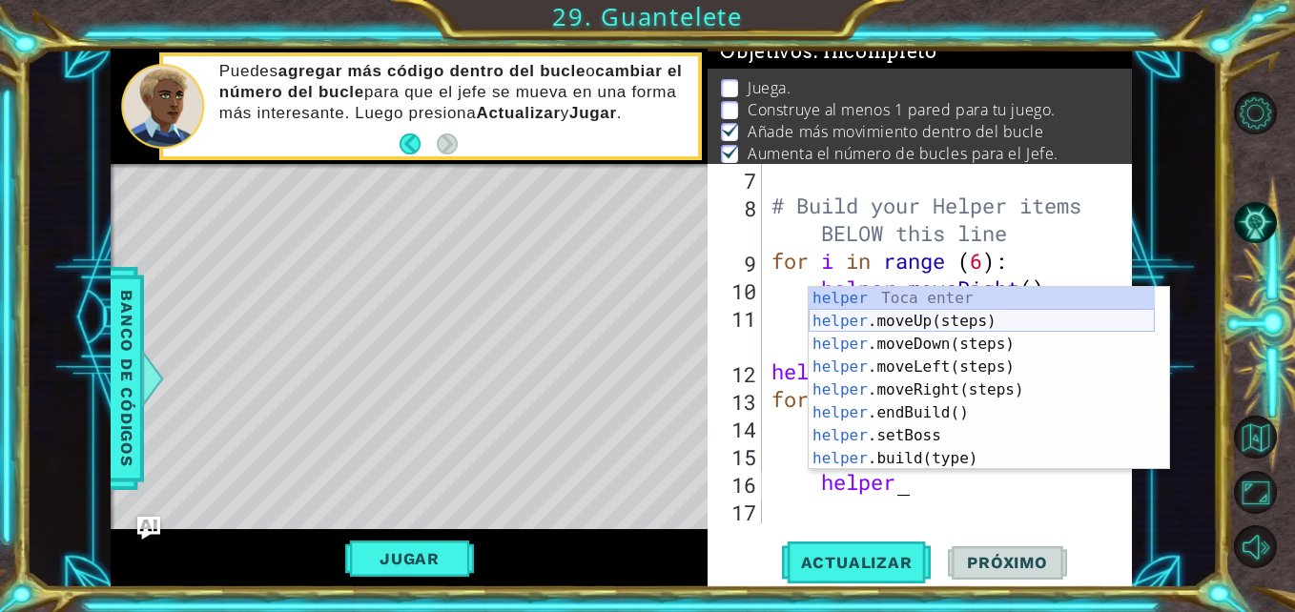
click at [953, 319] on div "helper Toca enter helper .moveUp(steps) Toca enter helper .moveDown(steps) Toca…" at bounding box center [982, 401] width 346 height 229
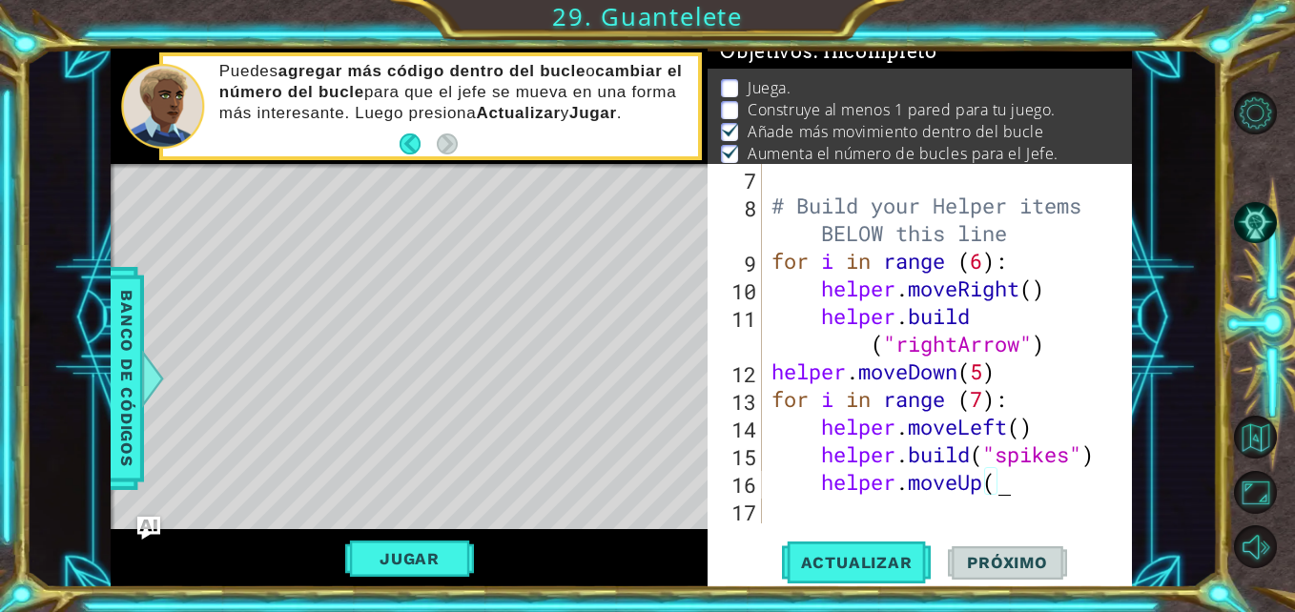
scroll to position [221, 0]
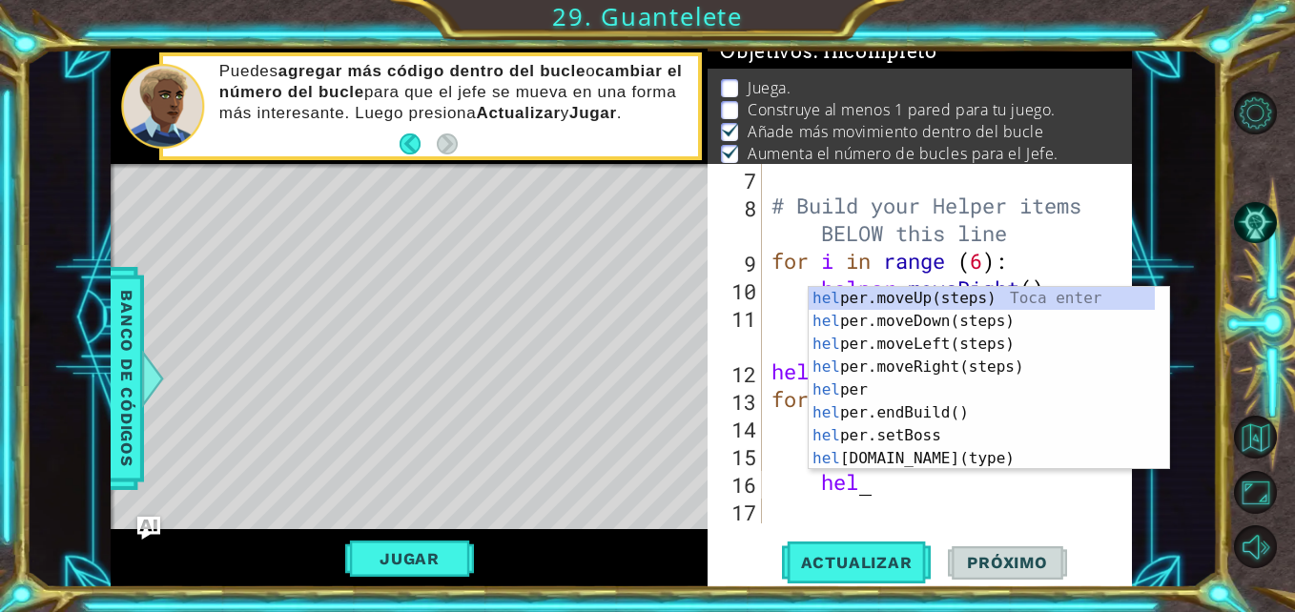
type textarea "h"
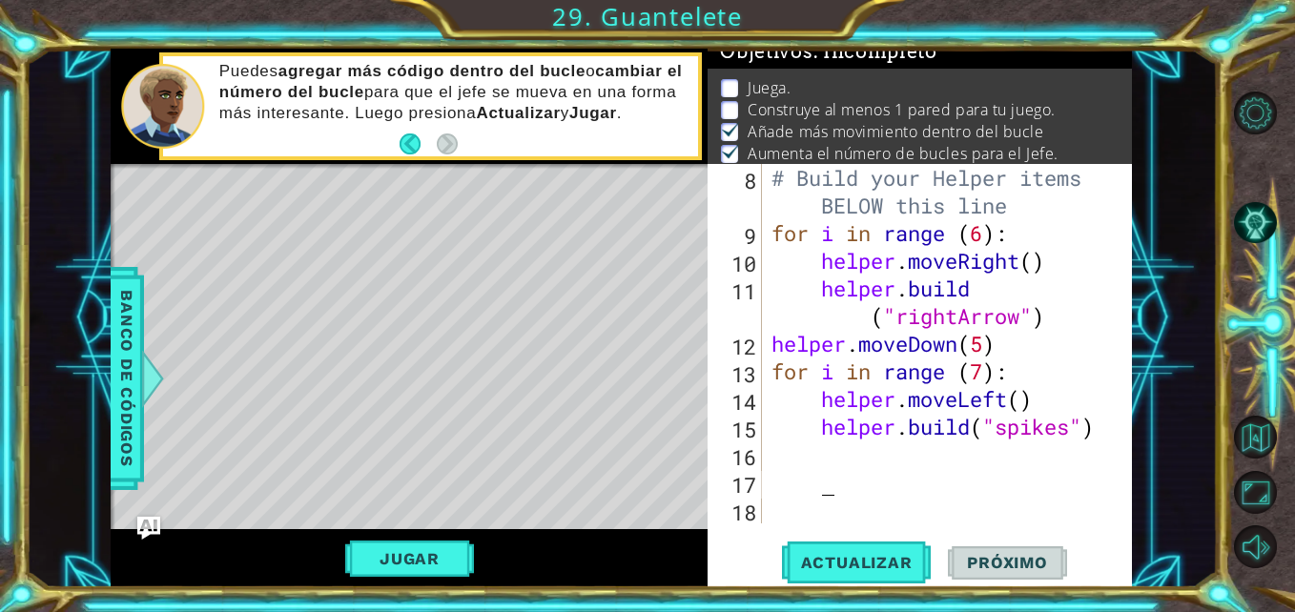
scroll to position [249, 0]
click at [877, 567] on span "Actualizar" at bounding box center [857, 562] width 150 height 19
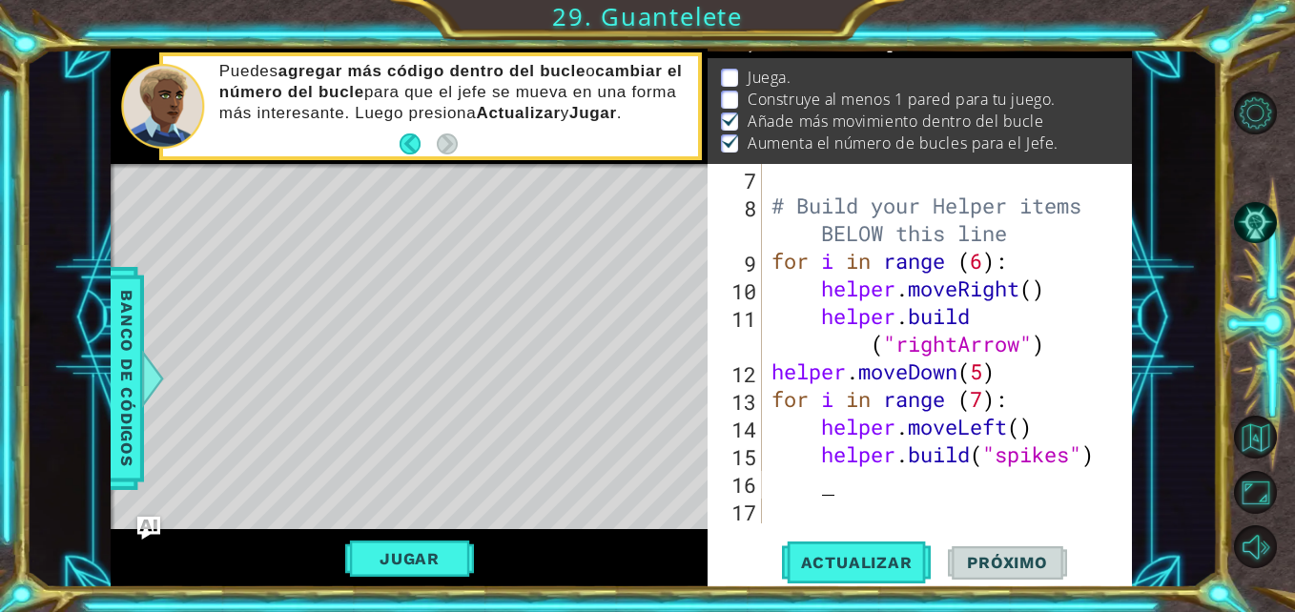
scroll to position [221, 0]
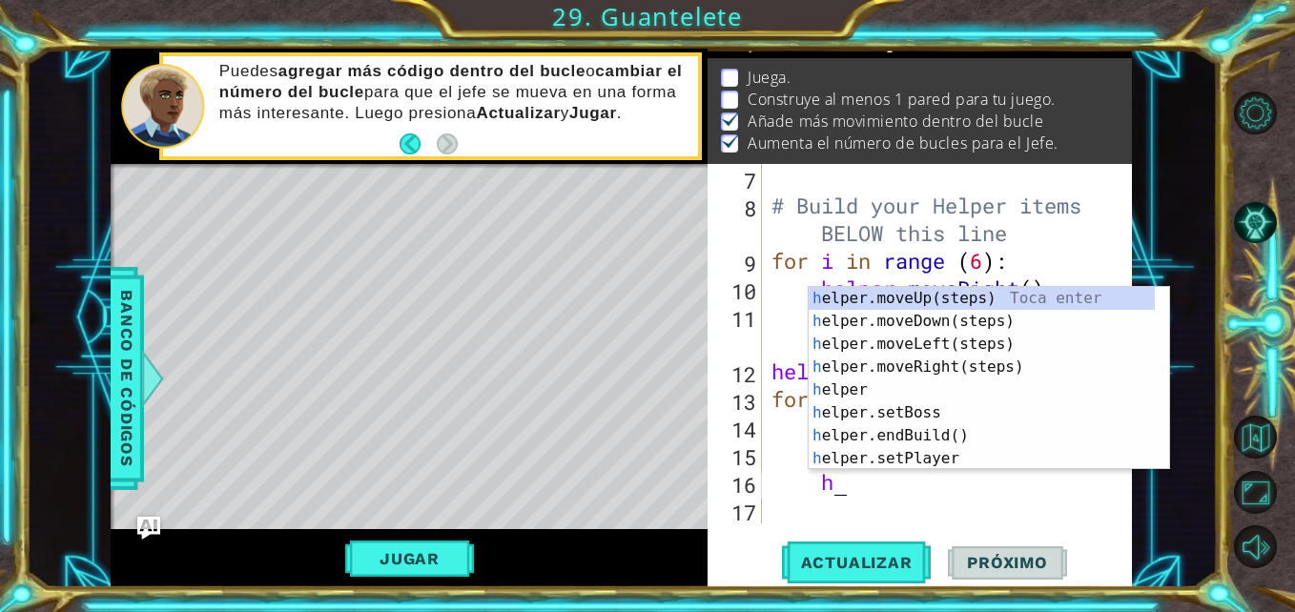
type textarea "he"
click at [983, 290] on div "he lper.moveUp(steps) Toca enter he lper.moveDown(steps) Toca enter he lper.mov…" at bounding box center [982, 401] width 346 height 229
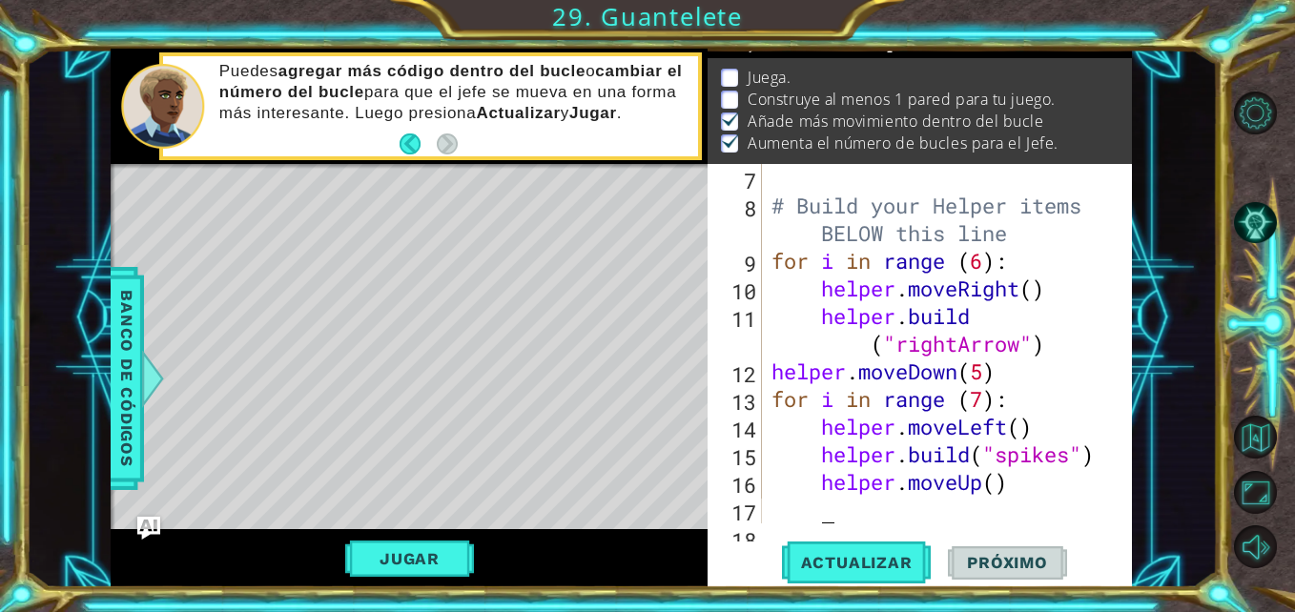
scroll to position [249, 0]
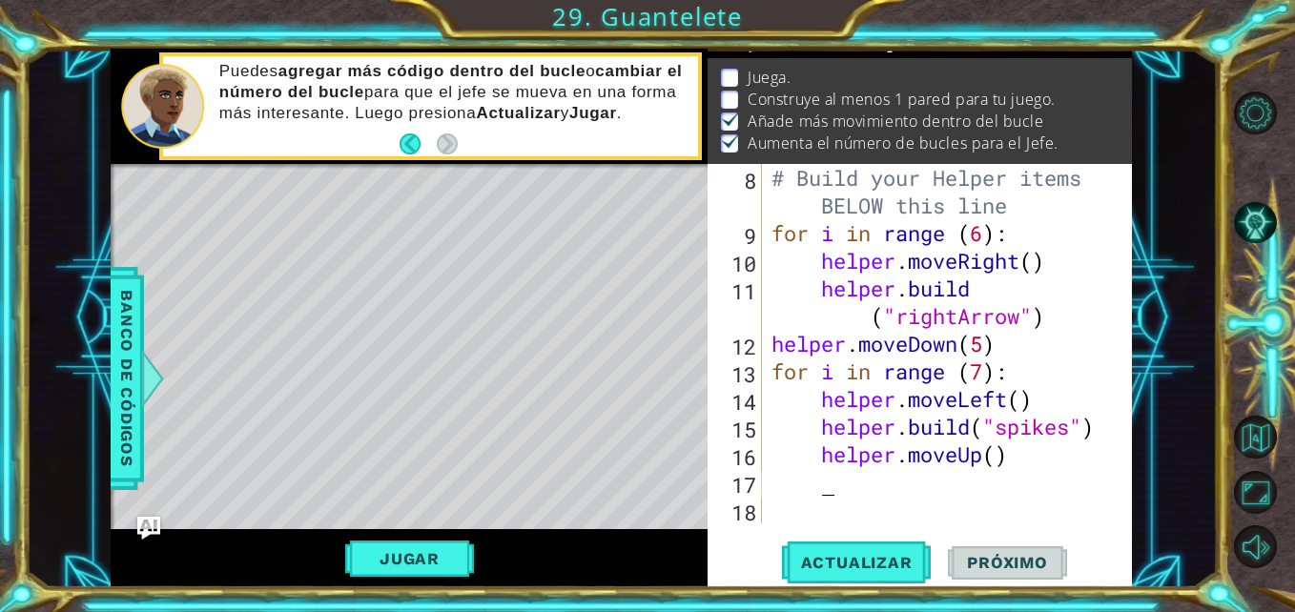
type textarea "h"
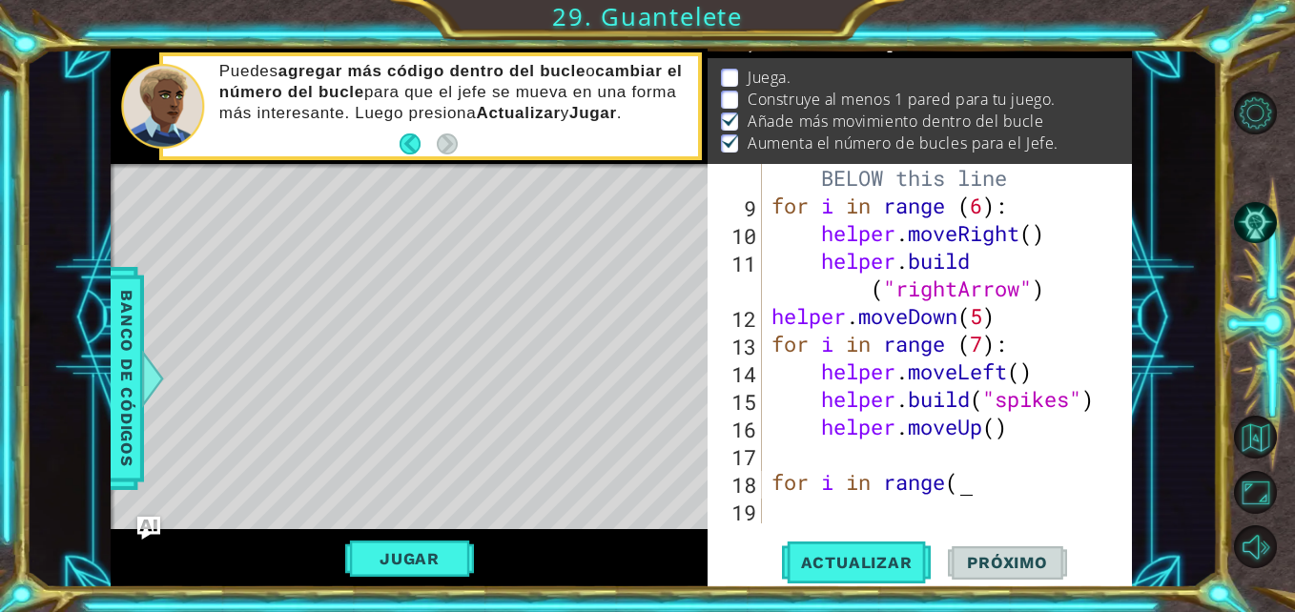
scroll to position [0, 9]
click at [973, 488] on div "# Build your Helper items BELOW this line for i in range ( 6 ) : helper . moveR…" at bounding box center [945, 357] width 355 height 443
click at [973, 485] on div "# Build your Helper items BELOW this line for i in range ( 6 ) : helper . moveR…" at bounding box center [945, 357] width 355 height 443
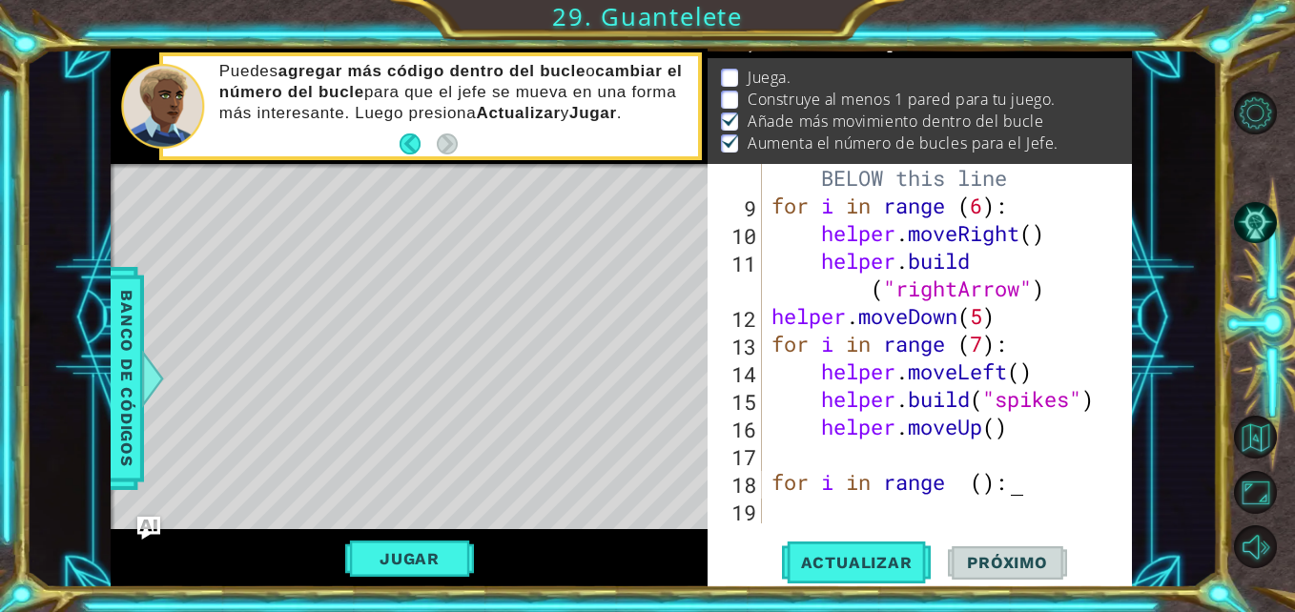
click at [984, 488] on div "# Build your Helper items BELOW this line for i in range ( 6 ) : helper . moveR…" at bounding box center [945, 357] width 355 height 443
click at [996, 478] on div "# Build your Helper items BELOW this line for i in range ( 6 ) : helper . moveR…" at bounding box center [945, 357] width 355 height 443
click at [987, 485] on div "# Build your Helper items BELOW this line for i in range ( 6 ) : helper . moveR…" at bounding box center [945, 357] width 355 height 443
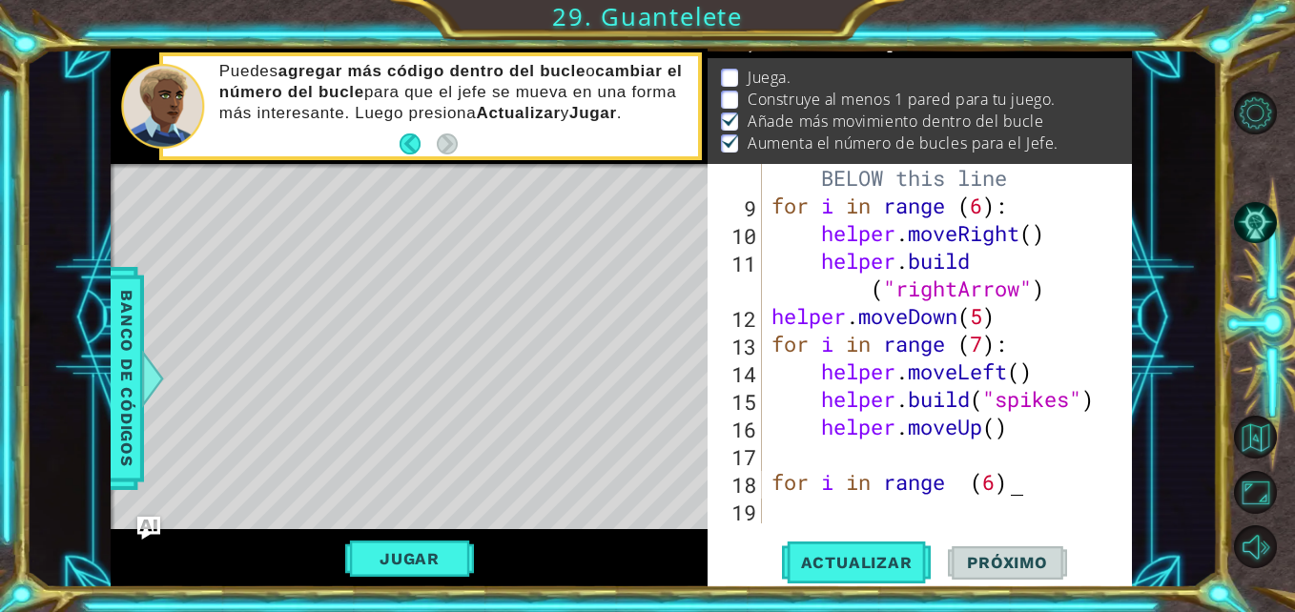
scroll to position [0, 11]
type textarea "for i in range (6):):"
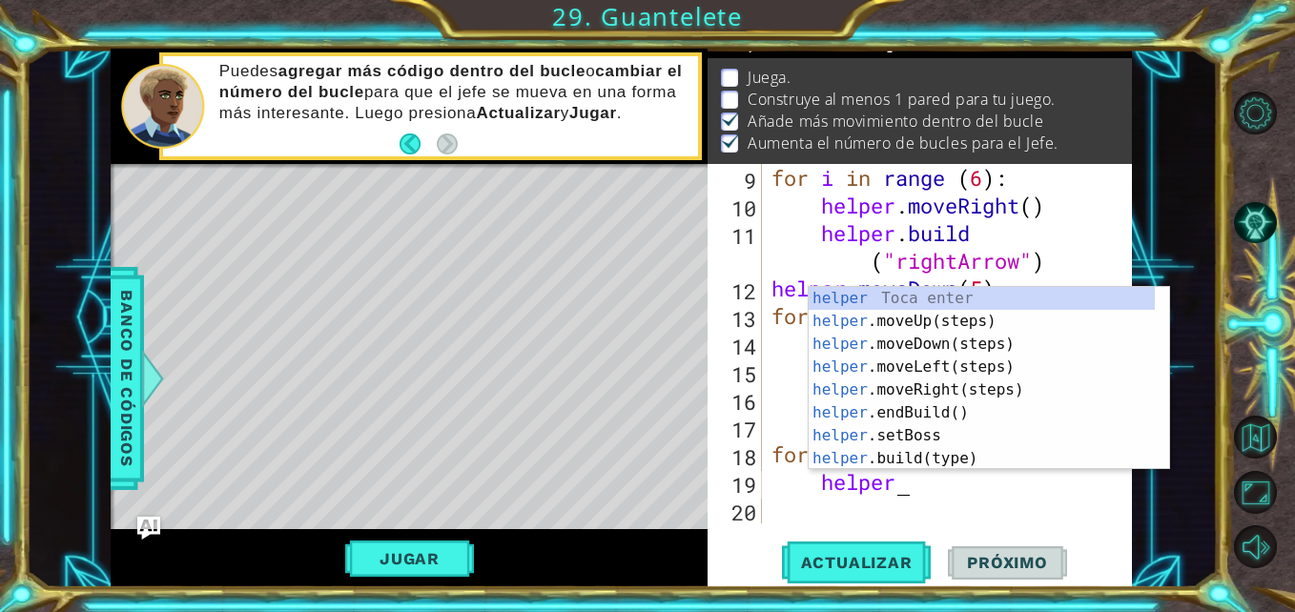
scroll to position [0, 5]
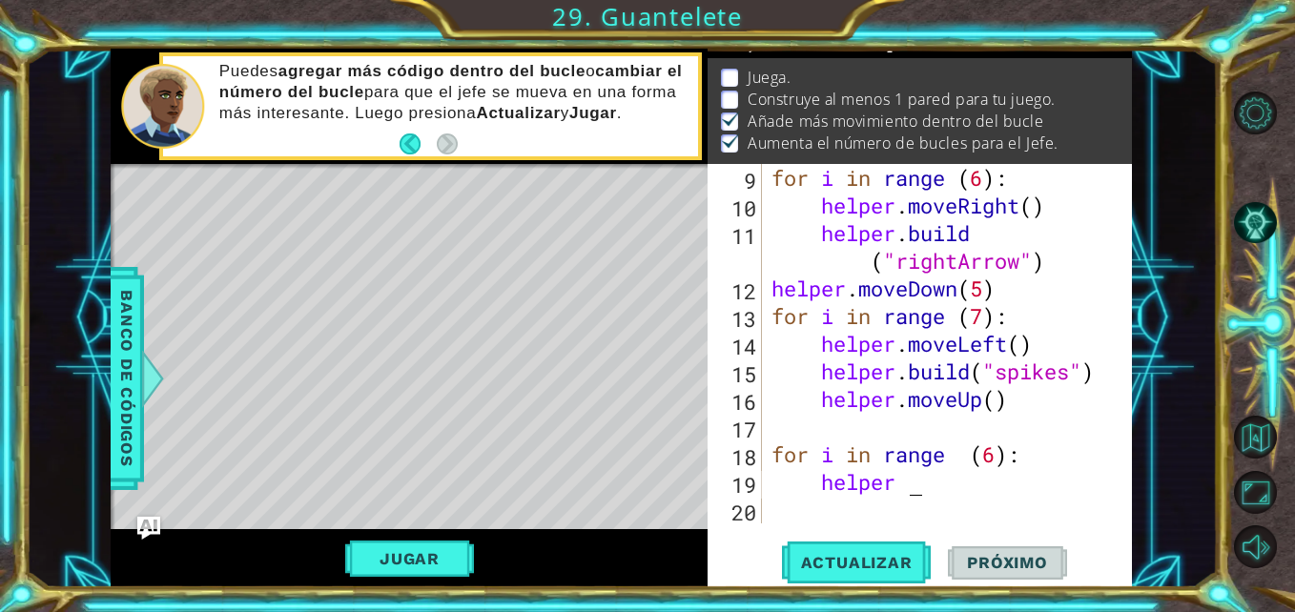
type textarea "helper"
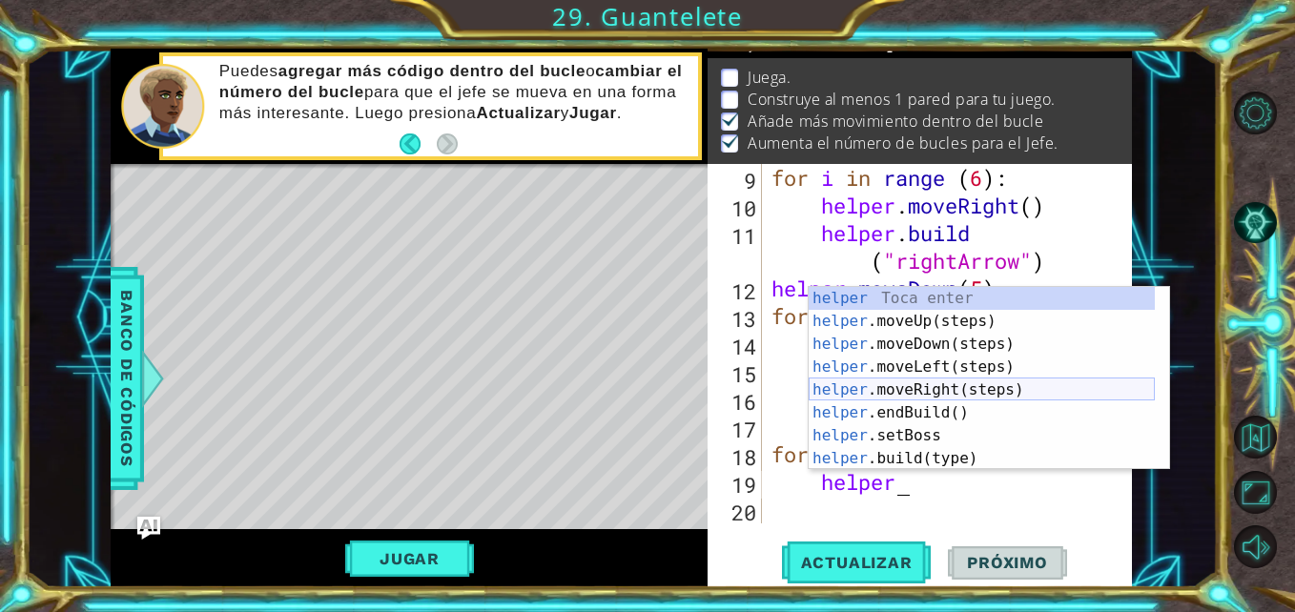
click at [979, 388] on div "helper Toca enter helper .moveUp(steps) Toca enter helper .moveDown(steps) Toca…" at bounding box center [982, 401] width 346 height 229
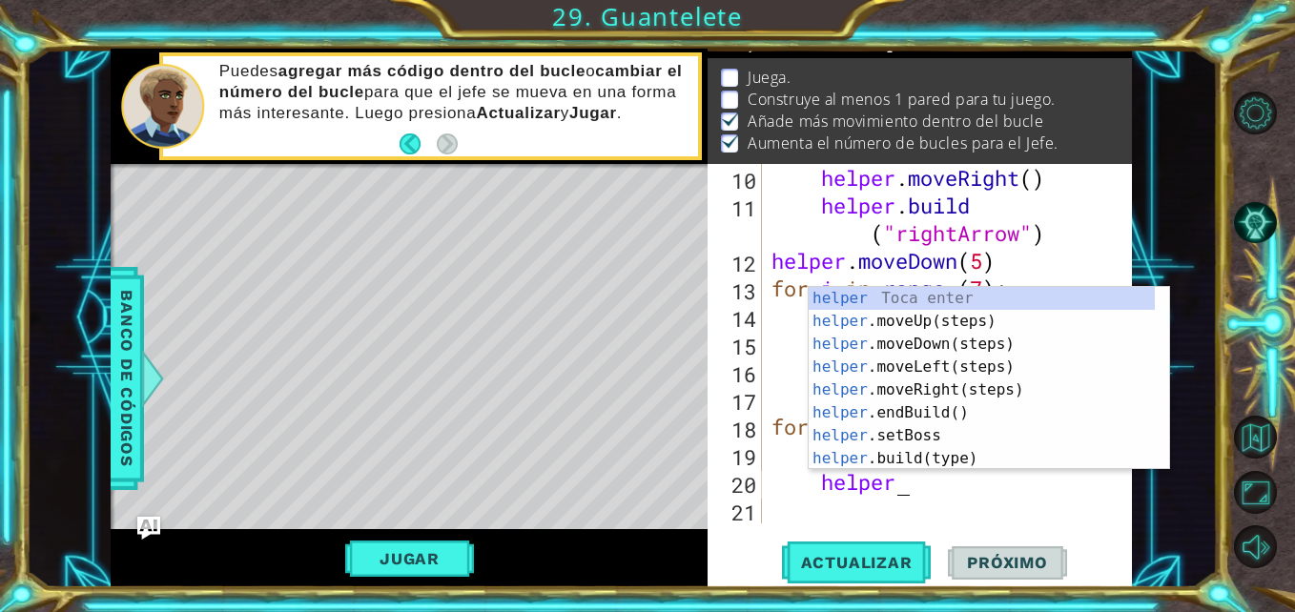
click at [938, 465] on div "helper Toca enter helper .moveUp(steps) Toca enter helper .moveDown(steps) Toca…" at bounding box center [982, 401] width 346 height 229
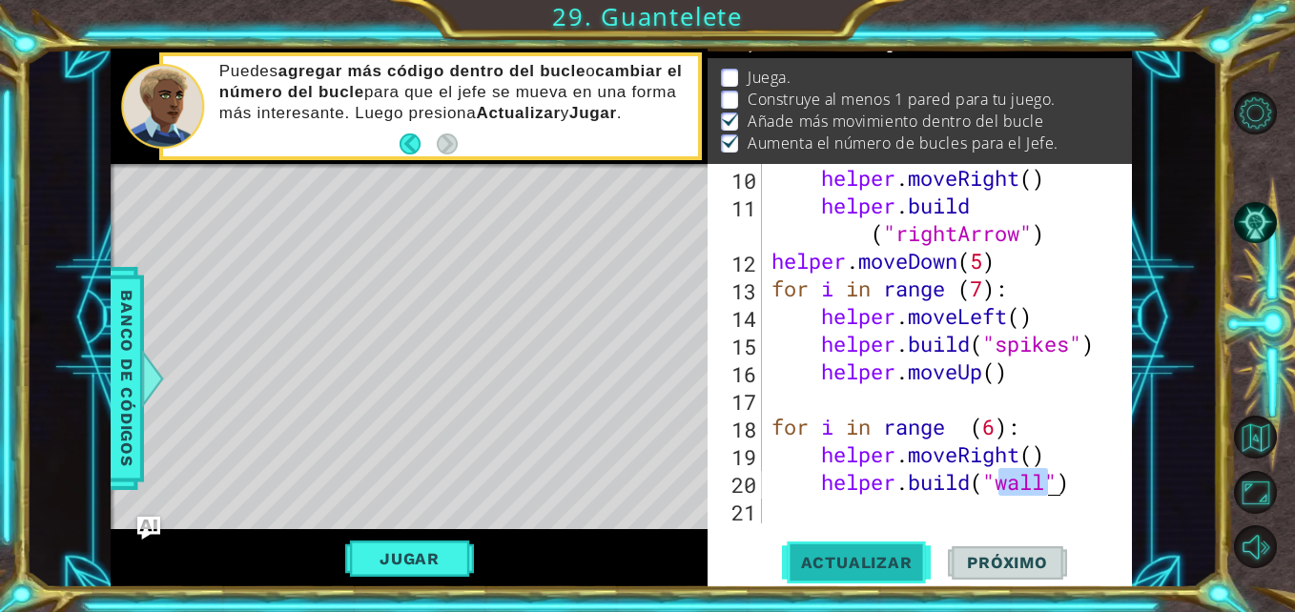
click at [904, 560] on span "Actualizar" at bounding box center [857, 562] width 150 height 19
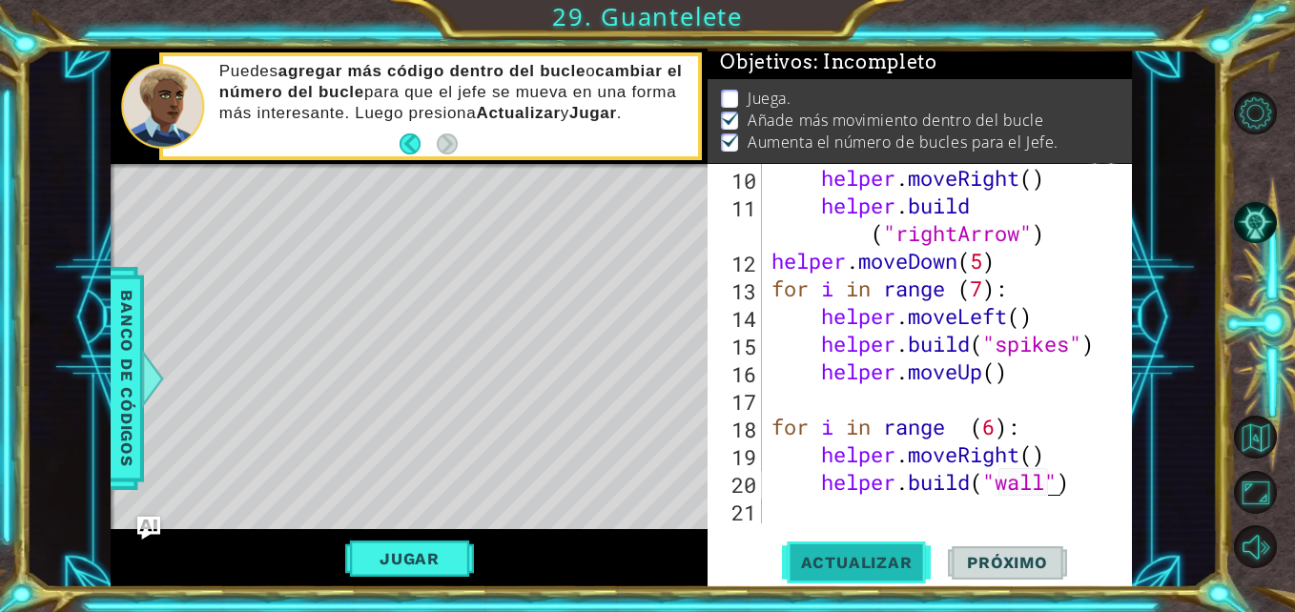
click at [904, 560] on span "Actualizar" at bounding box center [857, 562] width 150 height 19
type textarea "[DOMAIN_NAME]("")"
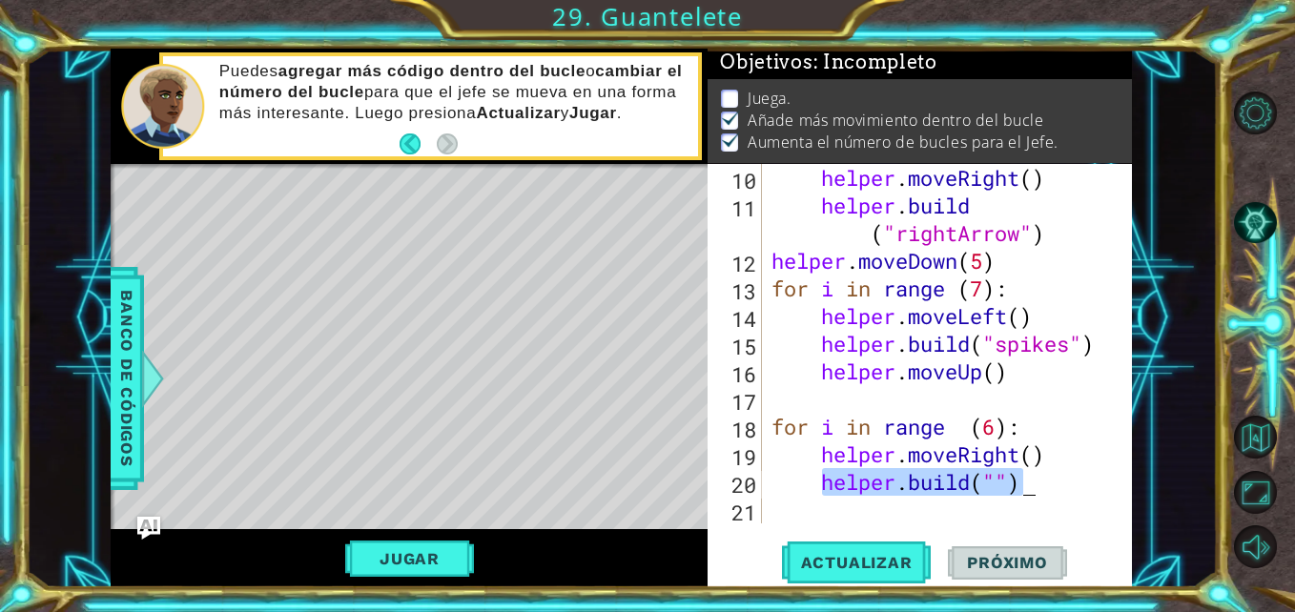
drag, startPoint x: 825, startPoint y: 487, endPoint x: 1044, endPoint y: 488, distance: 219.4
click at [1045, 488] on div "helper . moveRight ( ) helper . build ( "rightArrow" ) helper . moveDown ( 5 ) …" at bounding box center [945, 371] width 355 height 415
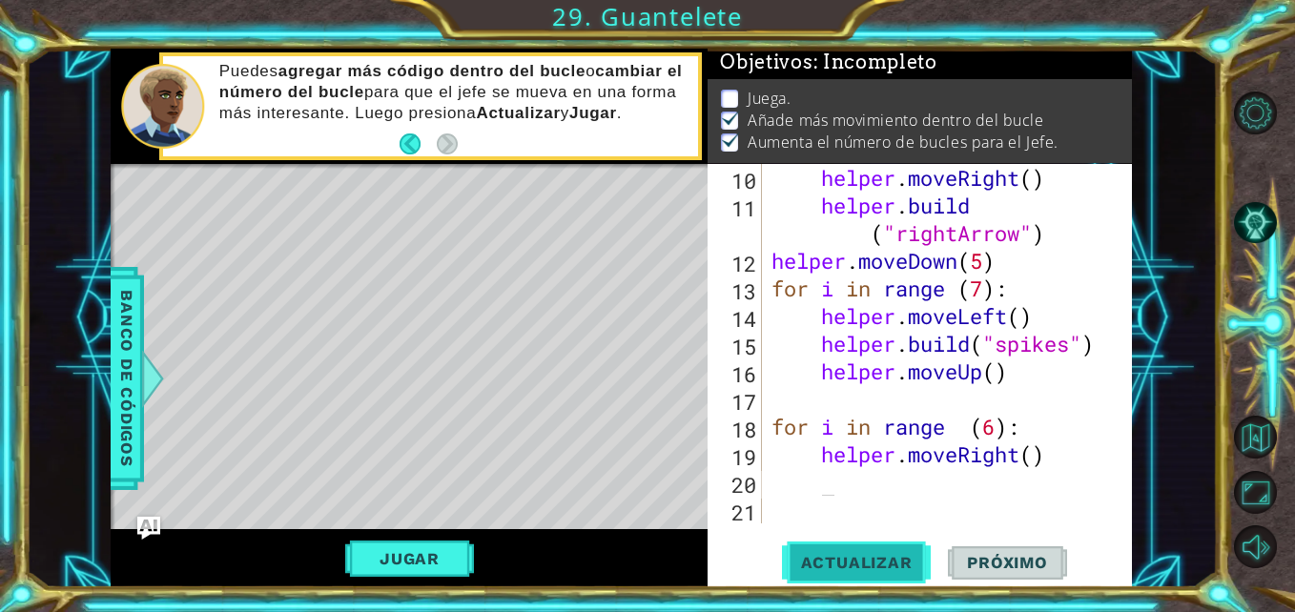
click at [839, 546] on button "Actualizar" at bounding box center [857, 563] width 150 height 42
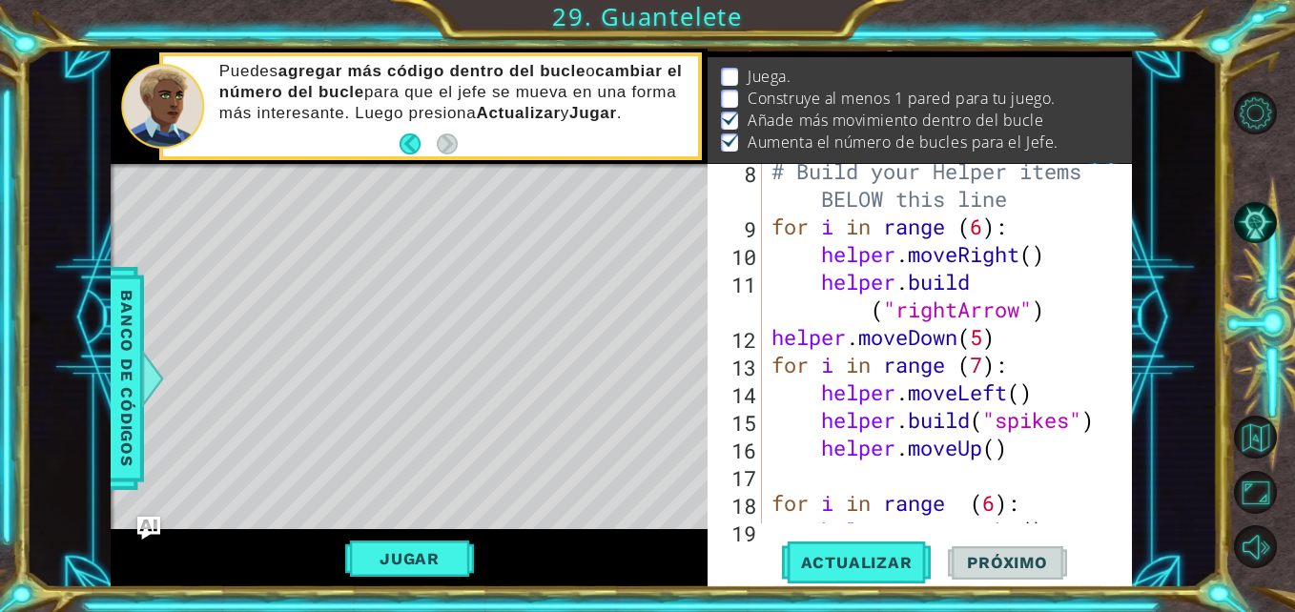
scroll to position [217, 0]
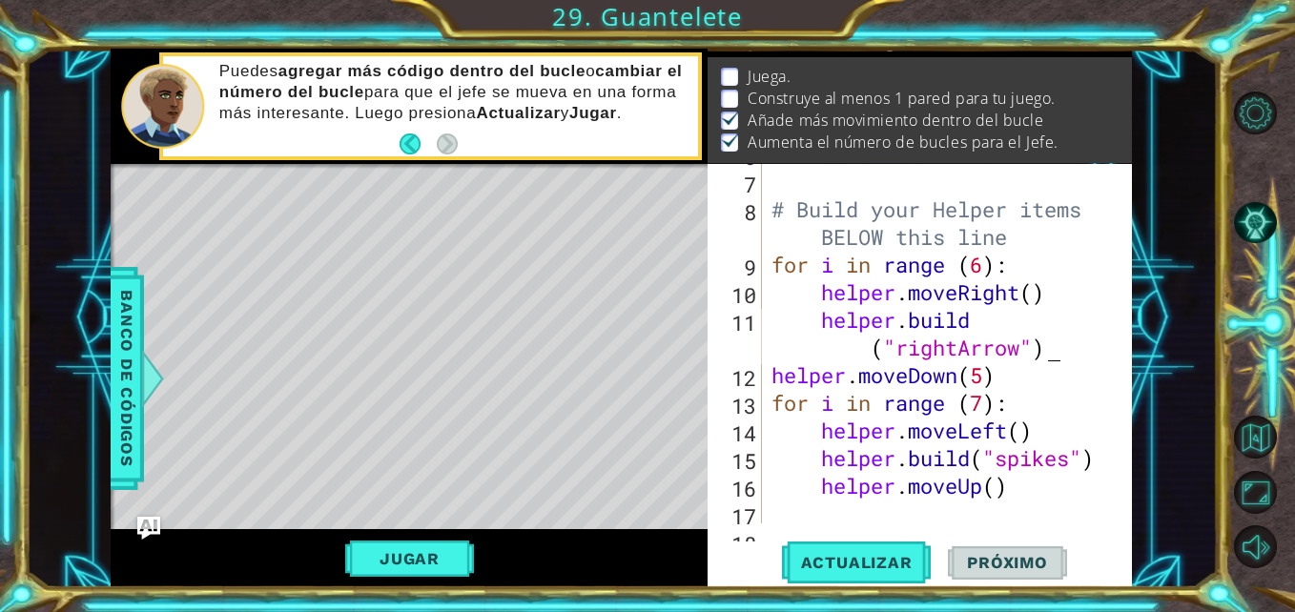
click at [1056, 354] on div "# Build your Helper items BELOW this line for i in range ( 6 ) : helper . moveR…" at bounding box center [945, 347] width 355 height 415
type textarea "[DOMAIN_NAME]("rightArrow")"
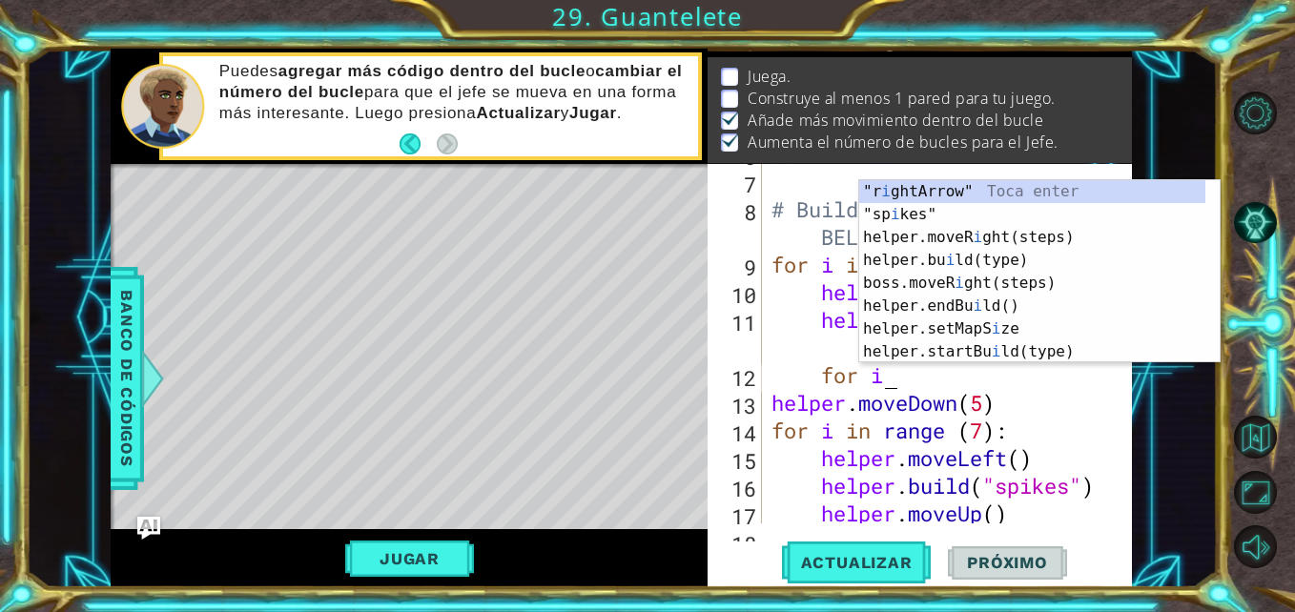
scroll to position [0, 4]
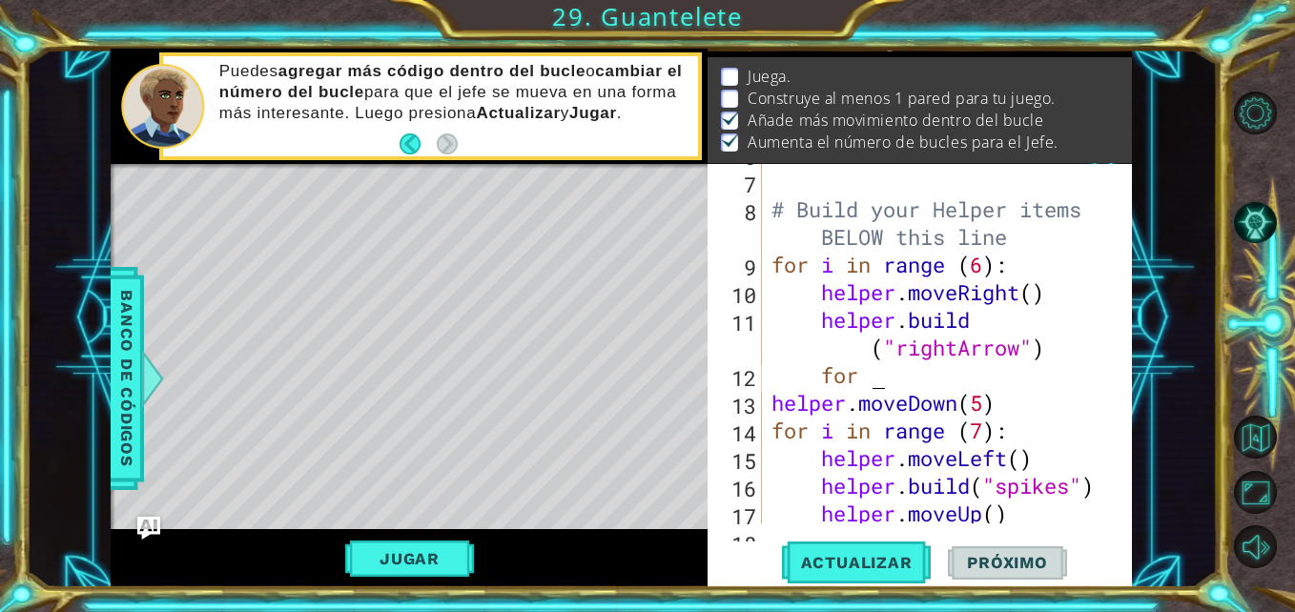
type textarea "f"
type textarea "for i in range (4):"
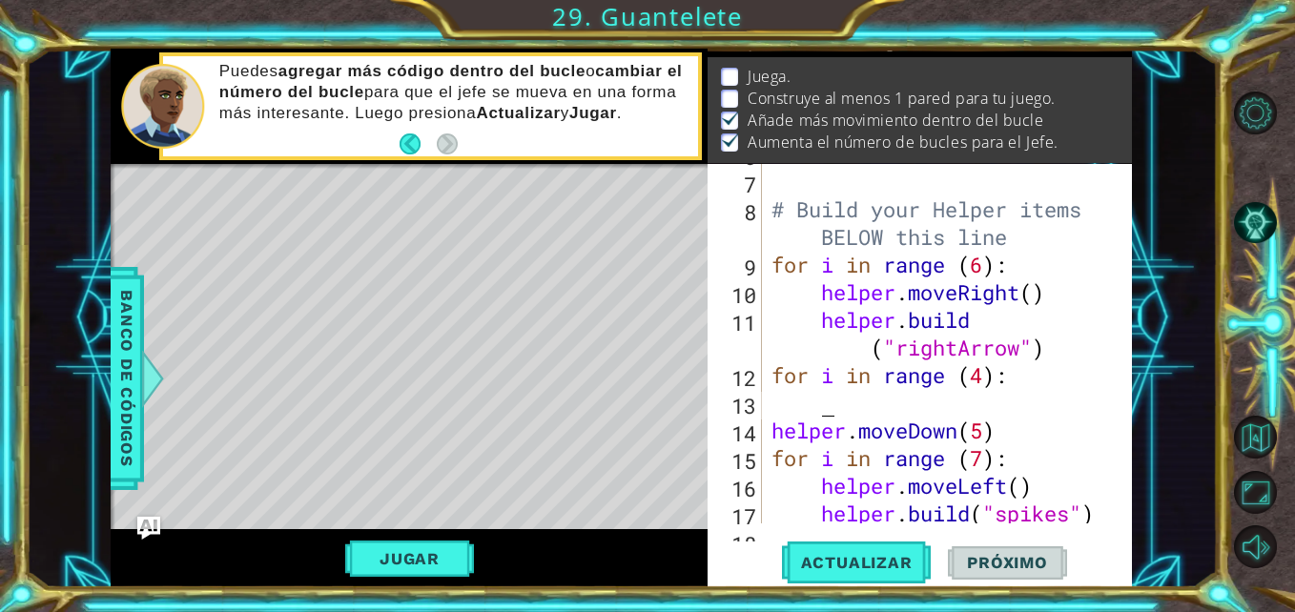
scroll to position [0, 1]
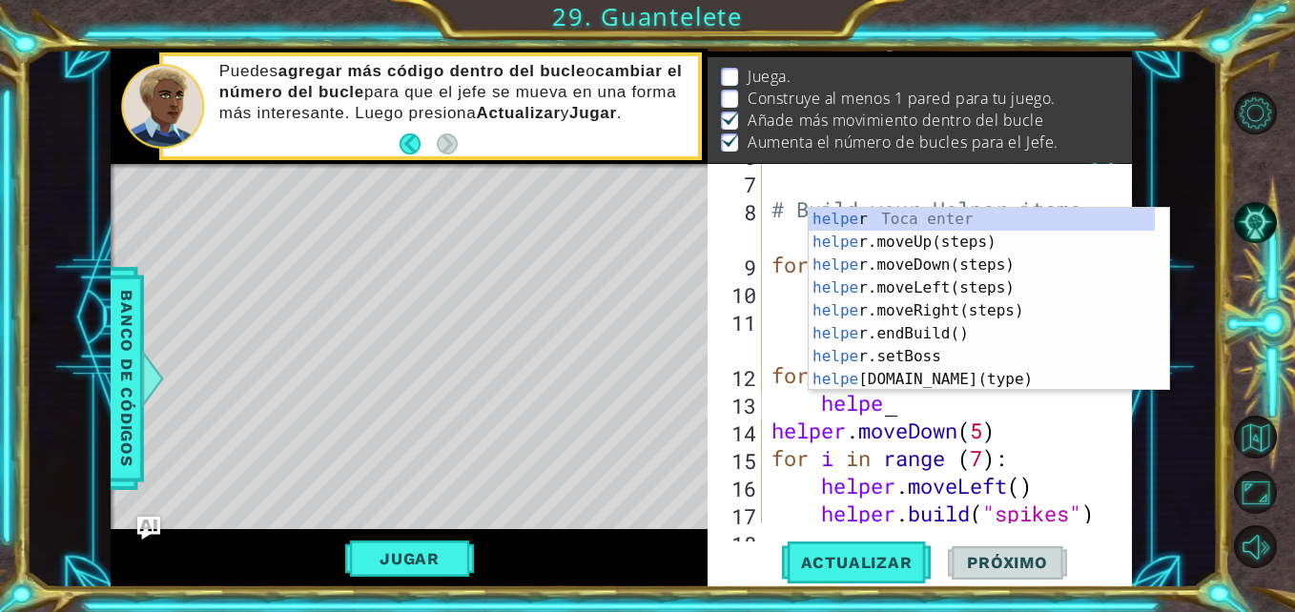
type textarea "helper"
click at [999, 265] on div "helper Toca enter helper .moveUp(steps) Toca enter helper .moveDown(steps) Toca…" at bounding box center [982, 322] width 346 height 229
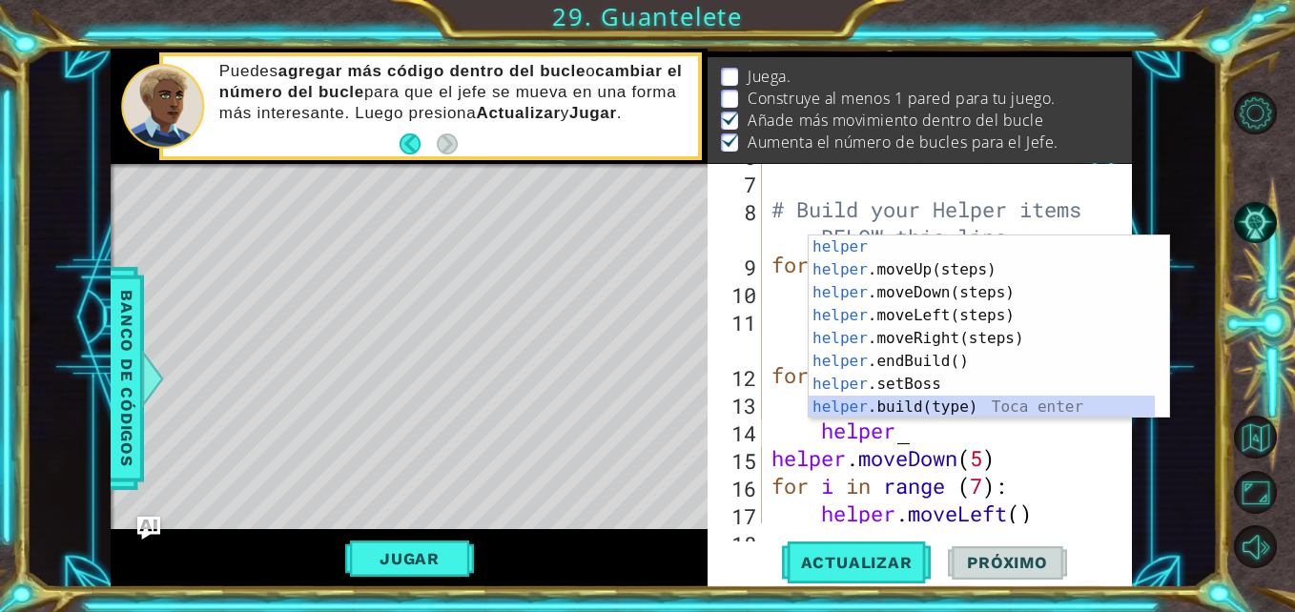
click at [955, 414] on div "helper Toca enter helper .moveUp(steps) Toca enter helper .moveDown(steps) Toca…" at bounding box center [982, 350] width 346 height 229
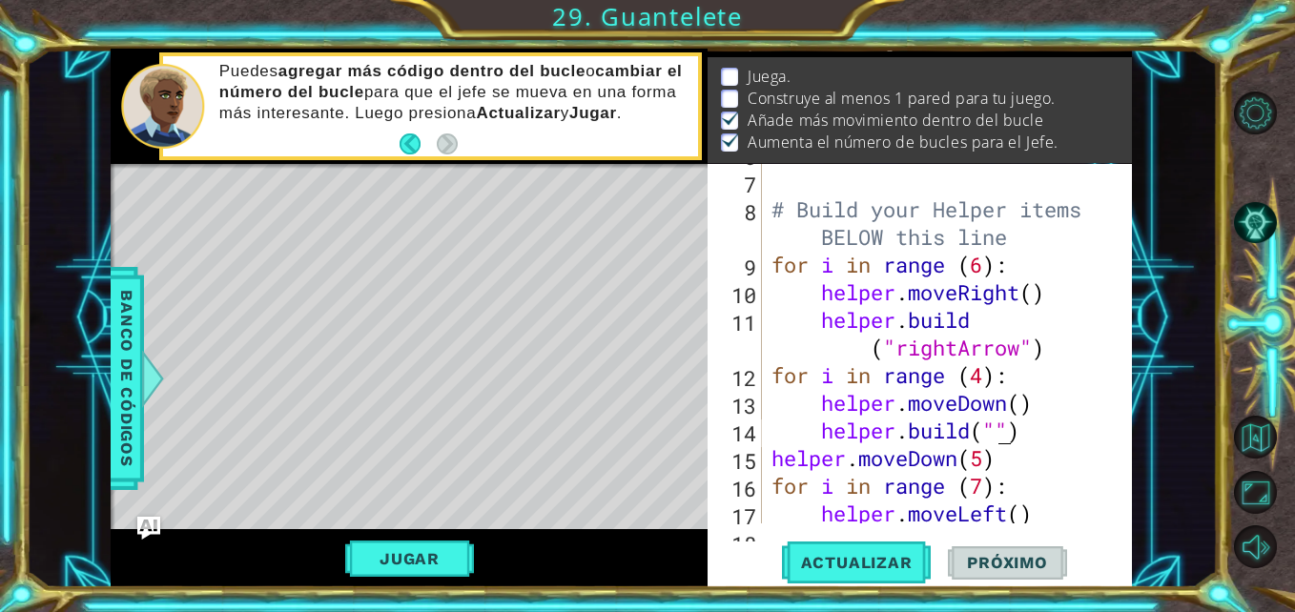
click at [1001, 437] on div "# Build your Helper items BELOW this line for i in range ( 6 ) : helper . moveR…" at bounding box center [945, 347] width 355 height 415
click at [998, 437] on div "# Build your Helper items BELOW this line for i in range ( 6 ) : helper . moveR…" at bounding box center [945, 347] width 355 height 415
click at [973, 432] on div "# Build your Helper items BELOW this line for i in range ( 6 ) : helper . moveR…" at bounding box center [945, 347] width 355 height 415
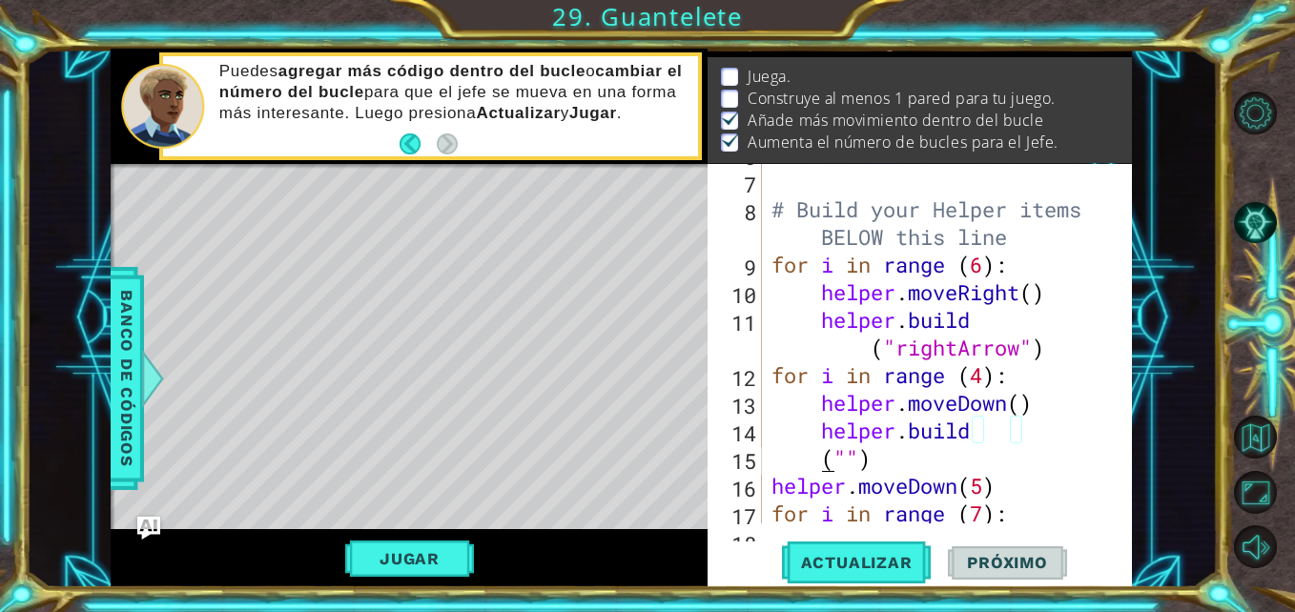
scroll to position [0, 4]
click at [847, 458] on div "# Build your Helper items BELOW this line for i in range ( 6 ) : helper . moveR…" at bounding box center [945, 347] width 355 height 415
paste textarea "down arrow"
click at [916, 463] on div "# Build your Helper items BELOW this line for i in range ( 6 ) : helper . moveR…" at bounding box center [945, 347] width 355 height 415
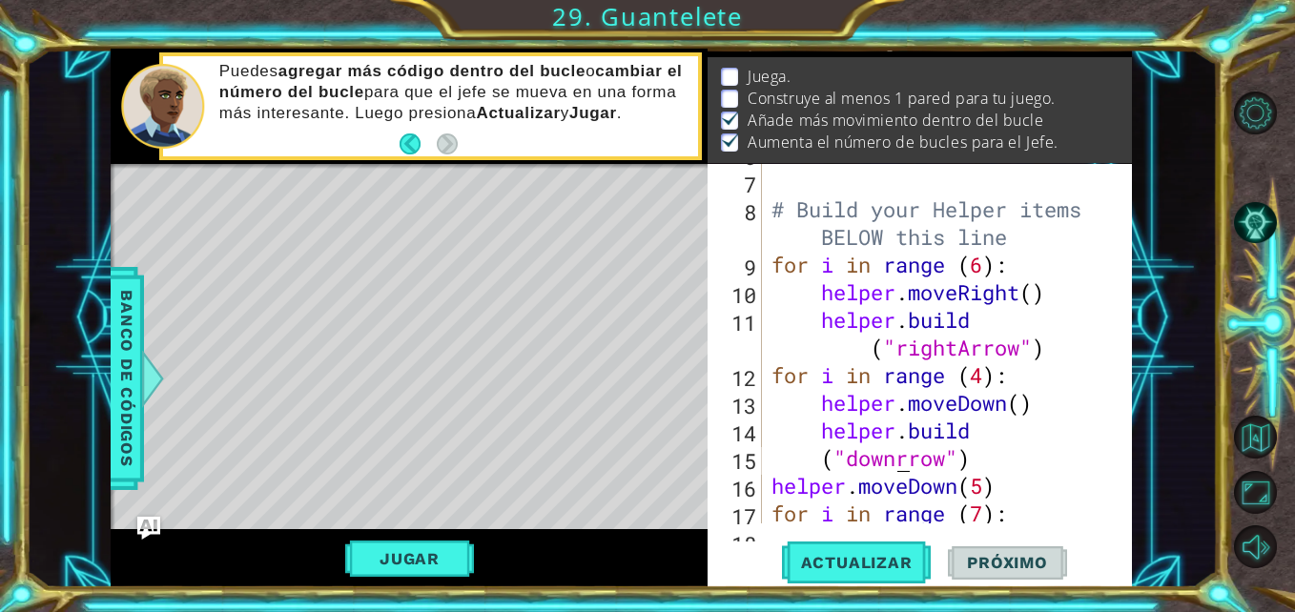
scroll to position [0, 7]
click at [900, 463] on div "# Build your Helper items BELOW this line for i in range ( 6 ) : helper . moveR…" at bounding box center [945, 347] width 355 height 415
click at [919, 465] on div "# Build your Helper items BELOW this line for i in range ( 6 ) : helper . moveR…" at bounding box center [945, 347] width 355 height 415
click at [887, 562] on span "Actualizar" at bounding box center [857, 562] width 150 height 19
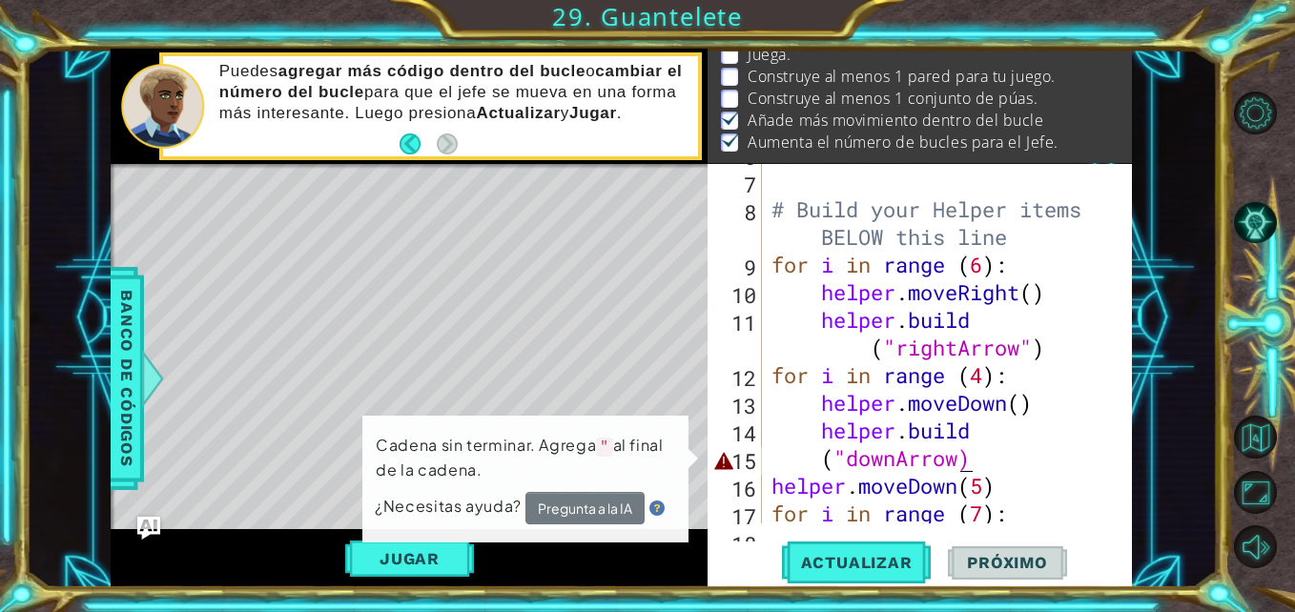
scroll to position [25, 0]
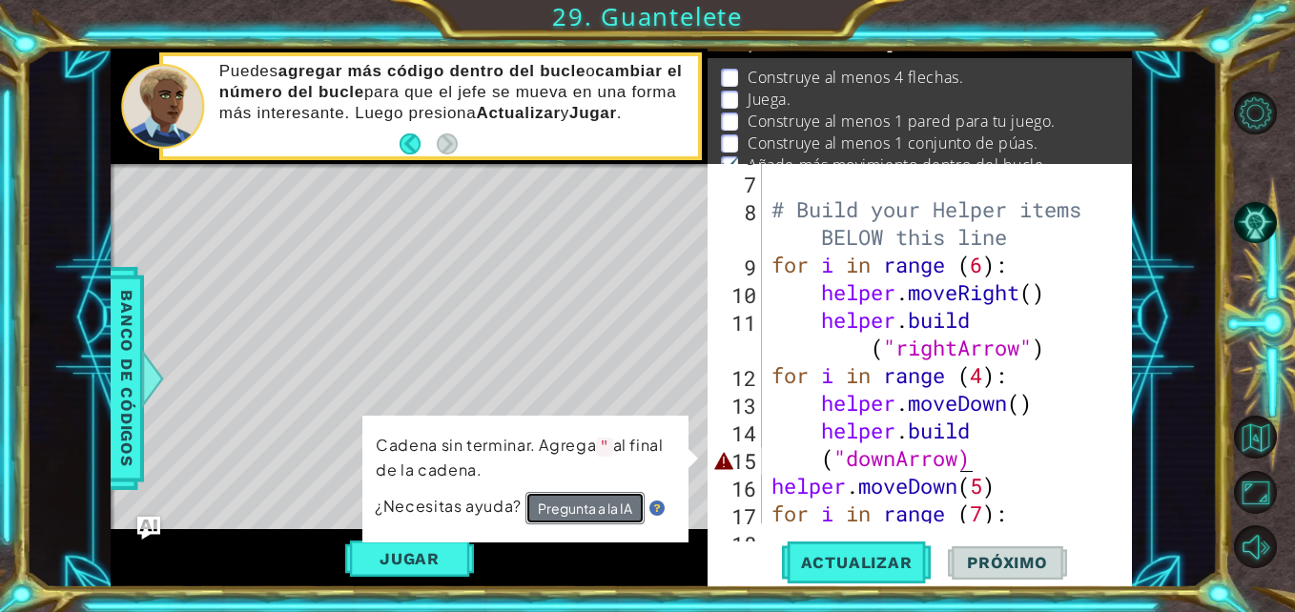
click at [614, 504] on button "Pregunta a la IA" at bounding box center [584, 508] width 119 height 32
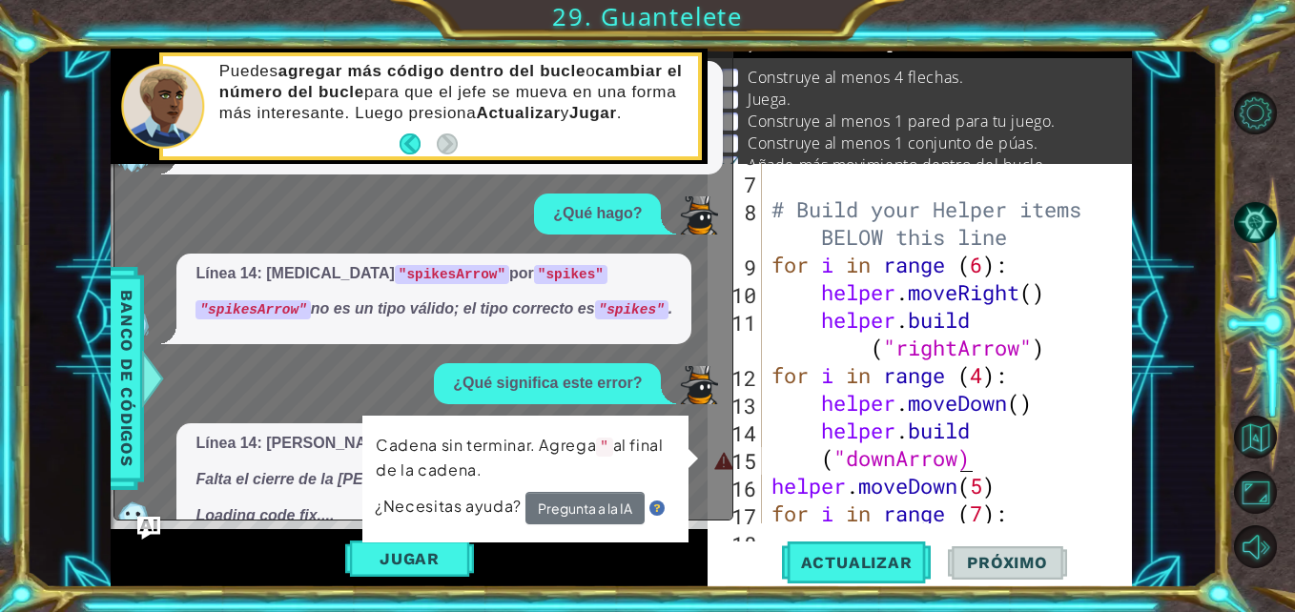
scroll to position [353, 0]
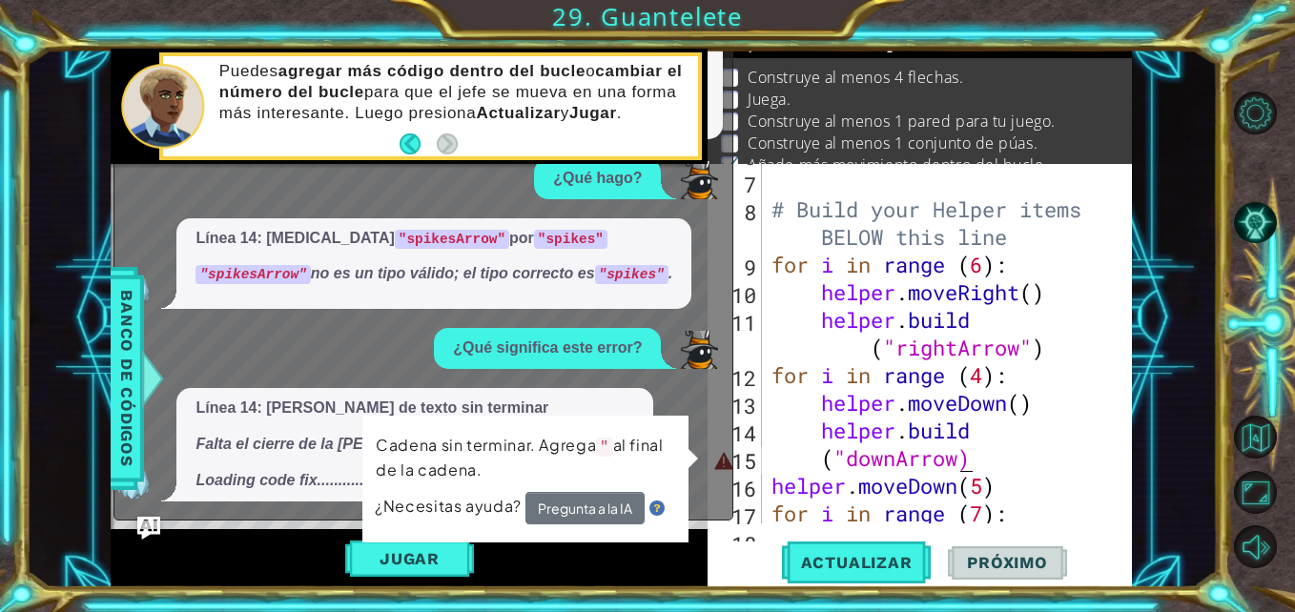
click at [970, 461] on div "# Build your Helper items BELOW this line for i in range ( 6 ) : helper . moveR…" at bounding box center [945, 347] width 355 height 415
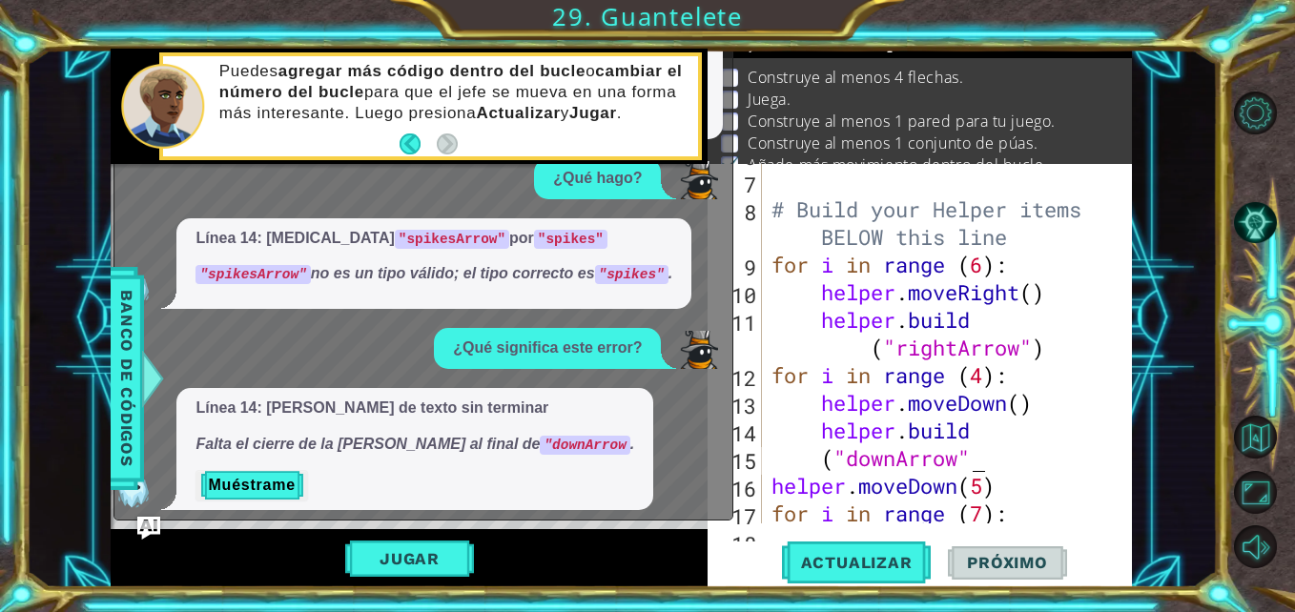
scroll to position [362, 0]
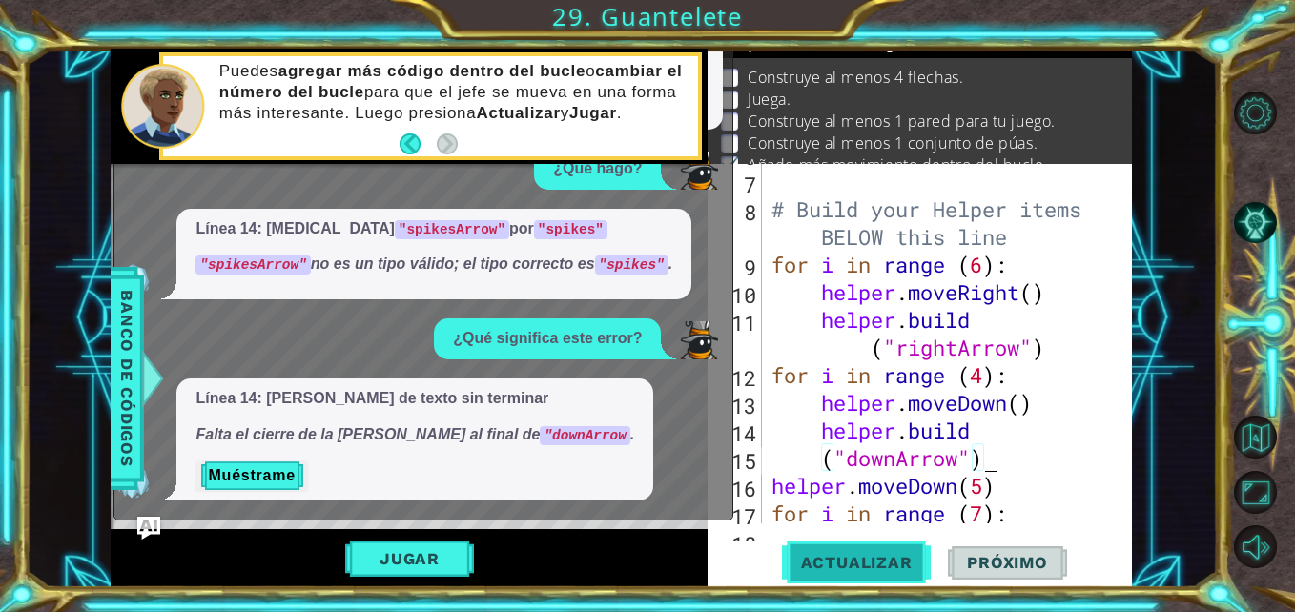
click at [855, 567] on span "Actualizar" at bounding box center [857, 562] width 150 height 19
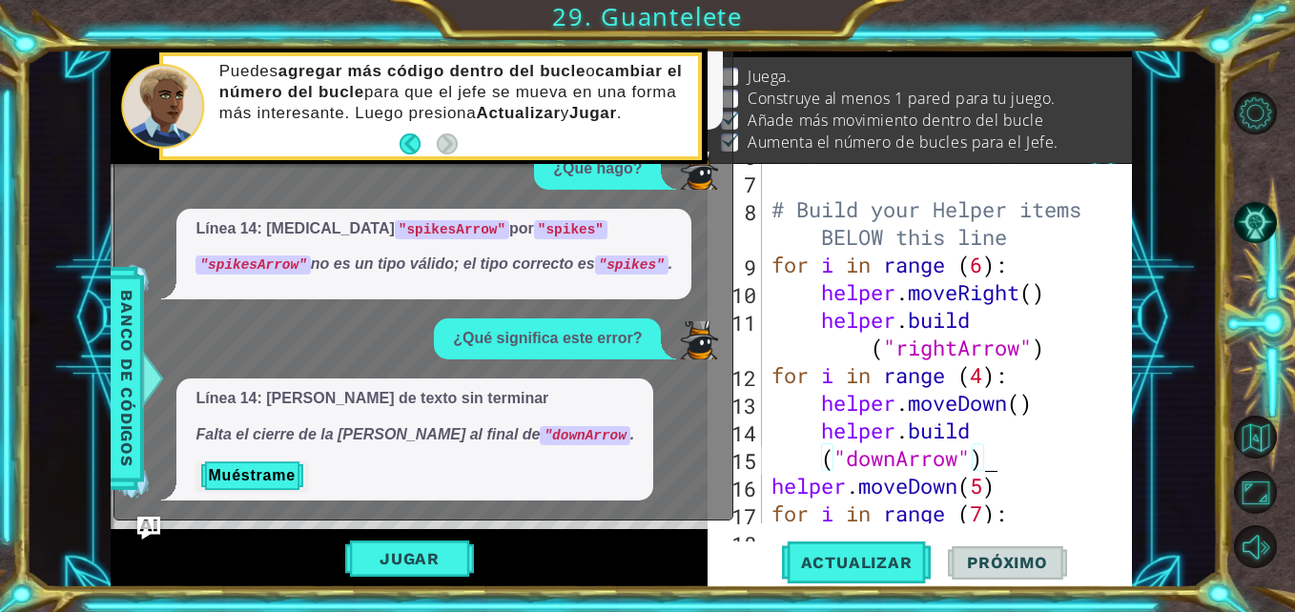
scroll to position [25, 0]
click at [153, 525] on img "Ask AI" at bounding box center [148, 528] width 25 height 25
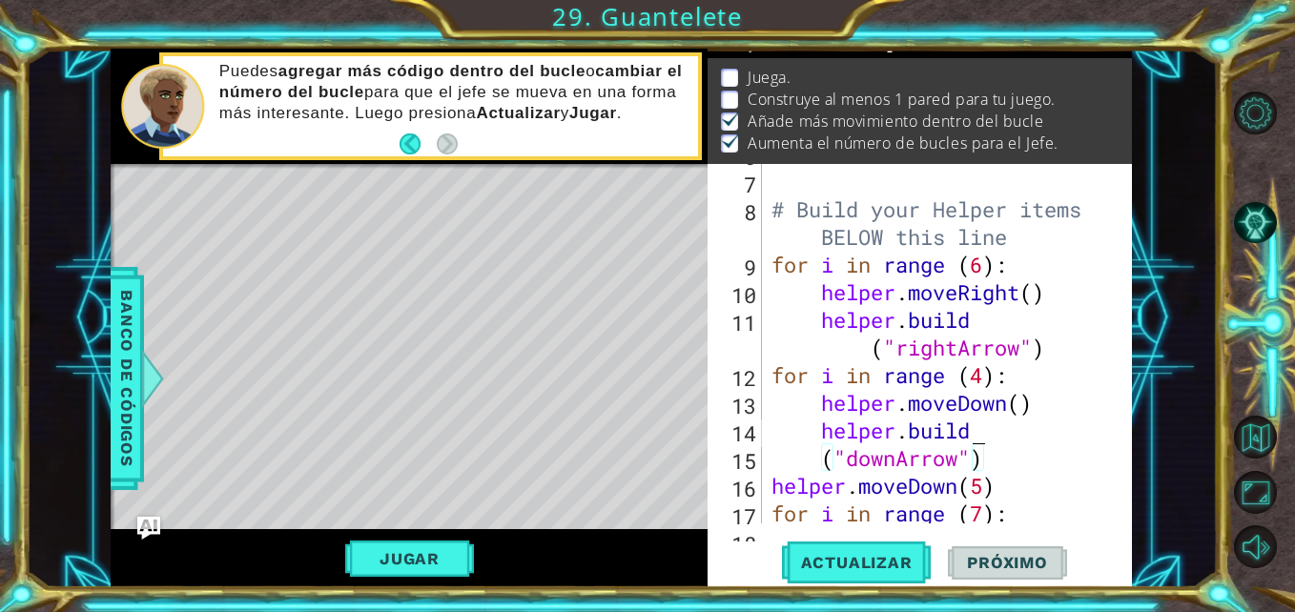
click at [982, 437] on div "# Build your Helper items BELOW this line for i in range ( 6 ) : helper . moveR…" at bounding box center [945, 347] width 355 height 415
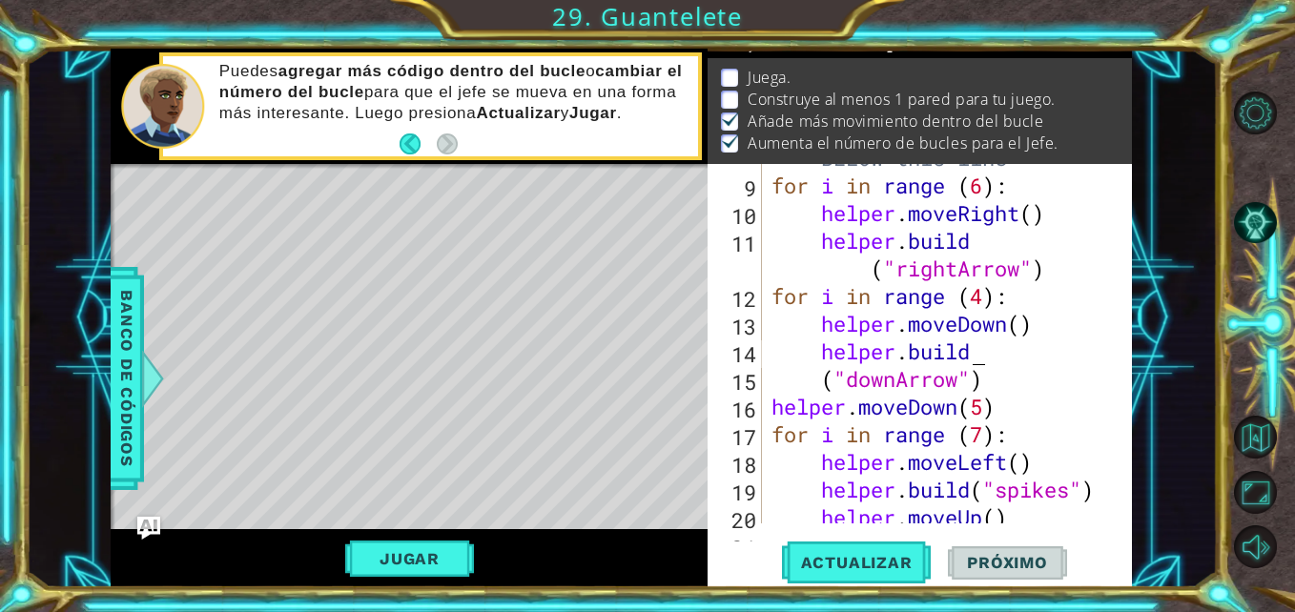
scroll to position [332, 0]
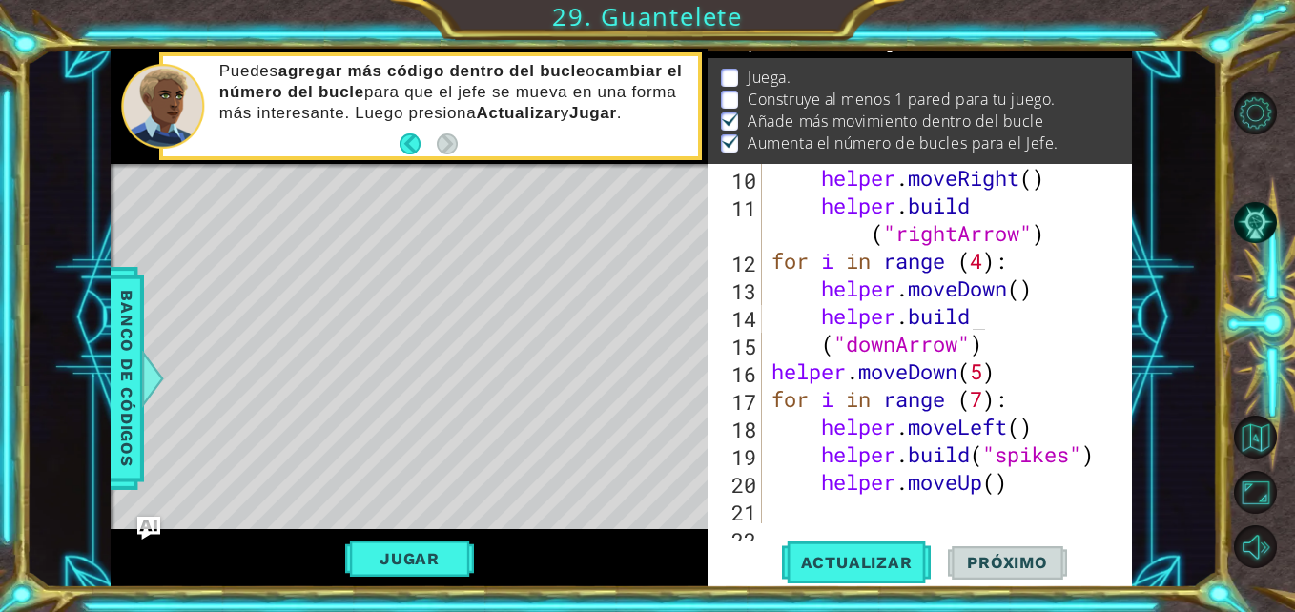
click at [876, 594] on div "11 12 13 14 15 for i in range ( 4 ) : helper . moveDo wn ( ) helper . build ( "…" at bounding box center [647, 306] width 1295 height 612
click at [887, 576] on button "Actualizar" at bounding box center [857, 563] width 150 height 42
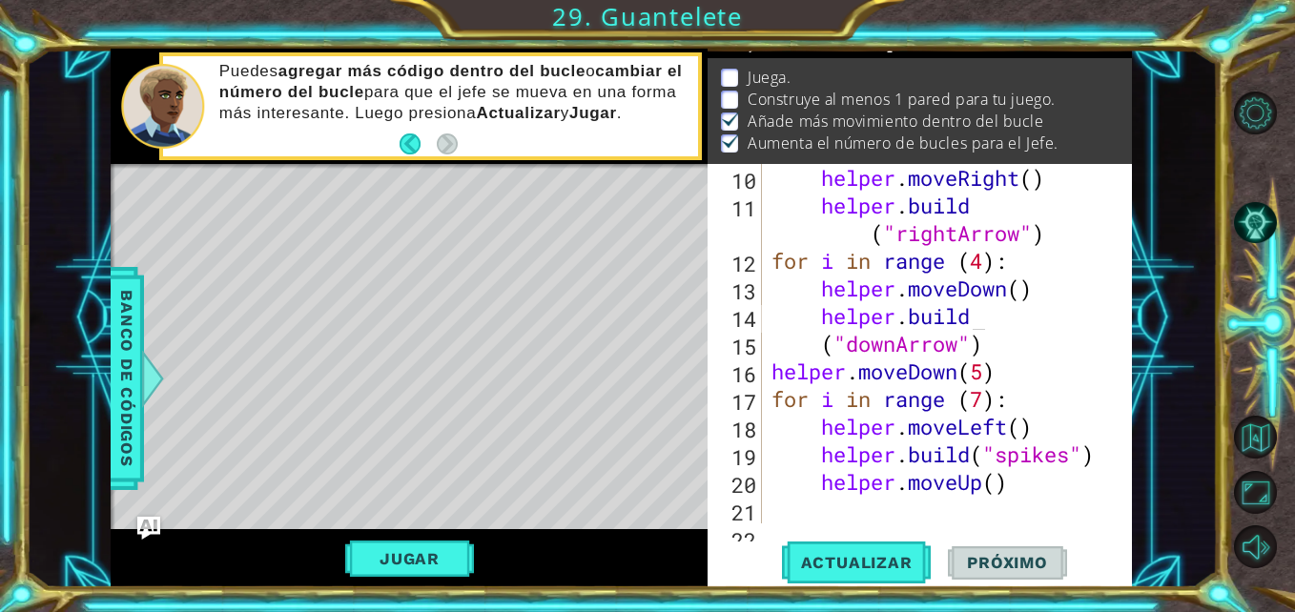
click at [1129, 178] on div "[DOMAIN_NAME] 10 11 12 13 14 15 16 17 18 19 20 21 22 helper . moveRight ( ) hel…" at bounding box center [920, 376] width 424 height 424
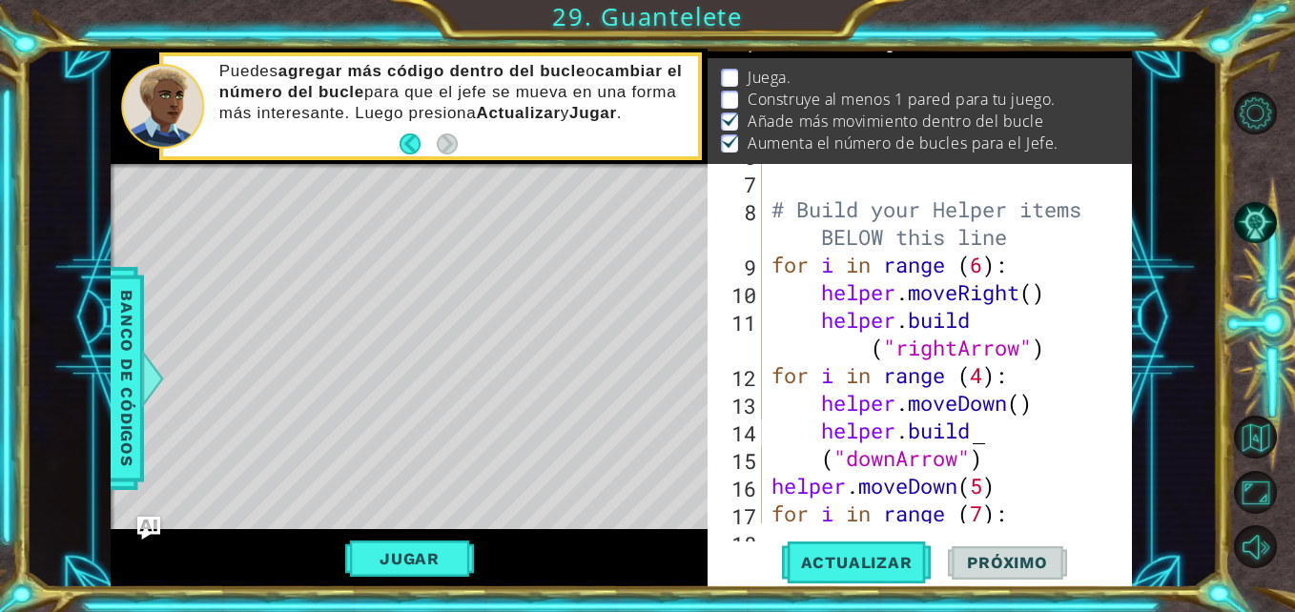
scroll to position [217, 0]
click at [985, 278] on div "# Build your Helper items BELOW this line for i in range ( 6 ) : helper . moveR…" at bounding box center [945, 347] width 355 height 415
click at [984, 276] on div "# Build your Helper items BELOW this line for i in range ( 6 ) : helper . moveR…" at bounding box center [945, 347] width 355 height 415
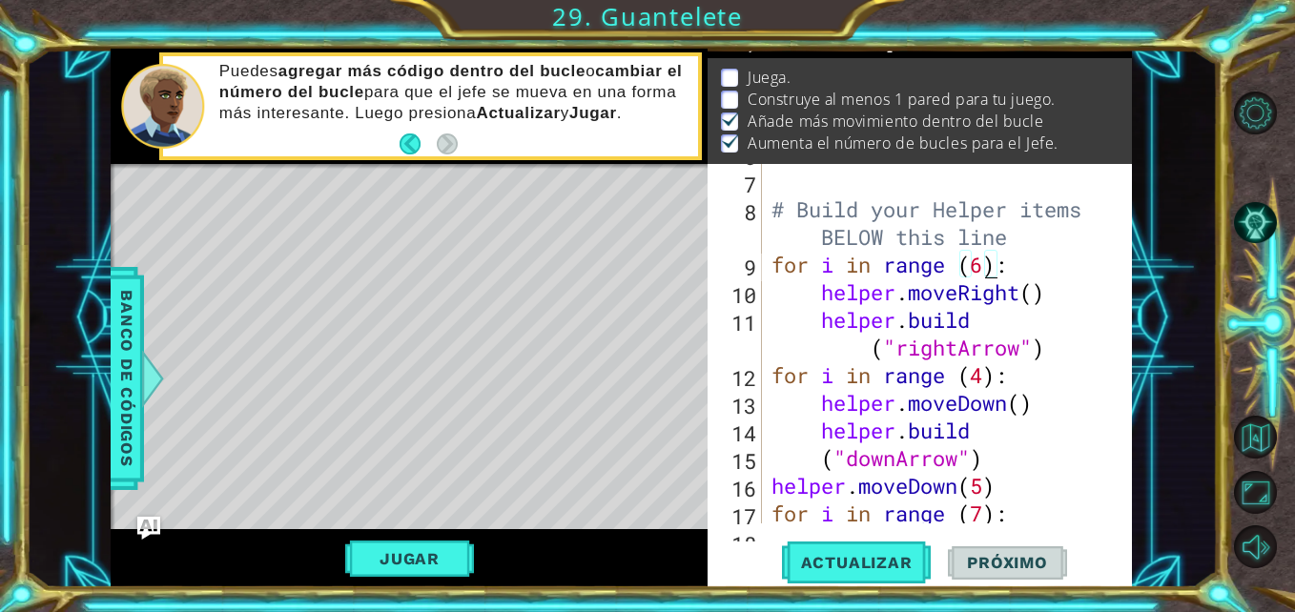
click at [981, 272] on div "# Build your Helper items BELOW this line for i in range ( 6 ) : helper . moveR…" at bounding box center [945, 347] width 355 height 415
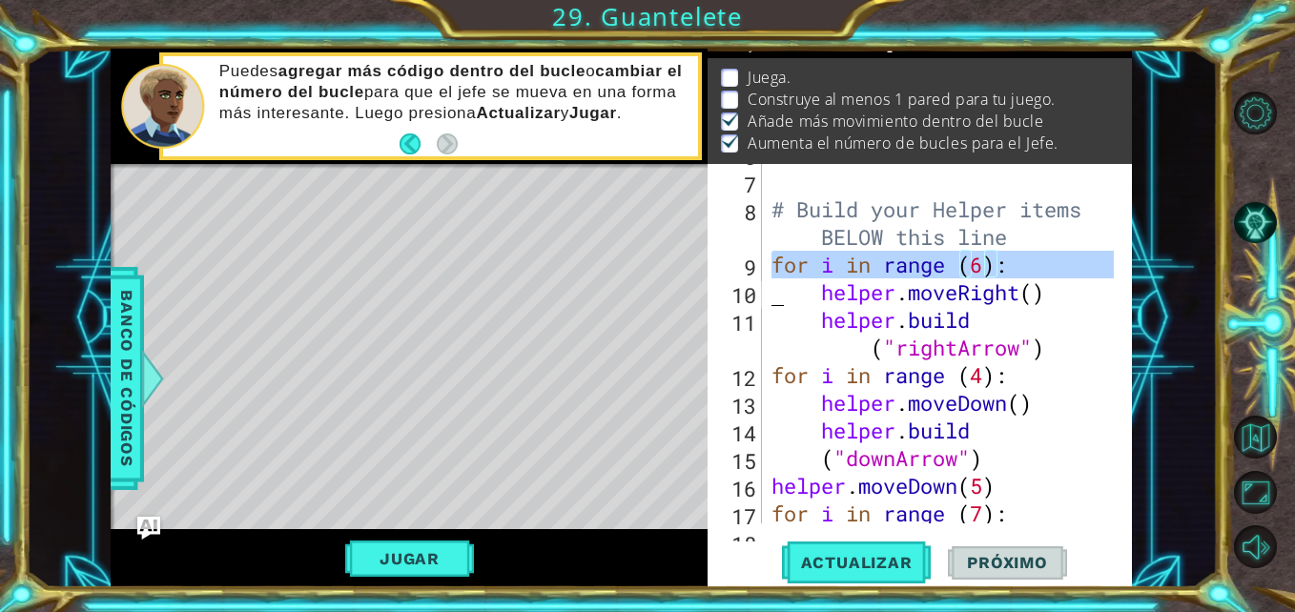
click at [981, 272] on div "# Build your Helper items BELOW this line for i in range ( 6 ) : helper . moveR…" at bounding box center [945, 347] width 355 height 415
click at [981, 272] on div "# Build your Helper items BELOW this line for i in range ( 6 ) : helper . moveR…" at bounding box center [940, 344] width 345 height 360
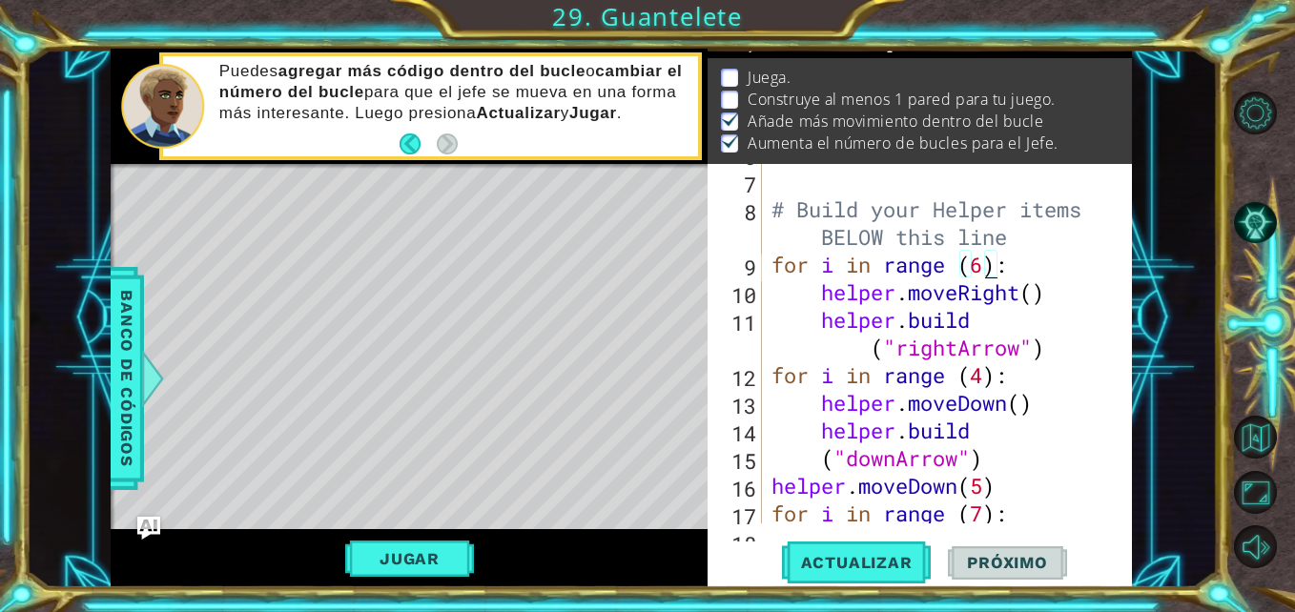
click at [981, 272] on div "# Build your Helper items BELOW this line for i in range ( 6 ) : helper . moveR…" at bounding box center [945, 347] width 355 height 415
click at [775, 365] on div "# Build your Helper items BELOW this line for i in range ( 5 : helper . moveRig…" at bounding box center [945, 347] width 355 height 415
click at [1058, 363] on div "# Build your Helper items BELOW this line for i in range ( 5 : helper . moveRig…" at bounding box center [945, 347] width 355 height 415
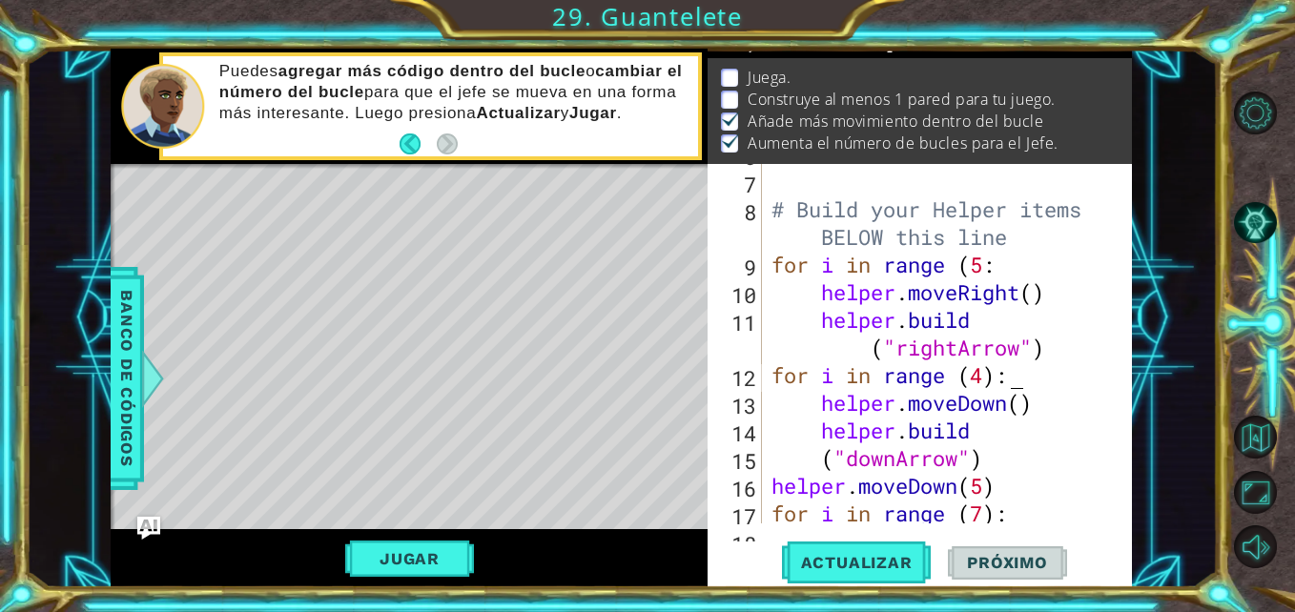
click at [1058, 349] on div "# Build your Helper items BELOW this line for i in range ( 5 : helper . moveRig…" at bounding box center [945, 347] width 355 height 415
type textarea "[DOMAIN_NAME]("rightArrow")"
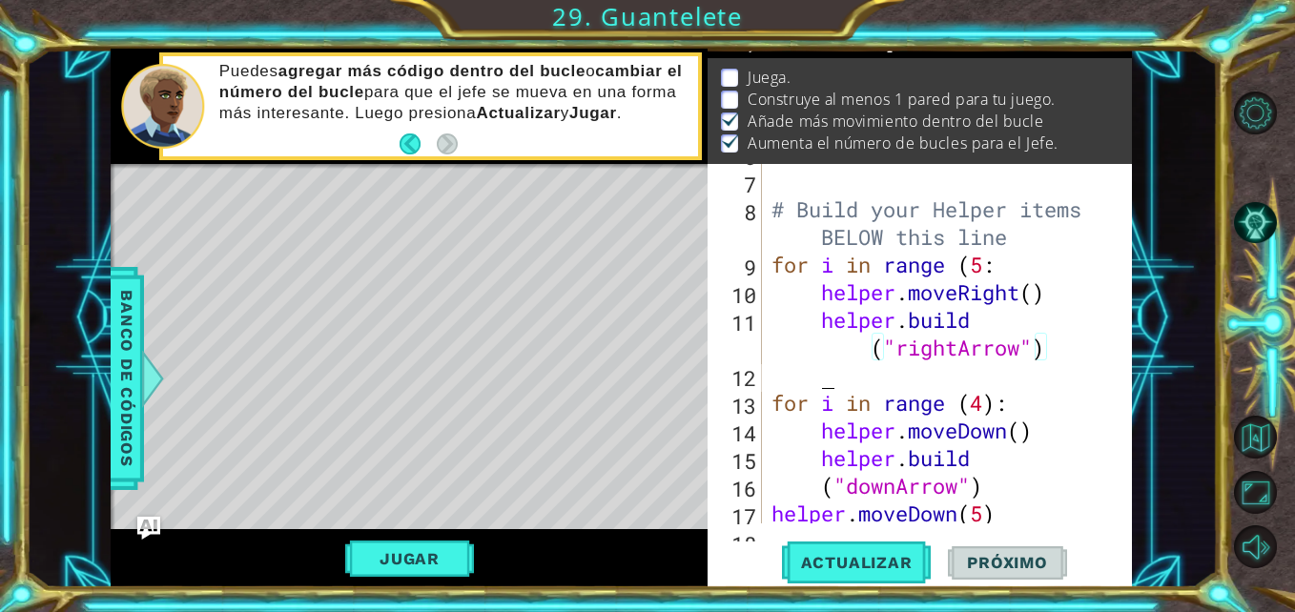
scroll to position [0, 1]
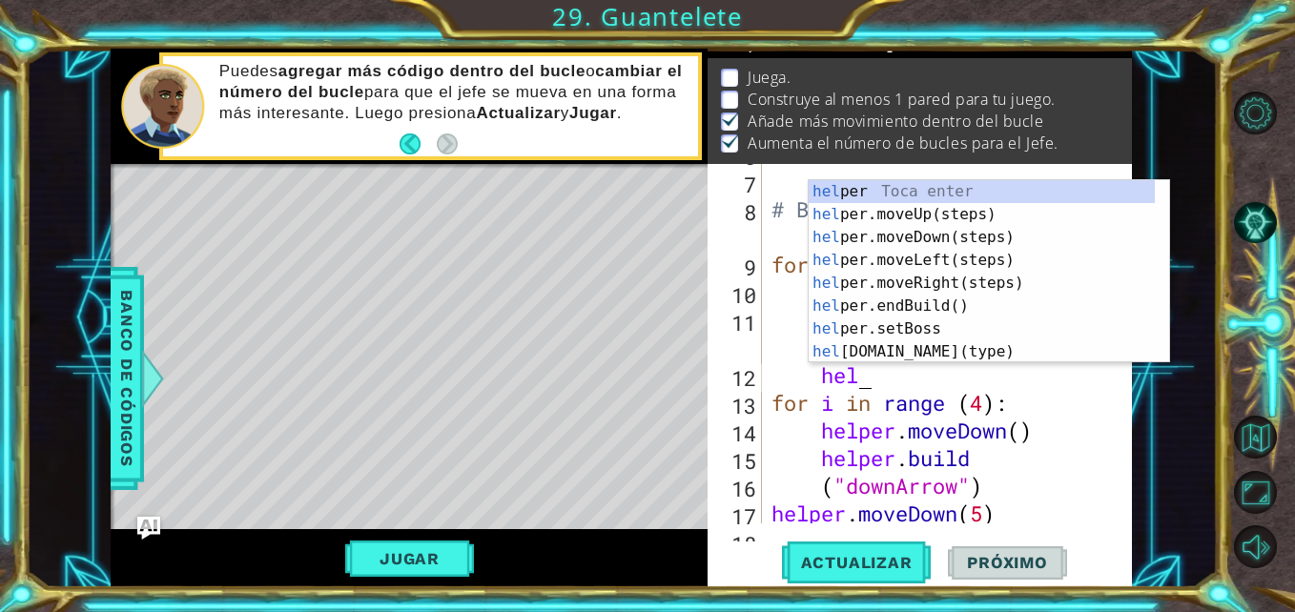
type textarea "helper"
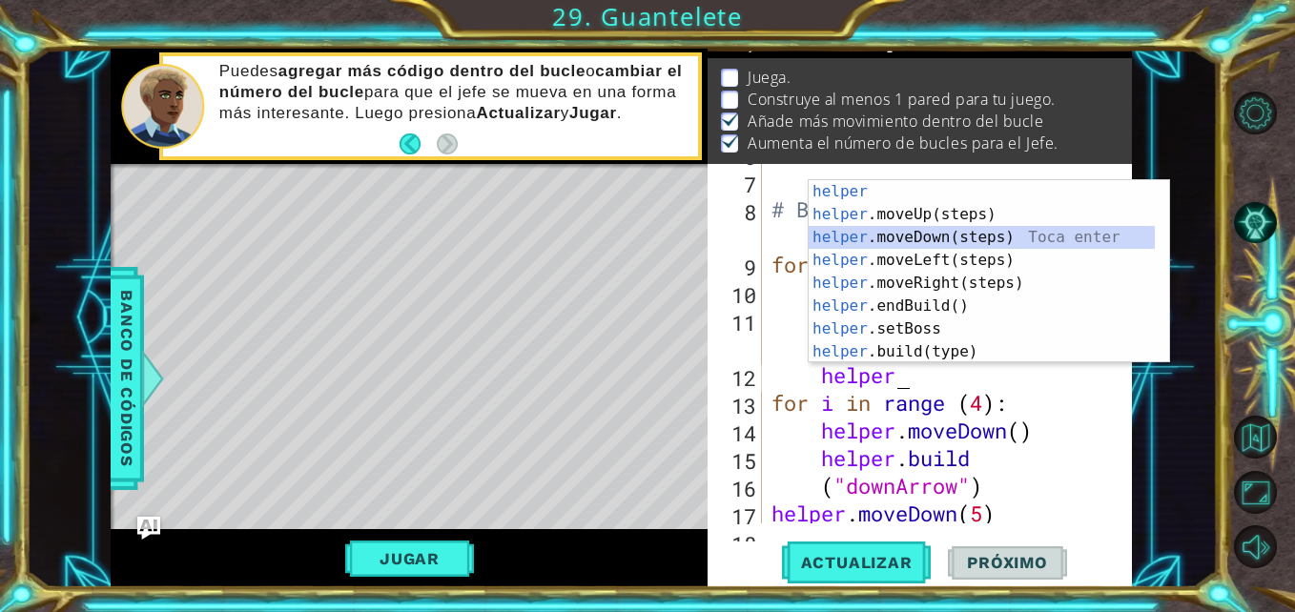
click at [1001, 242] on div "helper Toca enter helper .moveUp(steps) Toca enter helper .moveDown(steps) Toca…" at bounding box center [982, 294] width 346 height 229
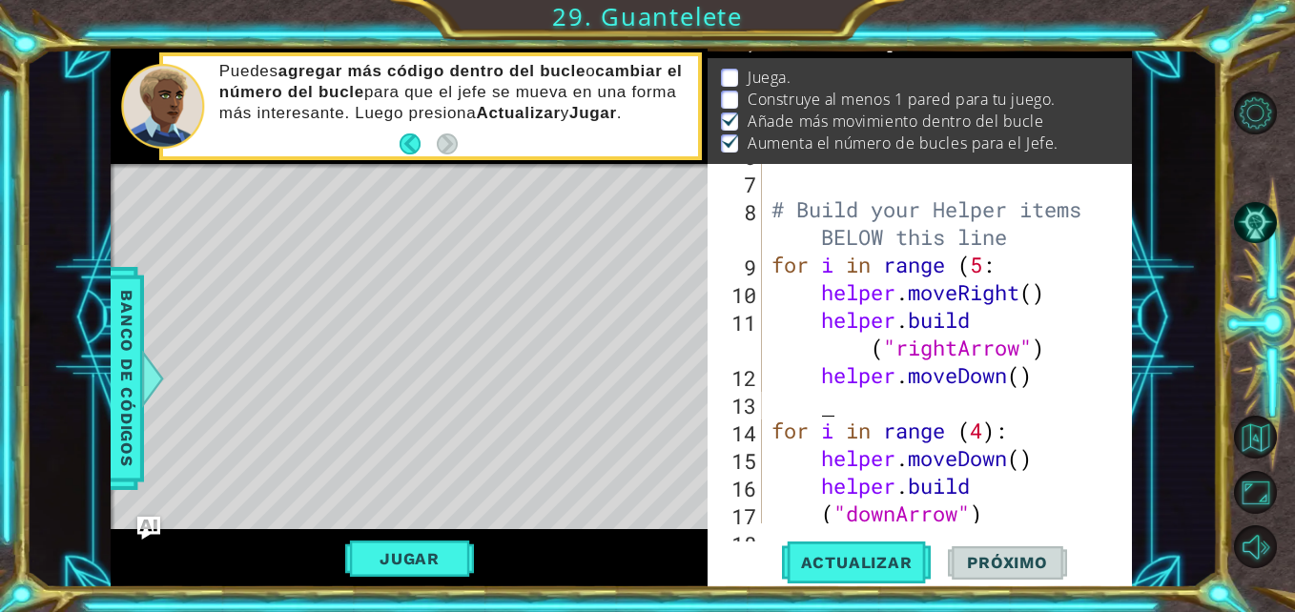
scroll to position [0, 1]
click at [1003, 389] on div "# Build your Helper items BELOW this line for i in range ( 5 : helper . moveRig…" at bounding box center [945, 347] width 355 height 415
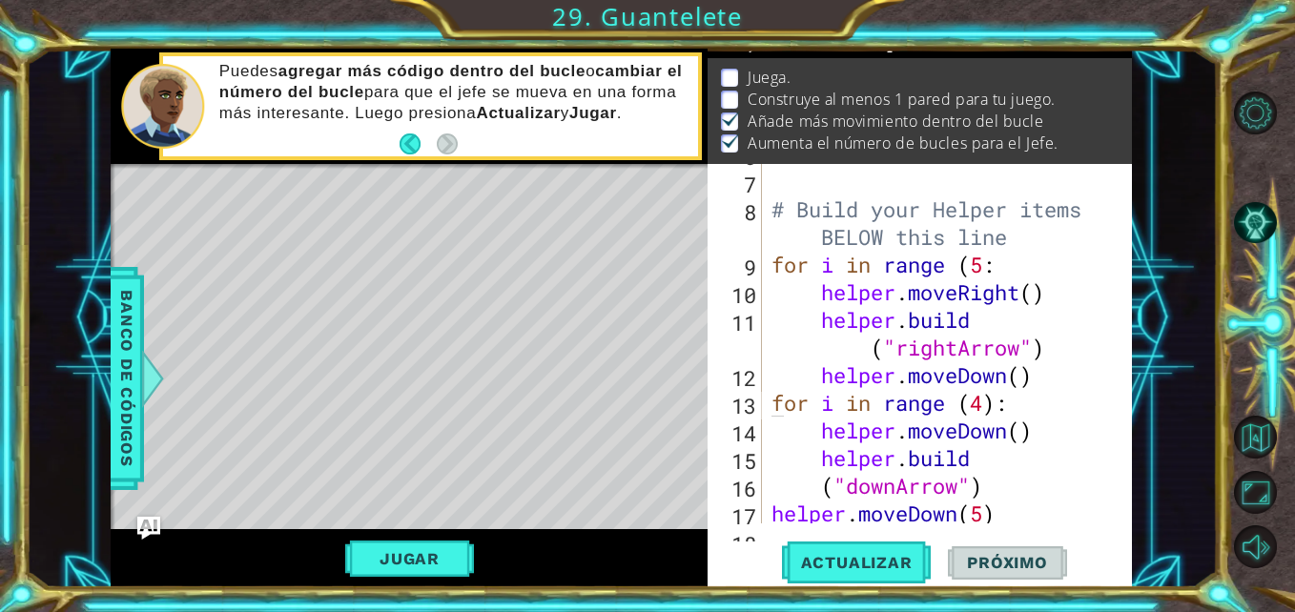
click at [918, 386] on div "# Build your Helper items BELOW this line for i in range ( 5 : helper . moveRig…" at bounding box center [945, 347] width 355 height 415
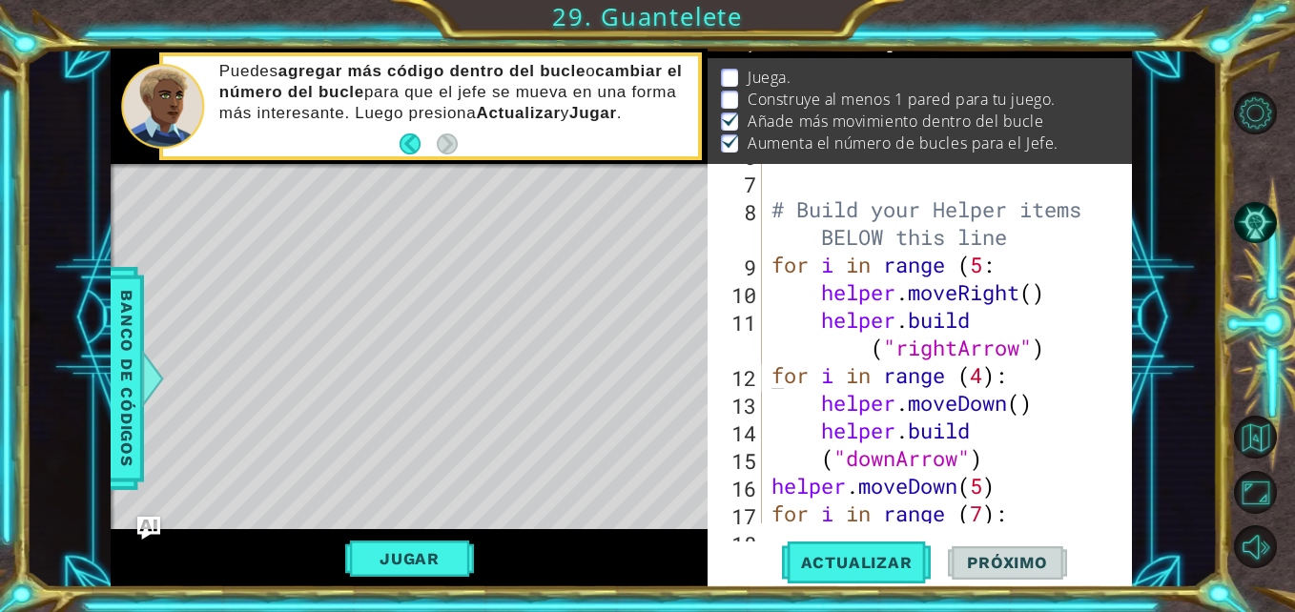
click at [1128, 514] on div "for i in range (4): 6 7 8 9 10 11 12 13 14 15 16 17 18 # Build your Helper item…" at bounding box center [920, 376] width 424 height 424
drag, startPoint x: 1128, startPoint y: 514, endPoint x: 1119, endPoint y: 505, distance: 12.8
click at [1119, 505] on div "for i in range (4): 6 7 8 9 10 11 12 13 14 15 16 17 18 # Build your Helper item…" at bounding box center [920, 376] width 424 height 424
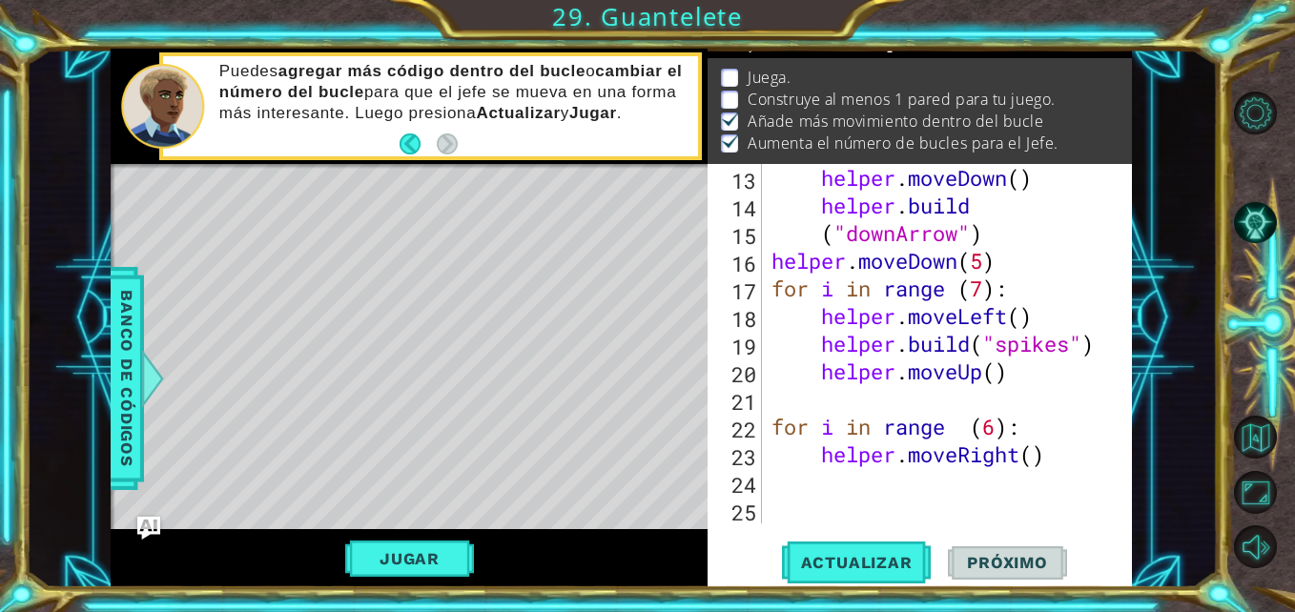
scroll to position [443, 0]
drag, startPoint x: 767, startPoint y: 425, endPoint x: 965, endPoint y: 481, distance: 205.9
click at [966, 485] on div "for i in range (4): 13 14 15 16 17 18 19 20 21 22 23 24 25 helper . moveDown ( …" at bounding box center [918, 344] width 420 height 360
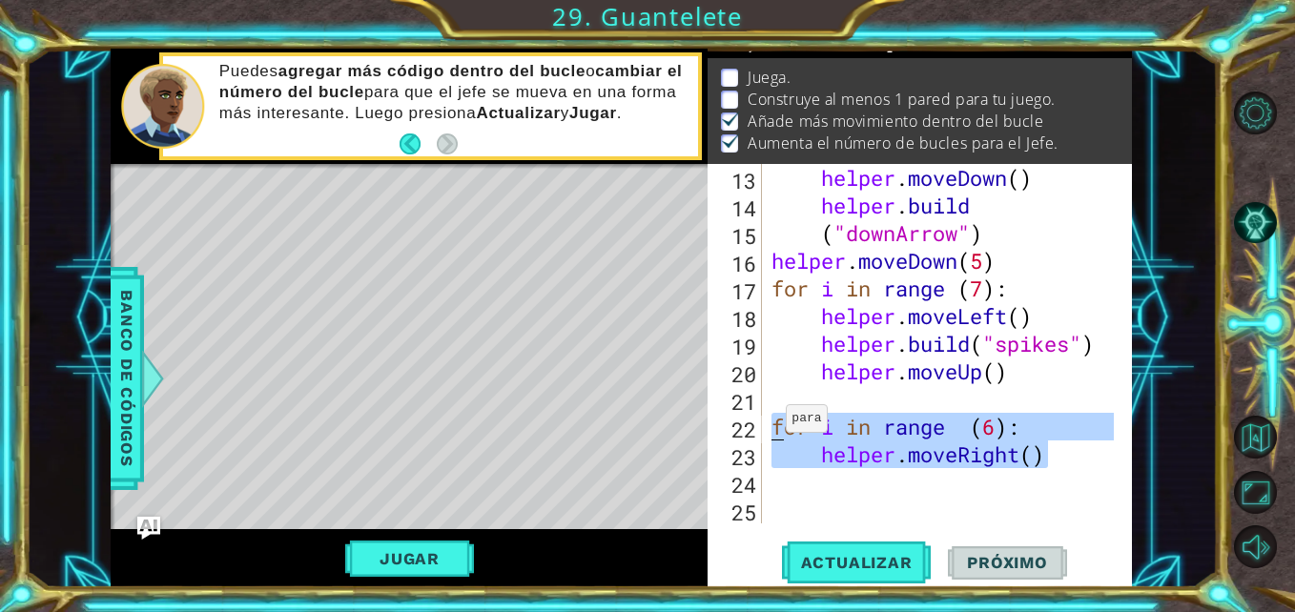
drag, startPoint x: 1049, startPoint y: 458, endPoint x: 770, endPoint y: 423, distance: 281.5
click at [770, 423] on div "helper . moveDown ( ) helper . build ( "downArrow" ) helper . moveDown ( 5 ) fo…" at bounding box center [945, 371] width 355 height 415
type textarea "for i in range (6): helper.moveRight()"
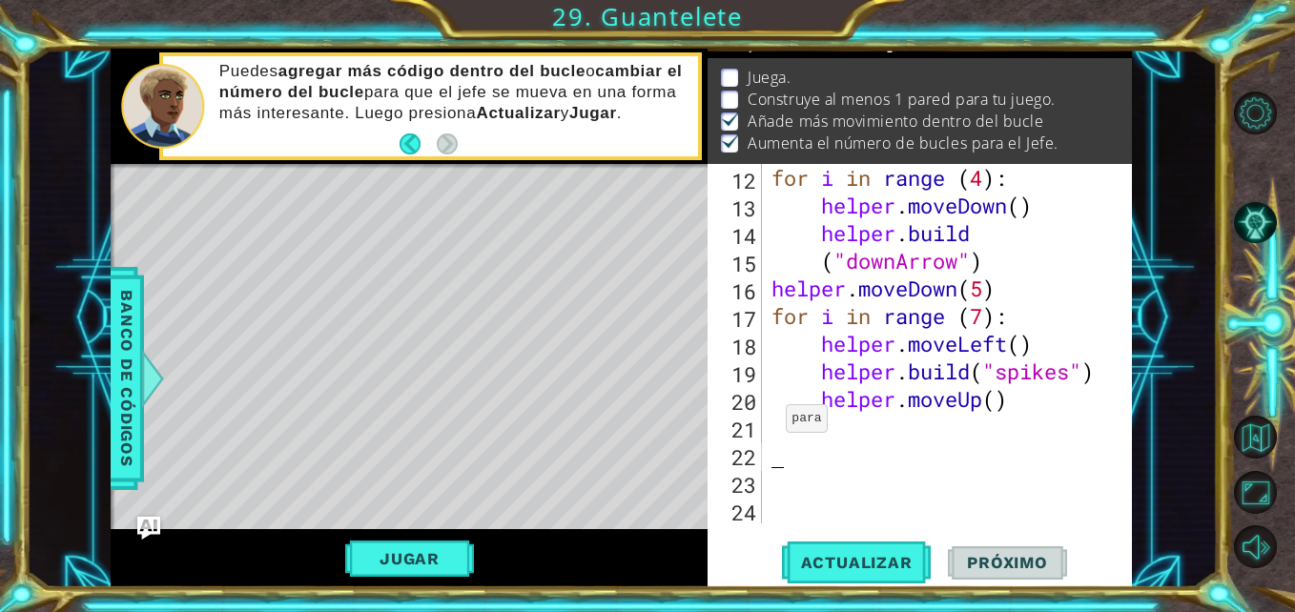
scroll to position [415, 0]
click at [809, 431] on div "for i in range ( 4 ) : helper . moveDown ( ) helper . build ( "downArrow" ) hel…" at bounding box center [945, 371] width 355 height 415
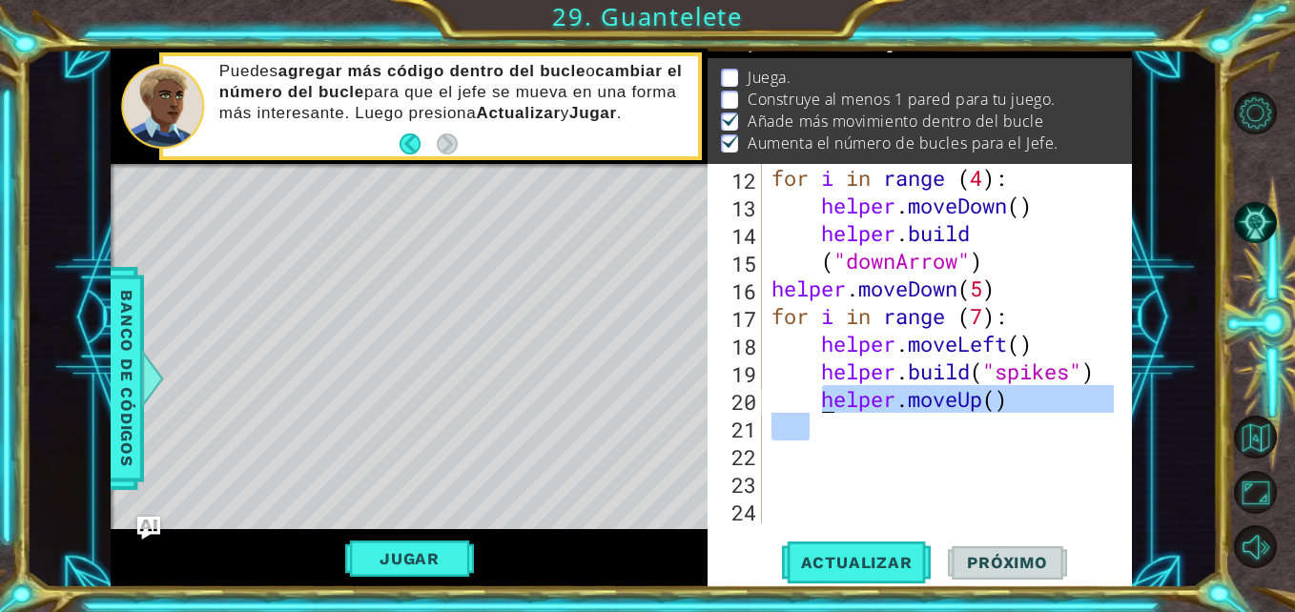
drag, startPoint x: 816, startPoint y: 413, endPoint x: 822, endPoint y: 403, distance: 11.1
click at [822, 403] on div "for i in range ( 4 ) : helper . moveDown ( ) helper . build ( "downArrow" ) hel…" at bounding box center [945, 371] width 355 height 415
type textarea "helper.moveUp()"
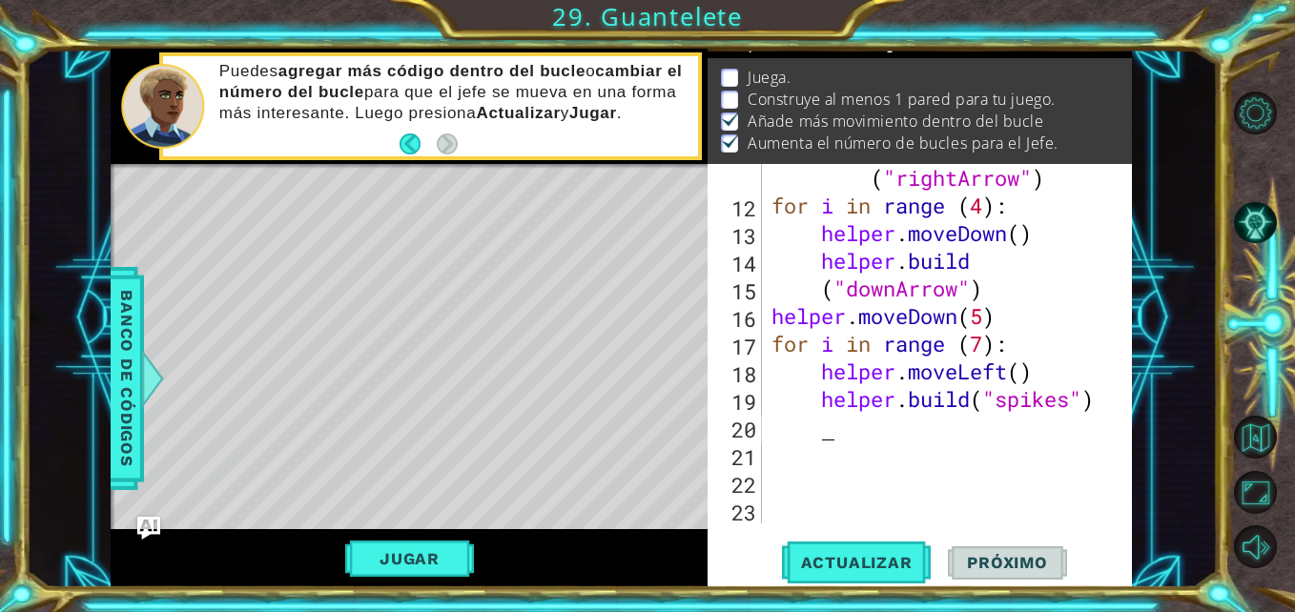
scroll to position [387, 0]
click at [845, 571] on span "Actualizar" at bounding box center [857, 562] width 150 height 19
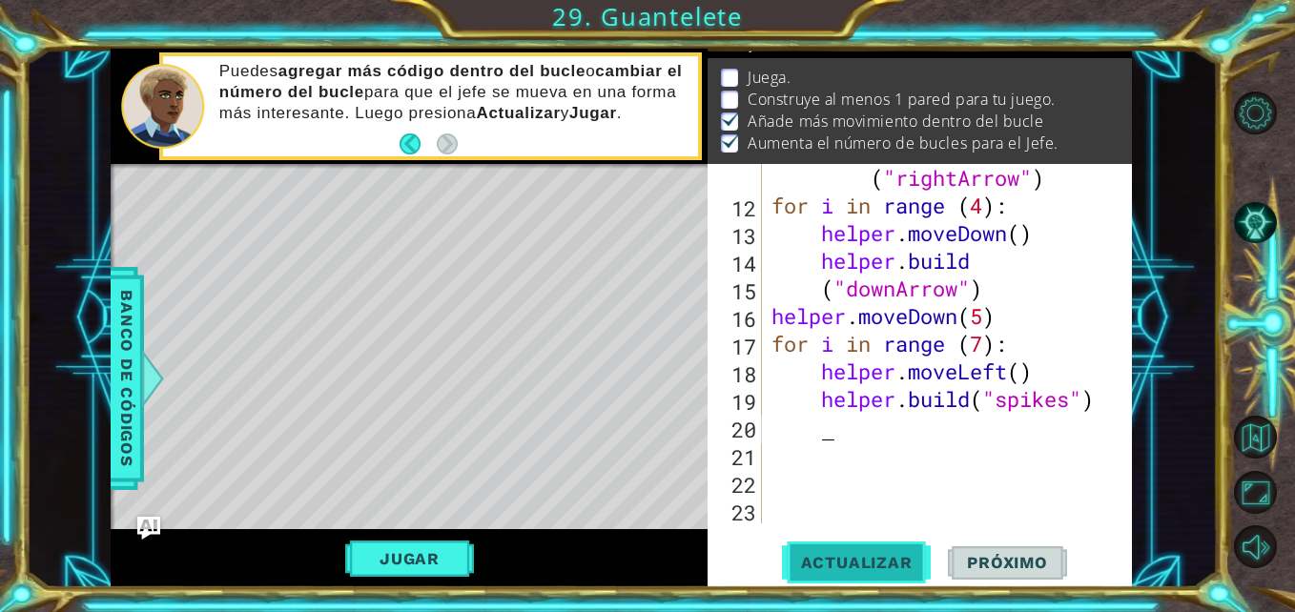
click at [845, 571] on span "Actualizar" at bounding box center [857, 562] width 150 height 19
drag, startPoint x: 845, startPoint y: 571, endPoint x: 1118, endPoint y: 197, distance: 462.8
click at [1118, 197] on div "11 12 13 14 15 16 17 18 19 20 21 22 23 helper . build ( "rightArrow" ) for i in…" at bounding box center [920, 376] width 424 height 424
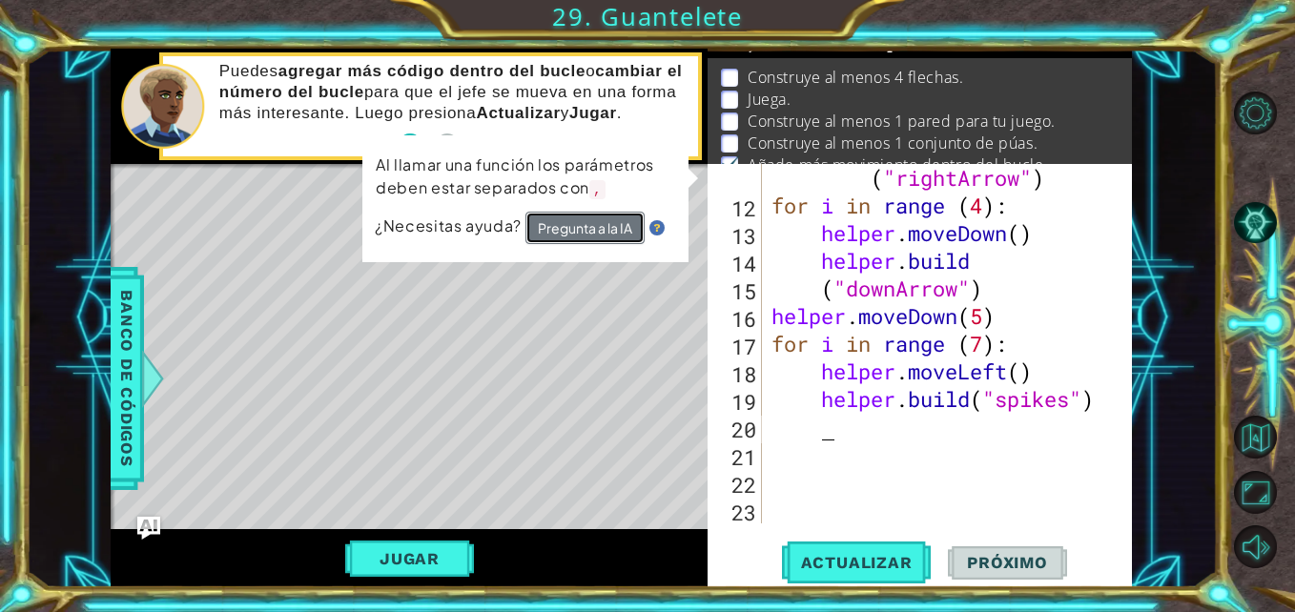
click at [595, 220] on button "Pregunta a la IA" at bounding box center [584, 228] width 119 height 32
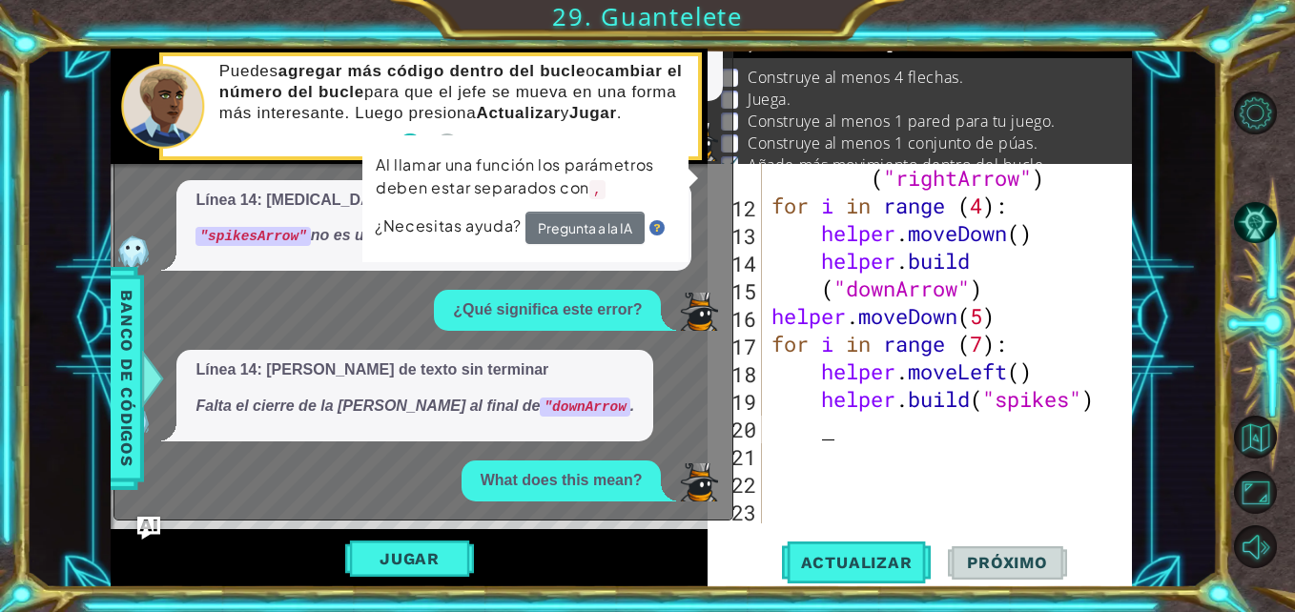
scroll to position [554, 0]
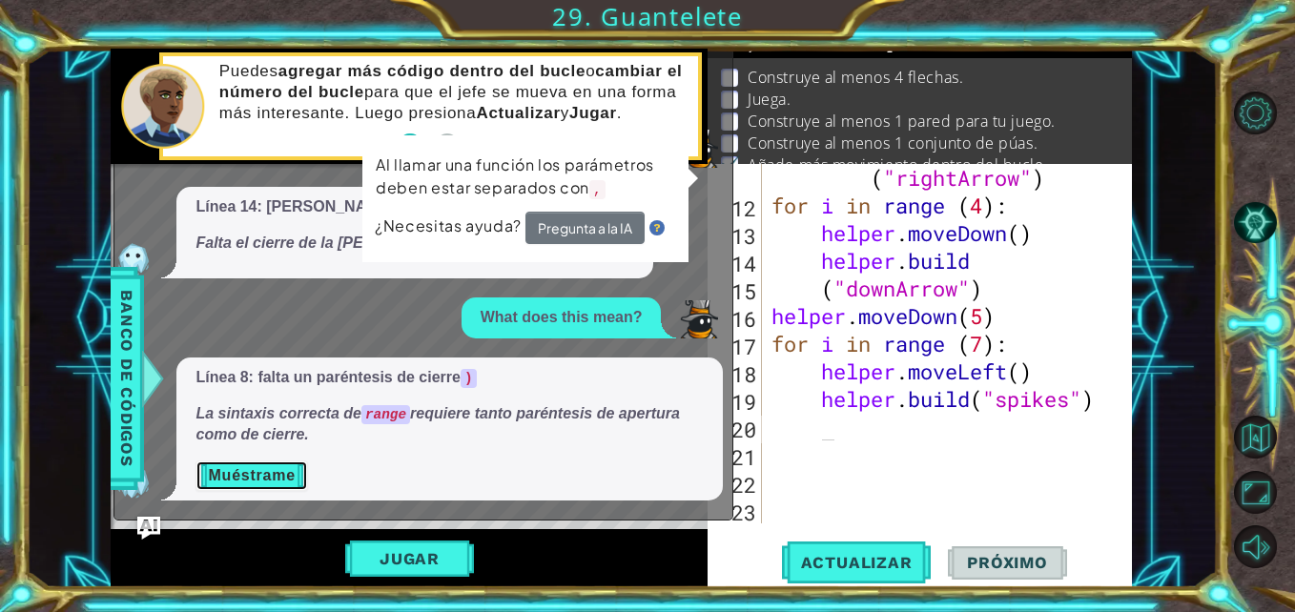
click at [288, 474] on button "Muéstrame" at bounding box center [252, 476] width 112 height 31
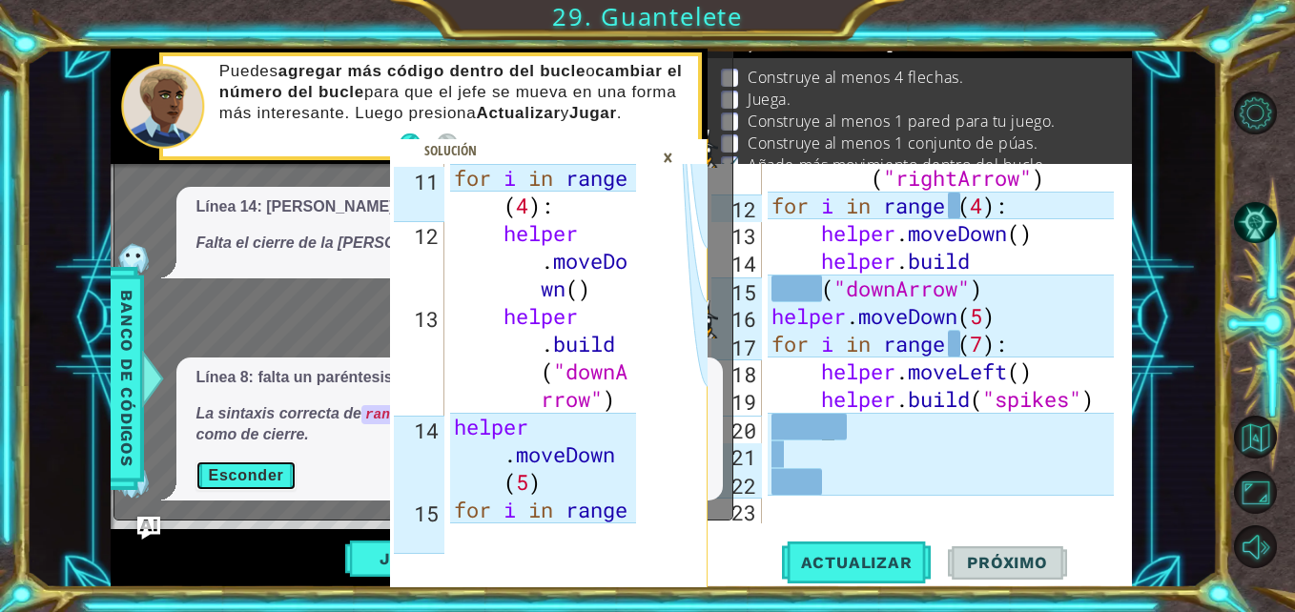
click at [272, 469] on button "Esconder" at bounding box center [246, 476] width 100 height 31
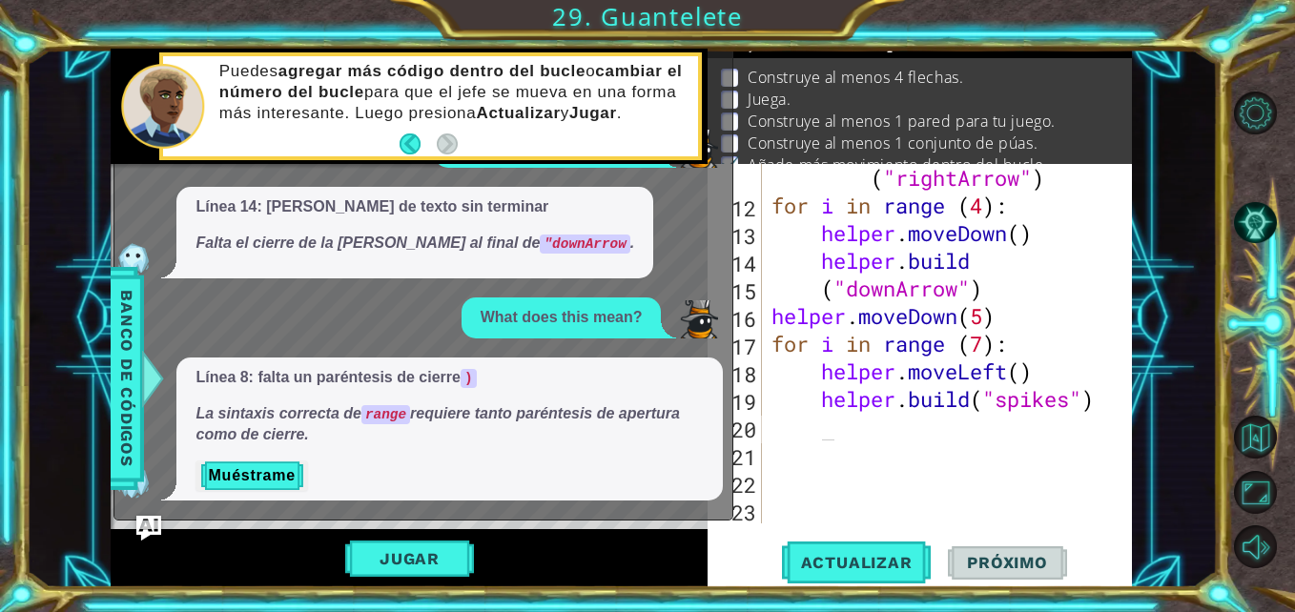
click at [155, 523] on img "Ask AI" at bounding box center [148, 528] width 25 height 25
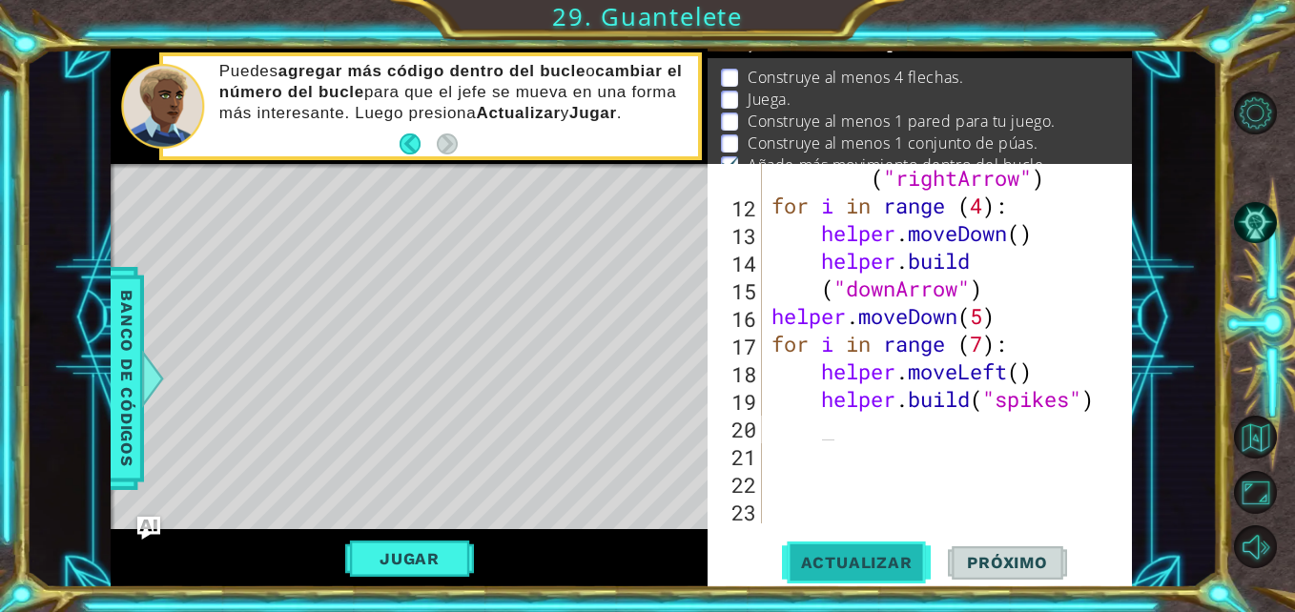
click at [887, 562] on span "Actualizar" at bounding box center [857, 562] width 150 height 19
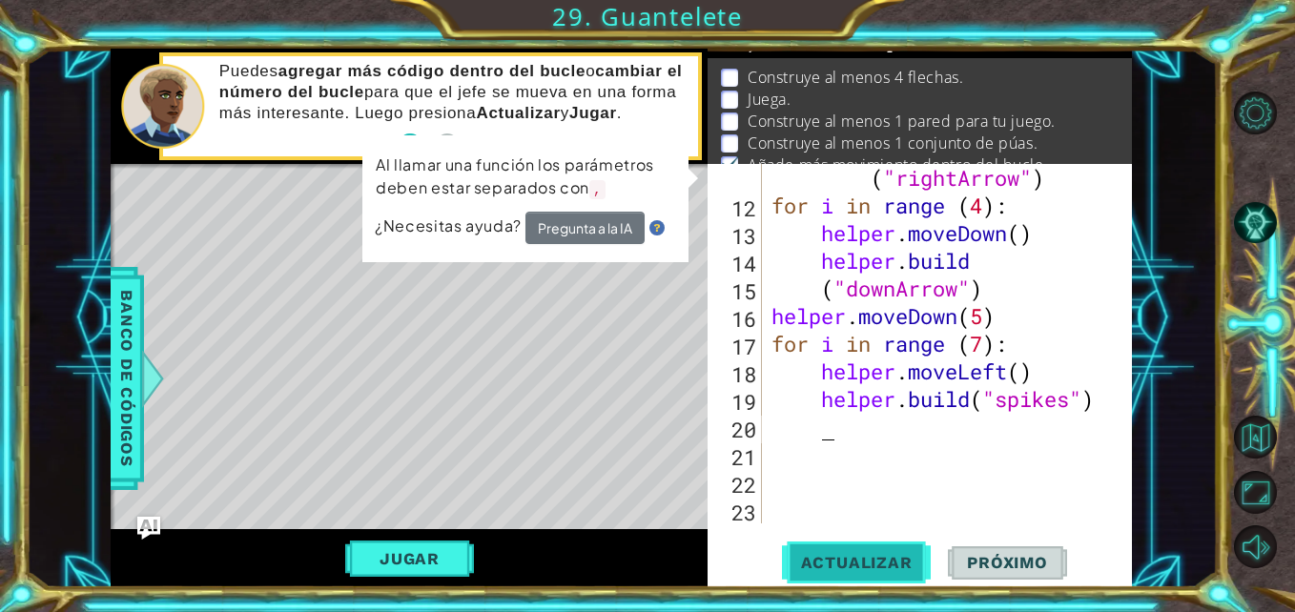
scroll to position [47, 0]
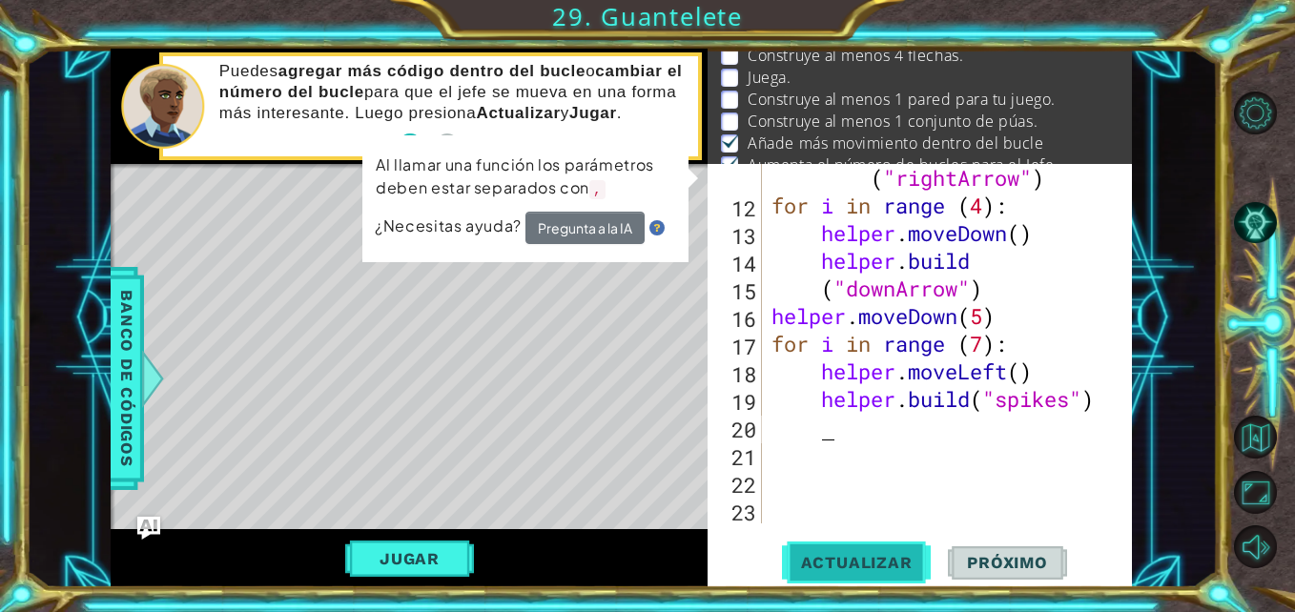
click at [823, 571] on span "Actualizar" at bounding box center [857, 562] width 150 height 19
drag, startPoint x: 823, startPoint y: 571, endPoint x: 1097, endPoint y: 411, distance: 317.2
click at [1097, 411] on div "11 12 13 14 15 16 17 18 19 20 21 22 23 helper . build ( "rightArrow" ) for i in…" at bounding box center [920, 376] width 424 height 424
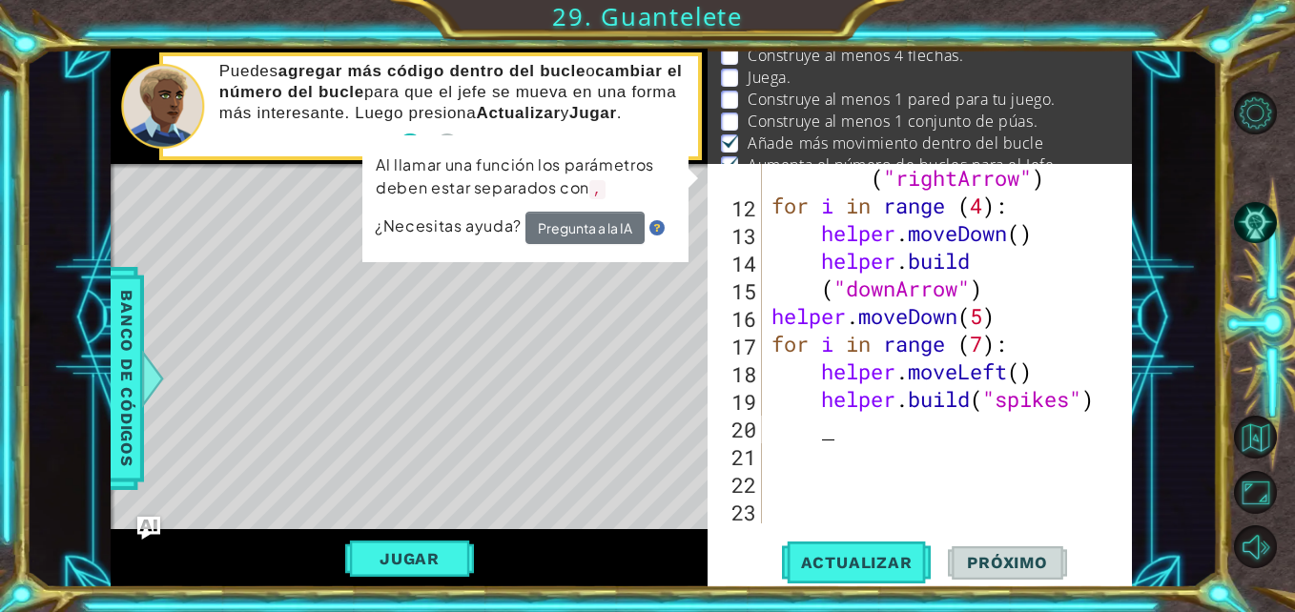
click at [1097, 411] on div "helper . build ( "rightArrow" ) for i in range ( 4 ) : helper . moveDown ( ) he…" at bounding box center [945, 357] width 355 height 443
type textarea "[DOMAIN_NAME]("spikes")"
click at [1097, 411] on div "helper . build ( "rightArrow" ) for i in range ( 4 ) : helper . moveDown ( ) he…" at bounding box center [945, 357] width 355 height 443
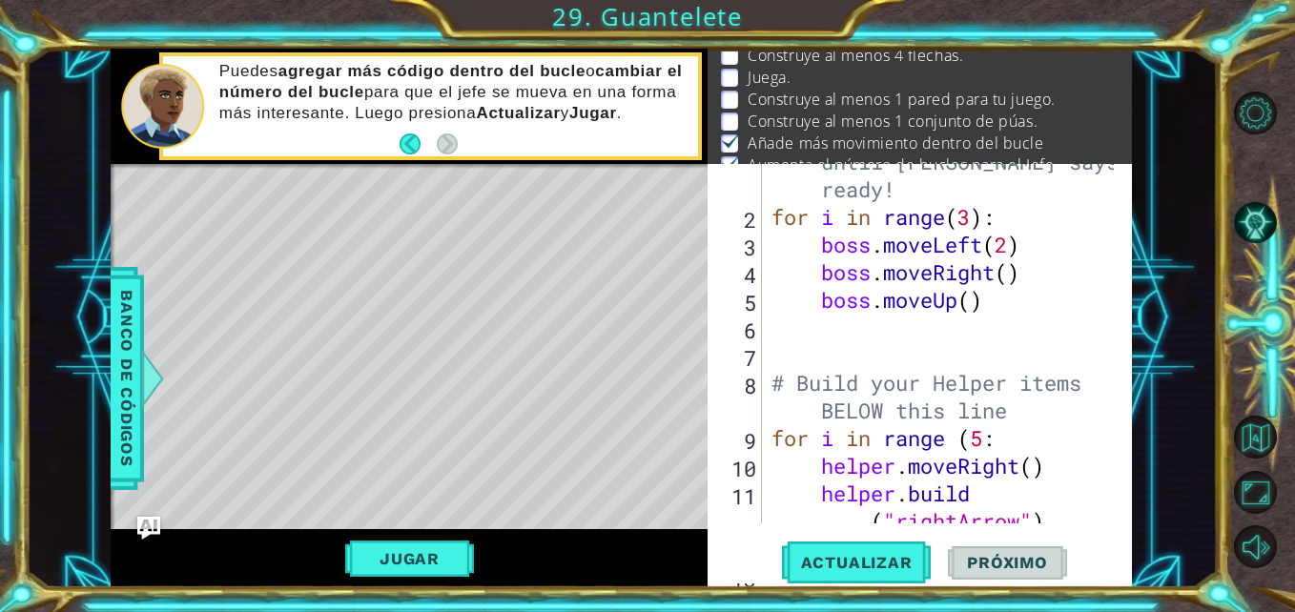
scroll to position [44, 0]
click at [1250, 231] on button "Pista IA" at bounding box center [1255, 222] width 43 height 43
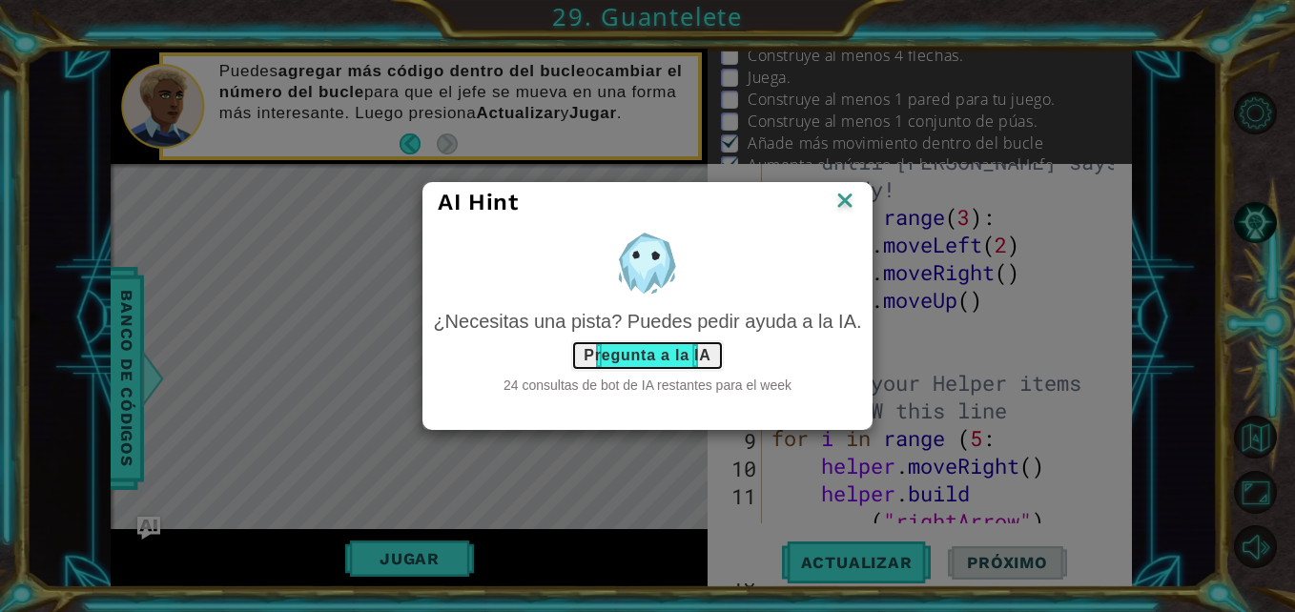
click at [673, 344] on button "Pregunta a la IA" at bounding box center [647, 355] width 152 height 31
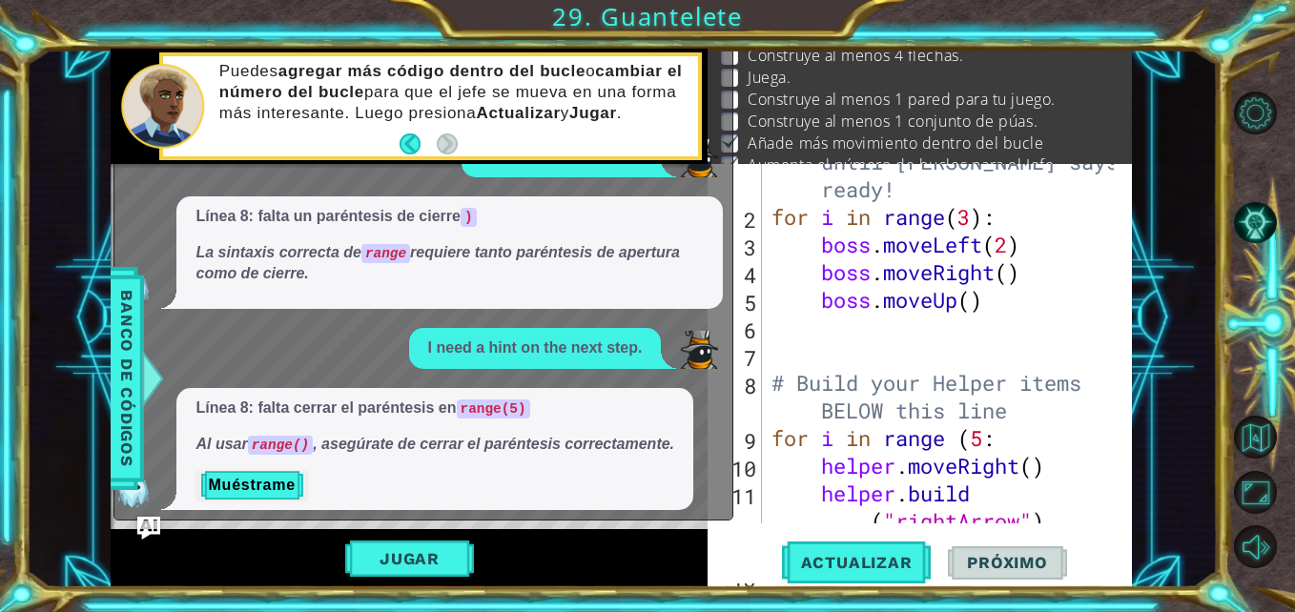
scroll to position [724, 0]
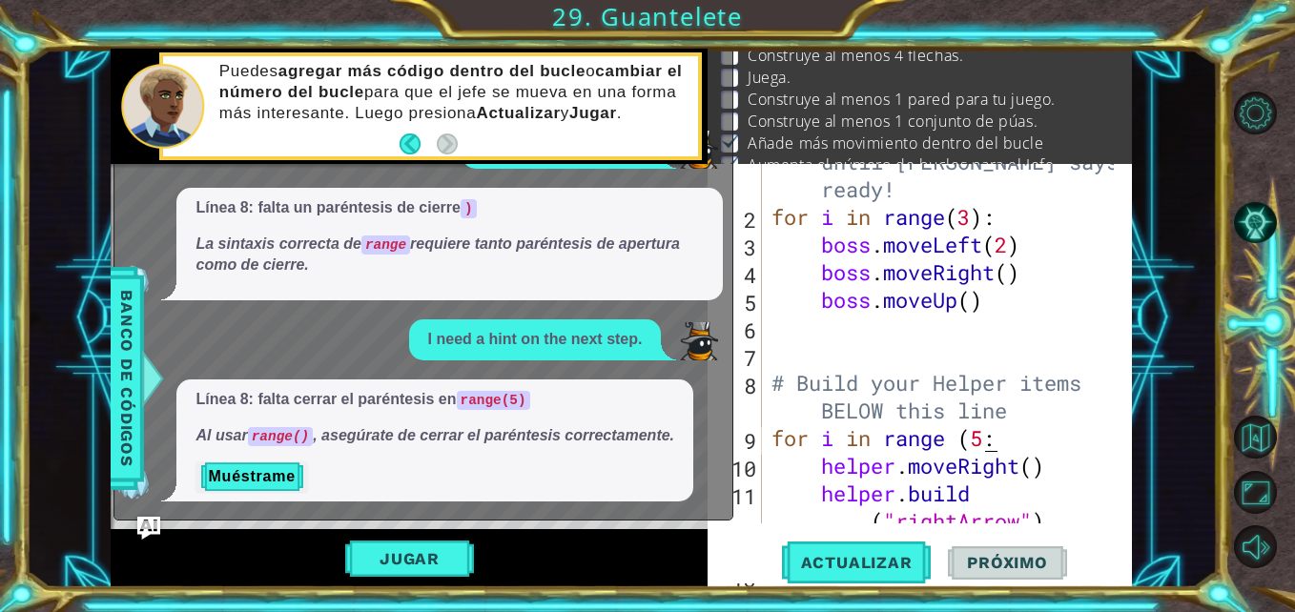
click at [987, 432] on div "# Don't touch the boss code until [PERSON_NAME] says you're ready! for i in ran…" at bounding box center [945, 369] width 355 height 498
click at [149, 528] on img "Ask AI" at bounding box center [148, 528] width 25 height 25
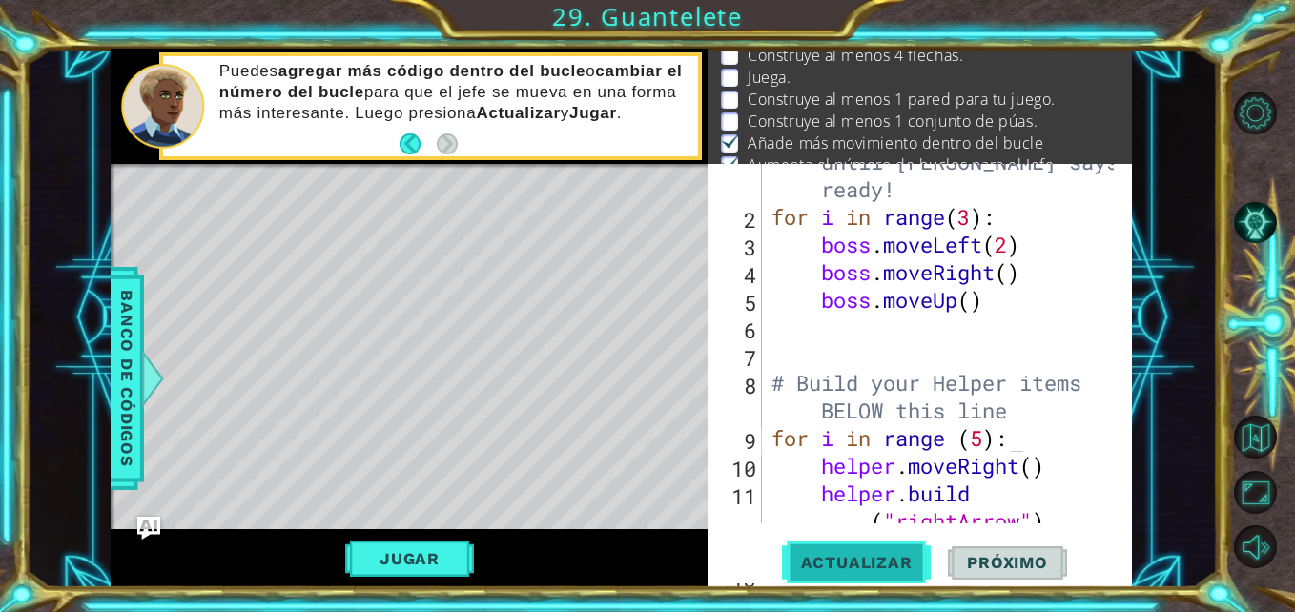
click at [913, 562] on span "Actualizar" at bounding box center [857, 562] width 150 height 19
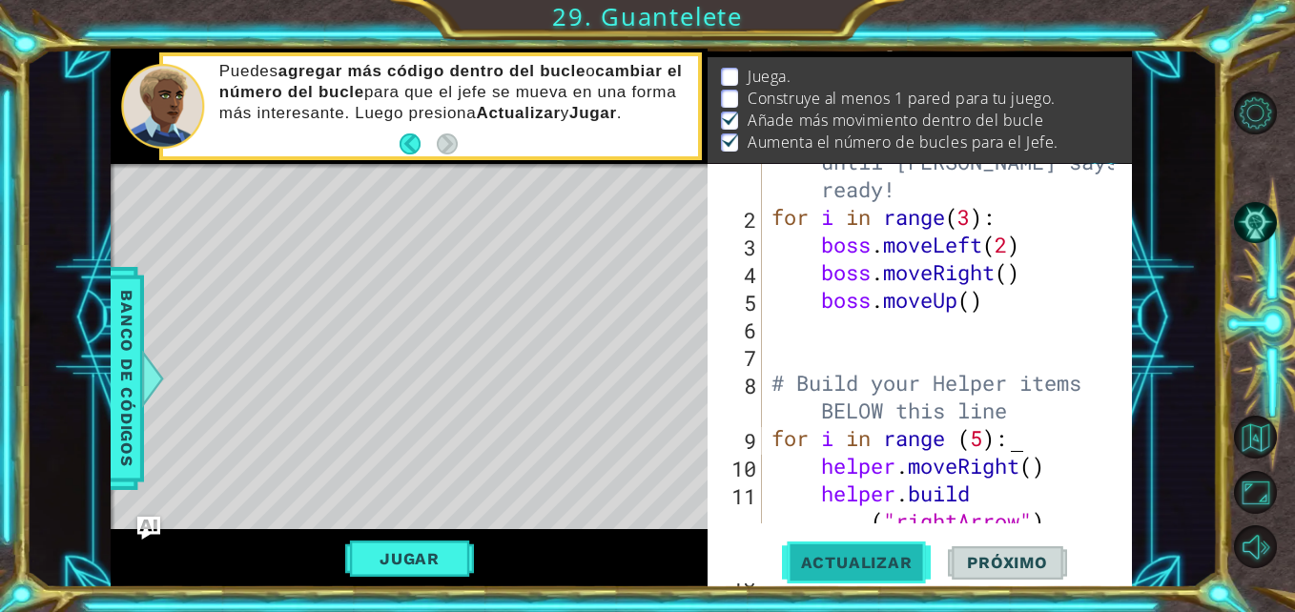
scroll to position [47, 0]
click at [987, 446] on div "# Don't touch the boss code until [PERSON_NAME] says you're ready! for i in ran…" at bounding box center [945, 369] width 355 height 498
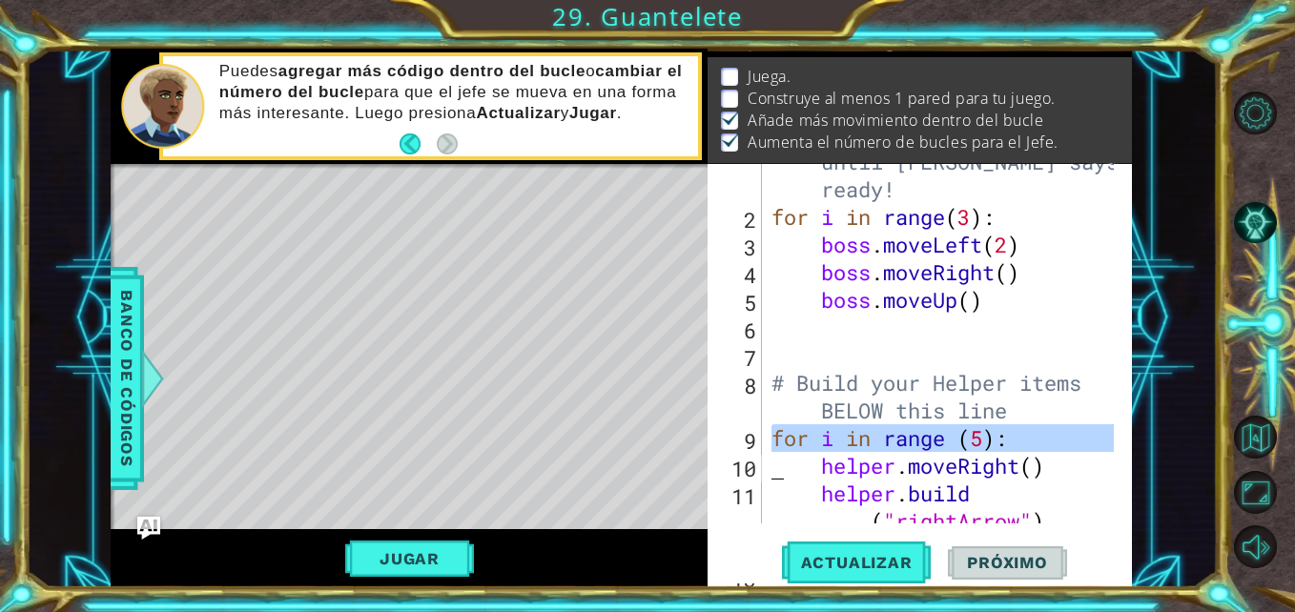
click at [987, 446] on div "# Don't touch the boss code until [PERSON_NAME] says you're ready! for i in ran…" at bounding box center [940, 344] width 345 height 360
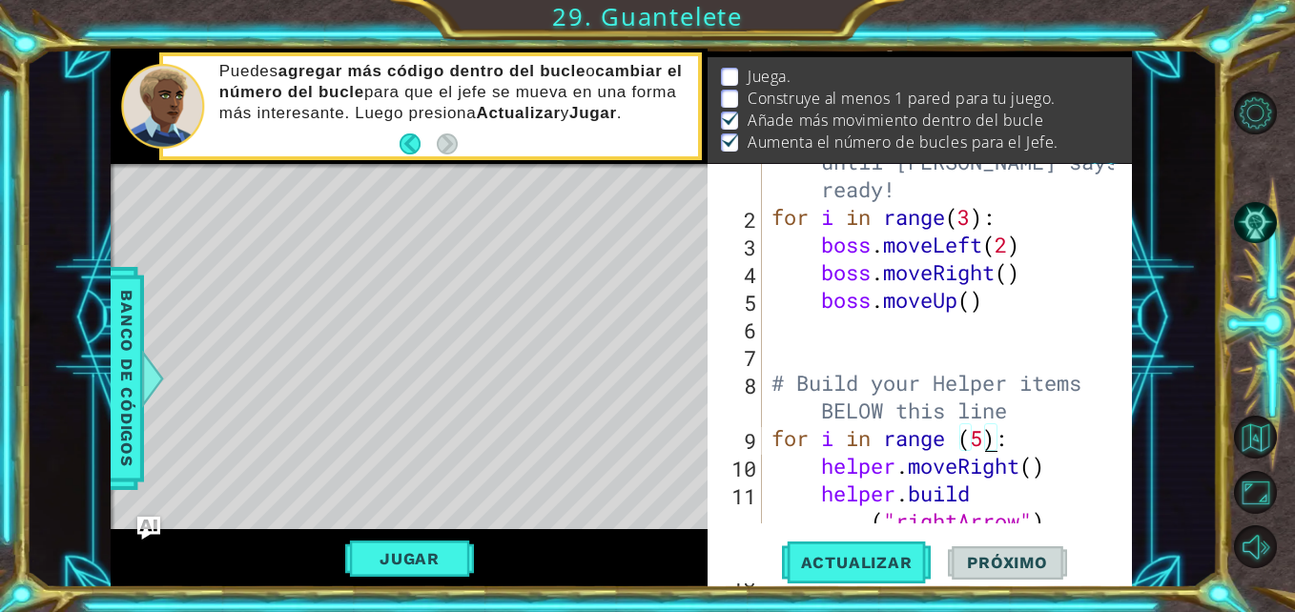
click at [987, 446] on div "# Don't touch the boss code until [PERSON_NAME] says you're ready! for i in ran…" at bounding box center [945, 369] width 355 height 498
click at [856, 542] on button "Actualizar" at bounding box center [857, 563] width 150 height 42
type textarea "for i in range (6):"
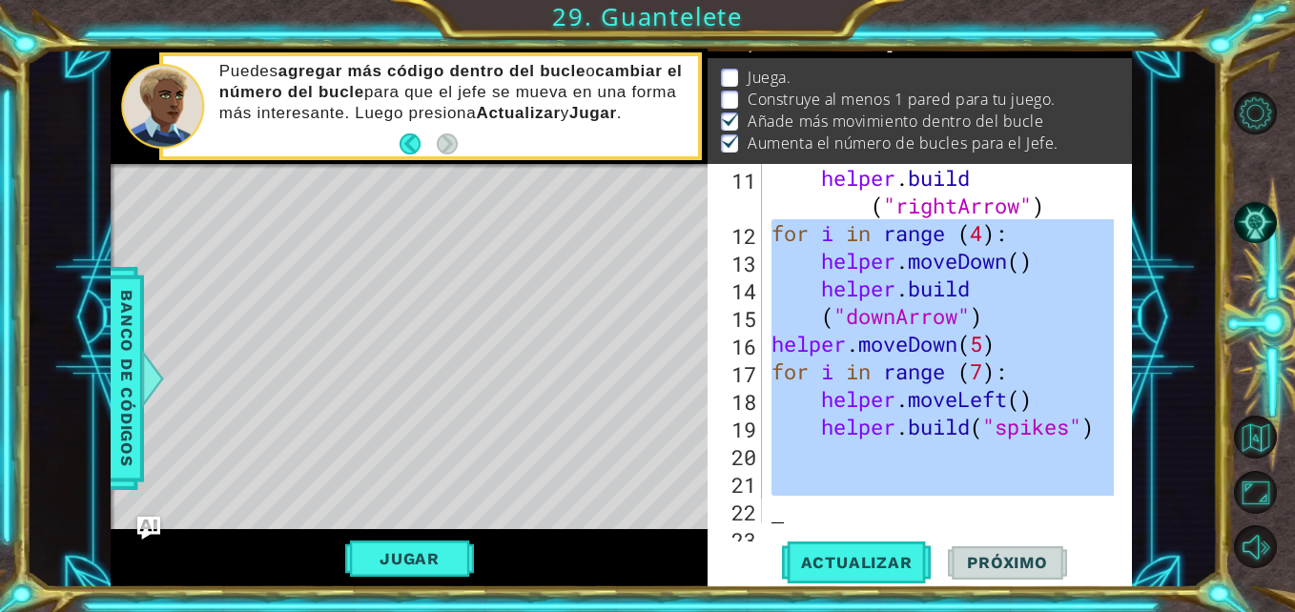
scroll to position [415, 0]
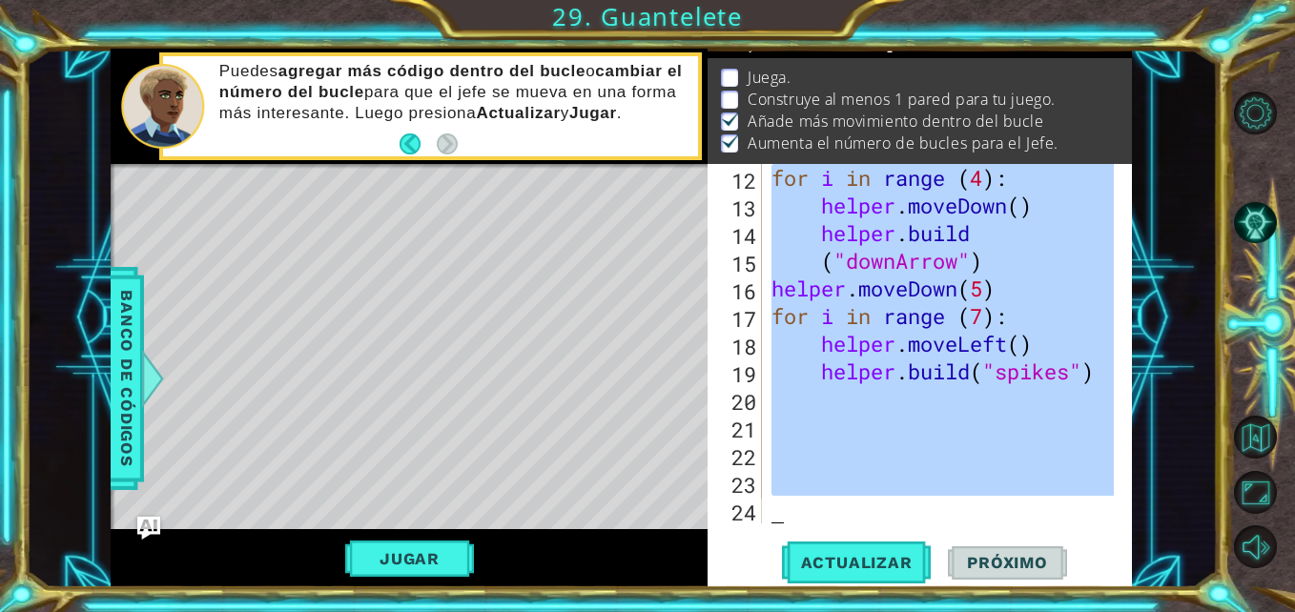
drag, startPoint x: 773, startPoint y: 422, endPoint x: 1024, endPoint y: 463, distance: 254.9
click at [1024, 463] on div "for i in range ( 4 ) : helper . moveDown ( ) helper . build ( "downArrow" ) hel…" at bounding box center [945, 371] width 355 height 415
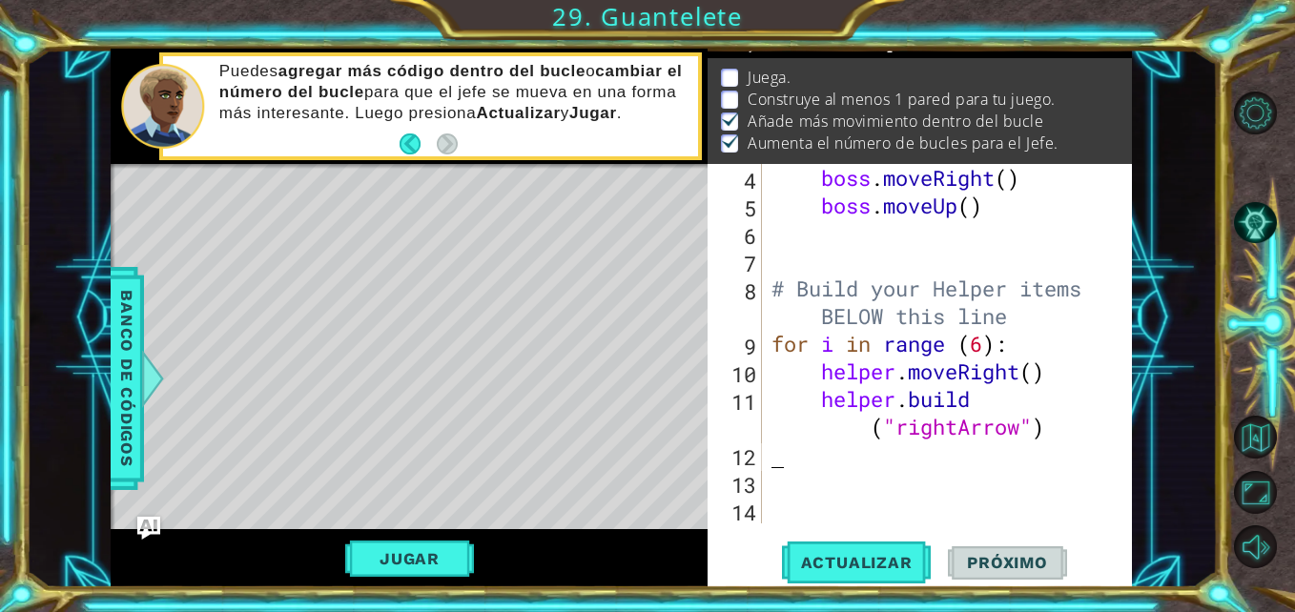
scroll to position [138, 0]
click at [860, 543] on button "Actualizar" at bounding box center [857, 563] width 150 height 42
click at [860, 546] on button "Actualizar" at bounding box center [857, 563] width 150 height 42
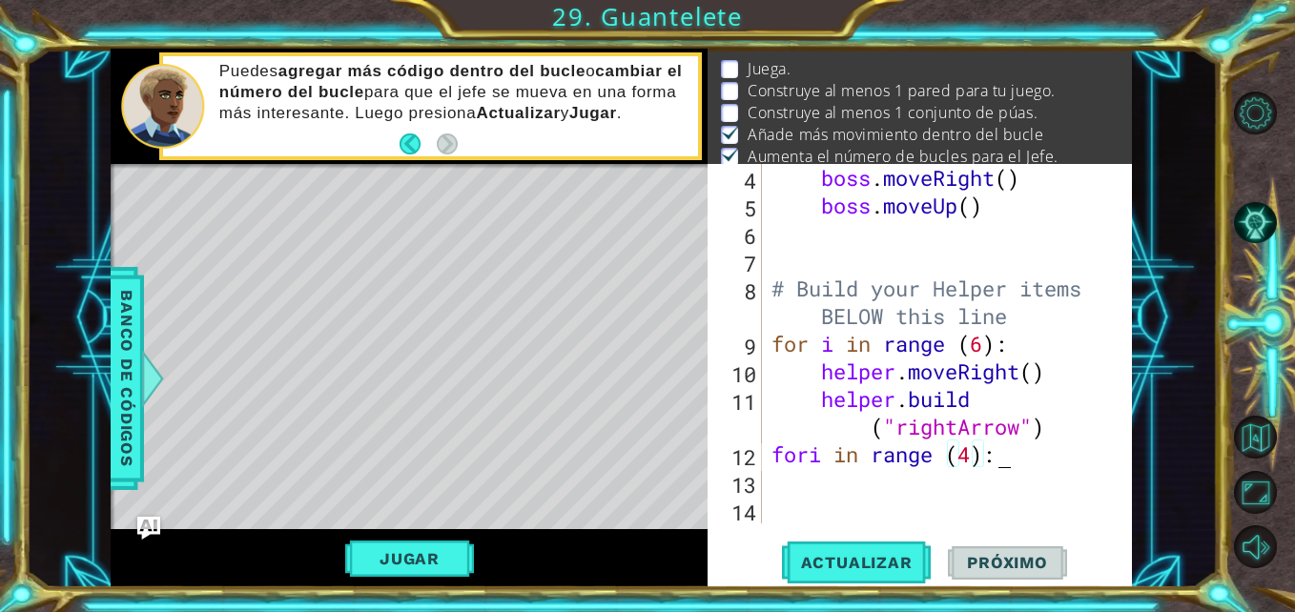
scroll to position [0, 10]
click at [813, 453] on div "boss . moveRight ( ) boss . moveUp ( ) # Build your Helper items BELOW this lin…" at bounding box center [945, 371] width 355 height 415
click at [821, 459] on div "boss . moveRight ( ) boss . moveUp ( ) # Build your Helper items BELOW this lin…" at bounding box center [945, 371] width 355 height 415
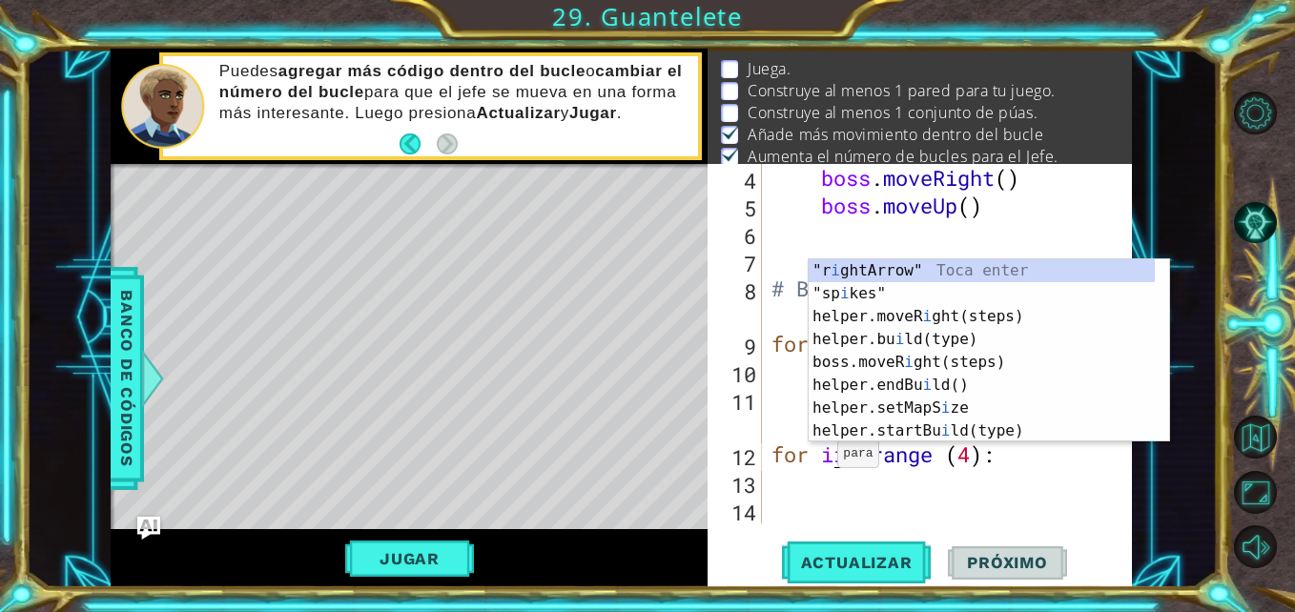
scroll to position [0, 4]
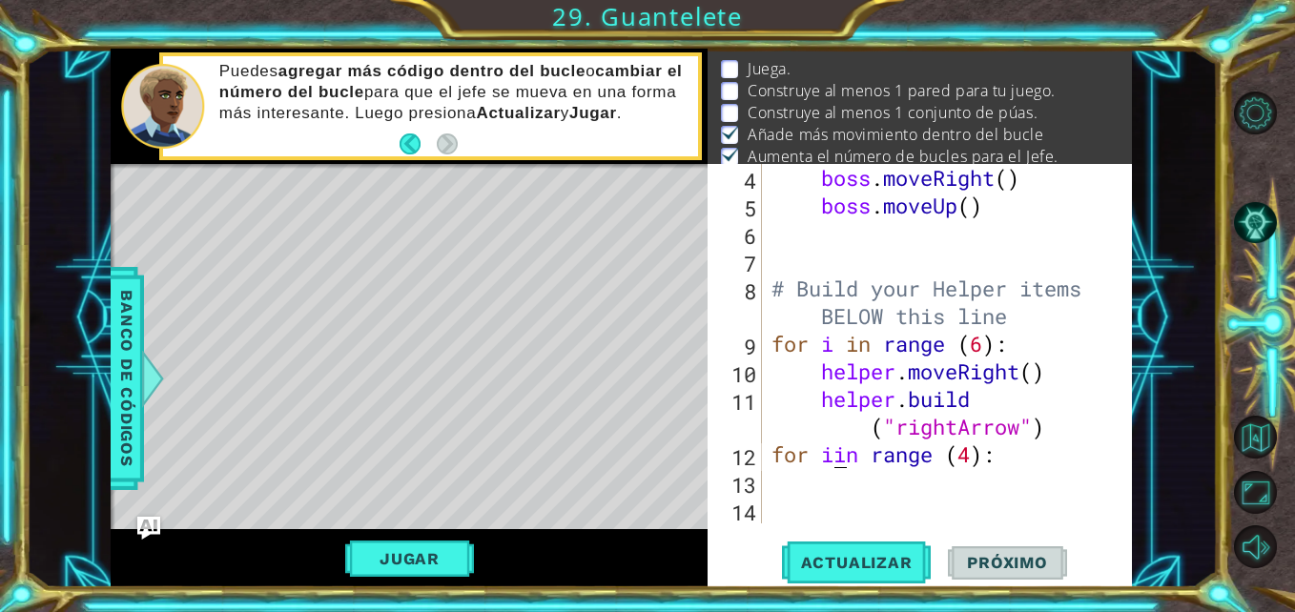
click at [835, 461] on div "boss . moveRight ( ) boss . moveUp ( ) # Build your Helper items BELOW this lin…" at bounding box center [945, 371] width 355 height 415
click at [842, 461] on div "boss . moveRight ( ) boss . moveUp ( ) # Build your Helper items BELOW this lin…" at bounding box center [945, 371] width 355 height 415
type textarea "for i in range (4):"
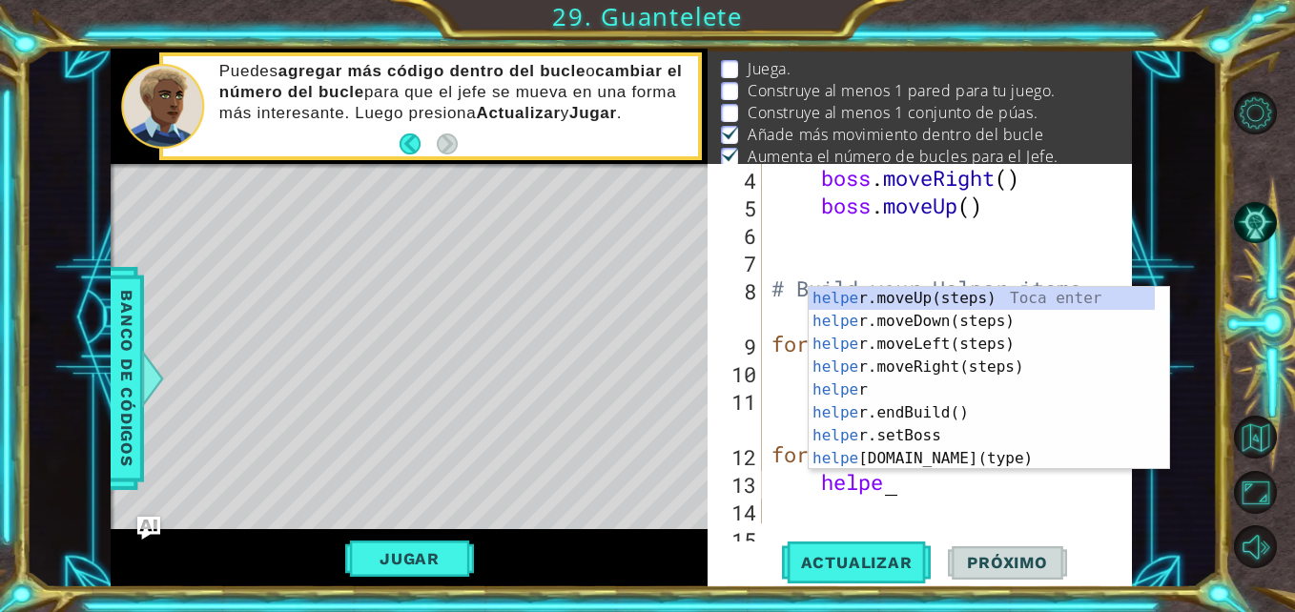
type textarea "helper"
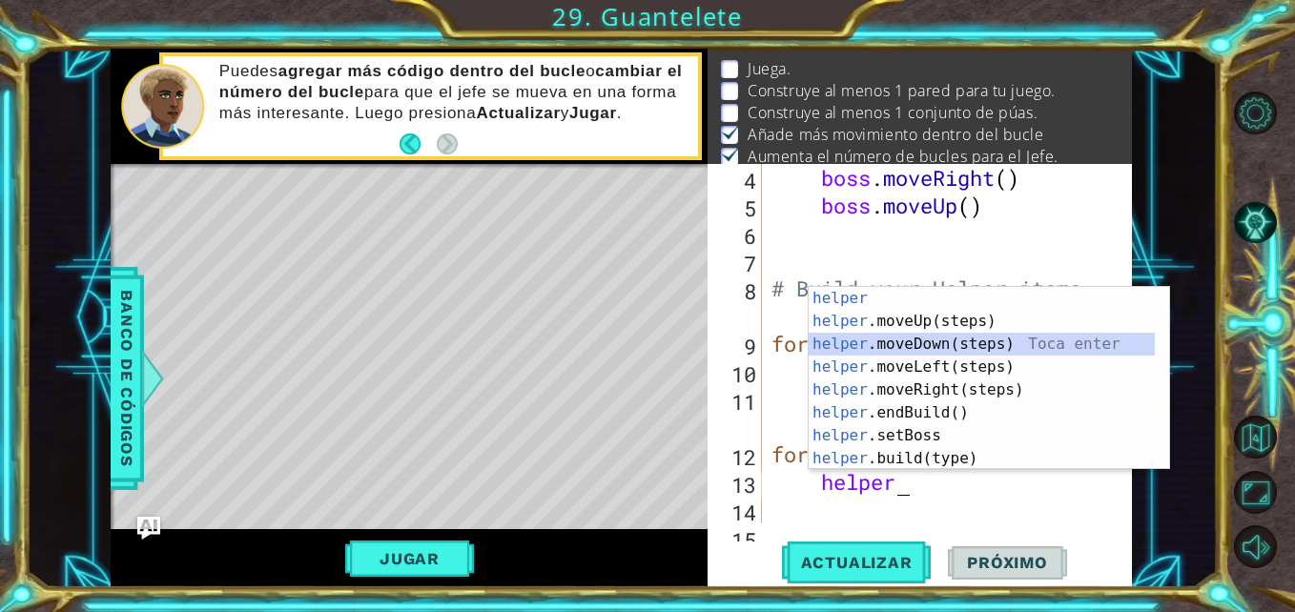
click at [974, 346] on div "helper Toca enter helper .moveUp(steps) Toca enter helper .moveDown(steps) Toca…" at bounding box center [982, 401] width 346 height 229
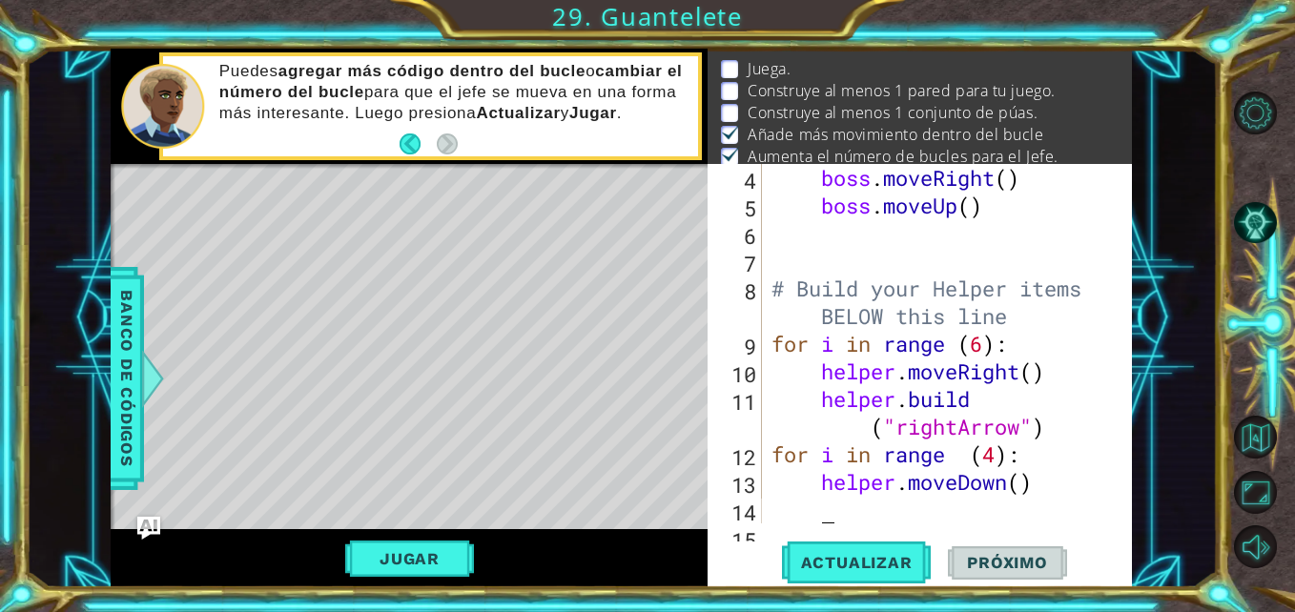
scroll to position [0, 1]
click at [848, 505] on div "boss . moveRight ( ) boss . moveUp ( ) # Build your Helper items BELOW this lin…" at bounding box center [945, 371] width 355 height 415
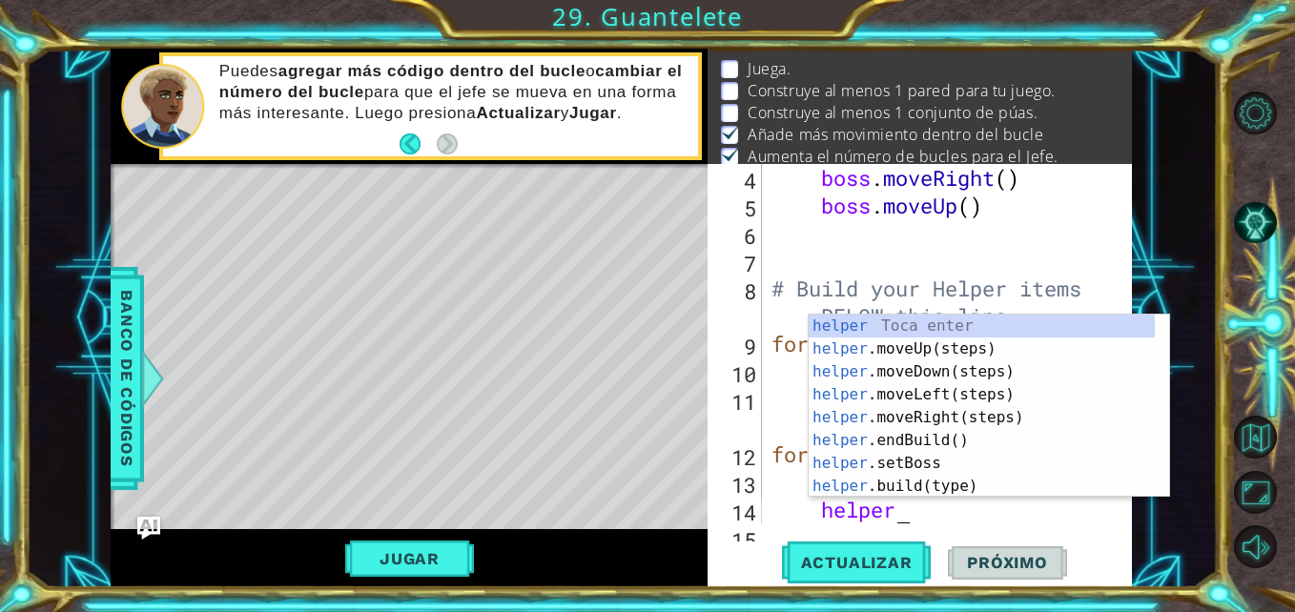
scroll to position [0, 5]
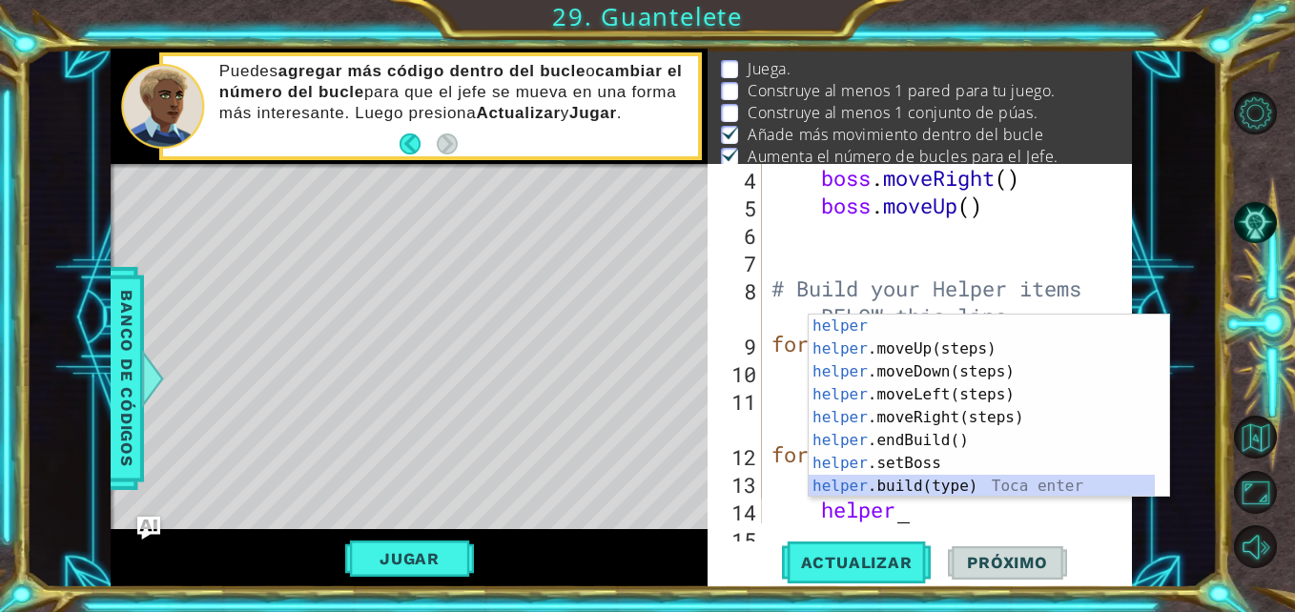
click at [918, 483] on div "helper Toca enter helper .moveUp(steps) Toca enter helper .moveDown(steps) Toca…" at bounding box center [982, 429] width 346 height 229
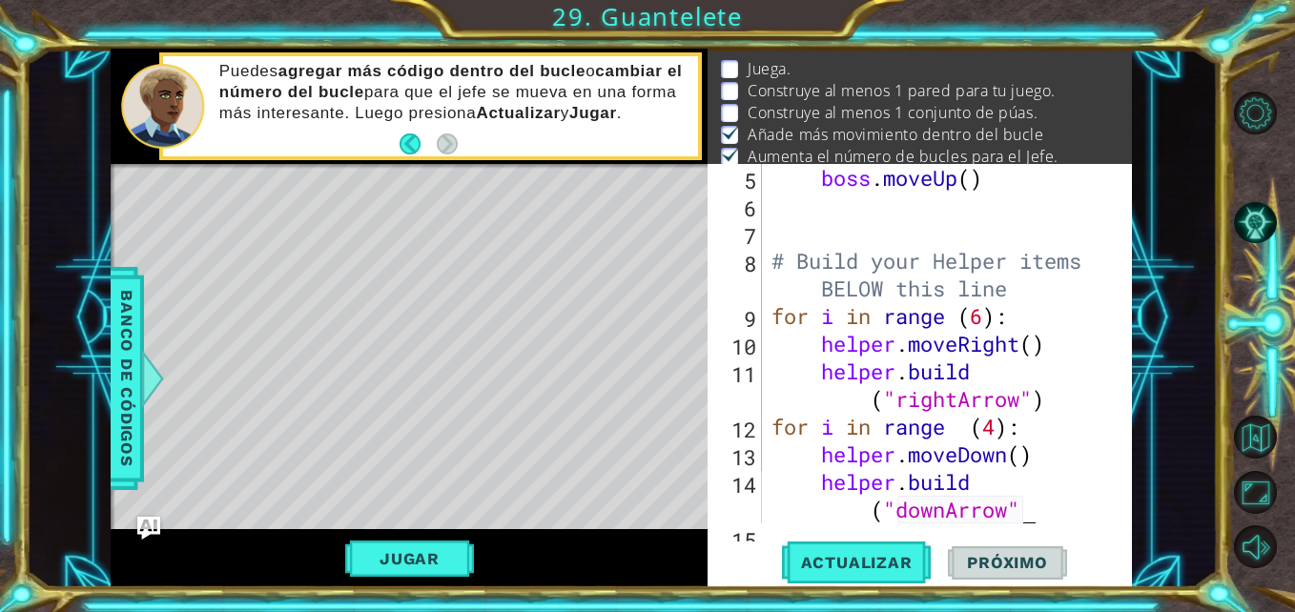
scroll to position [166, 0]
click at [905, 545] on button "Actualizar" at bounding box center [857, 563] width 150 height 42
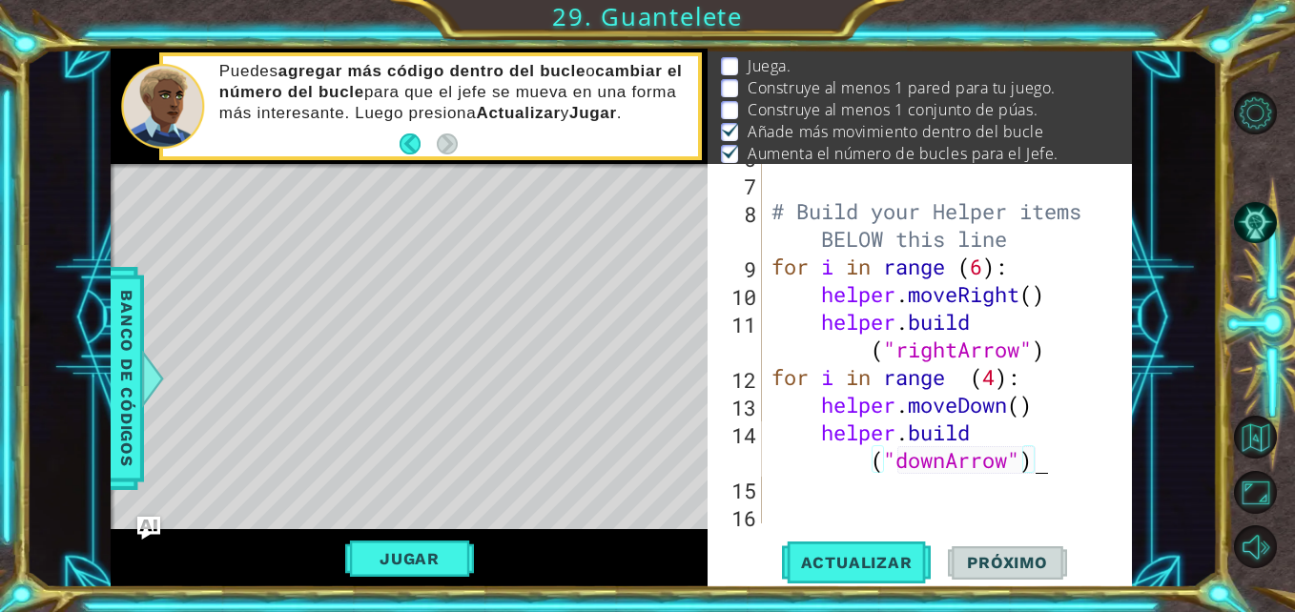
scroll to position [221, 0]
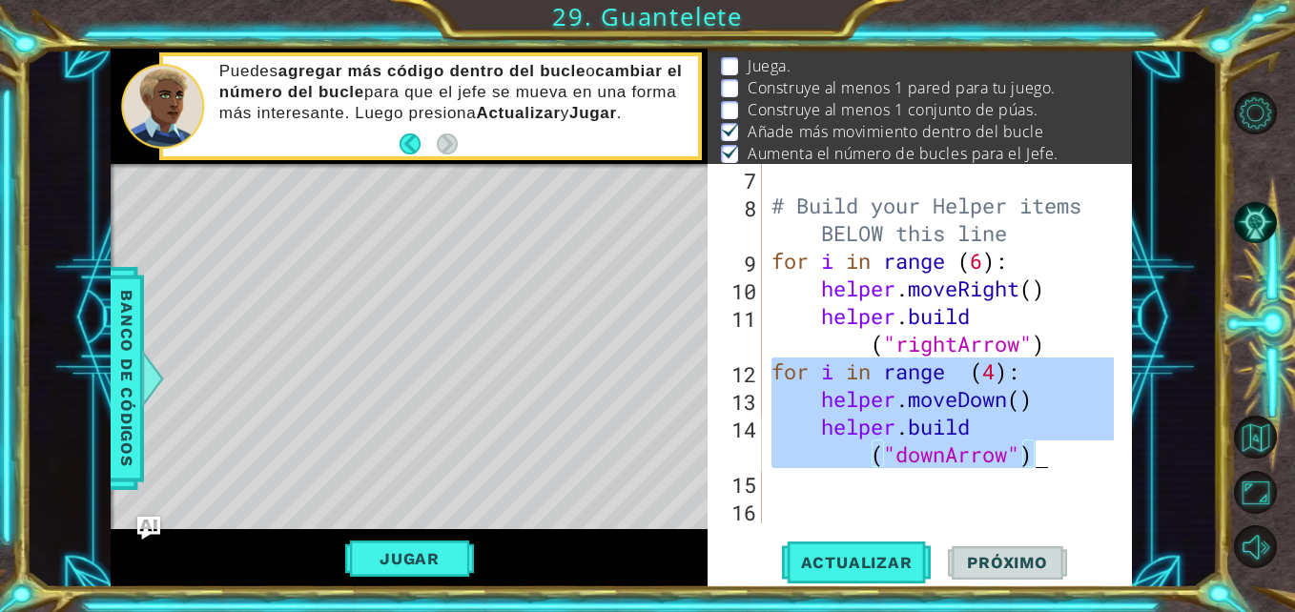
drag, startPoint x: 773, startPoint y: 377, endPoint x: 1060, endPoint y: 463, distance: 299.6
click at [1060, 463] on div "# Build your Helper items BELOW this line for i in range ( 6 ) : helper . moveR…" at bounding box center [945, 371] width 355 height 415
type textarea "helper.moveDown() [DOMAIN_NAME]("downArrow")"
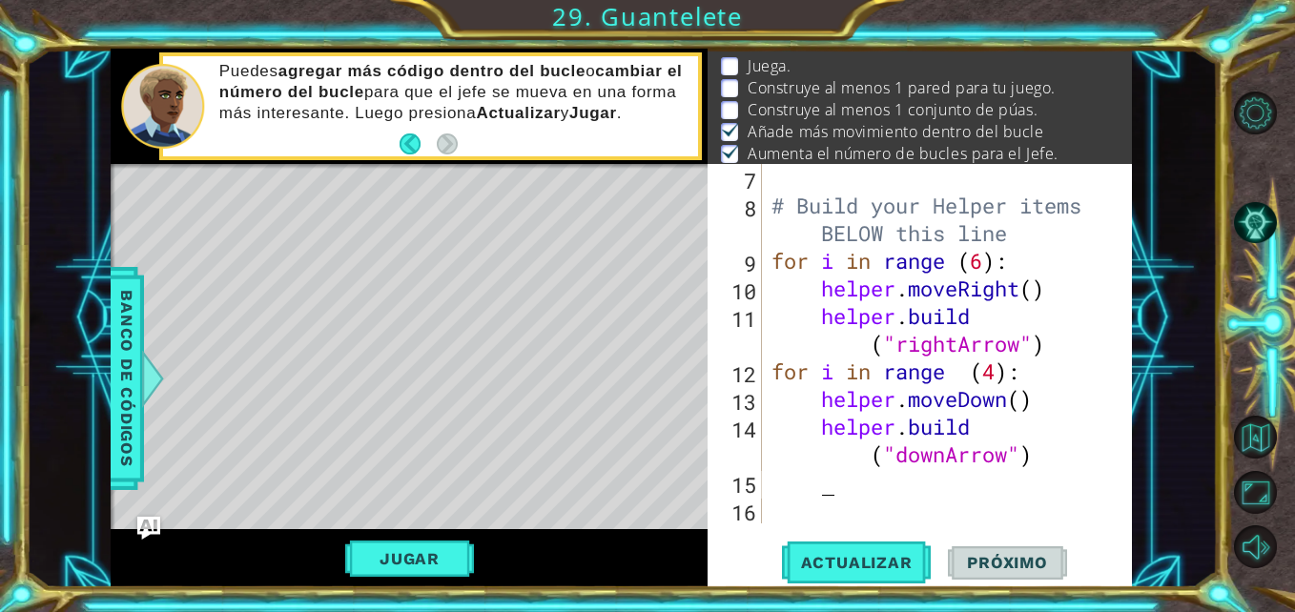
click at [1048, 468] on div "# Build your Helper items BELOW this line for i in range ( 6 ) : helper . moveR…" at bounding box center [945, 371] width 355 height 415
click at [777, 489] on div "# Build your Helper items BELOW this line for i in range ( 6 ) : helper . moveR…" at bounding box center [945, 371] width 355 height 415
click at [997, 376] on div "# Build your Helper items BELOW this line for i in range ( 6 ) : helper . moveR…" at bounding box center [945, 371] width 355 height 415
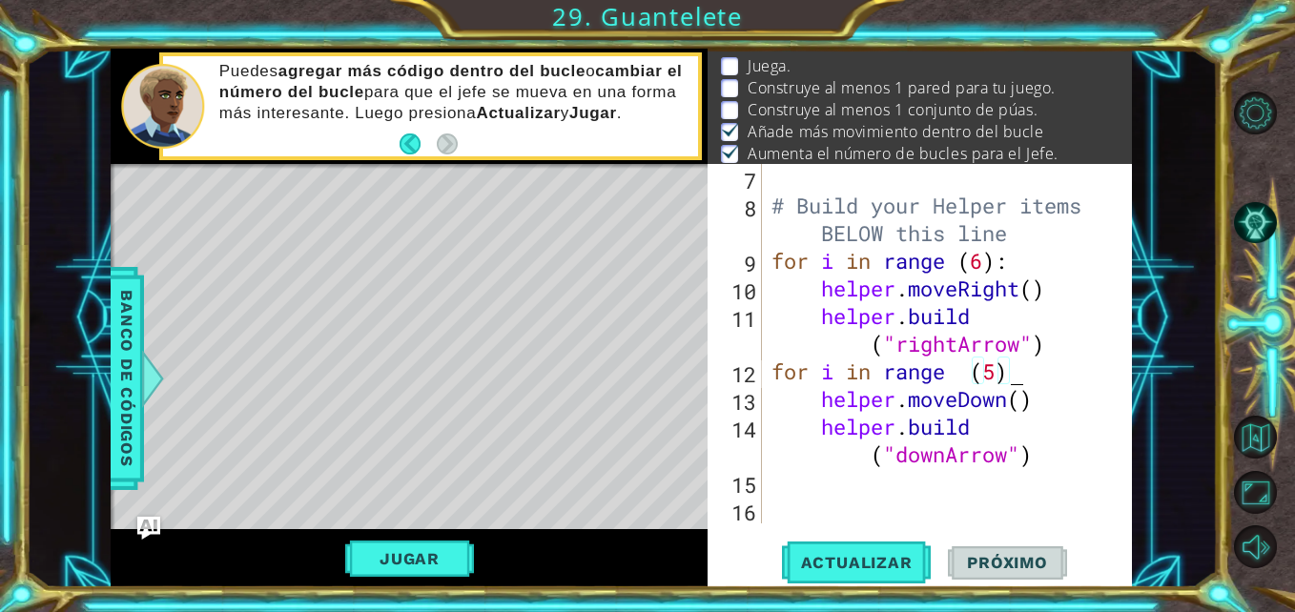
type textarea "for i in range (5):):"
click at [825, 494] on div "# Build your Helper items BELOW this line for i in range ( 6 ) : helper . moveR…" at bounding box center [945, 371] width 355 height 415
click at [767, 490] on div "7 8 9 10 11 12 13 14 15 16 # Build your Helper items BELOW this line for i in r…" at bounding box center [918, 344] width 420 height 360
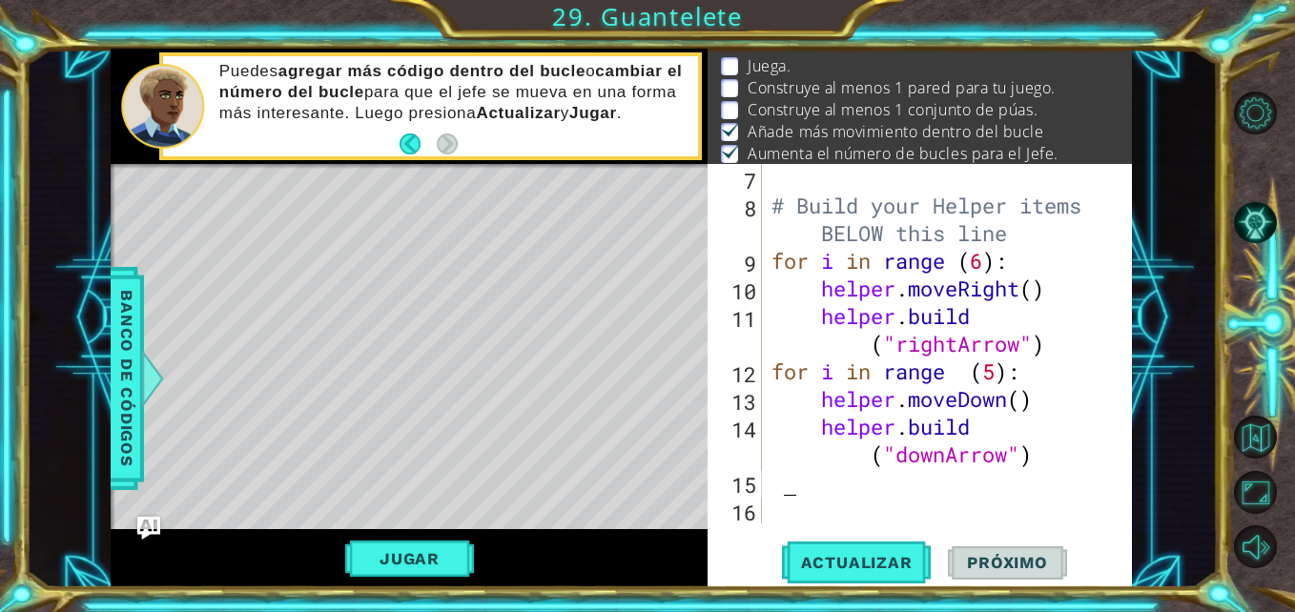
click at [782, 490] on div "# Build your Helper items BELOW this line for i in range ( 6 ) : helper . moveR…" at bounding box center [945, 371] width 355 height 415
click at [782, 490] on div "# Build your Helper items BELOW this line for i in range ( 6 ) : helper . moveR…" at bounding box center [940, 344] width 345 height 360
type textarea "f"
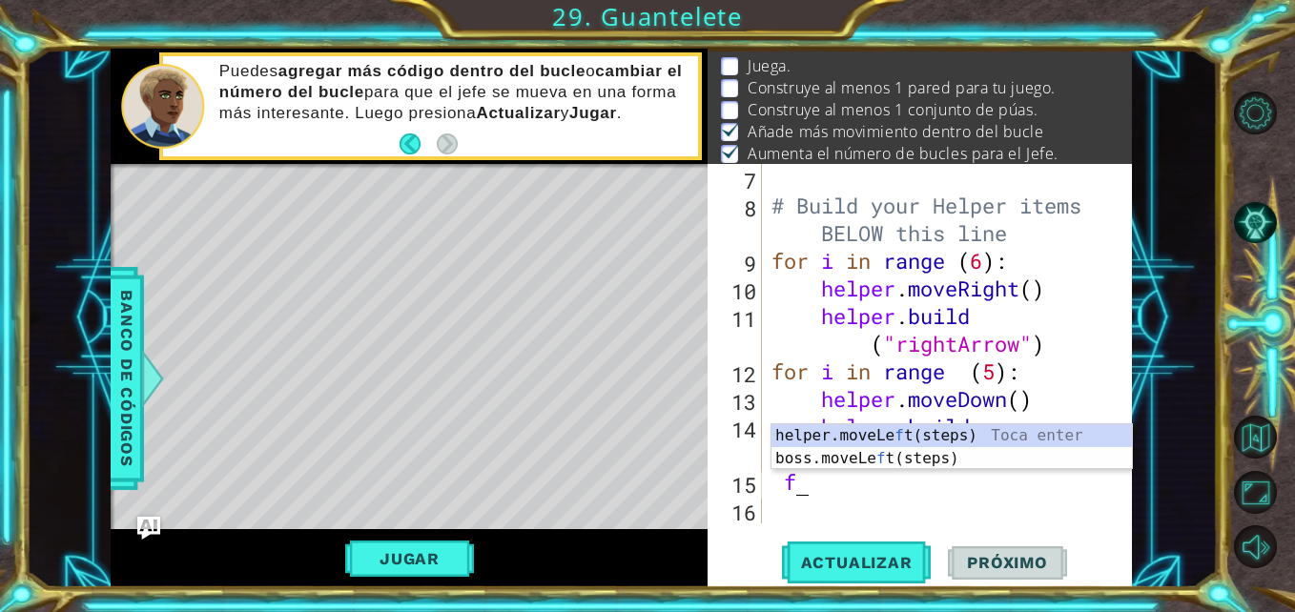
scroll to position [0, 0]
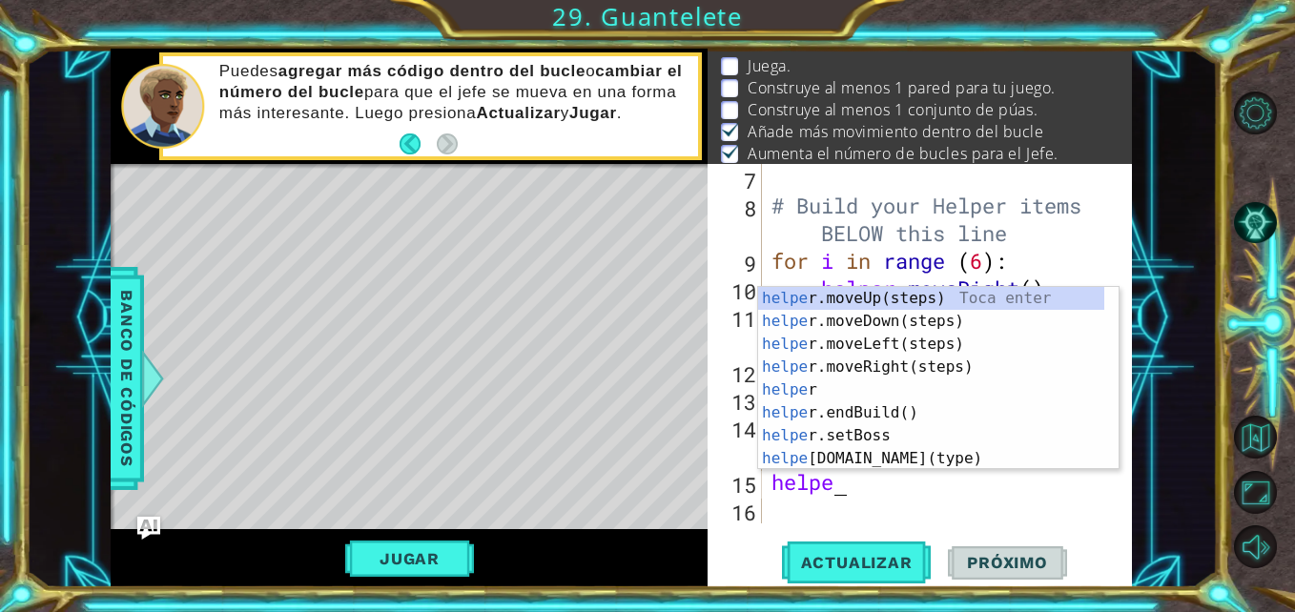
type textarea "helper"
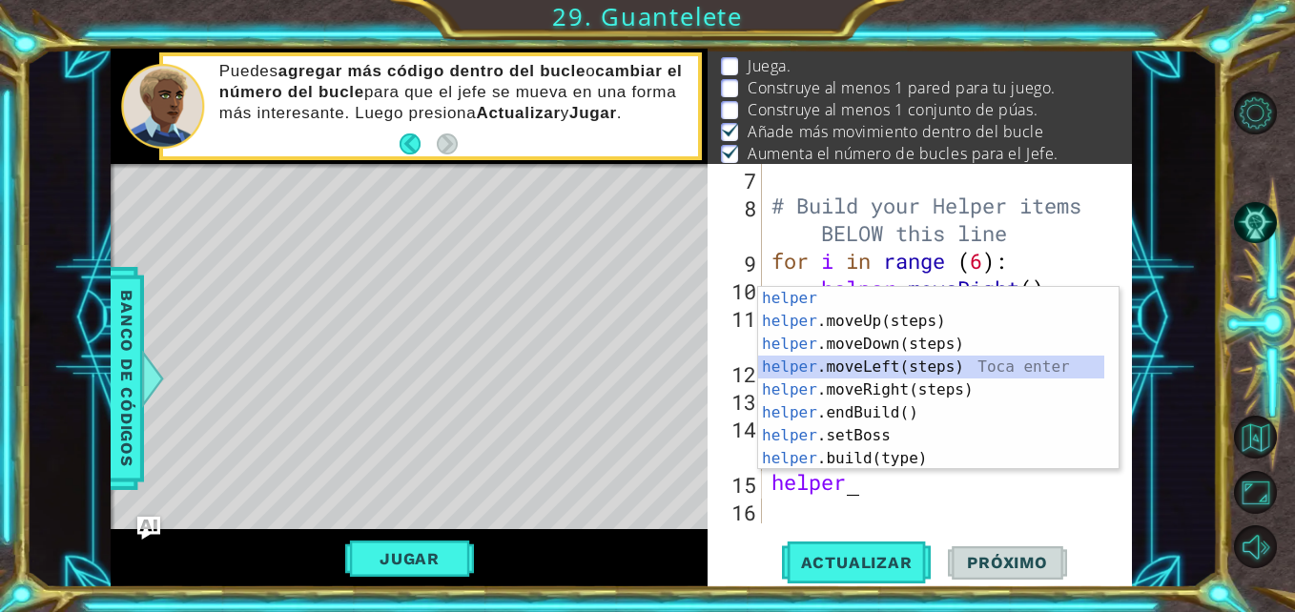
click at [961, 367] on div "helper Toca enter helper .moveUp(steps) Toca enter helper .moveDown(steps) Toca…" at bounding box center [931, 401] width 346 height 229
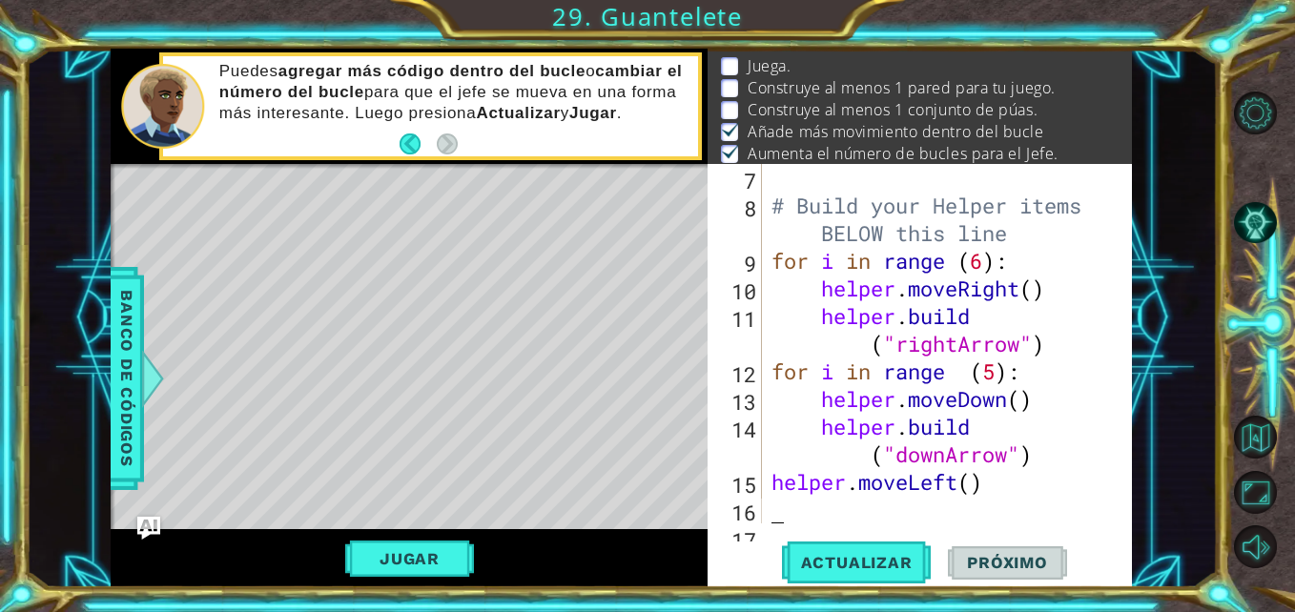
scroll to position [249, 0]
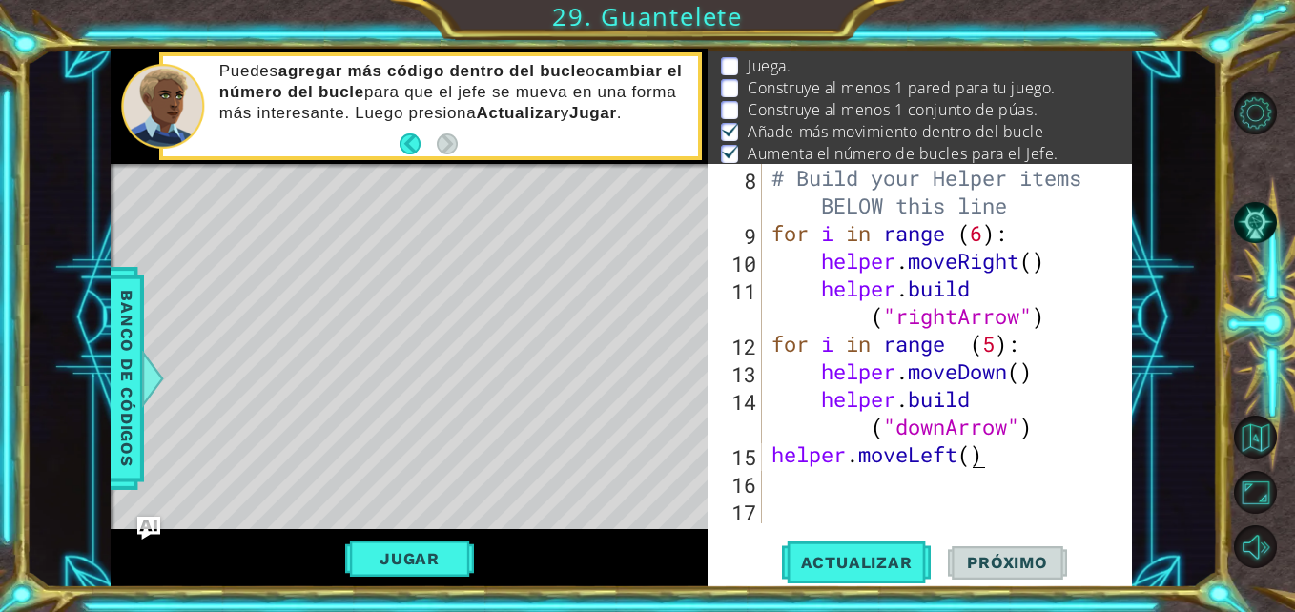
click at [978, 463] on div "# Build your Helper items BELOW this line for i in range ( 6 ) : helper . moveR…" at bounding box center [945, 385] width 355 height 443
click at [962, 457] on div "# Build your Helper items BELOW this line for i in range ( 6 ) : helper . moveR…" at bounding box center [945, 385] width 355 height 443
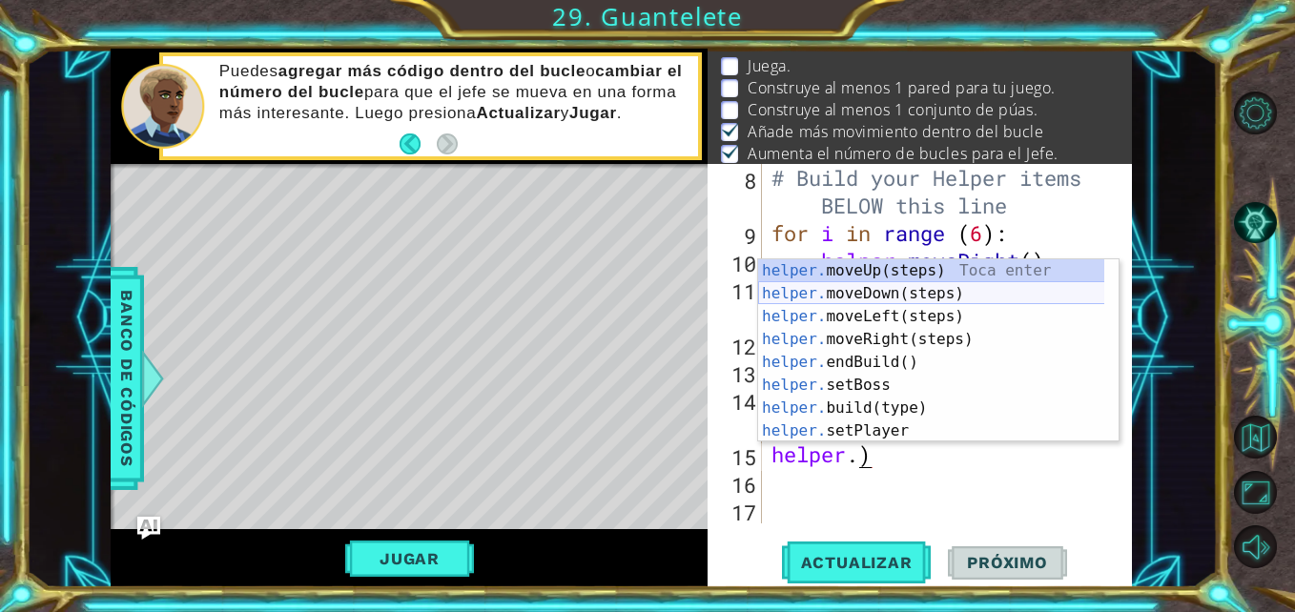
click at [971, 289] on div "helper. moveUp(steps) Toca enter helper. moveDown(steps) Toca enter helper. mov…" at bounding box center [938, 373] width 361 height 229
type textarea "helper.moveDown()"
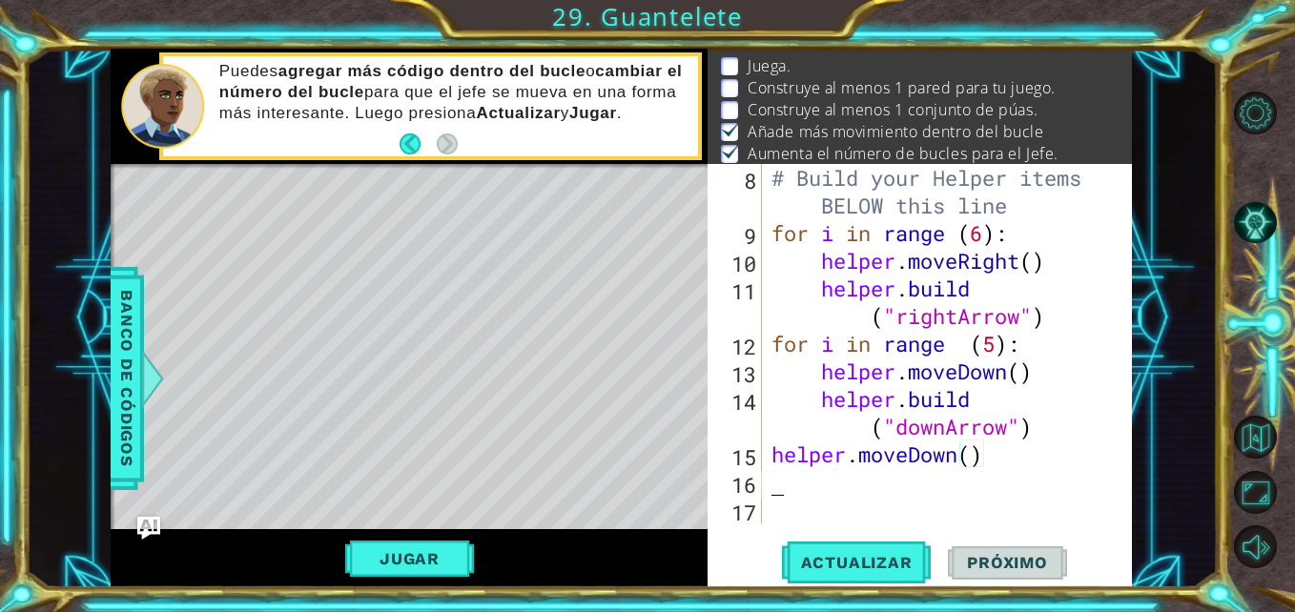
click at [847, 491] on div "# Build your Helper items BELOW this line for i in range ( 6 ) : helper . moveR…" at bounding box center [945, 385] width 355 height 443
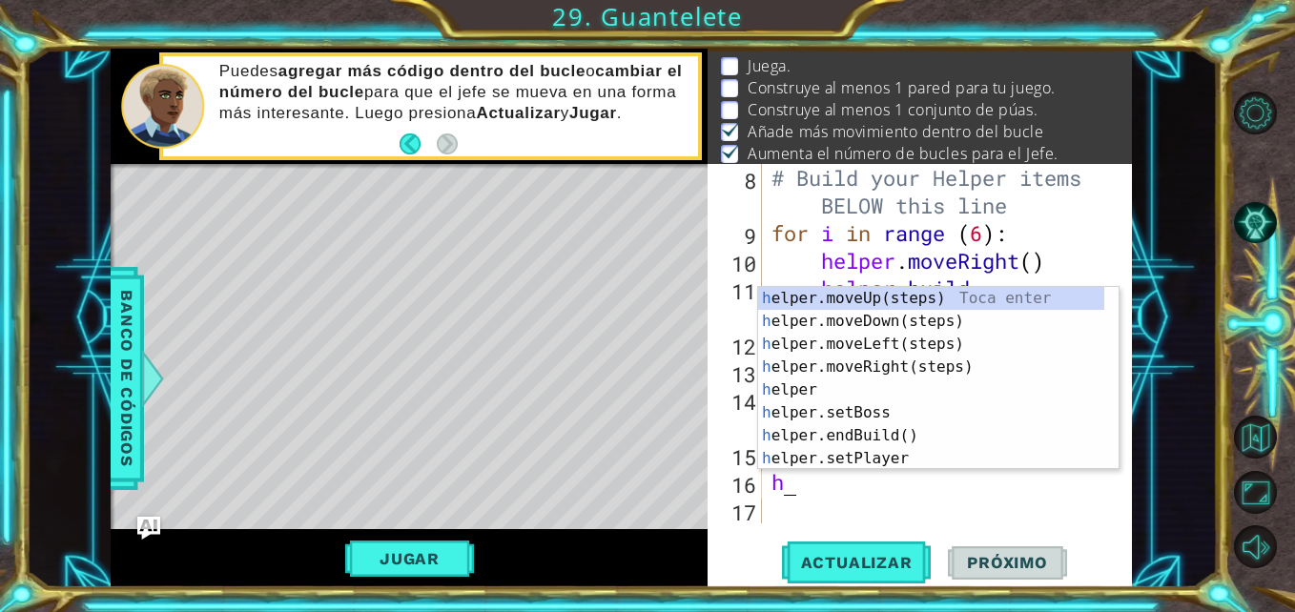
type textarea "helper"
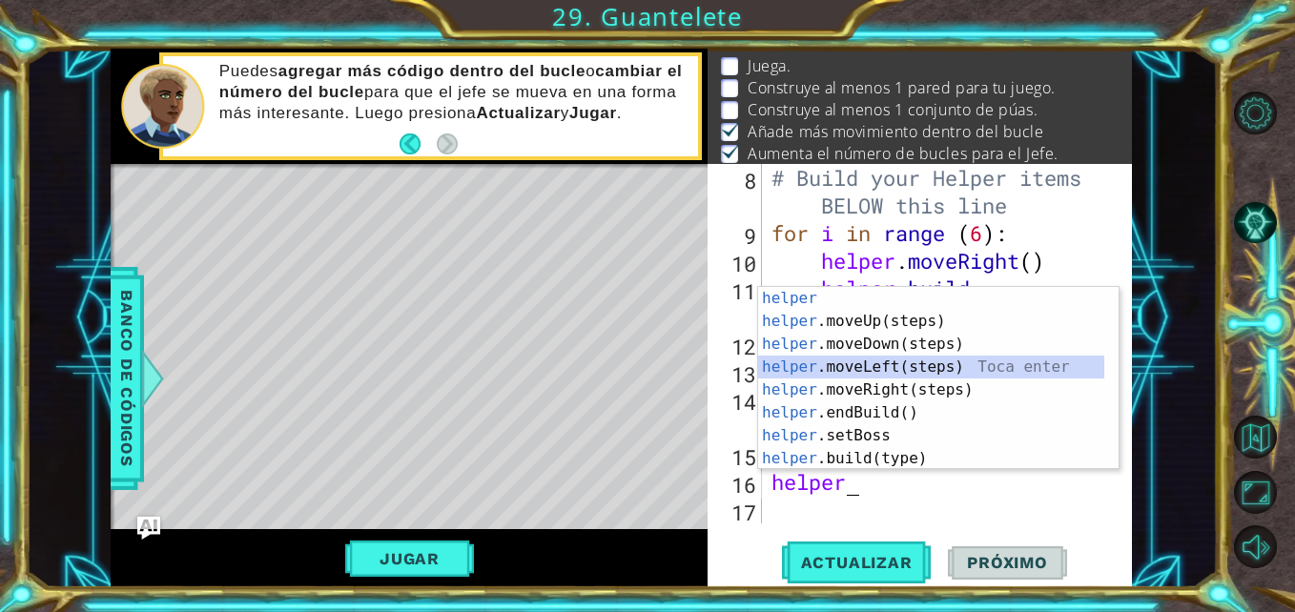
click at [979, 361] on div "helper Toca enter helper .moveUp(steps) Toca enter helper .moveDown(steps) Toca…" at bounding box center [931, 401] width 346 height 229
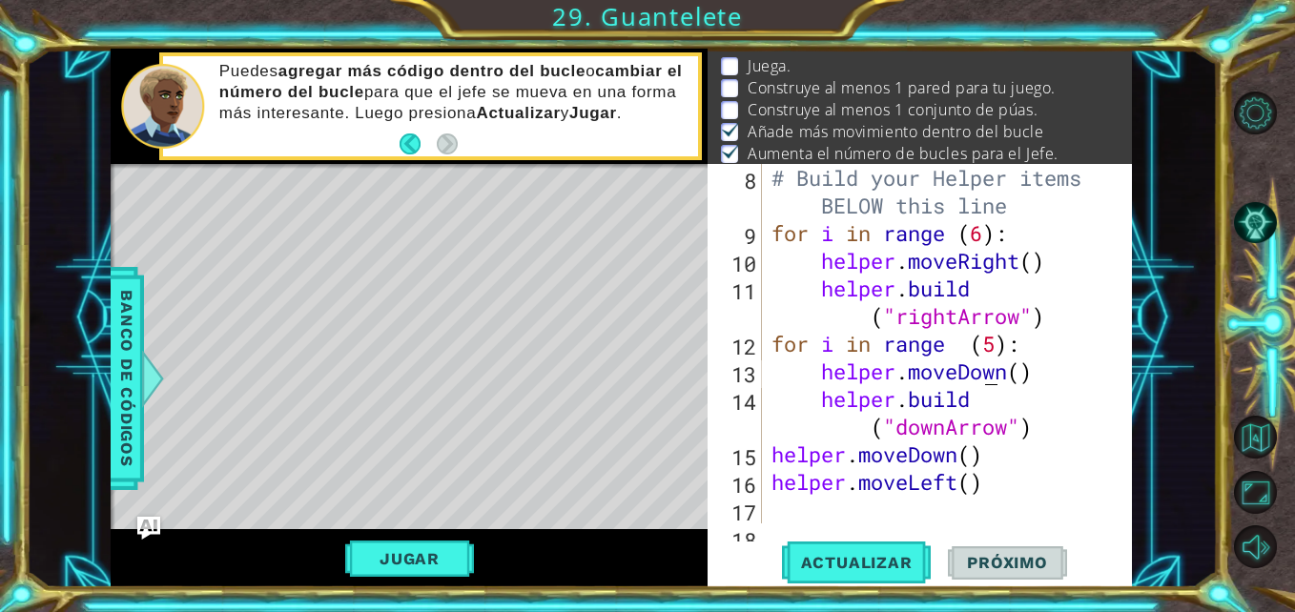
scroll to position [0, 0]
click at [989, 369] on div "# Build your Helper items BELOW this line for i in range ( 6 ) : helper . moveR…" at bounding box center [945, 385] width 355 height 443
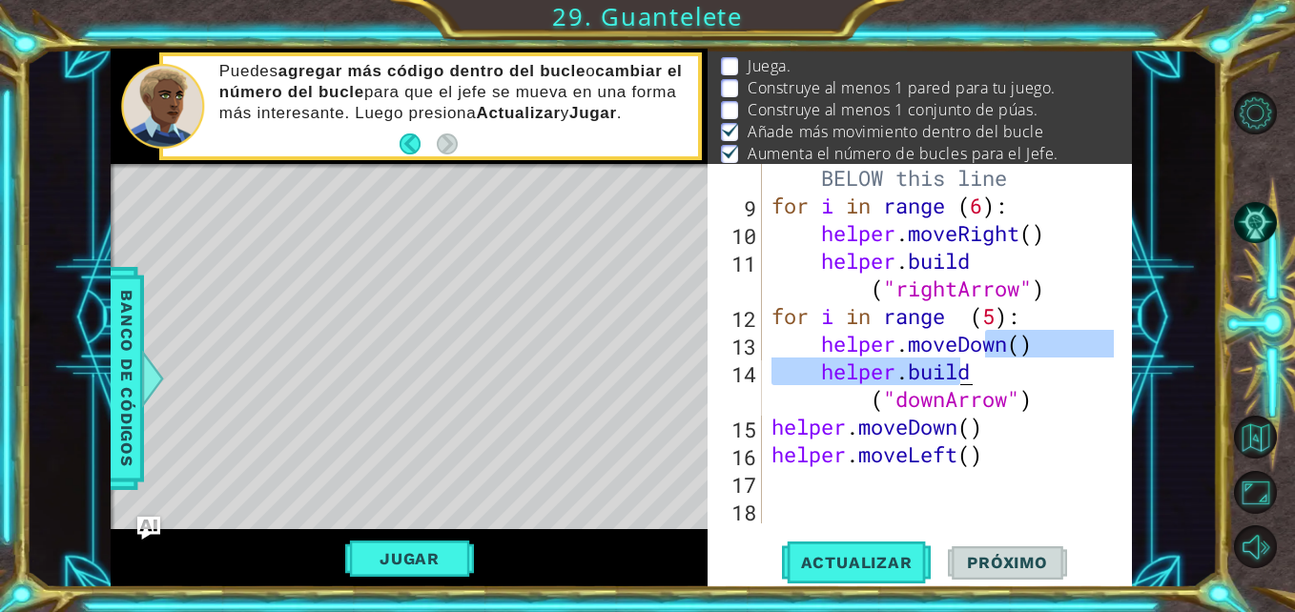
scroll to position [277, 0]
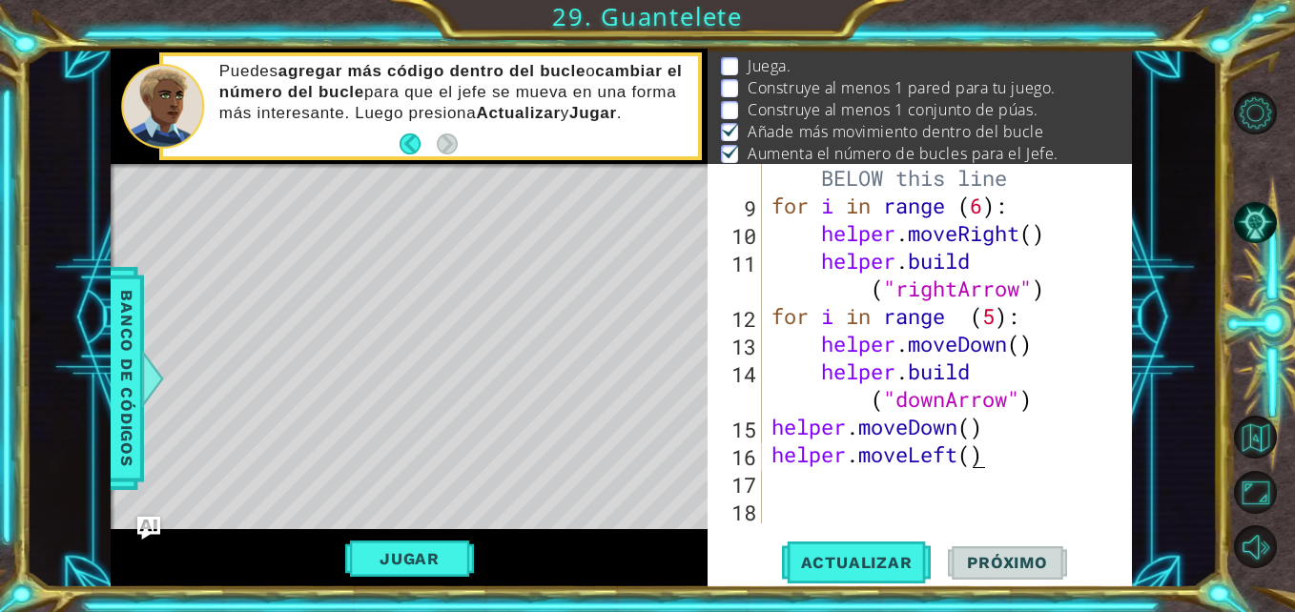
click at [969, 458] on div "# Build your Helper items BELOW this line for i in range ( 6 ) : helper . moveR…" at bounding box center [945, 357] width 355 height 443
click at [989, 460] on div "# Build your Helper items BELOW this line for i in range ( 6 ) : helper . moveR…" at bounding box center [945, 357] width 355 height 443
click at [868, 554] on span "Actualizar" at bounding box center [857, 562] width 150 height 19
click at [1013, 463] on div "# Build your Helper items BELOW this line for i in range ( 6 ) : helper . moveR…" at bounding box center [945, 357] width 355 height 443
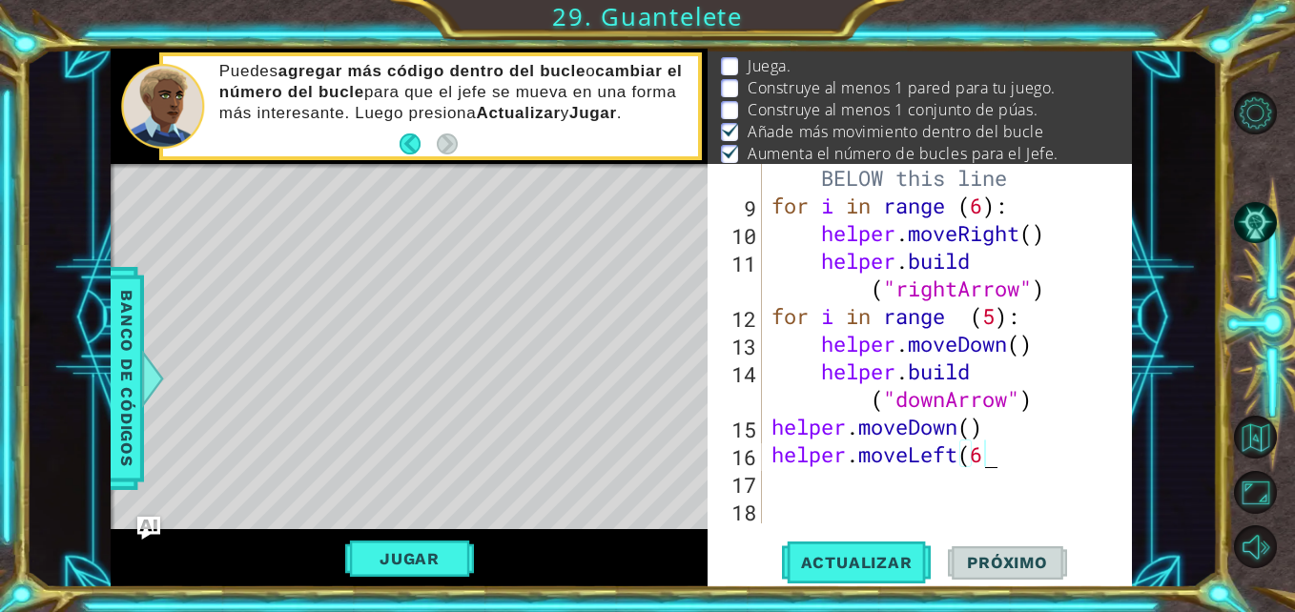
scroll to position [0, 9]
type textarea "h"
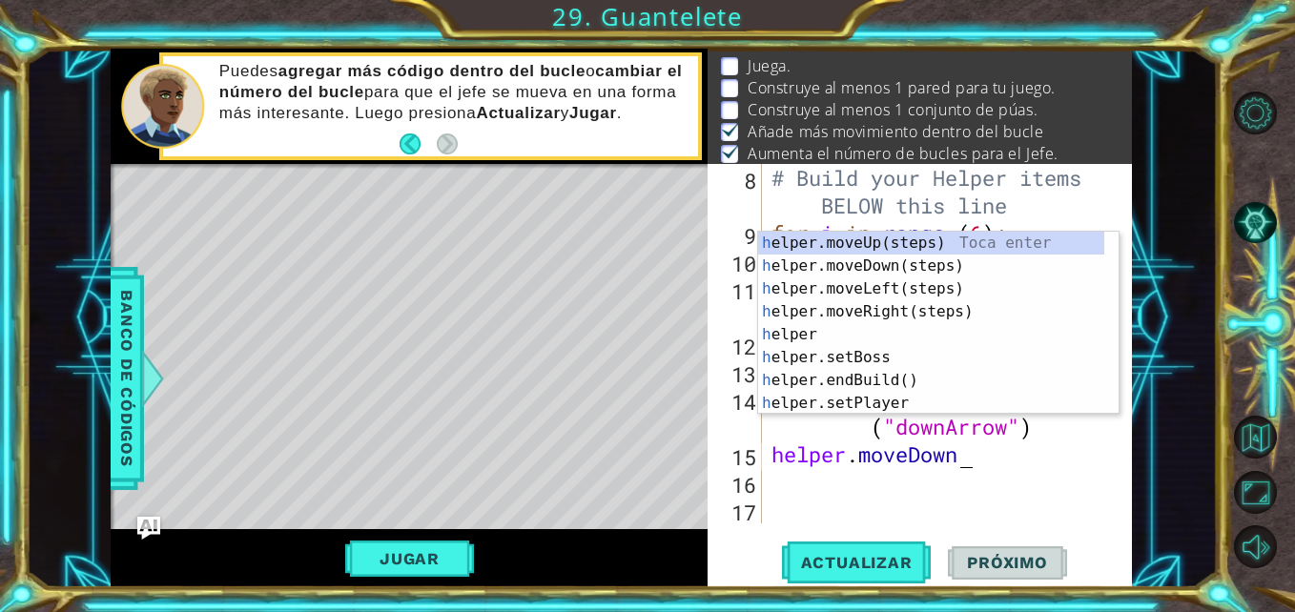
type textarea "helper.moveDow"
click at [1013, 463] on div "# Build your Helper items BELOW this line for i in range ( 6 ) : helper . moveR…" at bounding box center [945, 385] width 355 height 443
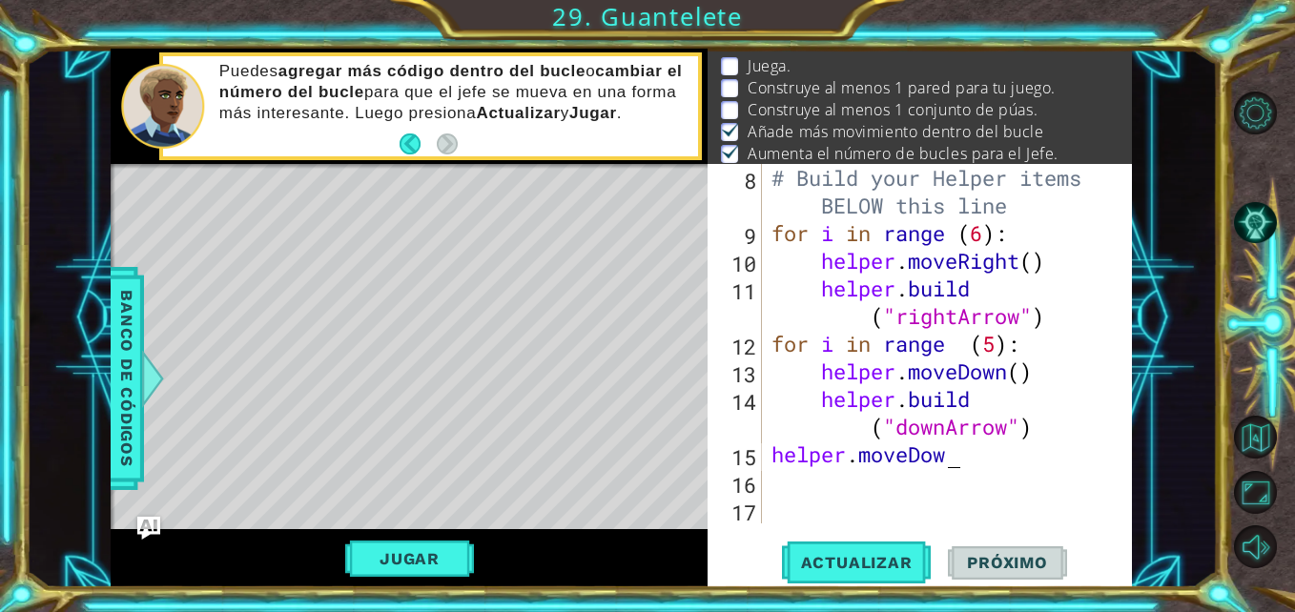
scroll to position [249, 0]
click at [768, 495] on div "# Build your Helper items BELOW this line for i in range ( 6 ) : helper . moveR…" at bounding box center [945, 385] width 355 height 443
type textarea "for i in range (6):"
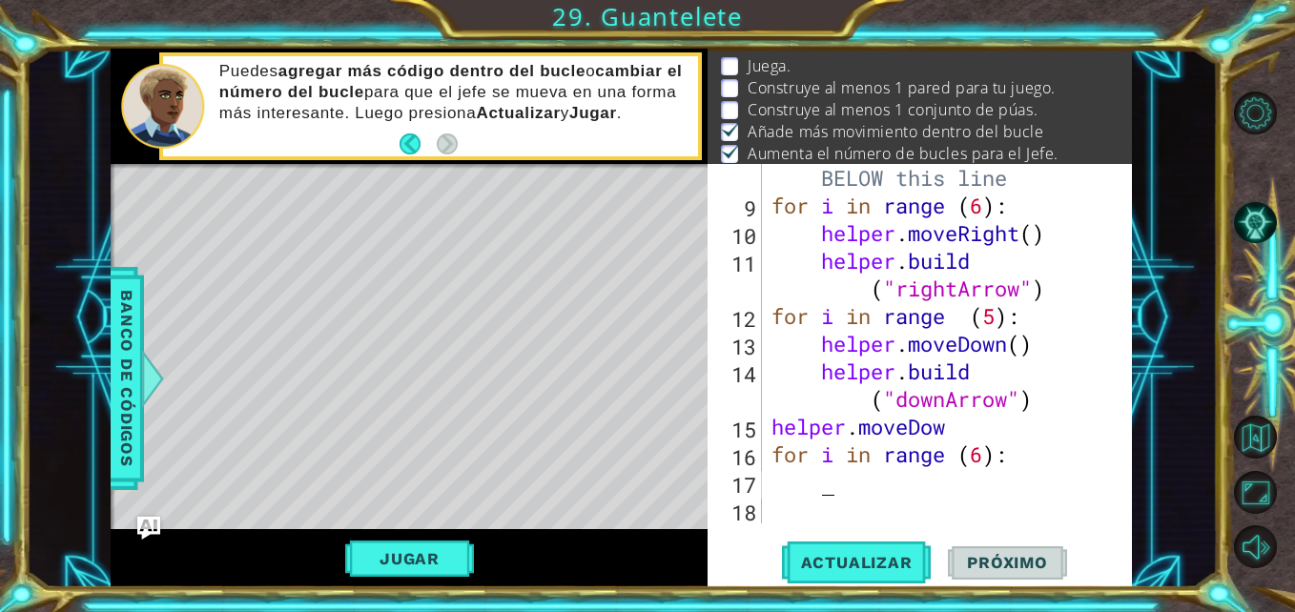
scroll to position [277, 0]
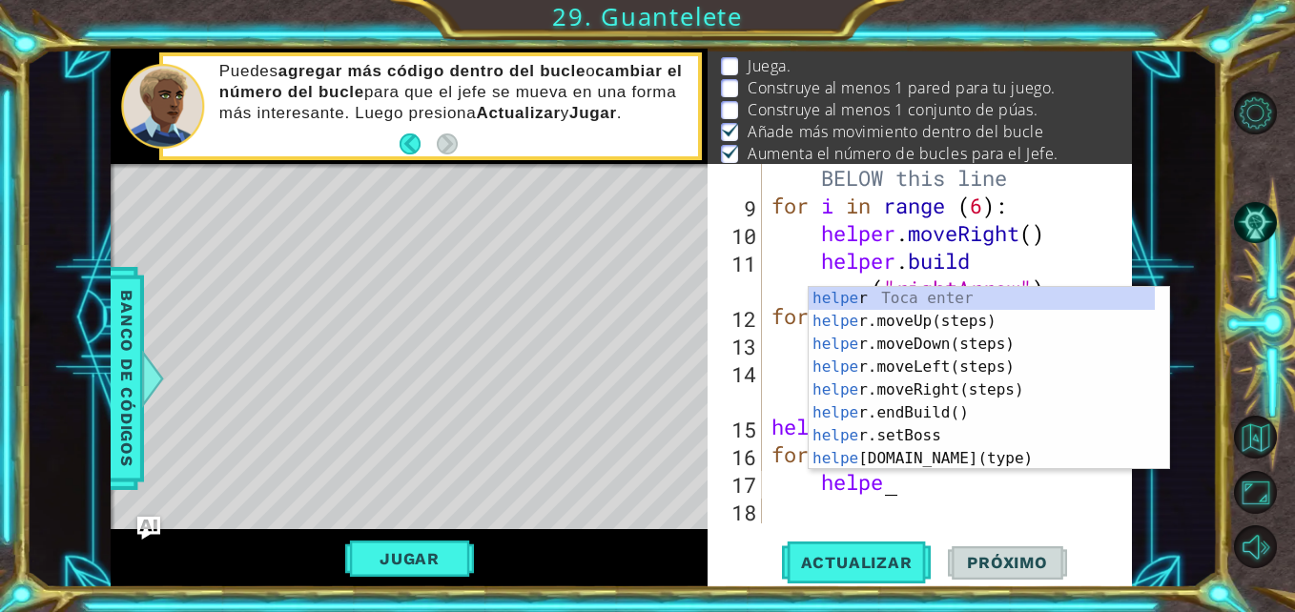
type textarea "helper"
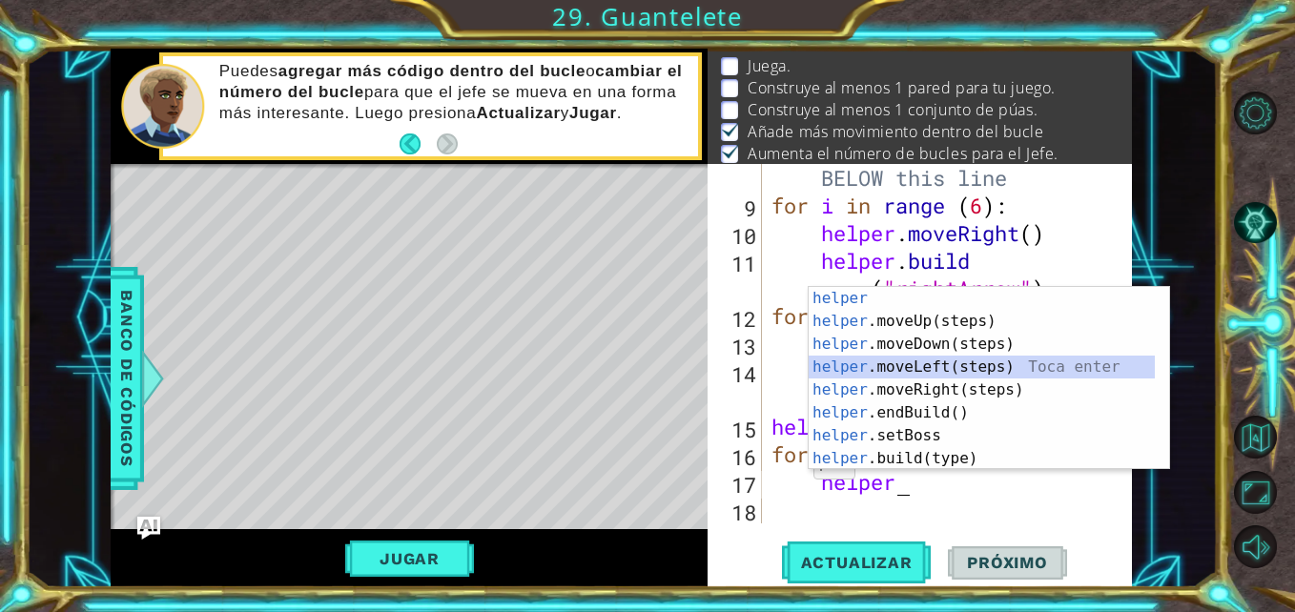
click at [1016, 365] on div "helper Toca enter helper .moveUp(steps) Toca enter helper .moveDown(steps) Toca…" at bounding box center [982, 401] width 346 height 229
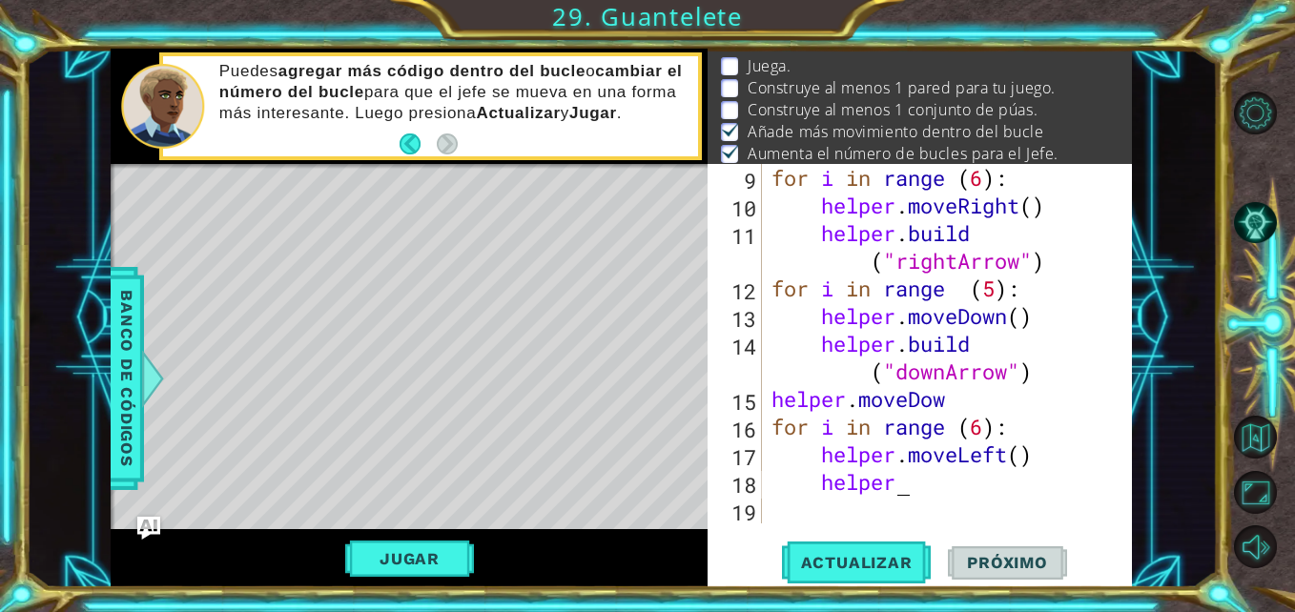
click at [957, 469] on div "for i in range ( 6 ) : helper . moveRight ( ) helper . build ( "rightArrow" ) f…" at bounding box center [945, 371] width 355 height 415
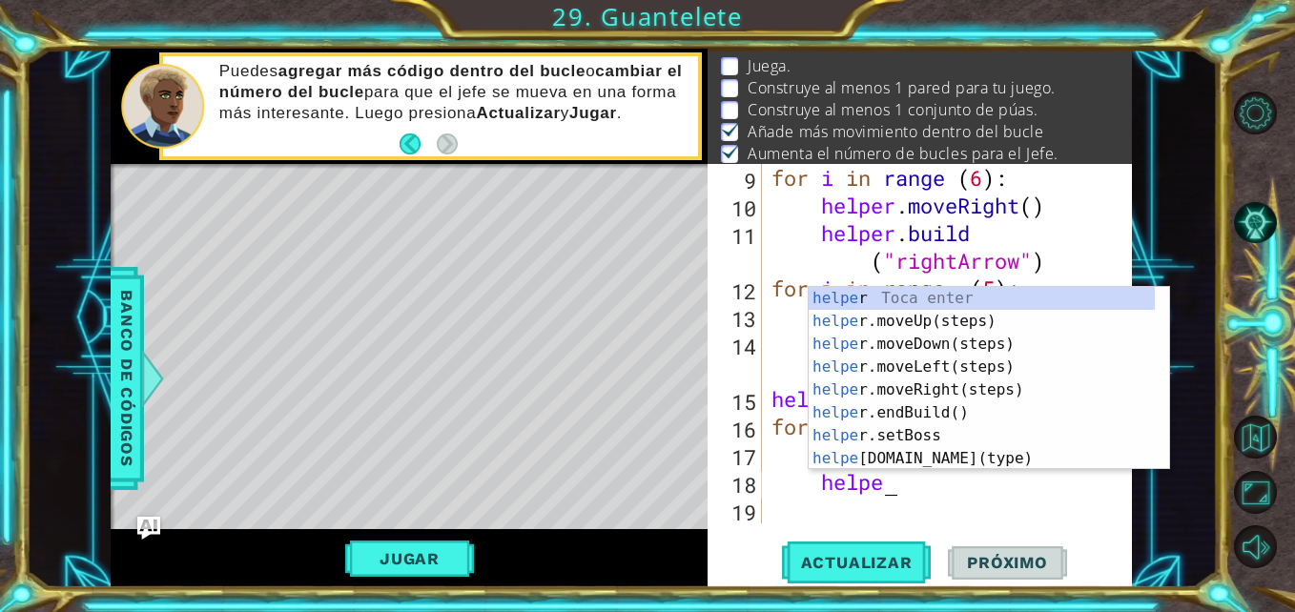
scroll to position [0, 4]
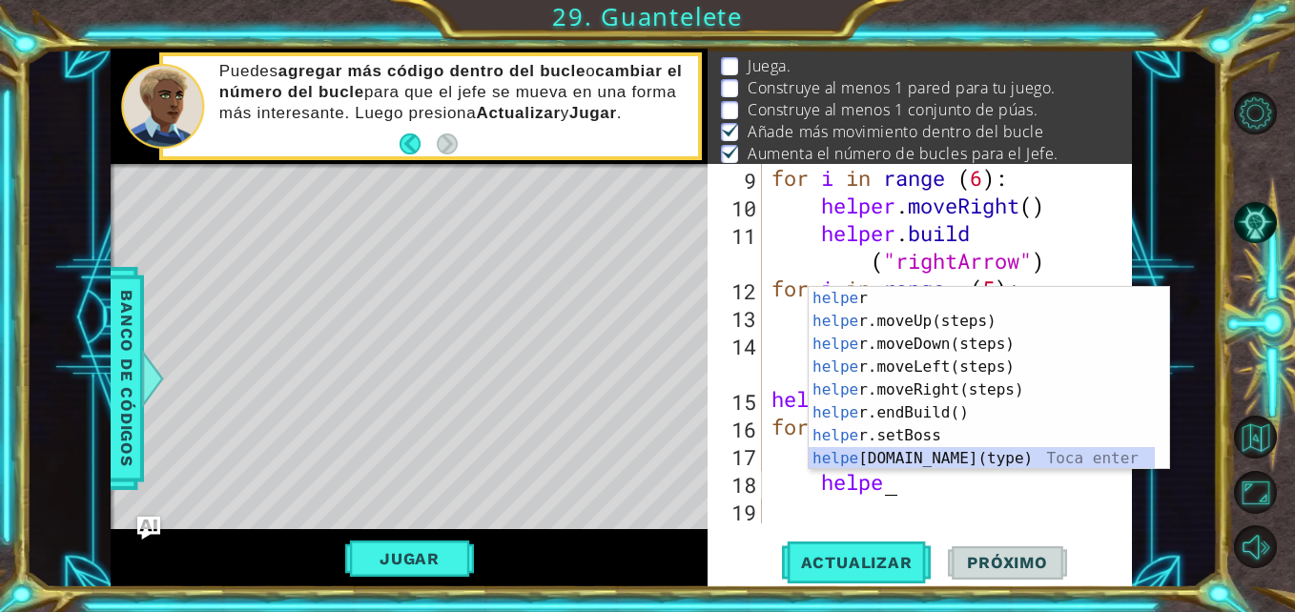
click at [950, 458] on div "helpe r Toca enter helpe r.moveUp(steps) Toca enter helpe r.moveDown(steps) Toc…" at bounding box center [982, 401] width 346 height 229
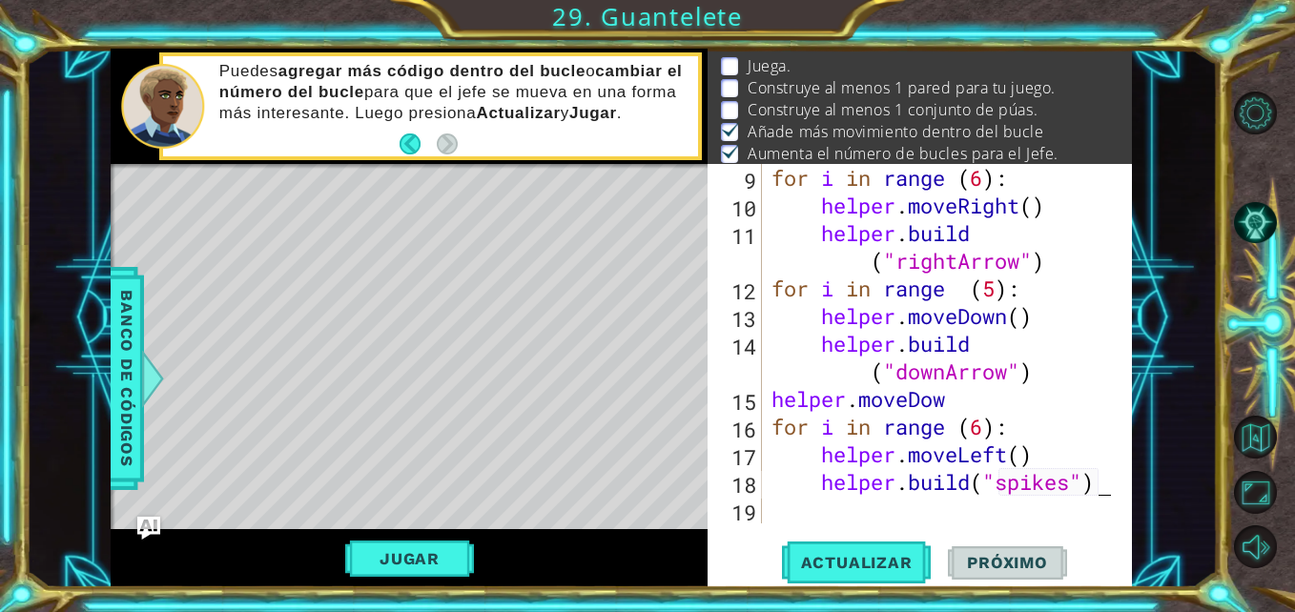
scroll to position [0, 14]
type textarea "[DOMAIN_NAME]("spikes")"
click at [855, 582] on button "Actualizar" at bounding box center [857, 563] width 150 height 42
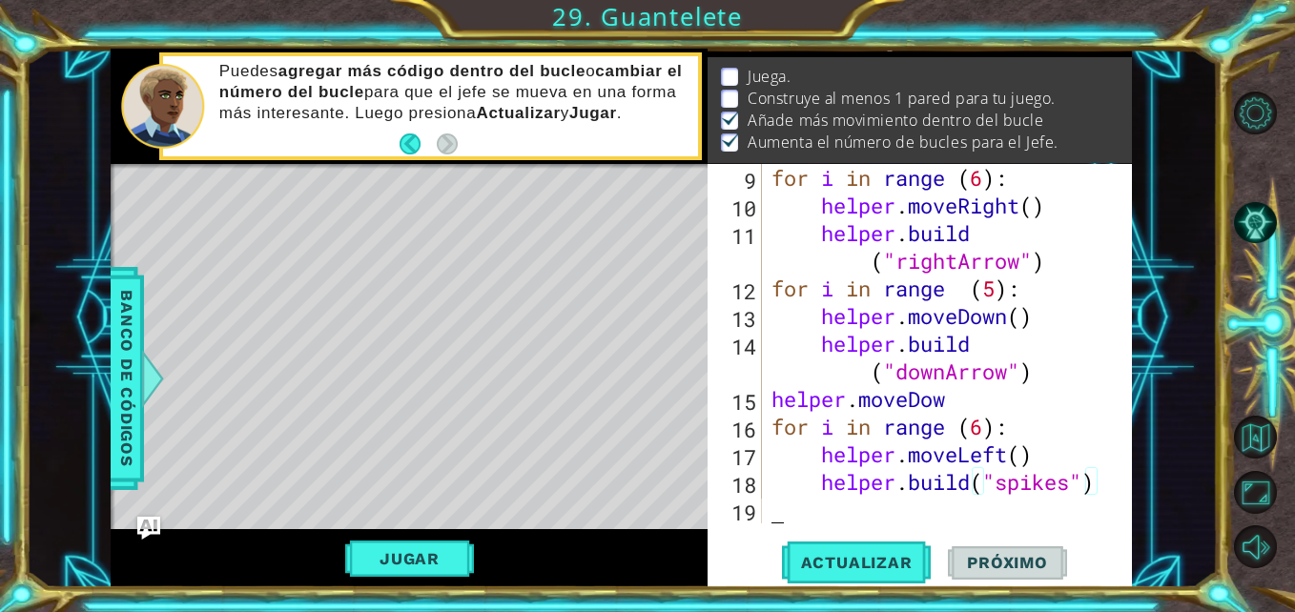
click at [785, 512] on div "for i in range ( 6 ) : helper . moveRight ( ) helper . build ( "rightArrow" ) f…" at bounding box center [945, 371] width 355 height 415
click at [413, 549] on button "Jugar" at bounding box center [409, 559] width 129 height 36
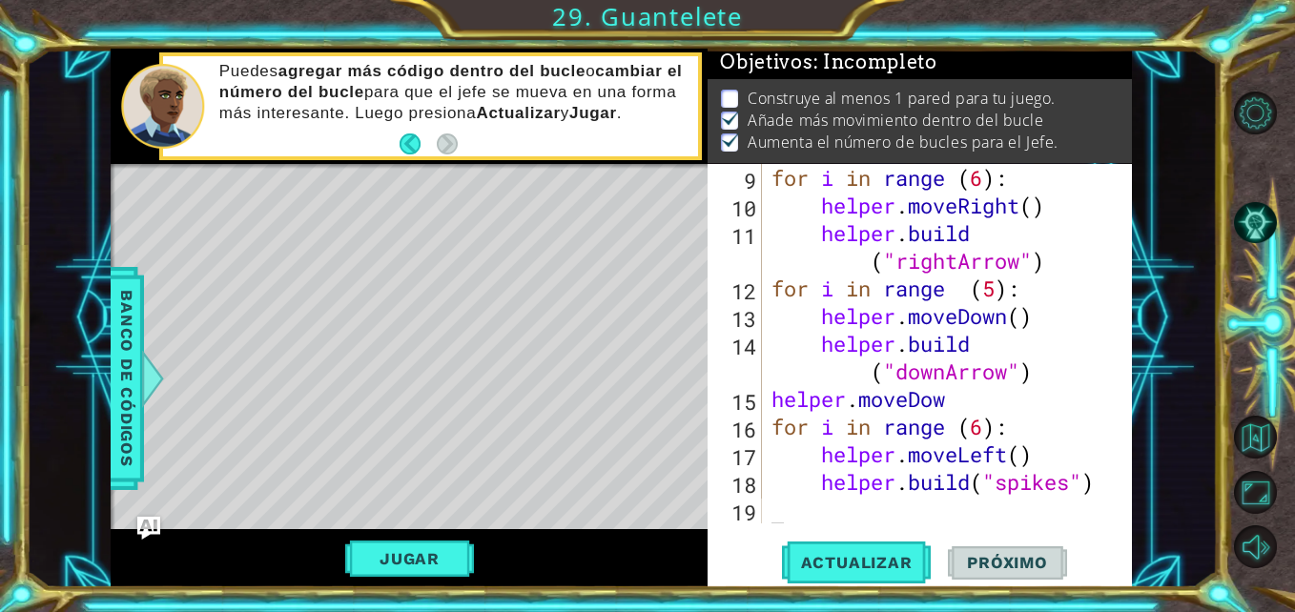
scroll to position [28, 0]
click at [1133, 59] on div "11 12 13 14 15 for i in range ( 4 ) : helper . moveDo wn ( ) helper . build ( "…" at bounding box center [621, 318] width 1191 height 539
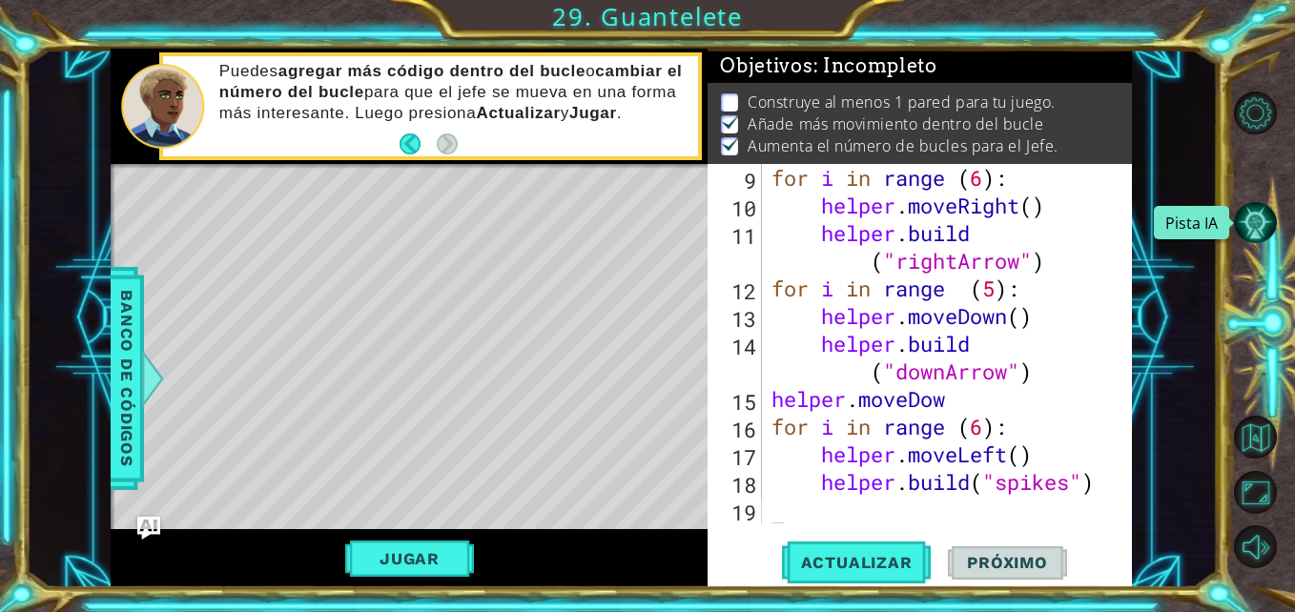
click at [1267, 214] on button "Pista IA" at bounding box center [1255, 222] width 43 height 43
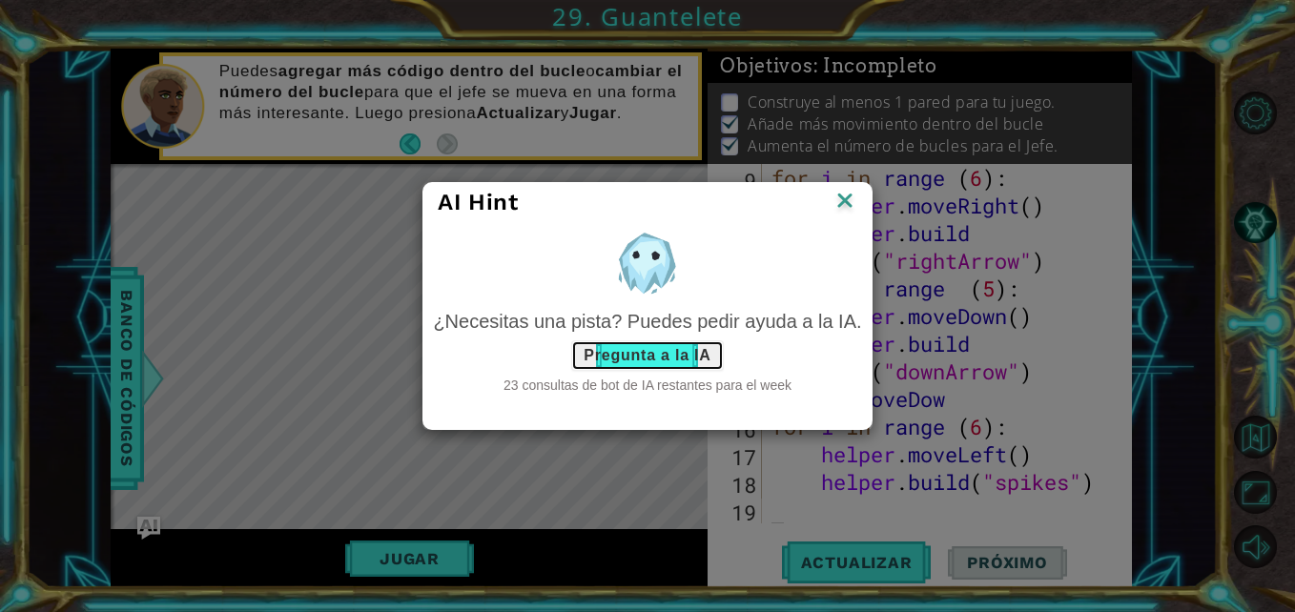
click at [621, 353] on button "Pregunta a la IA" at bounding box center [647, 355] width 152 height 31
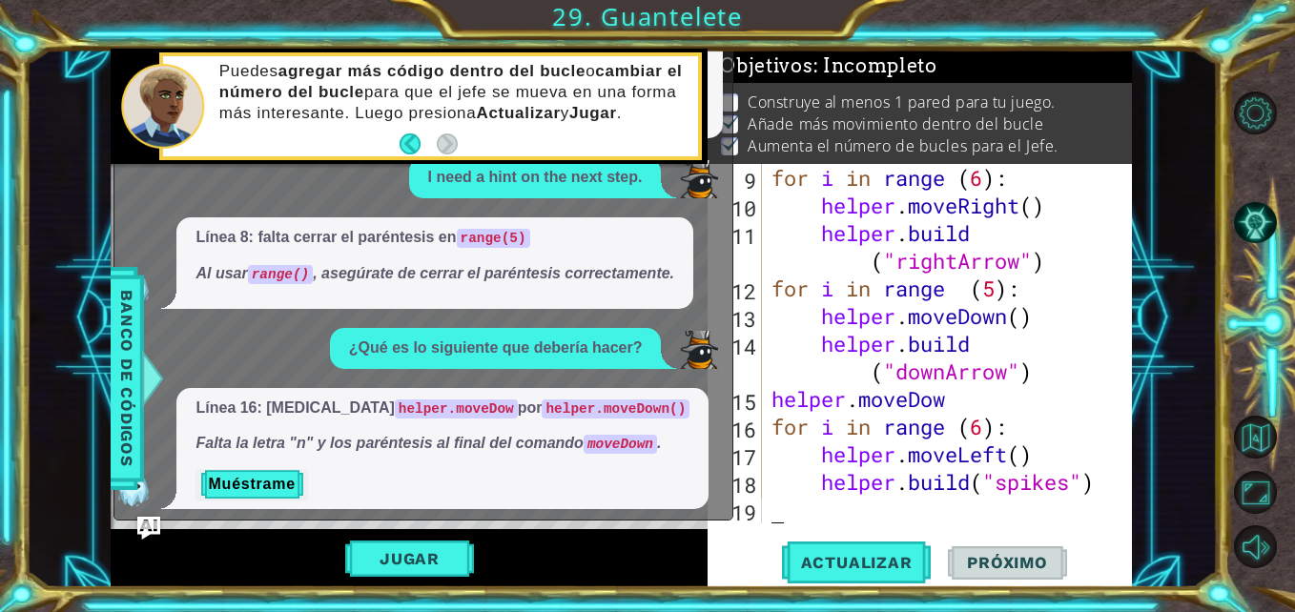
scroll to position [895, 0]
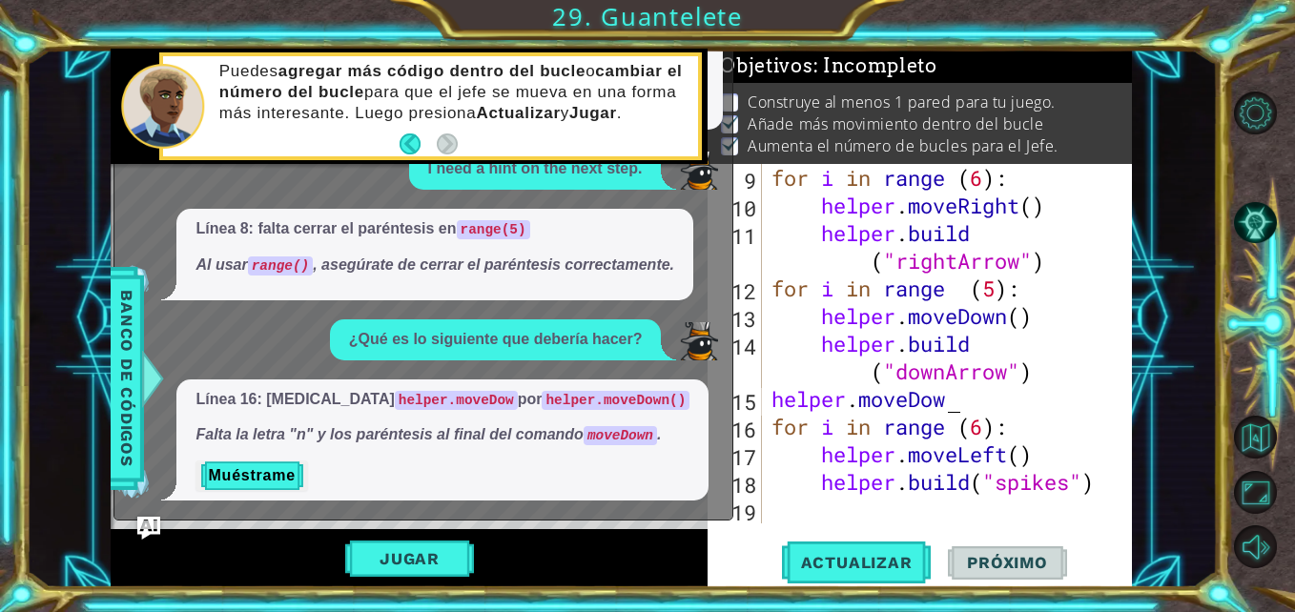
click at [954, 404] on div "for i in range ( 6 ) : helper . moveRight ( ) helper . build ( "rightArrow" ) f…" at bounding box center [945, 371] width 355 height 415
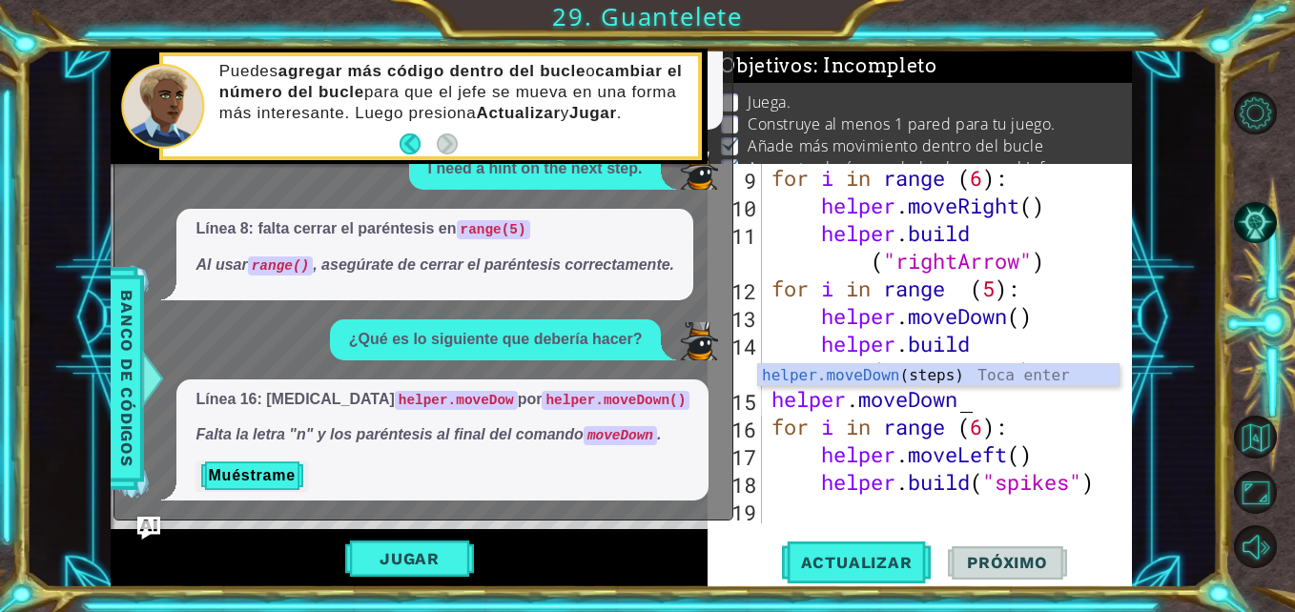
scroll to position [14, 0]
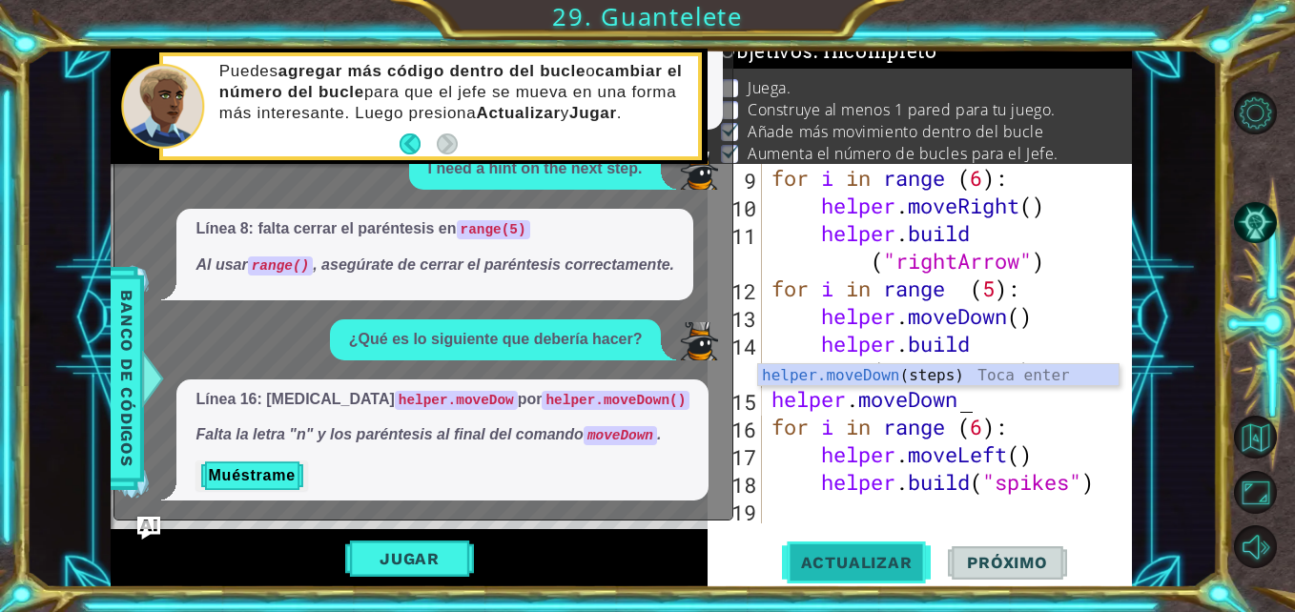
type textarea "helper.moveDown"
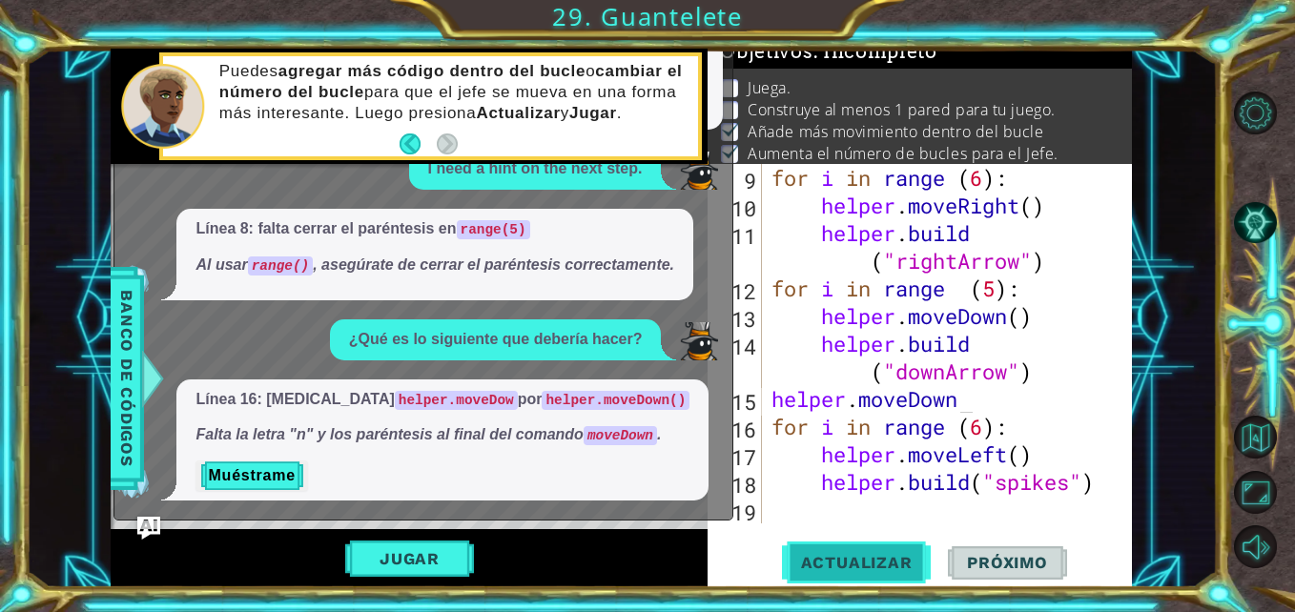
click at [872, 576] on button "Actualizar" at bounding box center [857, 563] width 150 height 42
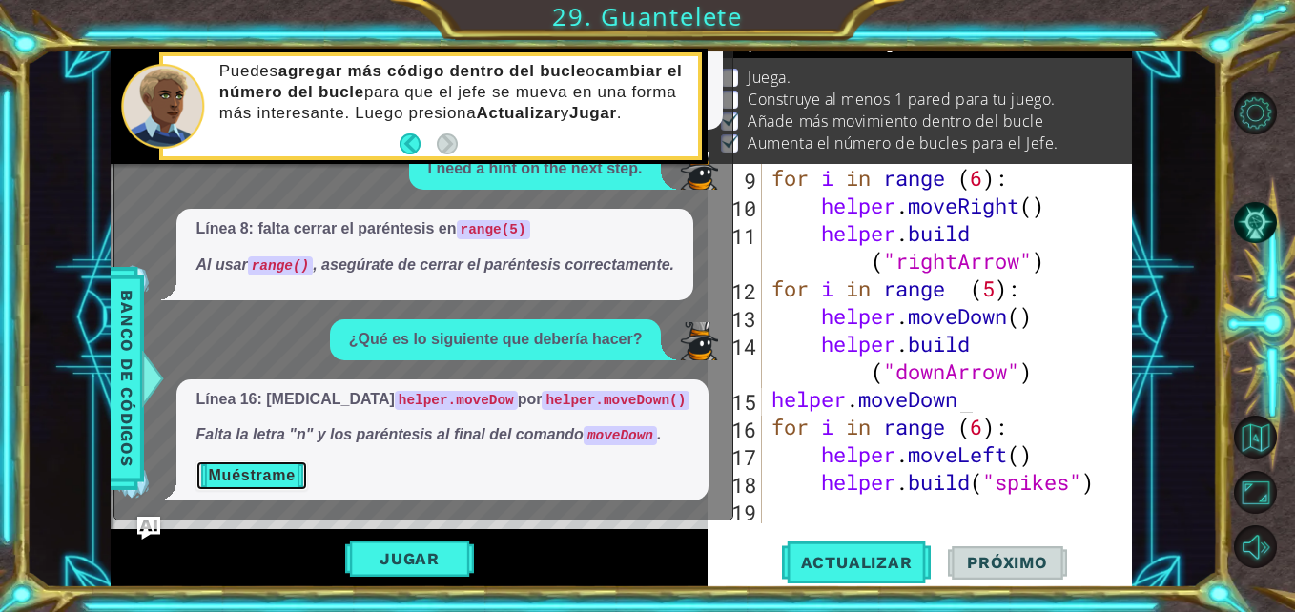
click at [282, 471] on button "Muéstrame" at bounding box center [252, 476] width 112 height 31
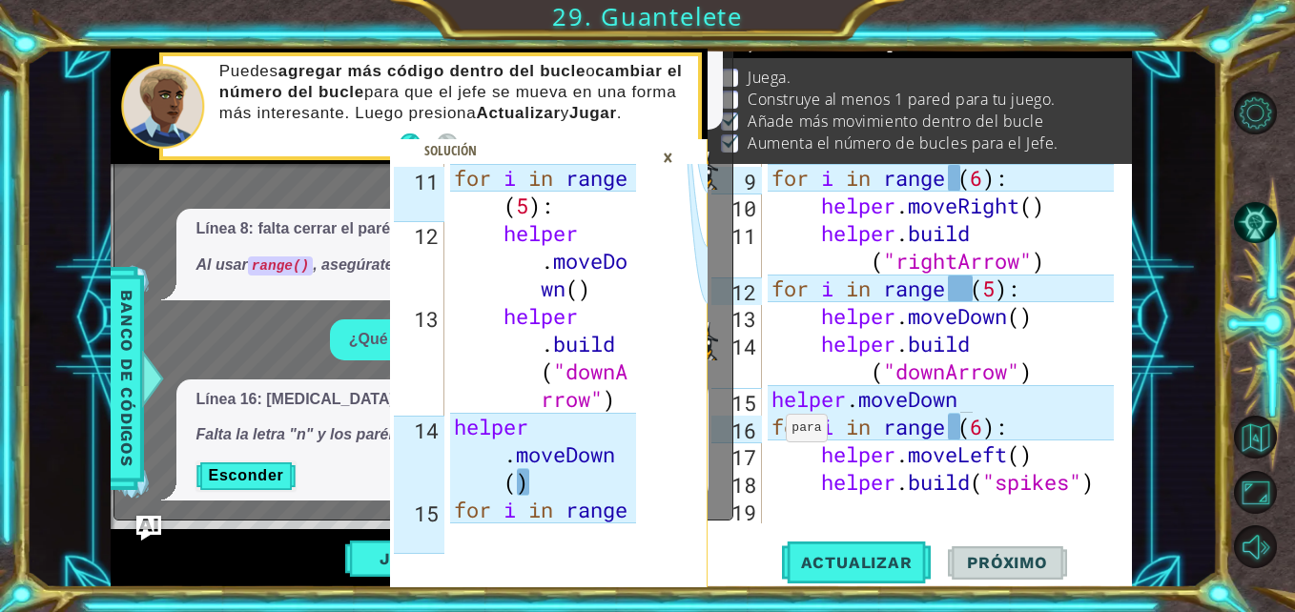
click at [145, 520] on img "Ask AI" at bounding box center [148, 528] width 25 height 25
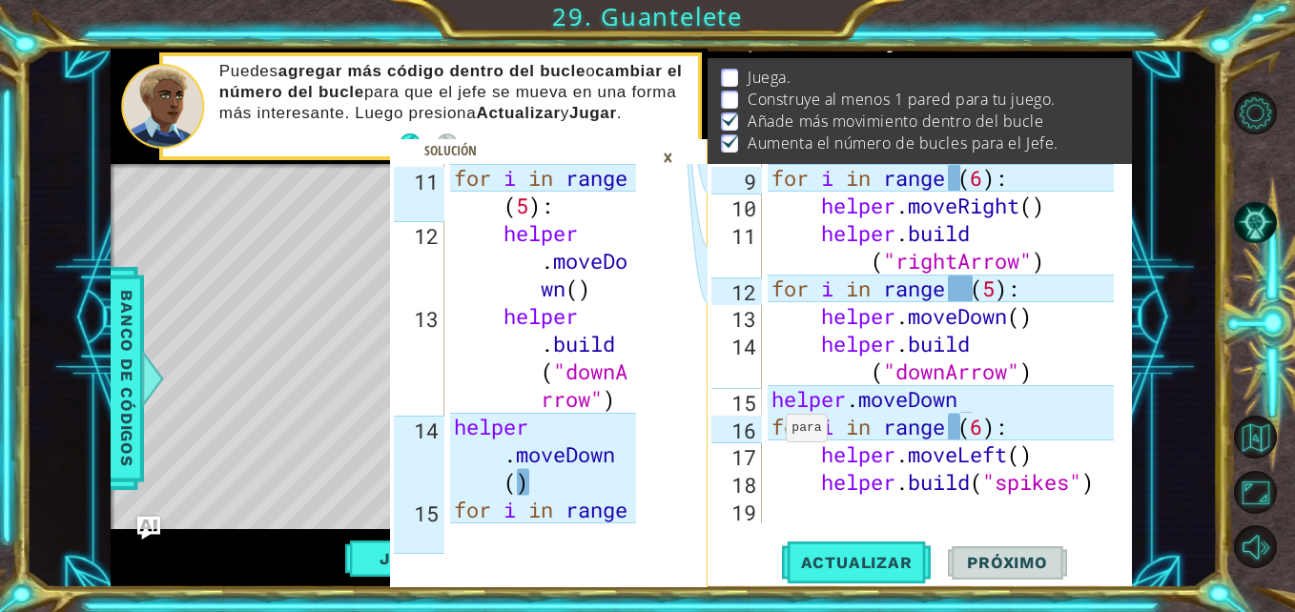
click at [667, 154] on div "×" at bounding box center [668, 157] width 30 height 32
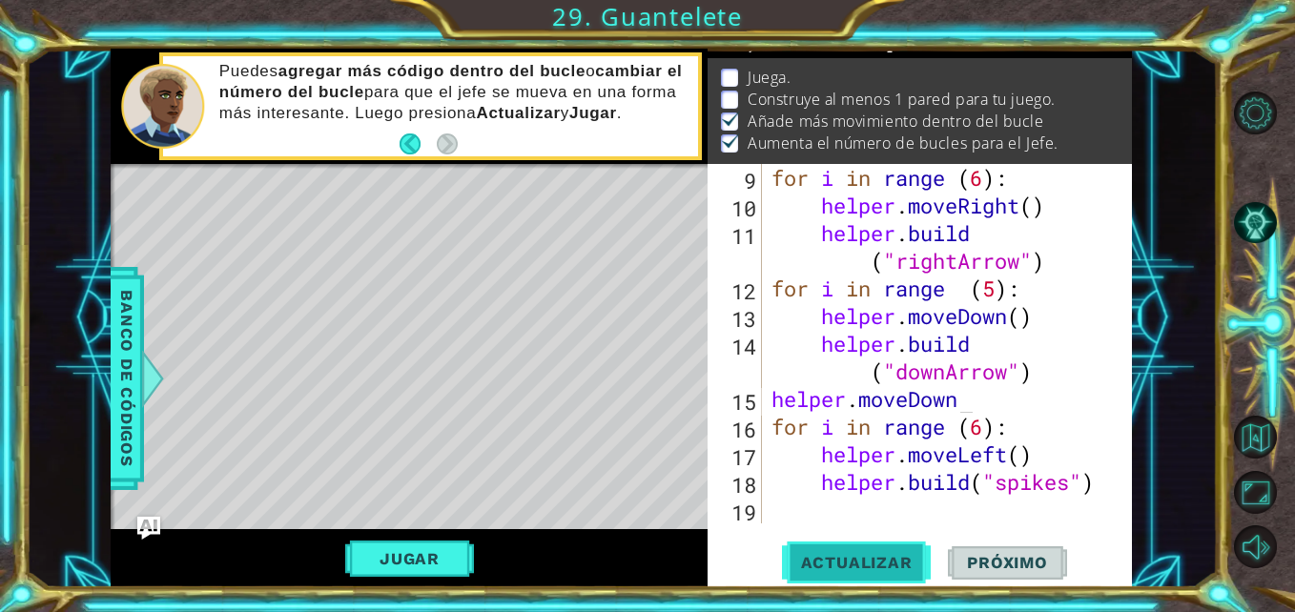
click at [866, 546] on button "Actualizar" at bounding box center [857, 563] width 150 height 42
click at [779, 515] on div "for i in range ( 6 ) : helper . moveRight ( ) helper . build ( "rightArrow" ) f…" at bounding box center [945, 371] width 355 height 415
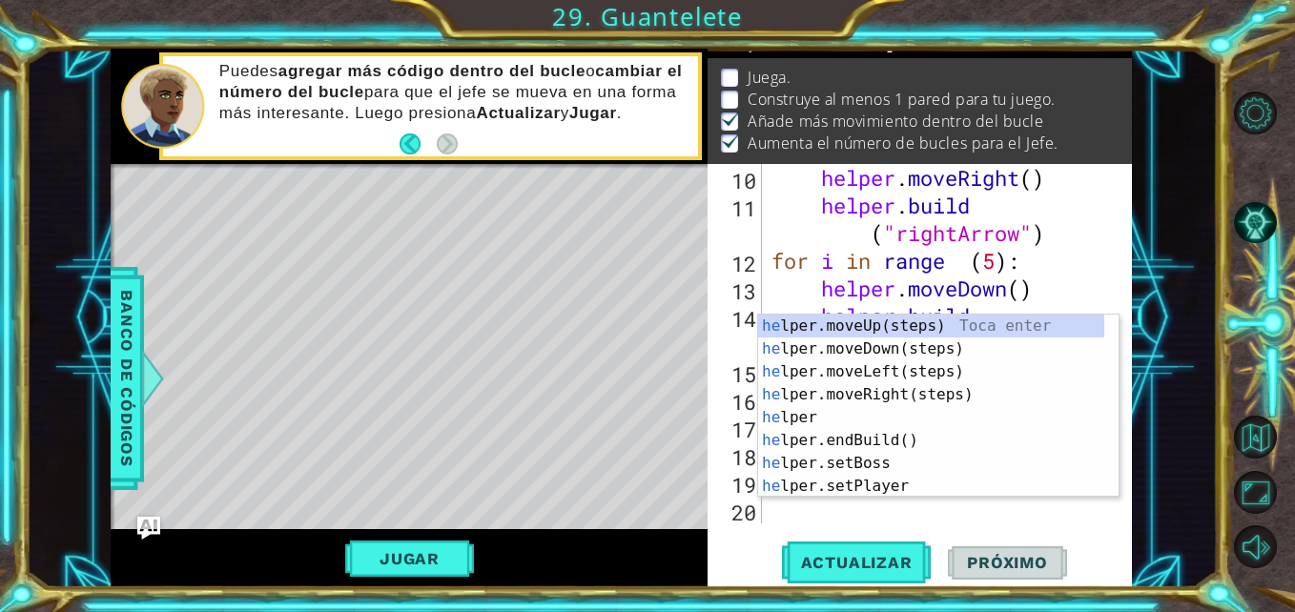
scroll to position [332, 0]
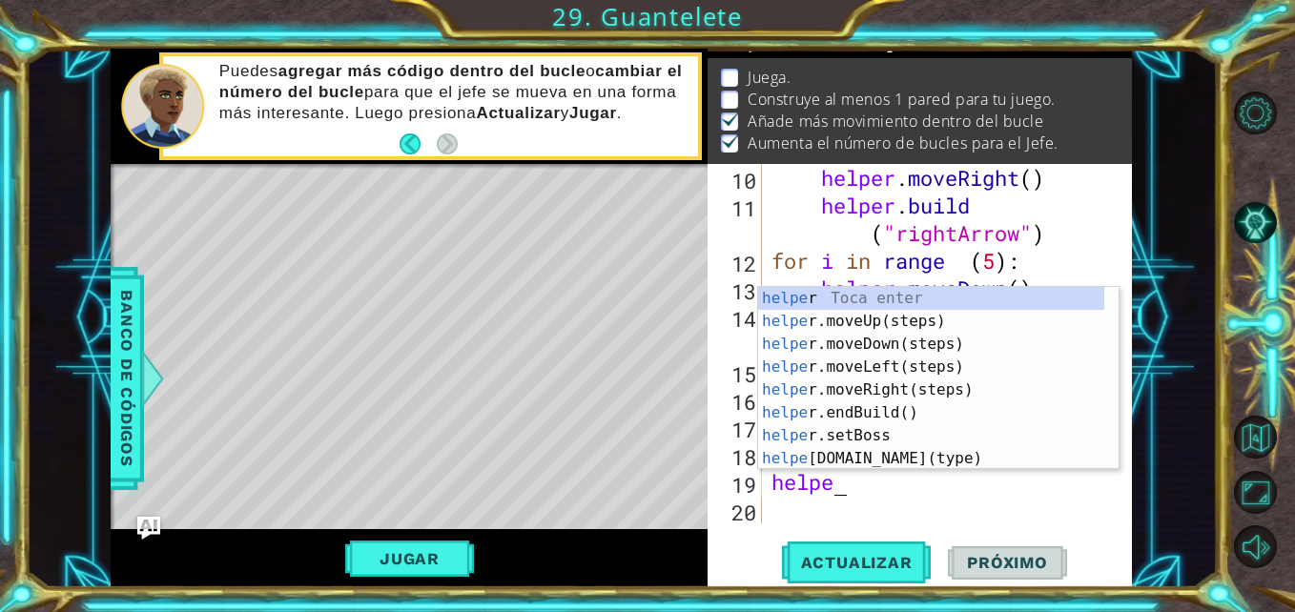
type textarea "helper"
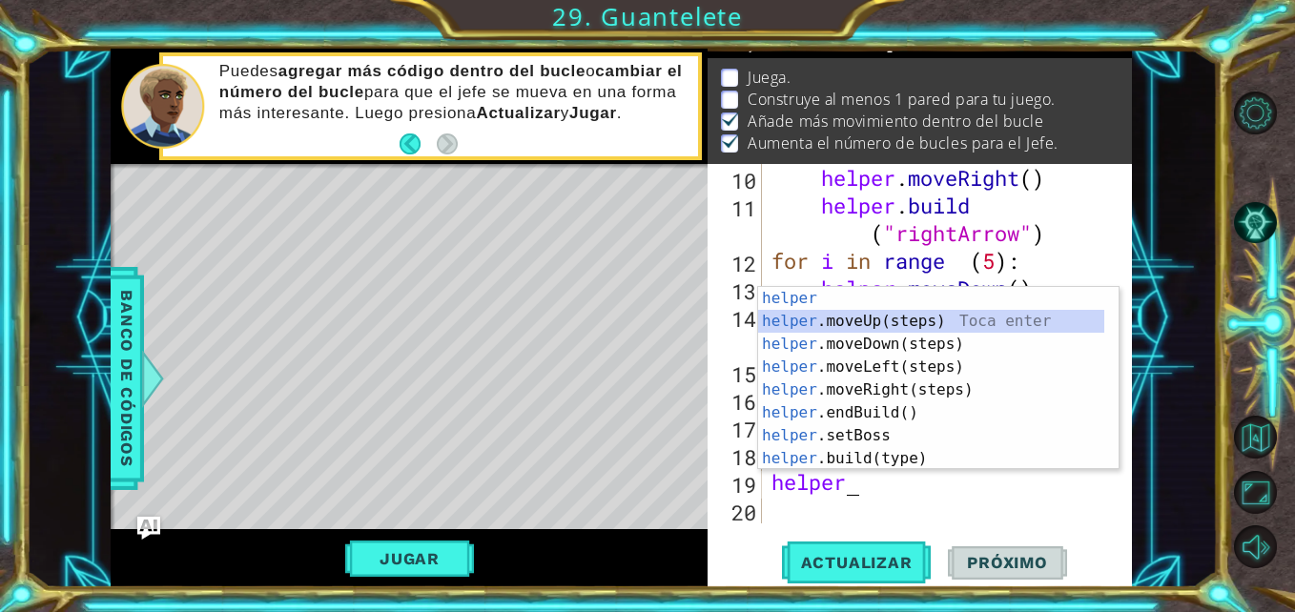
click at [948, 325] on div "helper Toca enter helper .moveUp(steps) Toca enter helper .moveDown(steps) Toca…" at bounding box center [931, 401] width 346 height 229
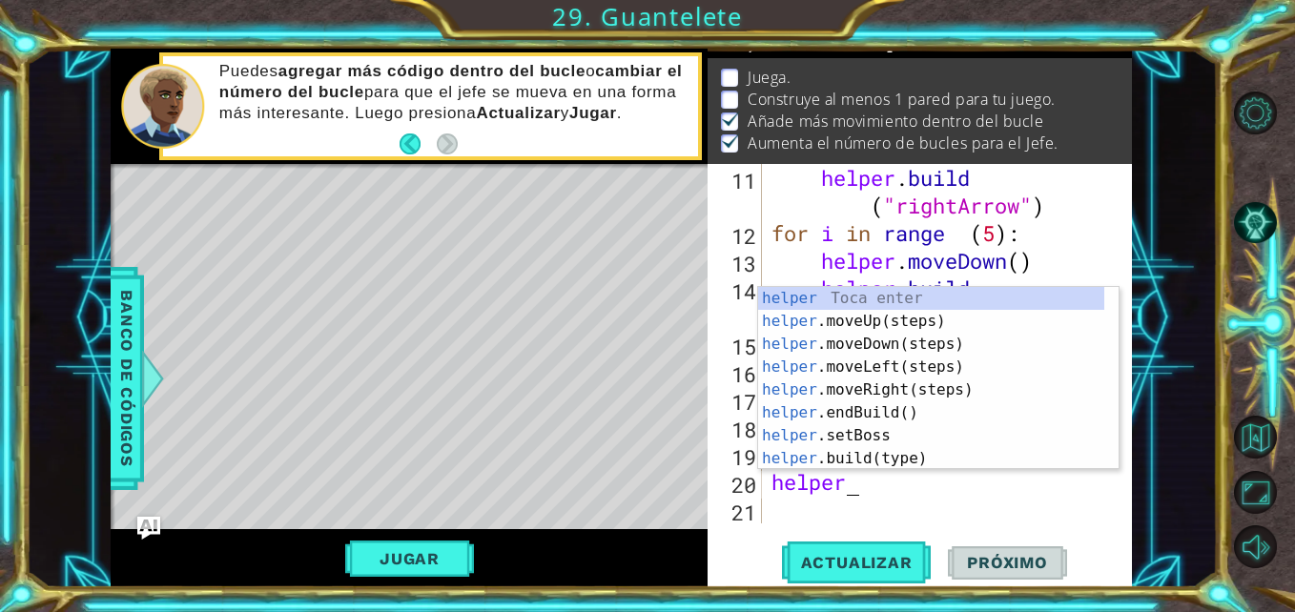
type textarea "h"
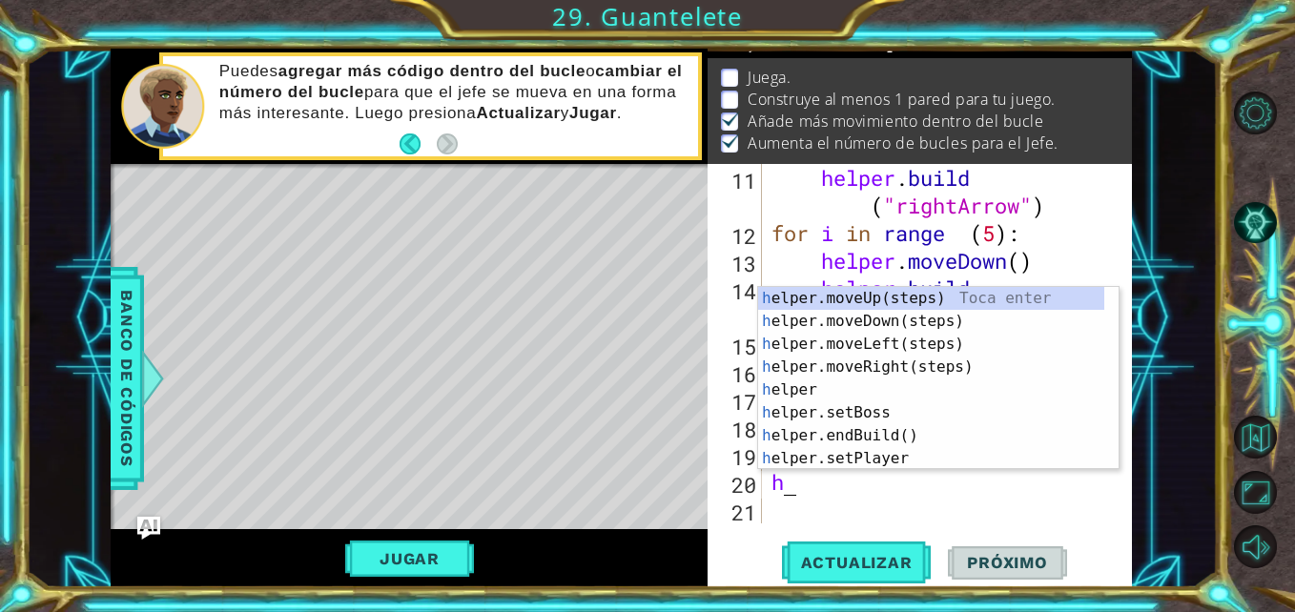
scroll to position [0, 0]
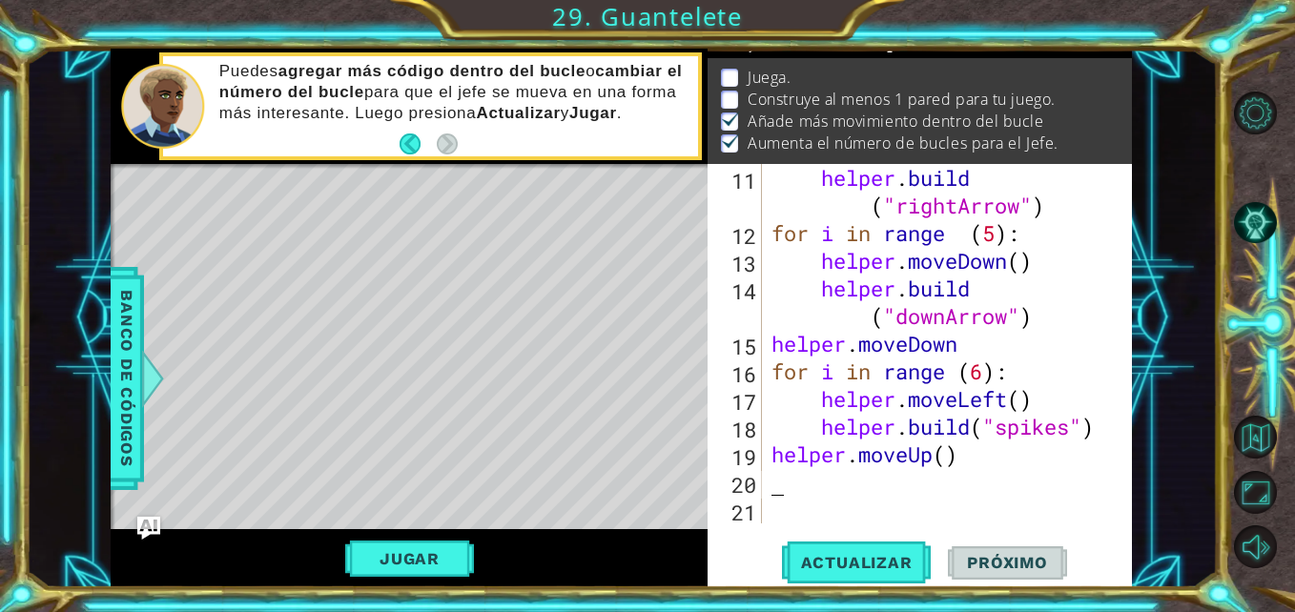
type textarea "helper.moveUp()"
click at [981, 480] on div "helper . build ( "rightArrow" ) for i in range ( 5 ) : helper . moveDown ( ) he…" at bounding box center [945, 385] width 355 height 443
click at [988, 490] on div "helper . build ( "rightArrow" ) for i in range ( 5 ) : helper . moveDown ( ) he…" at bounding box center [945, 385] width 355 height 443
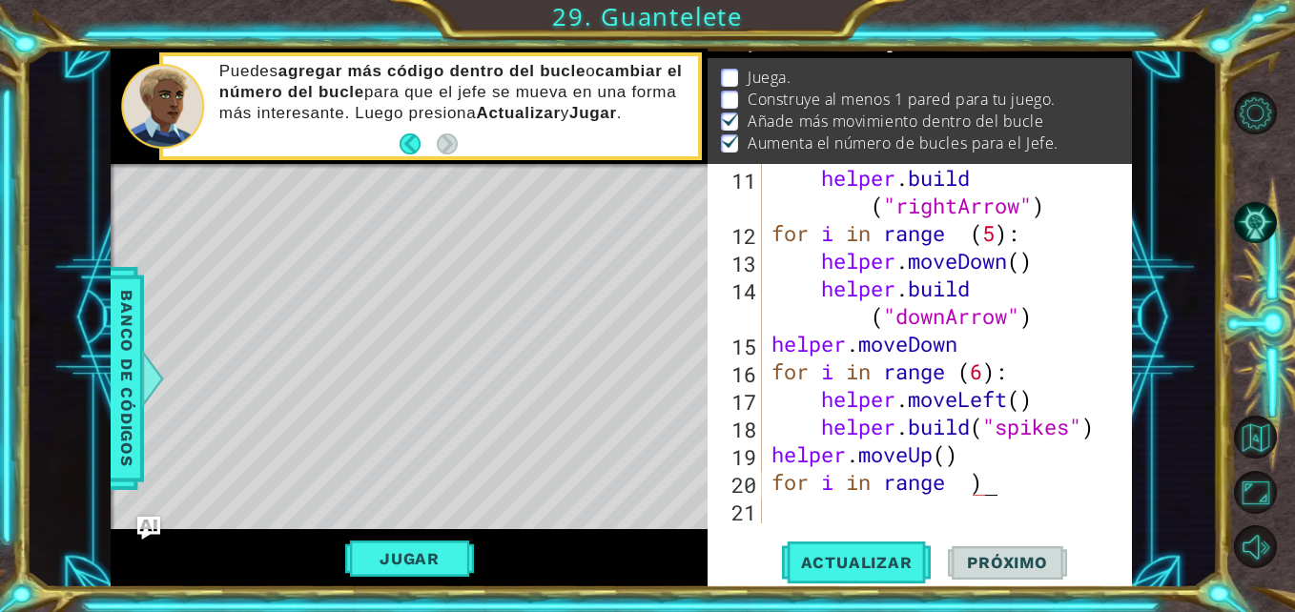
click at [988, 490] on div "helper . build ( "rightArrow" ) for i in range ( 5 ) : helper . moveDown ( ) he…" at bounding box center [945, 385] width 355 height 443
type textarea "for i in range (6):"
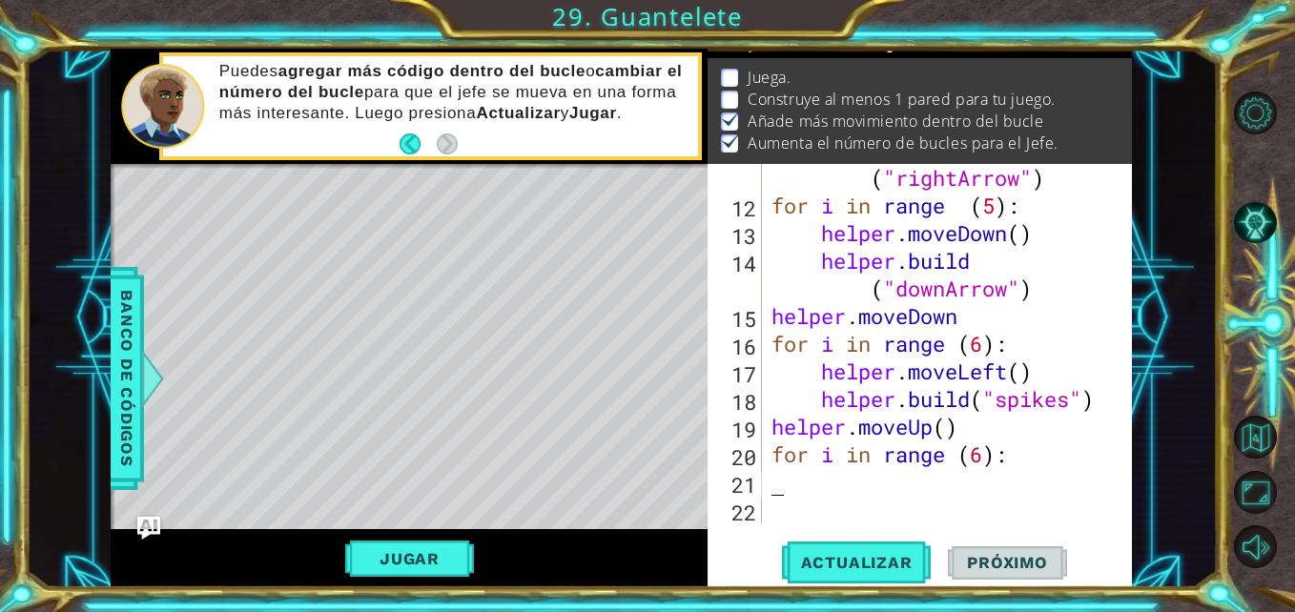
scroll to position [0, 0]
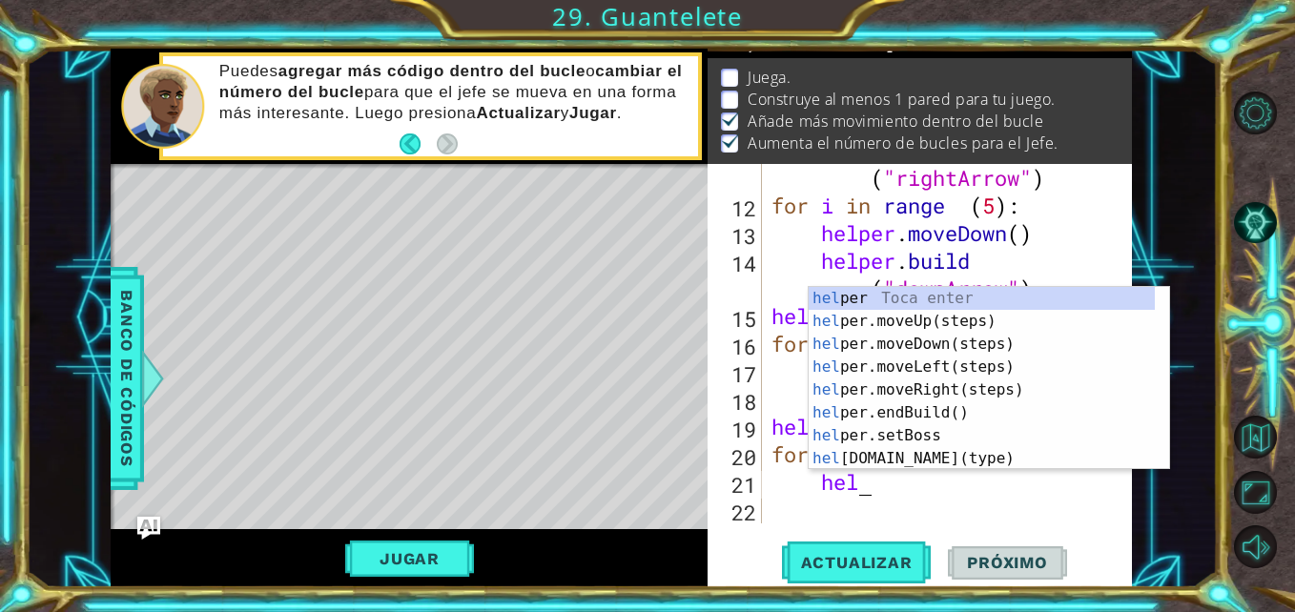
type textarea "helper"
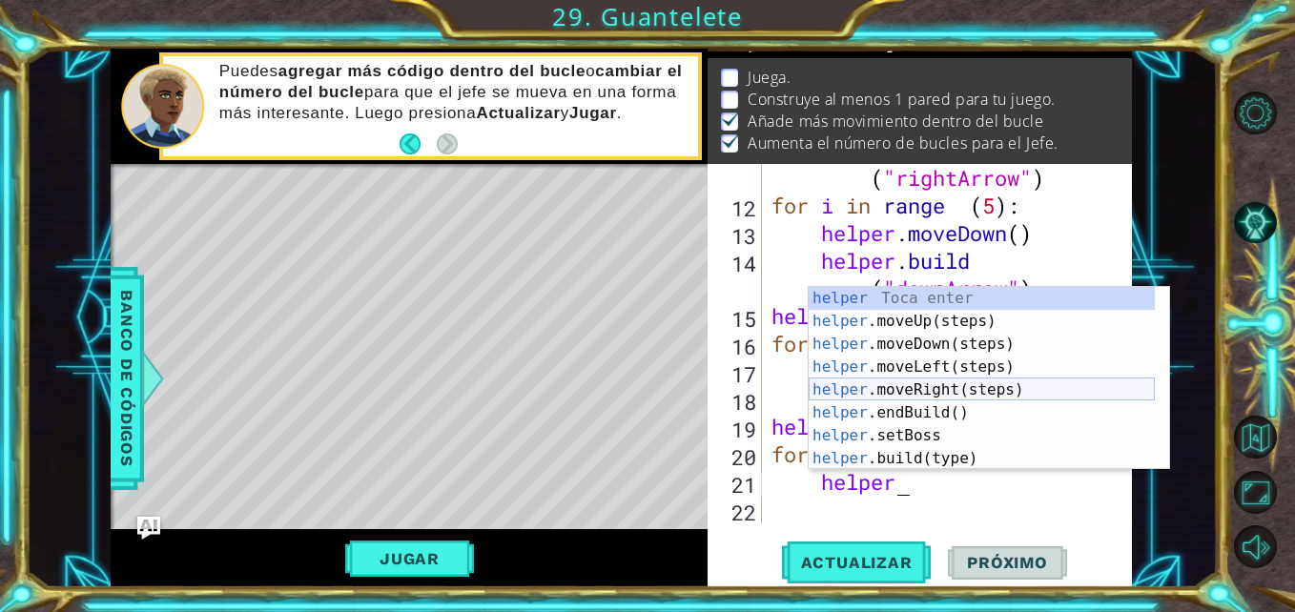
click at [1019, 395] on div "helper Toca enter helper .moveUp(steps) Toca enter helper .moveDown(steps) Toca…" at bounding box center [982, 401] width 346 height 229
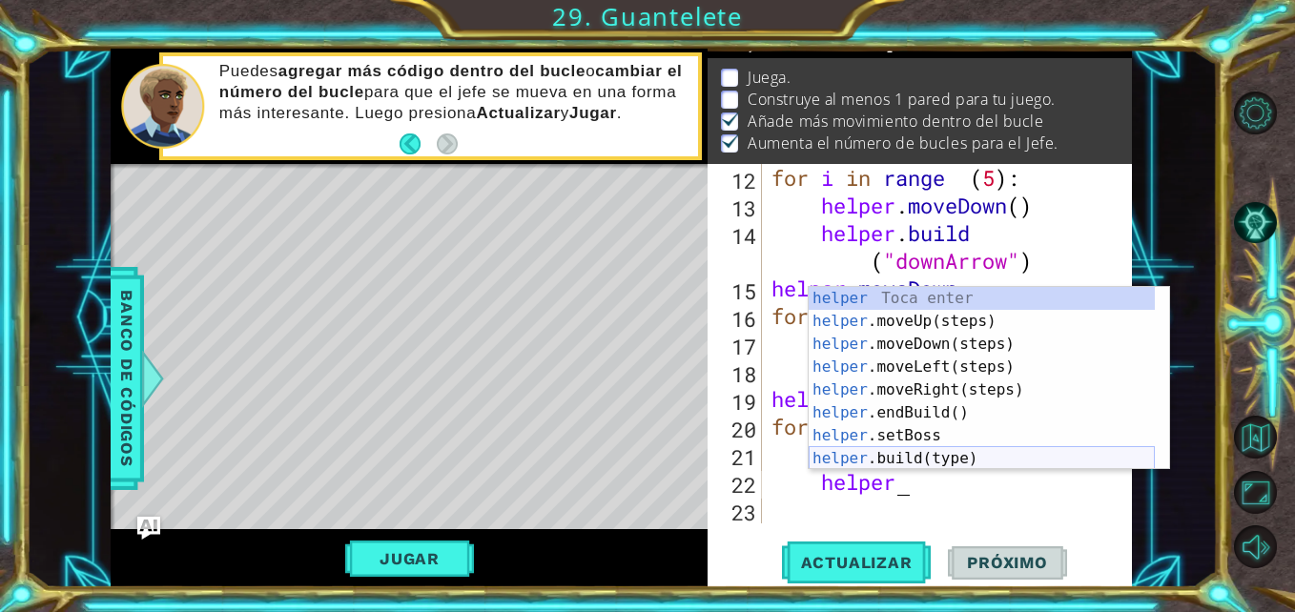
click at [911, 464] on div "helper Toca enter helper .moveUp(steps) Toca enter helper .moveDown(steps) Toca…" at bounding box center [982, 401] width 346 height 229
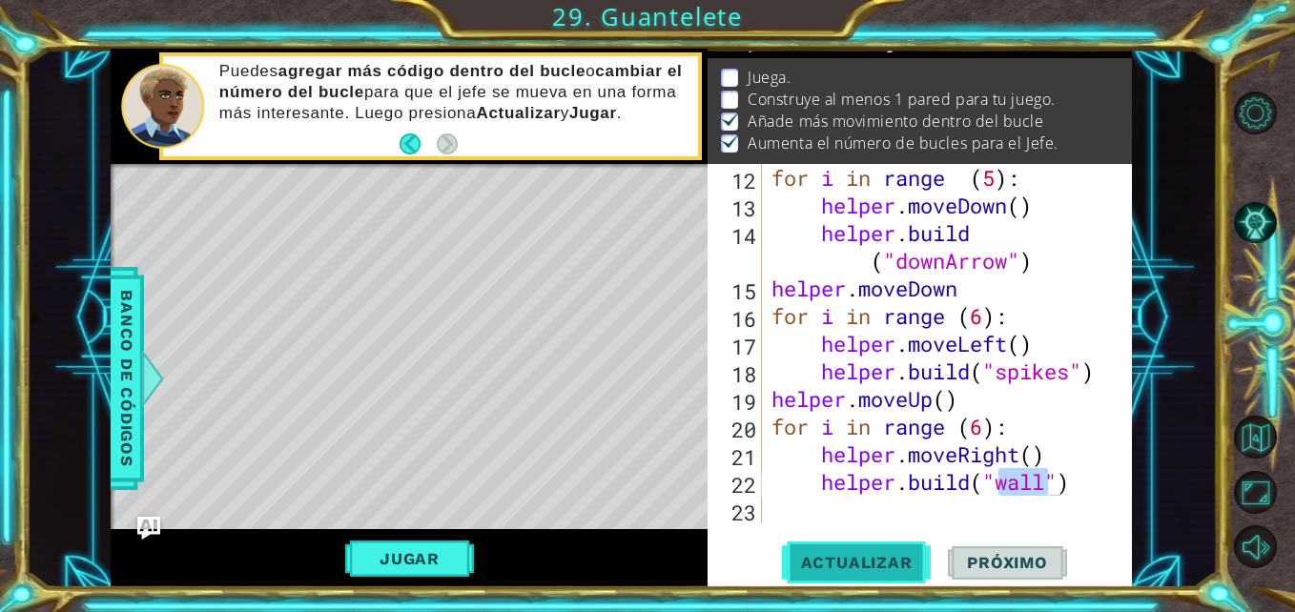
click at [900, 547] on button "Actualizar" at bounding box center [857, 563] width 150 height 42
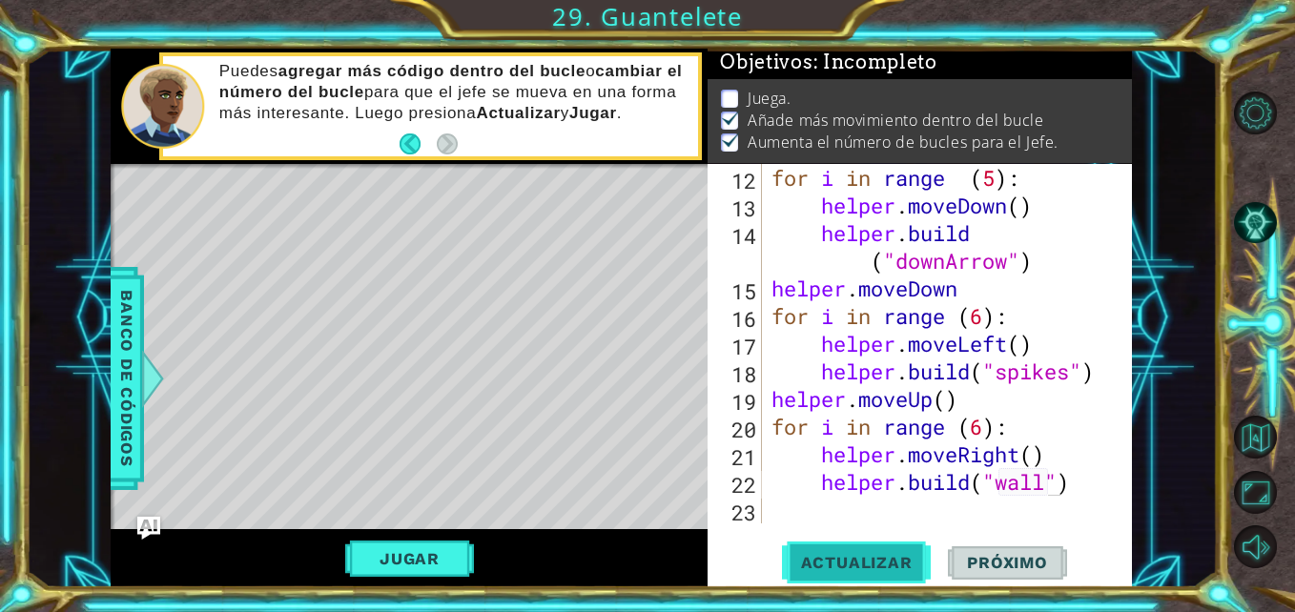
click at [894, 551] on button "Actualizar" at bounding box center [857, 563] width 150 height 42
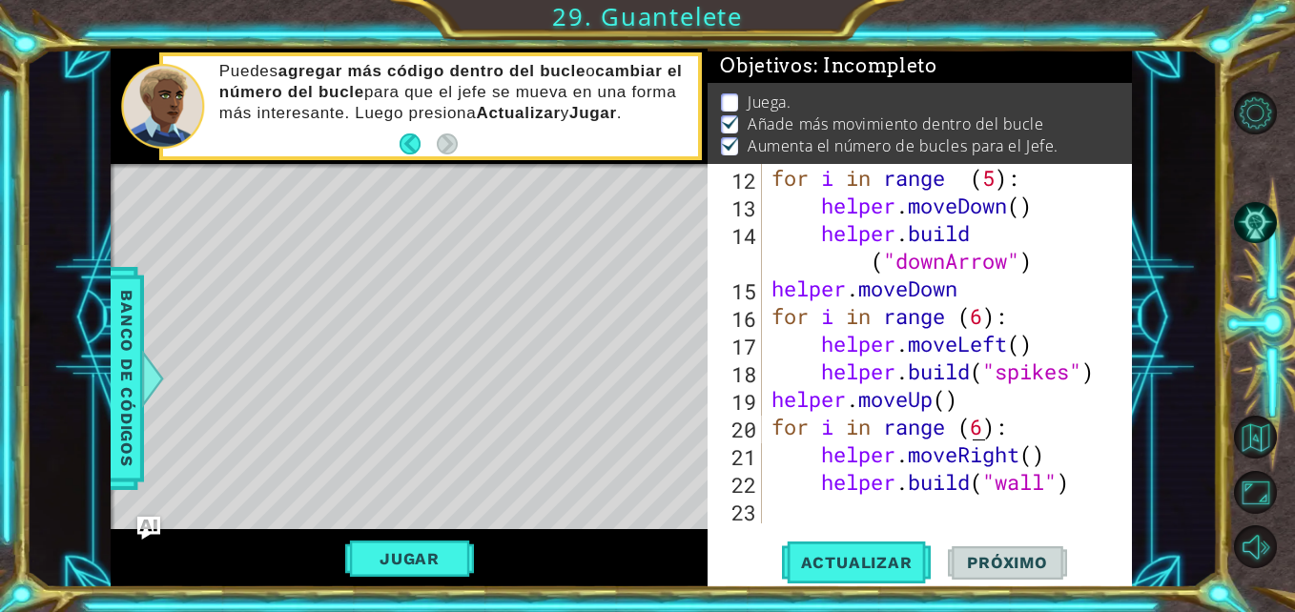
click at [979, 431] on div "for i in range ( 5 ) : helper . moveDown ( ) helper . build ( "downArrow" ) hel…" at bounding box center [945, 371] width 355 height 415
click at [981, 431] on div "for i in range ( 5 ) : helper . moveDown ( ) helper . build ( "downArrow" ) hel…" at bounding box center [945, 371] width 355 height 415
click at [1020, 433] on div "for i in range ( 5 ) : helper . moveDown ( ) helper . build ( "downArrow" ) hel…" at bounding box center [945, 371] width 355 height 415
type textarea "for i in range (5):"
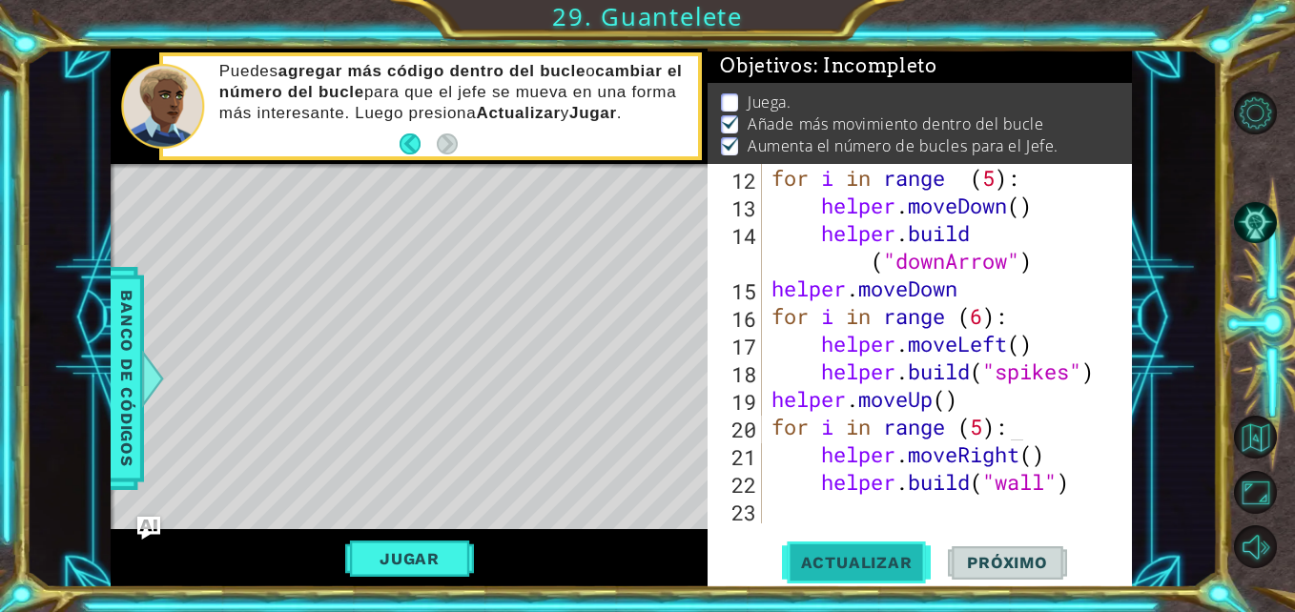
click at [879, 565] on span "Actualizar" at bounding box center [857, 562] width 150 height 19
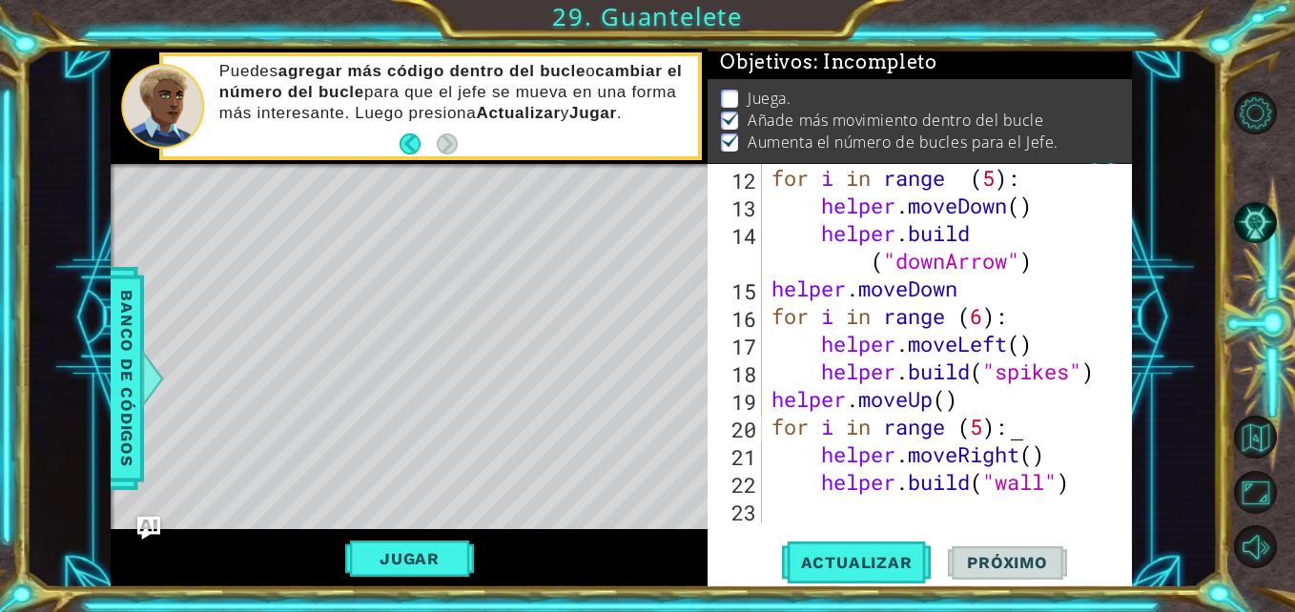
scroll to position [0, 0]
click at [422, 551] on button "Jugar" at bounding box center [409, 559] width 129 height 36
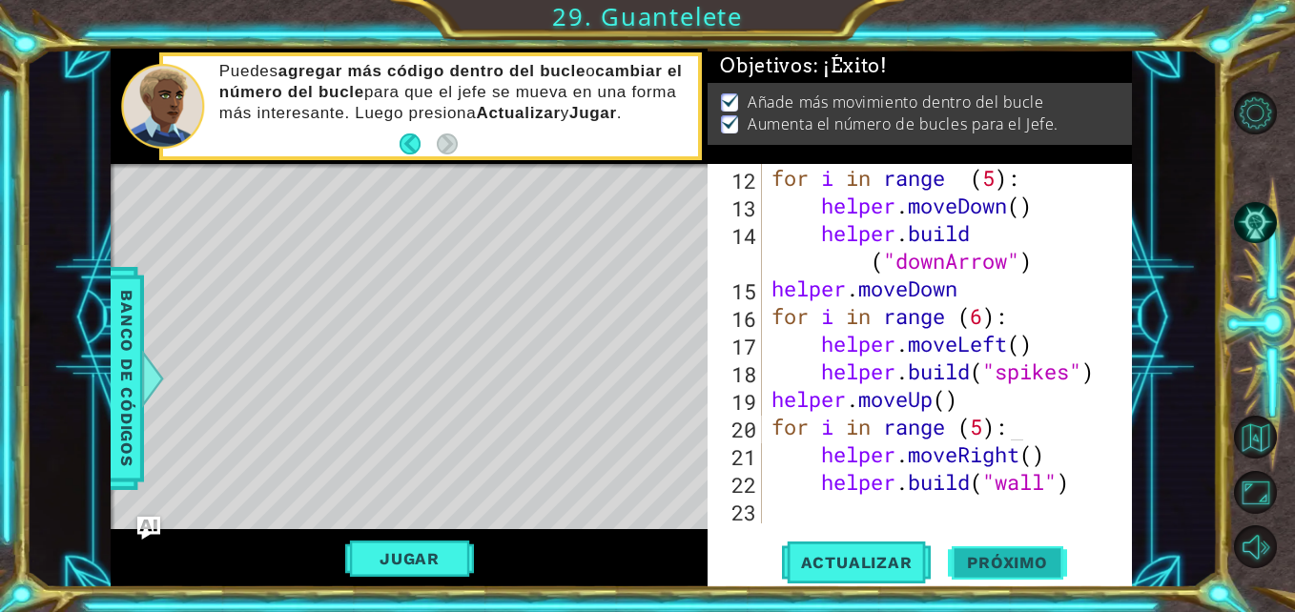
click at [984, 567] on span "Próximo" at bounding box center [1007, 562] width 118 height 19
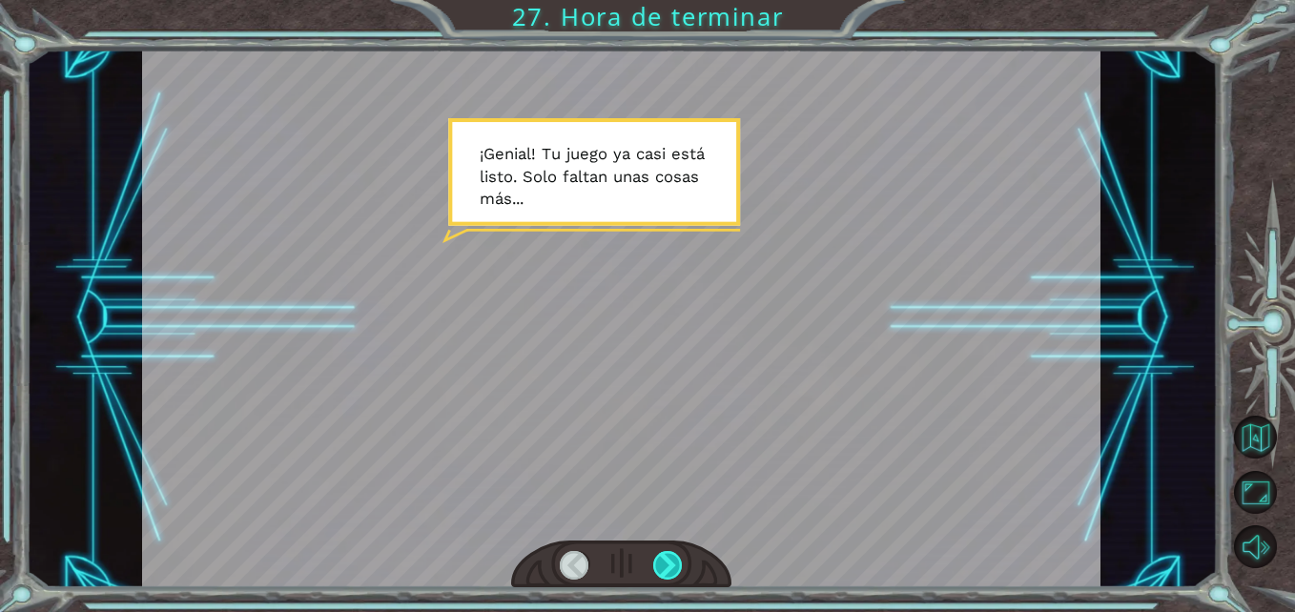
click at [664, 560] on div at bounding box center [668, 566] width 30 height 30
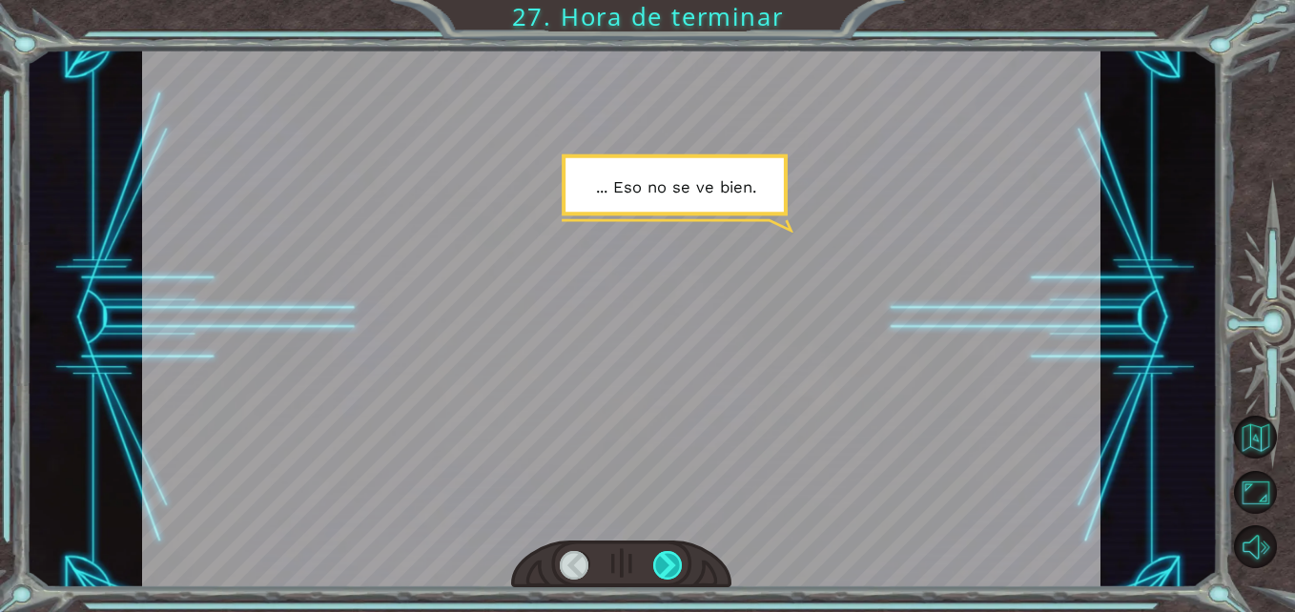
click at [664, 560] on div at bounding box center [668, 566] width 30 height 30
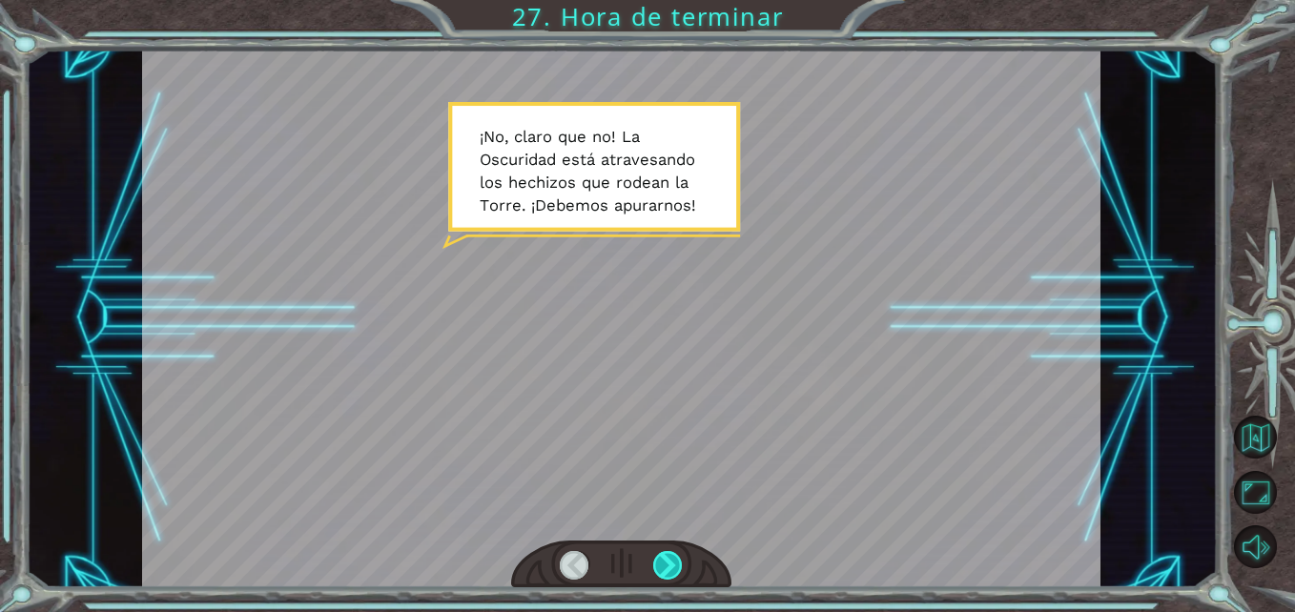
click at [664, 560] on div at bounding box center [668, 566] width 30 height 30
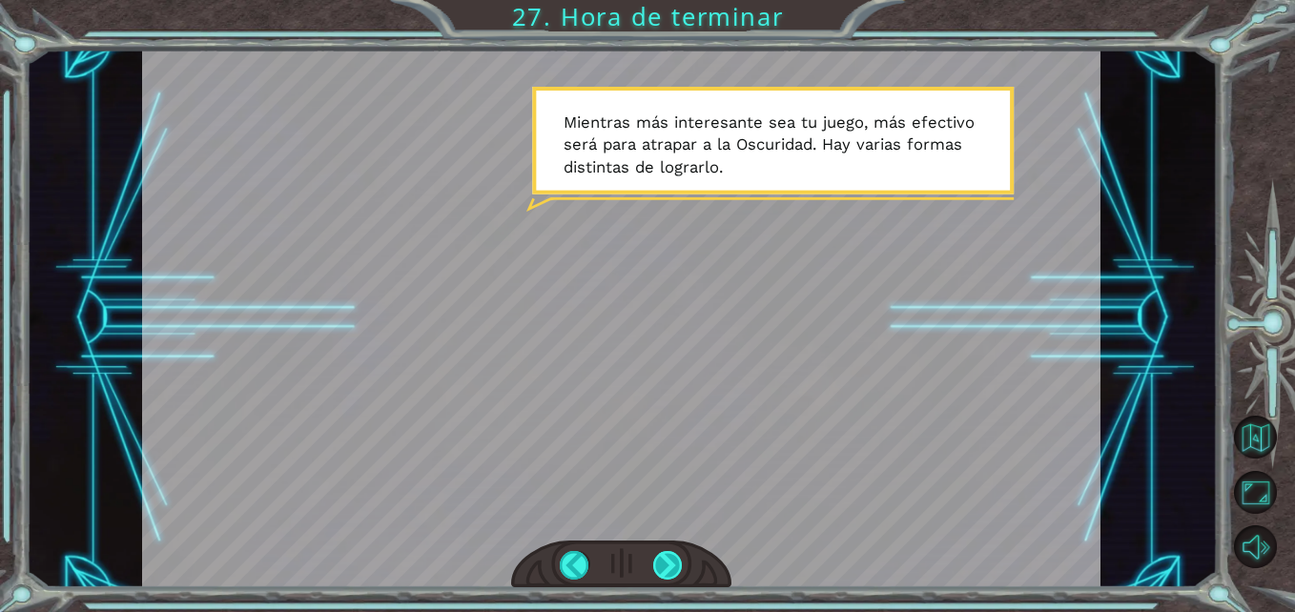
click at [664, 560] on div at bounding box center [668, 566] width 30 height 30
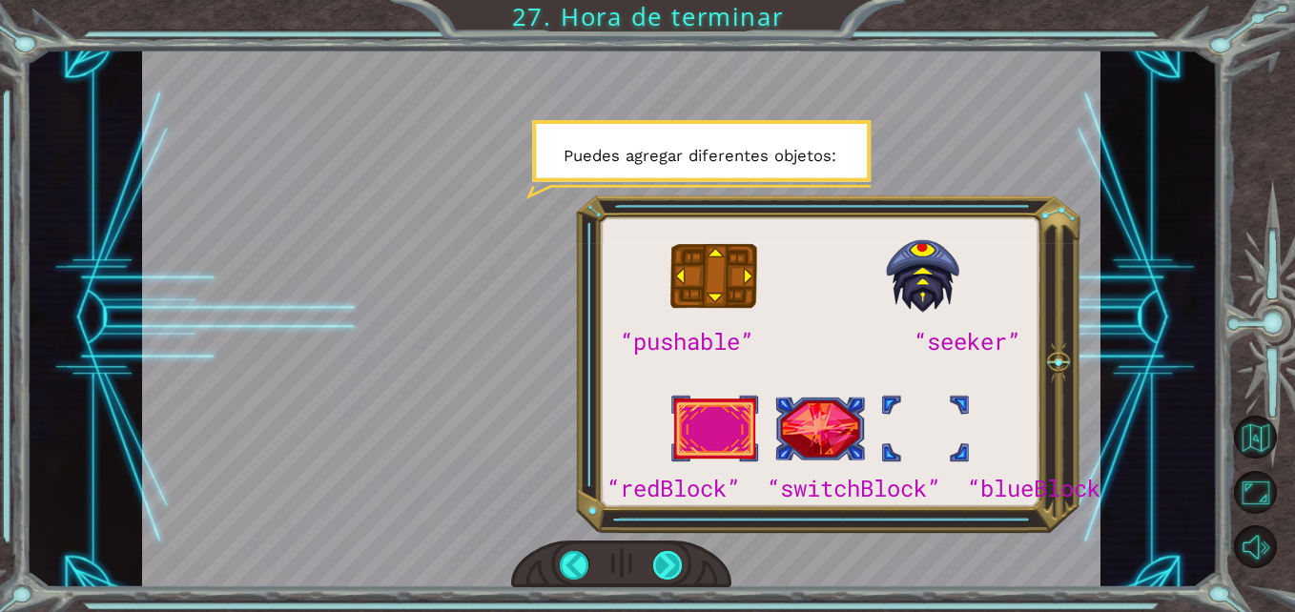
click at [664, 560] on div at bounding box center [668, 566] width 30 height 30
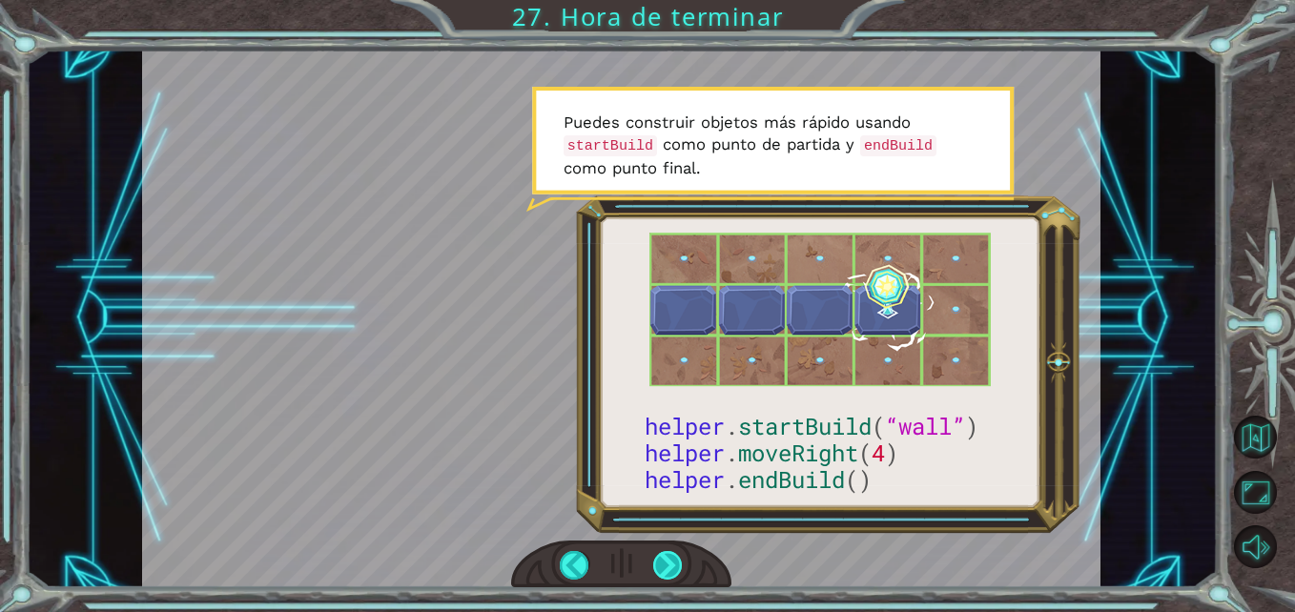
click at [655, 558] on div at bounding box center [668, 566] width 30 height 30
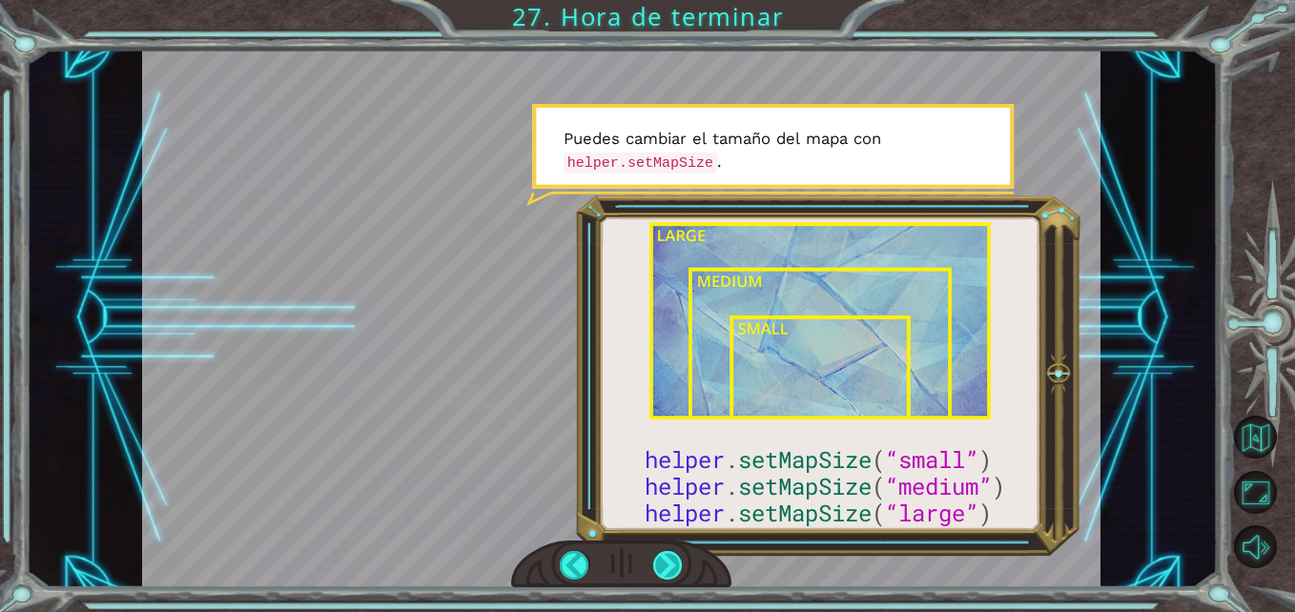
click at [655, 558] on div at bounding box center [668, 566] width 30 height 30
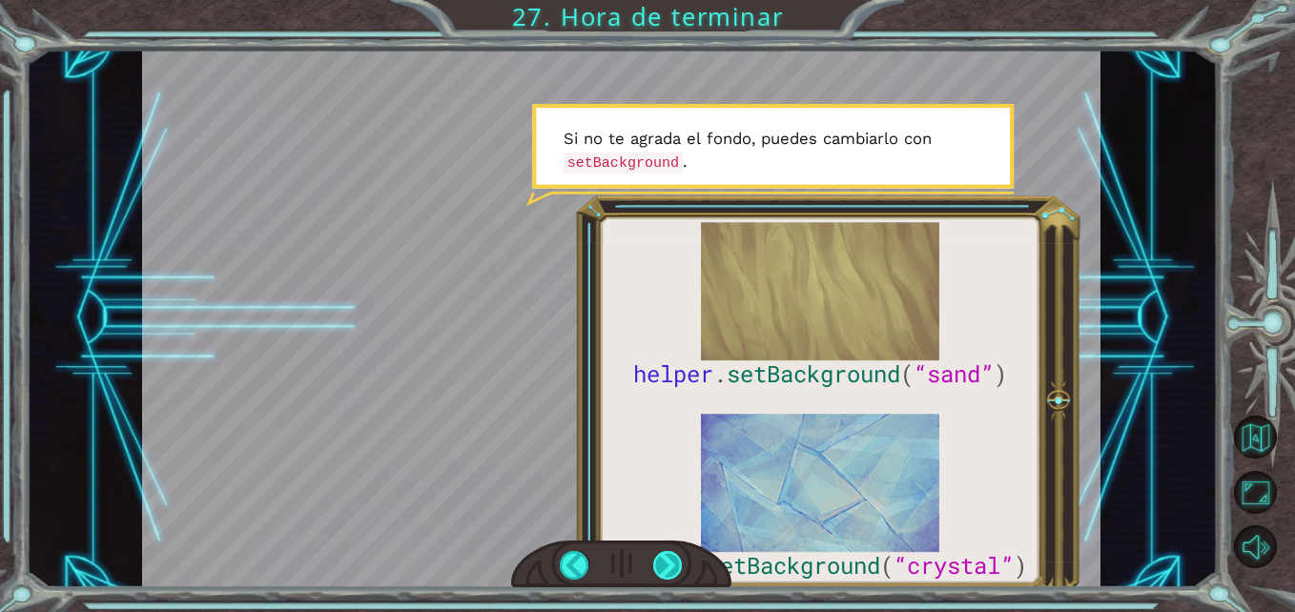
click at [655, 558] on div at bounding box center [668, 566] width 30 height 30
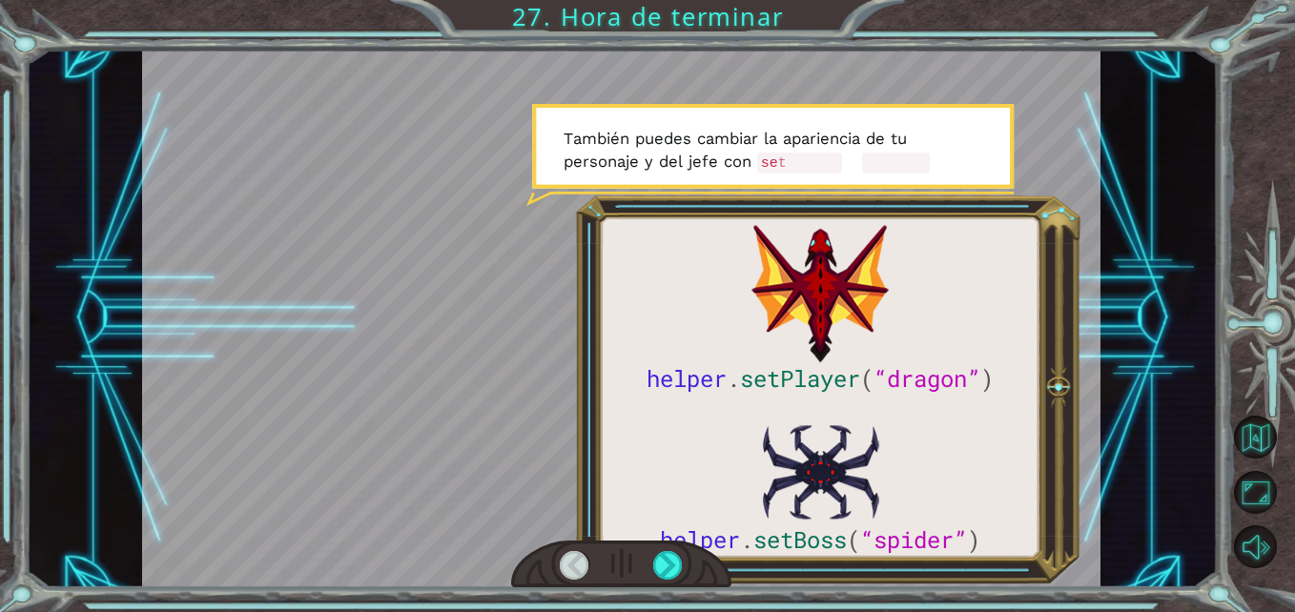
click at [563, 555] on div at bounding box center [575, 566] width 30 height 30
click at [662, 568] on div at bounding box center [668, 566] width 30 height 30
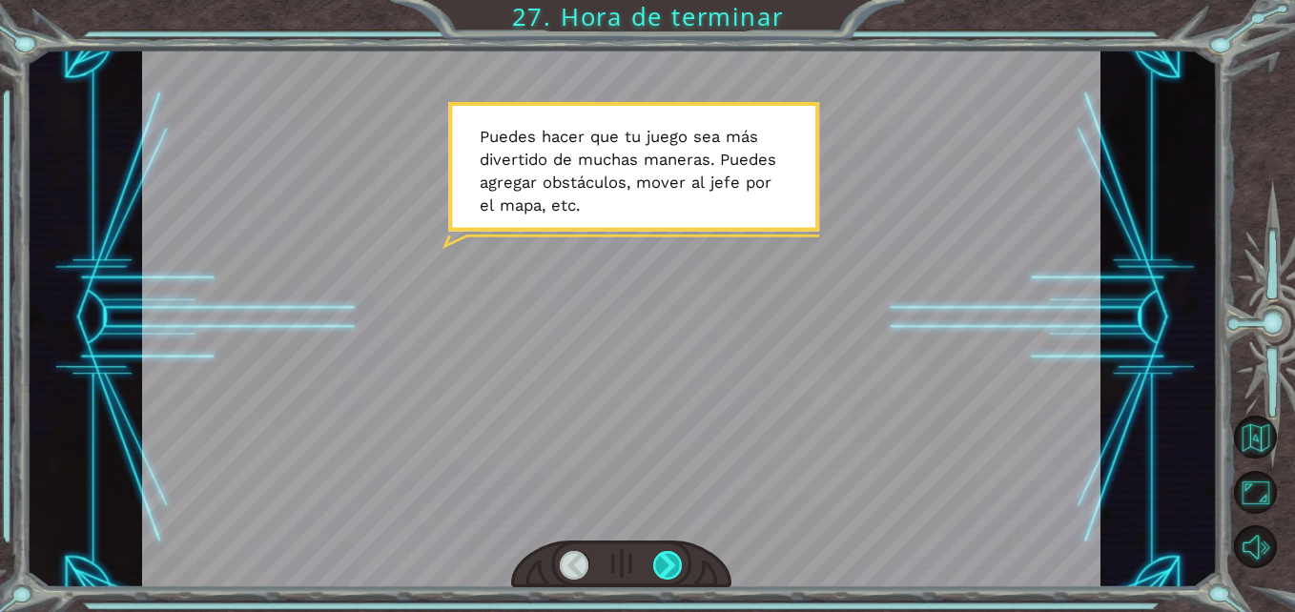
click at [662, 568] on div at bounding box center [668, 566] width 30 height 30
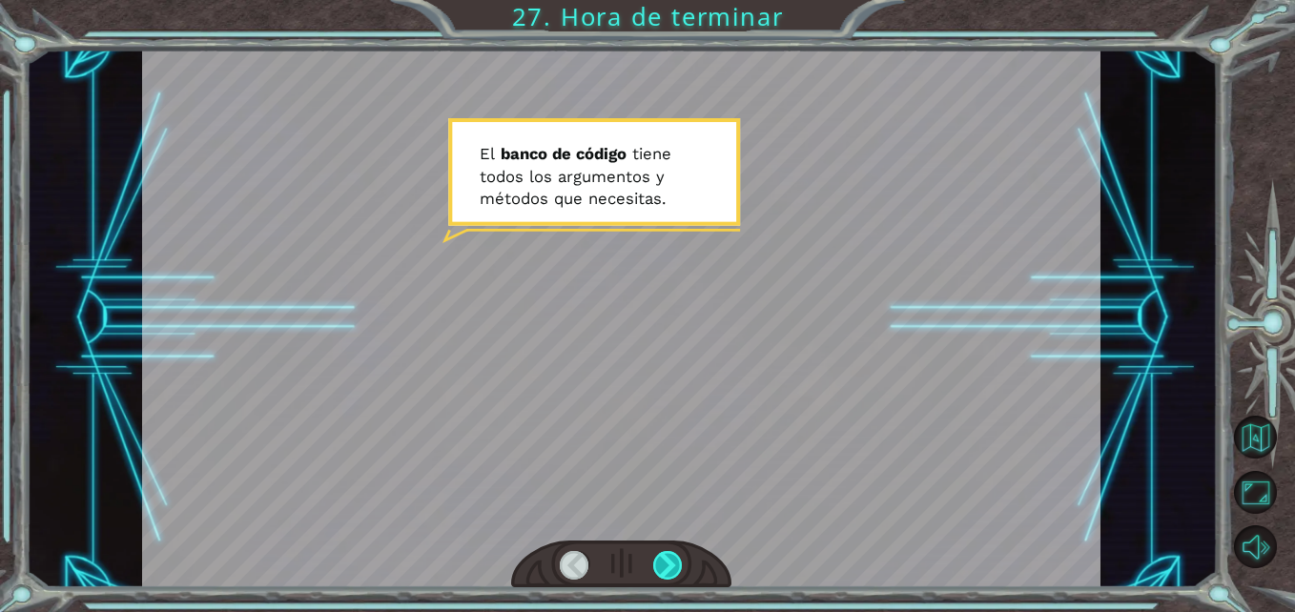
click at [662, 568] on div at bounding box center [668, 566] width 30 height 30
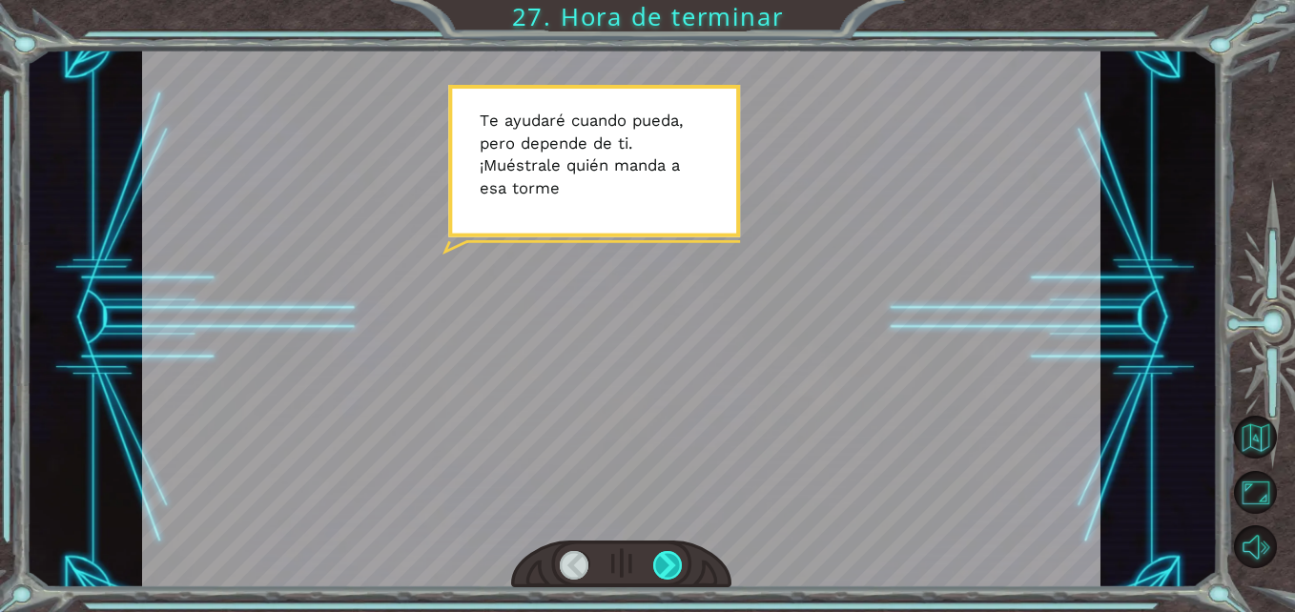
click at [662, 568] on div at bounding box center [668, 566] width 30 height 30
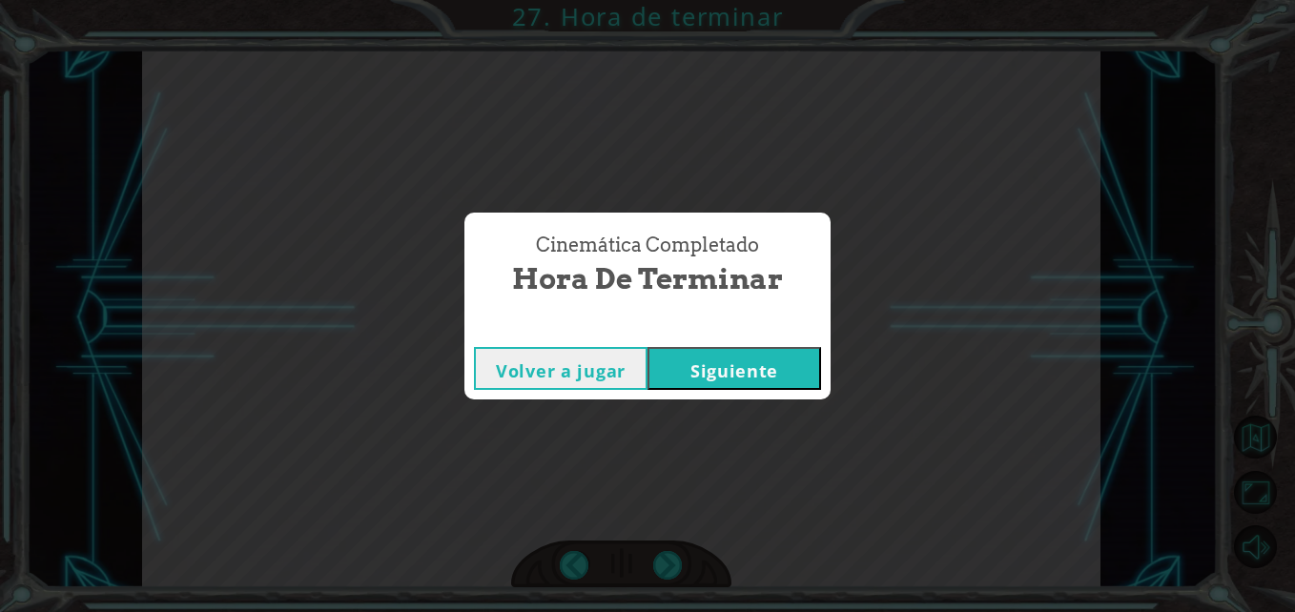
click at [765, 388] on button "Siguiente" at bounding box center [735, 368] width 174 height 43
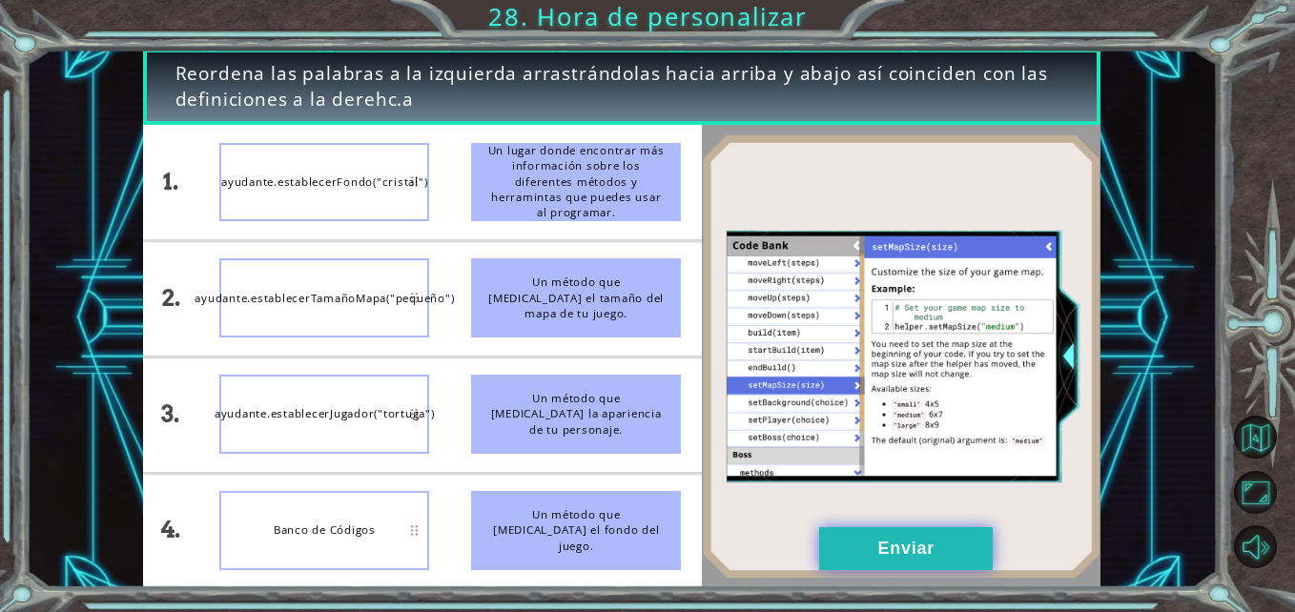
click at [868, 548] on button "Enviar" at bounding box center [906, 548] width 174 height 43
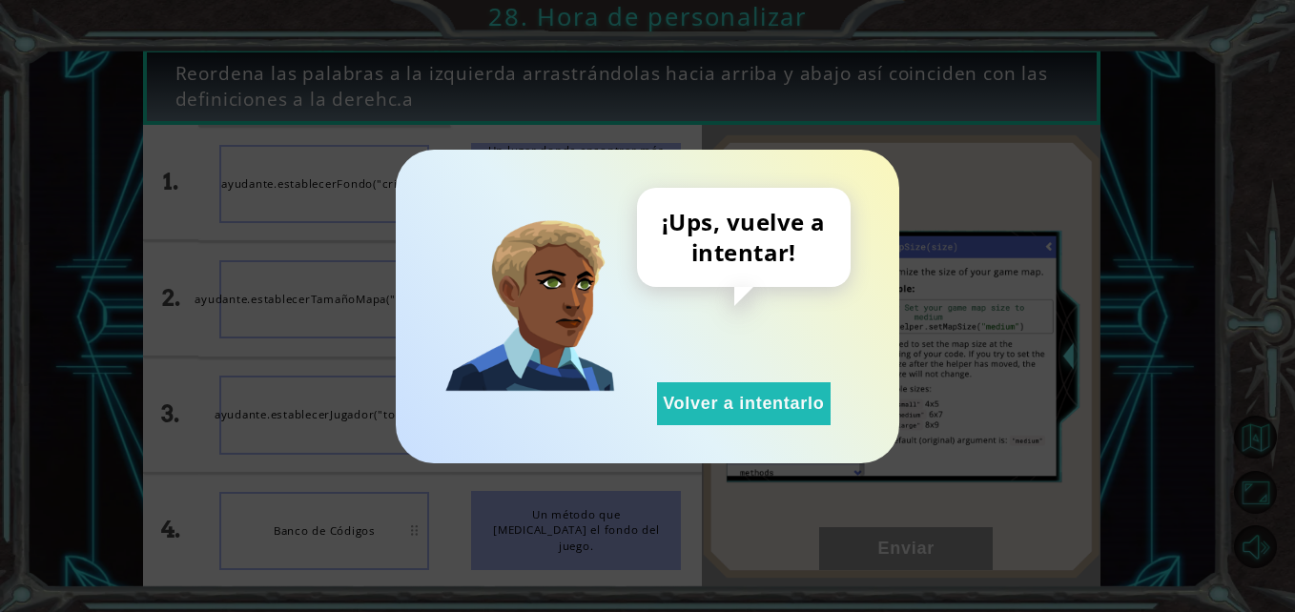
click at [762, 430] on div "¡Ups, vuelve a intentar! Volver a intentarlo" at bounding box center [648, 307] width 504 height 314
click at [736, 369] on div "¡Ups, vuelve a intentar! Volver a intentarlo" at bounding box center [744, 306] width 214 height 237
click at [735, 381] on div "¡Ups, vuelve a intentar! Volver a intentarlo" at bounding box center [744, 306] width 214 height 237
click at [717, 411] on button "Volver a intentarlo" at bounding box center [744, 403] width 174 height 43
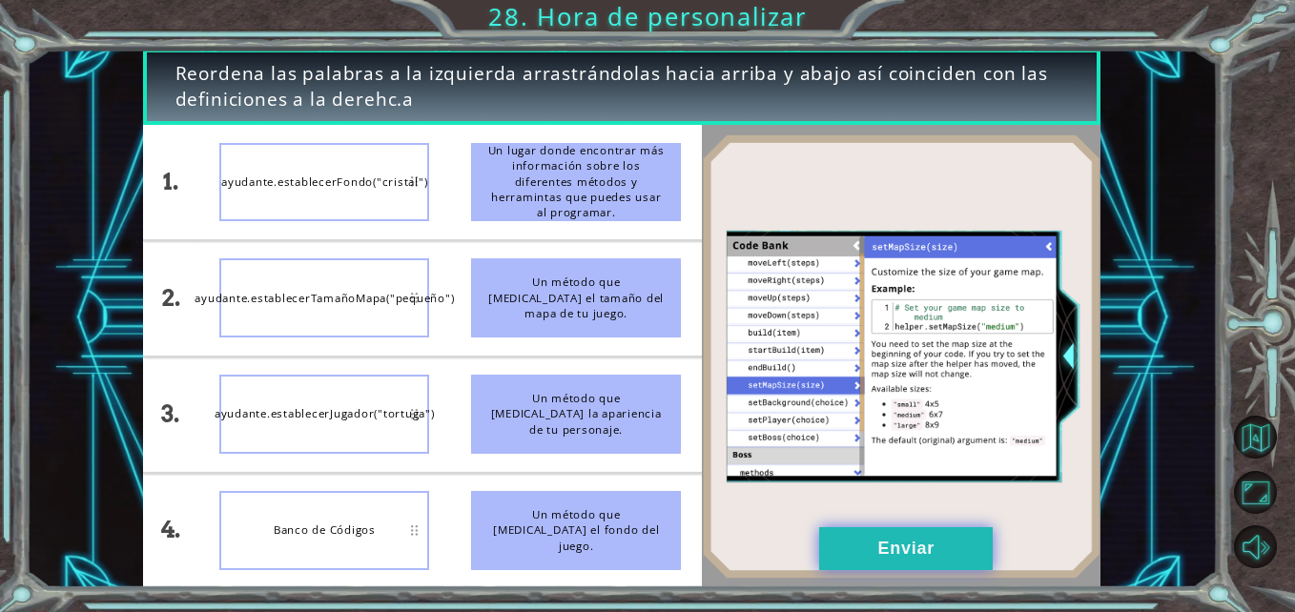
click at [899, 549] on button "Enviar" at bounding box center [906, 548] width 174 height 43
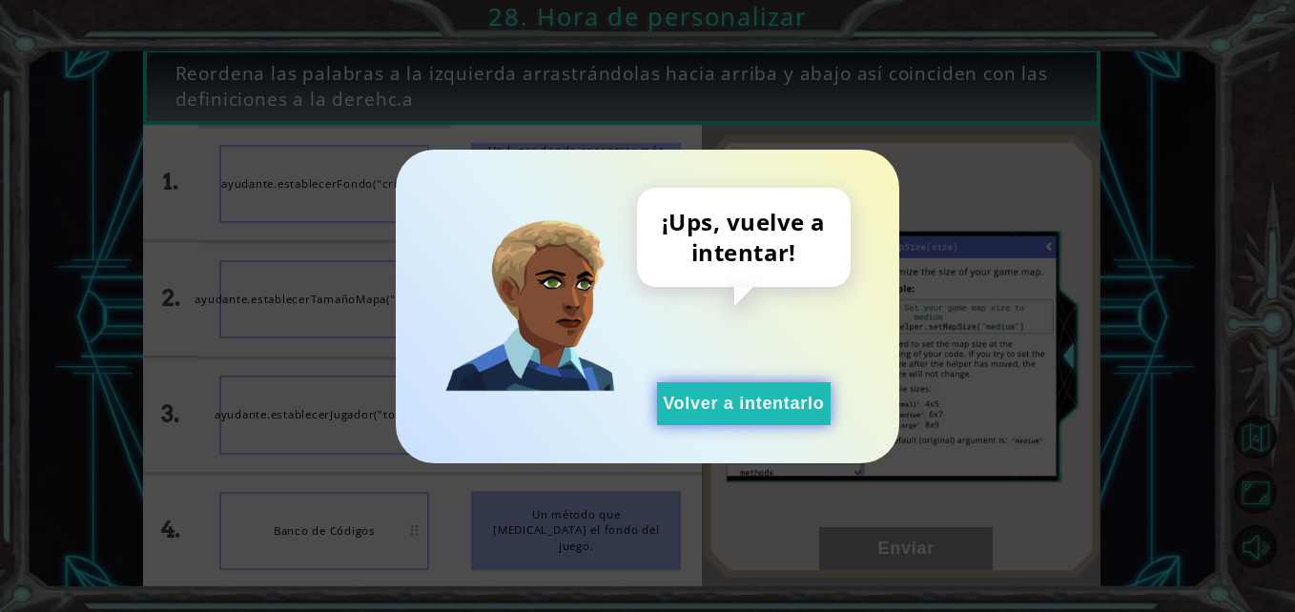
click at [774, 414] on button "Volver a intentarlo" at bounding box center [744, 403] width 174 height 43
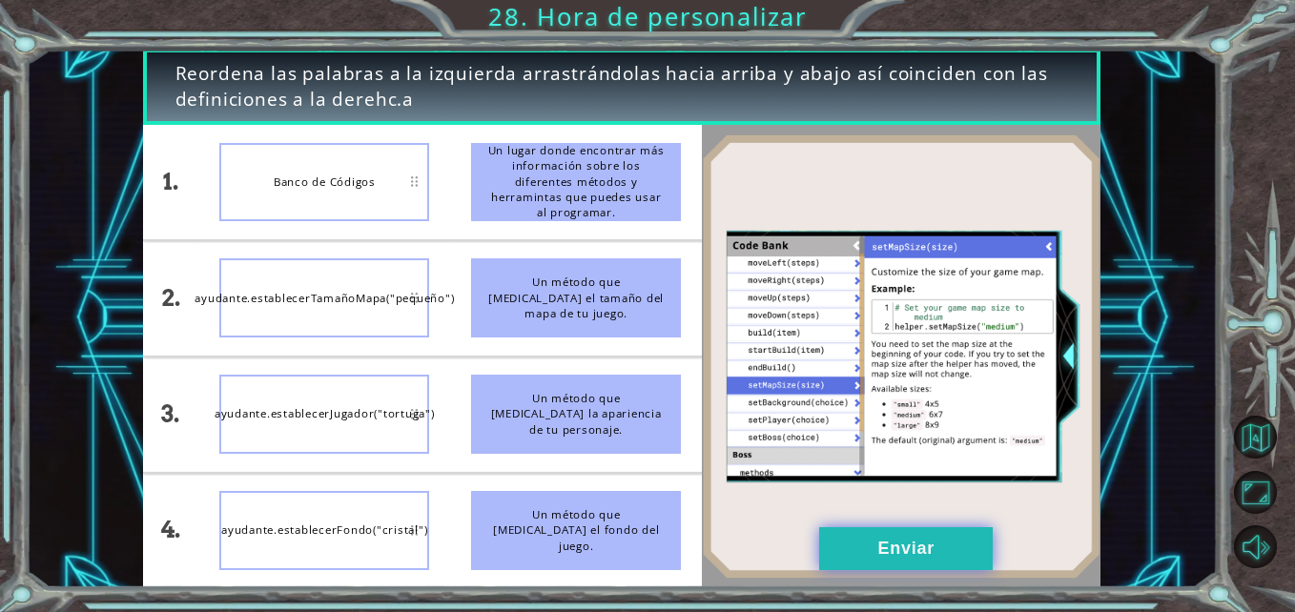
click at [944, 546] on button "Enviar" at bounding box center [906, 548] width 174 height 43
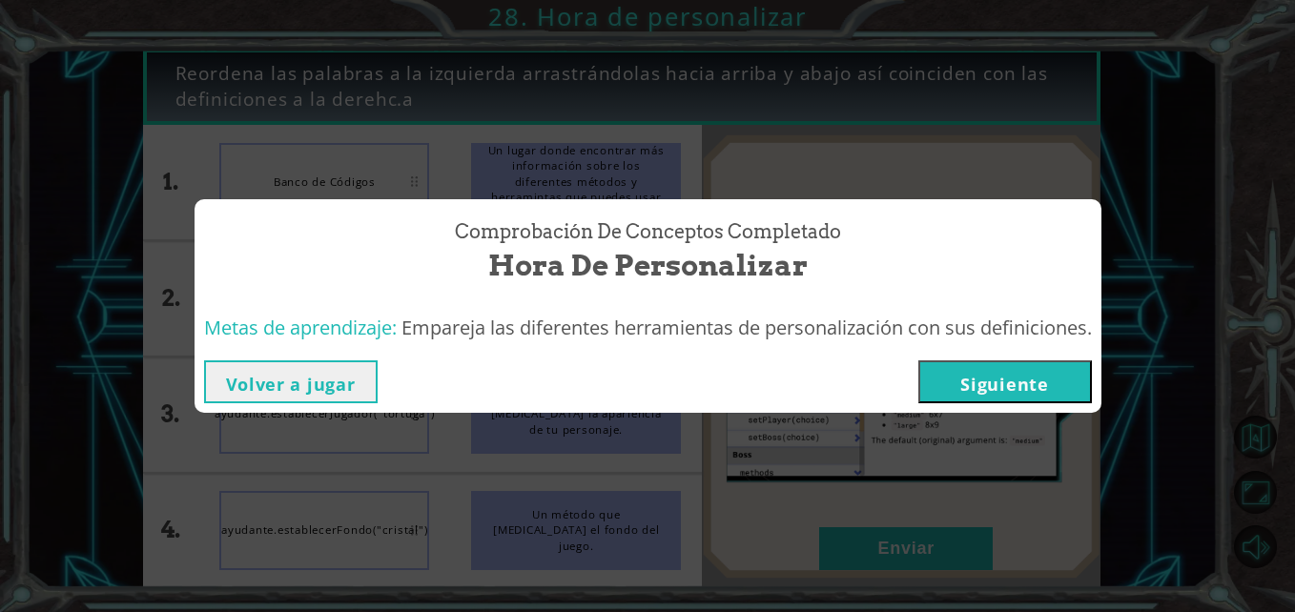
click at [1041, 393] on button "Siguiente" at bounding box center [1005, 382] width 174 height 43
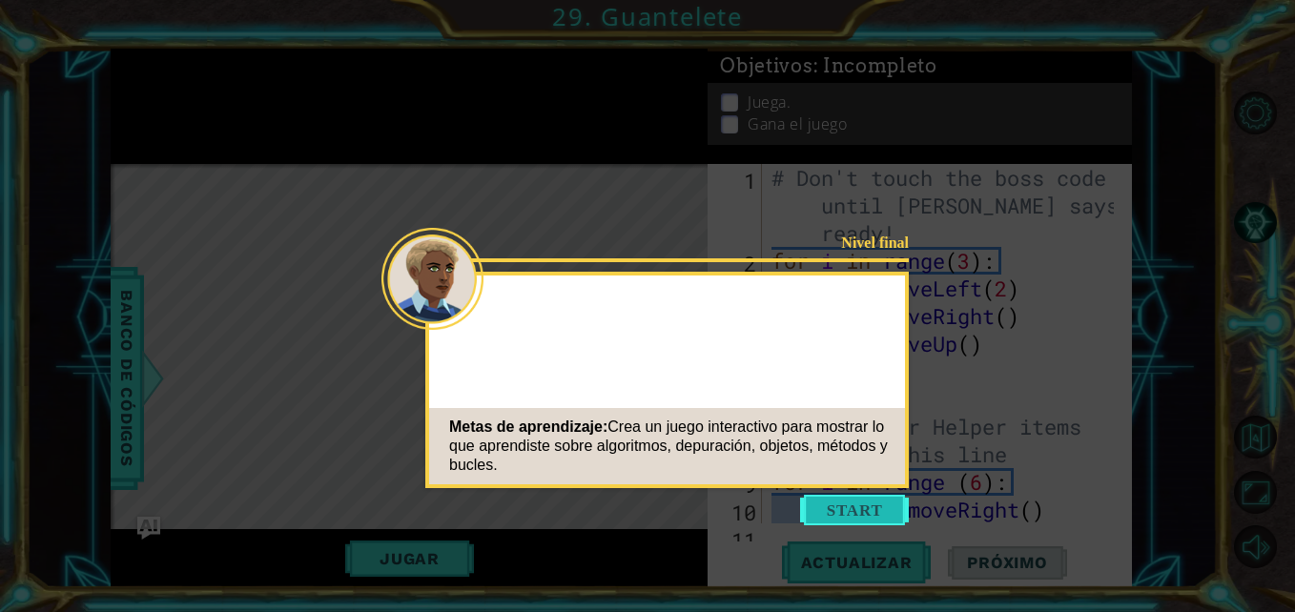
click at [863, 501] on button "Start" at bounding box center [854, 510] width 109 height 31
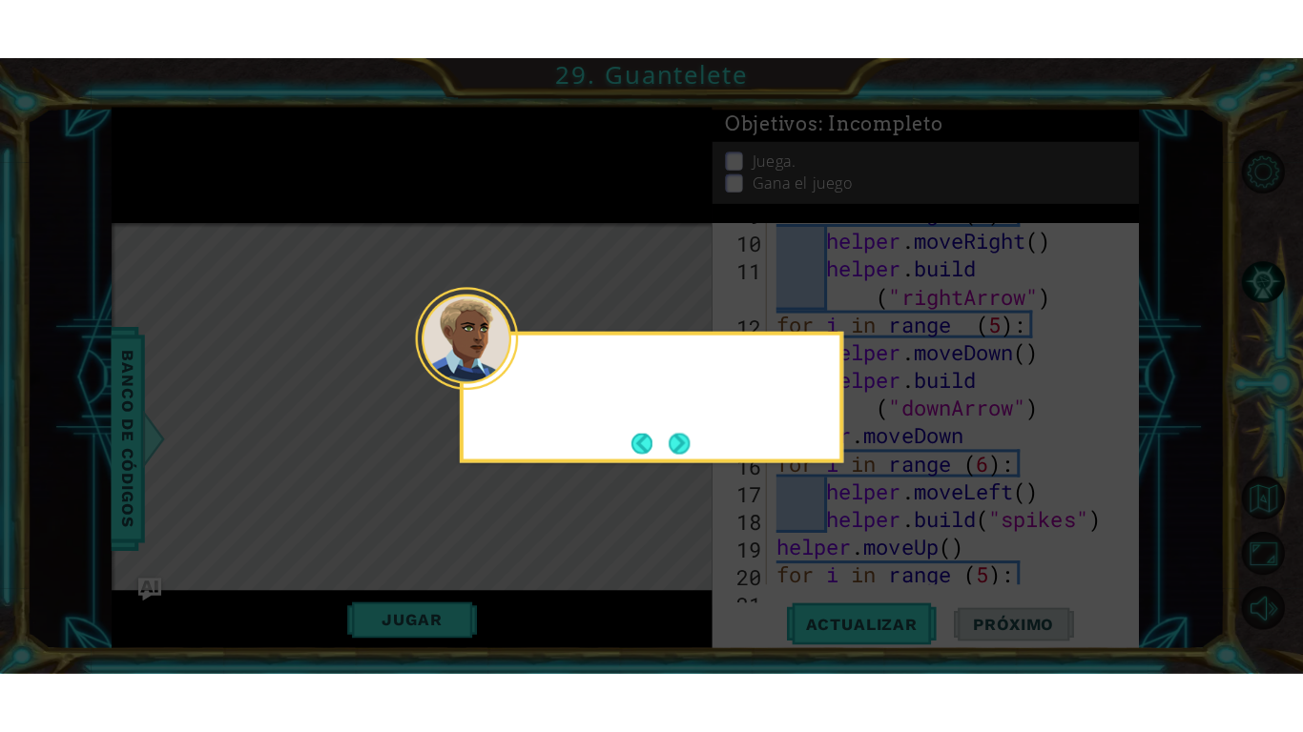
scroll to position [415, 0]
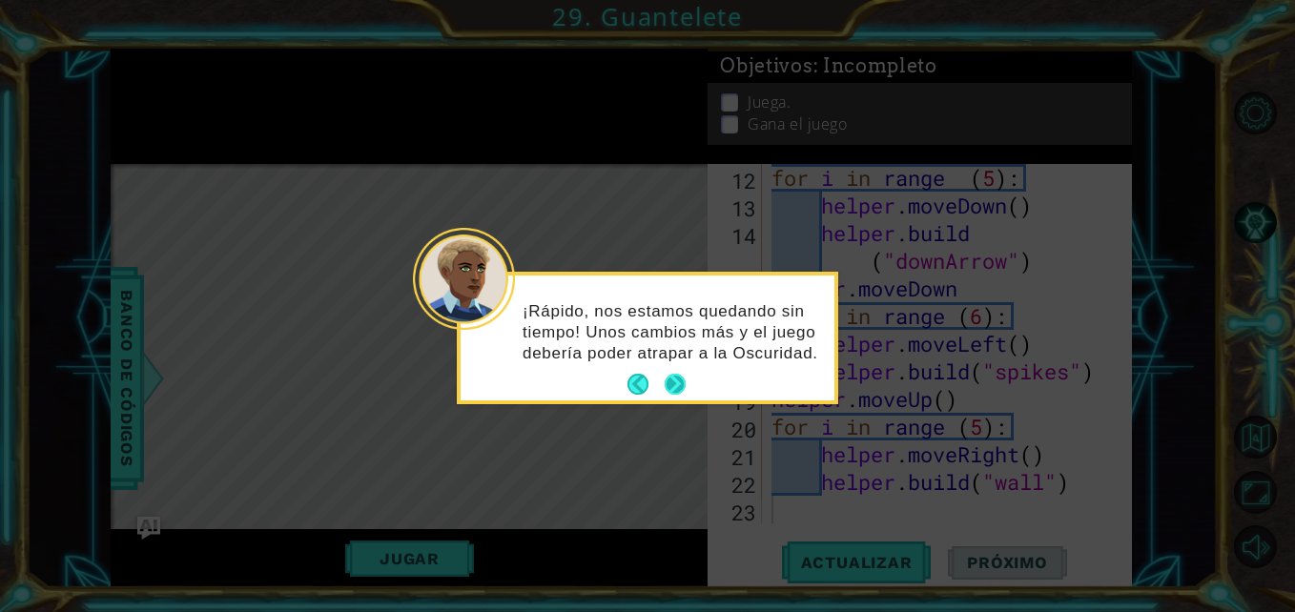
click at [673, 379] on button "Next" at bounding box center [675, 384] width 21 height 21
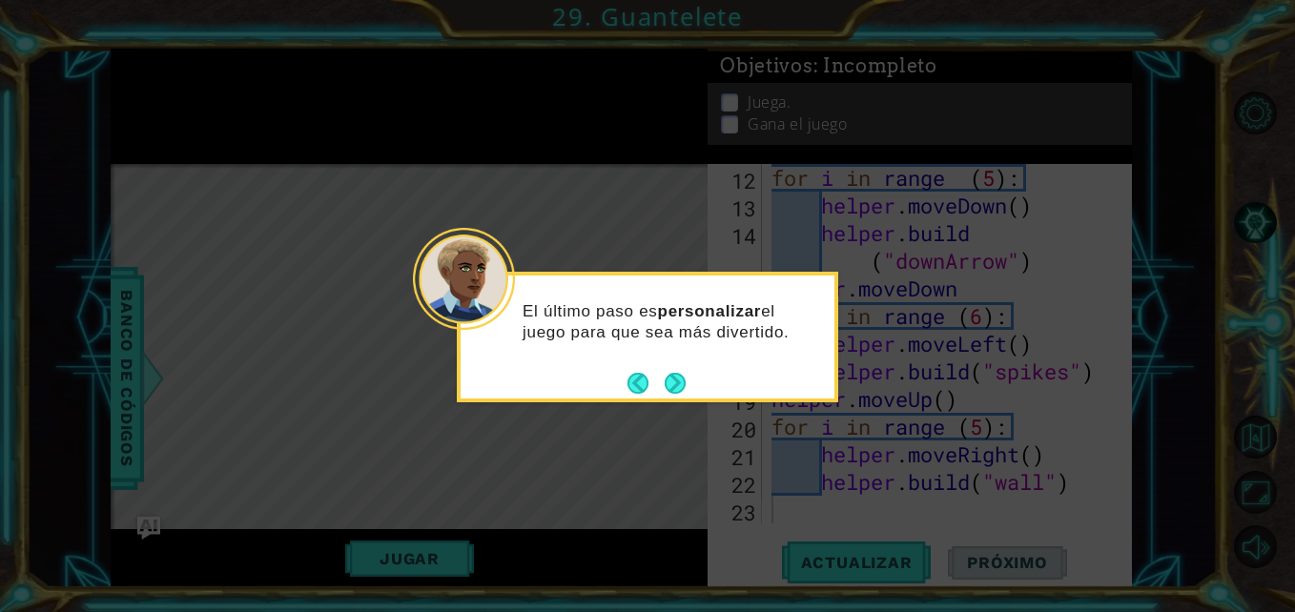
click at [673, 379] on button "Next" at bounding box center [675, 383] width 21 height 21
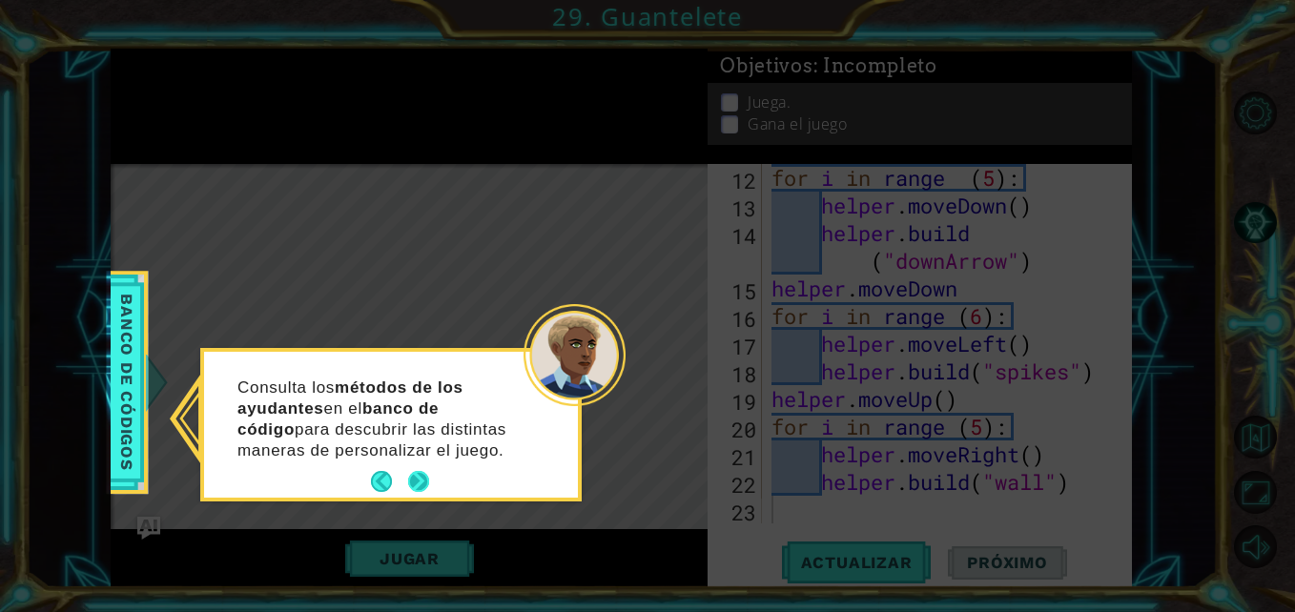
click at [426, 456] on p "Consulta los métodos de los ayudantes en el banco de código para descubrir las …" at bounding box center [379, 420] width 285 height 84
click at [416, 474] on button "Next" at bounding box center [418, 481] width 21 height 21
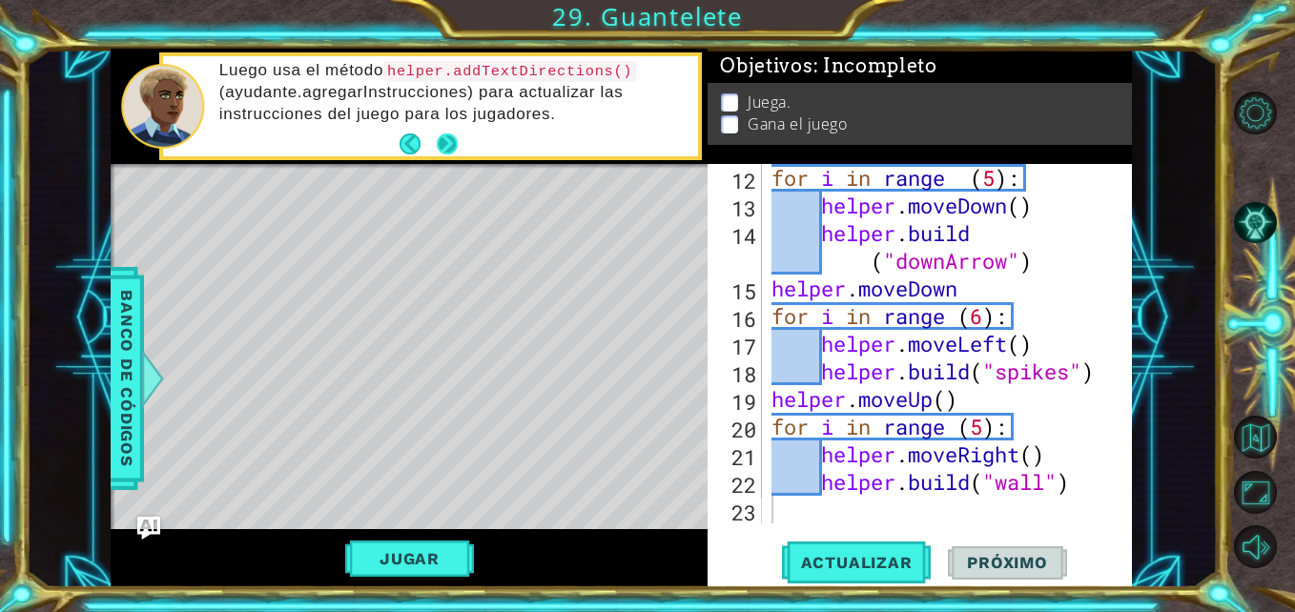
click at [456, 144] on button "Next" at bounding box center [447, 144] width 21 height 21
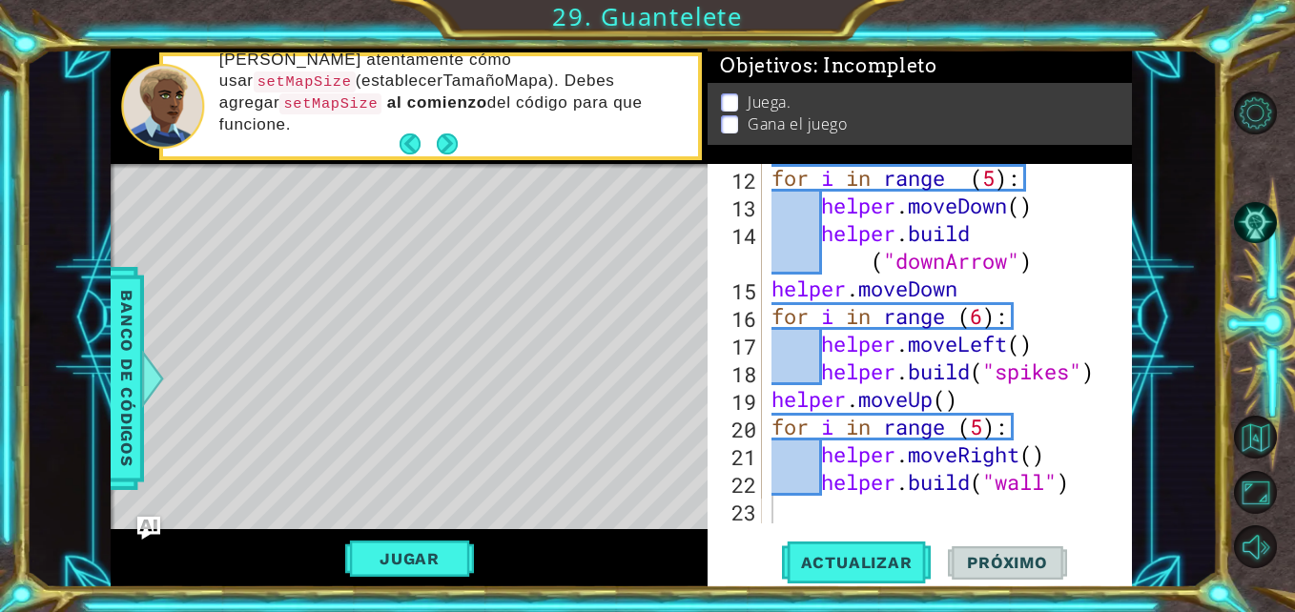
click at [456, 144] on button "Next" at bounding box center [447, 144] width 21 height 21
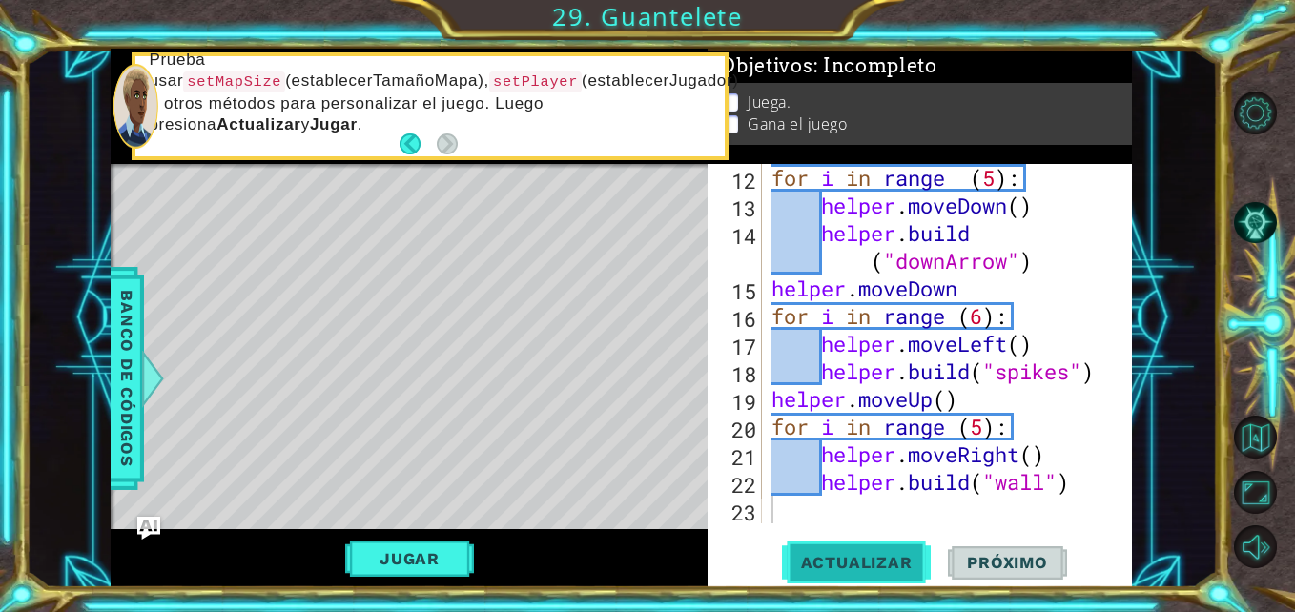
click at [874, 577] on button "Actualizar" at bounding box center [857, 563] width 150 height 42
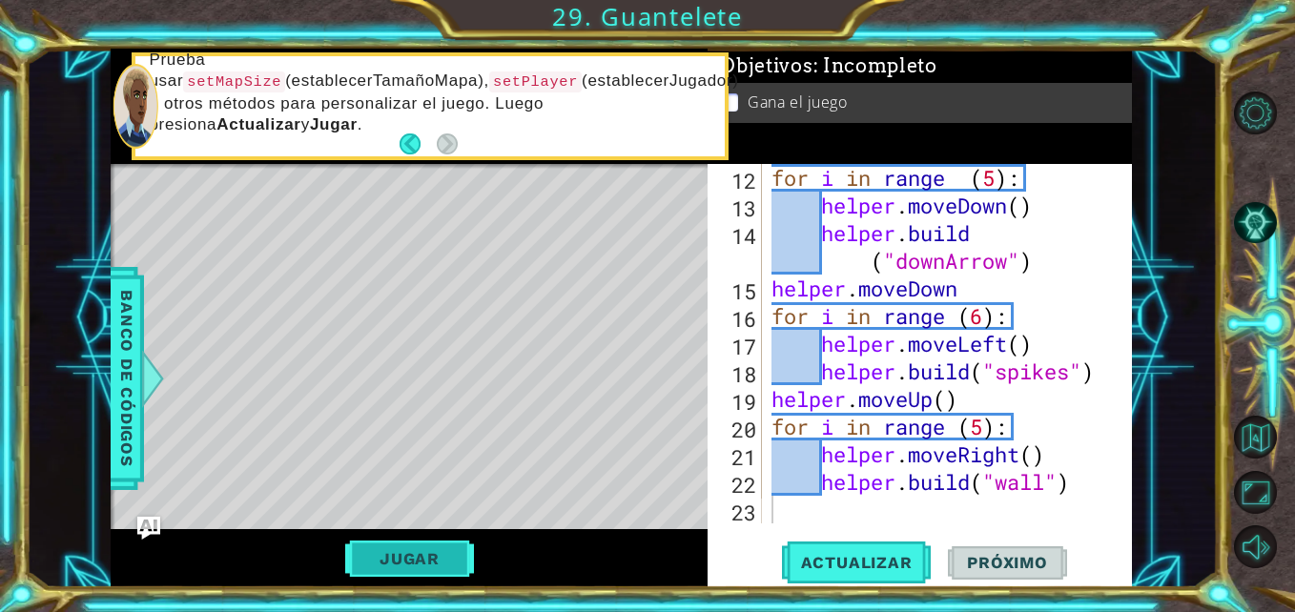
click at [448, 553] on button "Jugar" at bounding box center [409, 559] width 129 height 36
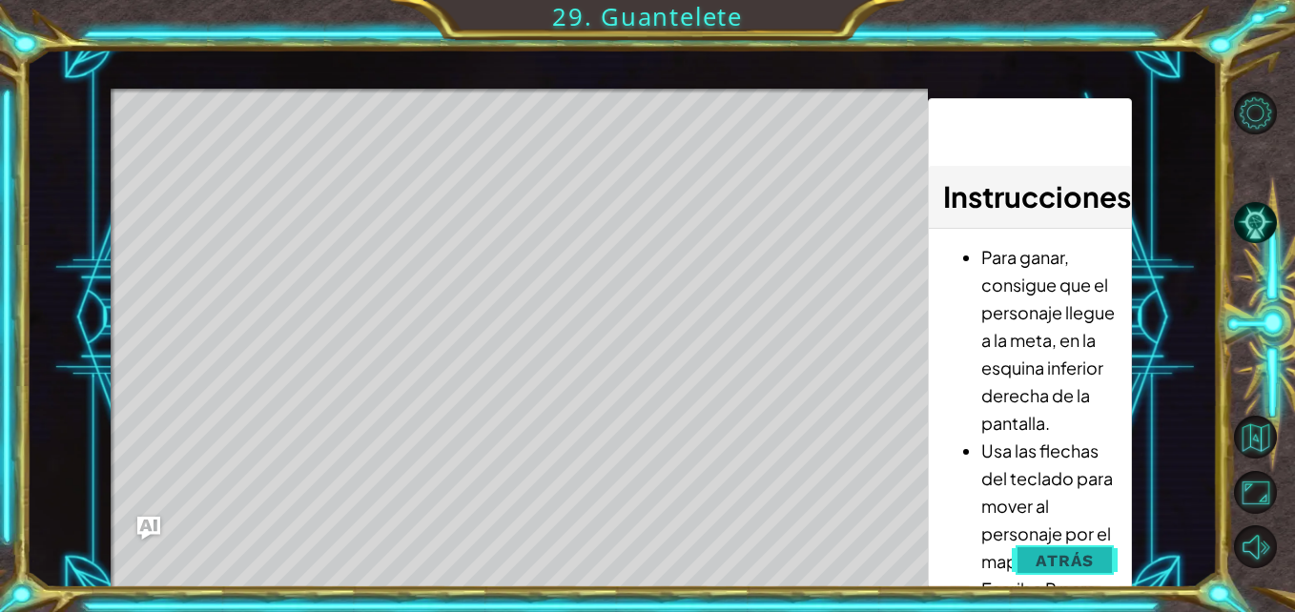
click at [1092, 557] on span "Atrás" at bounding box center [1065, 560] width 58 height 19
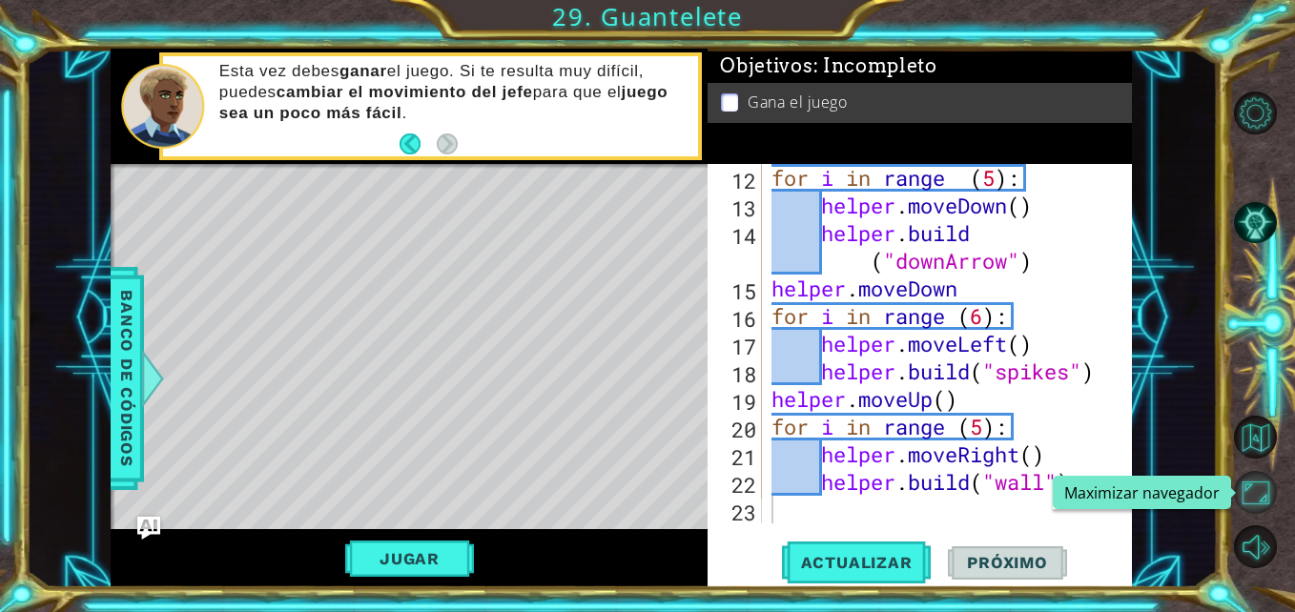
click at [1258, 496] on button "Maximizar navegador" at bounding box center [1255, 492] width 43 height 43
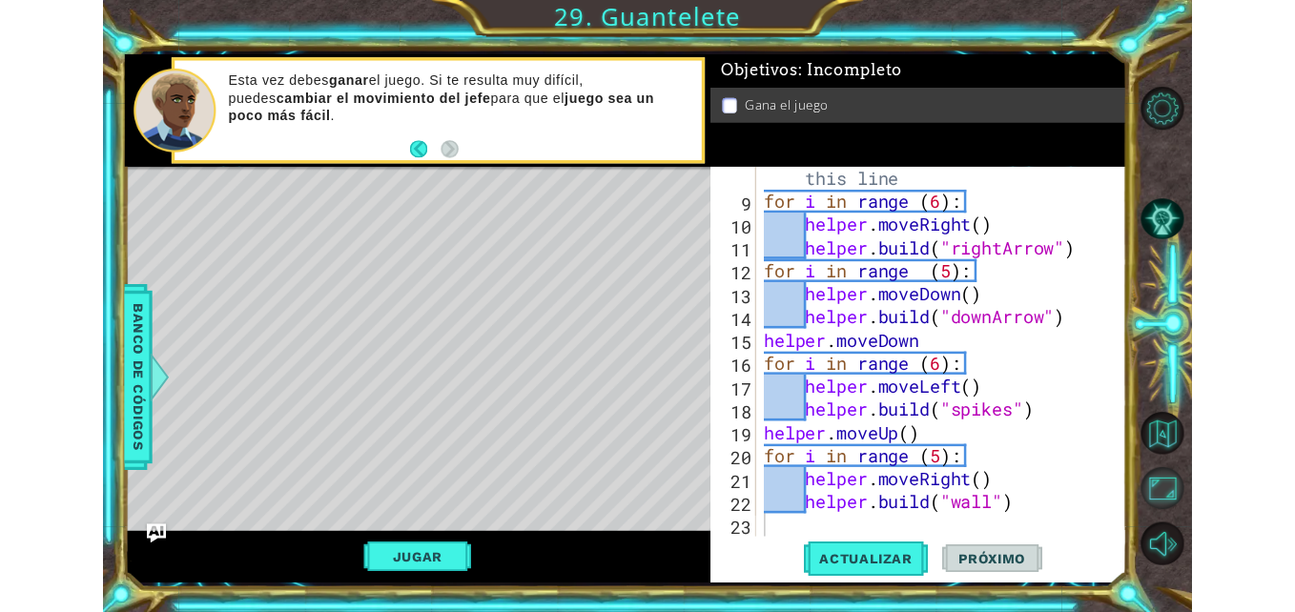
scroll to position [249, 0]
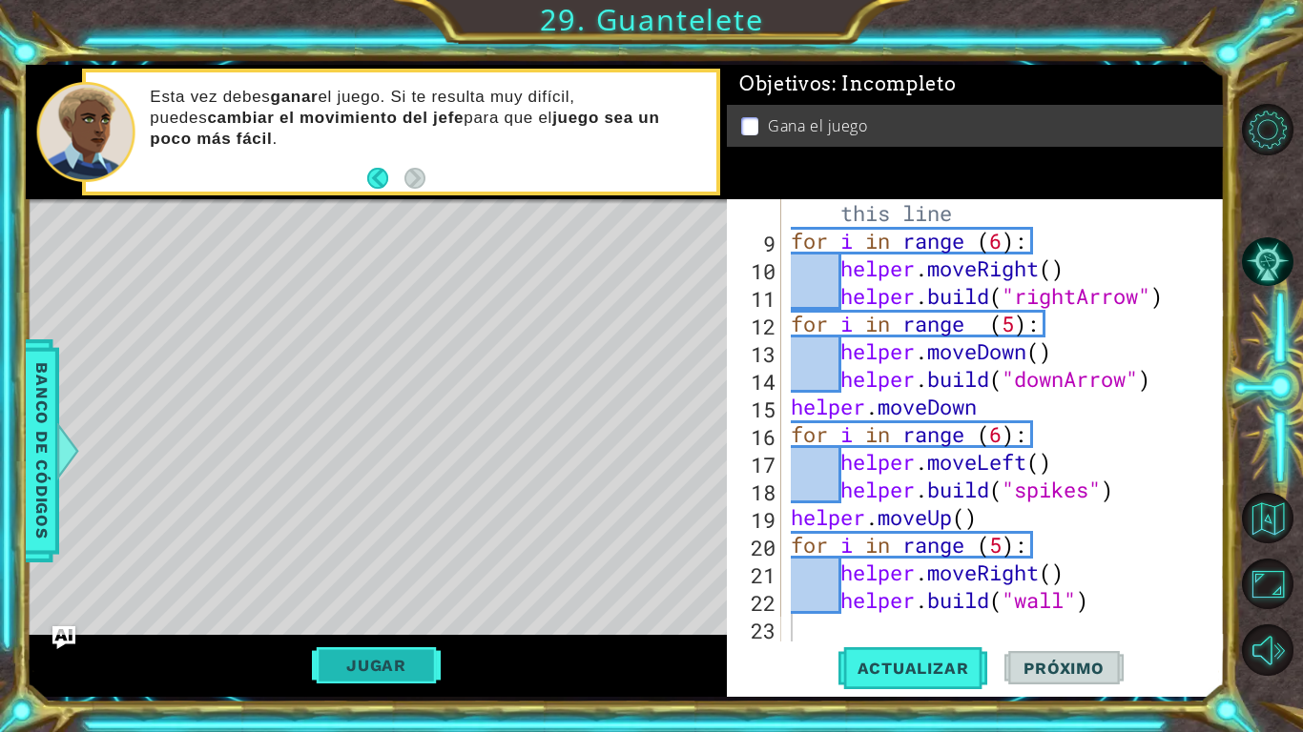
click at [399, 611] on button "Jugar" at bounding box center [376, 666] width 129 height 36
click at [1086, 611] on span "Próximo" at bounding box center [1063, 668] width 118 height 19
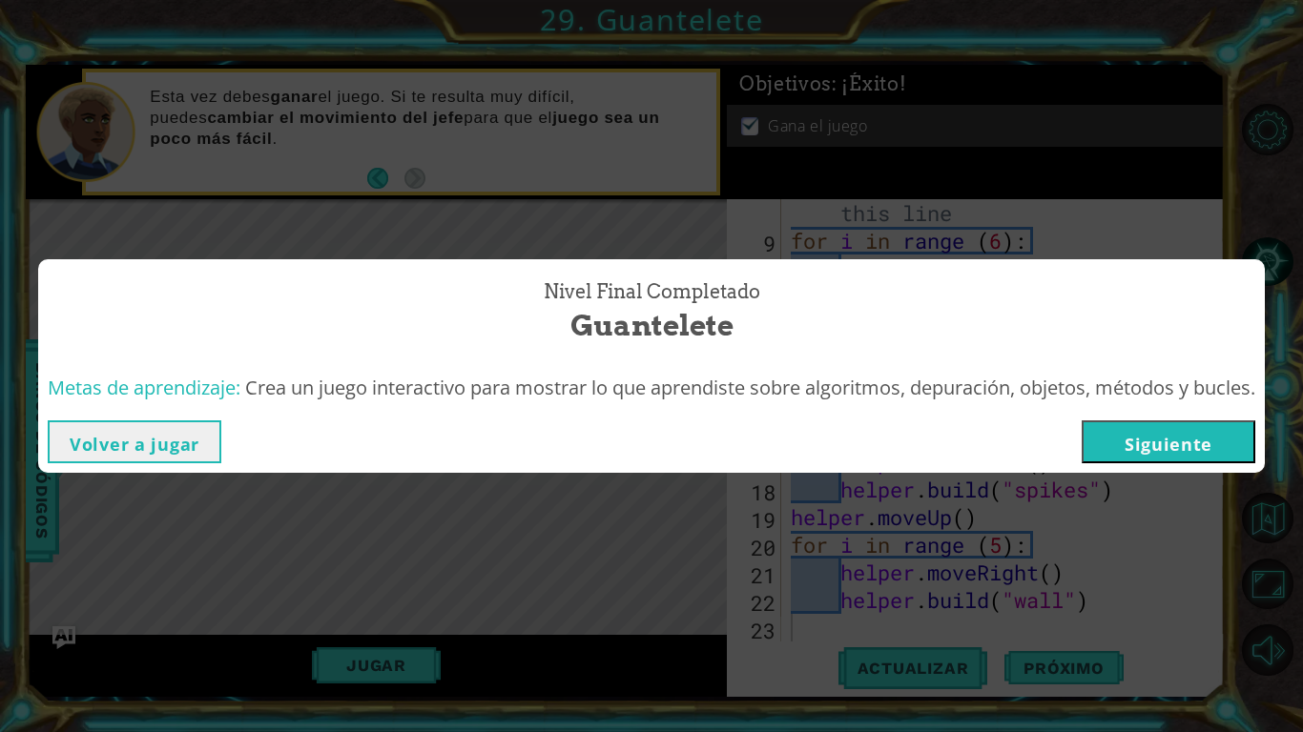
click at [175, 426] on button "Volver a jugar" at bounding box center [135, 442] width 174 height 43
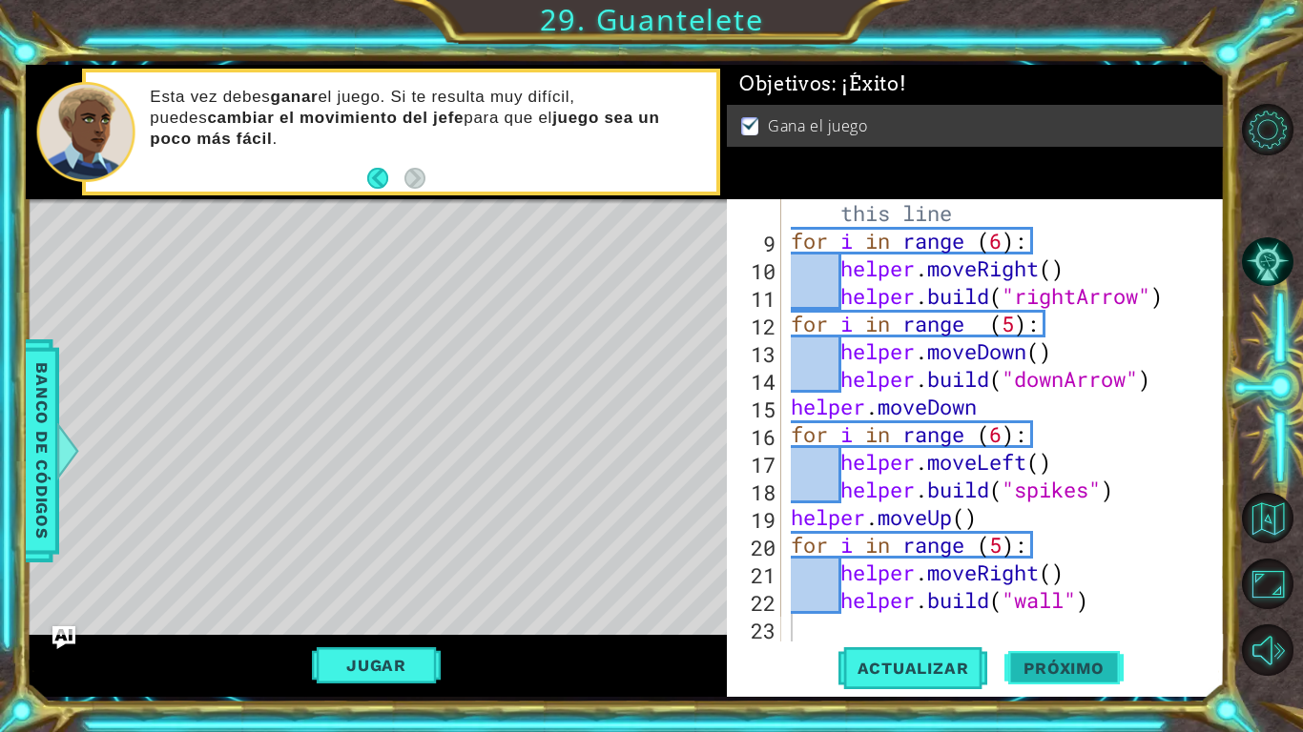
click at [1078, 611] on span "Próximo" at bounding box center [1063, 668] width 118 height 19
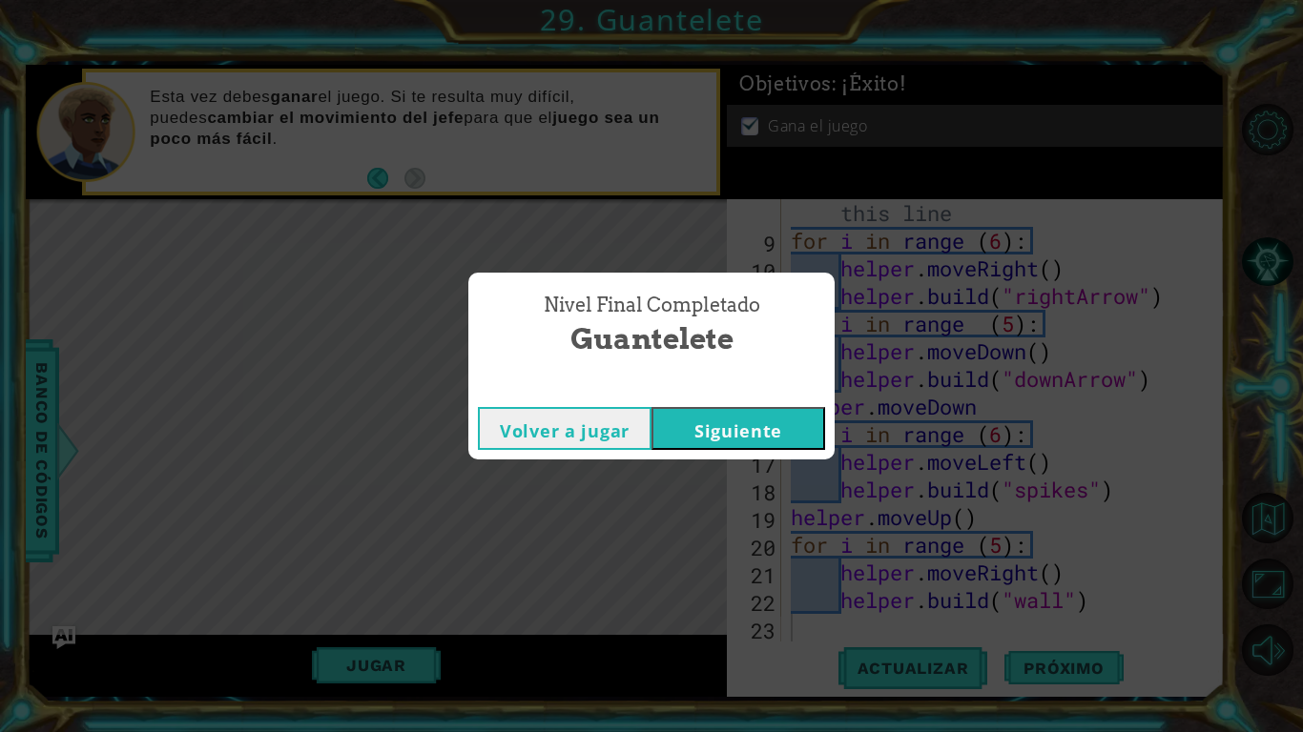
click at [779, 426] on button "Siguiente" at bounding box center [738, 428] width 174 height 43
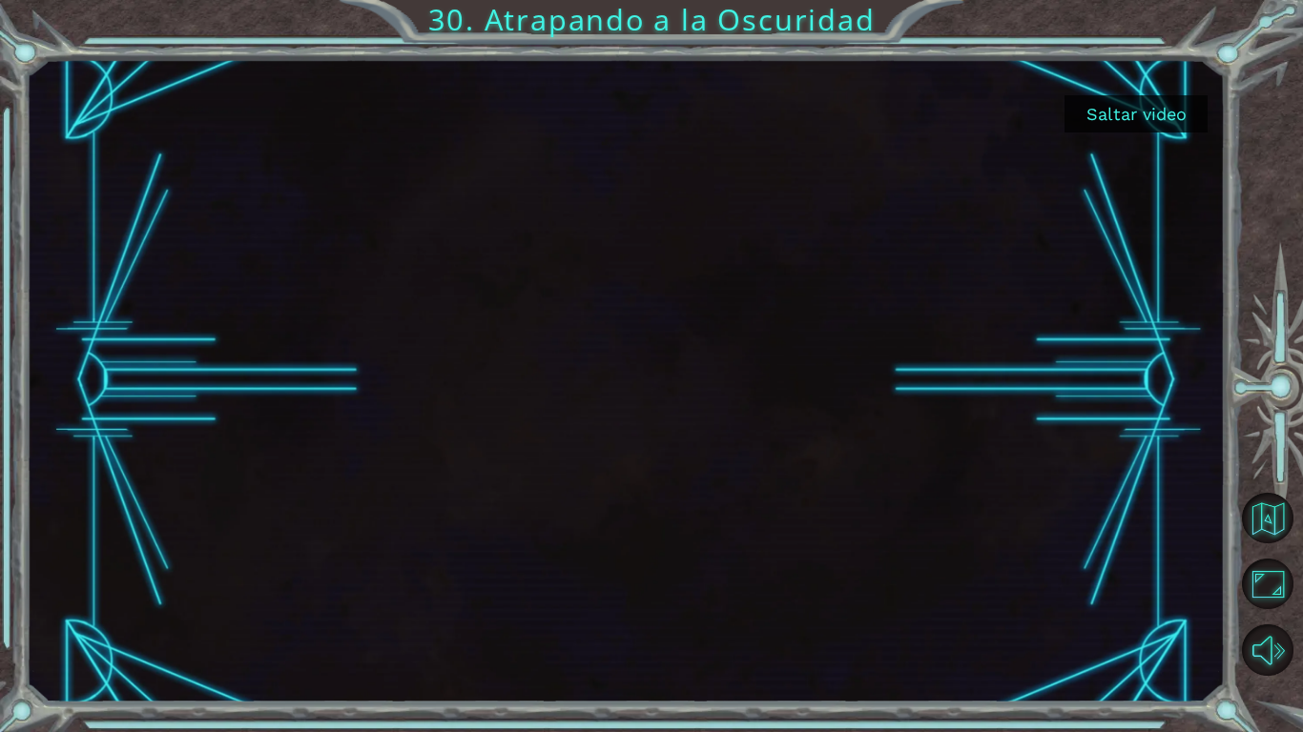
click at [1159, 113] on button "Saltar video" at bounding box center [1135, 113] width 143 height 37
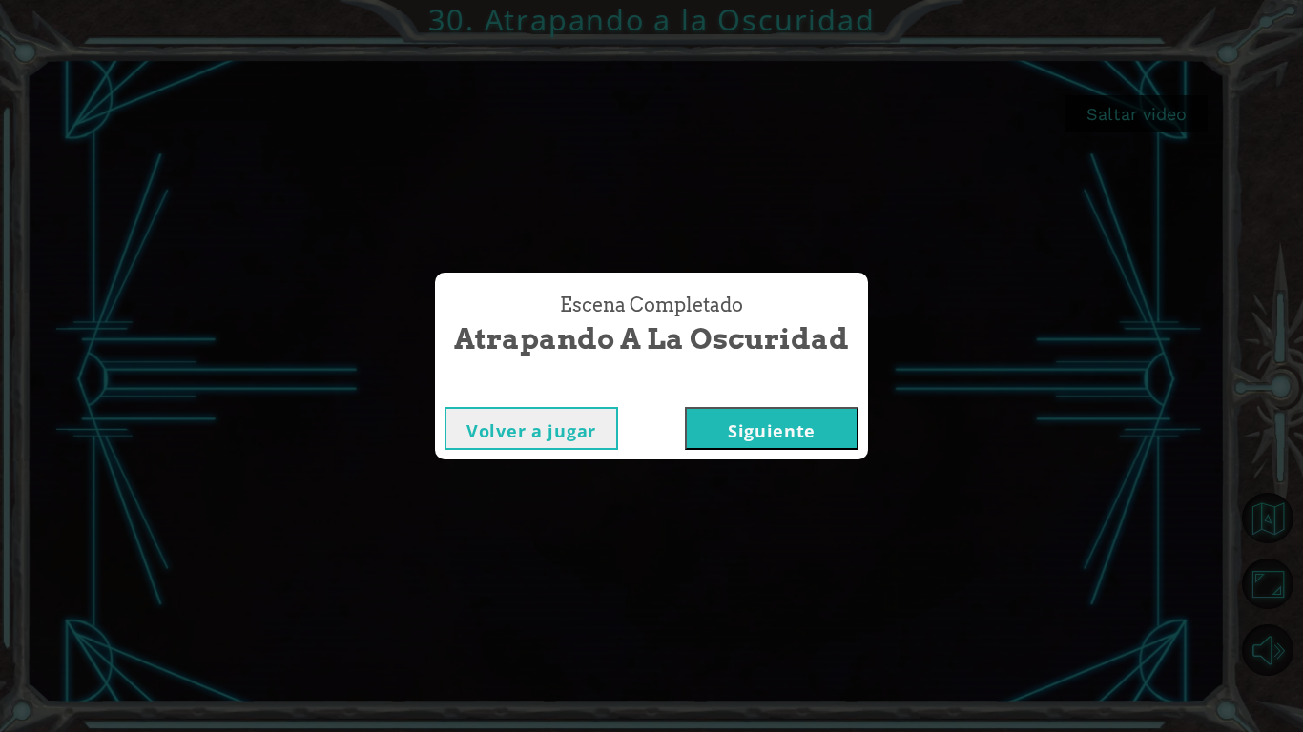
click at [812, 436] on button "Siguiente" at bounding box center [772, 428] width 174 height 43
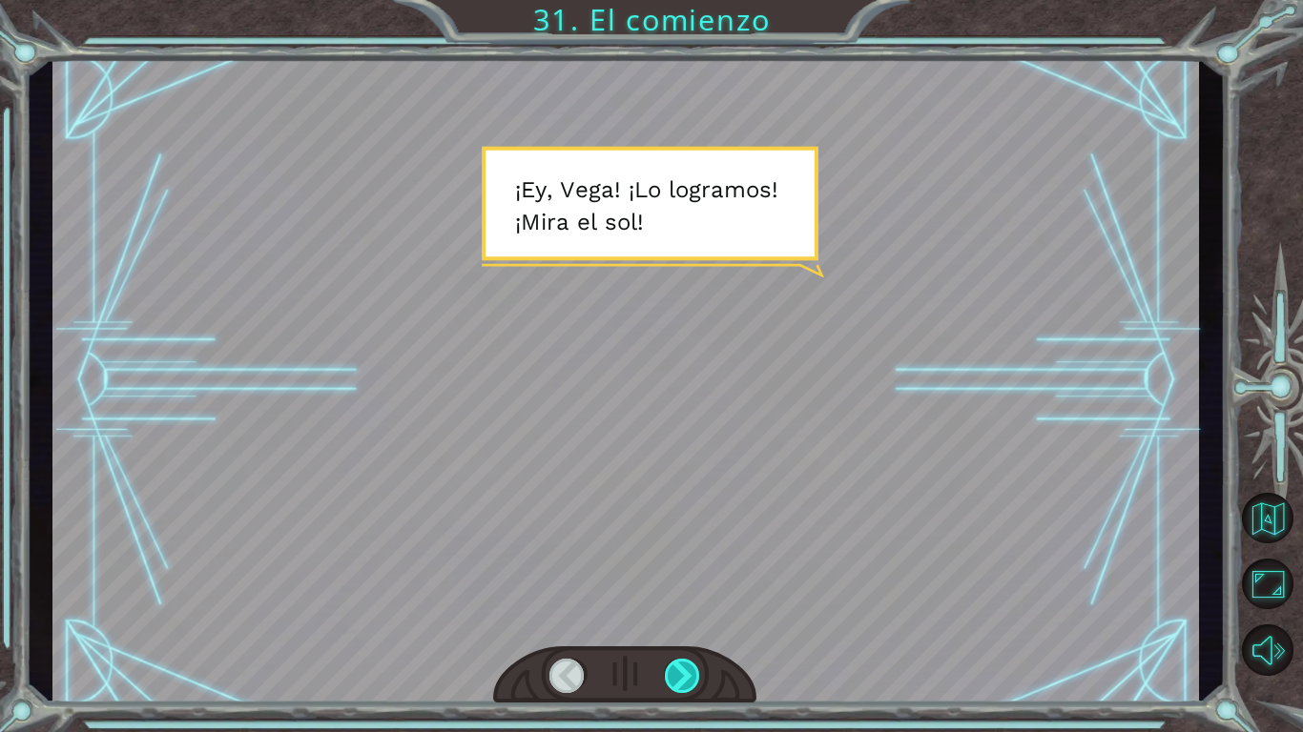
click at [689, 611] on div at bounding box center [683, 676] width 36 height 34
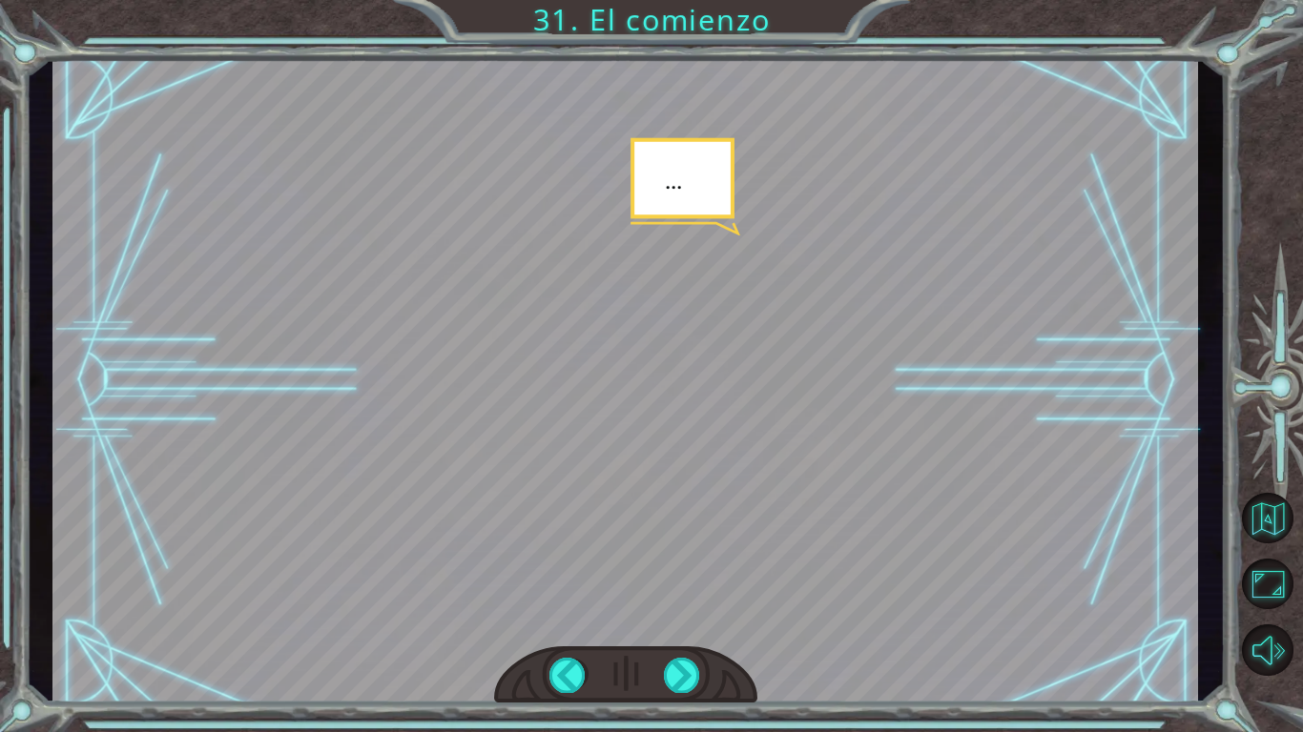
click at [1182, 60] on div at bounding box center [624, 381] width 1145 height 644
click at [685, 611] on div at bounding box center [683, 676] width 36 height 34
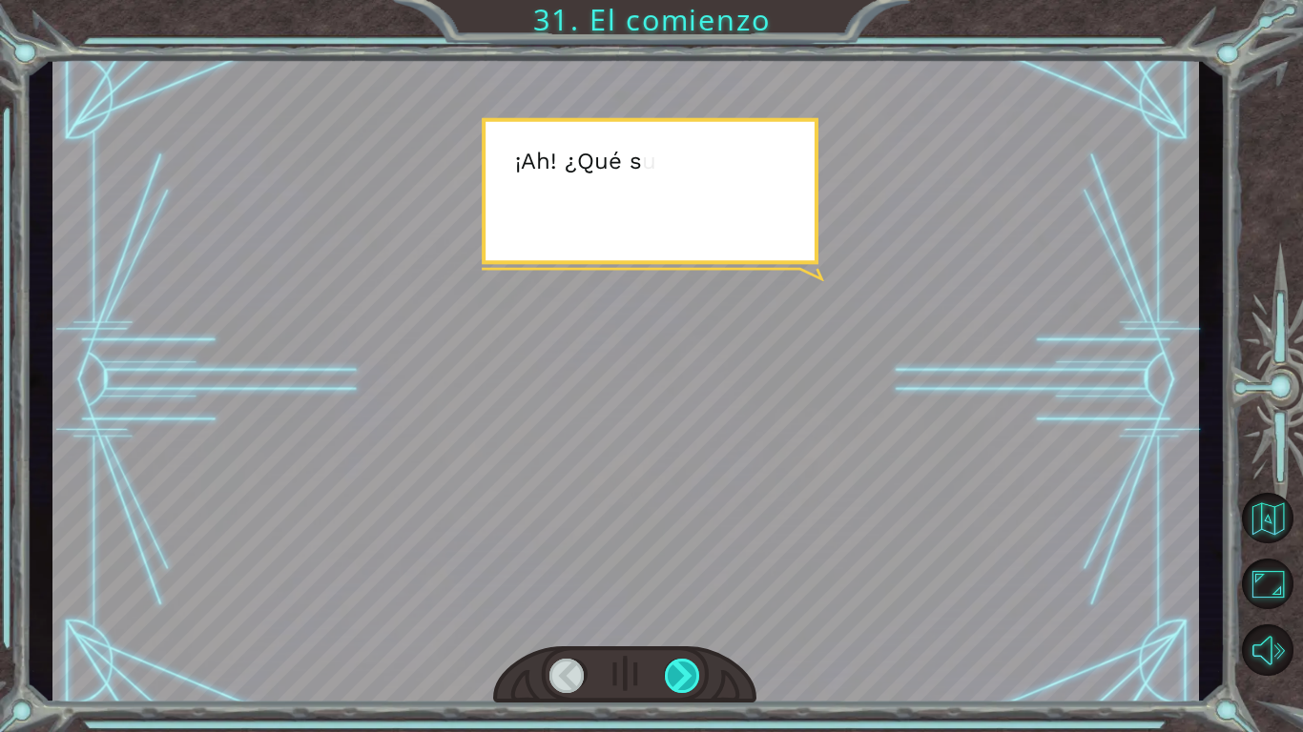
click at [685, 611] on div at bounding box center [683, 676] width 36 height 34
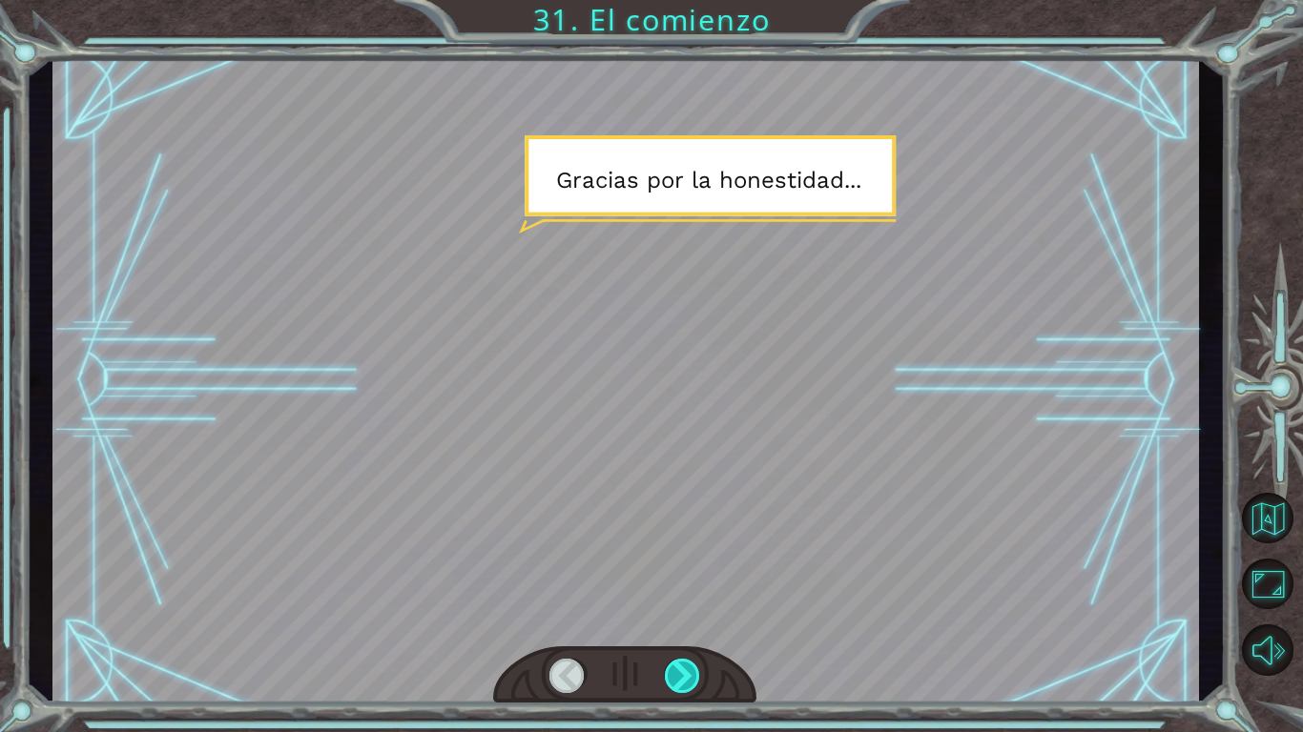
click at [685, 611] on div at bounding box center [683, 676] width 36 height 34
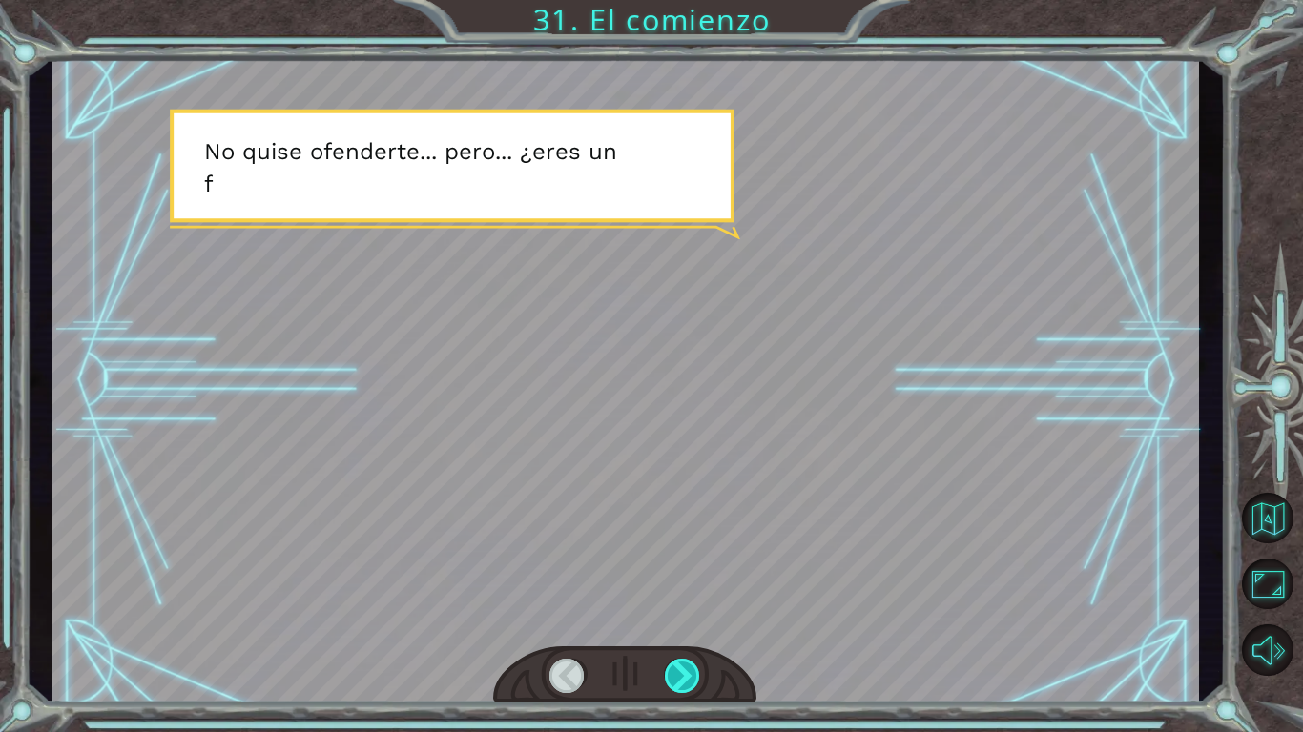
click at [685, 611] on div at bounding box center [683, 676] width 36 height 34
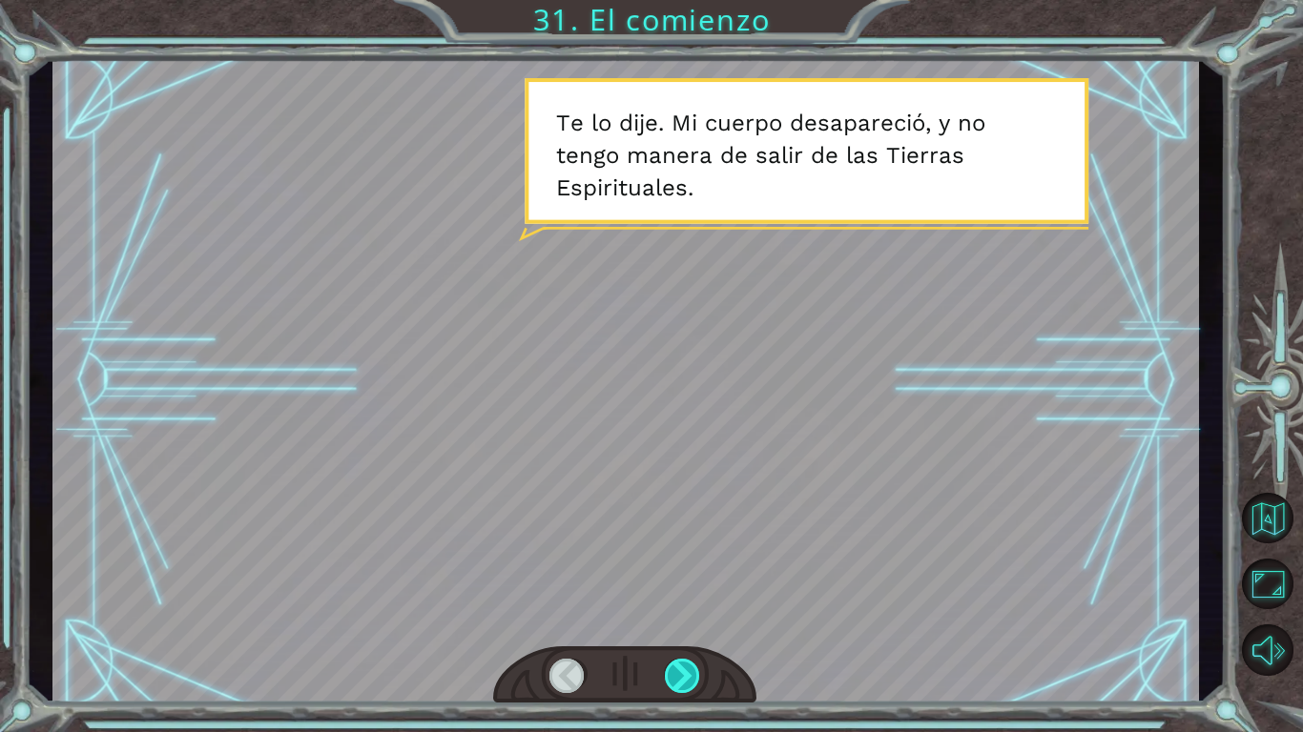
click at [685, 611] on div at bounding box center [683, 676] width 36 height 34
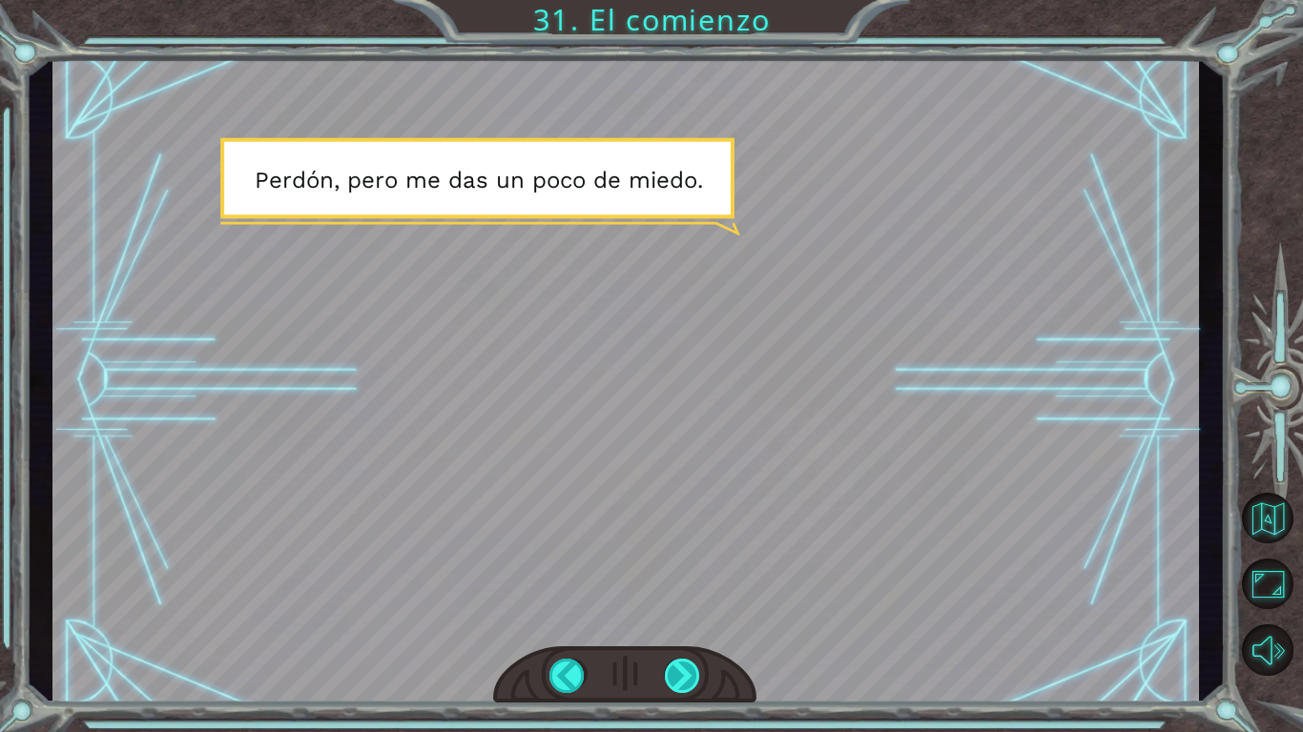
click at [685, 611] on div at bounding box center [683, 676] width 36 height 34
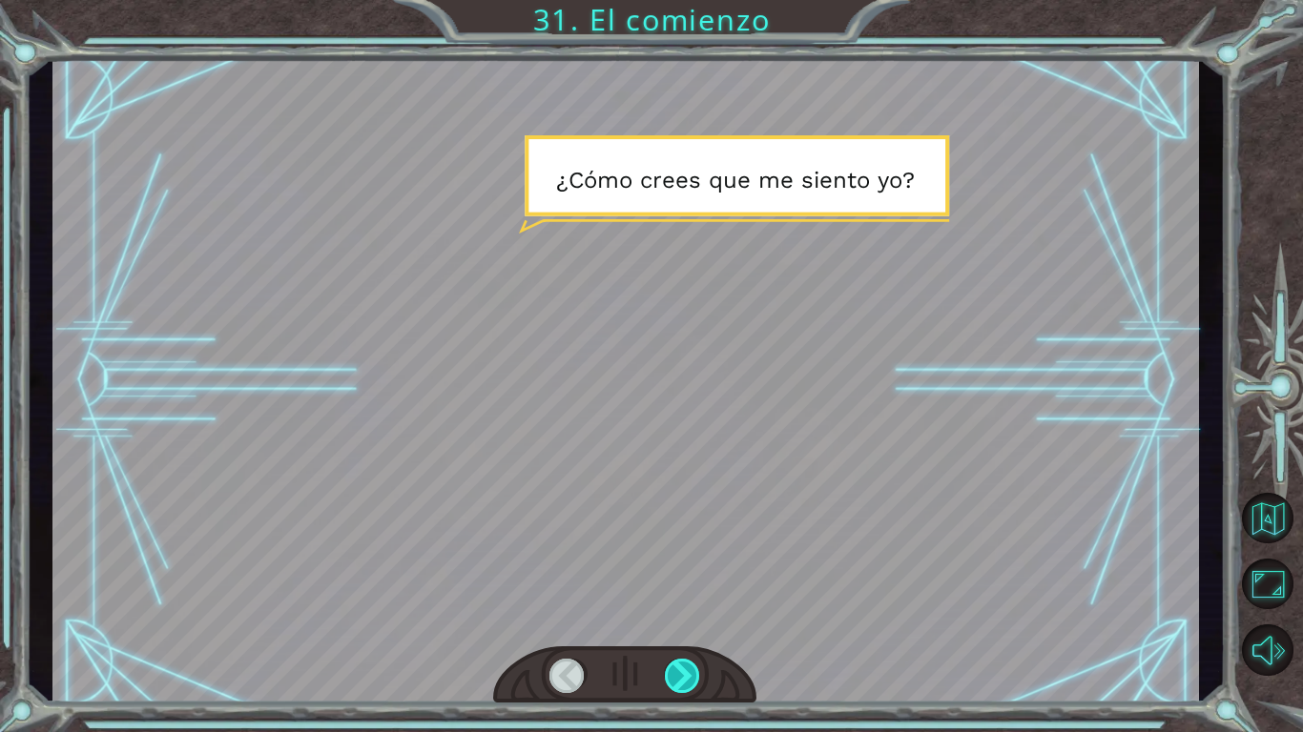
click at [685, 611] on div at bounding box center [683, 676] width 36 height 34
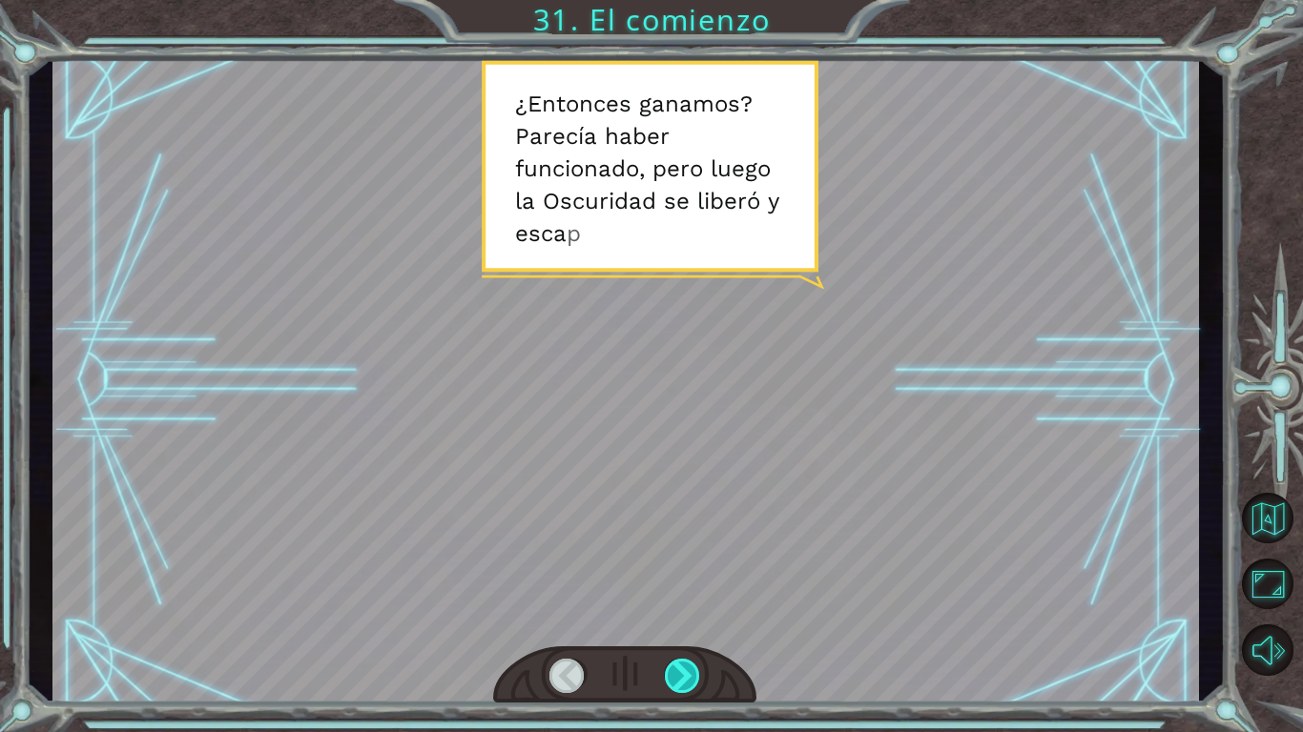
click at [685, 611] on div at bounding box center [683, 676] width 36 height 34
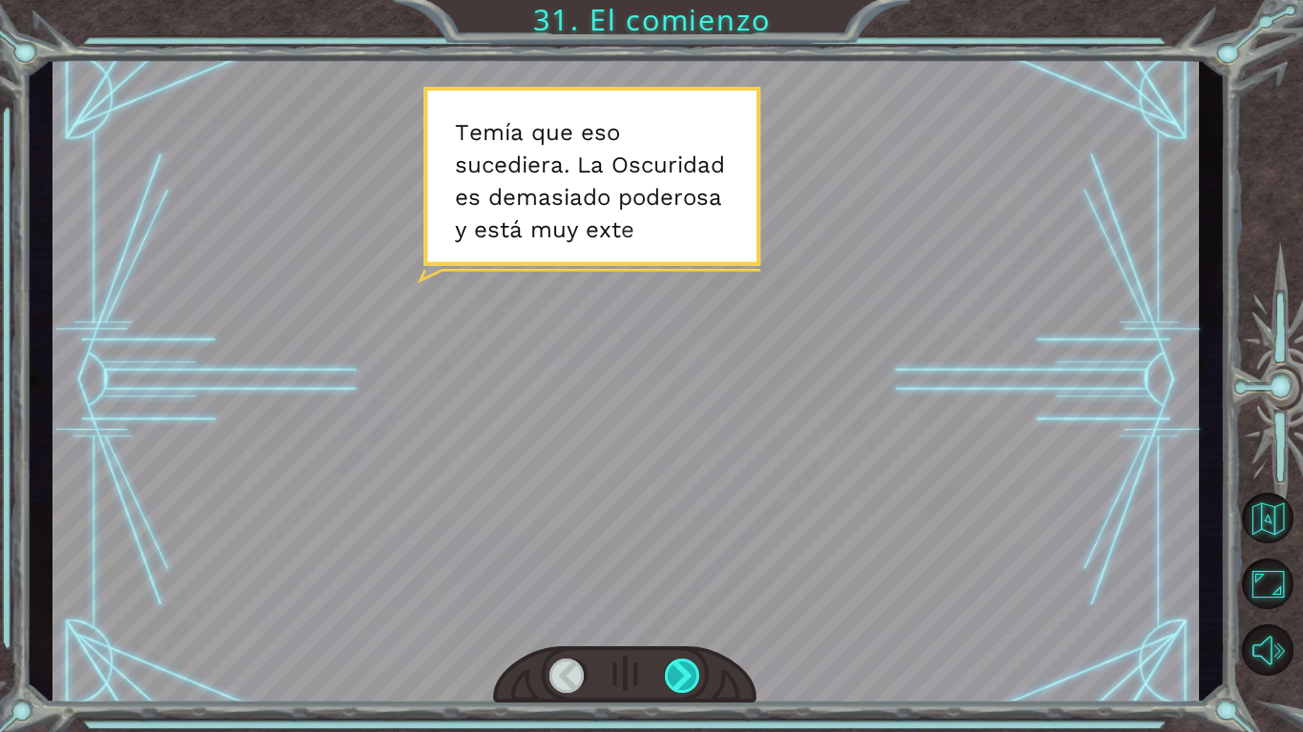
click at [685, 611] on div at bounding box center [683, 676] width 36 height 34
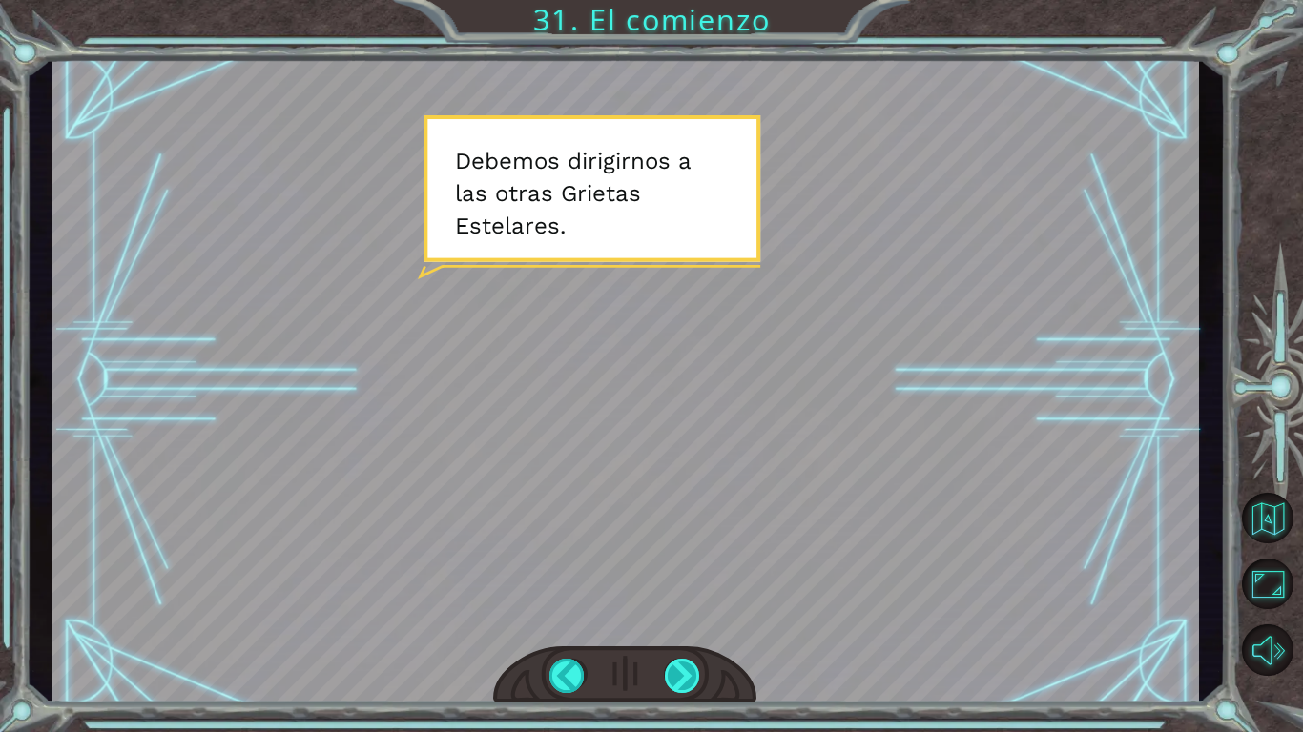
click at [685, 611] on div at bounding box center [683, 676] width 36 height 34
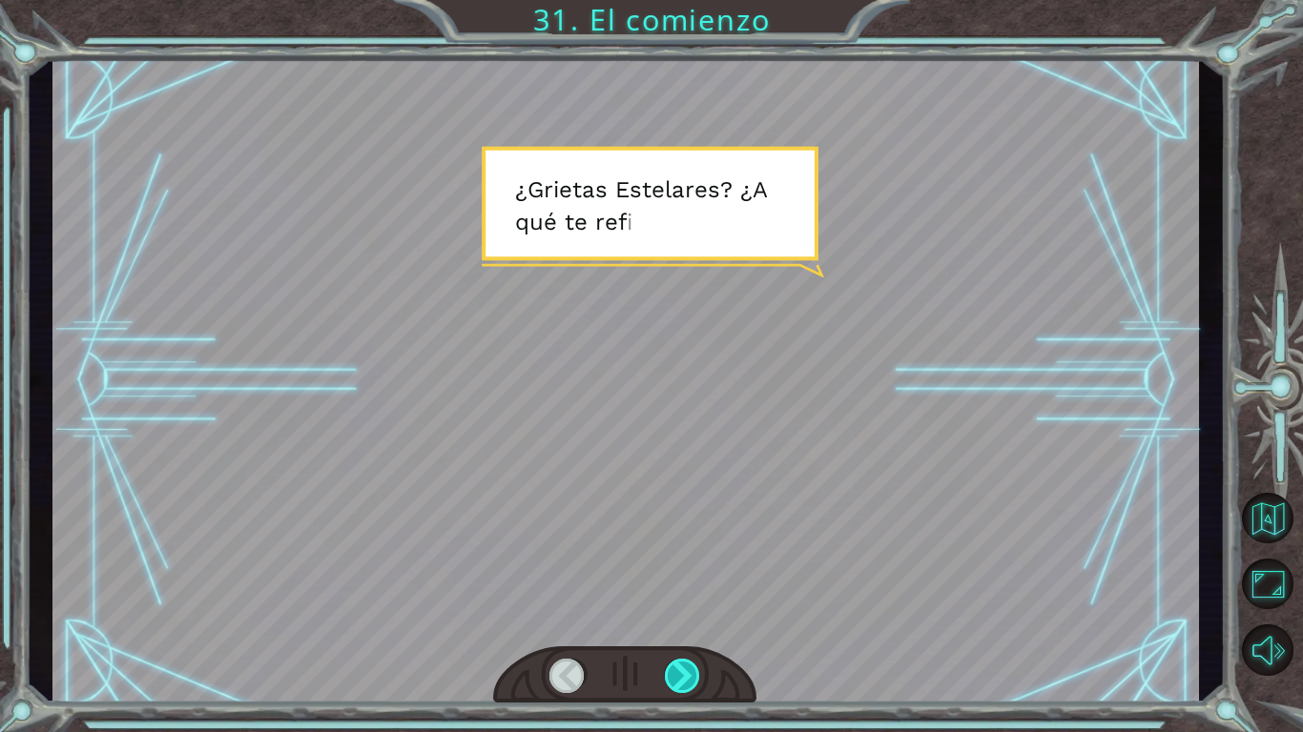
click at [685, 611] on div at bounding box center [683, 676] width 36 height 34
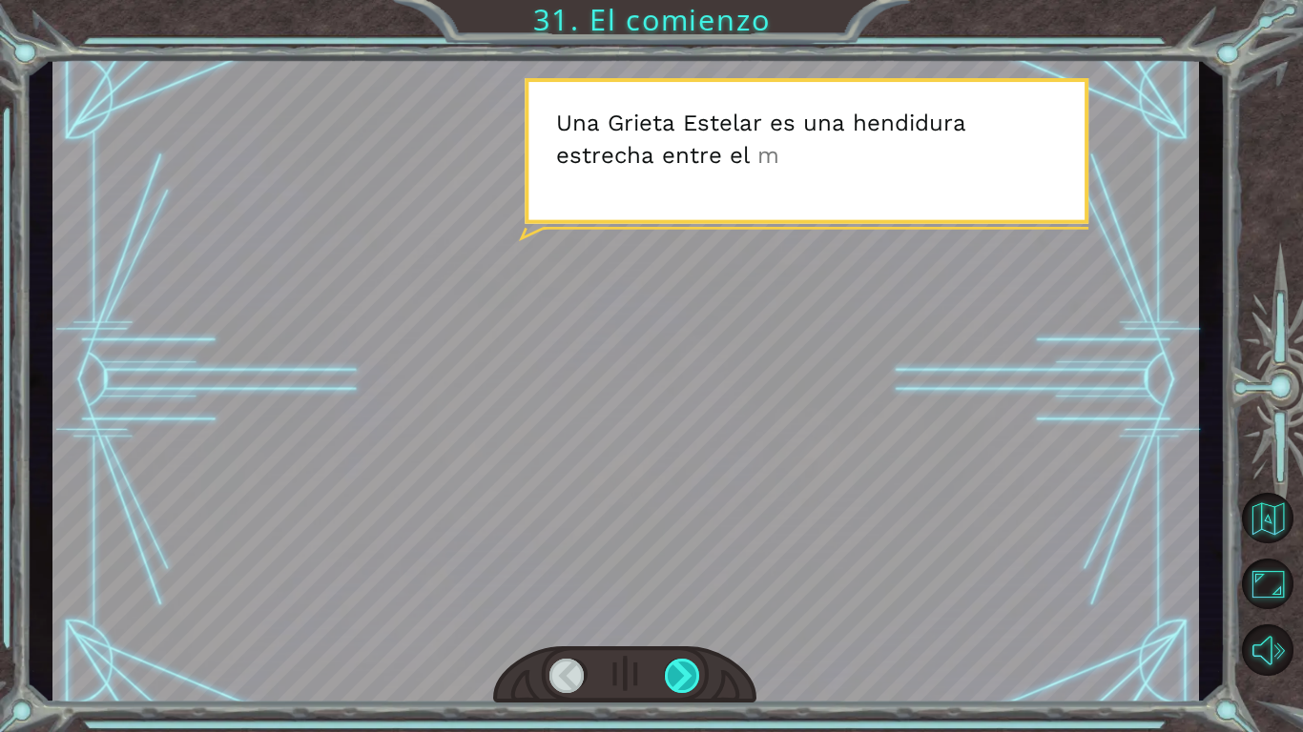
click at [685, 611] on div at bounding box center [683, 676] width 36 height 34
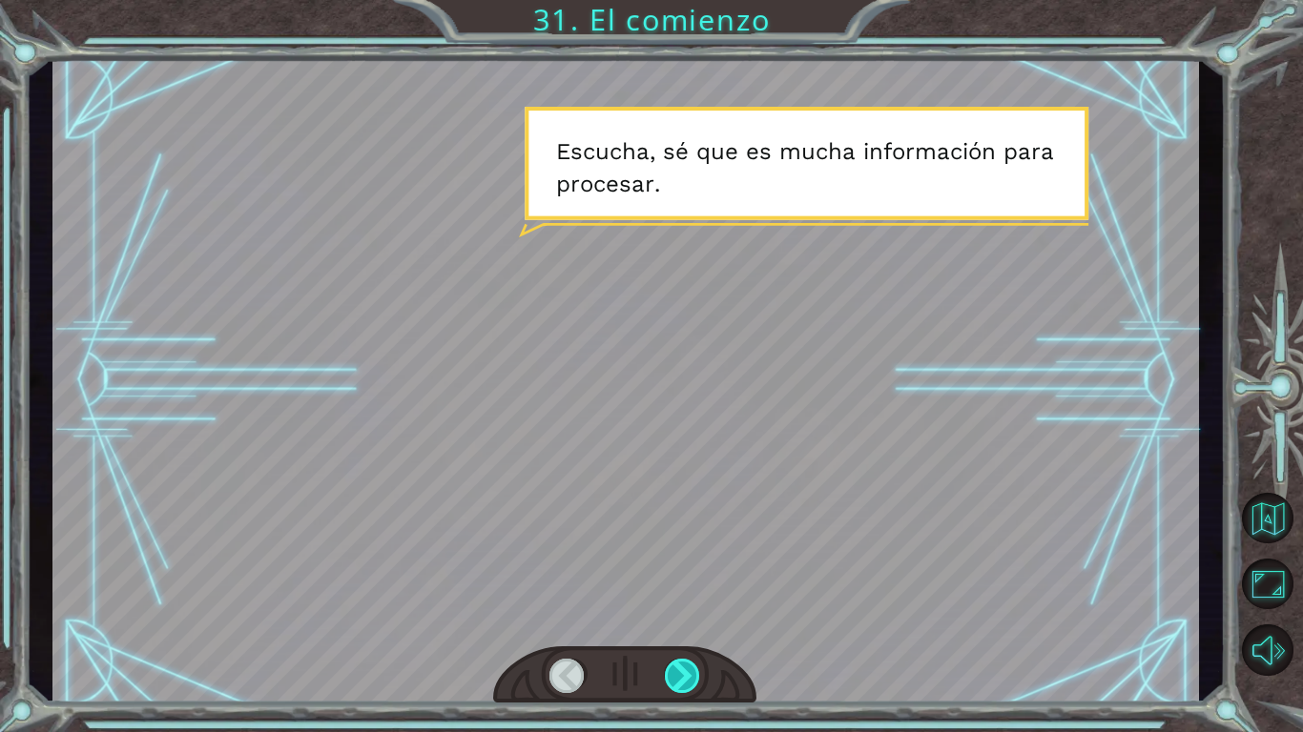
click at [685, 611] on div at bounding box center [683, 676] width 36 height 34
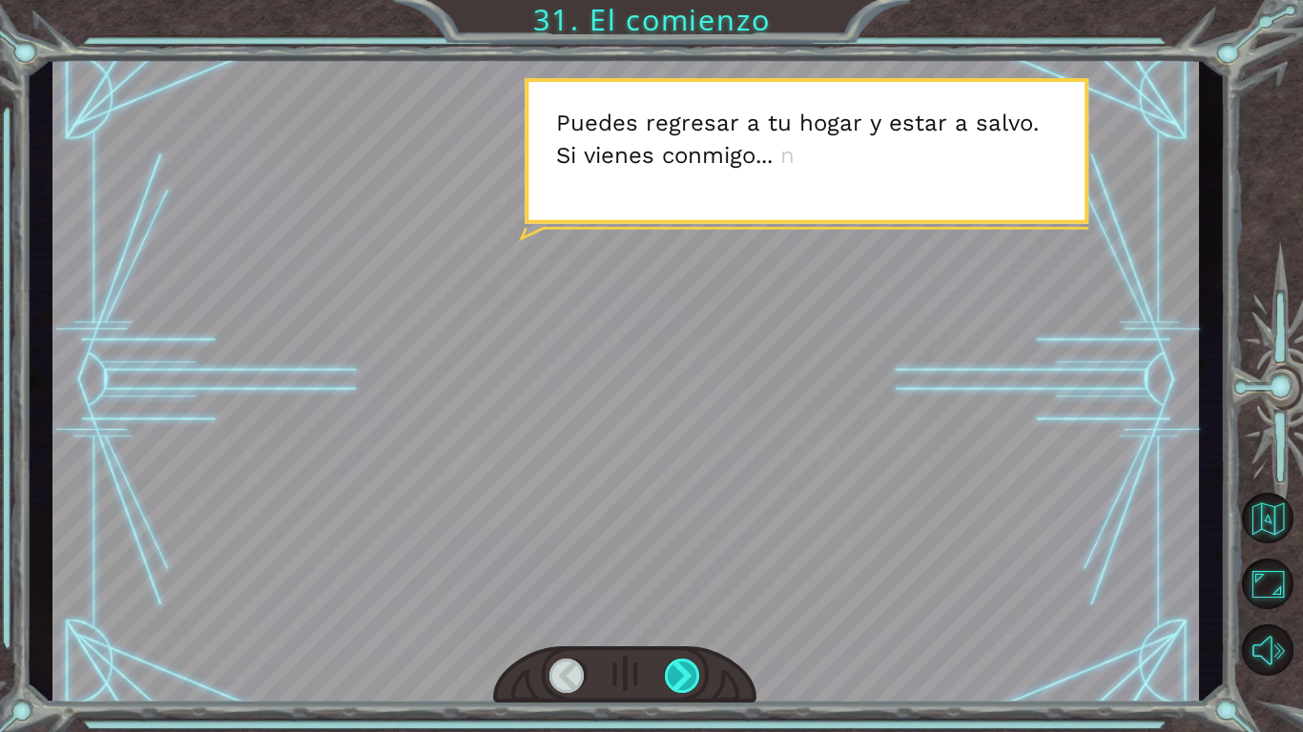
click at [685, 611] on div at bounding box center [683, 676] width 36 height 34
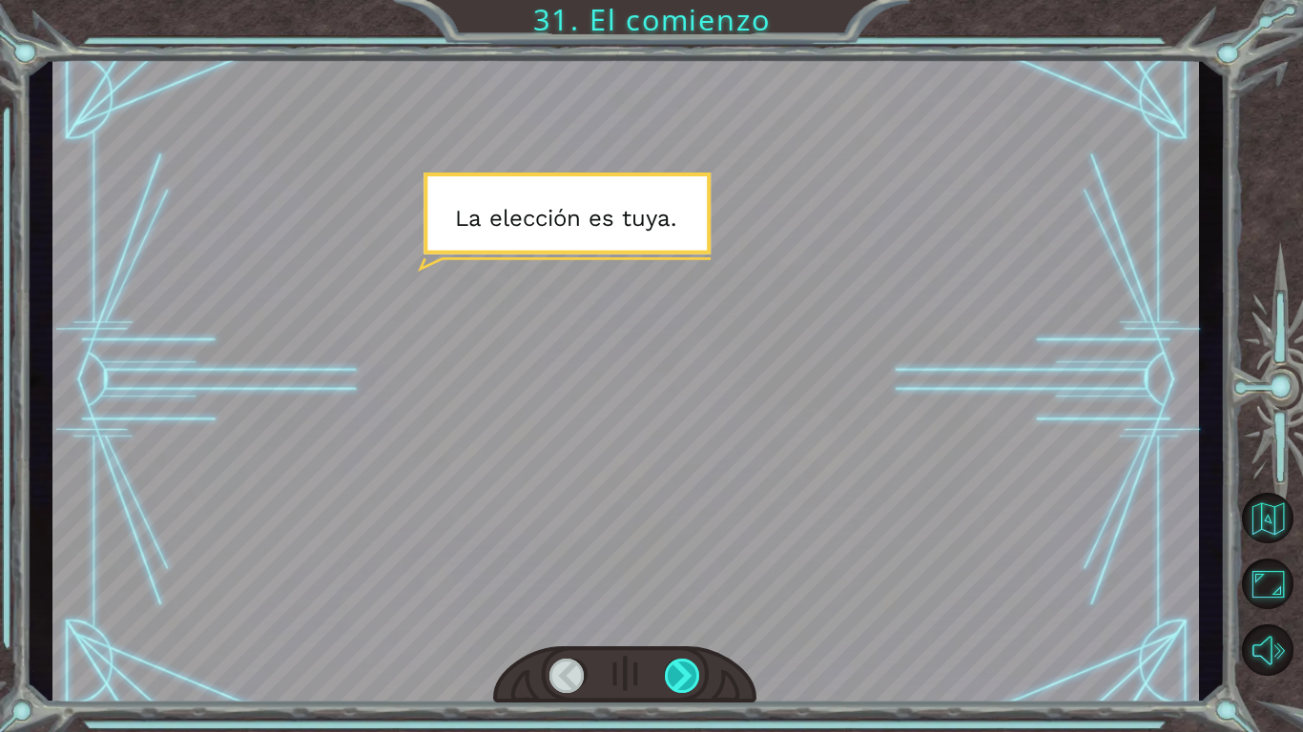
click at [685, 611] on div at bounding box center [683, 676] width 36 height 34
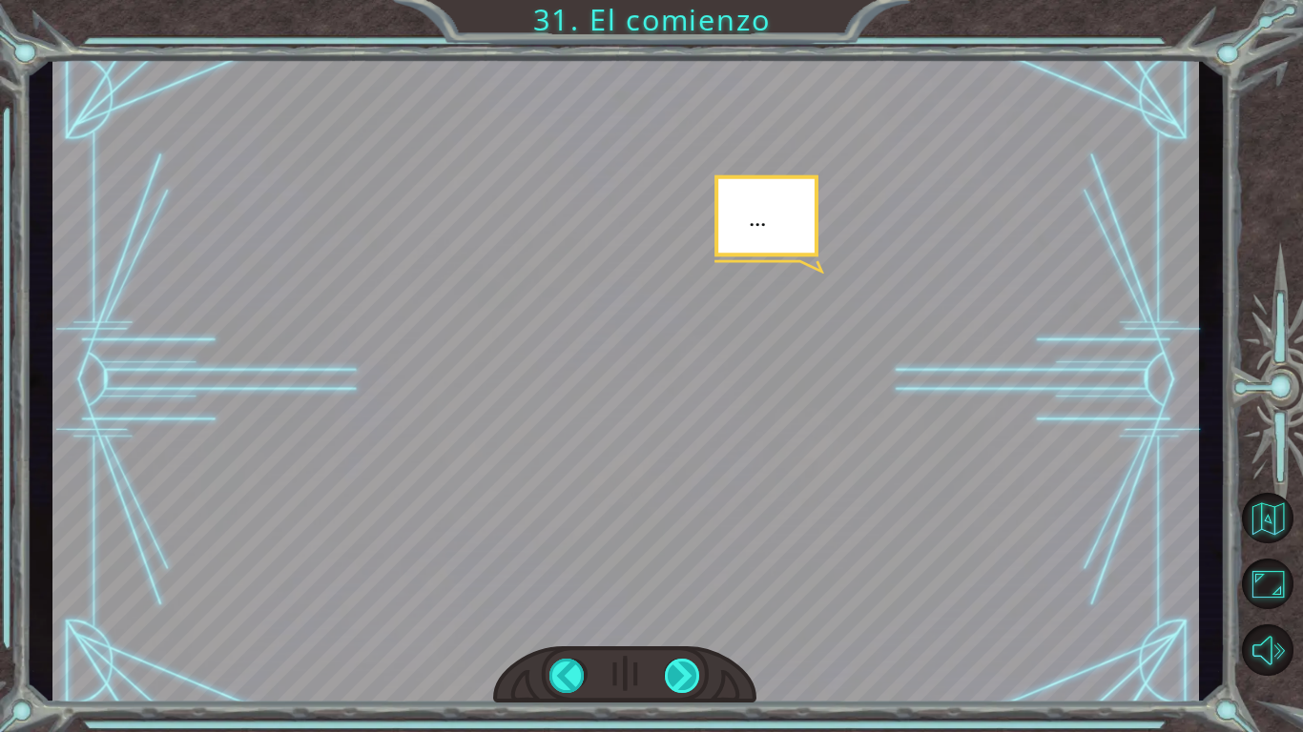
click at [685, 611] on div at bounding box center [683, 676] width 36 height 34
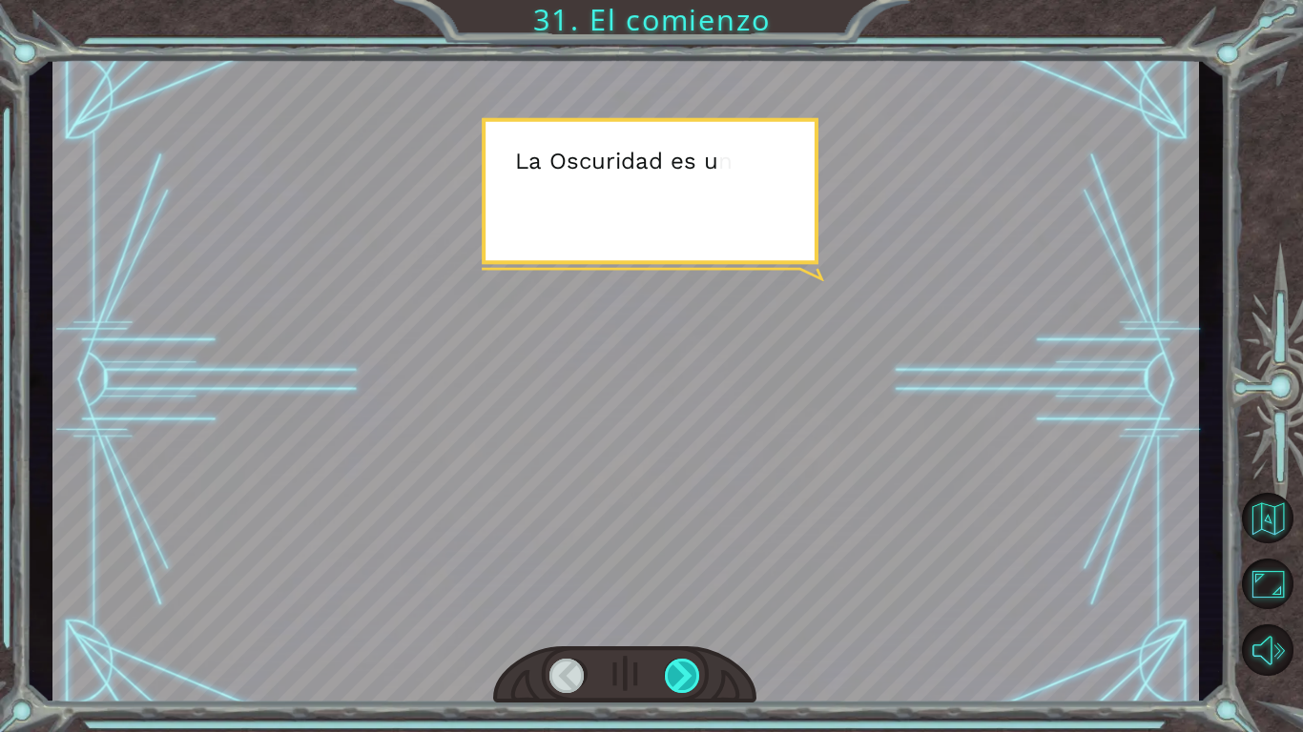
click at [685, 611] on div at bounding box center [683, 676] width 36 height 34
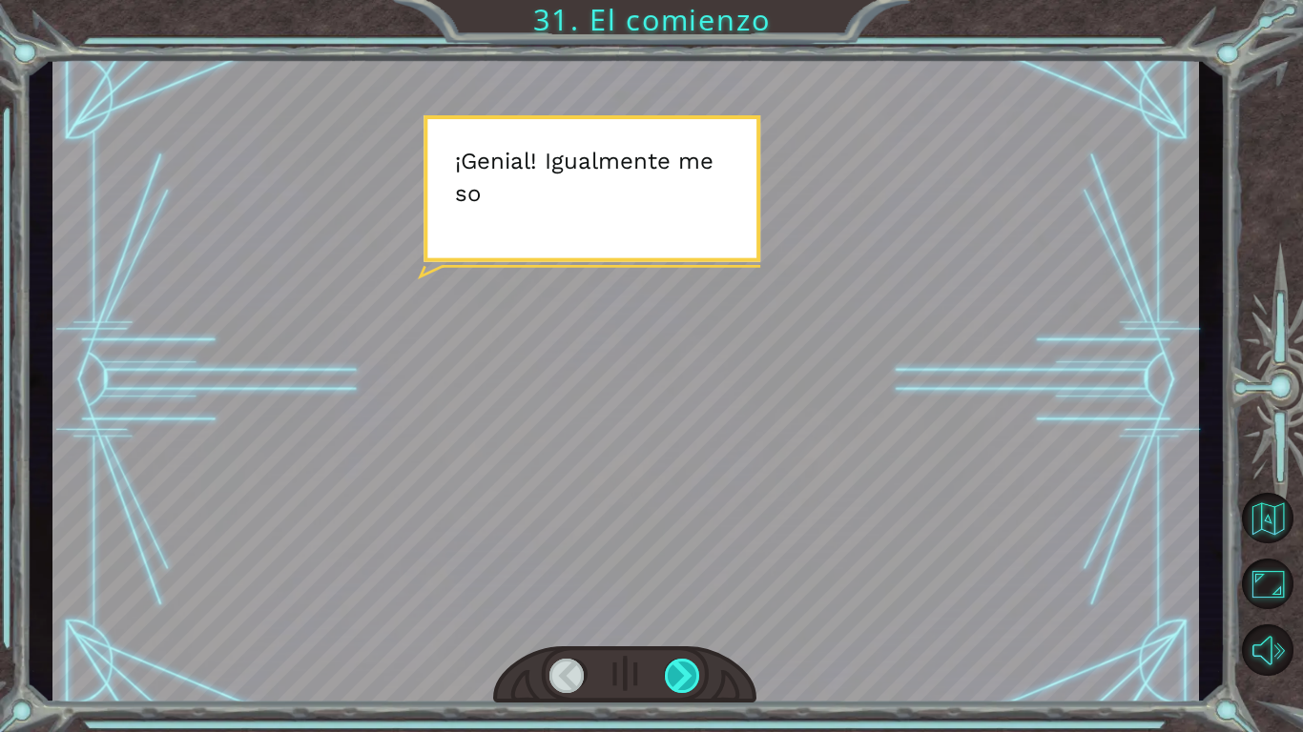
click at [685, 611] on div at bounding box center [683, 676] width 36 height 34
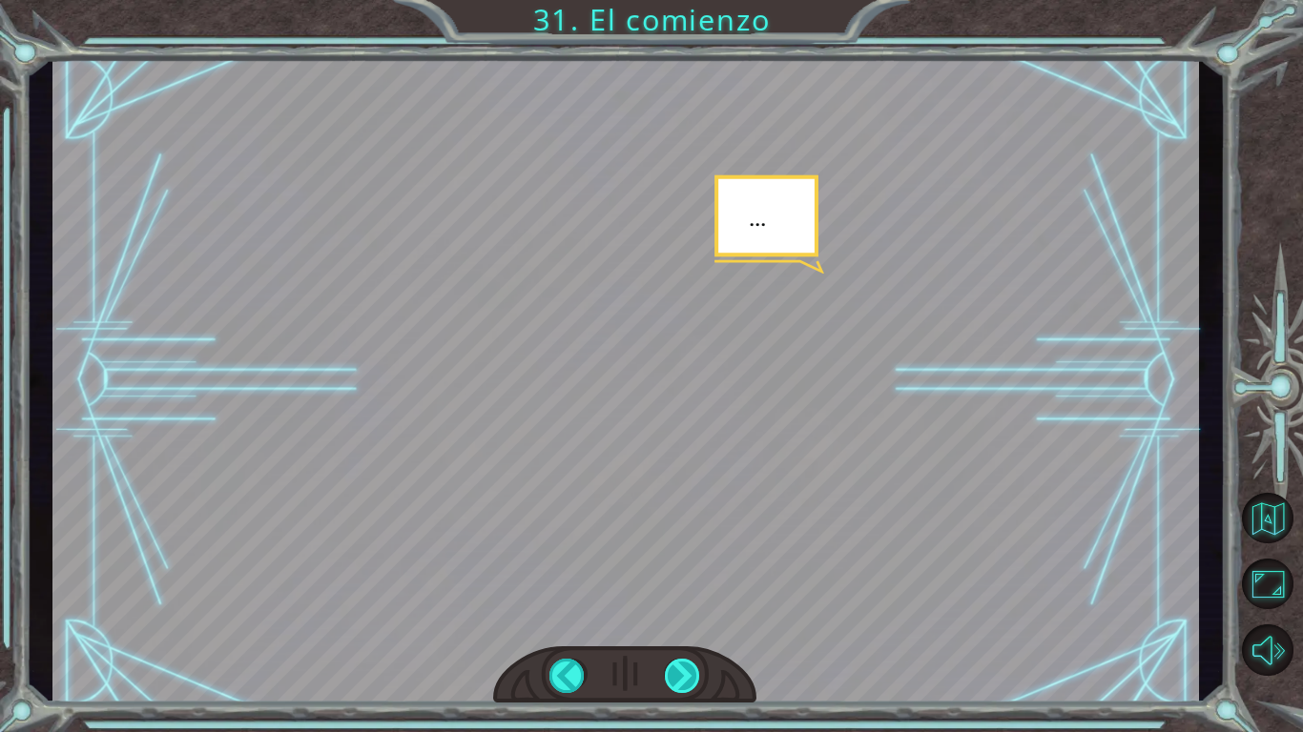
click at [685, 611] on div at bounding box center [683, 676] width 36 height 34
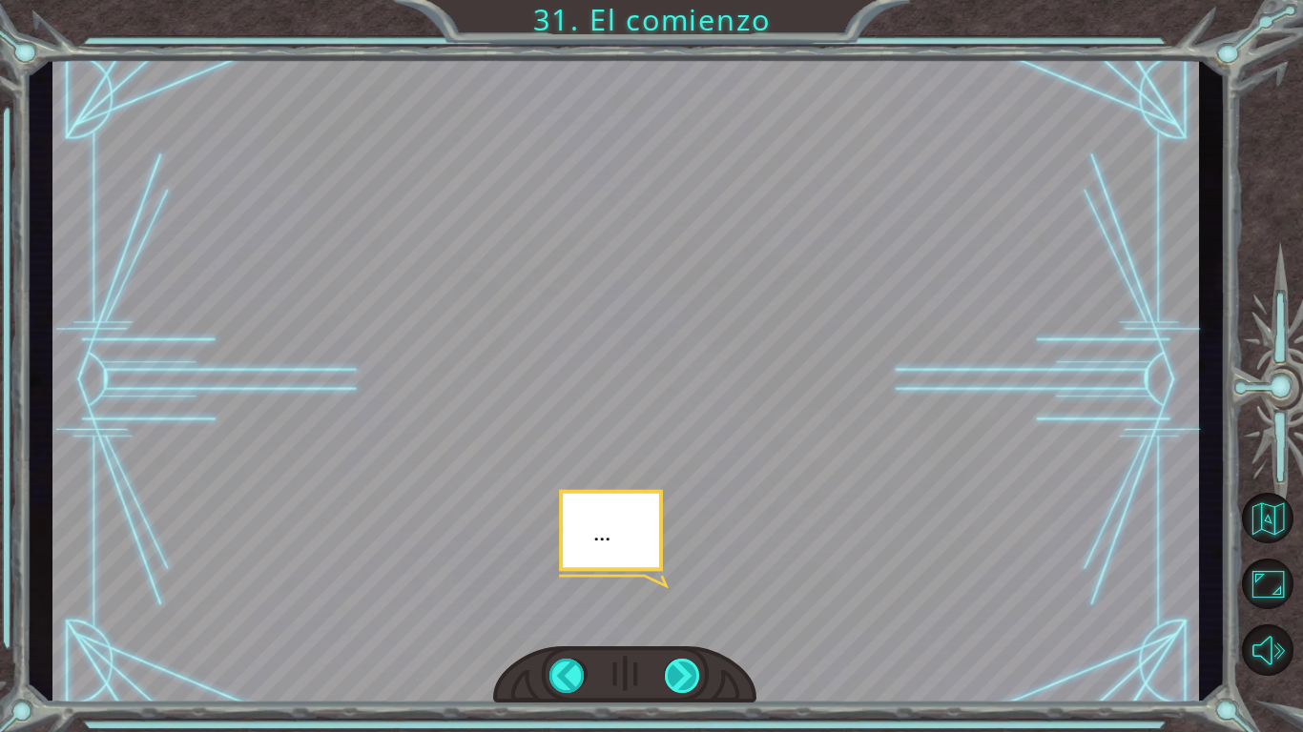
click at [685, 611] on div at bounding box center [683, 676] width 36 height 34
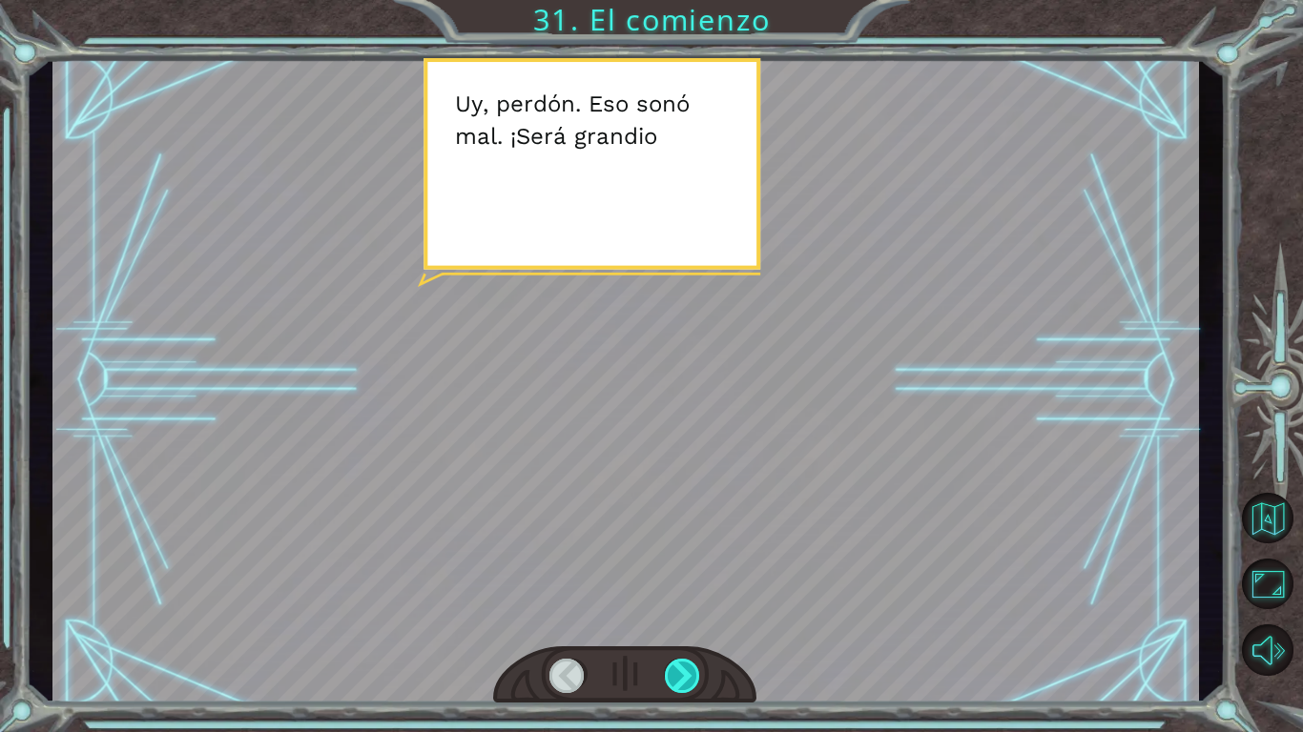
click at [685, 611] on div at bounding box center [683, 676] width 36 height 34
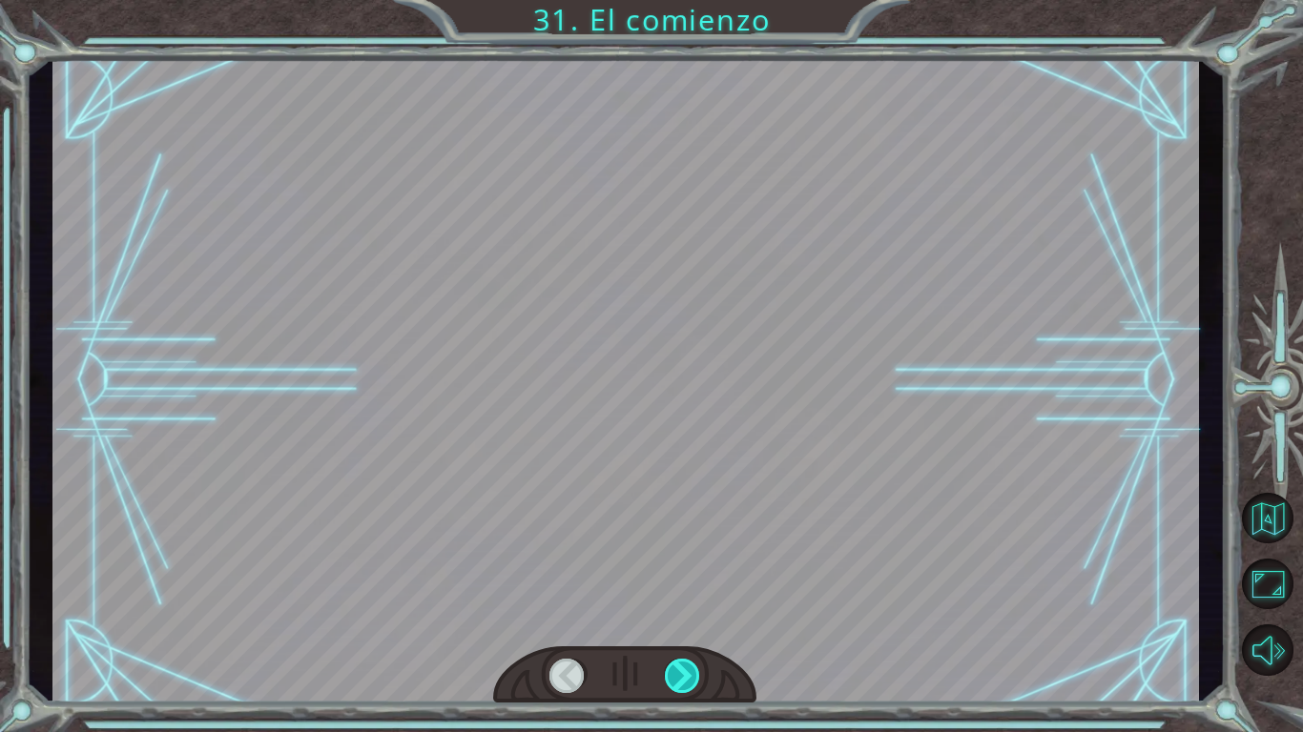
click at [685, 611] on div at bounding box center [683, 676] width 36 height 34
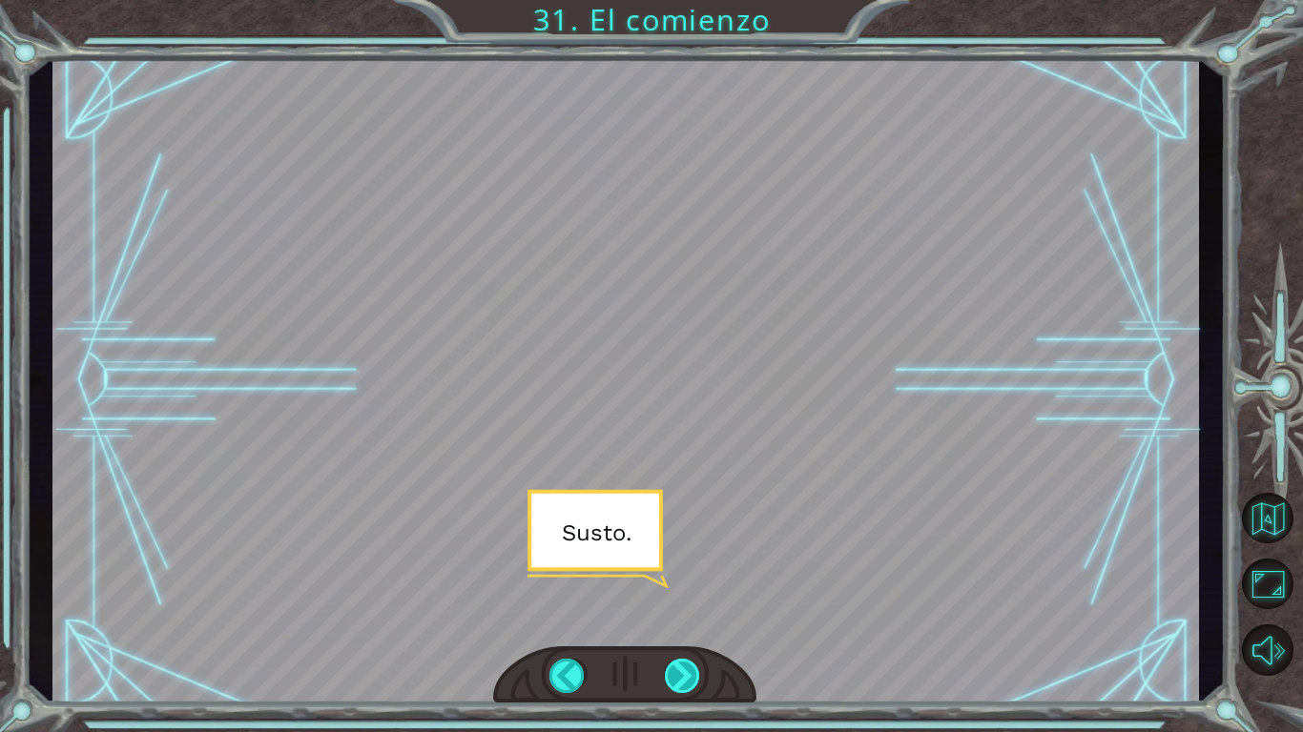
click at [685, 611] on div at bounding box center [683, 676] width 36 height 34
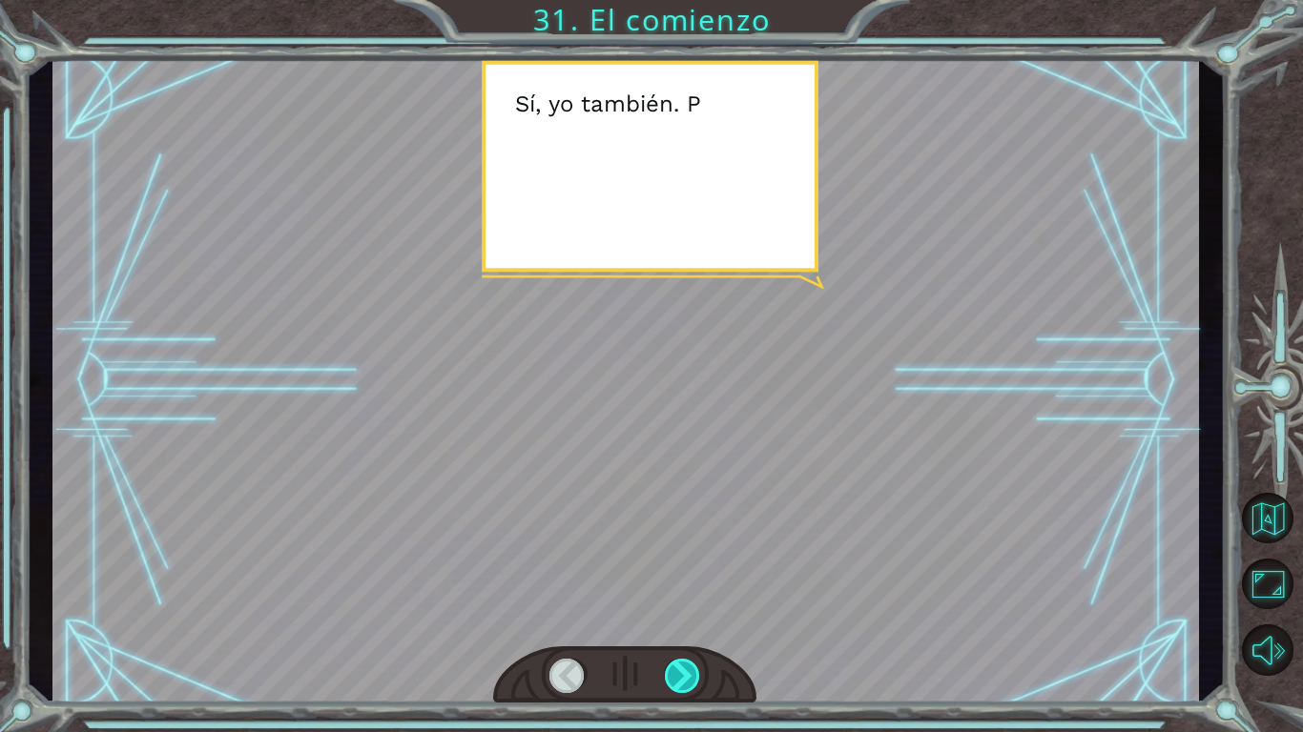
click at [685, 611] on div at bounding box center [683, 676] width 36 height 34
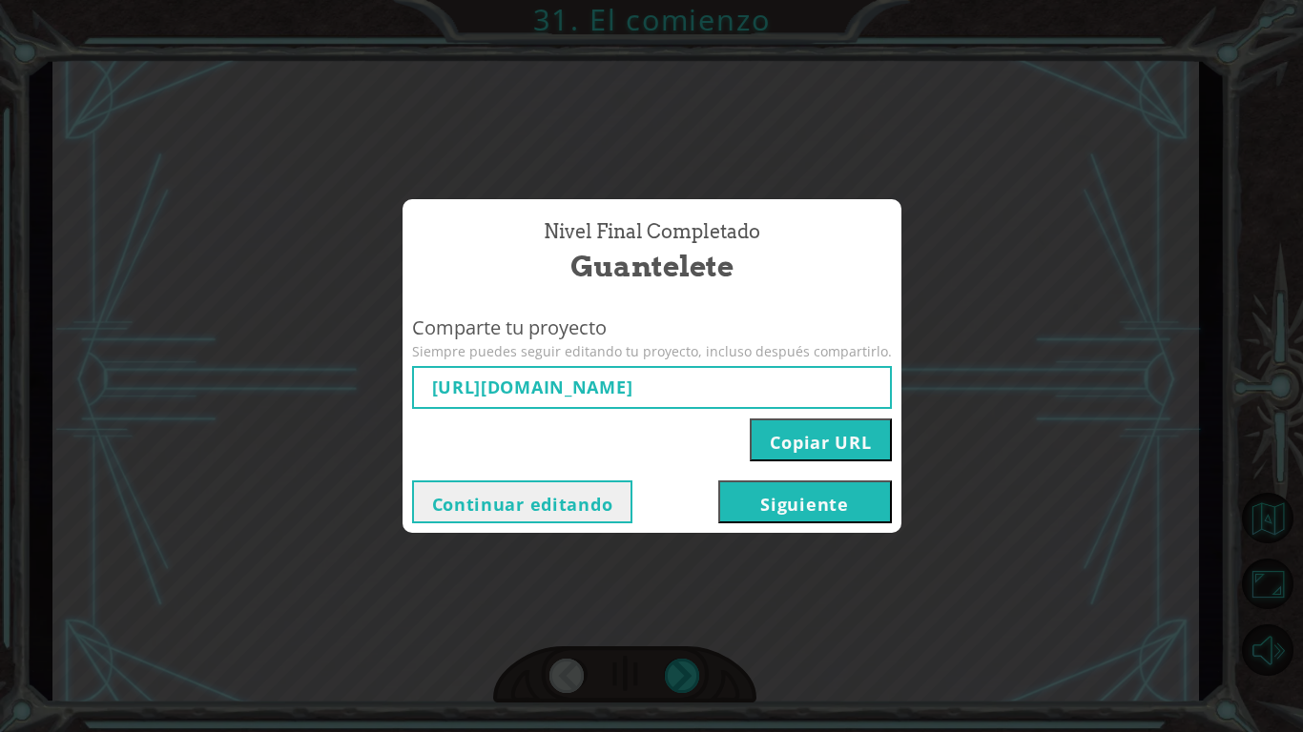
type input "[URL][DOMAIN_NAME]"
click at [784, 505] on button "Siguiente" at bounding box center [805, 502] width 174 height 43
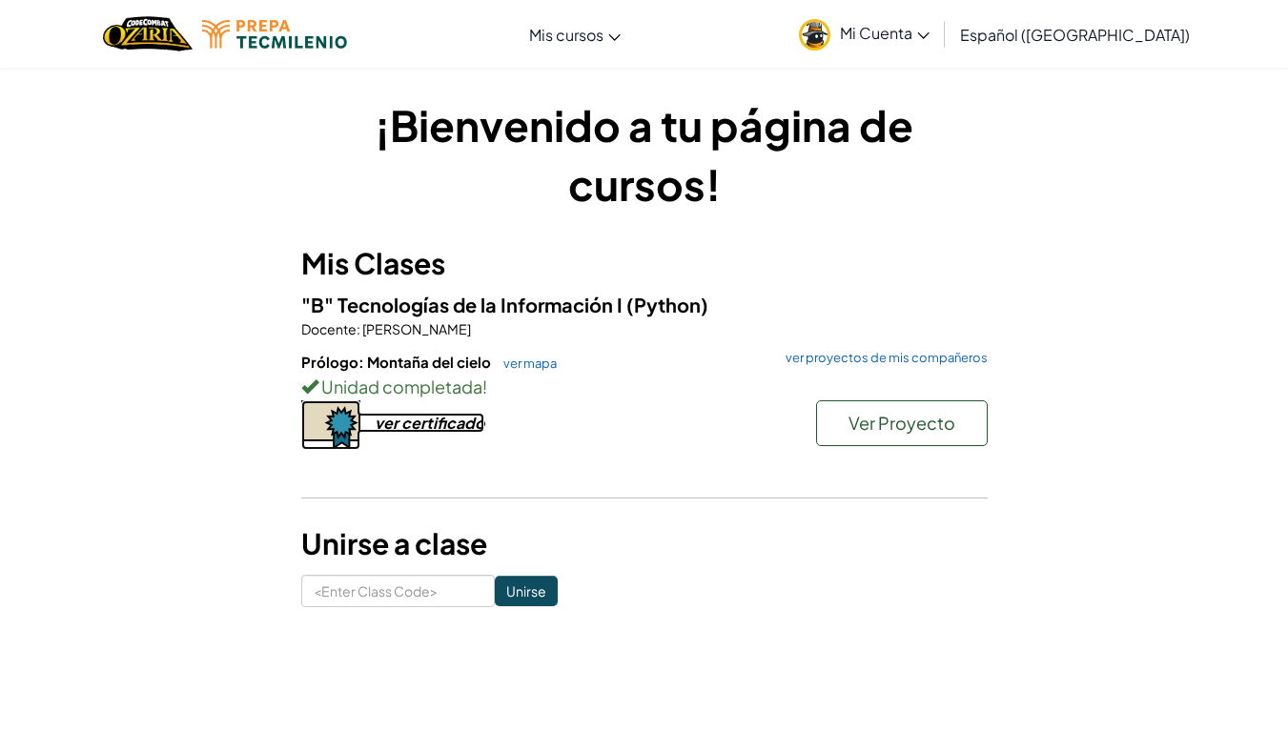
click at [444, 423] on div "ver certificado" at bounding box center [430, 423] width 110 height 20
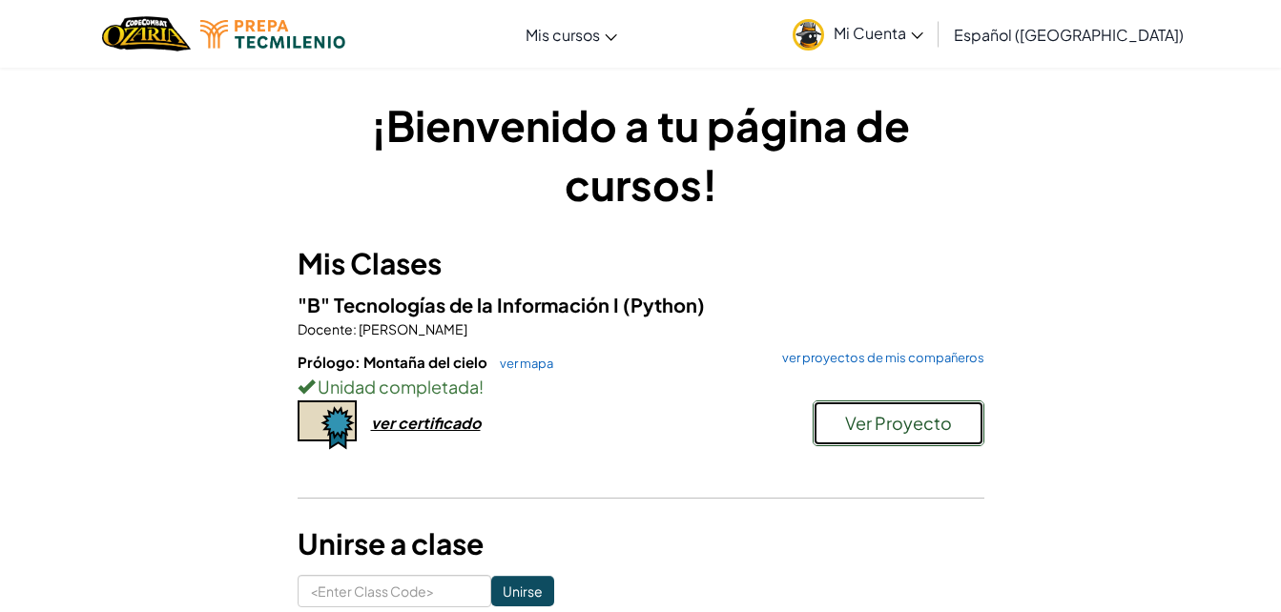
click at [834, 413] on button "Ver Proyecto" at bounding box center [899, 424] width 172 height 46
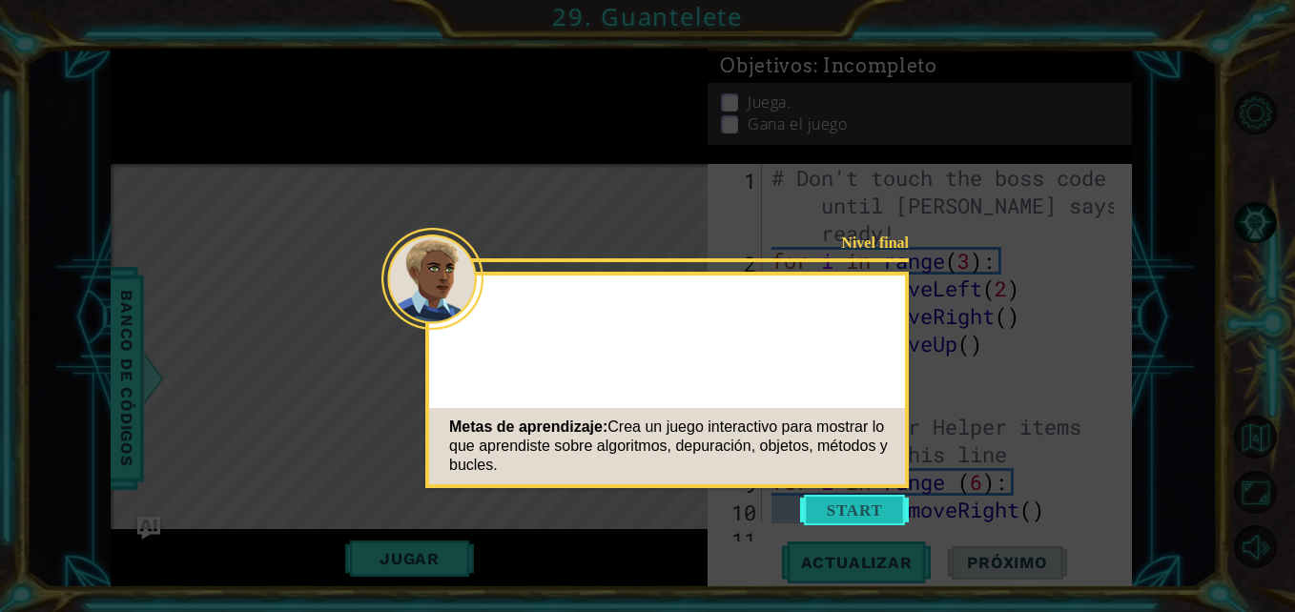
click at [856, 515] on button "Start" at bounding box center [854, 510] width 109 height 31
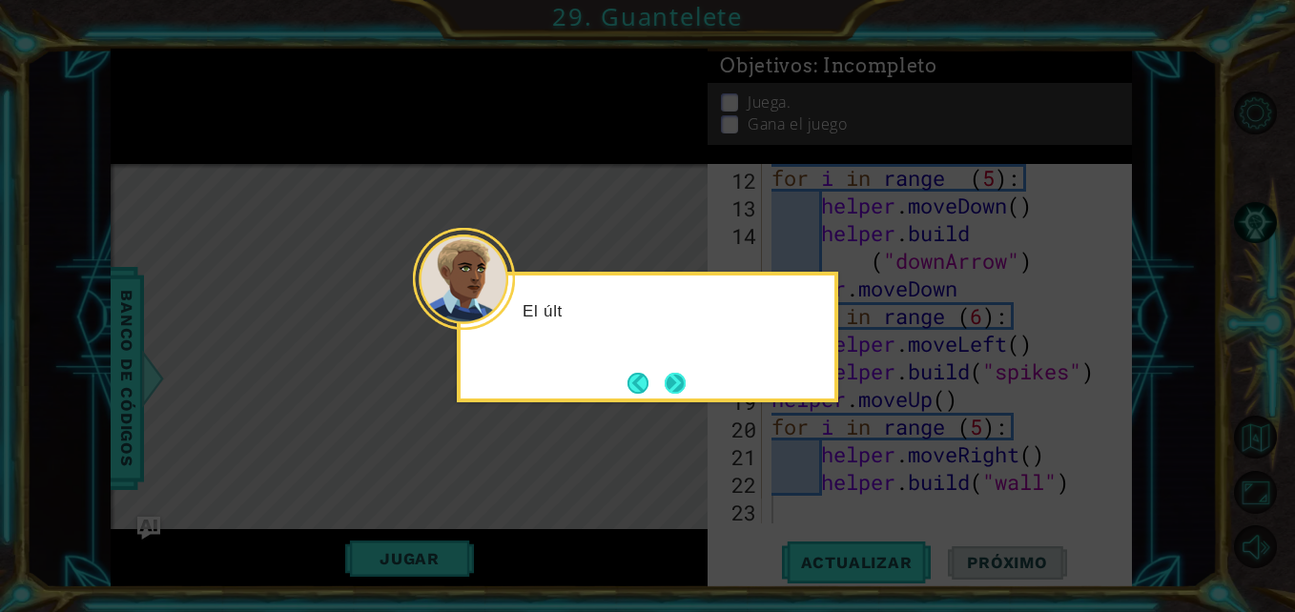
scroll to position [415, 0]
click at [669, 381] on button "Next" at bounding box center [675, 383] width 21 height 21
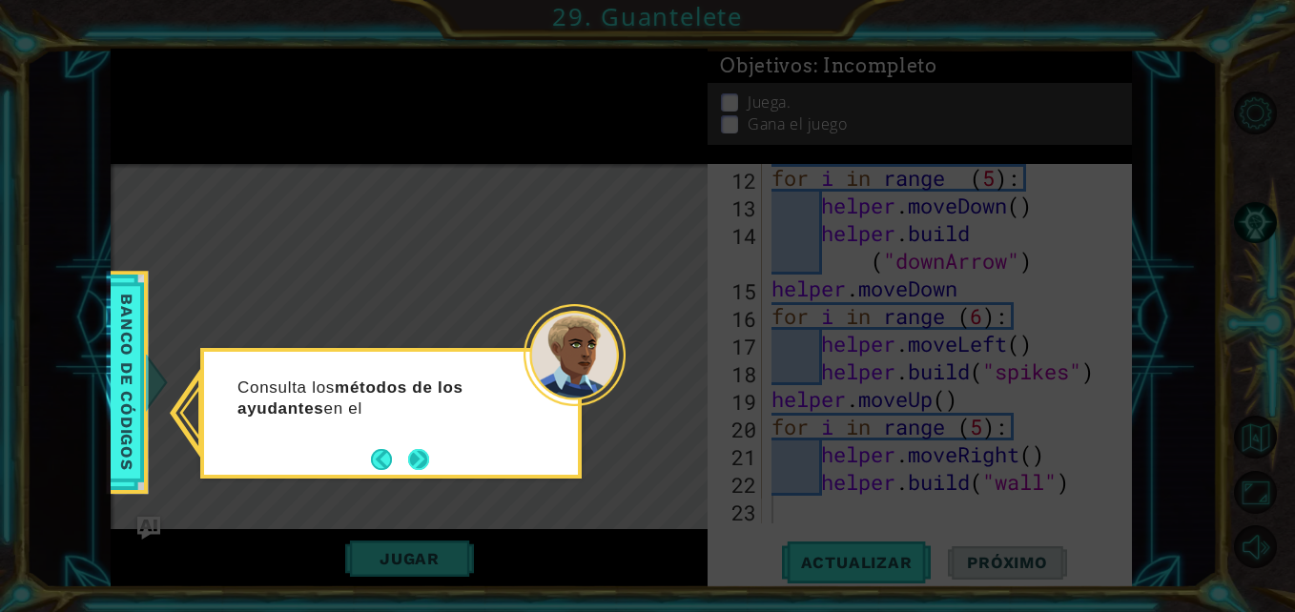
click at [418, 464] on button "Next" at bounding box center [418, 459] width 21 height 21
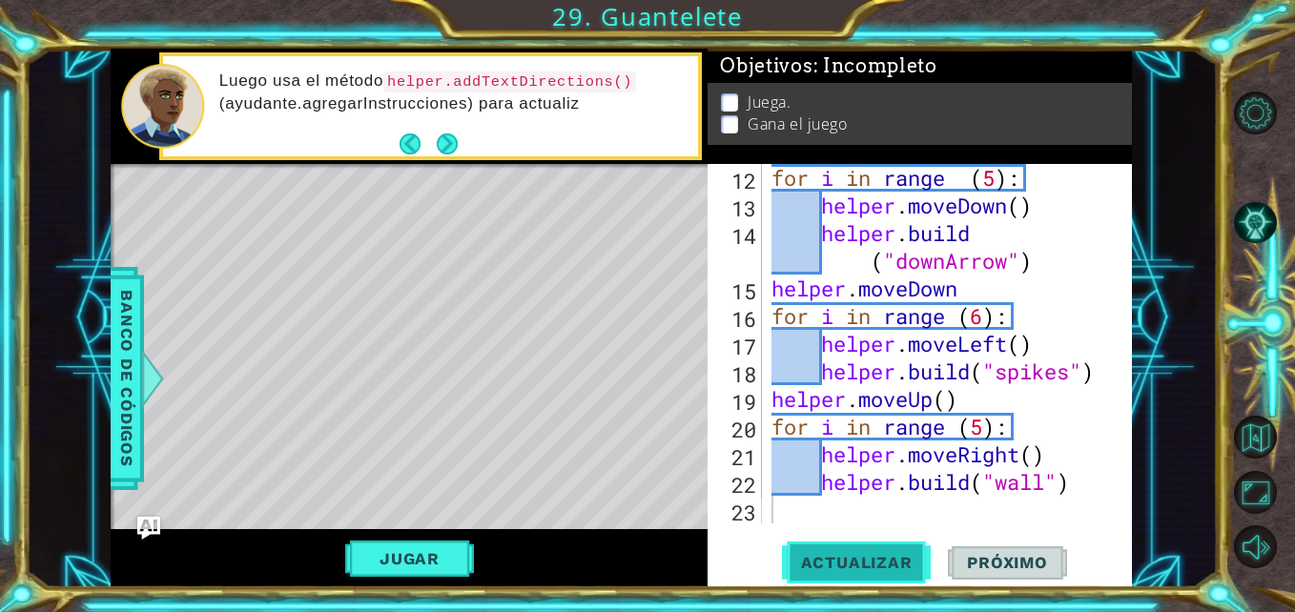
click at [880, 556] on span "Actualizar" at bounding box center [857, 562] width 150 height 19
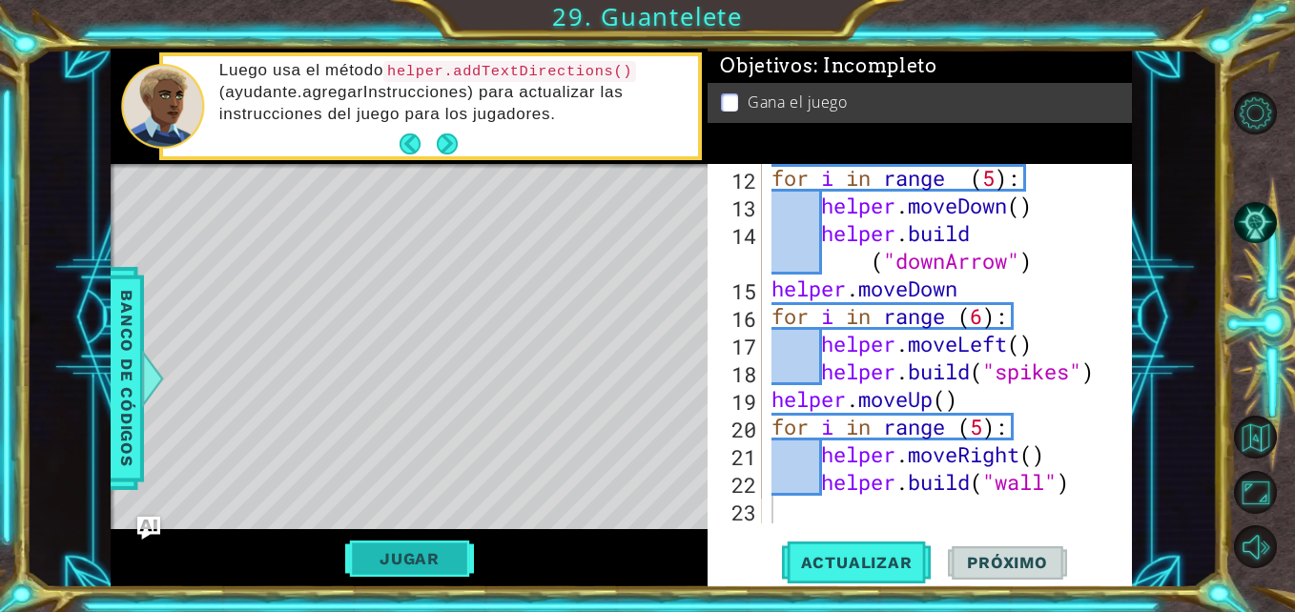
click at [449, 569] on button "Jugar" at bounding box center [409, 559] width 129 height 36
click at [989, 551] on button "Próximo" at bounding box center [1007, 564] width 118 height 42
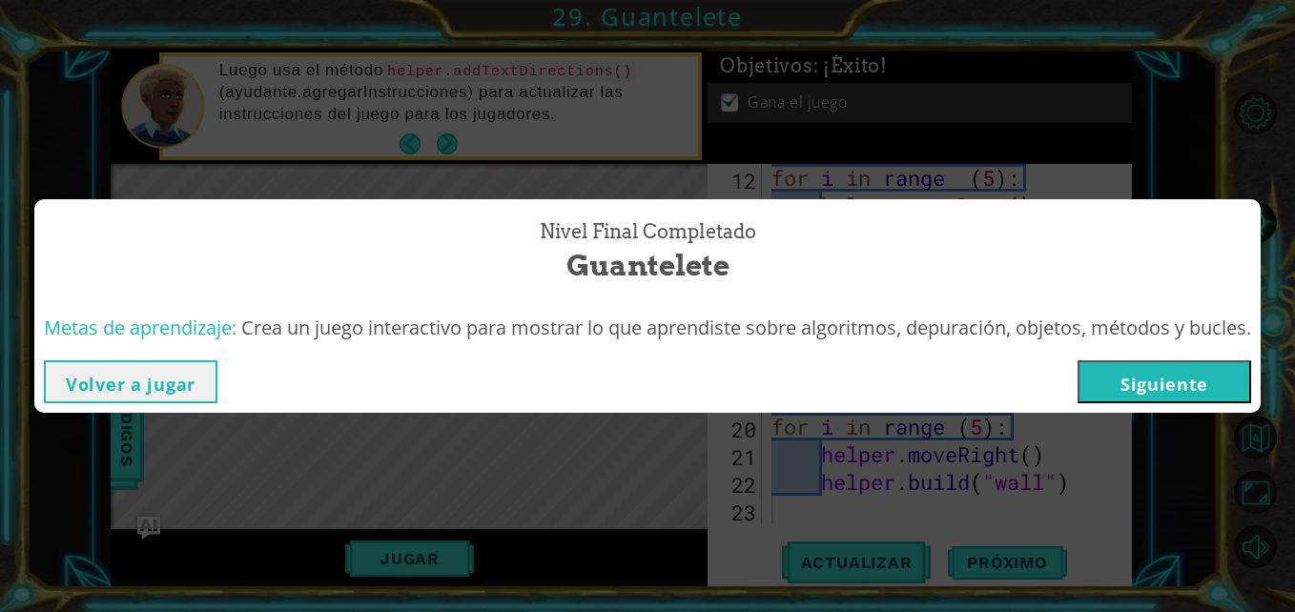
click at [168, 382] on button "Volver a jugar" at bounding box center [131, 382] width 174 height 43
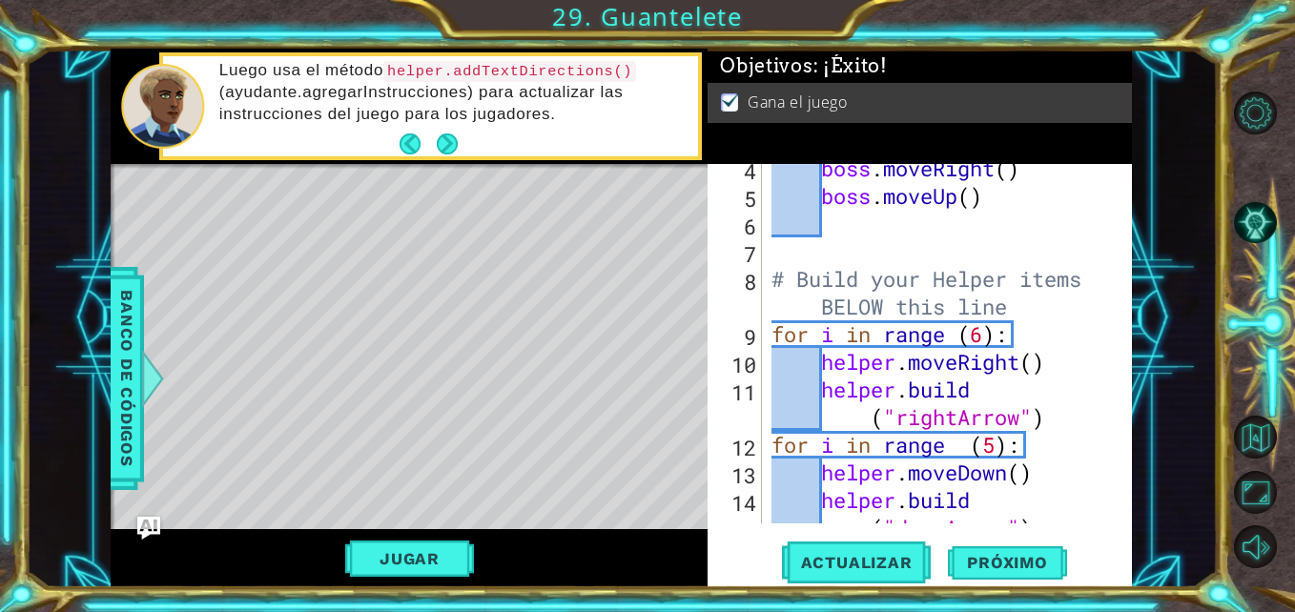
scroll to position [186, 0]
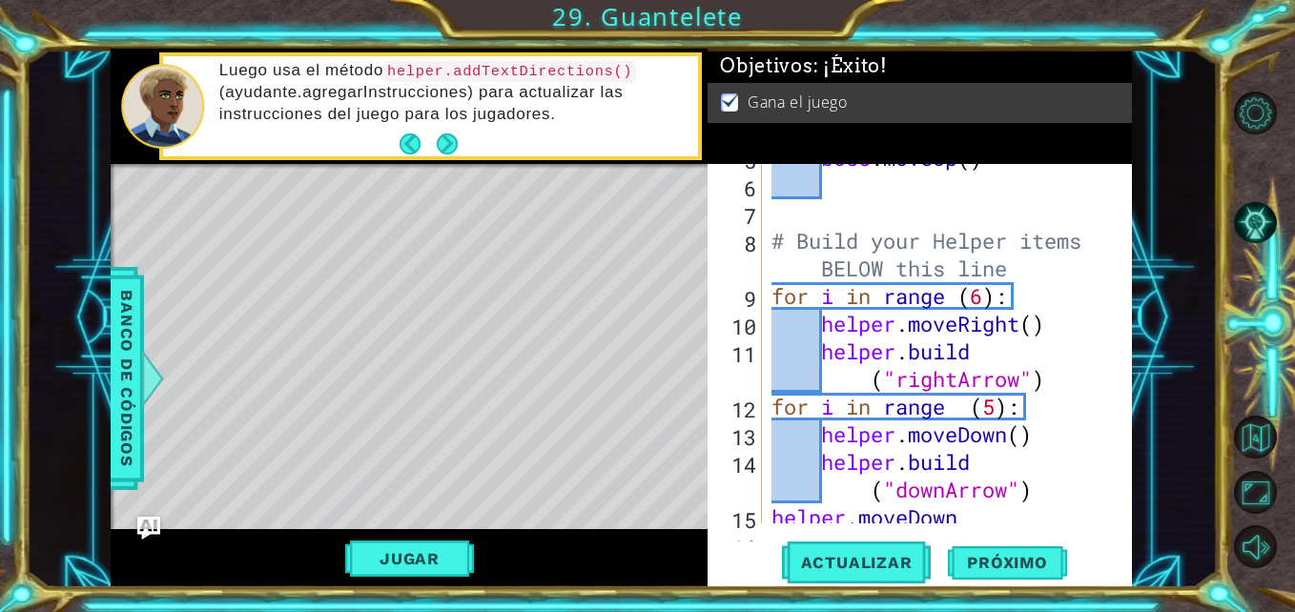
click at [779, 272] on div "boss . moveUp ( ) # Build your Helper items BELOW this line for i in range ( 6 …" at bounding box center [945, 351] width 355 height 415
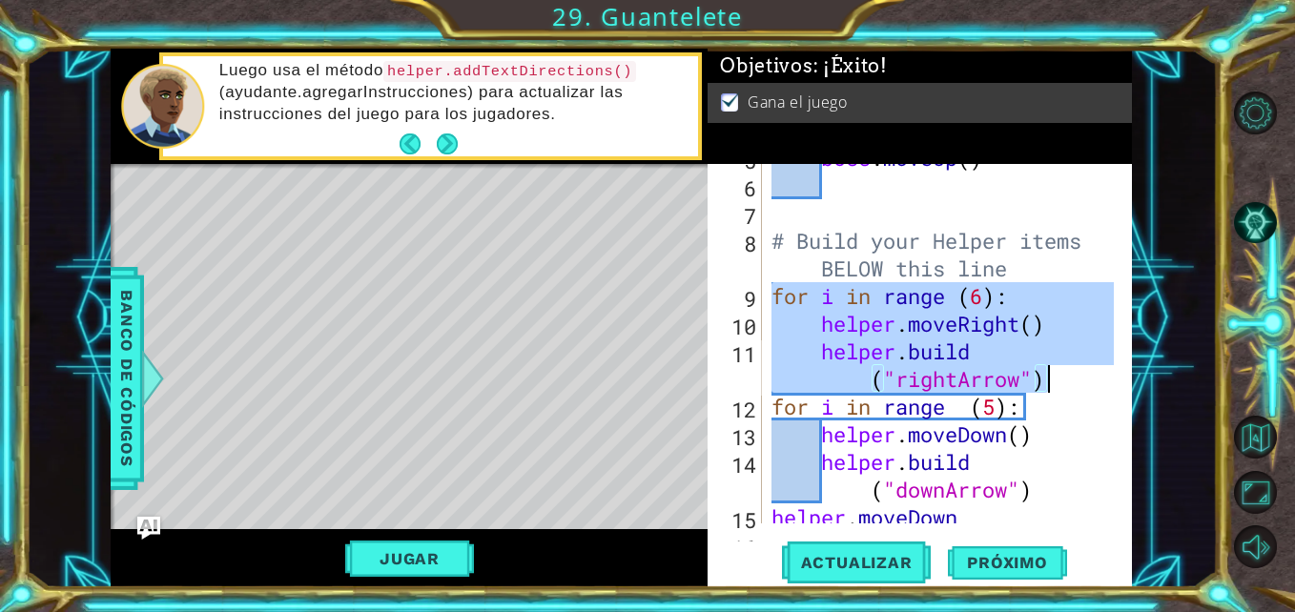
drag, startPoint x: 774, startPoint y: 285, endPoint x: 1067, endPoint y: 374, distance: 305.9
click at [1067, 374] on div "boss . moveUp ( ) # Build your Helper items BELOW this line for i in range ( 6 …" at bounding box center [945, 351] width 355 height 415
type textarea "helper.moveRight() [DOMAIN_NAME]("rightArrow")"
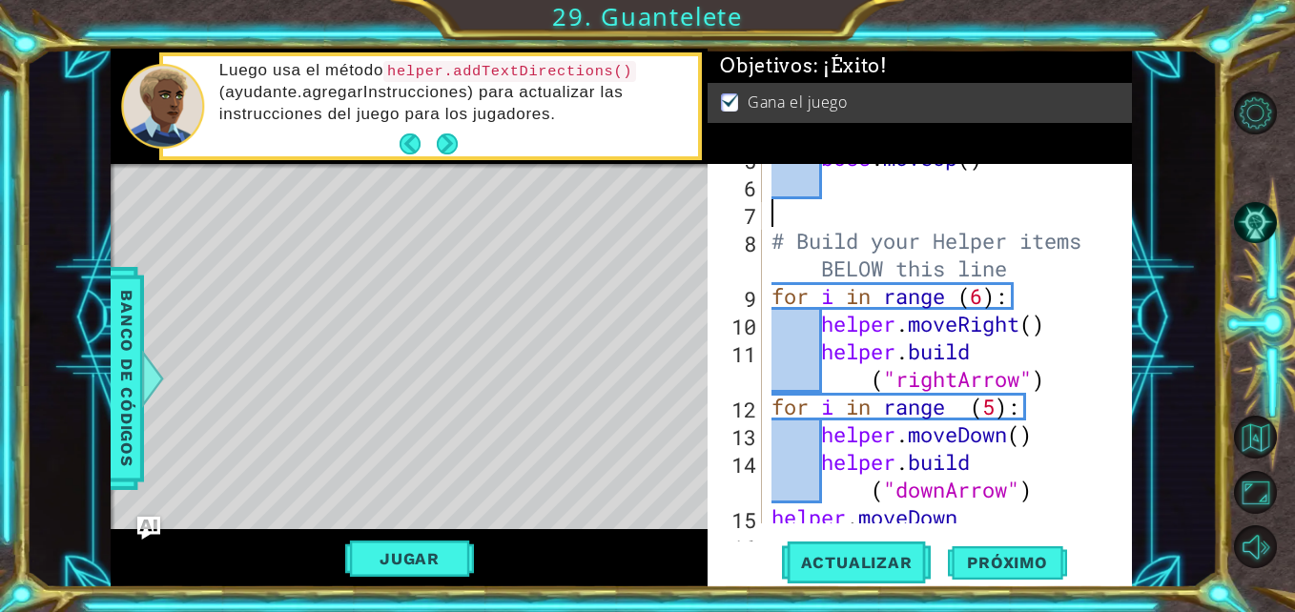
click at [1060, 206] on div "boss . moveUp ( ) # Build your Helper items BELOW this line for i in range ( 6 …" at bounding box center [945, 351] width 355 height 415
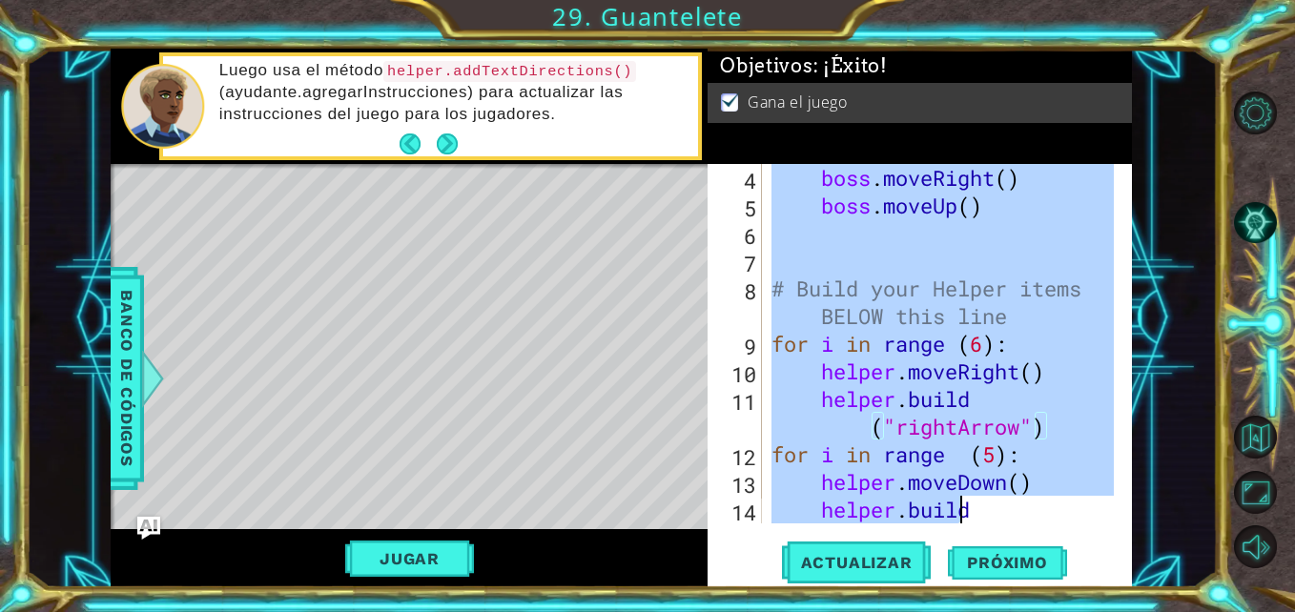
scroll to position [415, 0]
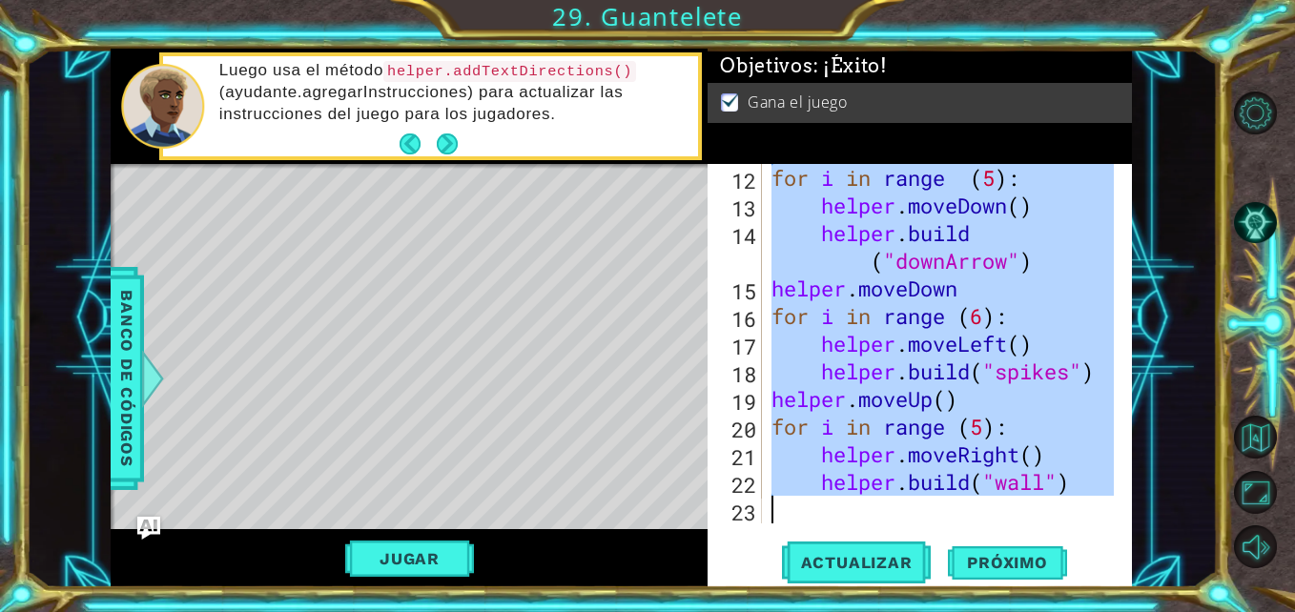
drag, startPoint x: 768, startPoint y: 252, endPoint x: 1148, endPoint y: 502, distance: 455.2
click at [1148, 502] on div "1 ההההההההההההההההההההההההההההההההההההההההההההההההההההההההההההההההההההההההההההה…" at bounding box center [621, 318] width 1191 height 539
click at [1078, 219] on div "for i in range ( 5 ) : helper . moveDown ( ) helper . build ( "downArrow" ) hel…" at bounding box center [940, 344] width 345 height 360
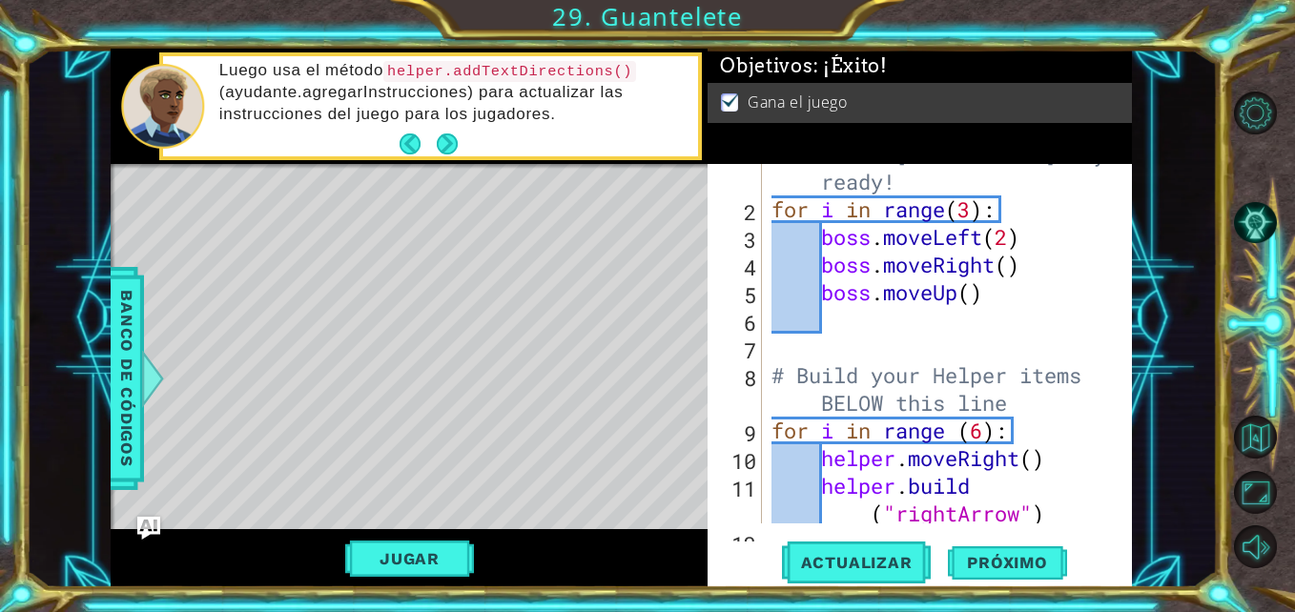
scroll to position [0, 0]
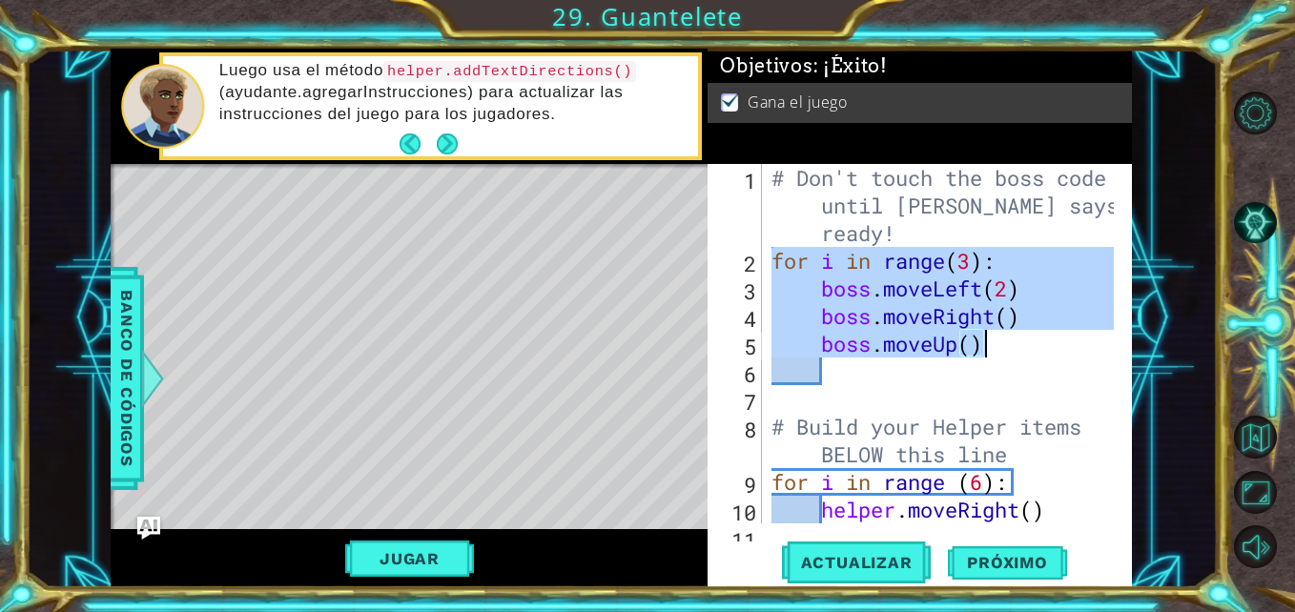
drag, startPoint x: 770, startPoint y: 258, endPoint x: 1013, endPoint y: 340, distance: 256.7
click at [1013, 340] on div "# Don't touch the boss code until [PERSON_NAME] says you're ready! for i in ran…" at bounding box center [945, 413] width 355 height 498
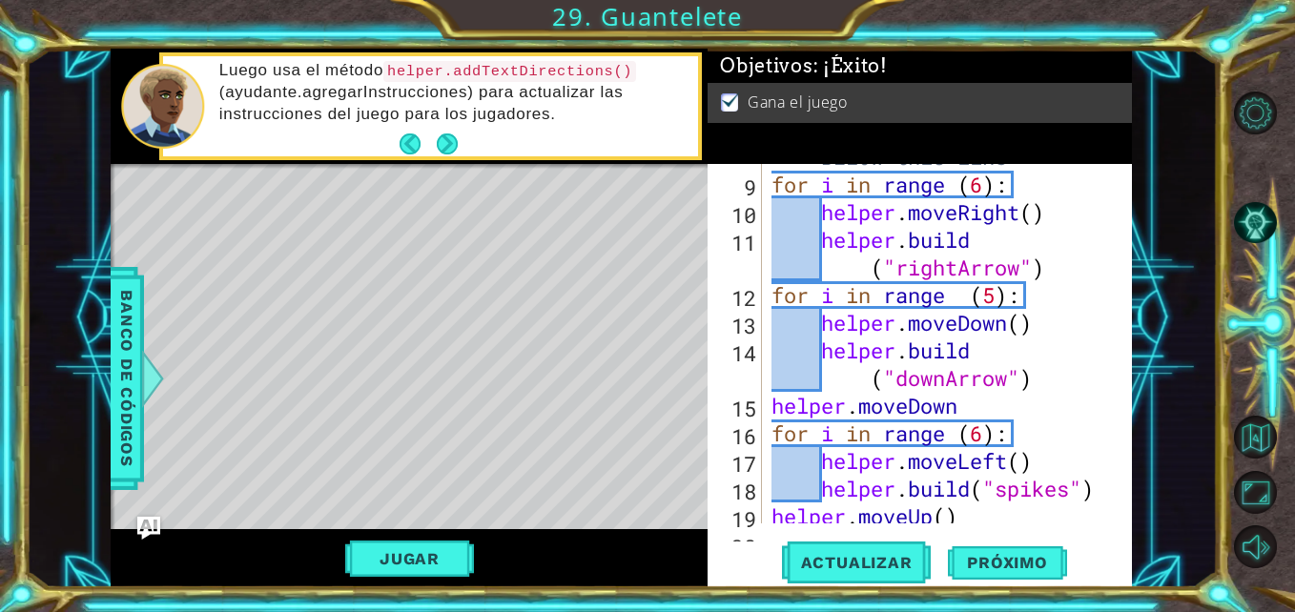
scroll to position [305, 0]
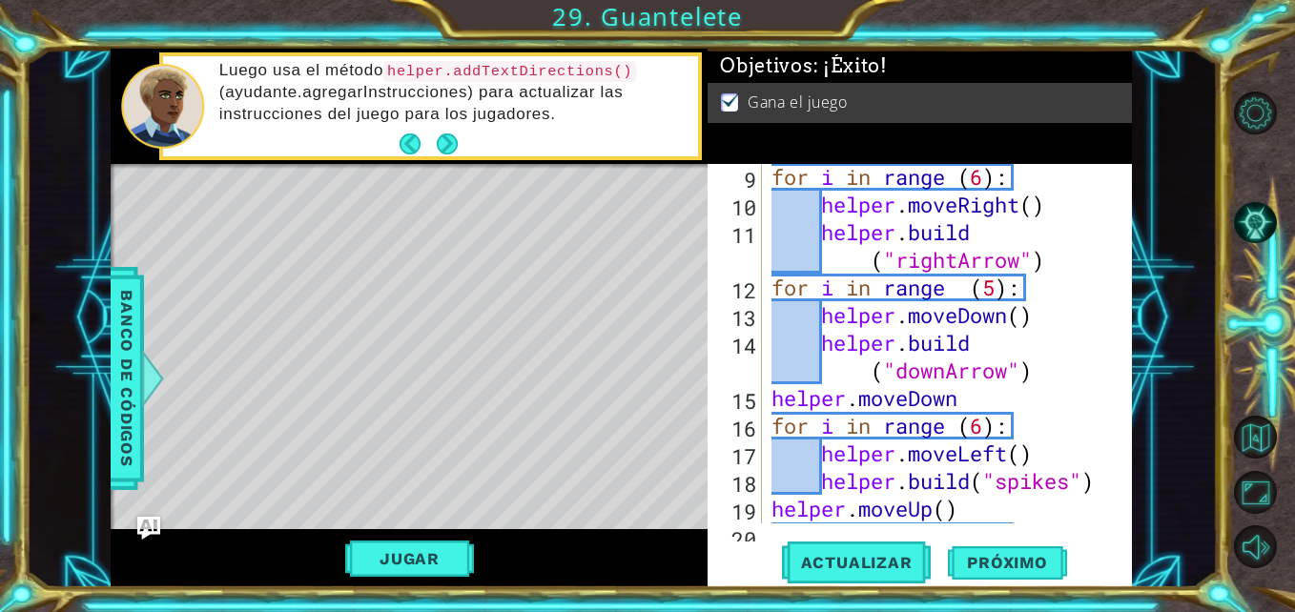
drag, startPoint x: 765, startPoint y: 285, endPoint x: 966, endPoint y: 332, distance: 206.6
click at [966, 332] on div "boss.moveRight() boss.moveUp() 9 10 11 12 13 14 15 16 17 18 19 20 21 for i in r…" at bounding box center [918, 344] width 420 height 360
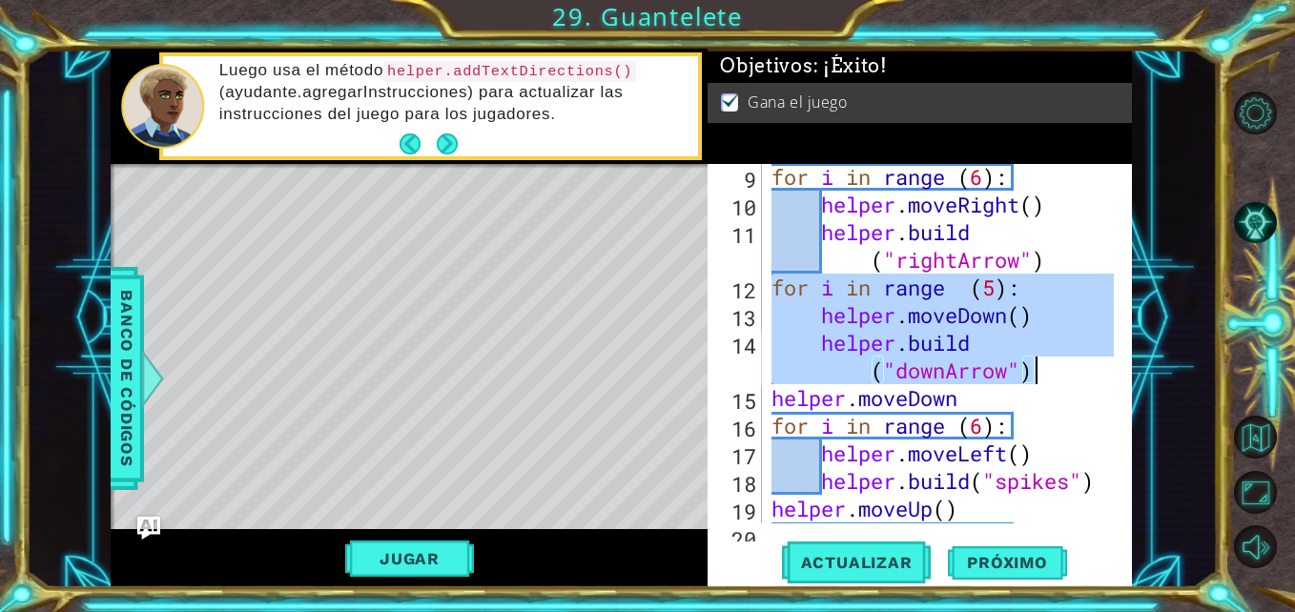
drag, startPoint x: 773, startPoint y: 289, endPoint x: 1044, endPoint y: 372, distance: 284.2
click at [1044, 372] on div "for i in range ( 6 ) : helper . moveRight ( ) helper . build ( "rightArrow" ) f…" at bounding box center [945, 370] width 355 height 415
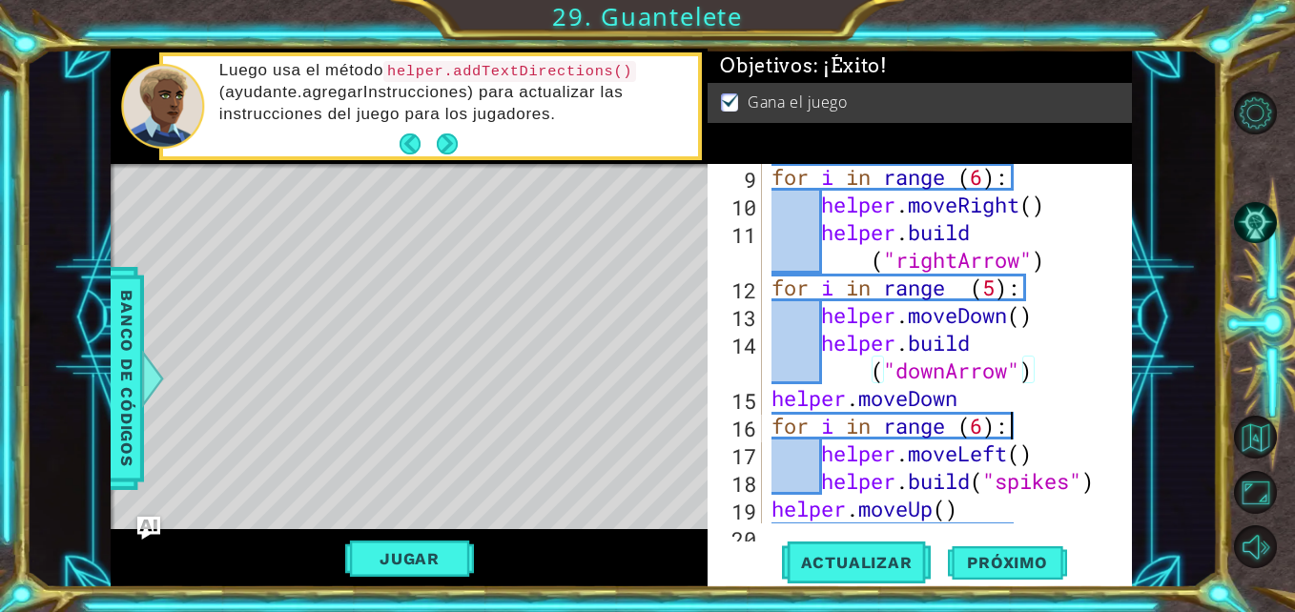
click at [1072, 422] on div "for i in range ( 6 ) : helper . moveRight ( ) helper . build ( "rightArrow" ) f…" at bounding box center [945, 370] width 355 height 415
drag, startPoint x: 975, startPoint y: 398, endPoint x: 767, endPoint y: 408, distance: 208.2
click at [767, 408] on div "for i in range (6): 9 10 11 12 13 14 15 16 17 18 19 20 21 for i in range ( 6 ) …" at bounding box center [918, 344] width 420 height 360
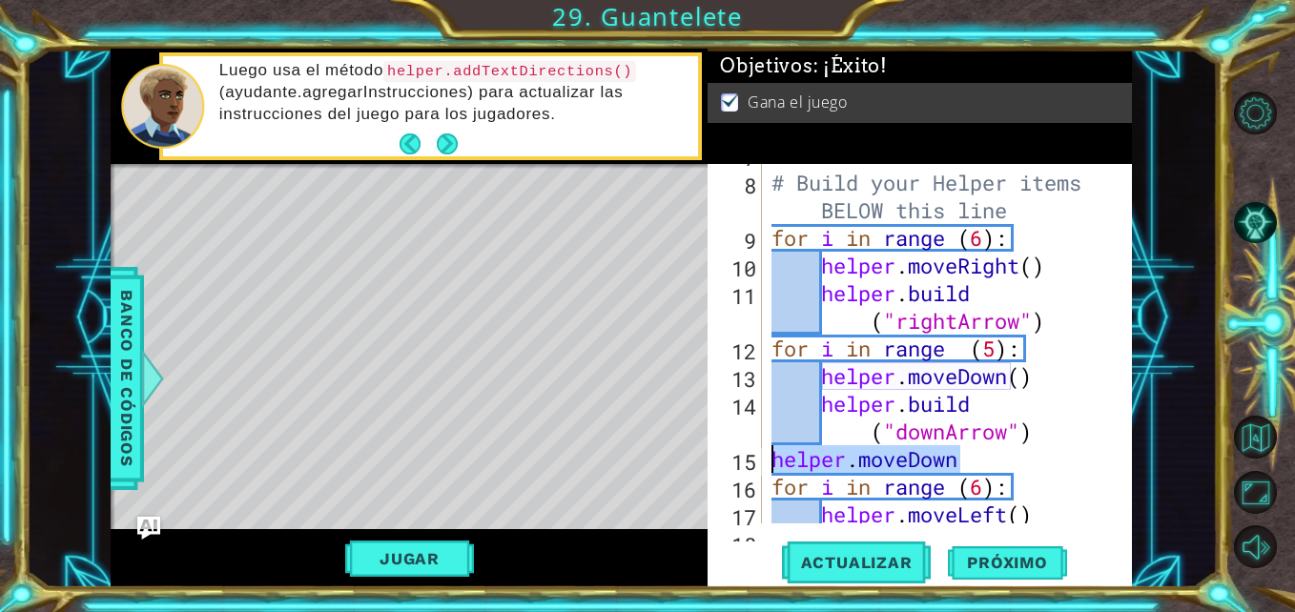
scroll to position [267, 0]
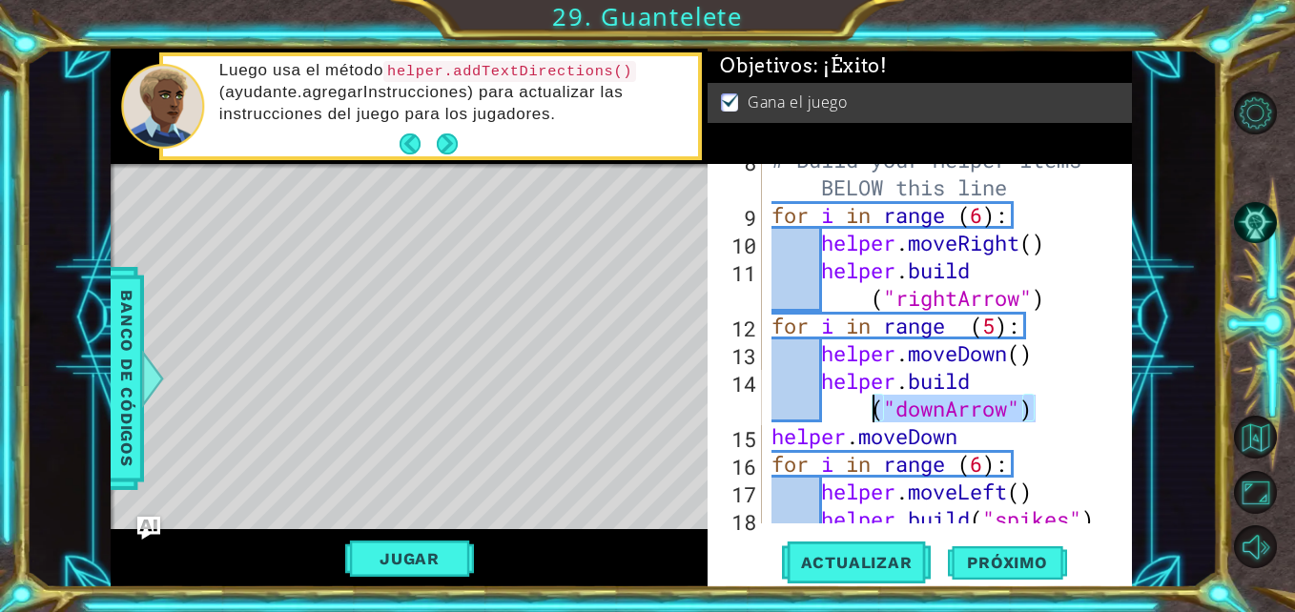
drag, startPoint x: 1024, startPoint y: 412, endPoint x: 868, endPoint y: 409, distance: 156.4
click at [868, 409] on div "# Build your Helper items BELOW this line for i in range ( 6 ) : helper . moveR…" at bounding box center [945, 367] width 355 height 443
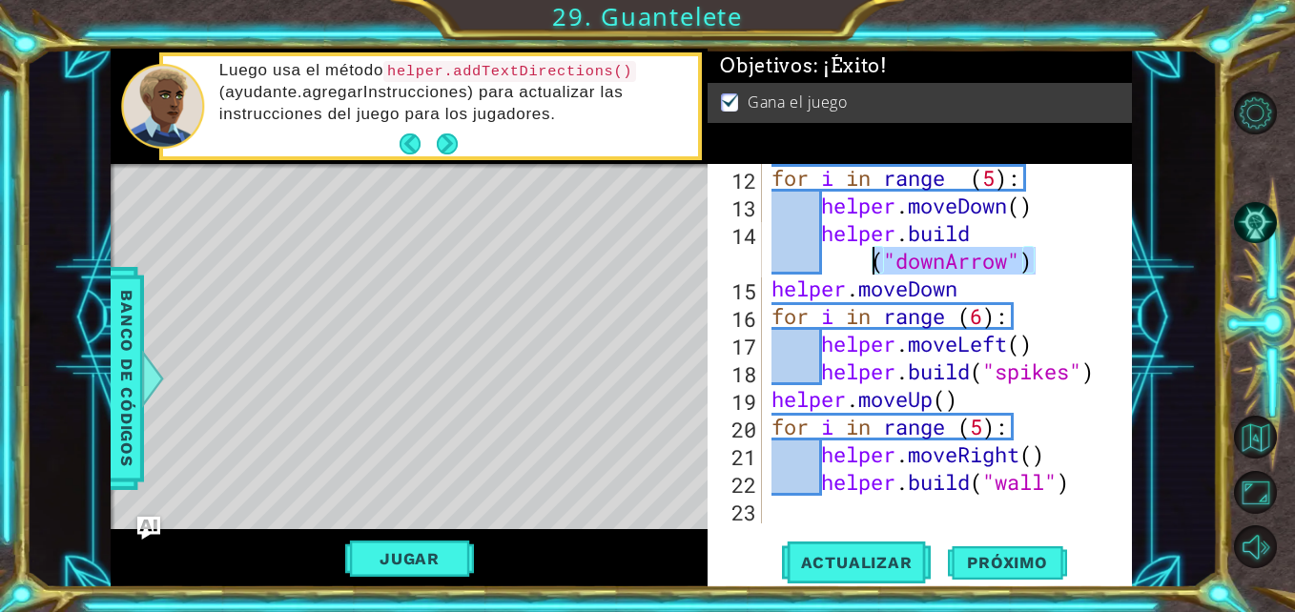
scroll to position [415, 0]
drag, startPoint x: 766, startPoint y: 421, endPoint x: 1011, endPoint y: 484, distance: 253.3
click at [991, 489] on div "[DOMAIN_NAME]("downArrow") 12 13 14 15 16 17 18 19 20 21 22 23 for i in range (…" at bounding box center [918, 344] width 420 height 360
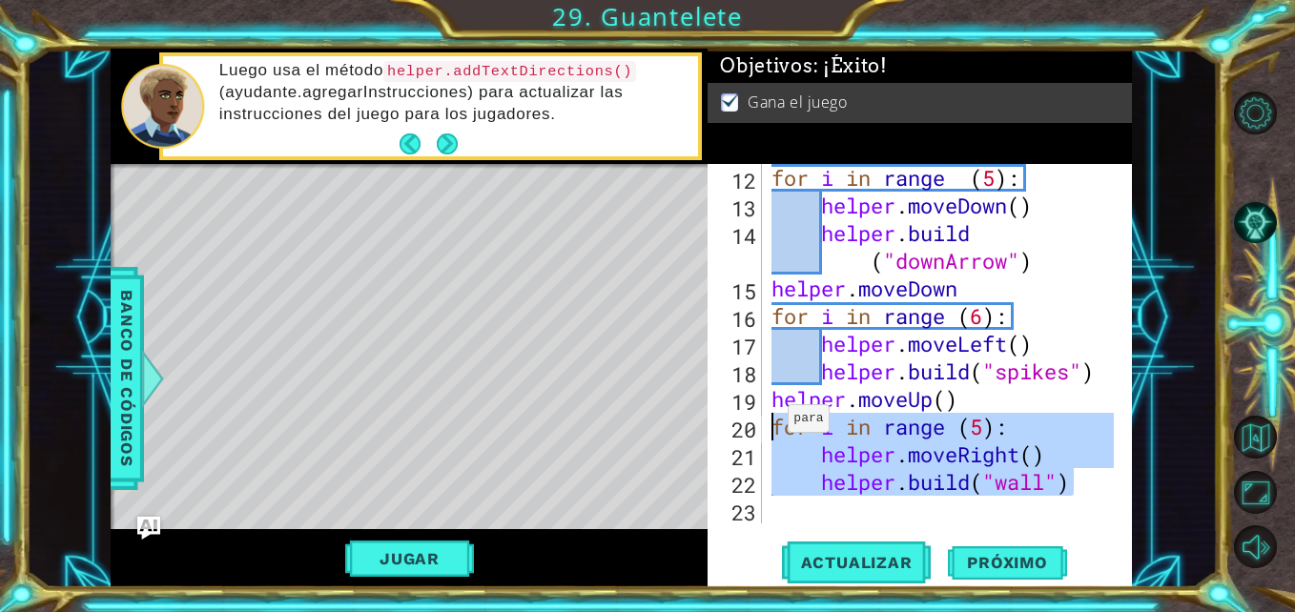
drag, startPoint x: 1079, startPoint y: 492, endPoint x: 771, endPoint y: 423, distance: 315.6
click at [771, 423] on div "for i in range ( 5 ) : helper . moveDown ( ) helper . build ( "downArrow" ) hel…" at bounding box center [945, 371] width 355 height 415
type textarea "for i in range (5): helper.moveRight()"
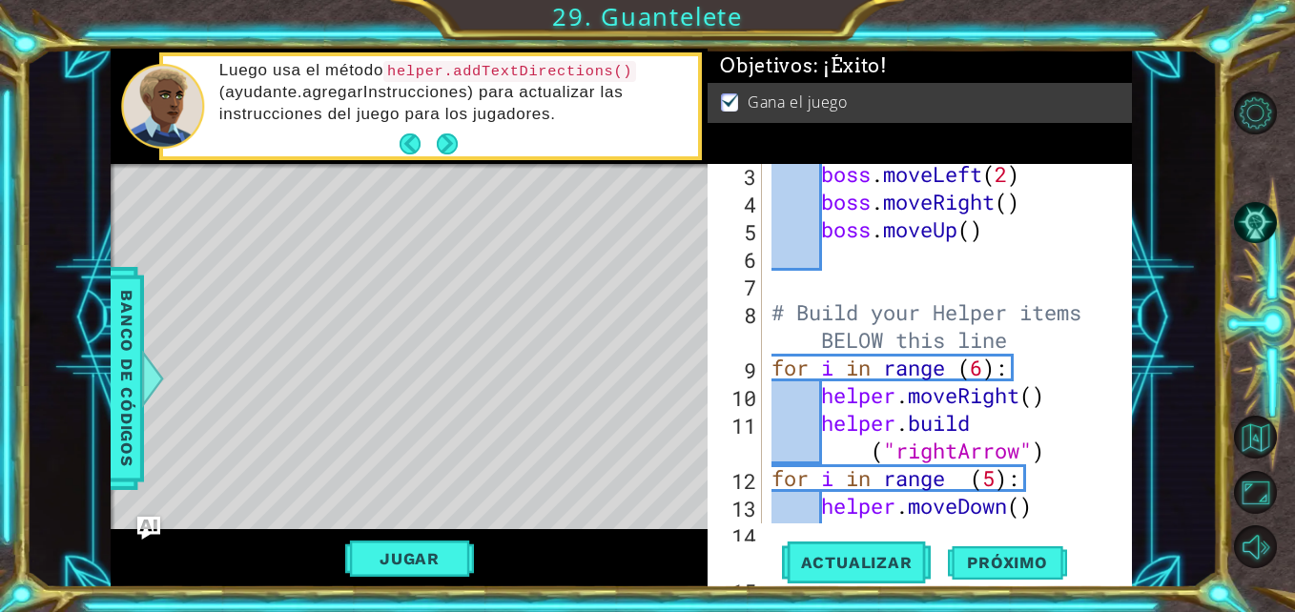
scroll to position [153, 0]
